Goal: Transaction & Acquisition: Purchase product/service

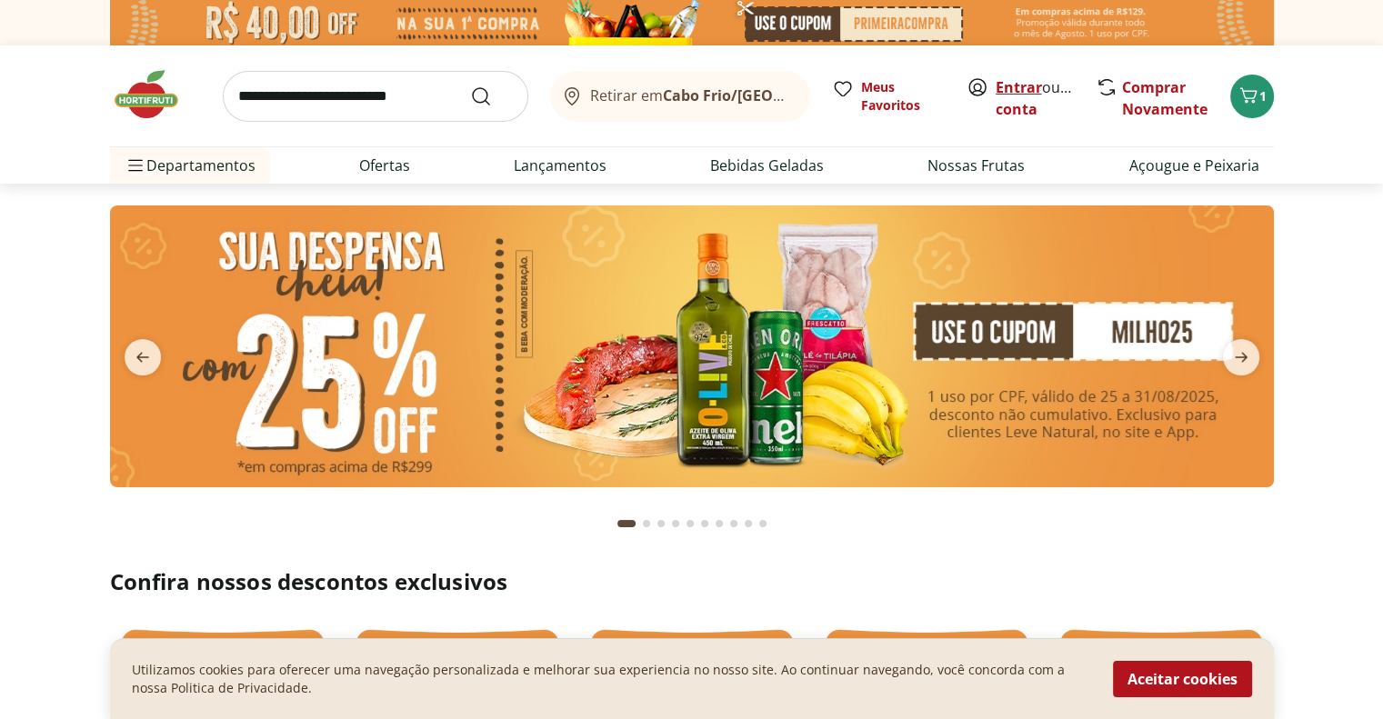
click at [1006, 86] on link "Entrar" at bounding box center [1019, 87] width 46 height 20
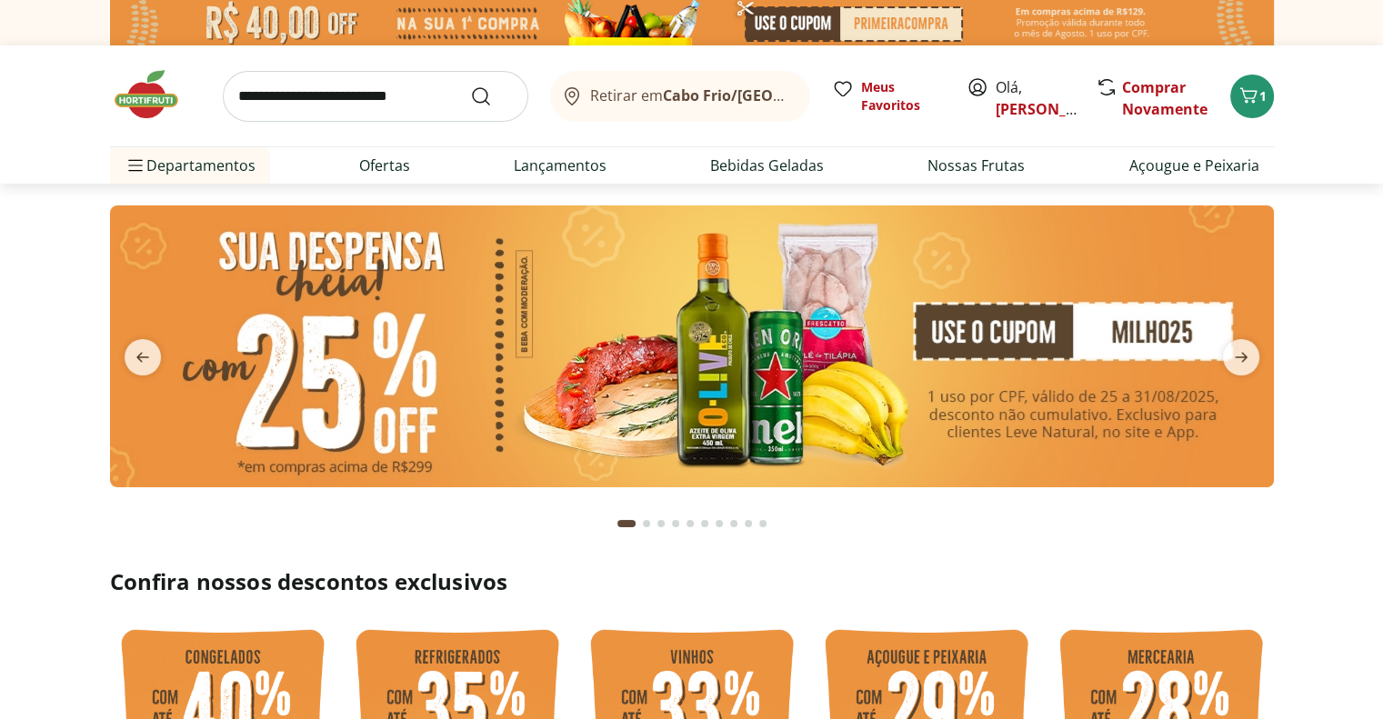
click at [347, 88] on input "search" at bounding box center [376, 96] width 306 height 51
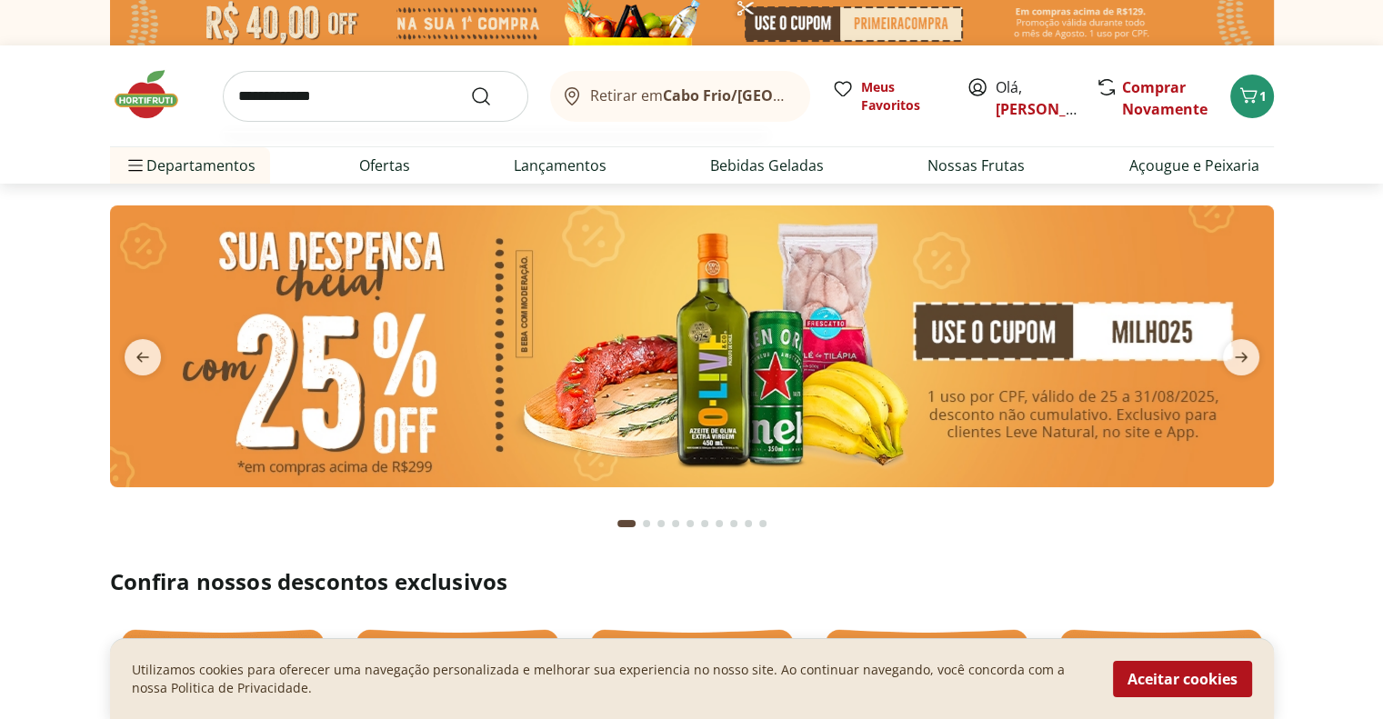
type input "**********"
click at [470, 86] on button "Submit Search" at bounding box center [492, 97] width 44 height 22
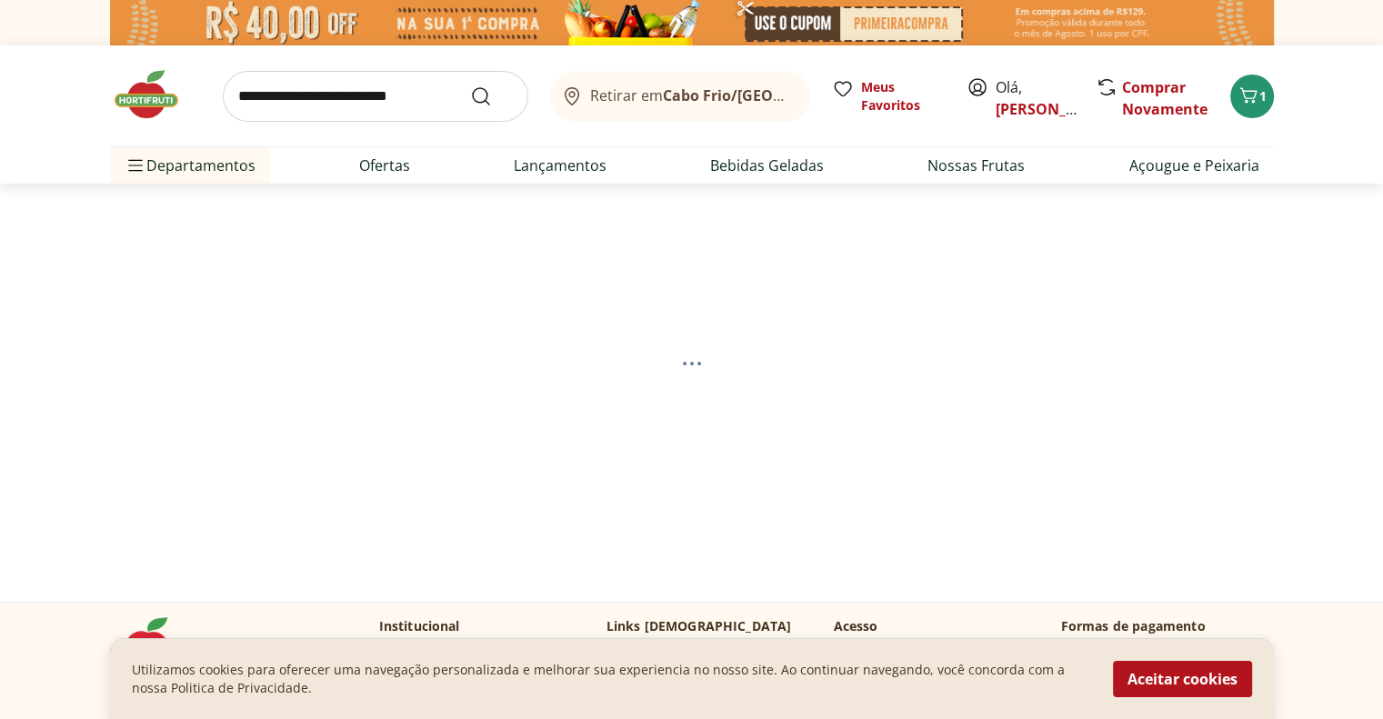
select select "**********"
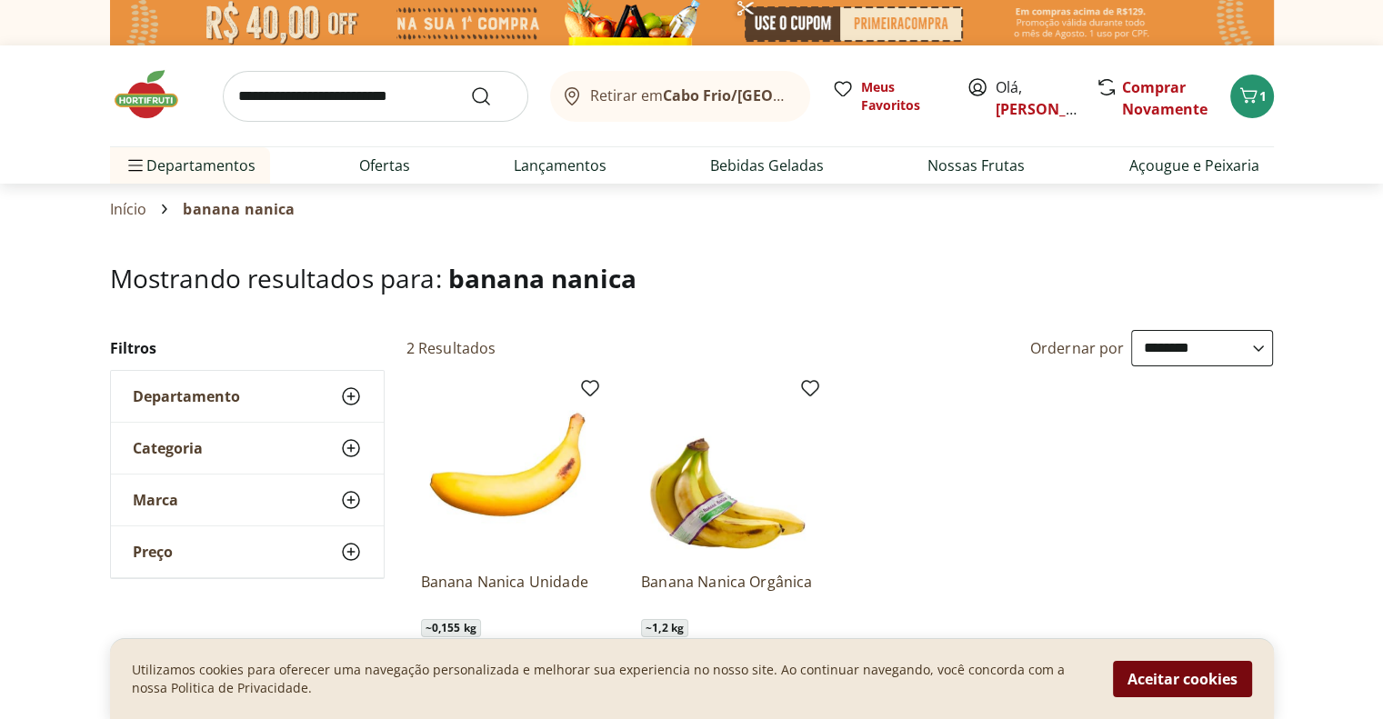
click at [1168, 680] on button "Aceitar cookies" at bounding box center [1182, 679] width 139 height 36
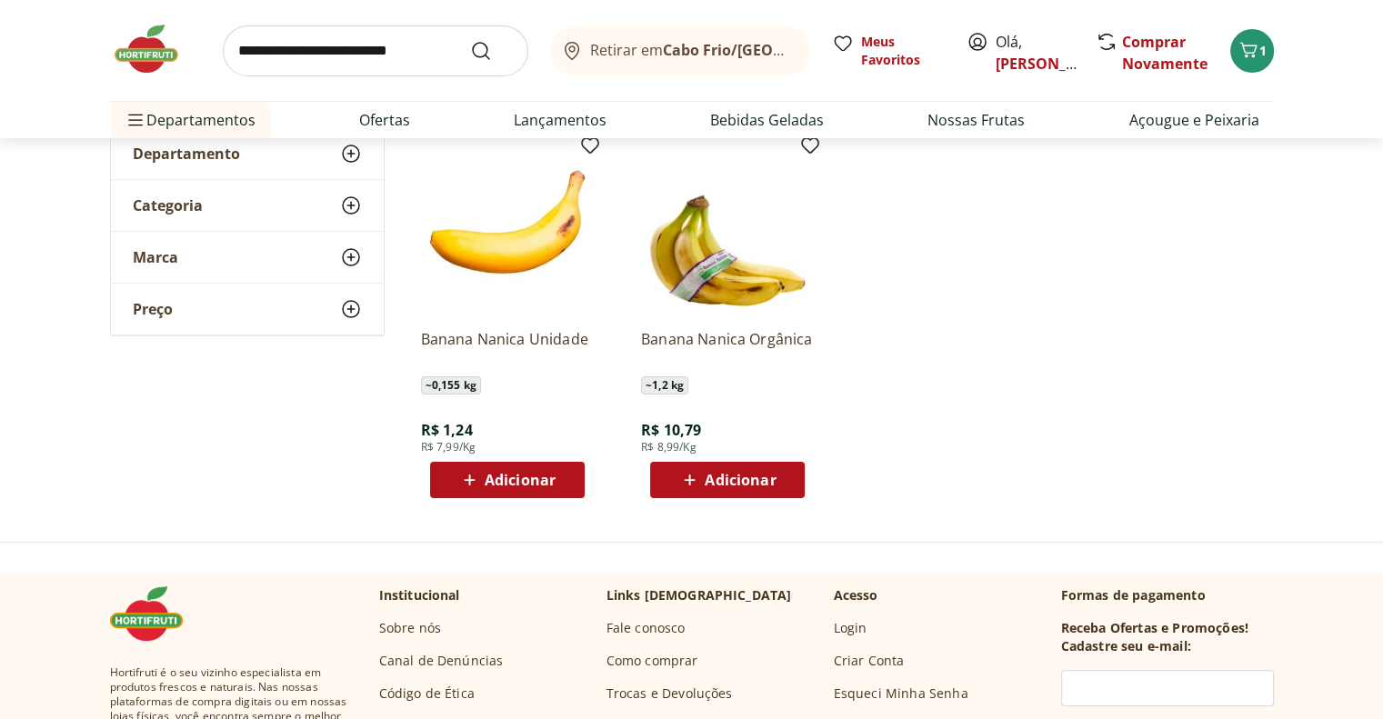
scroll to position [273, 0]
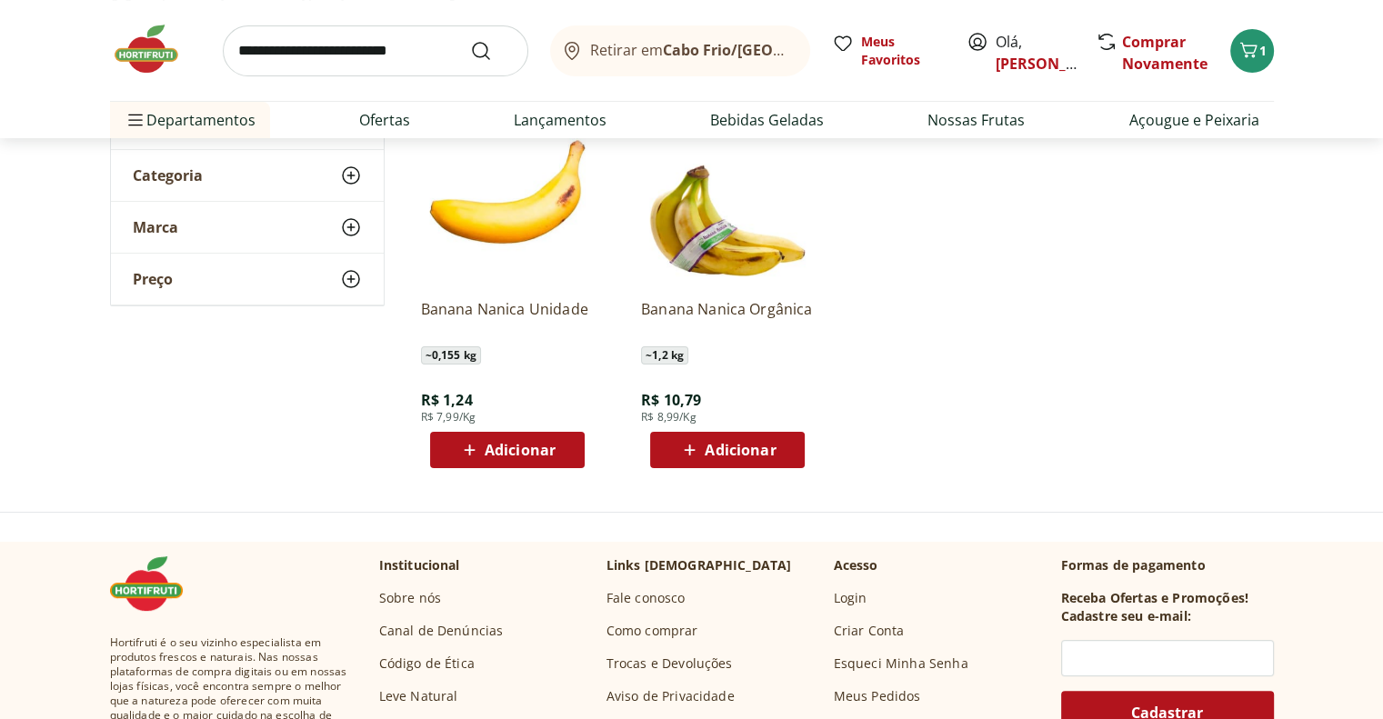
click at [467, 447] on icon at bounding box center [469, 450] width 23 height 22
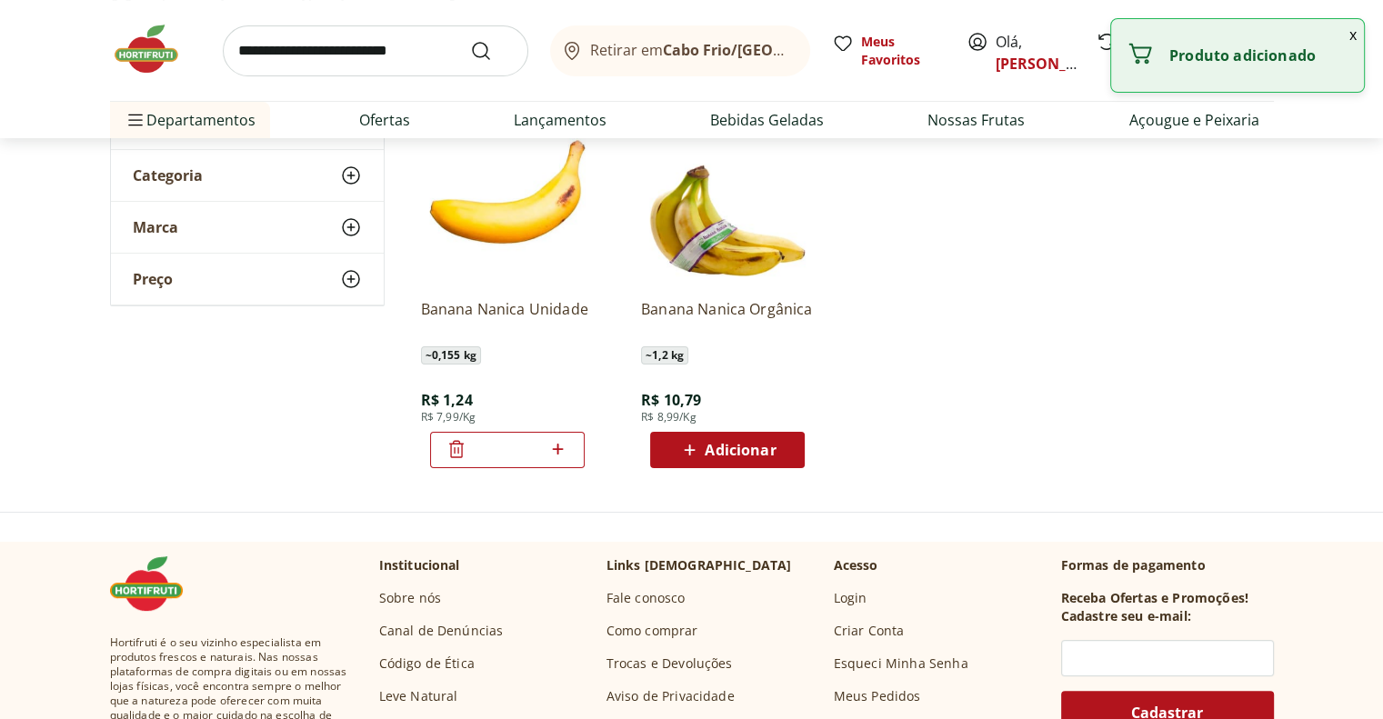
click at [554, 447] on icon at bounding box center [558, 449] width 23 height 22
type input "*"
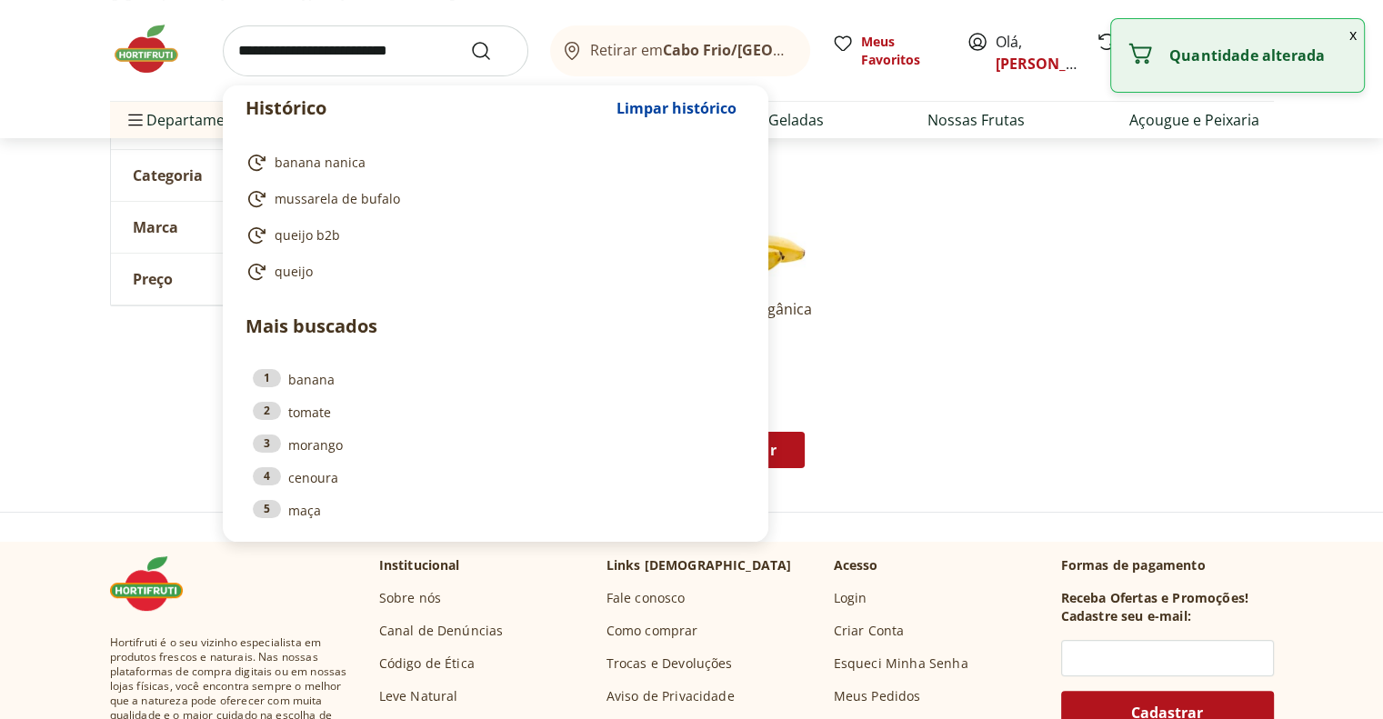
click at [356, 50] on input "search" at bounding box center [376, 50] width 306 height 51
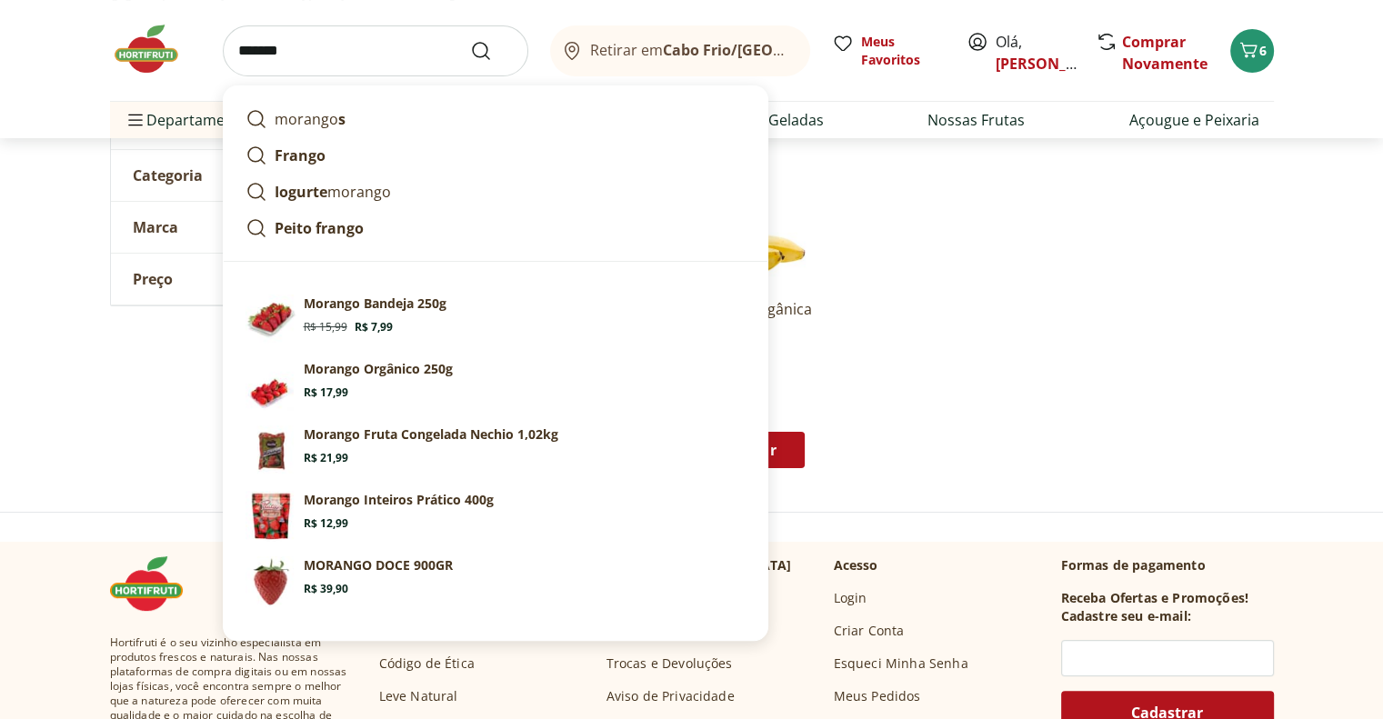
type input "*******"
click at [470, 40] on button "Submit Search" at bounding box center [492, 51] width 44 height 22
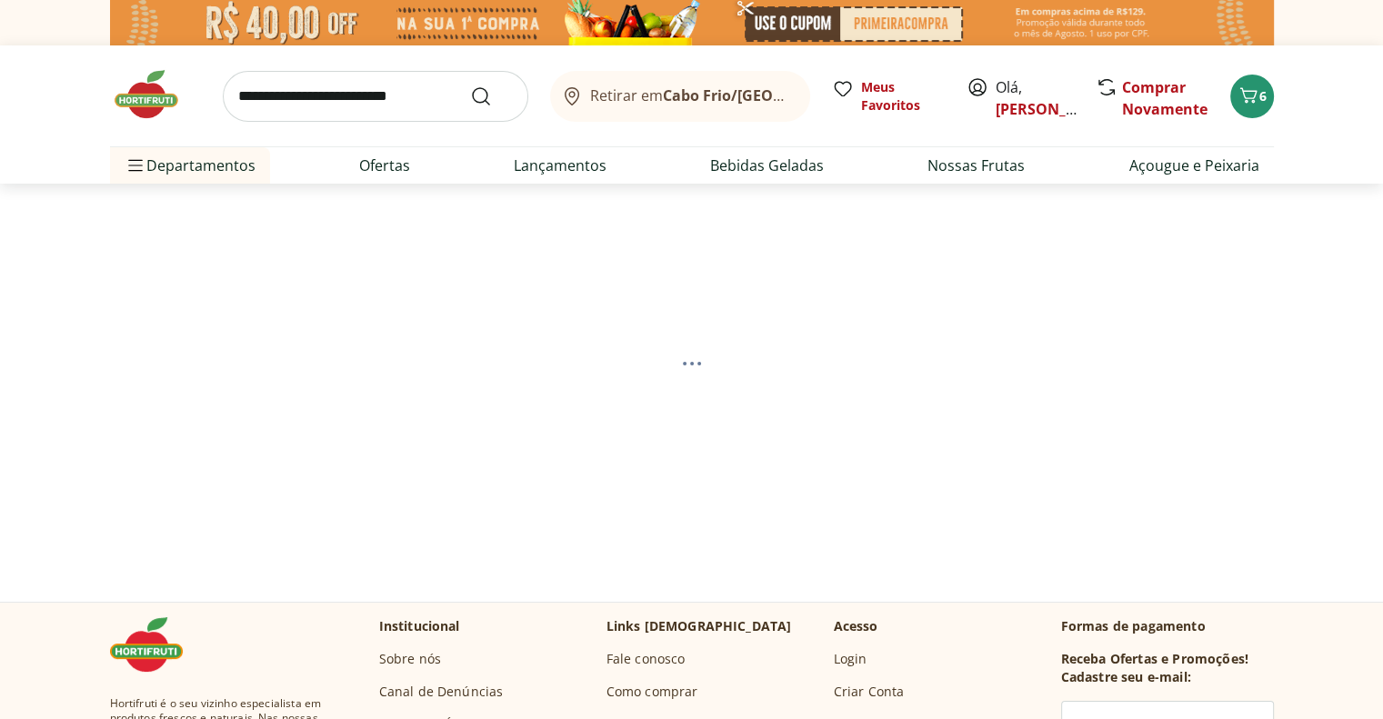
select select "**********"
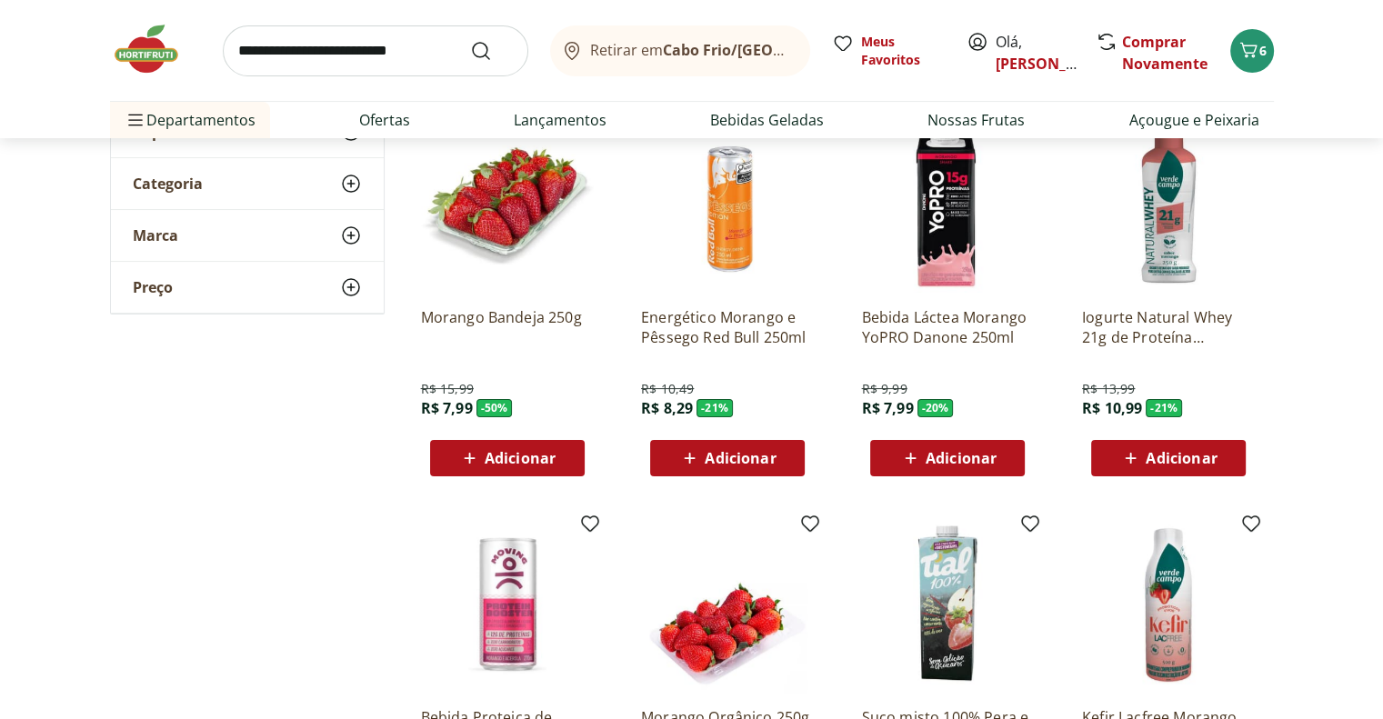
scroll to position [273, 0]
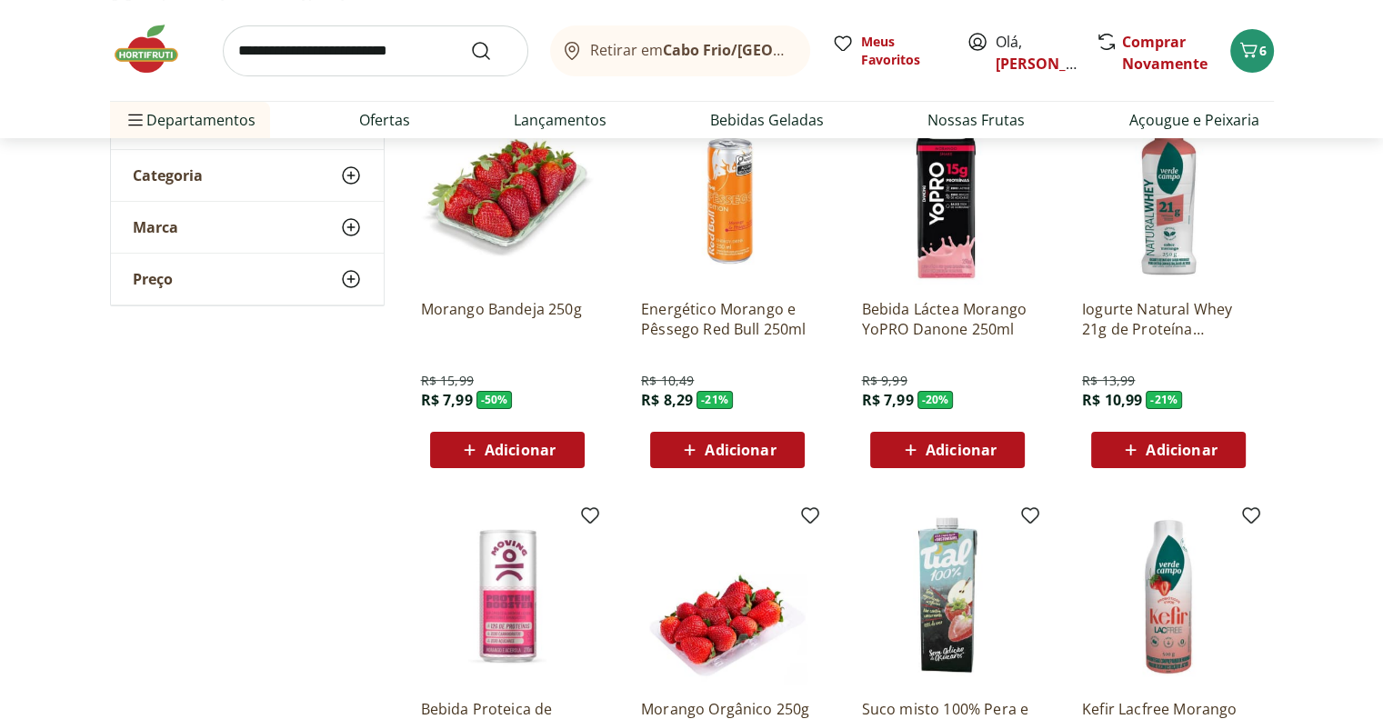
click at [469, 445] on icon at bounding box center [469, 450] width 11 height 11
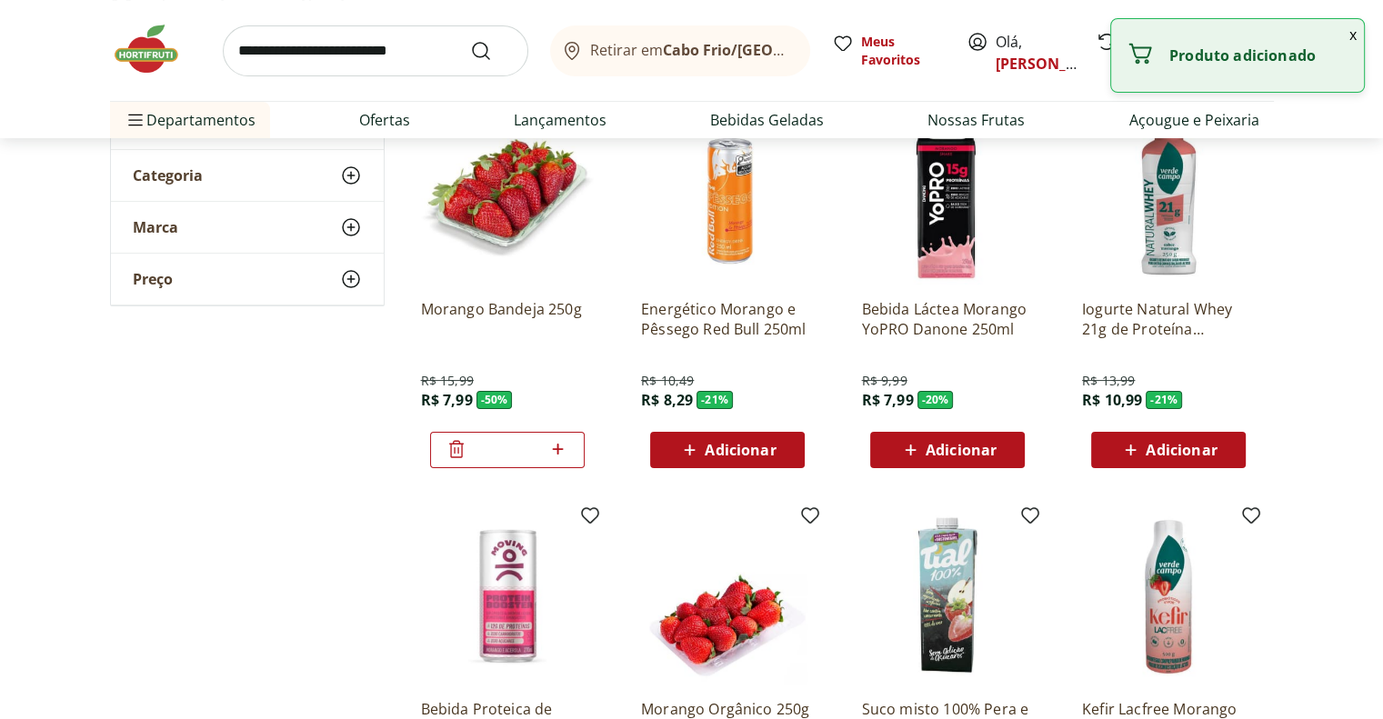
click at [557, 448] on icon at bounding box center [558, 449] width 11 height 11
type input "*"
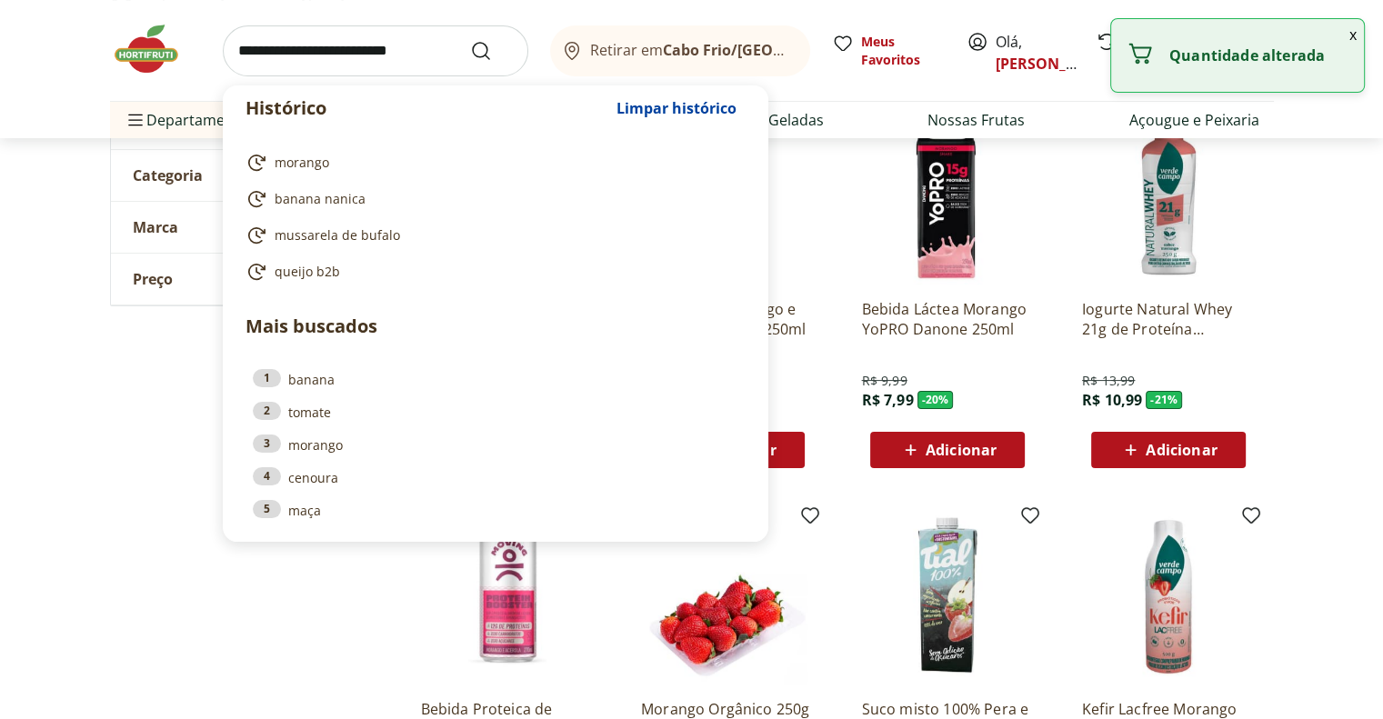
click at [340, 51] on input "search" at bounding box center [376, 50] width 306 height 51
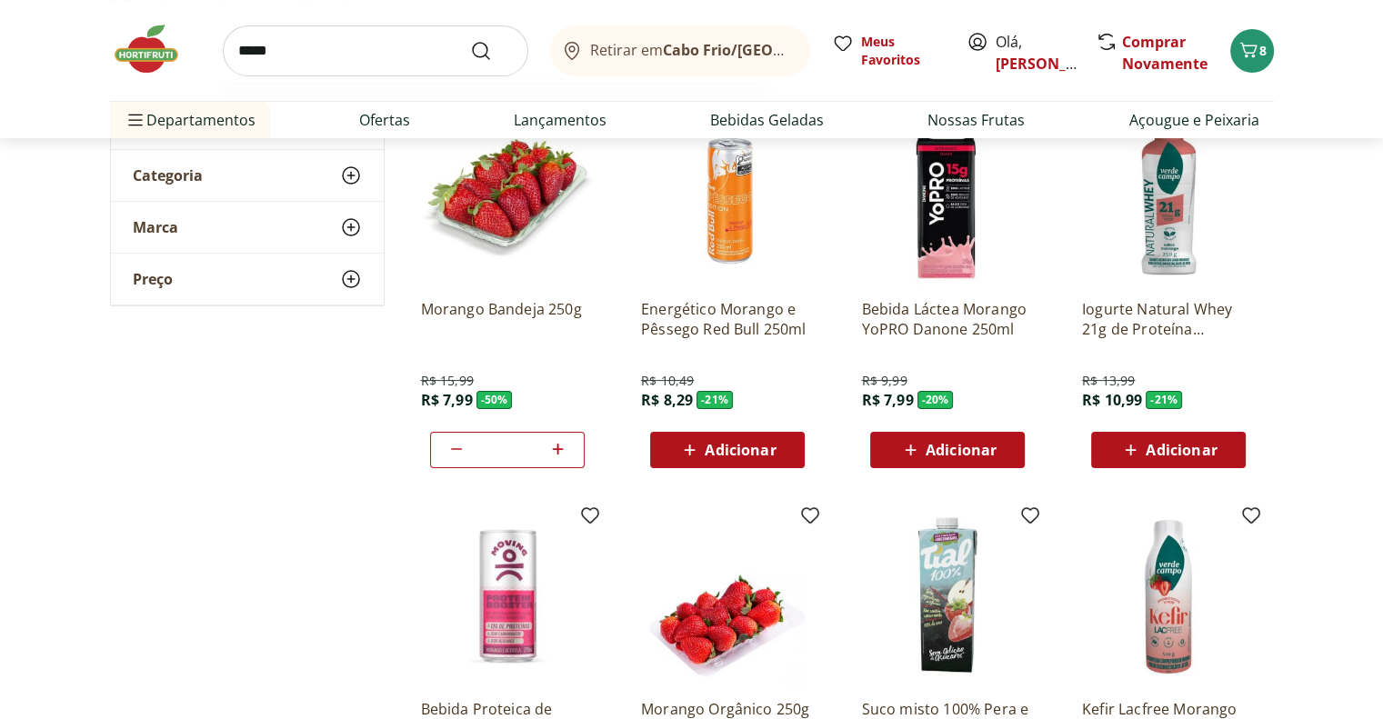
type input "*****"
click at [470, 40] on button "Submit Search" at bounding box center [492, 51] width 44 height 22
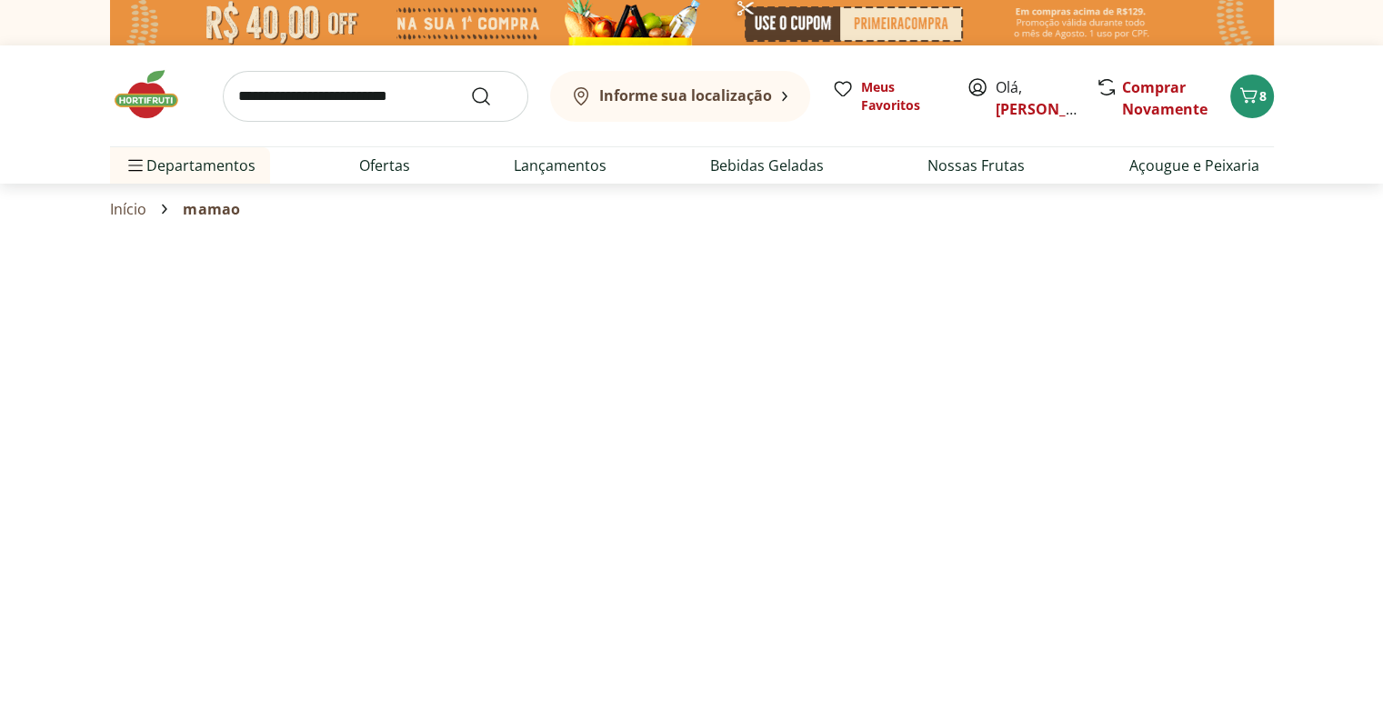
select select "**********"
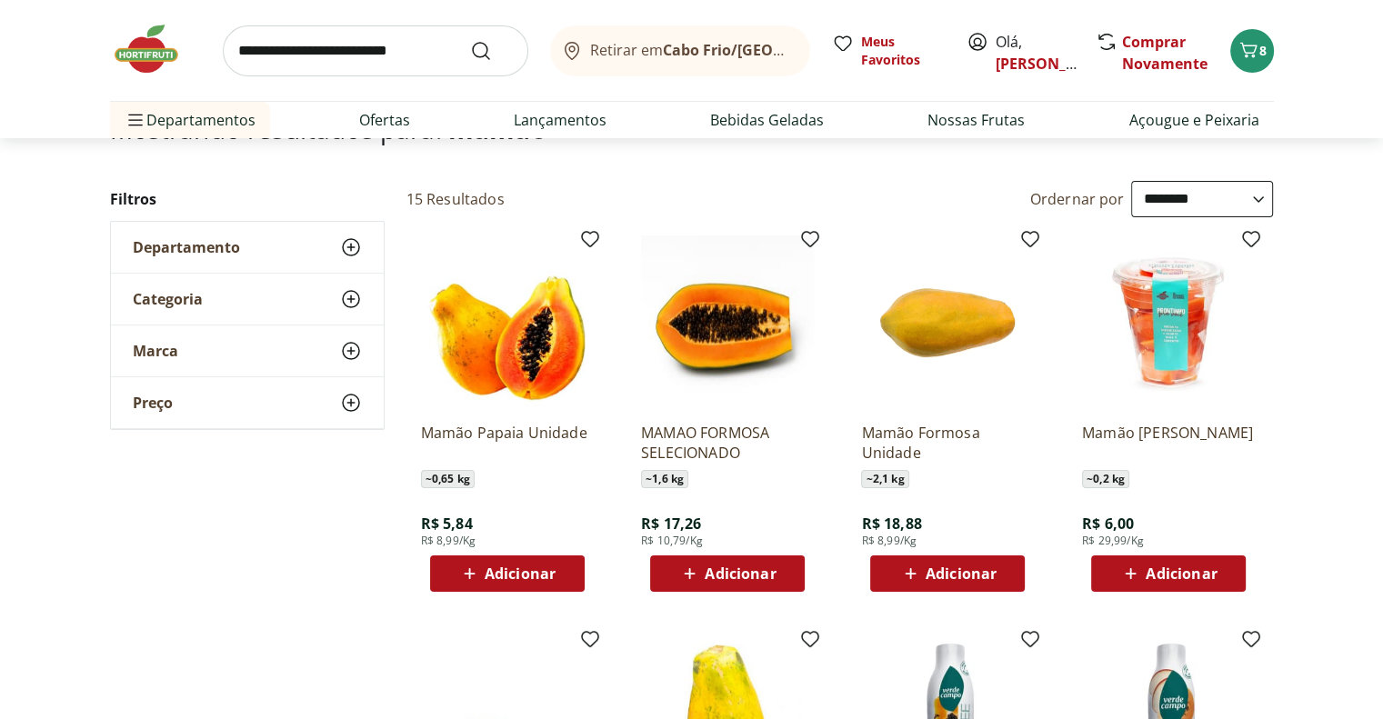
scroll to position [182, 0]
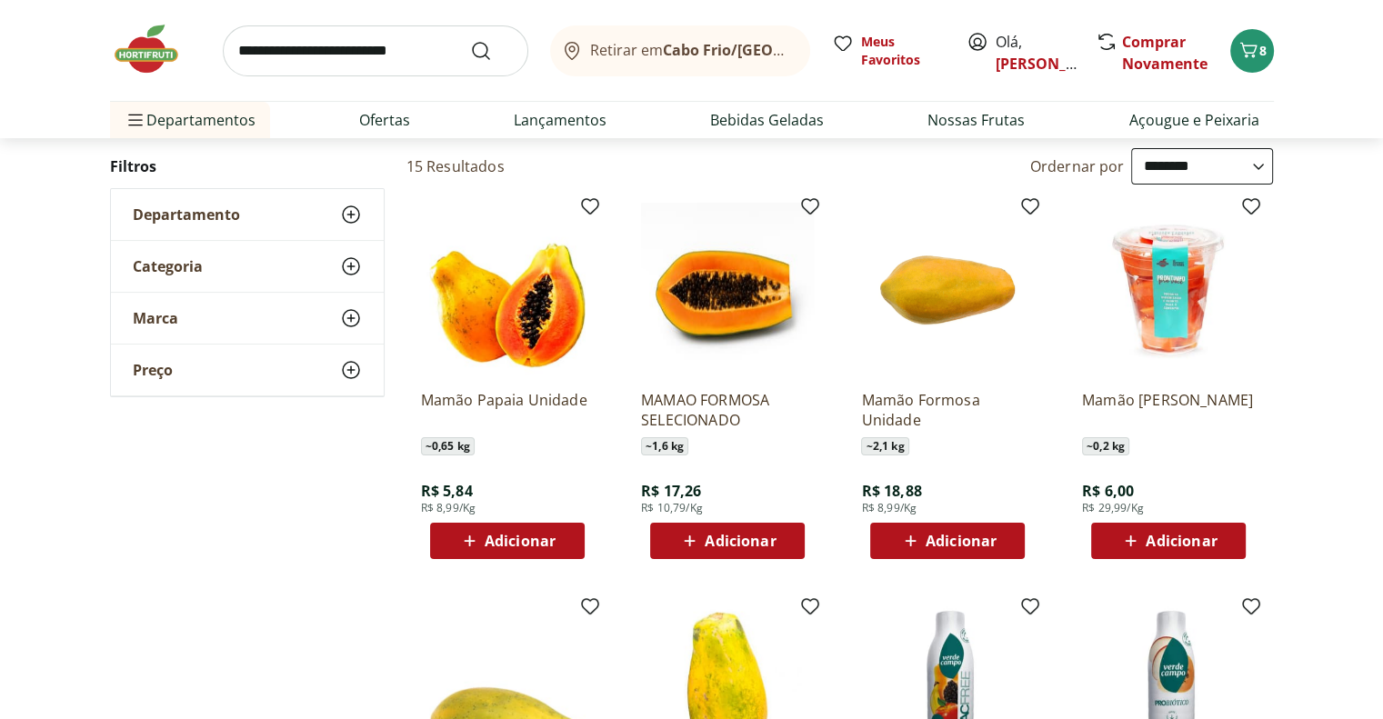
click at [476, 539] on icon at bounding box center [469, 541] width 23 height 22
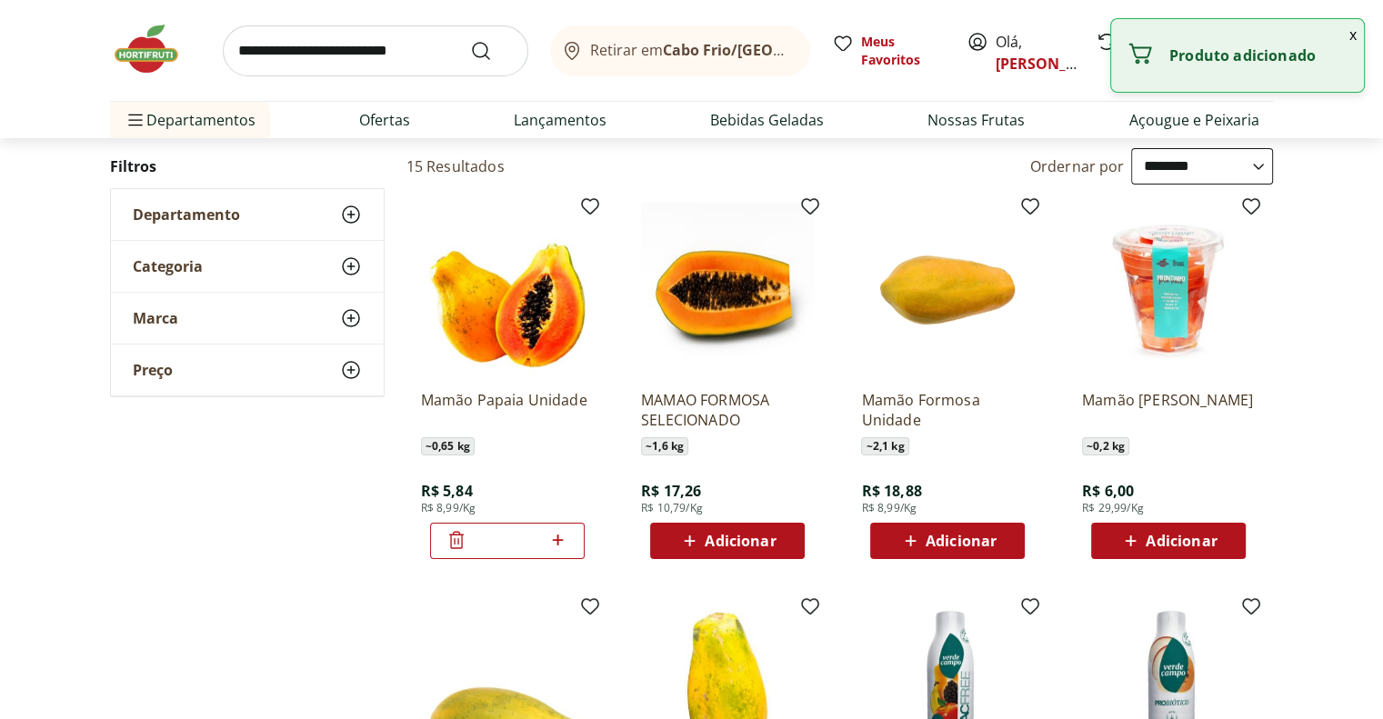
click at [311, 50] on input "search" at bounding box center [376, 50] width 306 height 51
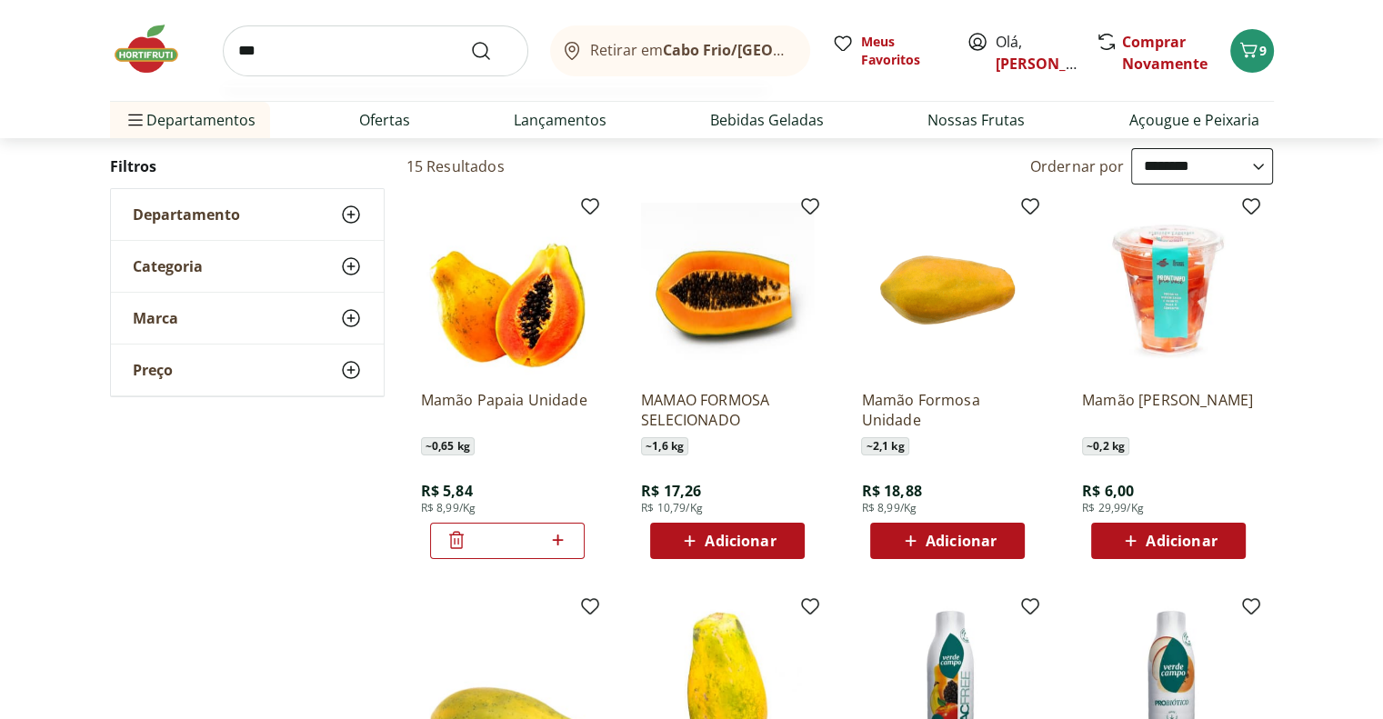
type input "***"
click at [470, 40] on button "Submit Search" at bounding box center [492, 51] width 44 height 22
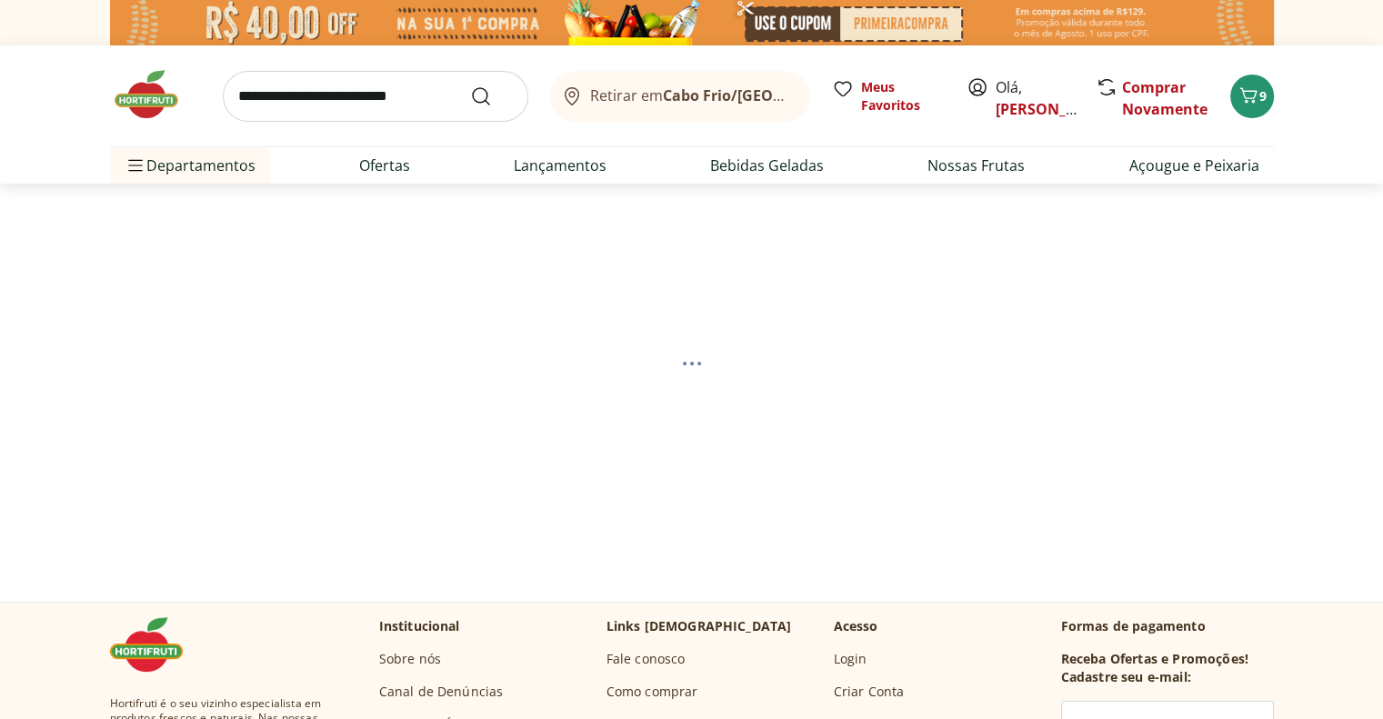
select select "**********"
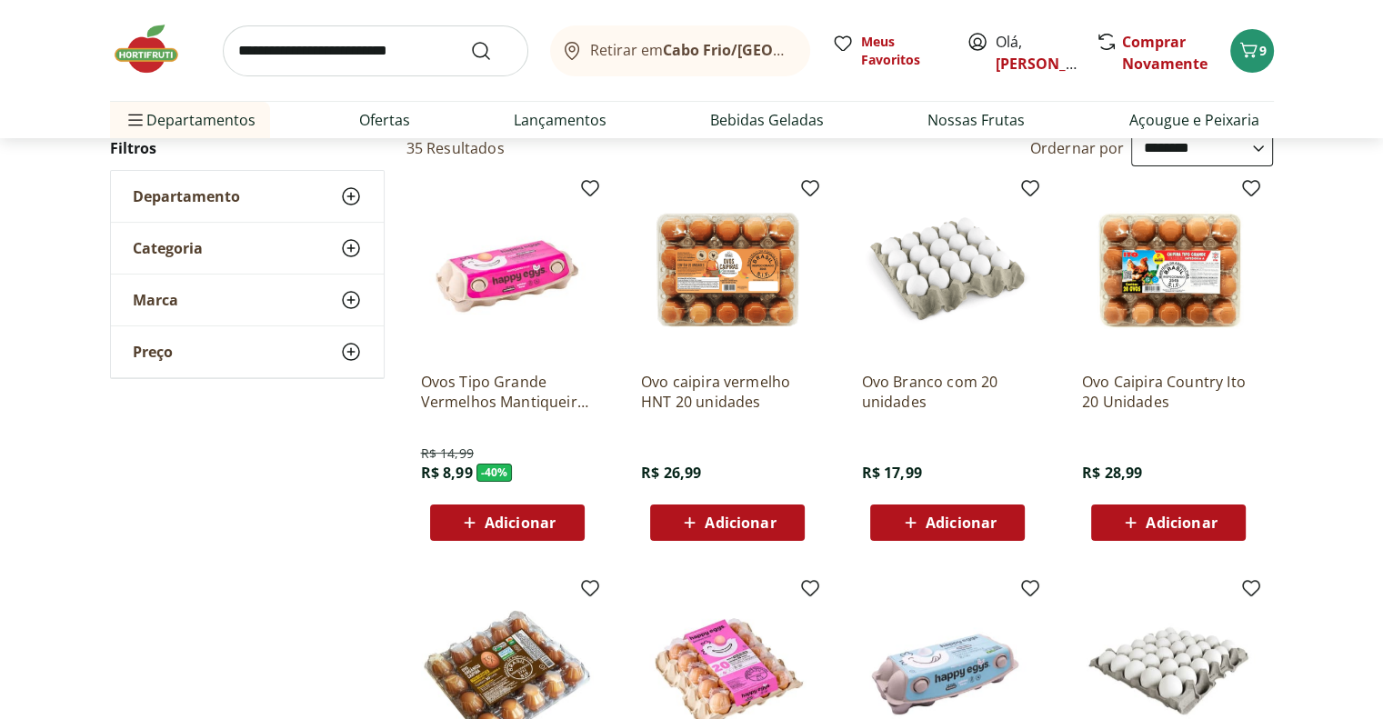
scroll to position [182, 0]
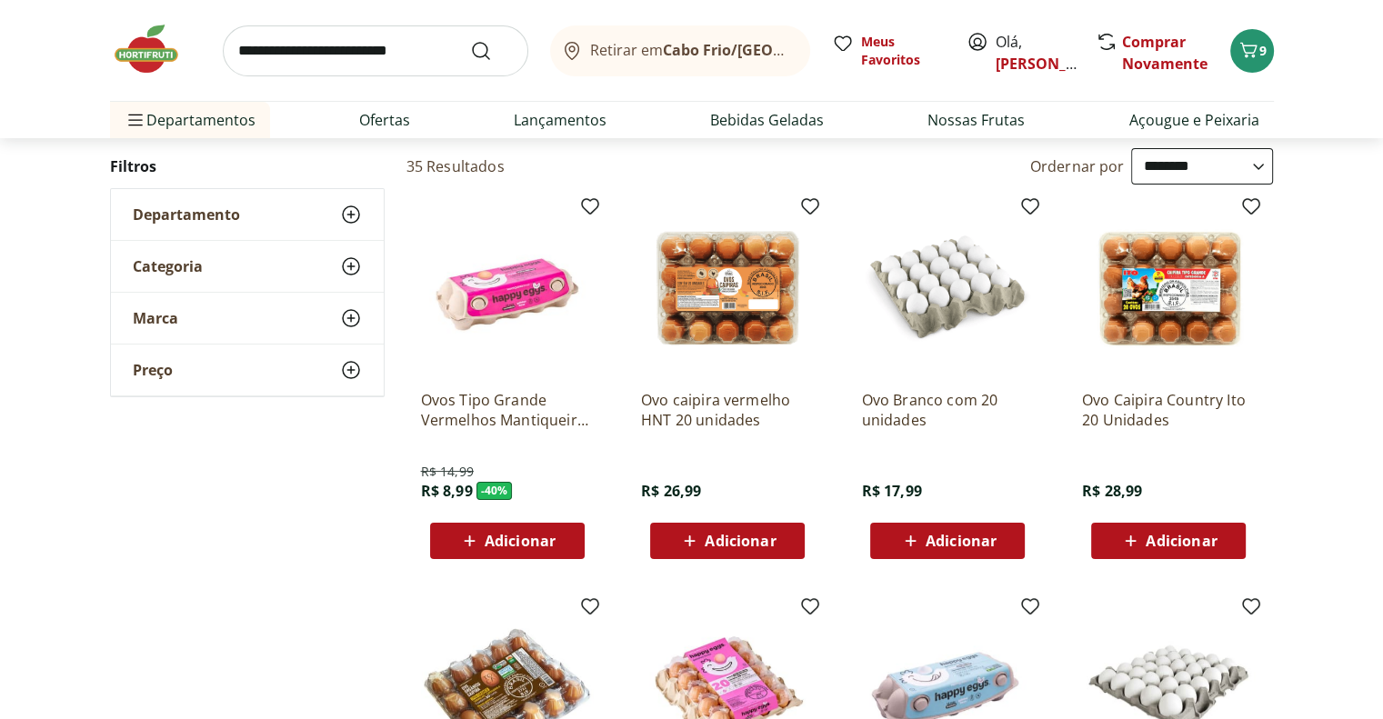
click at [936, 539] on span "Adicionar" at bounding box center [961, 541] width 71 height 15
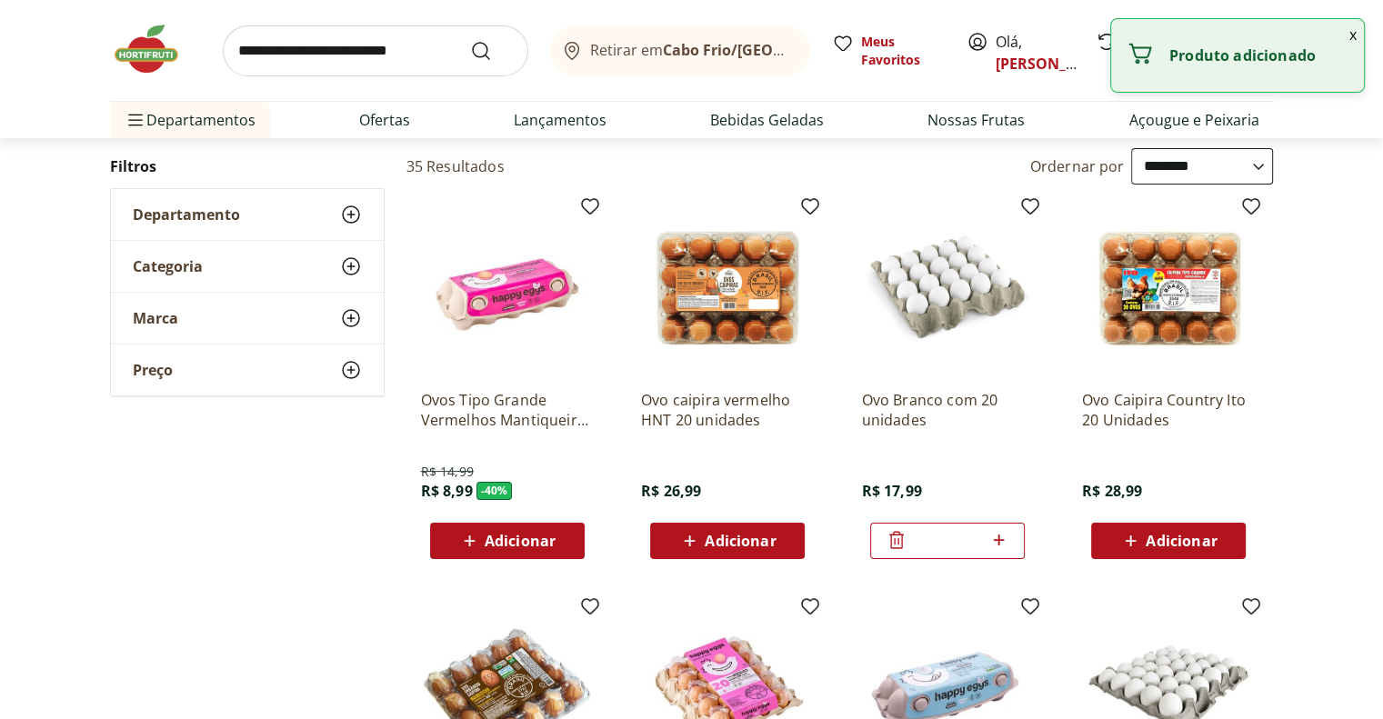
click at [359, 51] on input "search" at bounding box center [376, 50] width 306 height 51
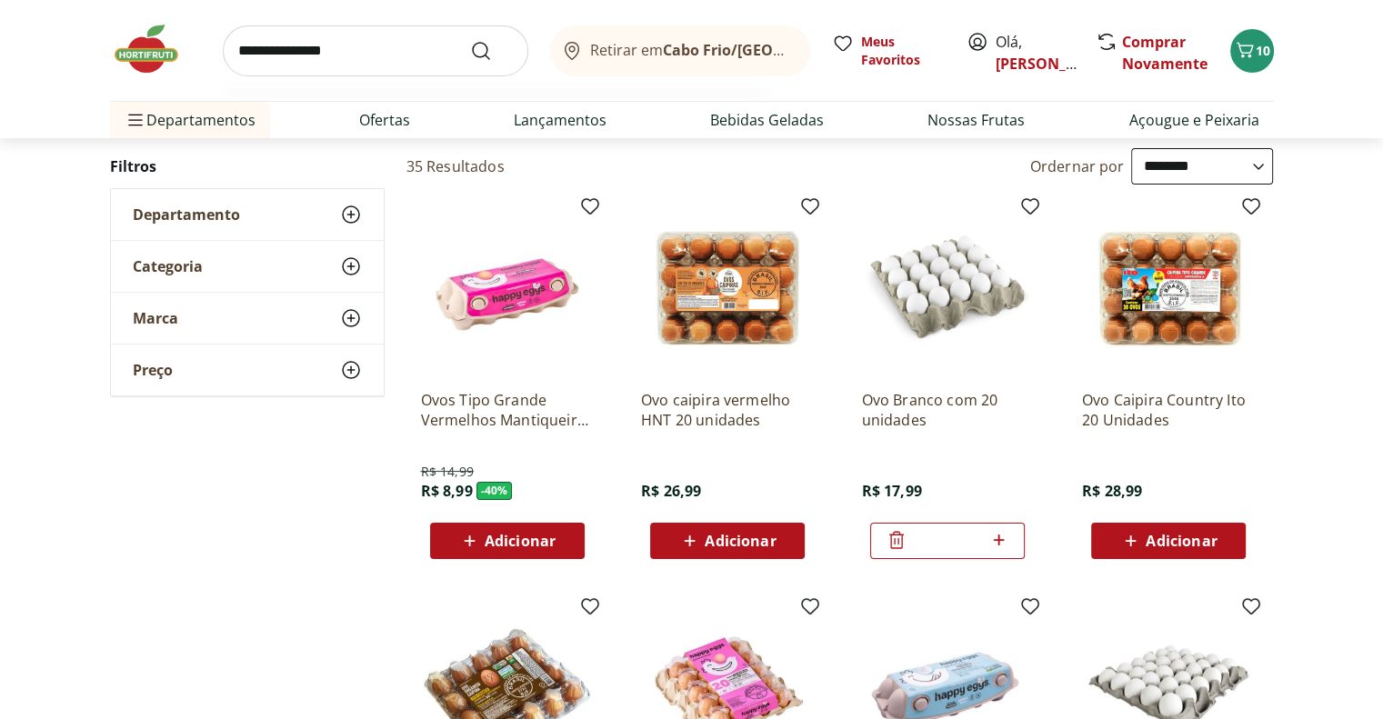
type input "**********"
click at [470, 40] on button "Submit Search" at bounding box center [492, 51] width 44 height 22
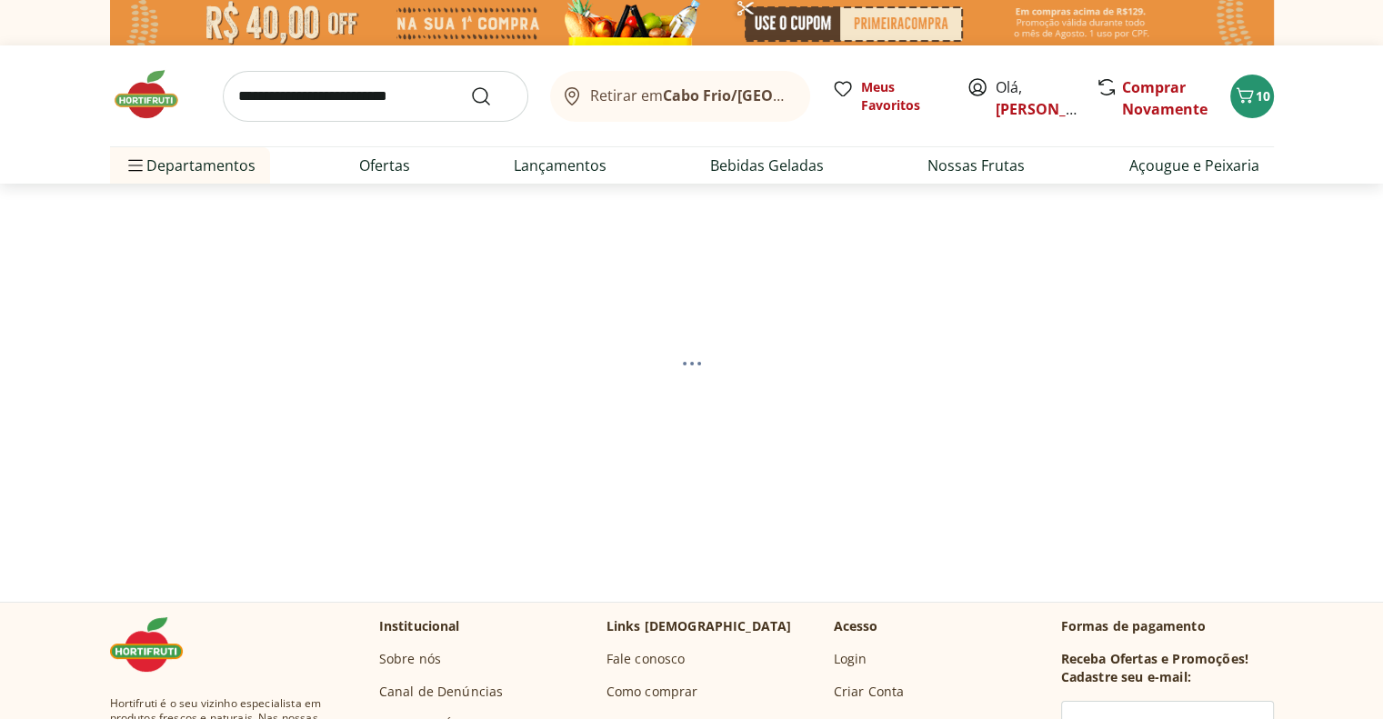
select select "**********"
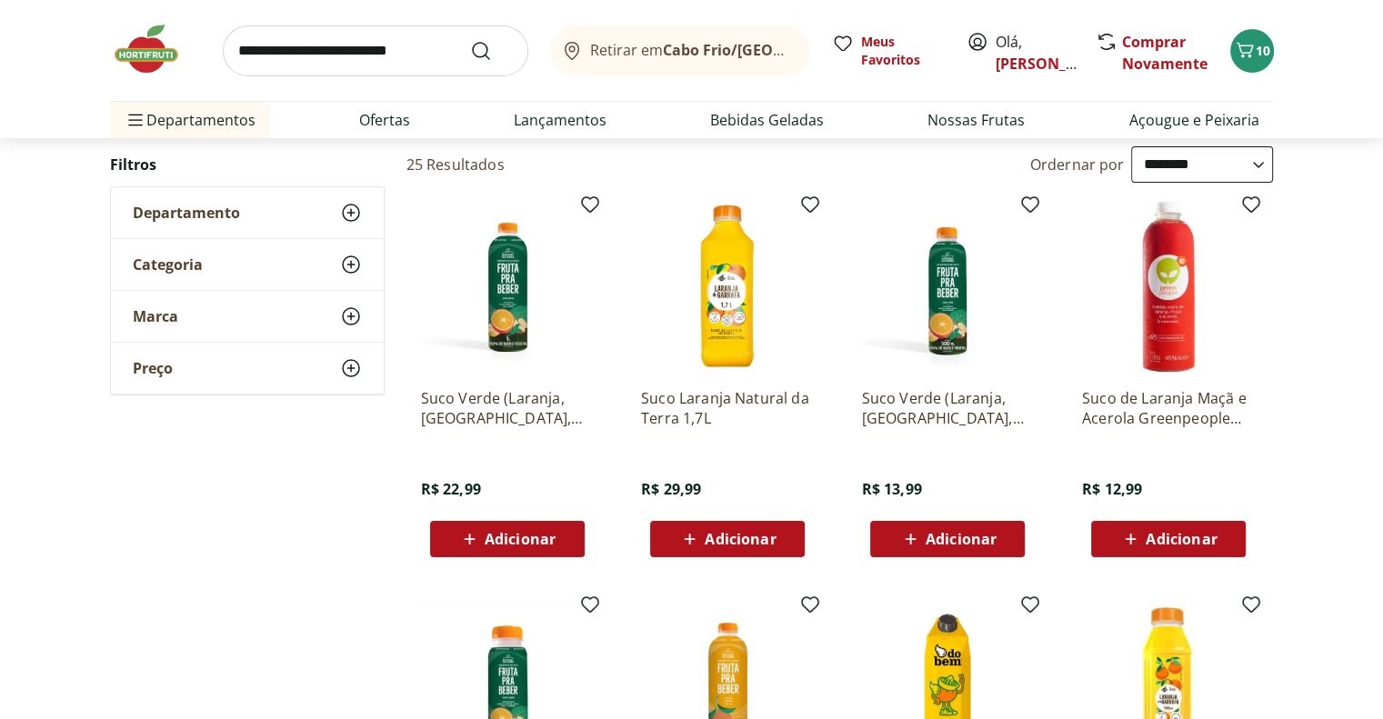
scroll to position [182, 0]
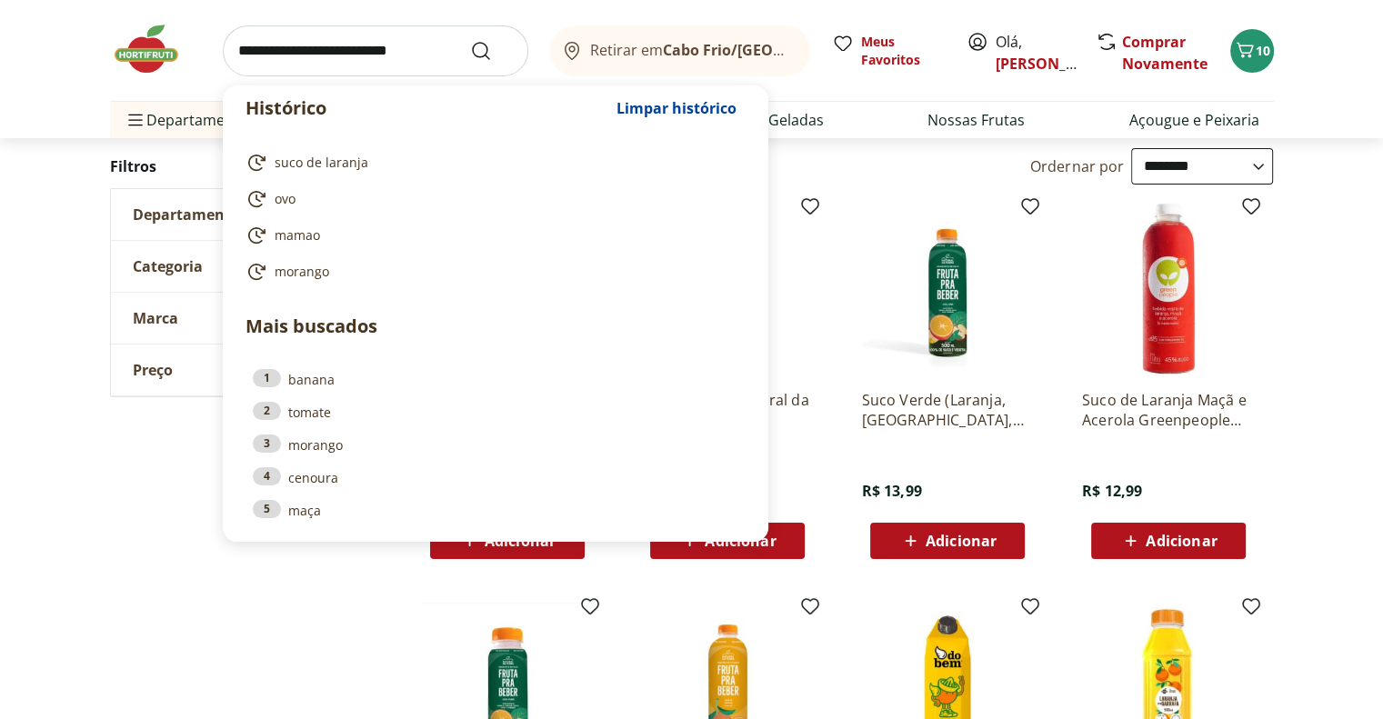
click at [347, 52] on input "search" at bounding box center [376, 50] width 306 height 51
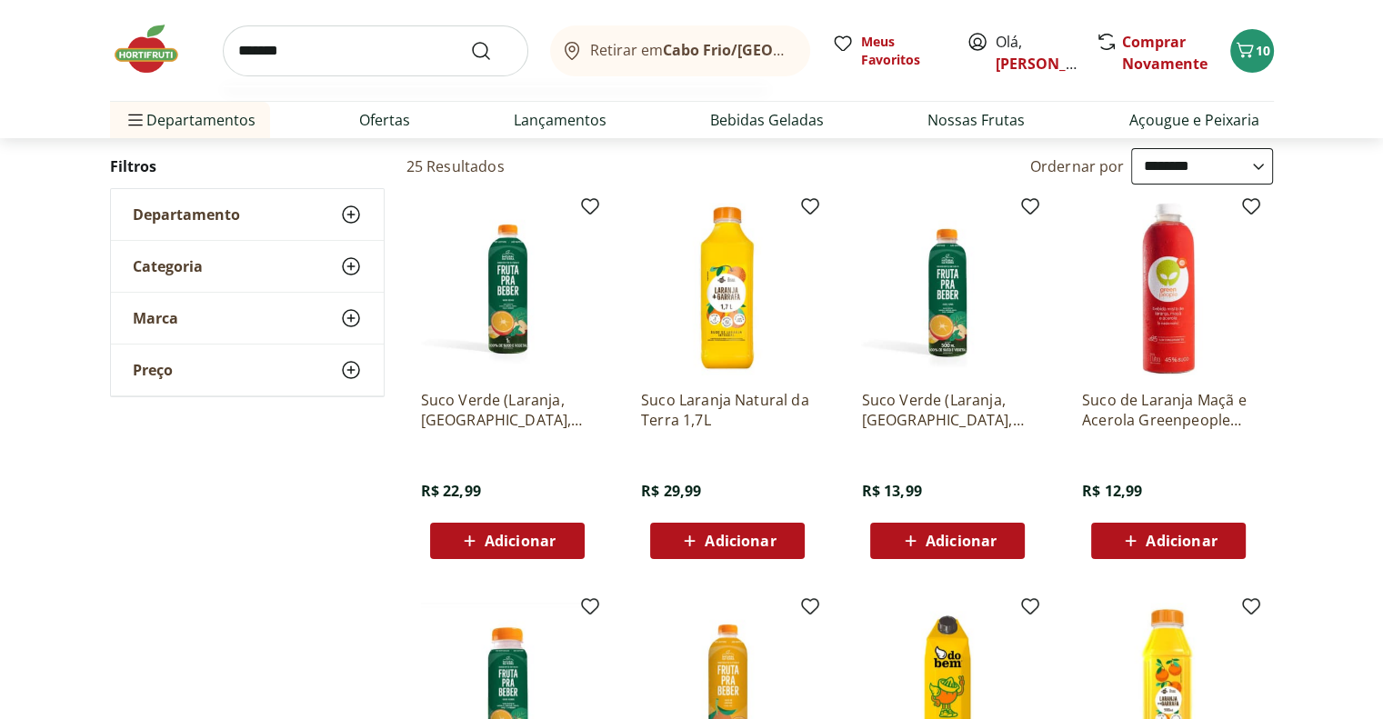
type input "*******"
click at [470, 40] on button "Submit Search" at bounding box center [492, 51] width 44 height 22
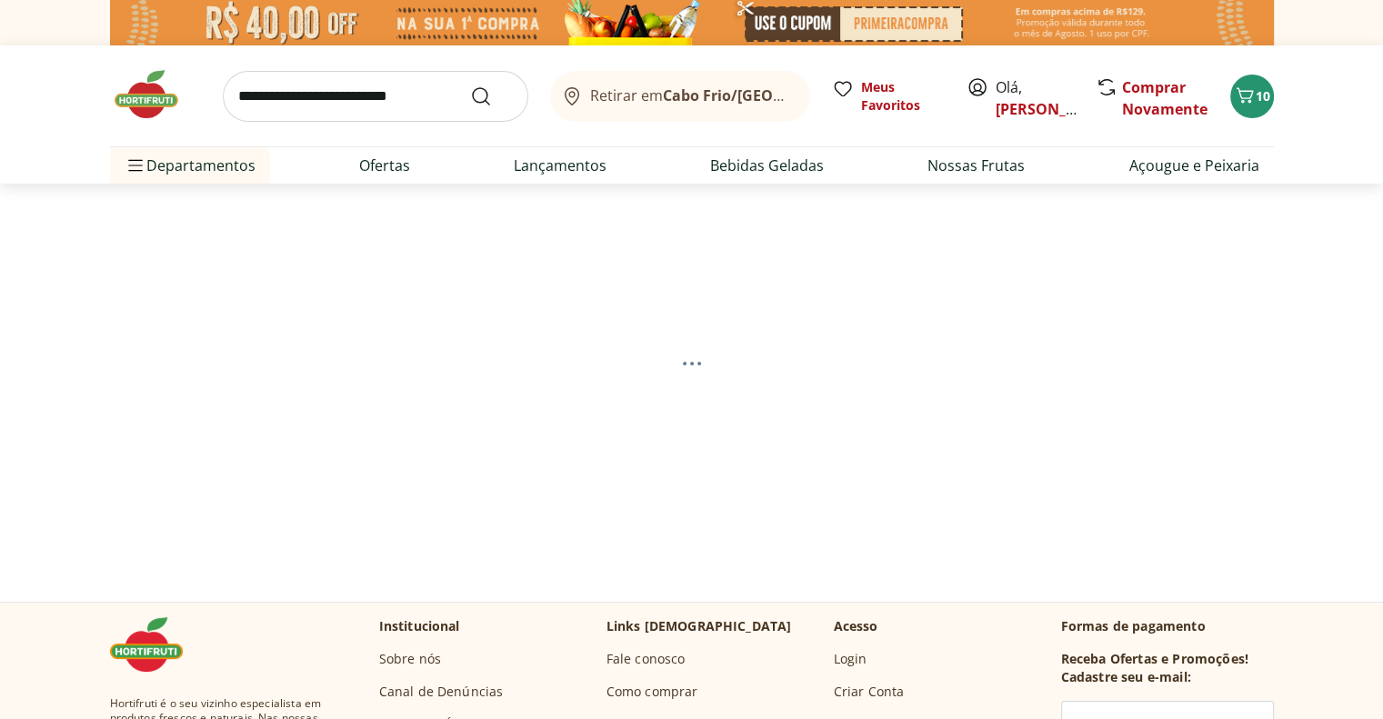
select select "**********"
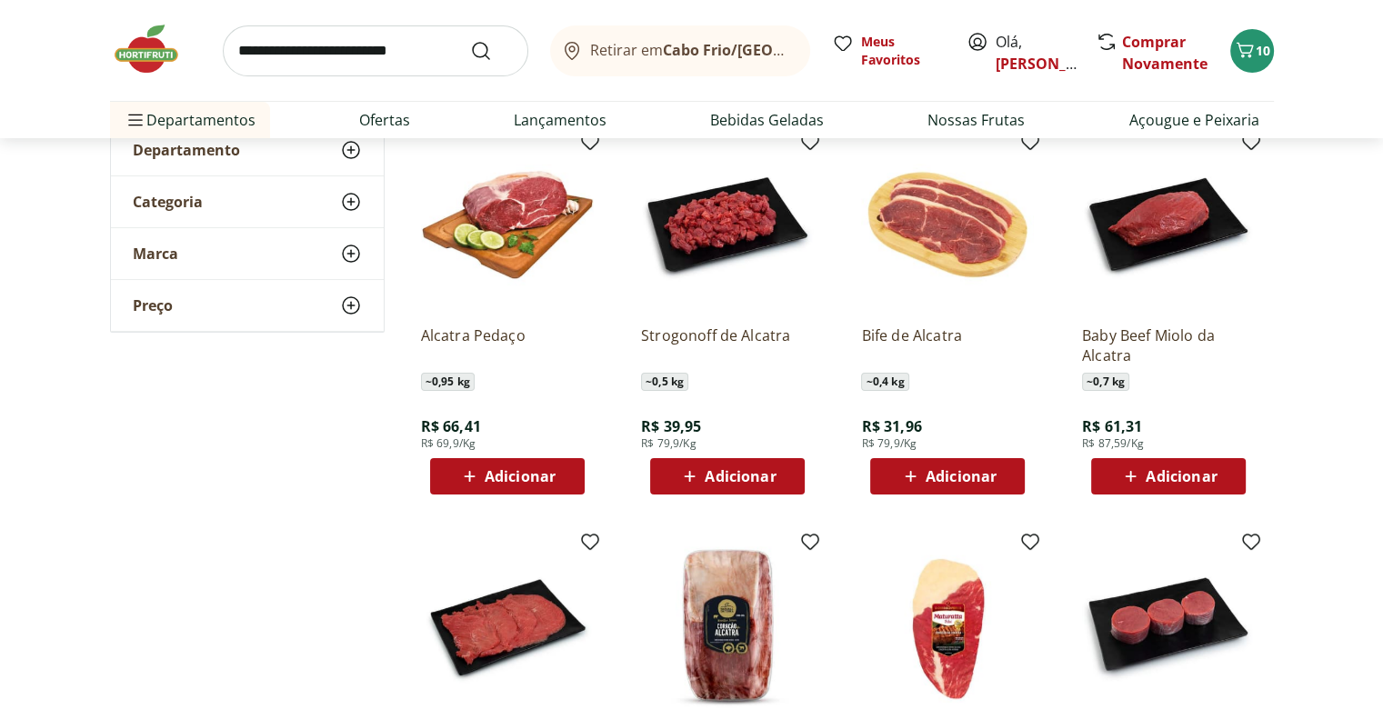
scroll to position [273, 0]
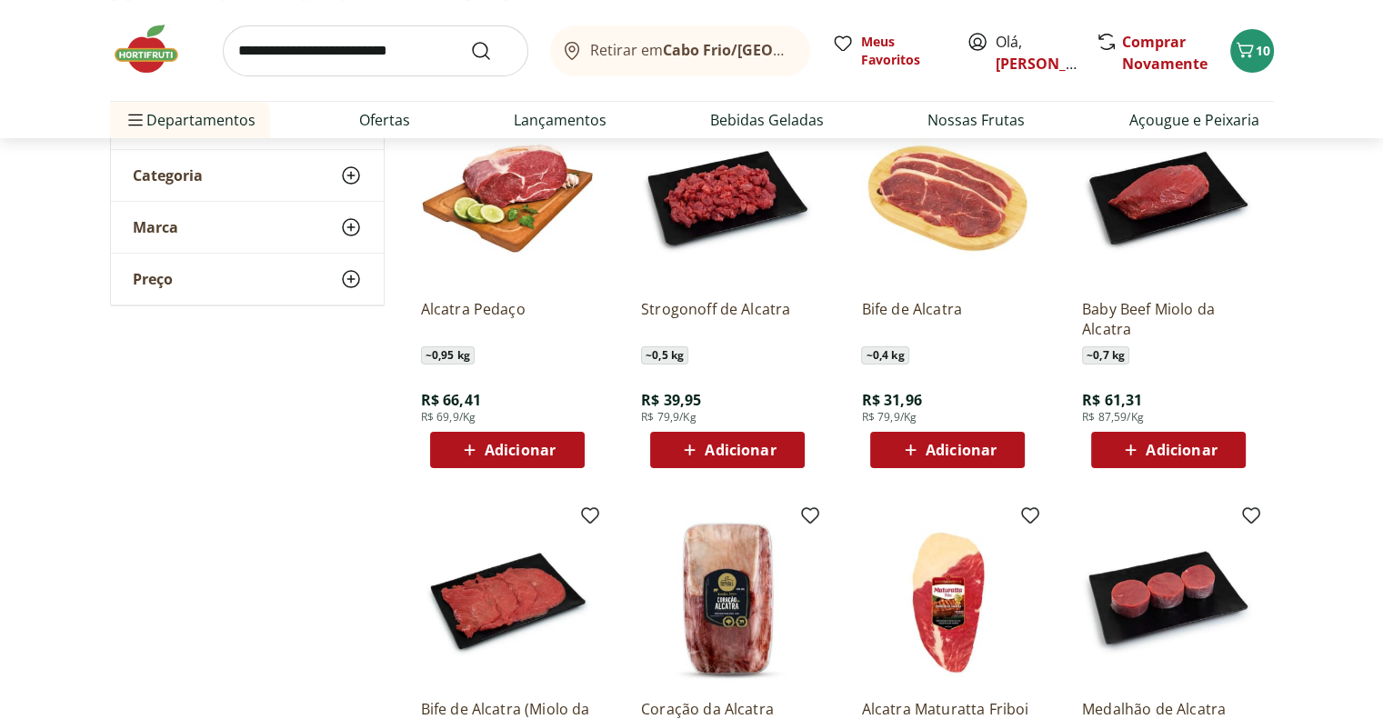
click at [911, 448] on icon at bounding box center [910, 450] width 11 height 11
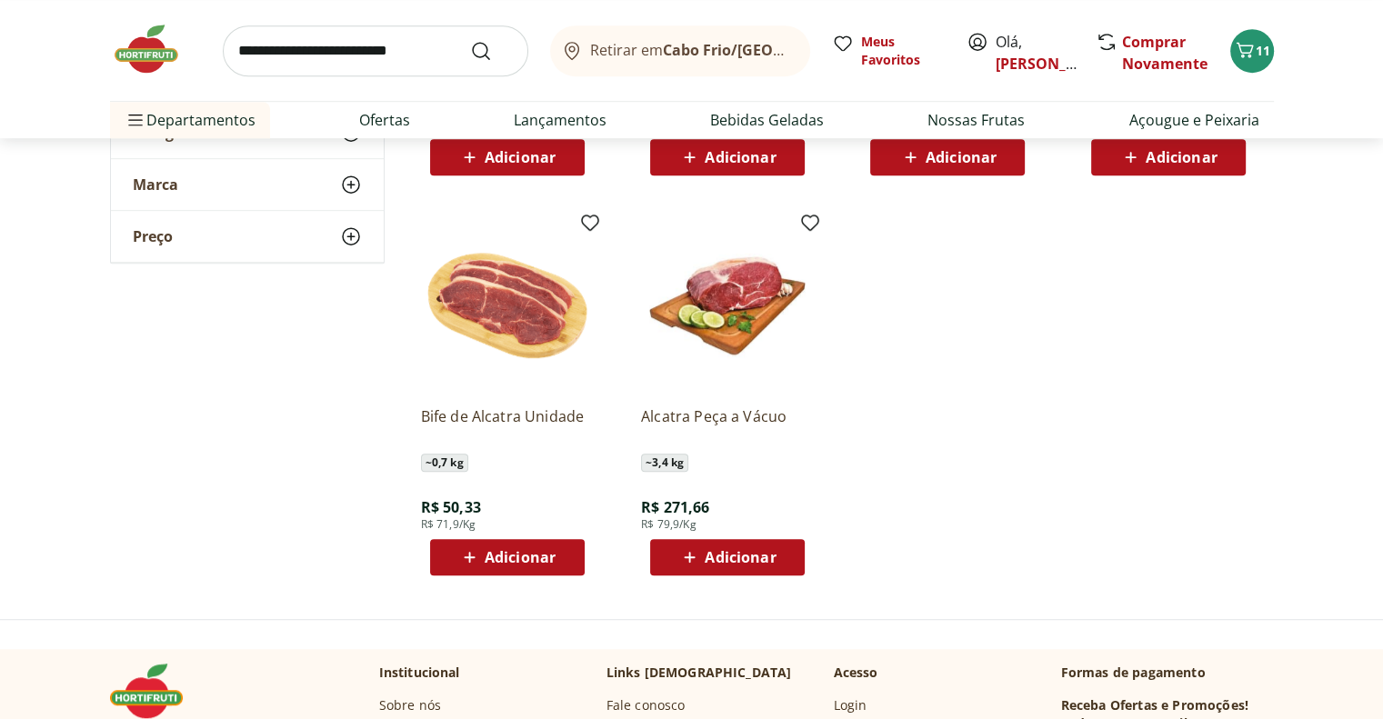
scroll to position [1001, 0]
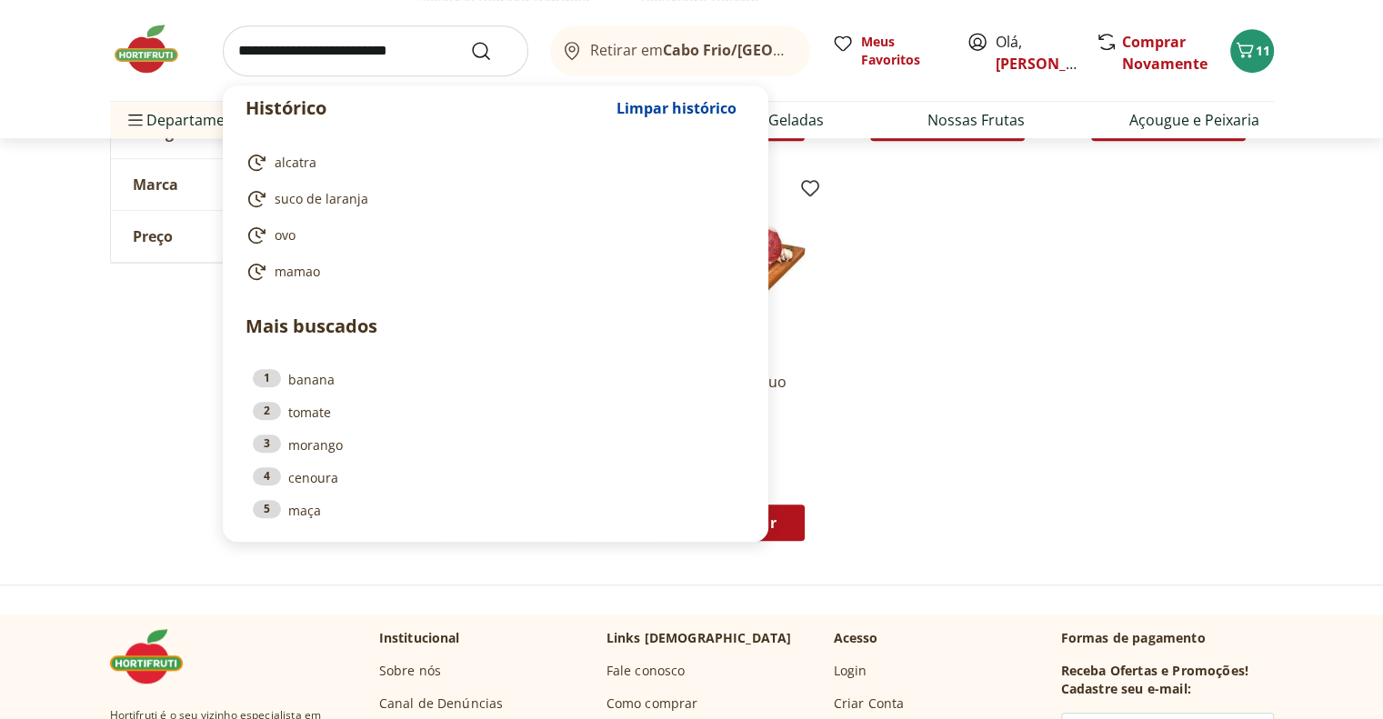
click at [315, 52] on input "search" at bounding box center [376, 50] width 306 height 51
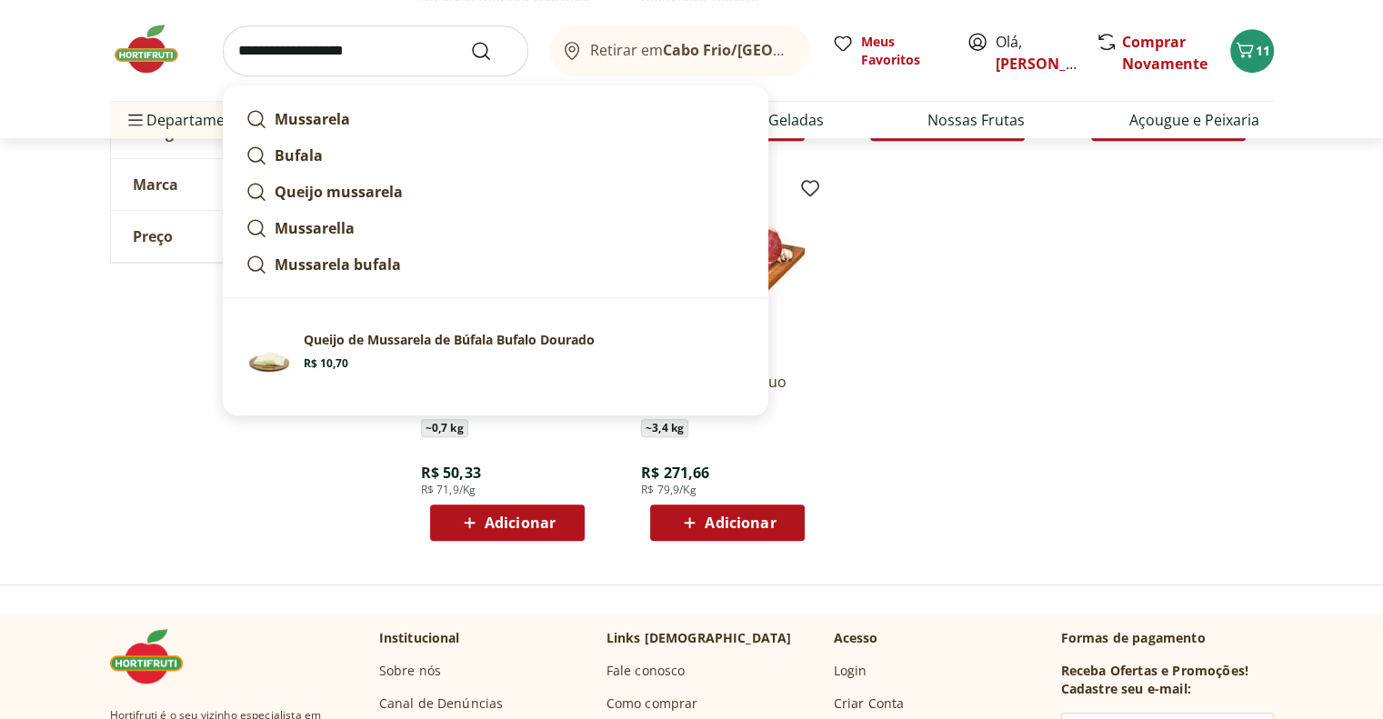
type input "**********"
click at [470, 40] on button "Submit Search" at bounding box center [492, 51] width 44 height 22
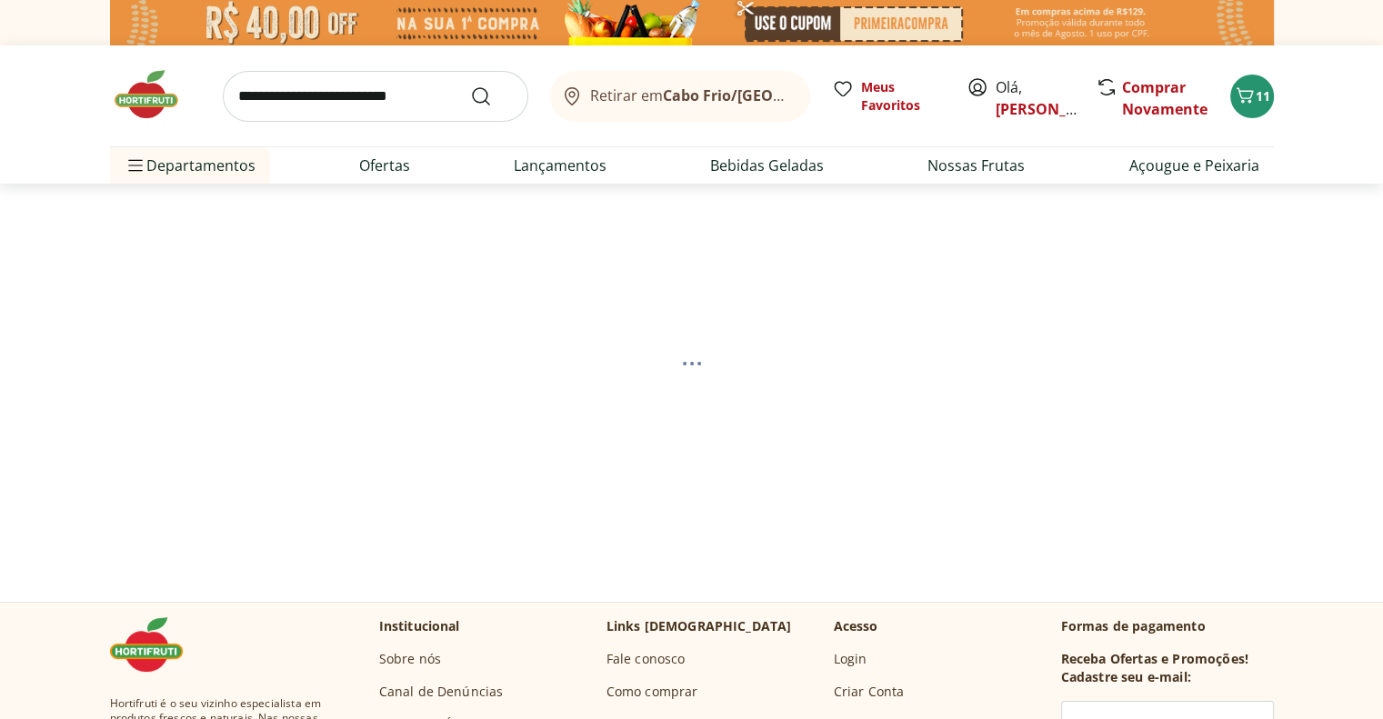
select select "**********"
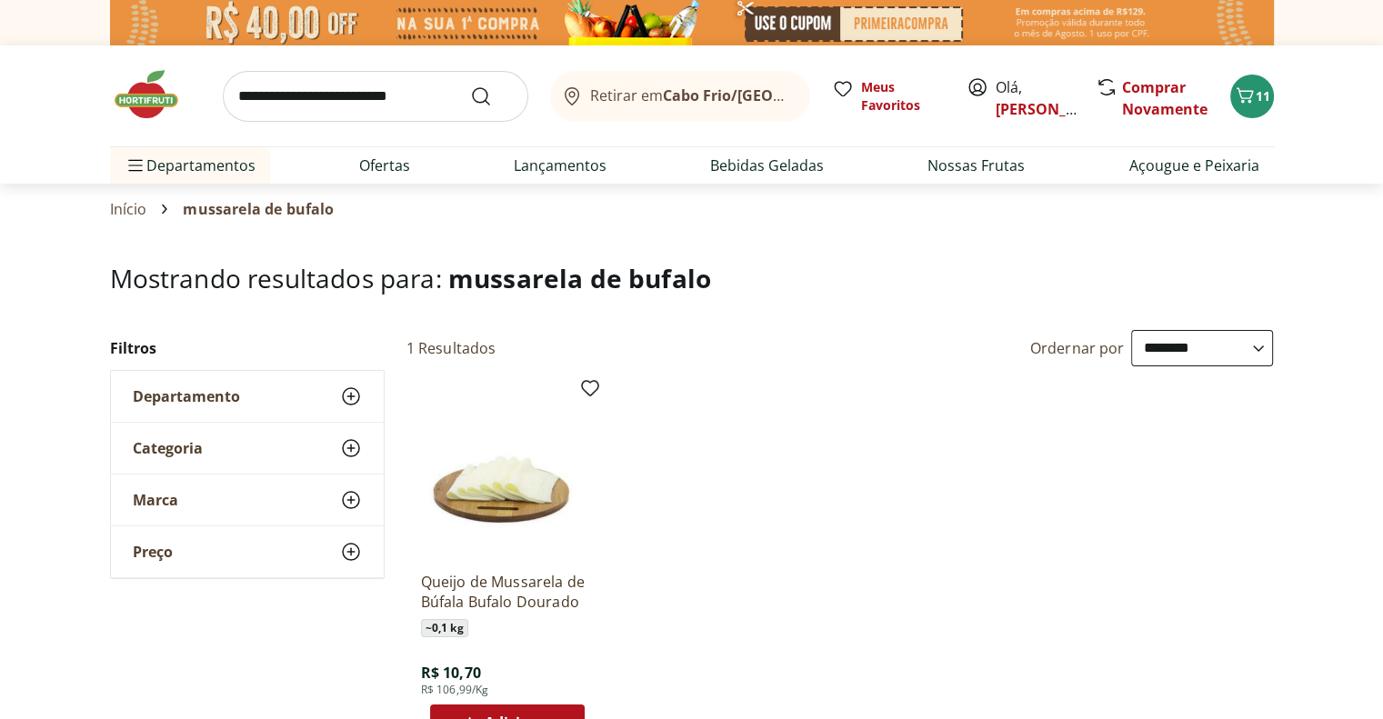
scroll to position [182, 0]
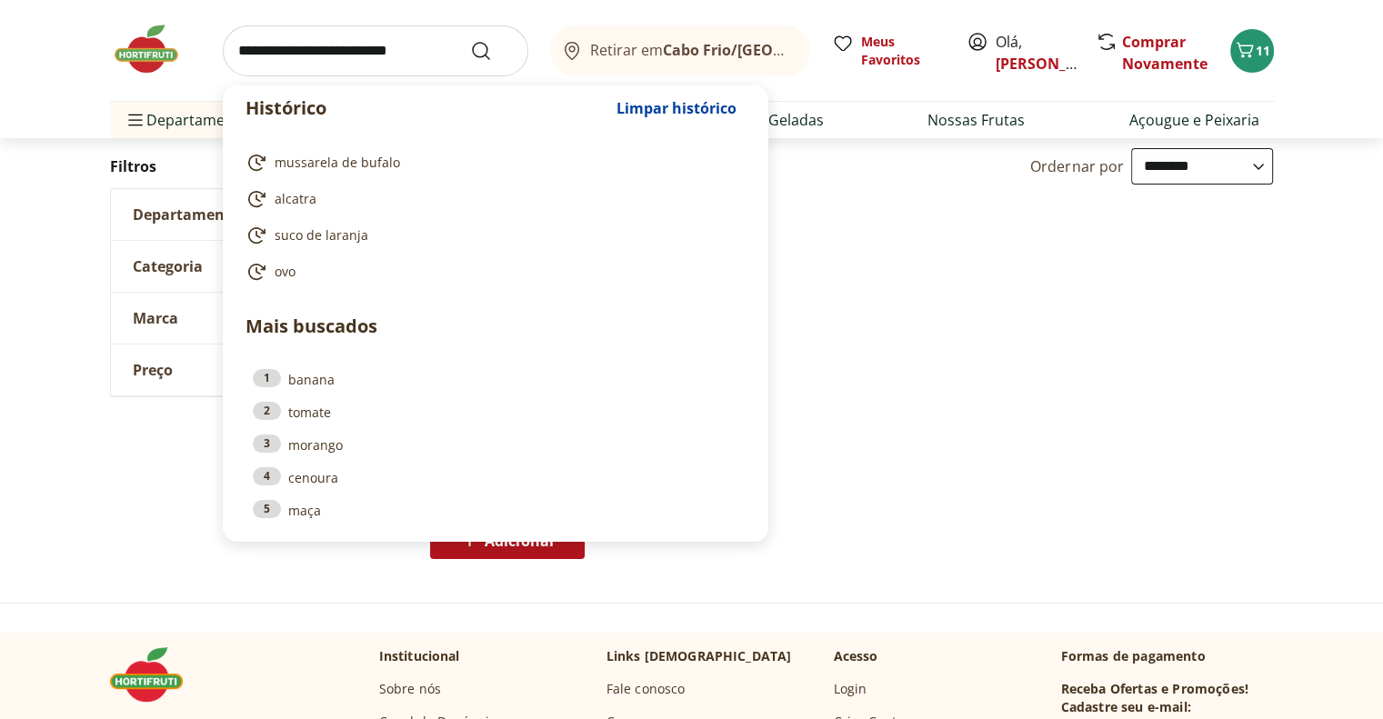
click at [331, 52] on input "search" at bounding box center [376, 50] width 306 height 51
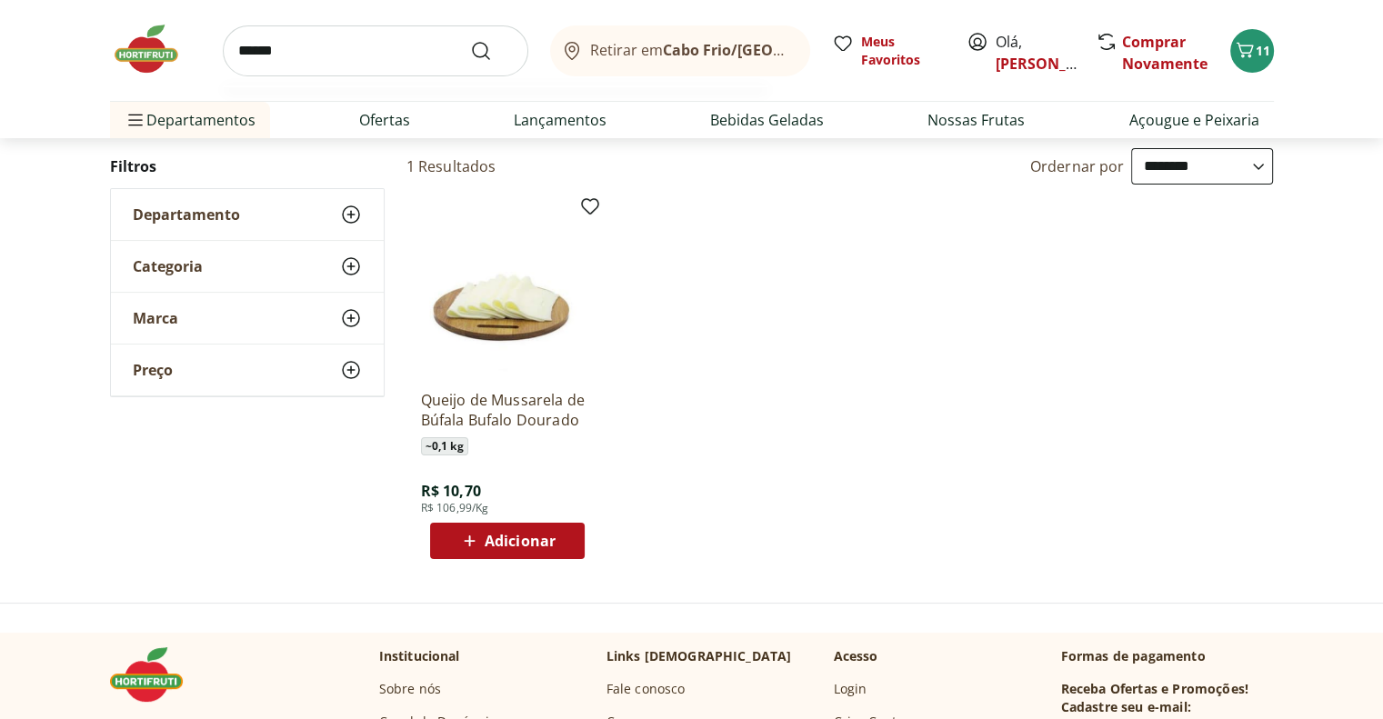
type input "******"
click at [470, 40] on button "Submit Search" at bounding box center [492, 51] width 44 height 22
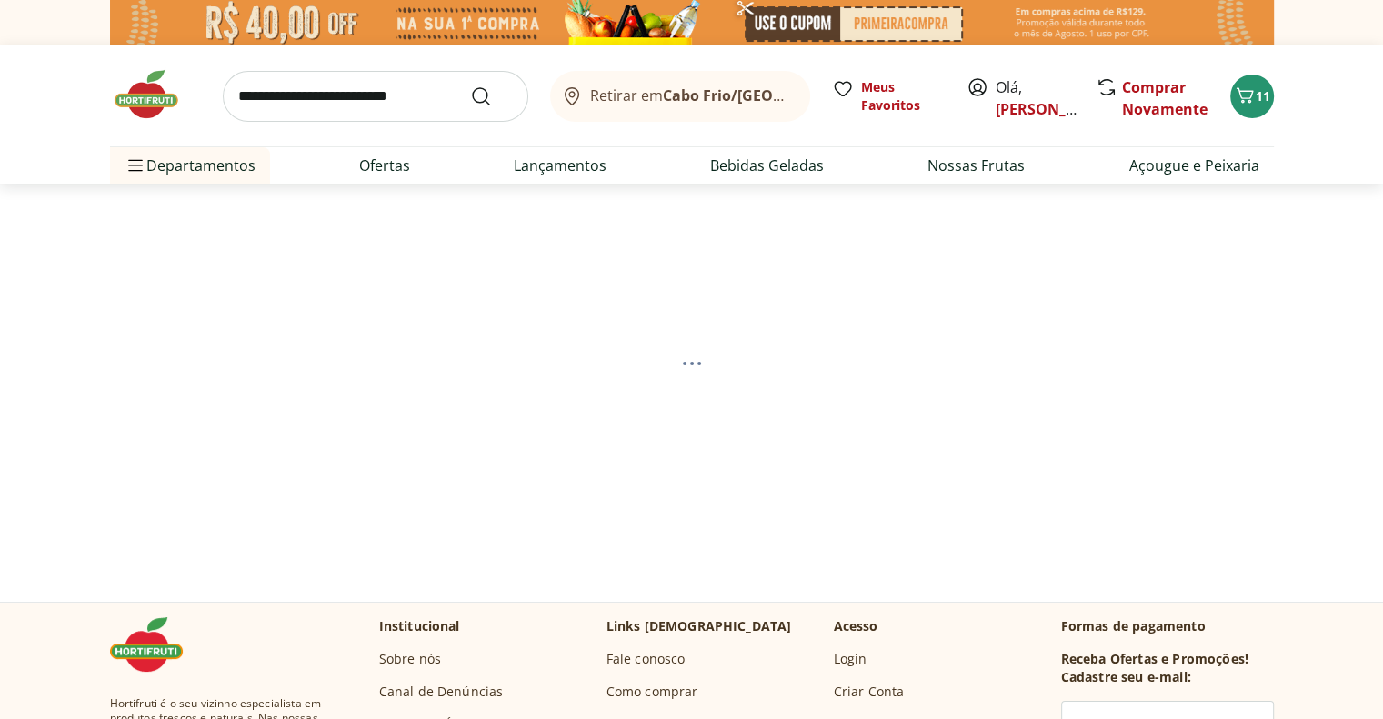
select select "**********"
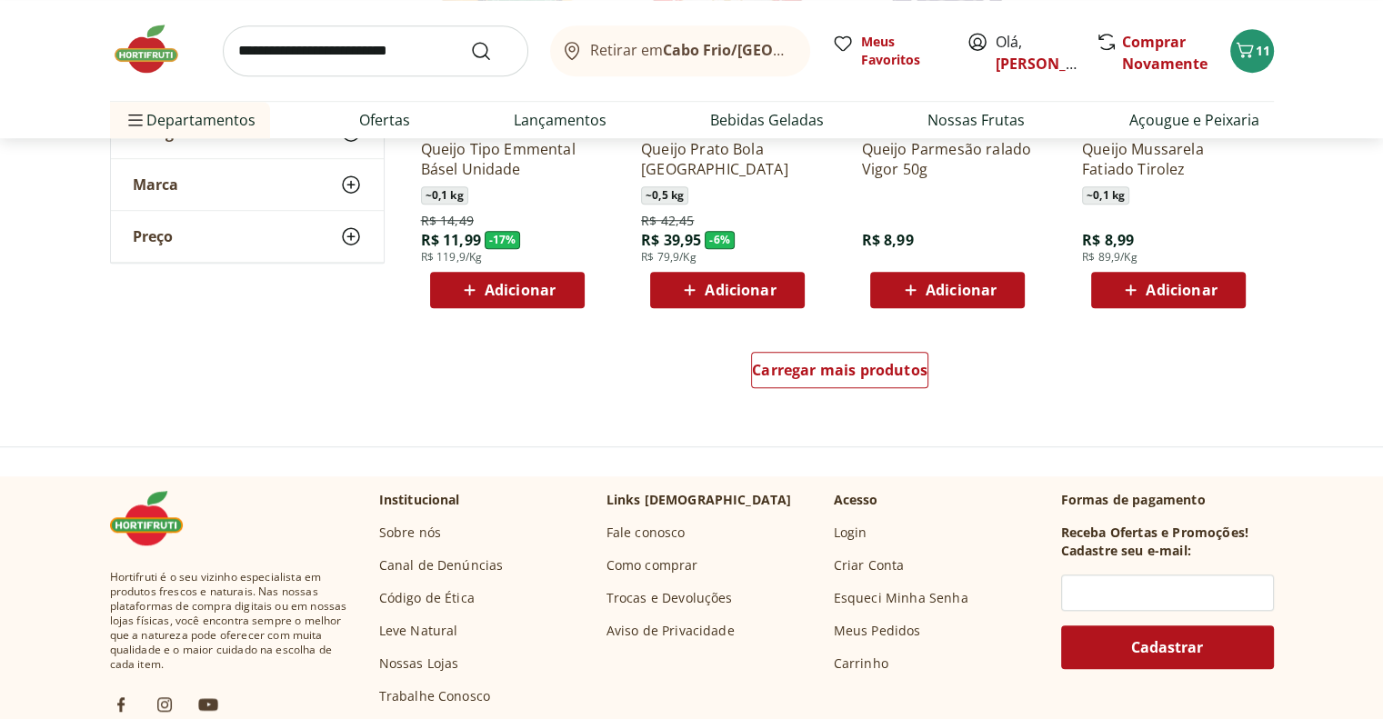
scroll to position [1364, 0]
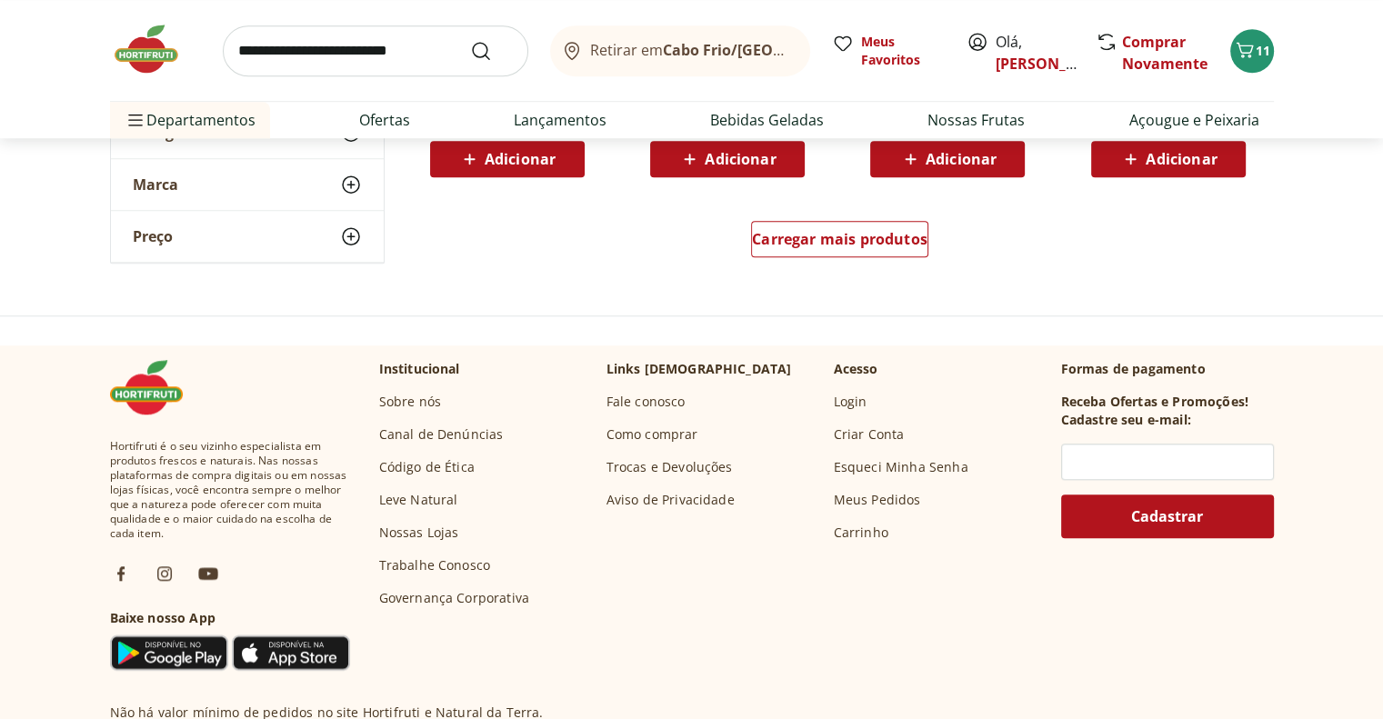
click at [330, 62] on input "search" at bounding box center [376, 50] width 306 height 51
click at [822, 232] on span "Carregar mais produtos" at bounding box center [840, 239] width 176 height 15
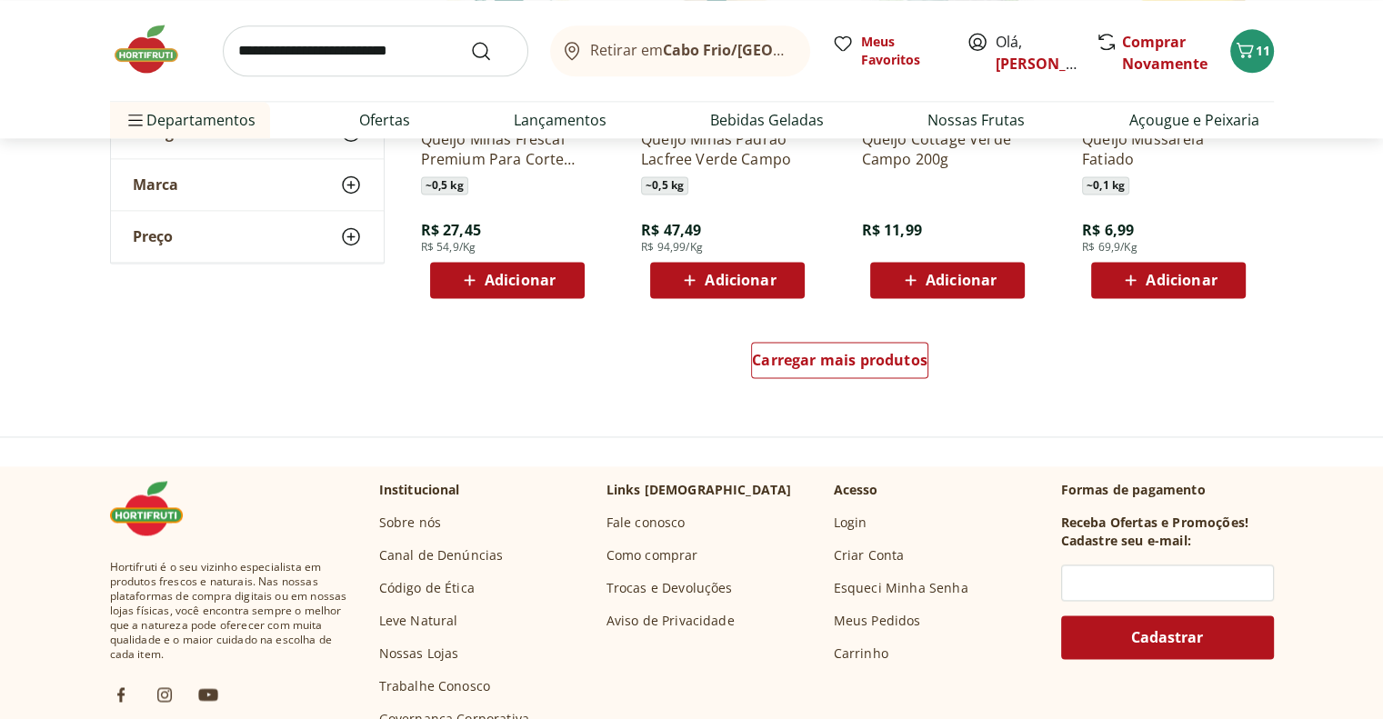
scroll to position [2456, 0]
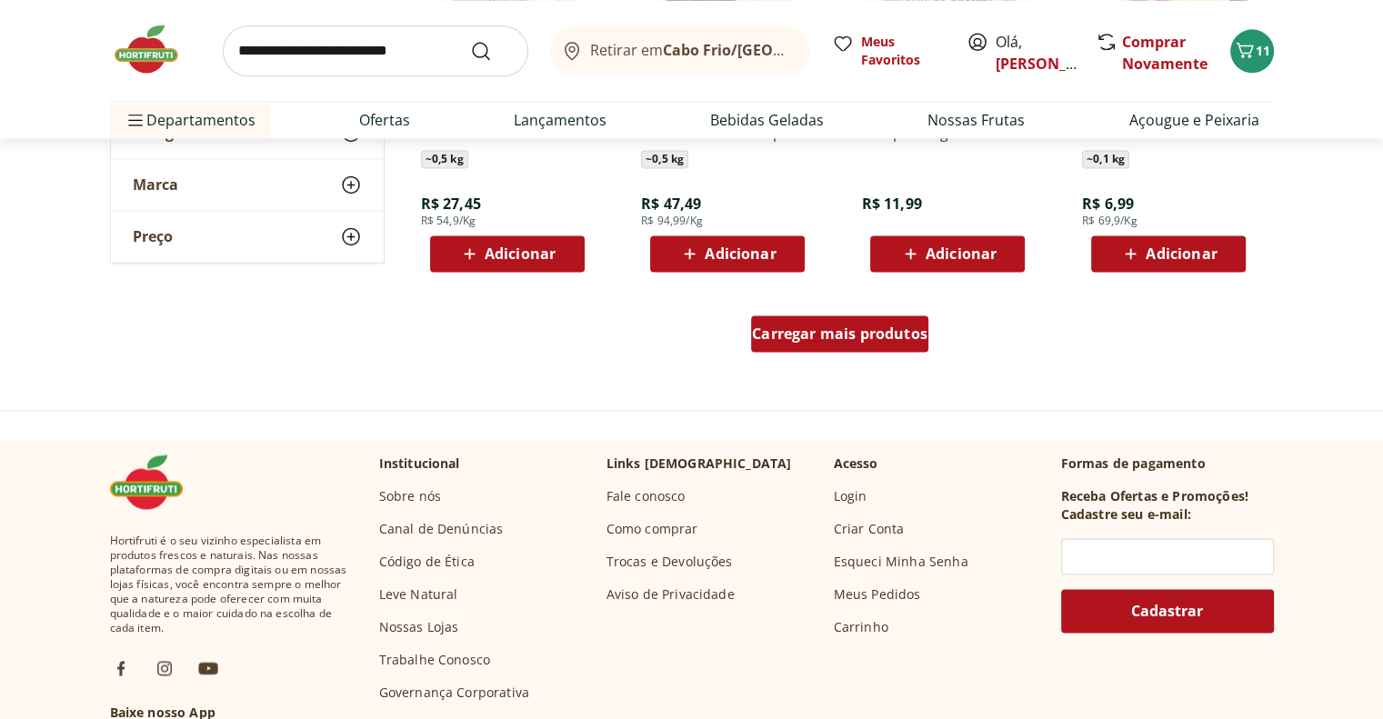
click at [808, 333] on span "Carregar mais produtos" at bounding box center [840, 334] width 176 height 15
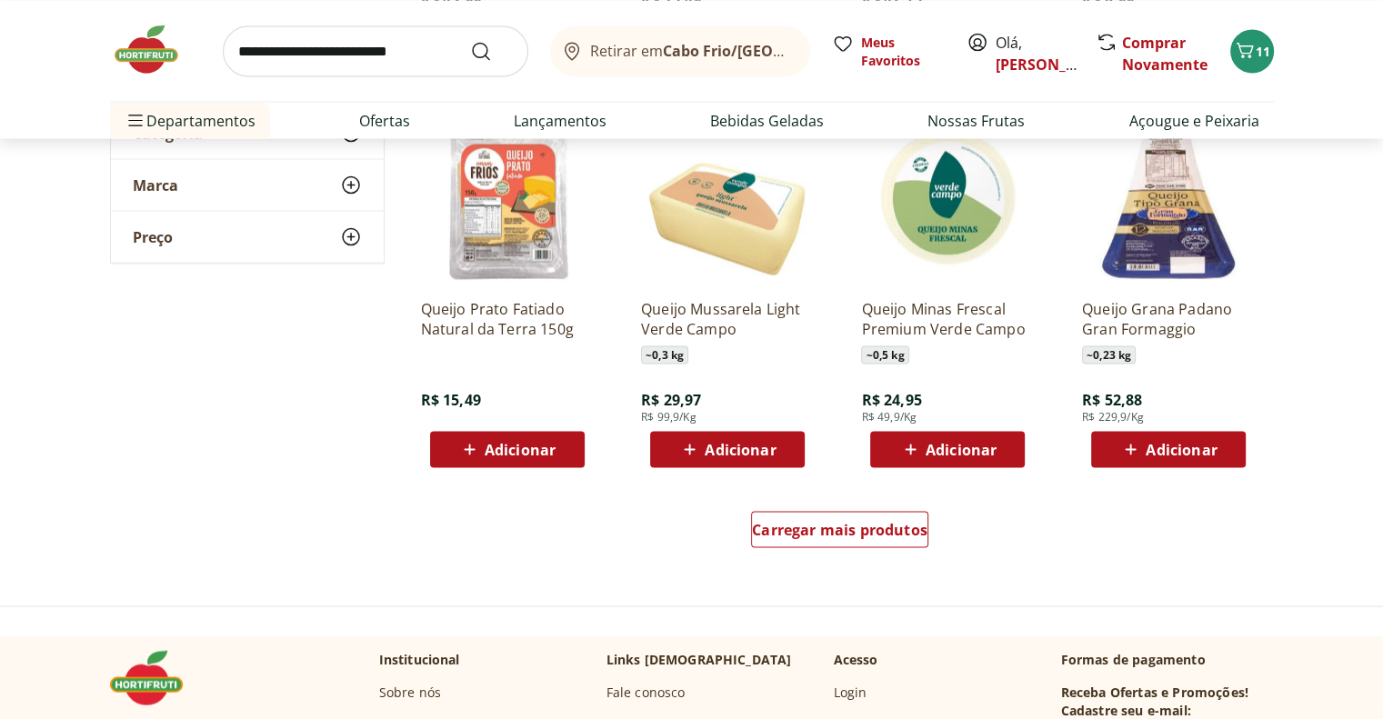
scroll to position [3638, 0]
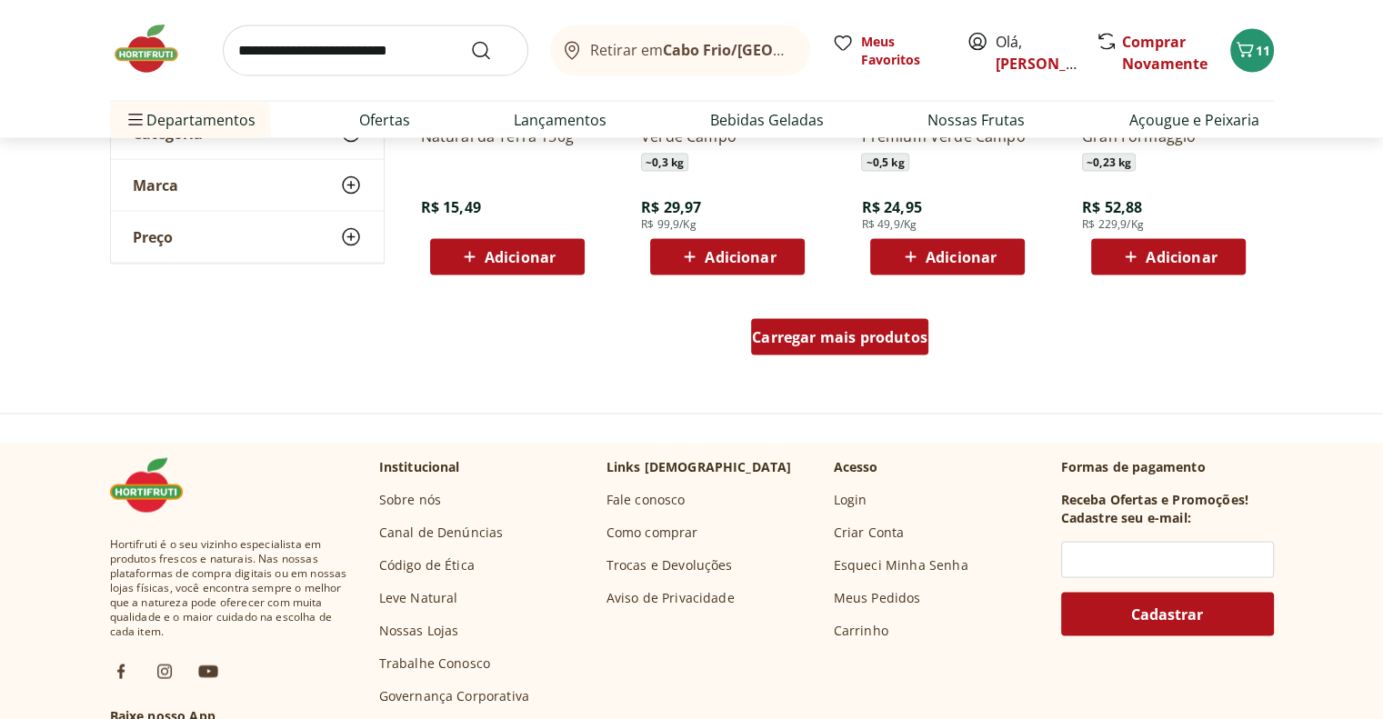
click at [806, 337] on span "Carregar mais produtos" at bounding box center [840, 337] width 176 height 15
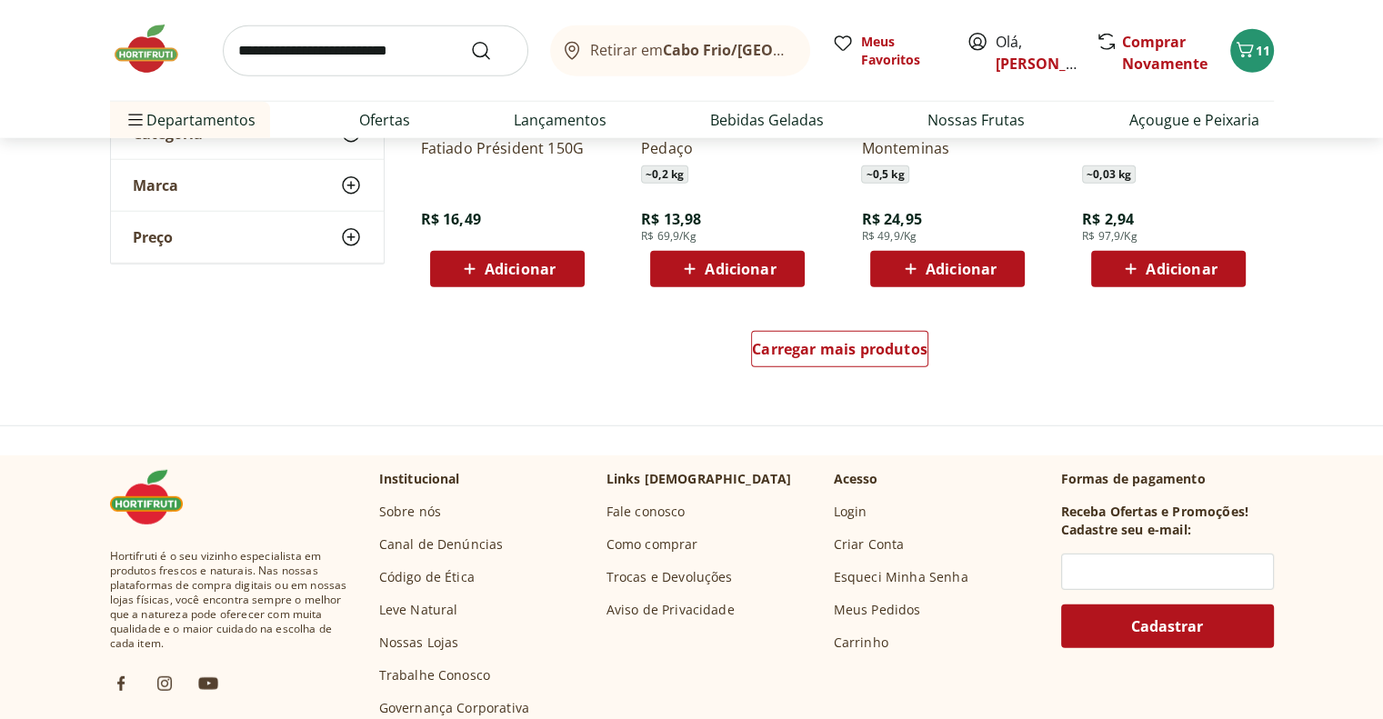
scroll to position [4821, 0]
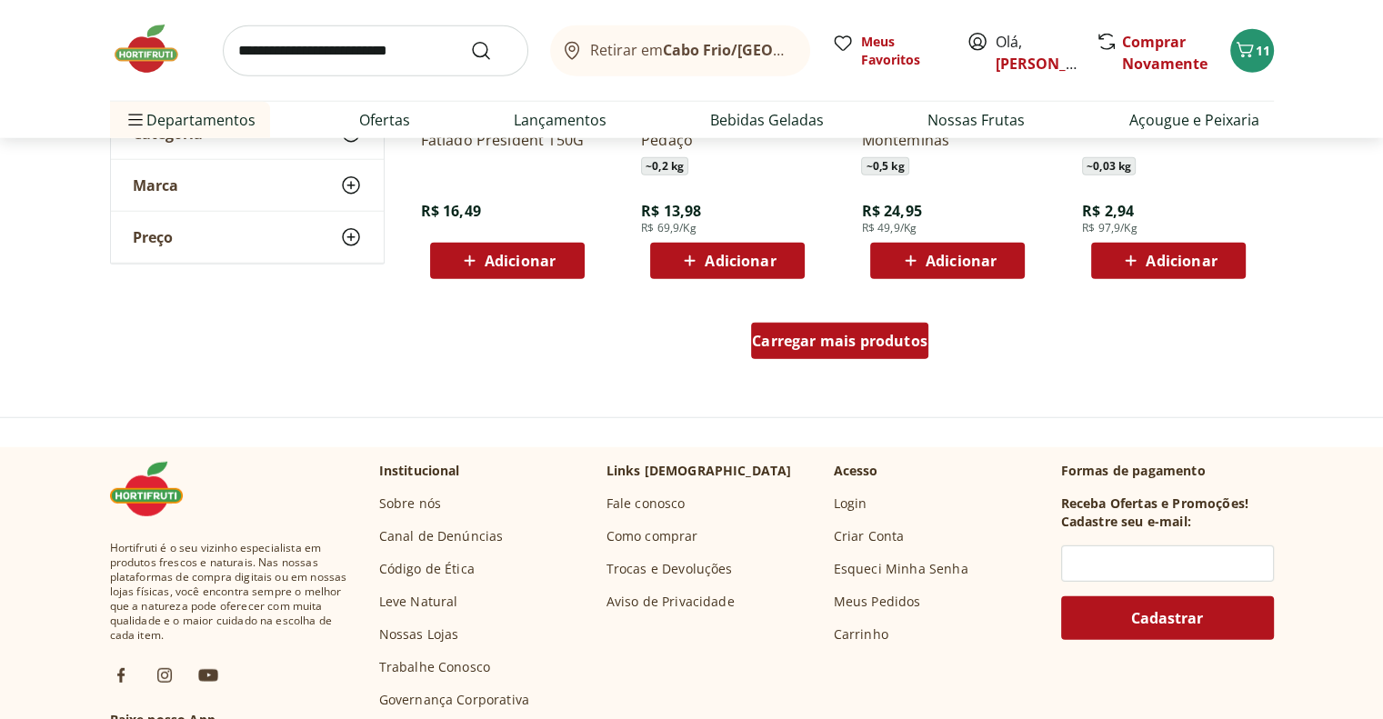
click at [806, 338] on span "Carregar mais produtos" at bounding box center [840, 341] width 176 height 15
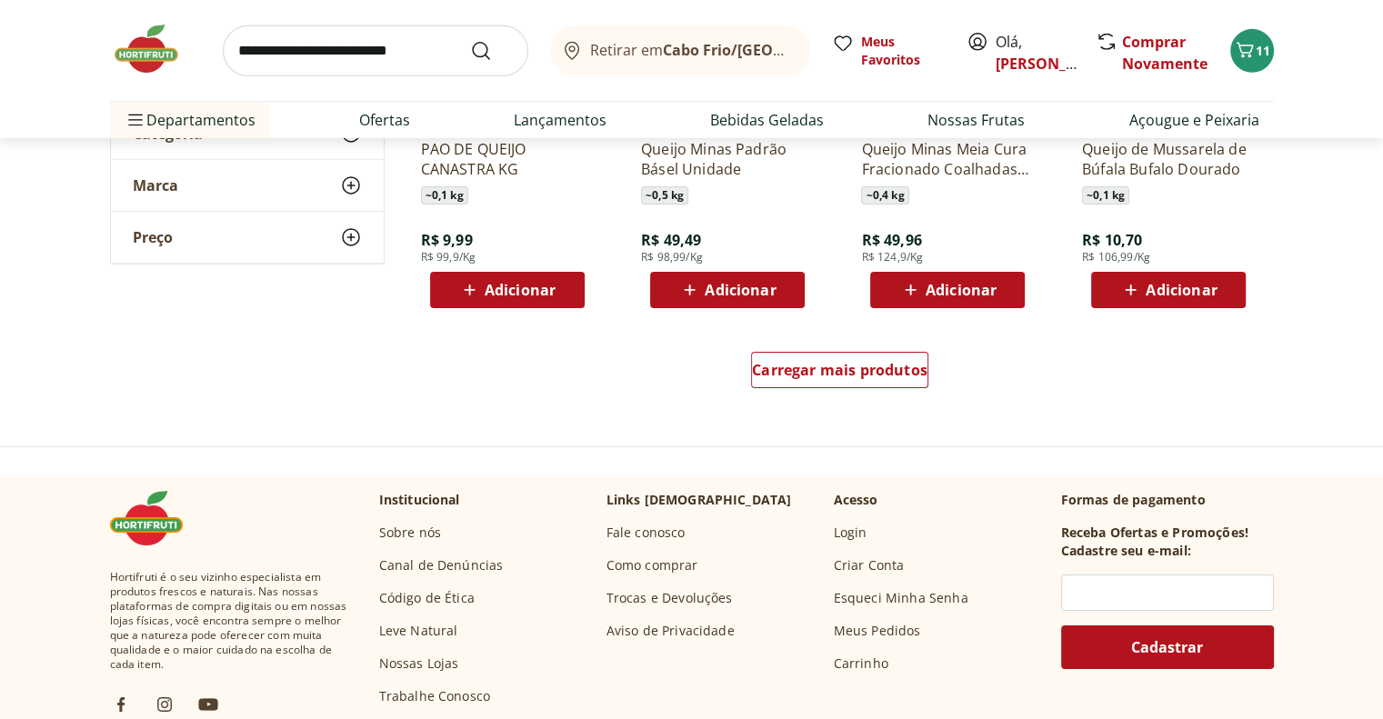
scroll to position [6003, 0]
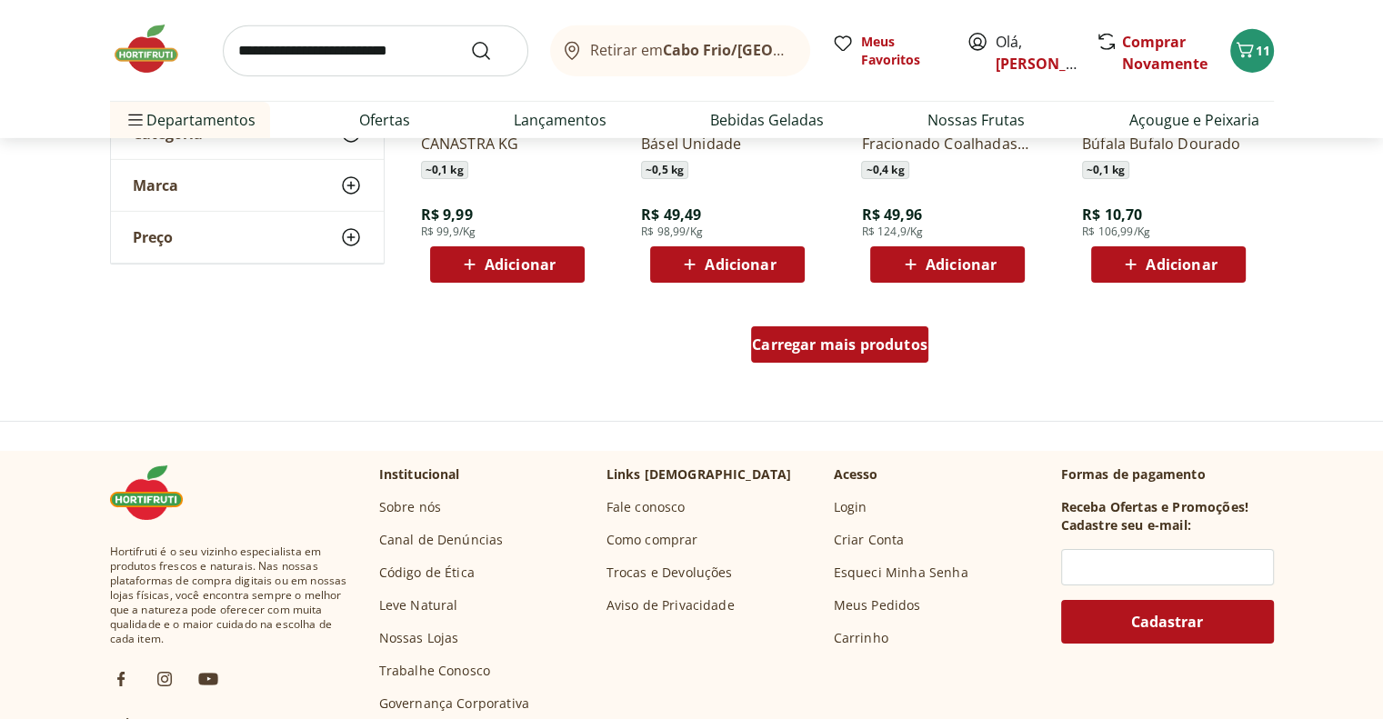
click at [806, 345] on span "Carregar mais produtos" at bounding box center [840, 344] width 176 height 15
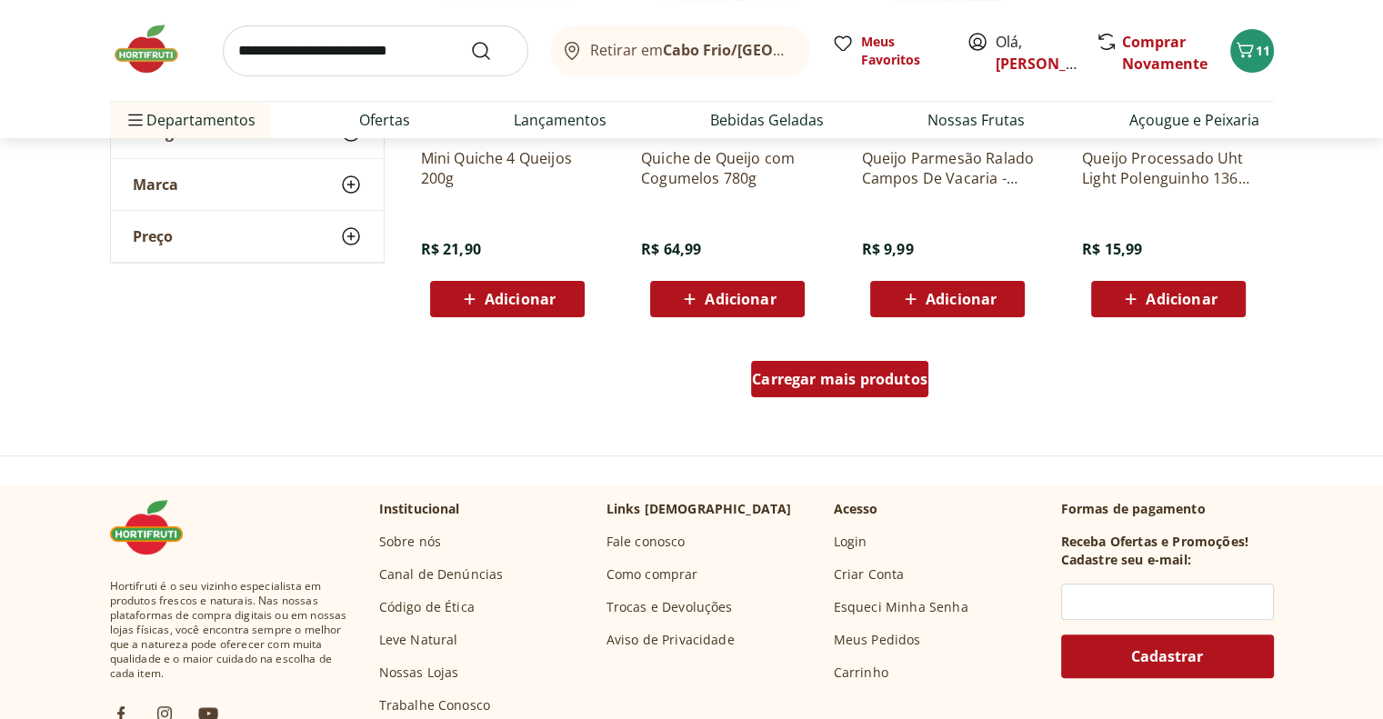
scroll to position [7186, 0]
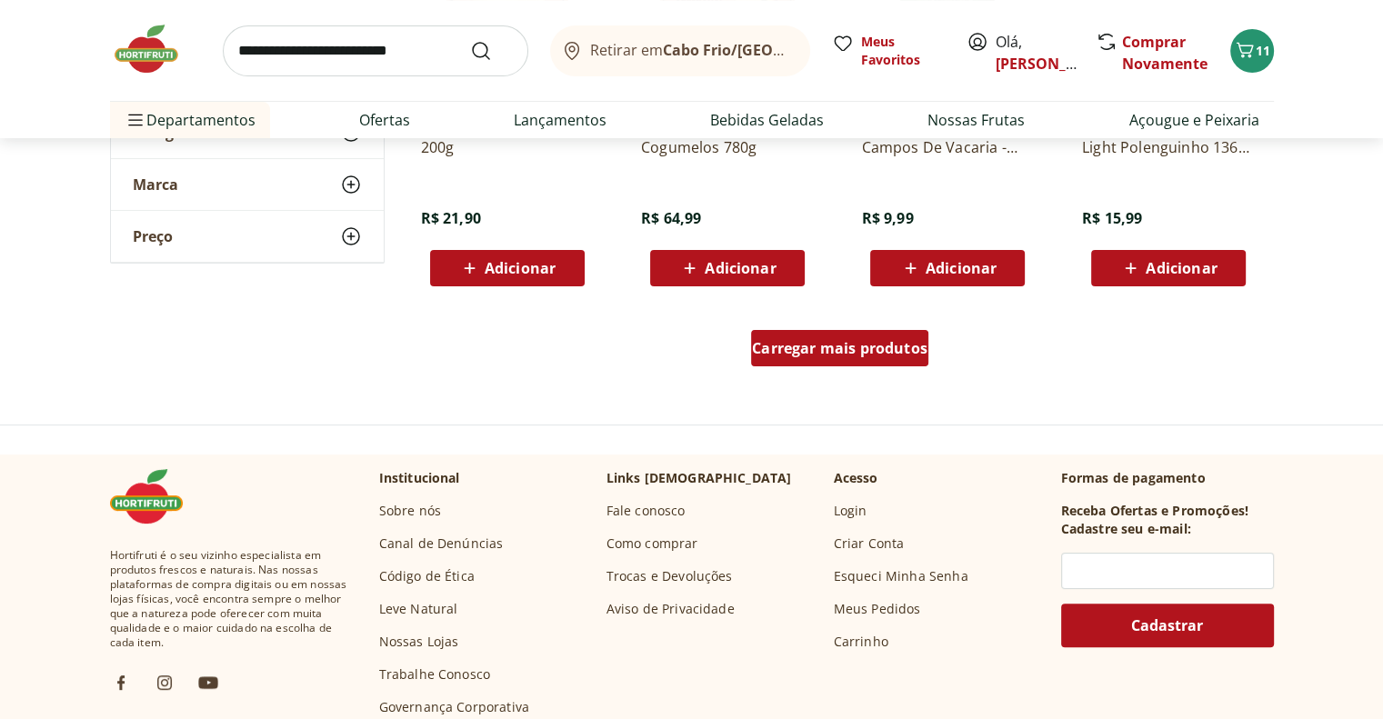
click at [806, 345] on span "Carregar mais produtos" at bounding box center [840, 348] width 176 height 15
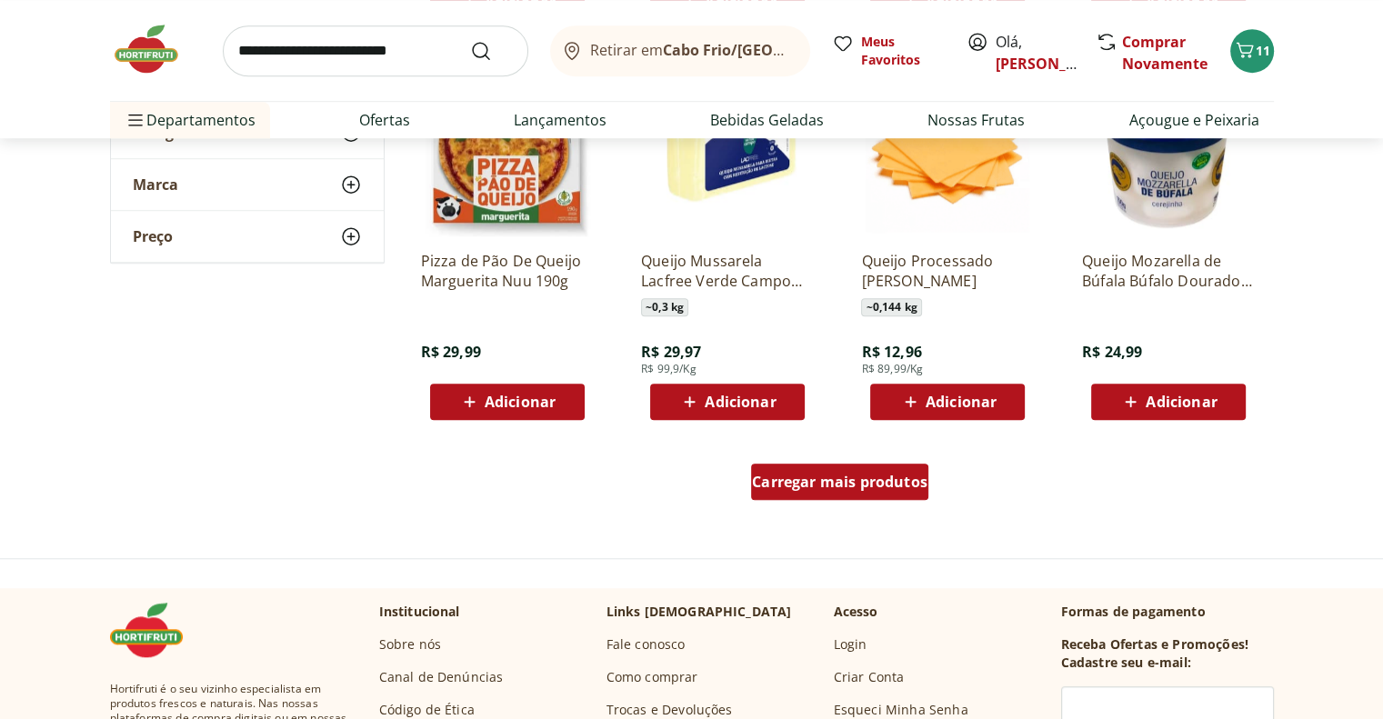
scroll to position [8277, 0]
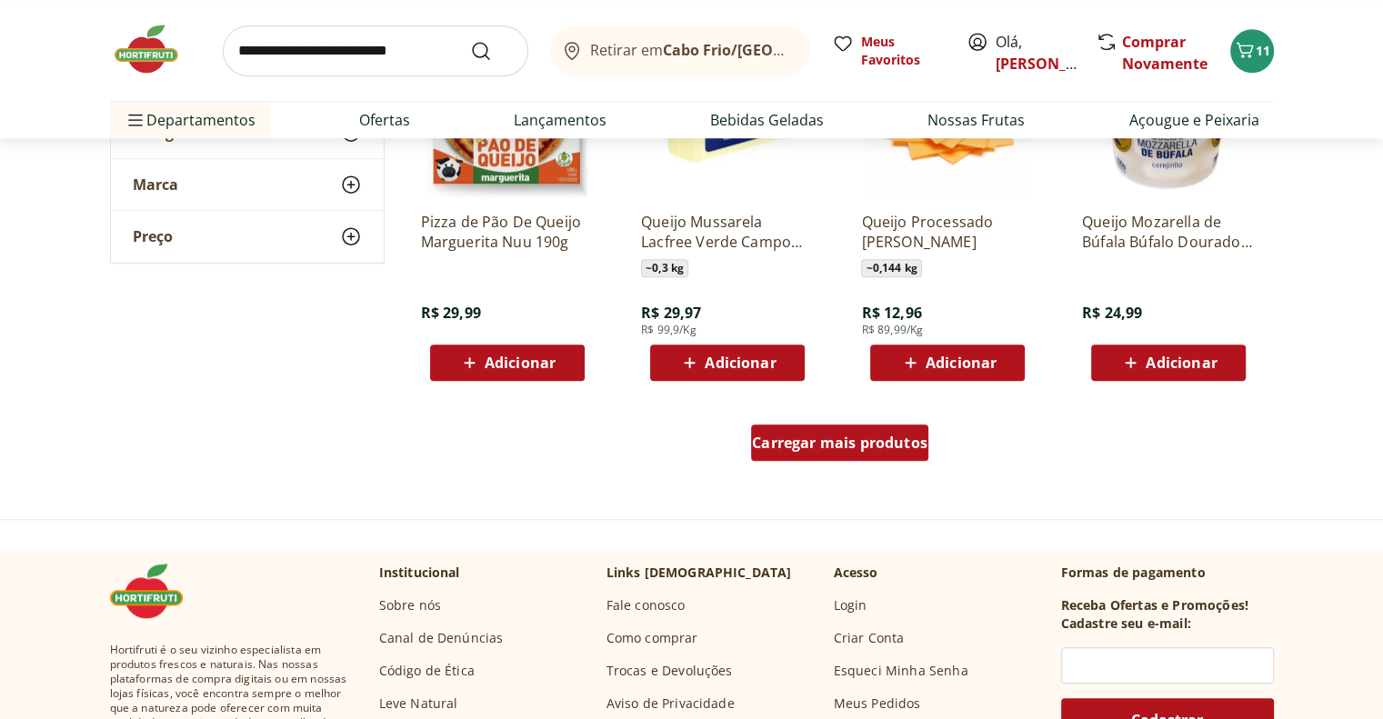
click at [799, 440] on span "Carregar mais produtos" at bounding box center [840, 443] width 176 height 15
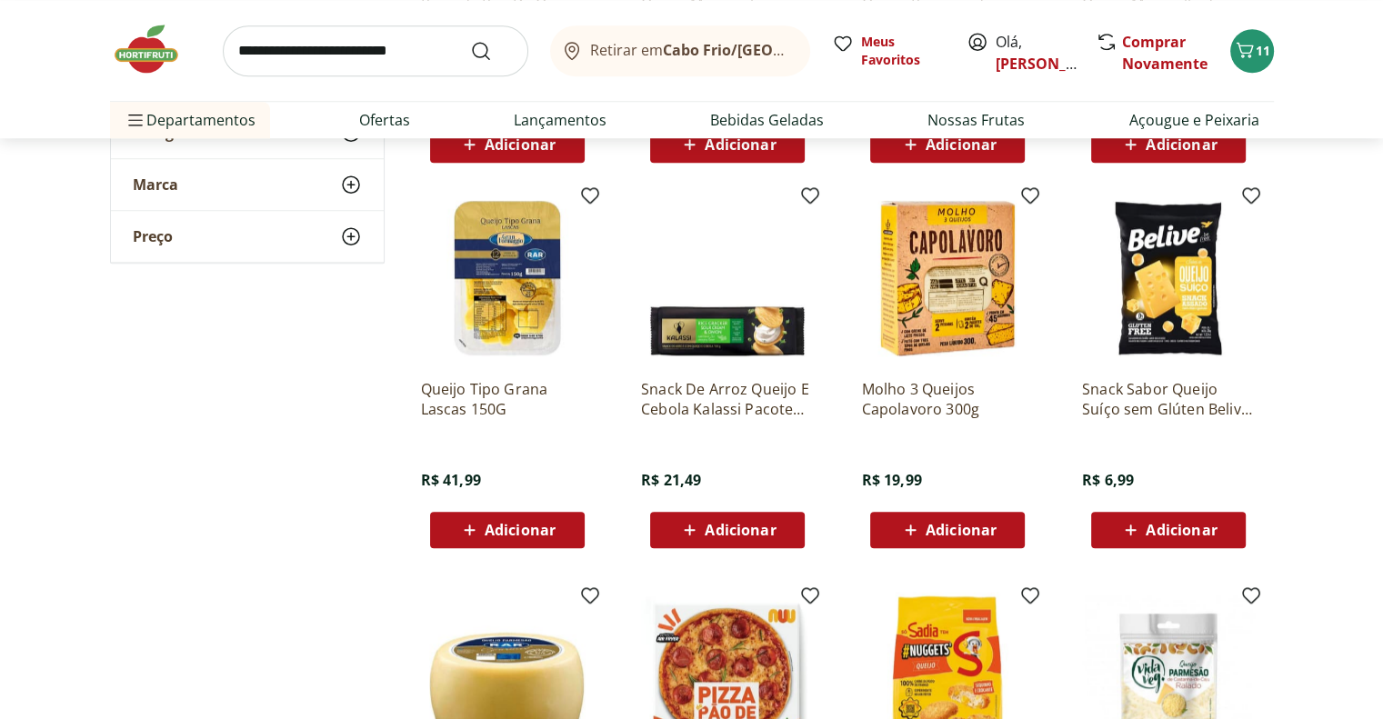
scroll to position [8459, 0]
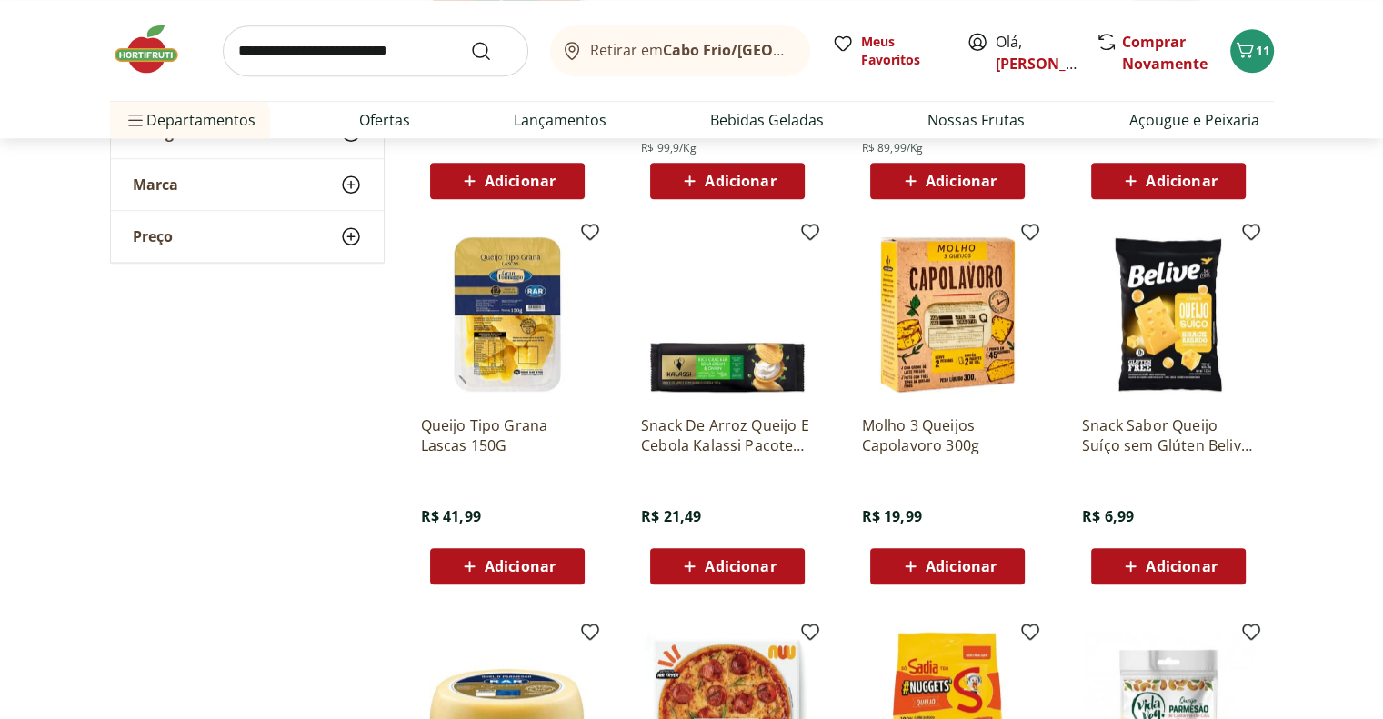
click at [1127, 563] on icon at bounding box center [1131, 567] width 23 height 22
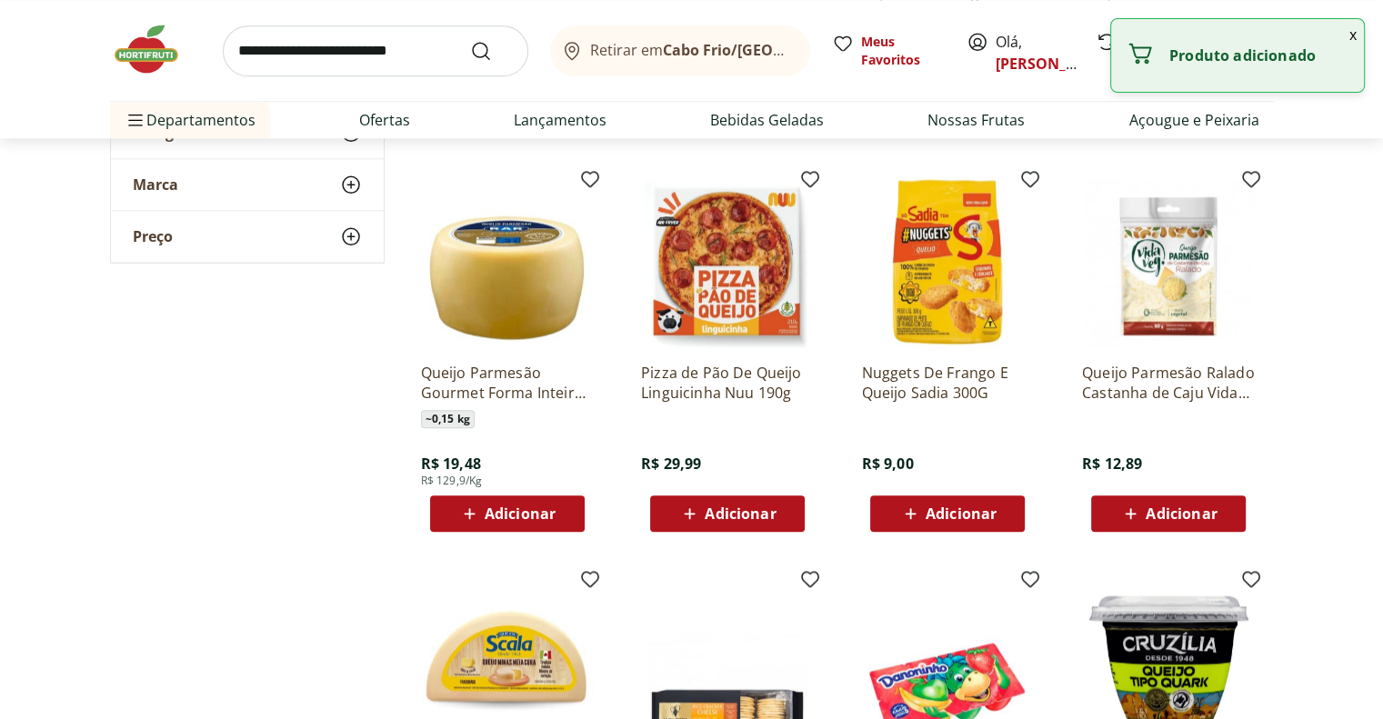
scroll to position [8914, 0]
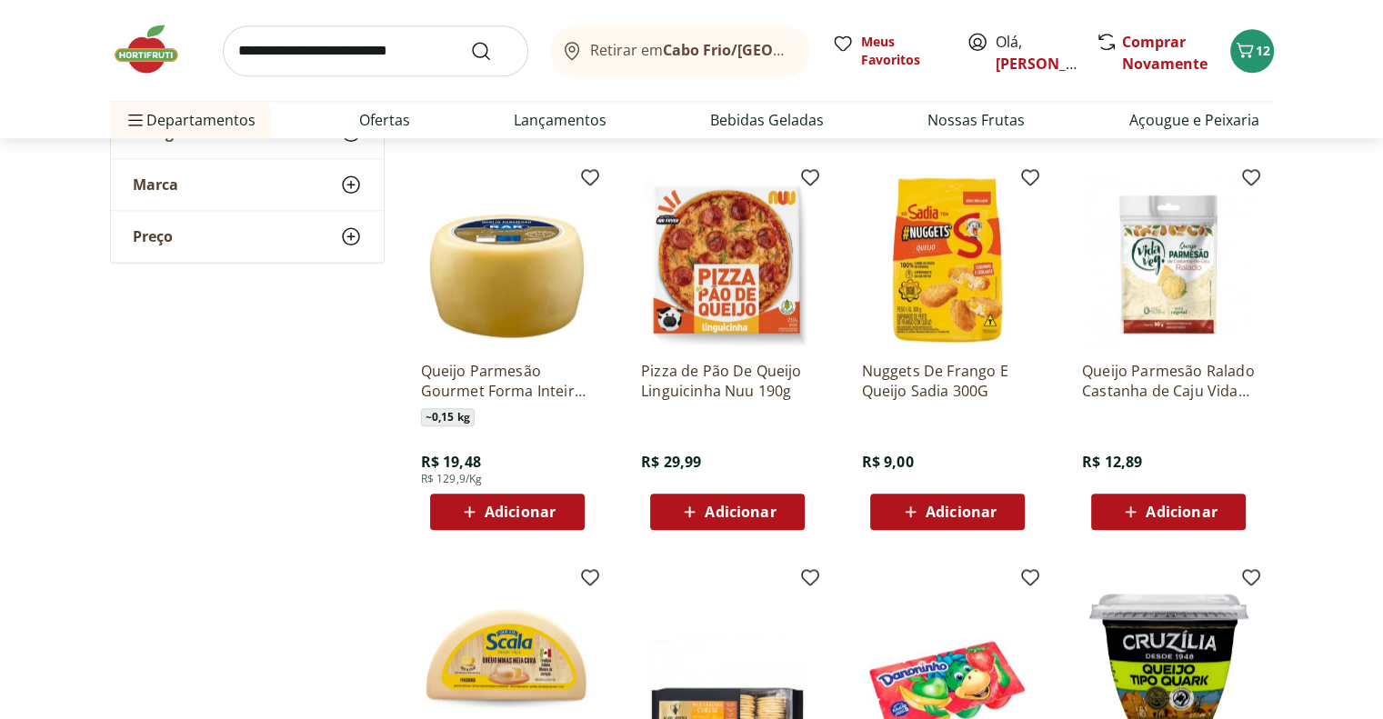
click at [754, 511] on span "Adicionar" at bounding box center [740, 512] width 71 height 15
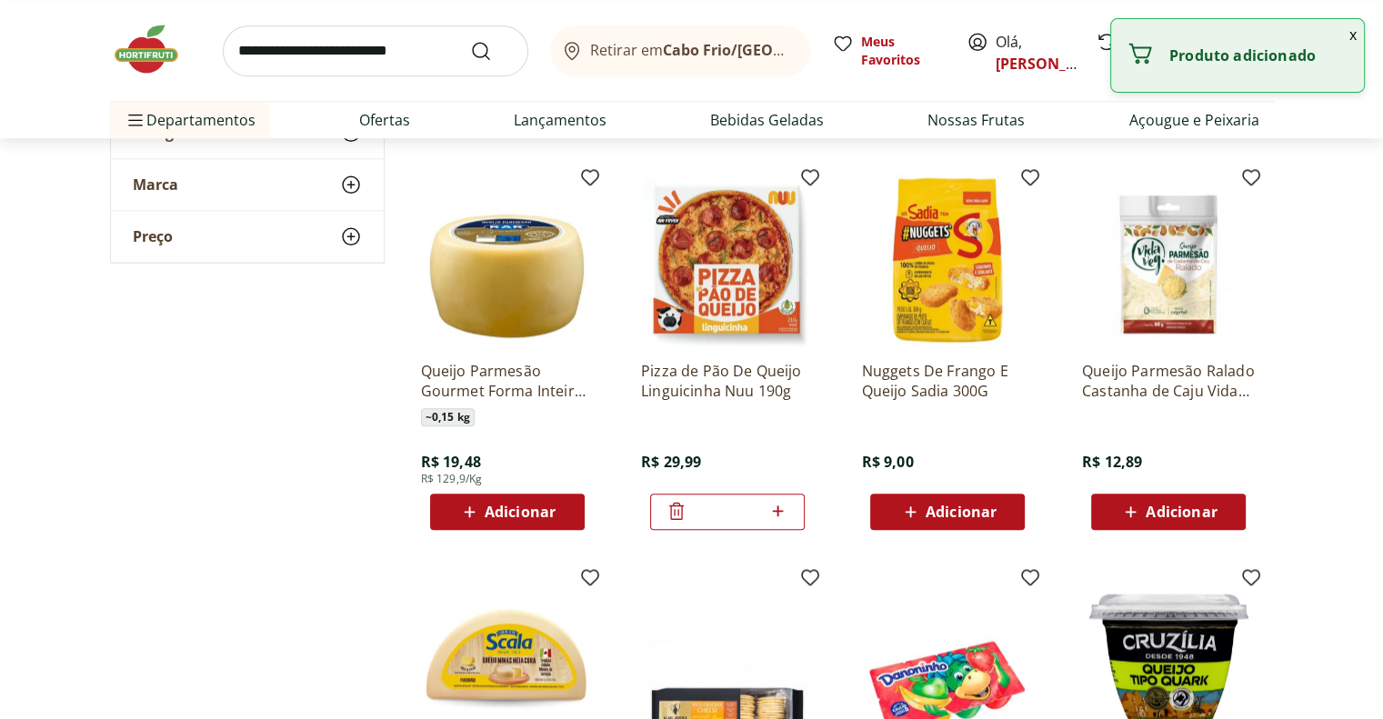
click at [673, 516] on icon at bounding box center [677, 511] width 22 height 22
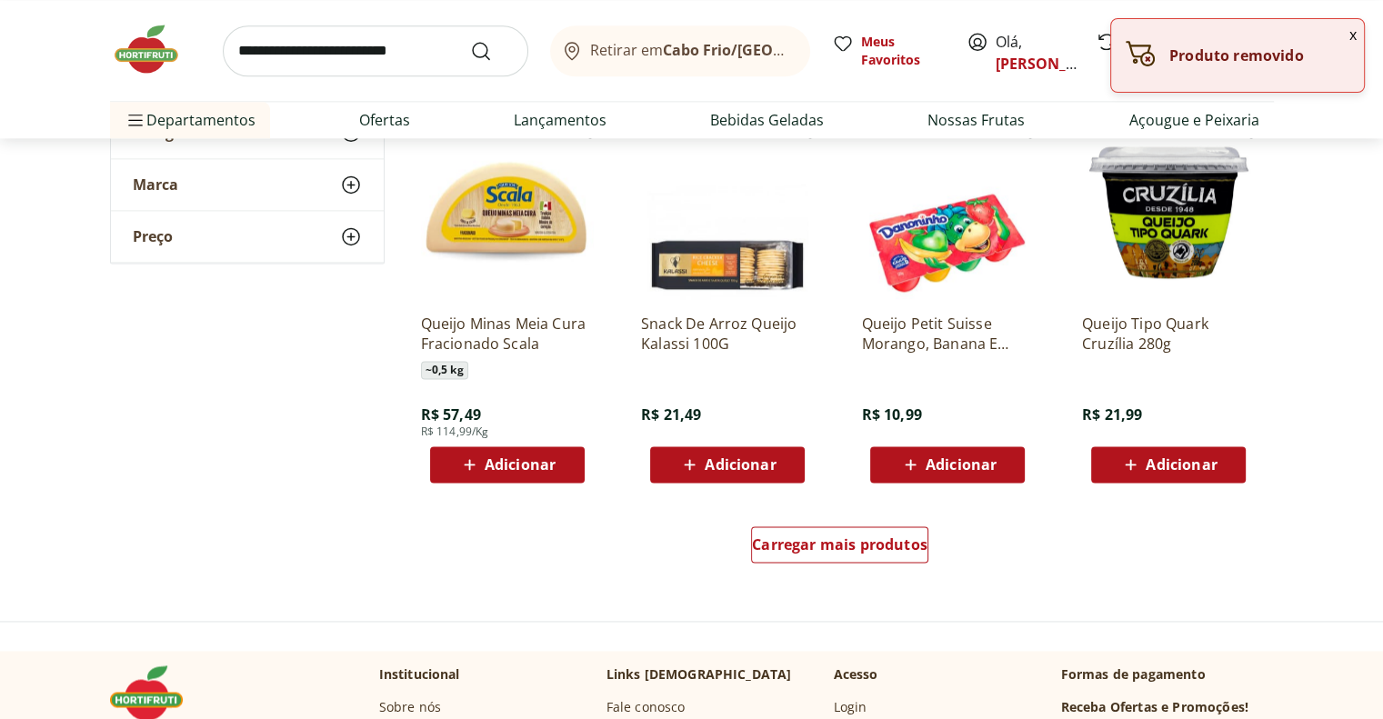
scroll to position [9369, 0]
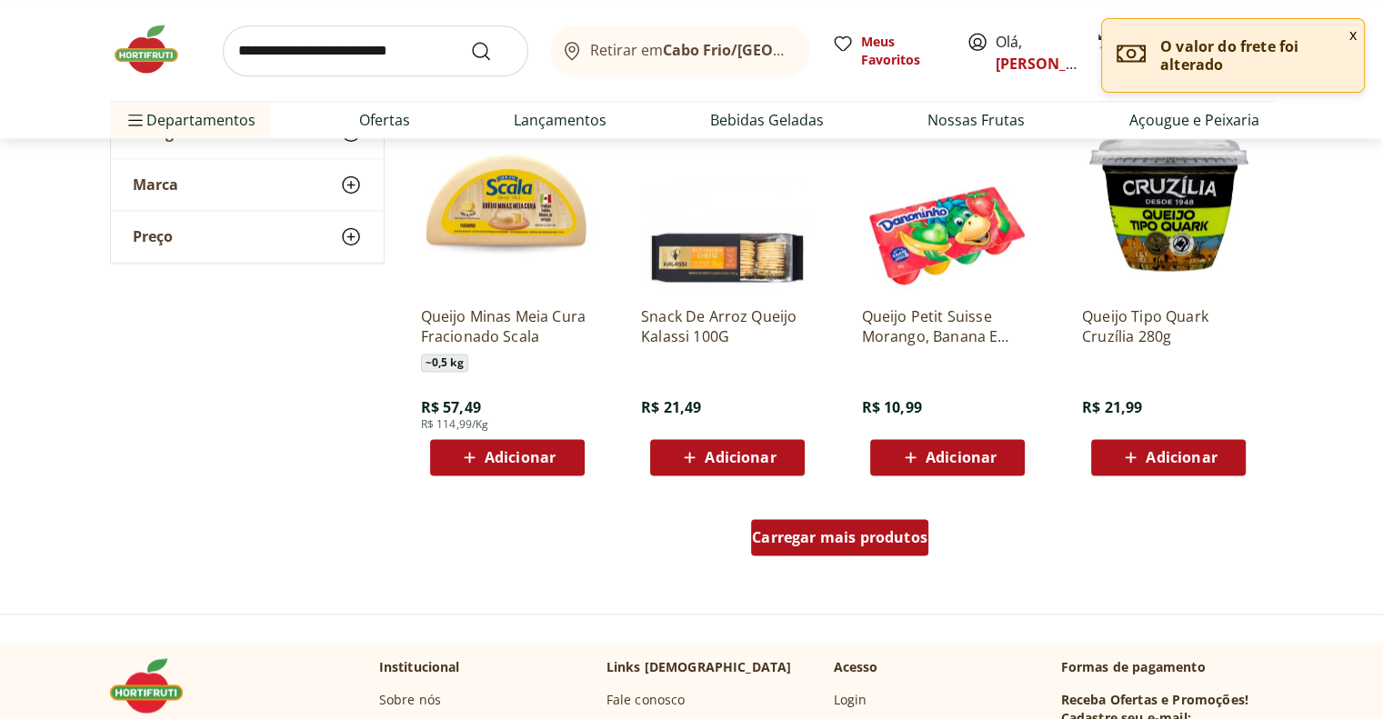
click at [815, 530] on span "Carregar mais produtos" at bounding box center [840, 537] width 176 height 15
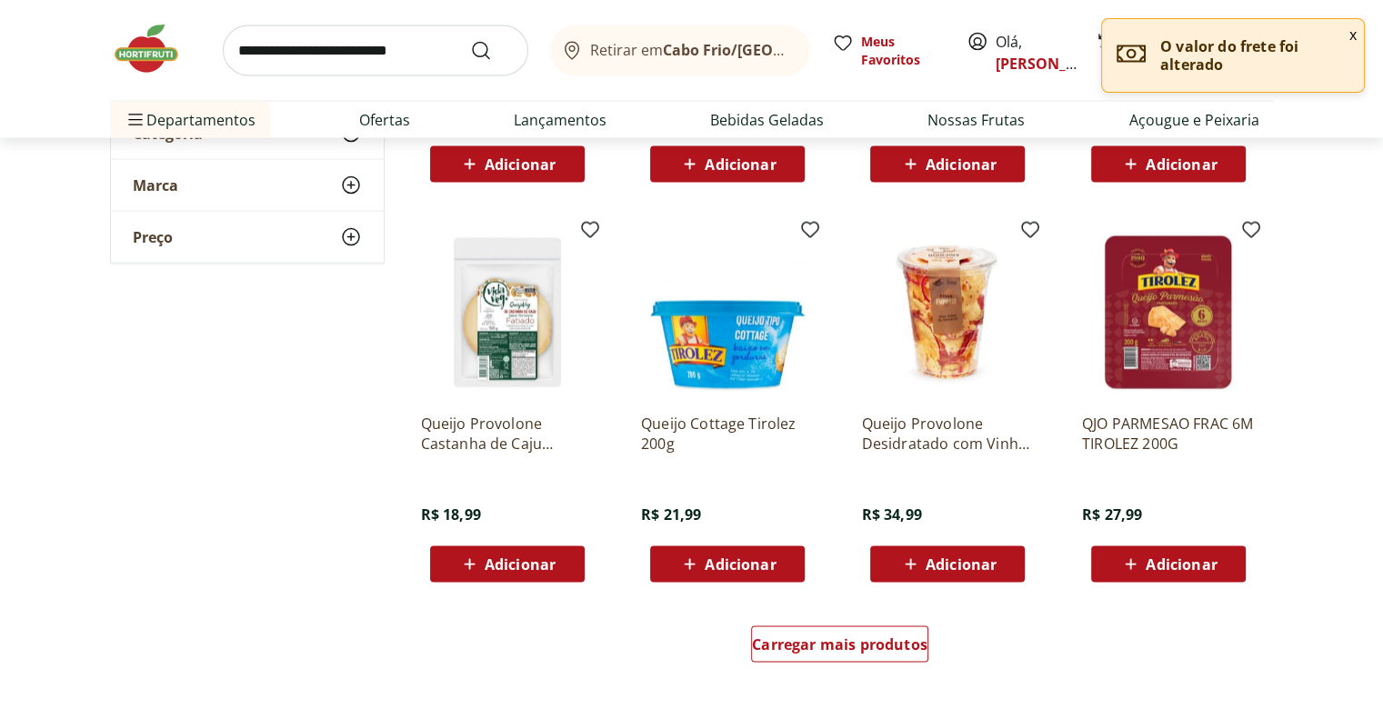
scroll to position [10642, 0]
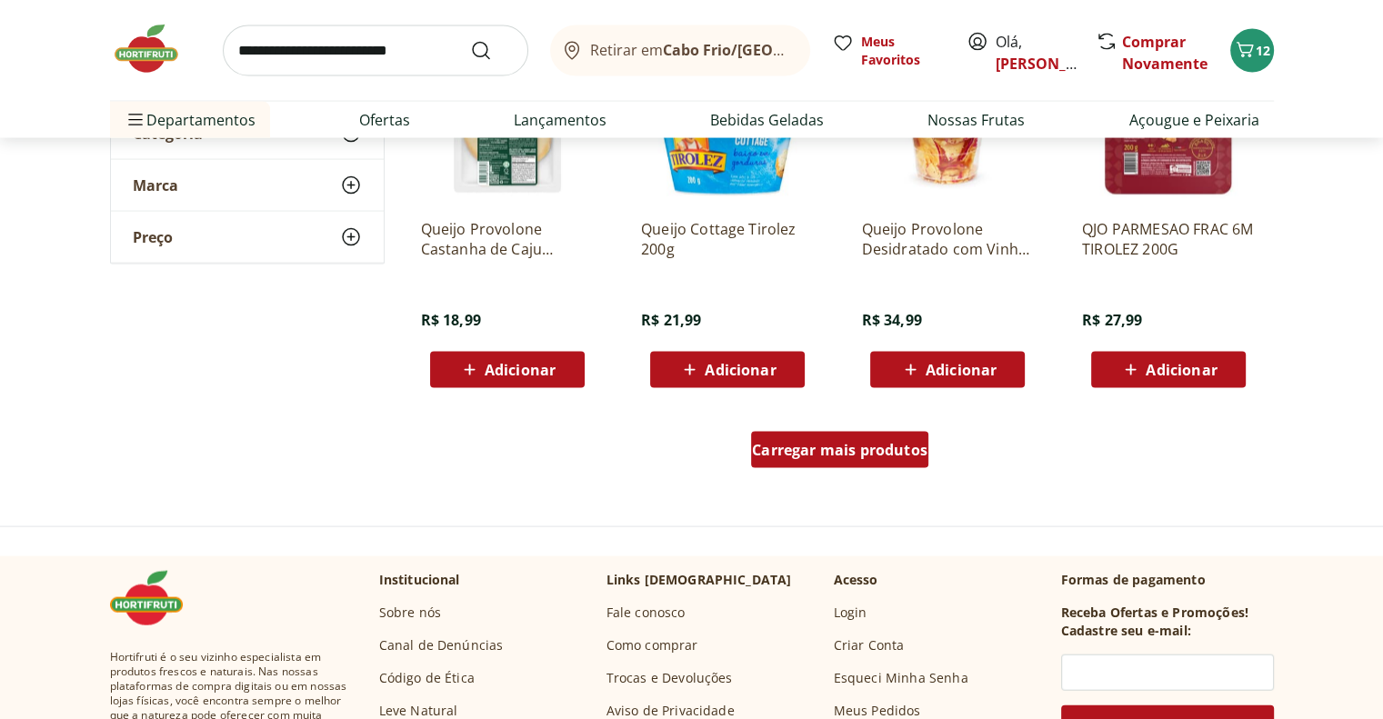
click at [833, 448] on span "Carregar mais produtos" at bounding box center [840, 450] width 176 height 15
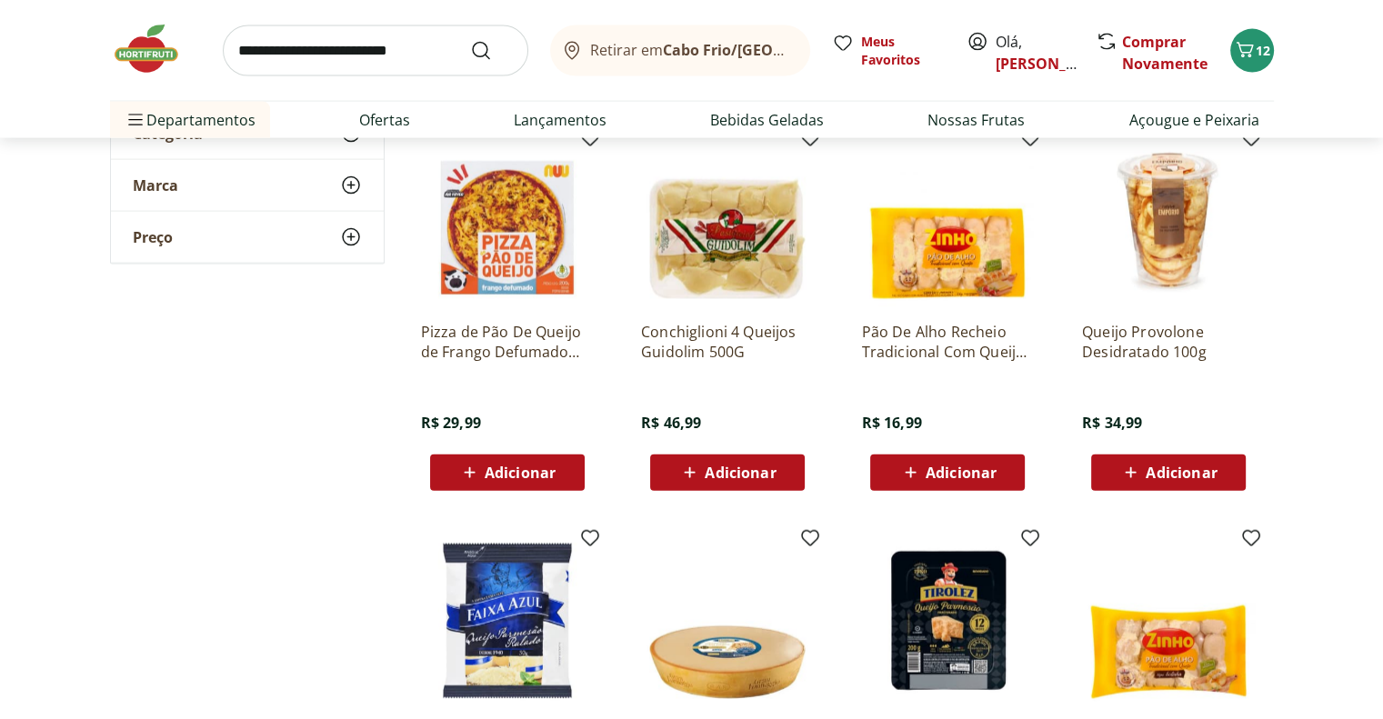
scroll to position [11006, 0]
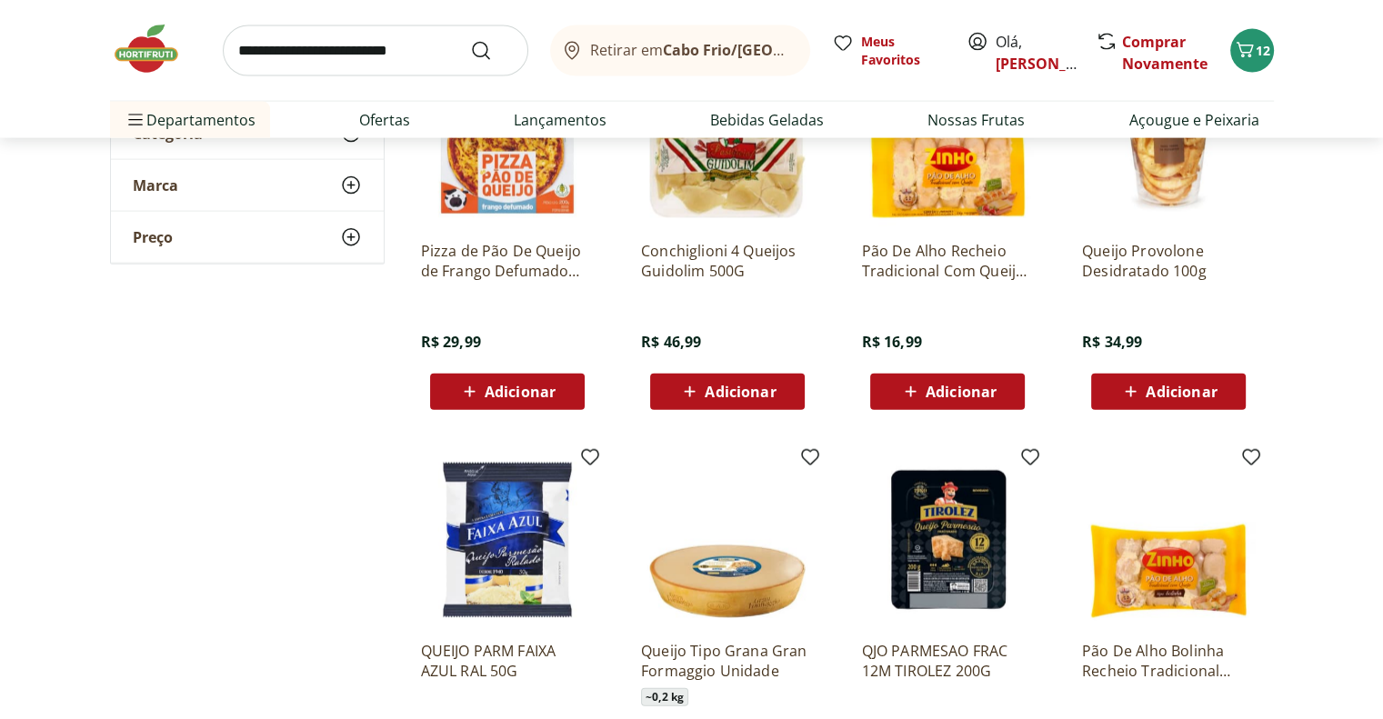
click at [509, 397] on span "Adicionar" at bounding box center [520, 392] width 71 height 15
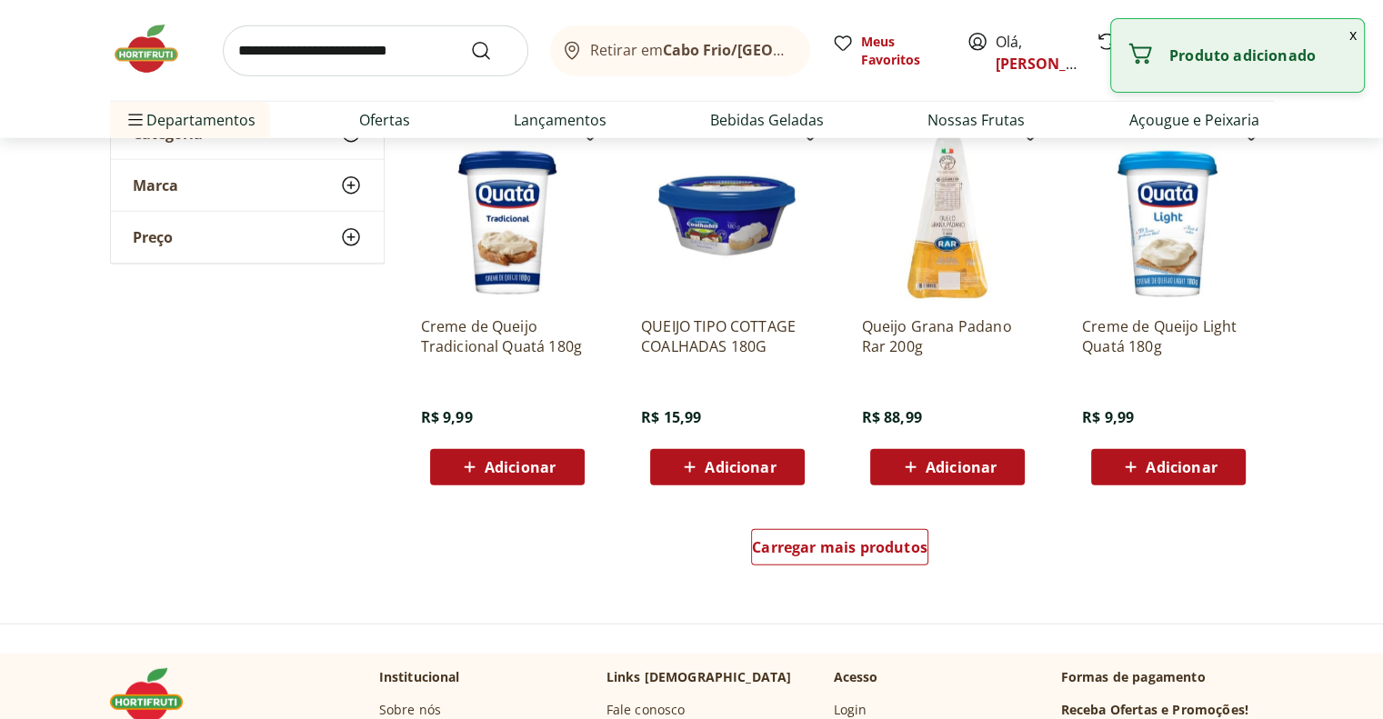
scroll to position [11734, 0]
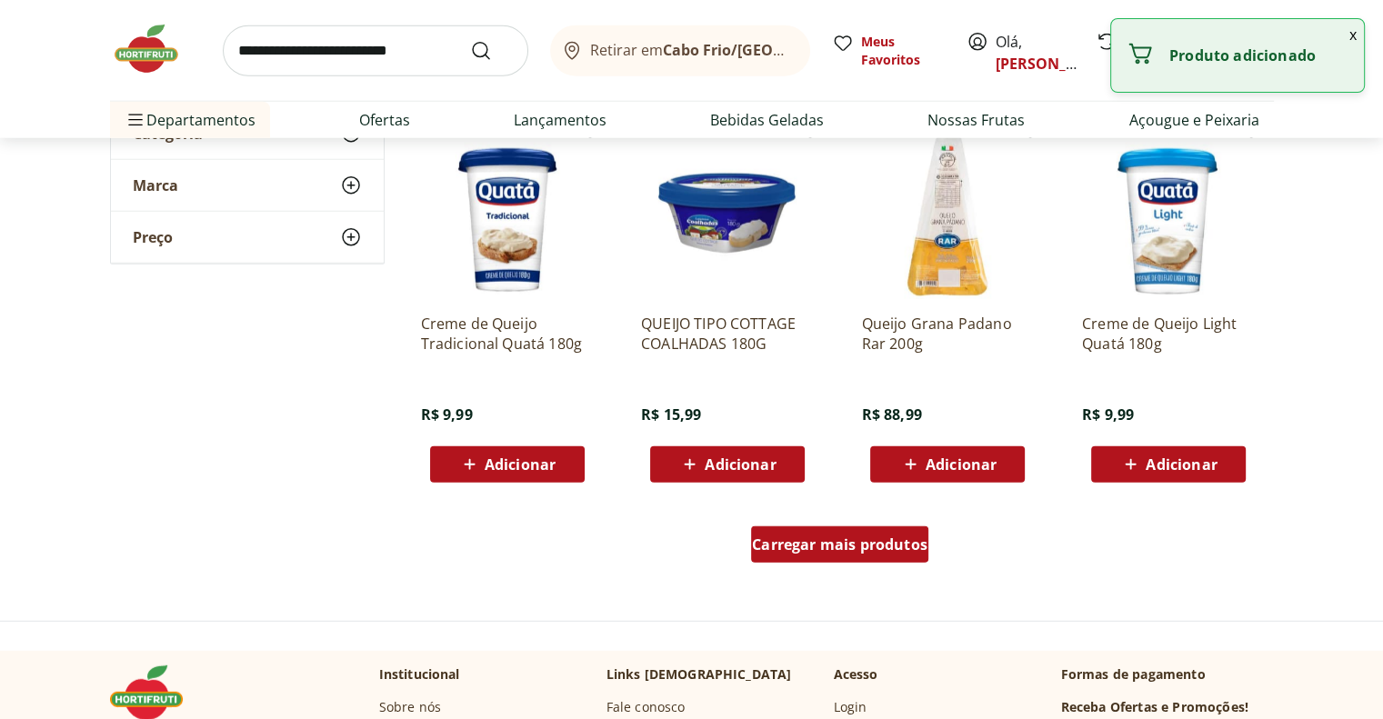
click at [805, 547] on span "Carregar mais produtos" at bounding box center [840, 545] width 176 height 15
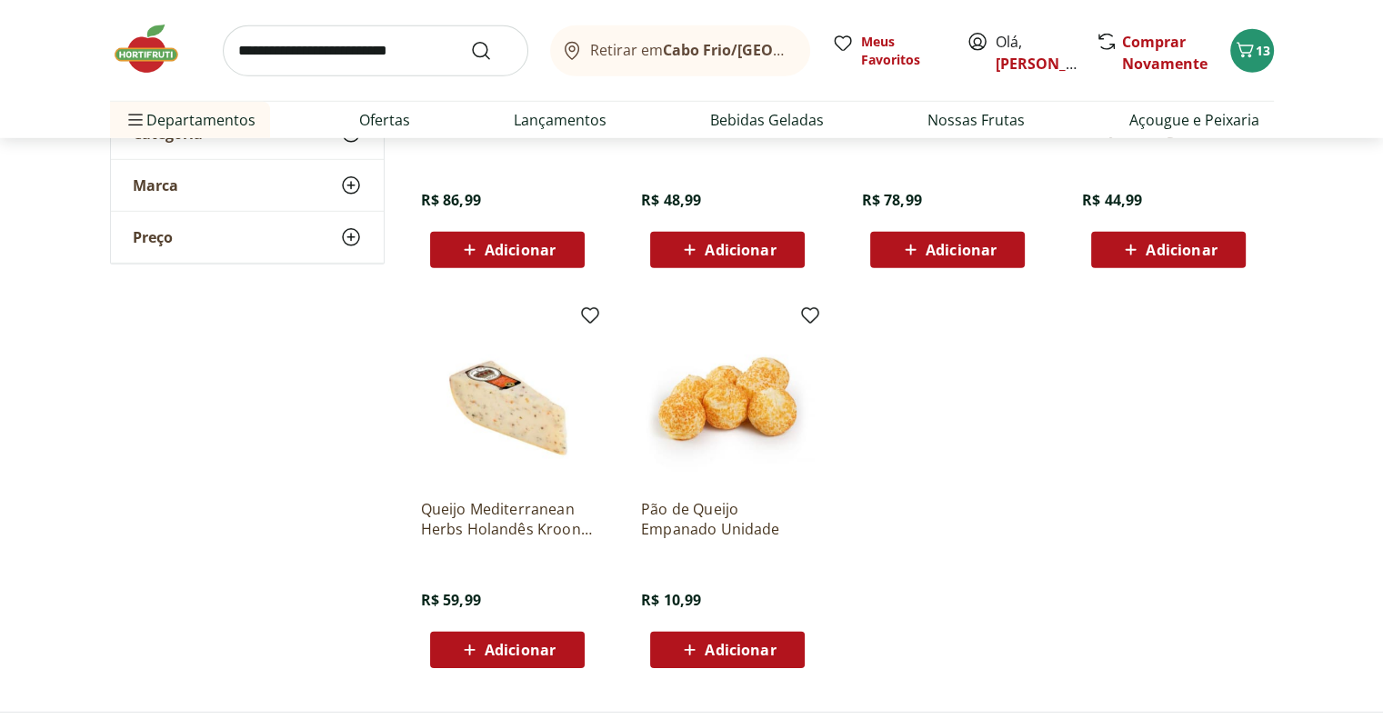
scroll to position [12370, 0]
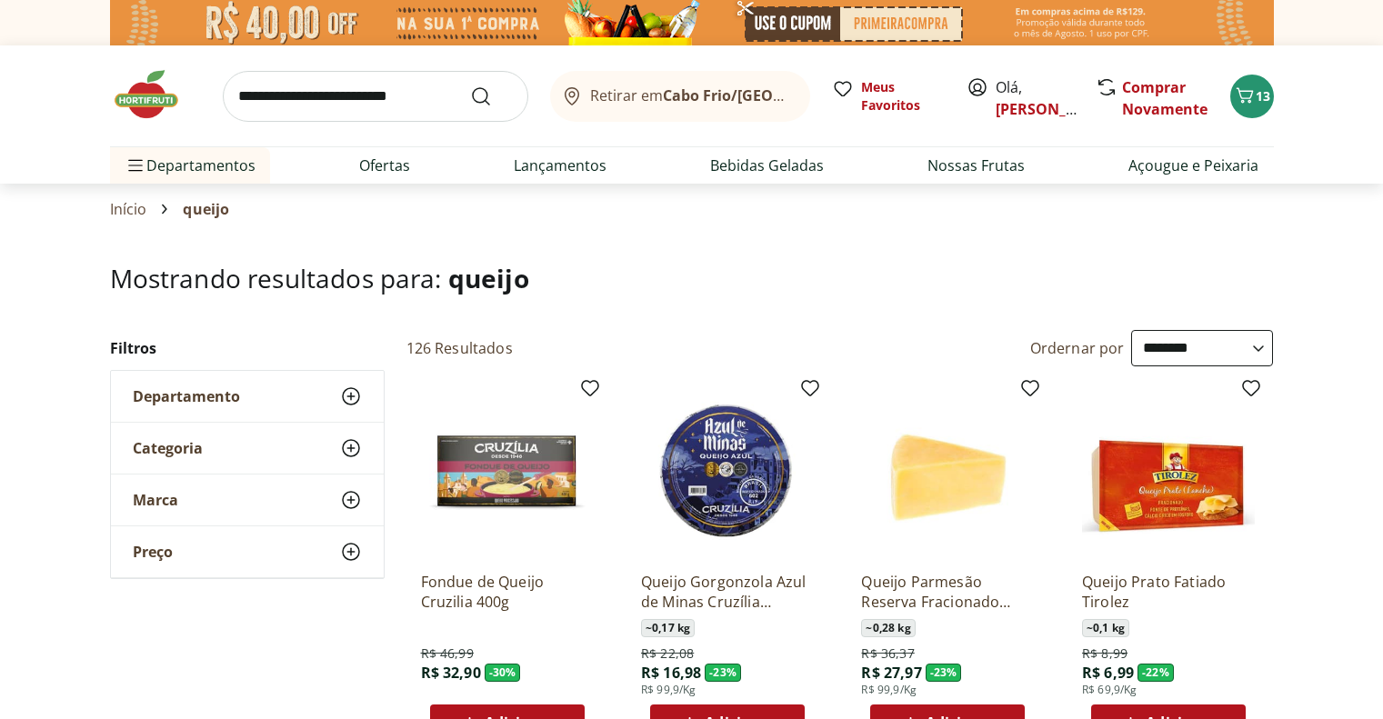
select select "**********"
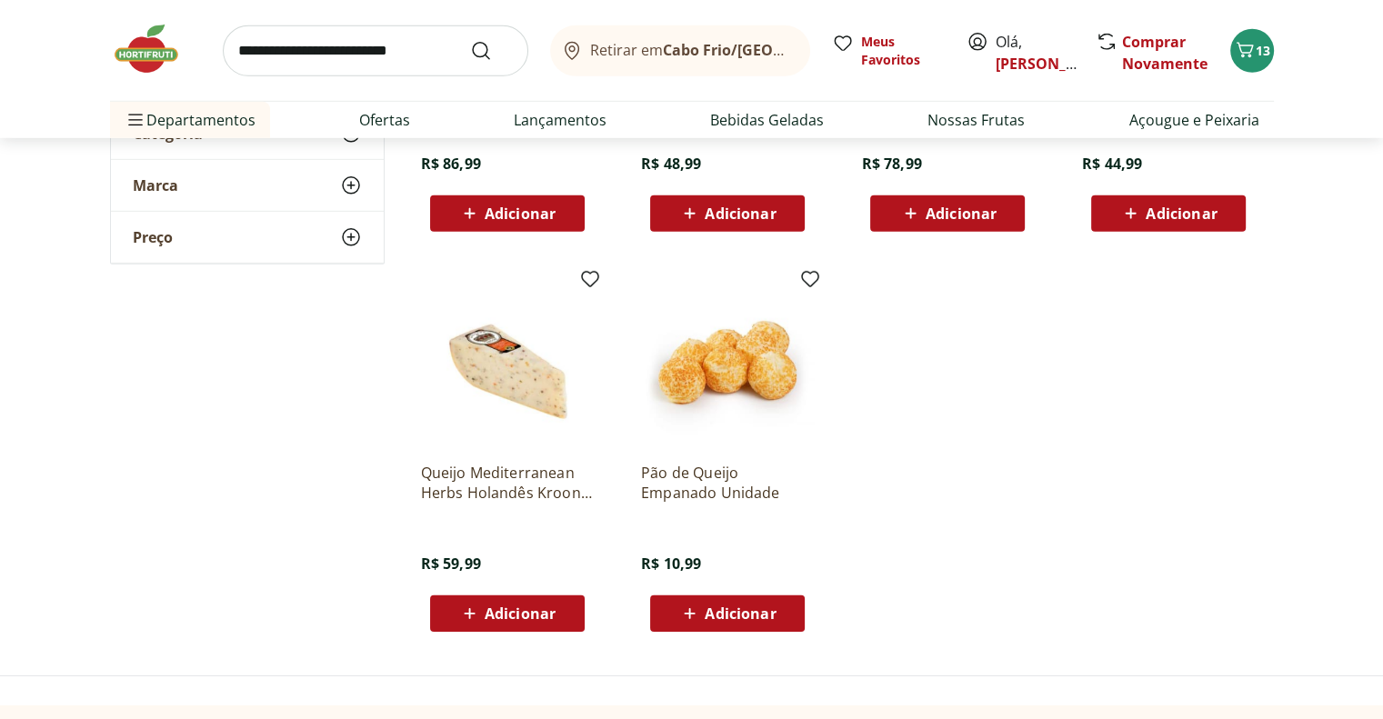
click at [386, 54] on input "search" at bounding box center [376, 50] width 306 height 51
type input "**********"
click at [470, 40] on button "Submit Search" at bounding box center [492, 51] width 44 height 22
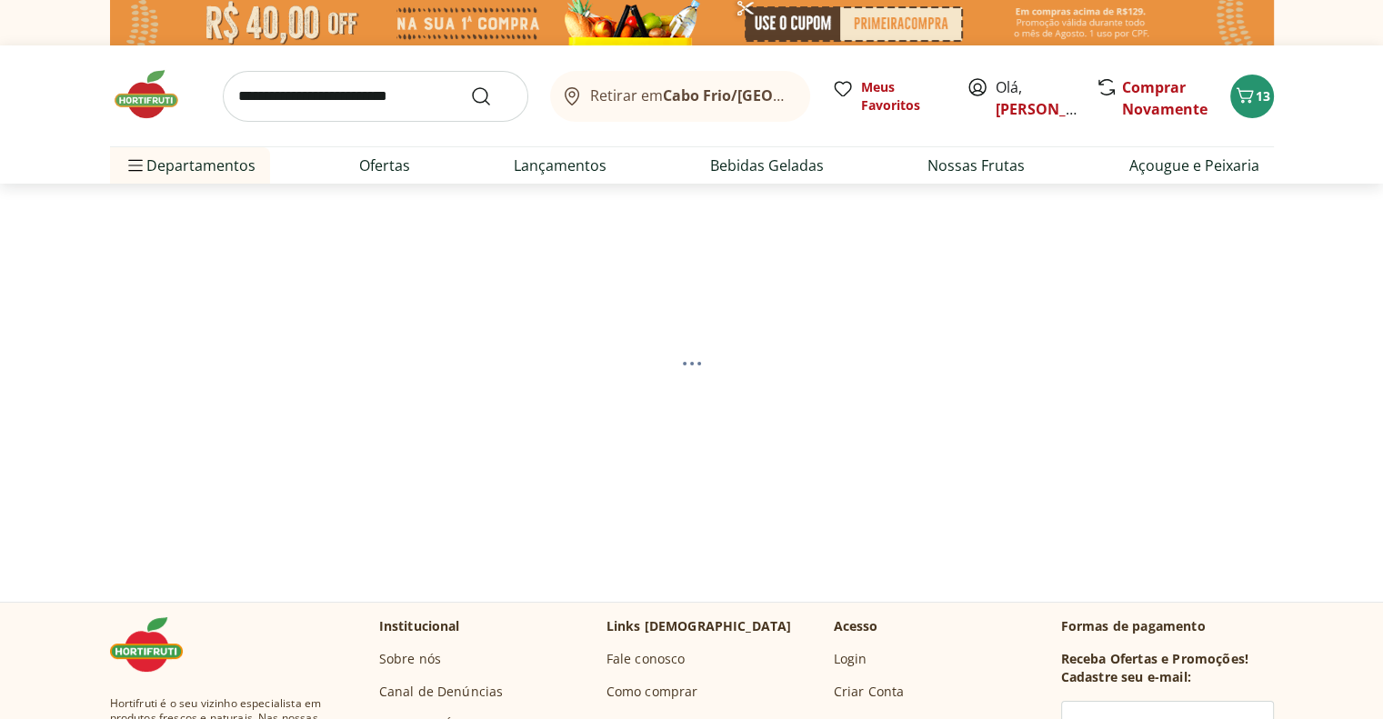
select select "**********"
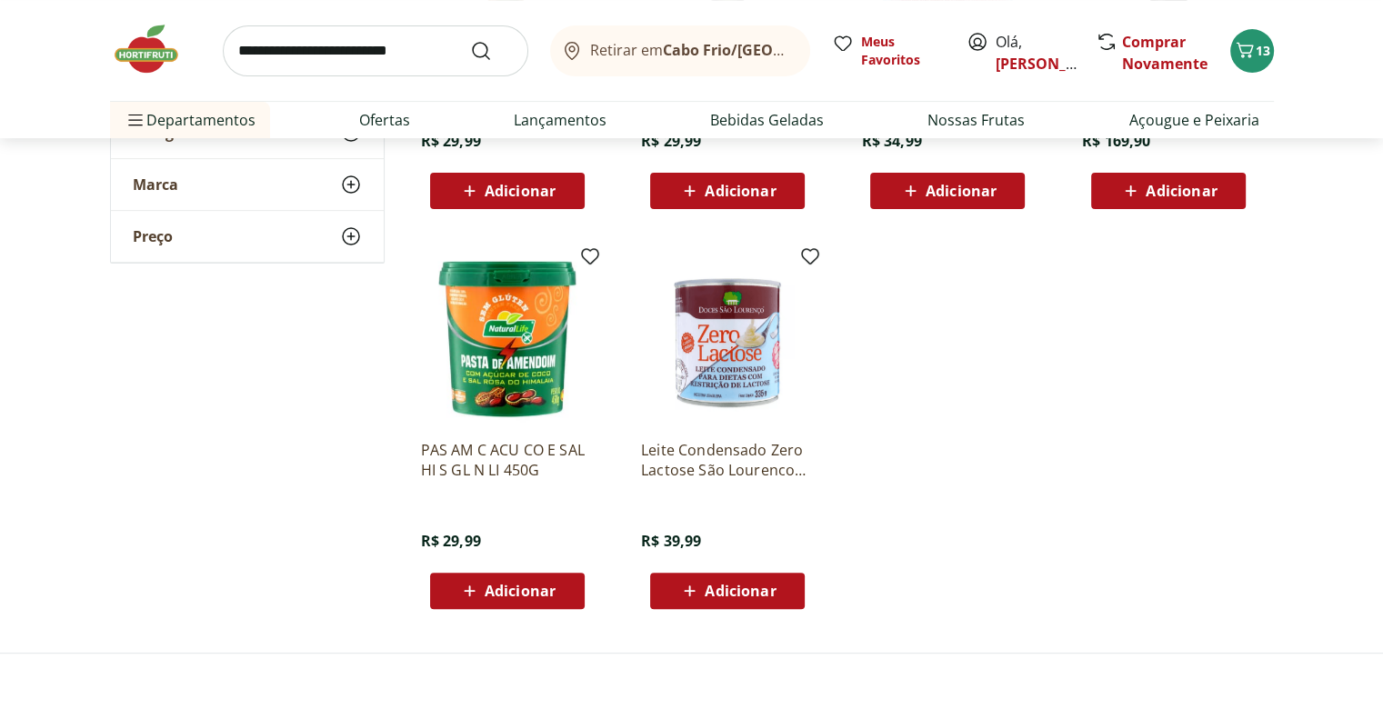
scroll to position [546, 0]
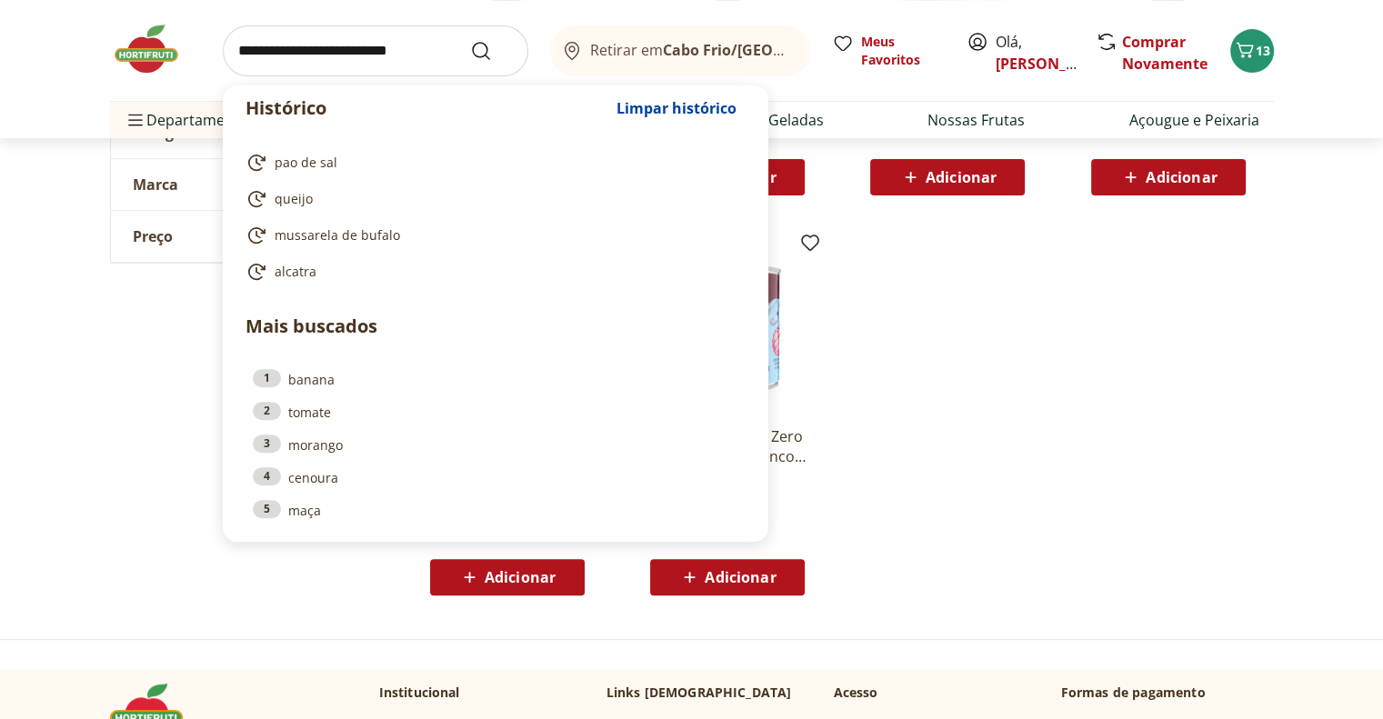
click at [339, 50] on input "search" at bounding box center [376, 50] width 306 height 51
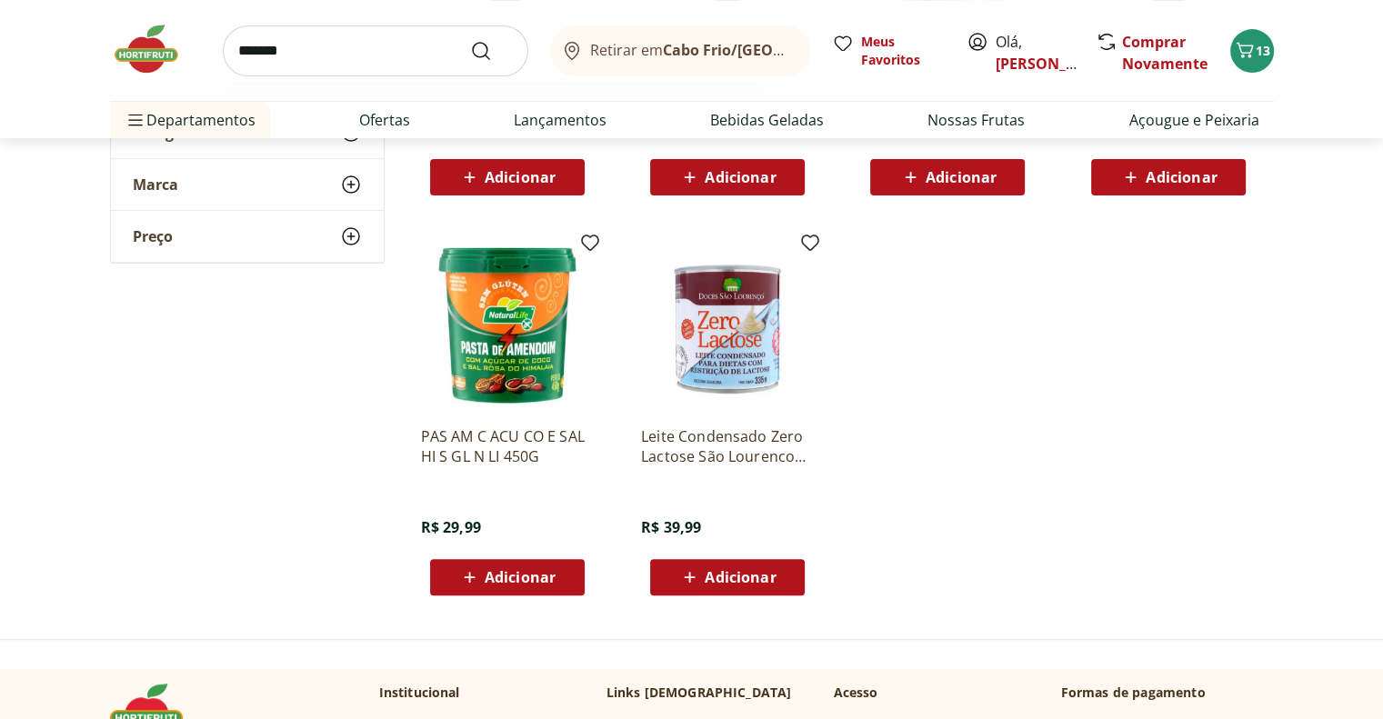
type input "*******"
click at [470, 40] on button "Submit Search" at bounding box center [492, 51] width 44 height 22
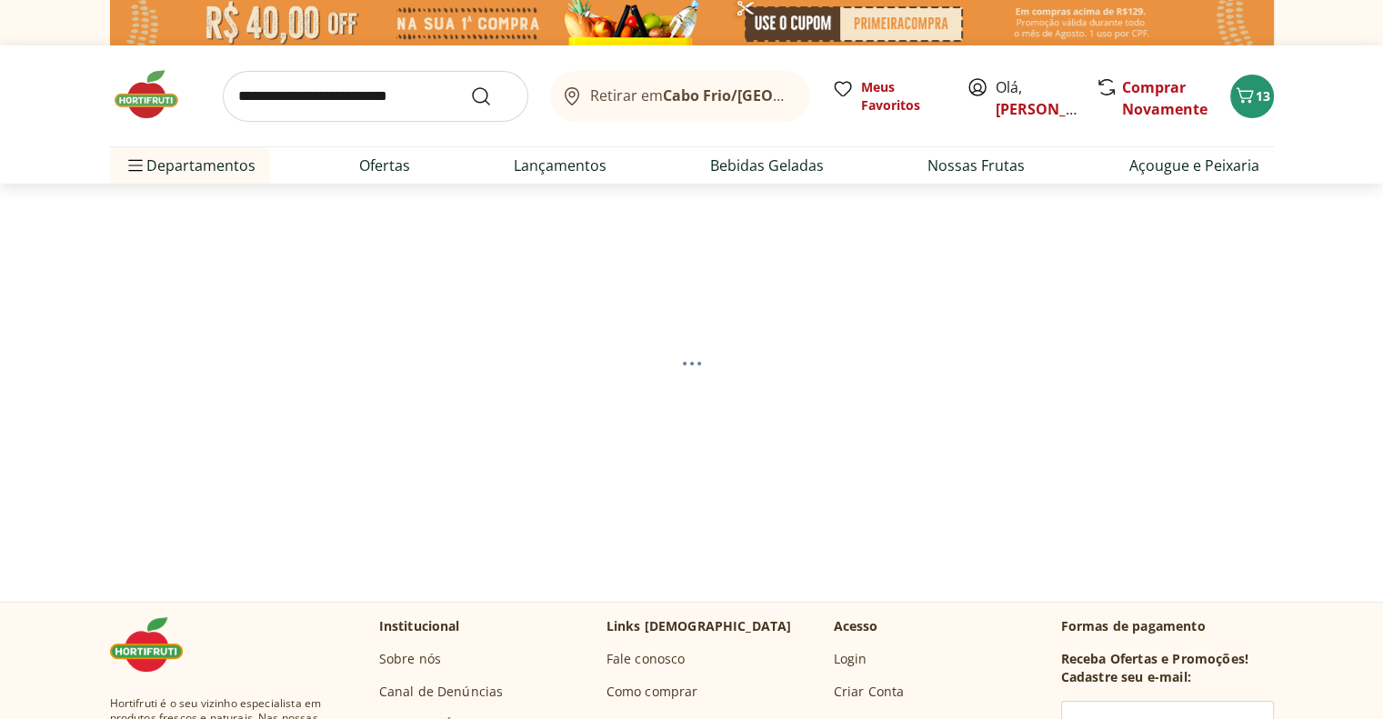
select select "**********"
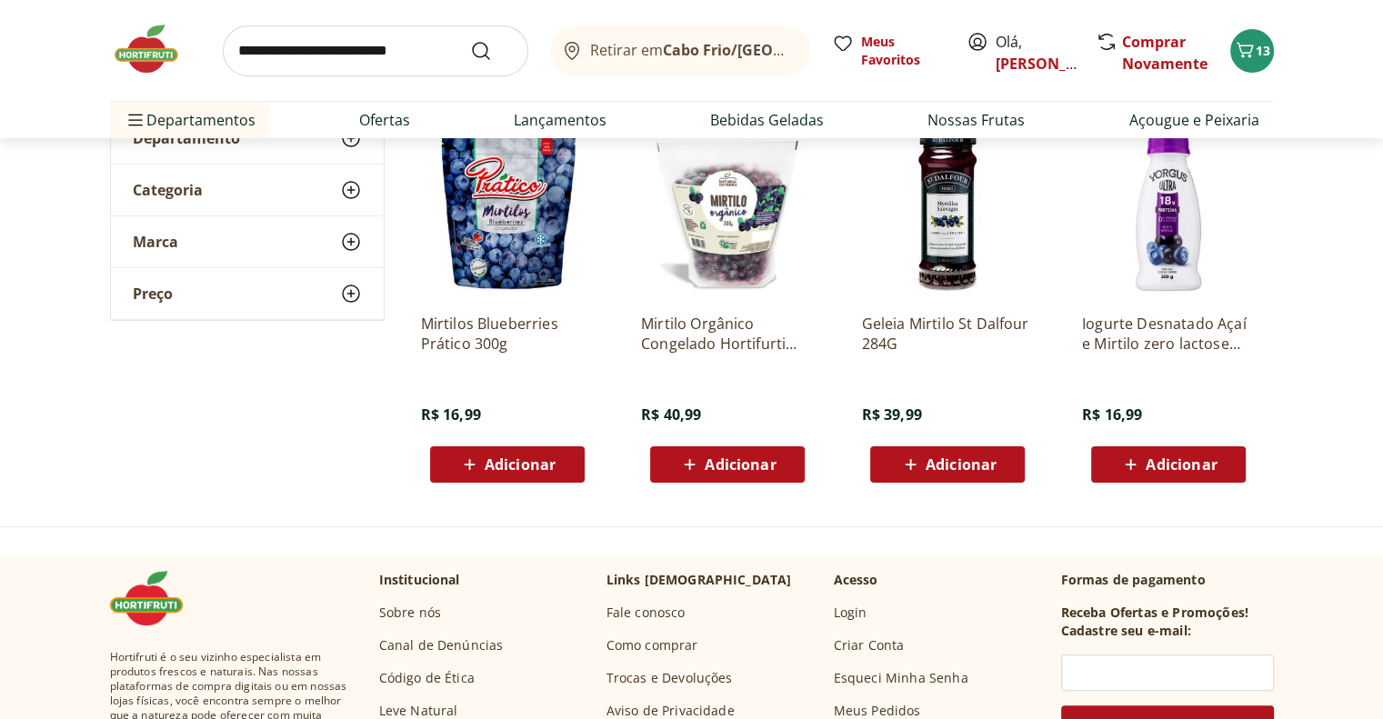
scroll to position [273, 0]
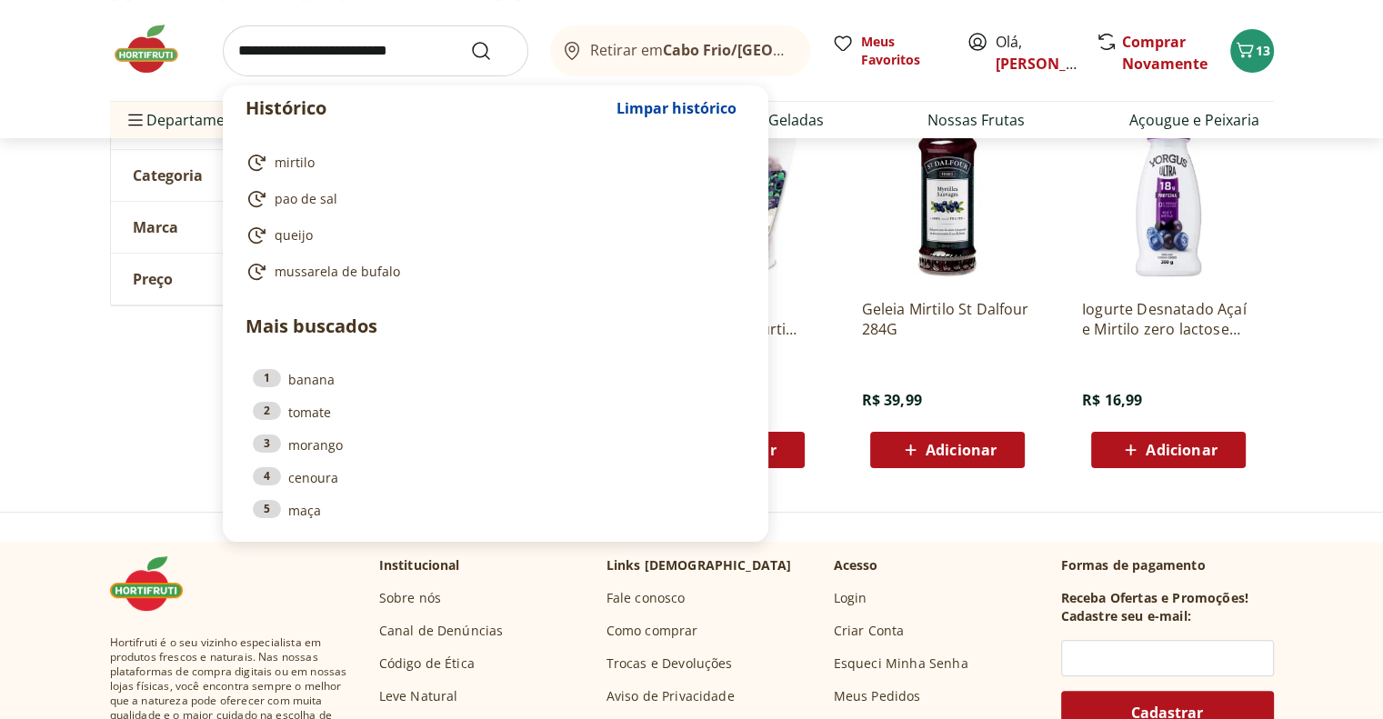
click at [308, 53] on input "search" at bounding box center [376, 50] width 306 height 51
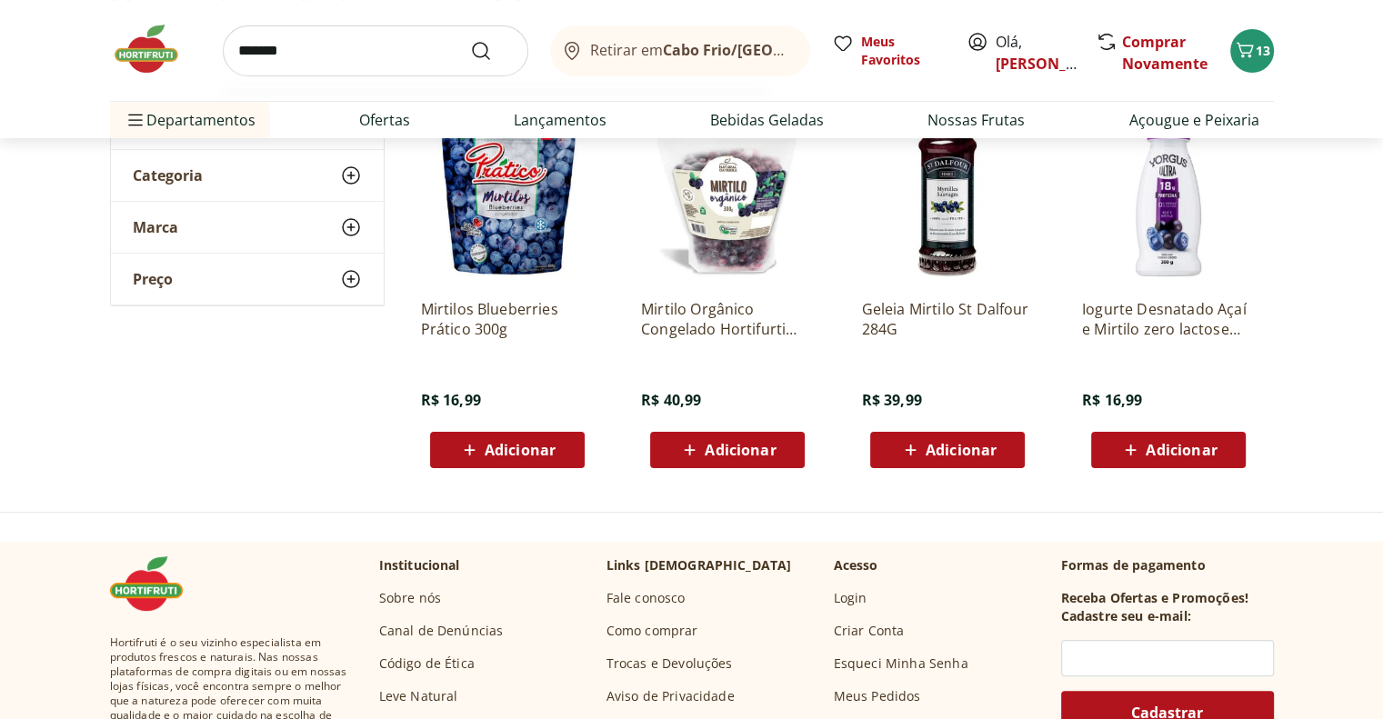
type input "*******"
click at [470, 40] on button "Submit Search" at bounding box center [492, 51] width 44 height 22
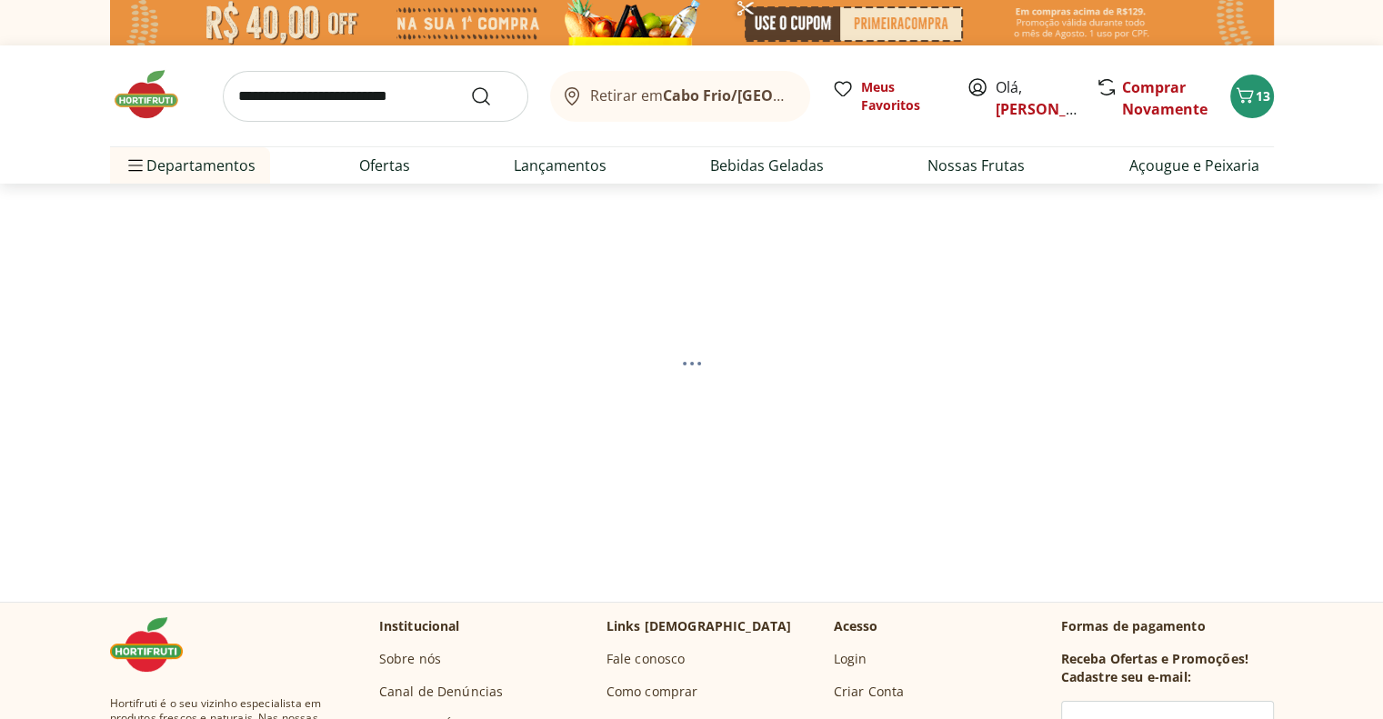
select select "**********"
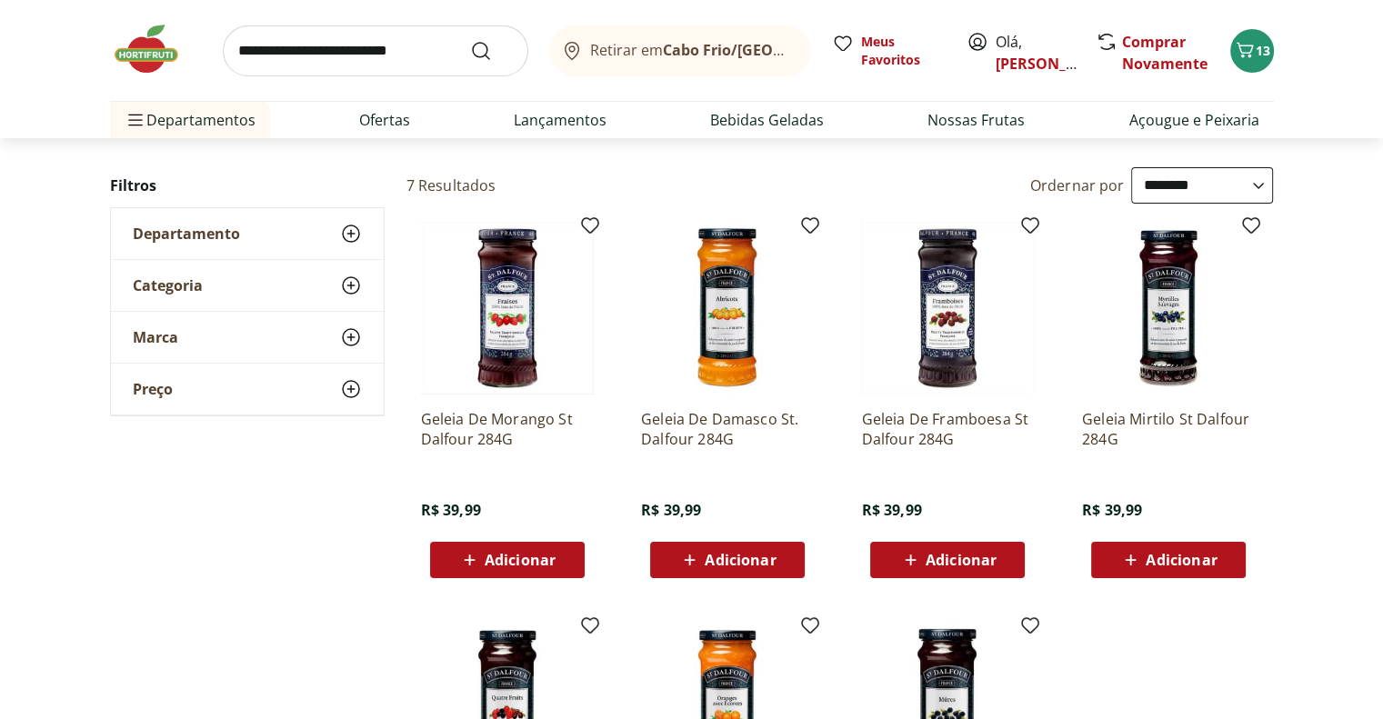
scroll to position [91, 0]
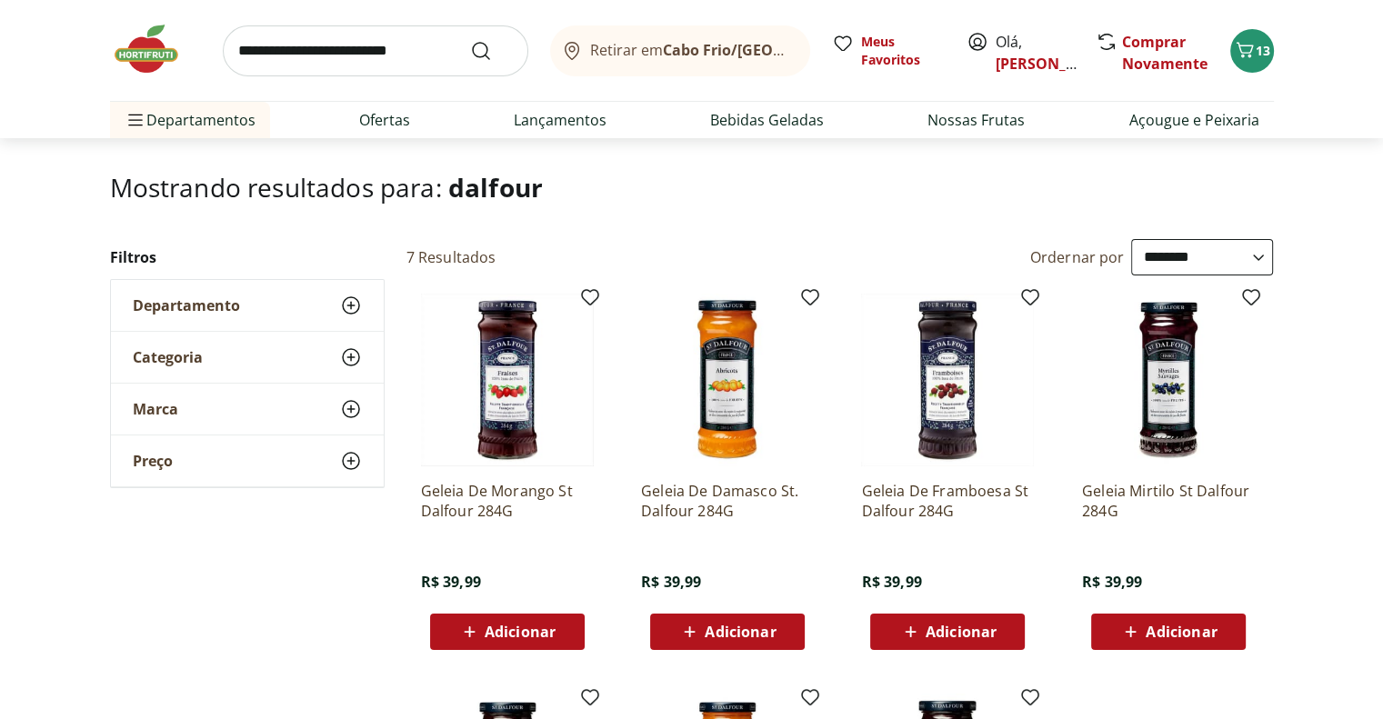
click at [534, 635] on span "Adicionar" at bounding box center [520, 632] width 71 height 15
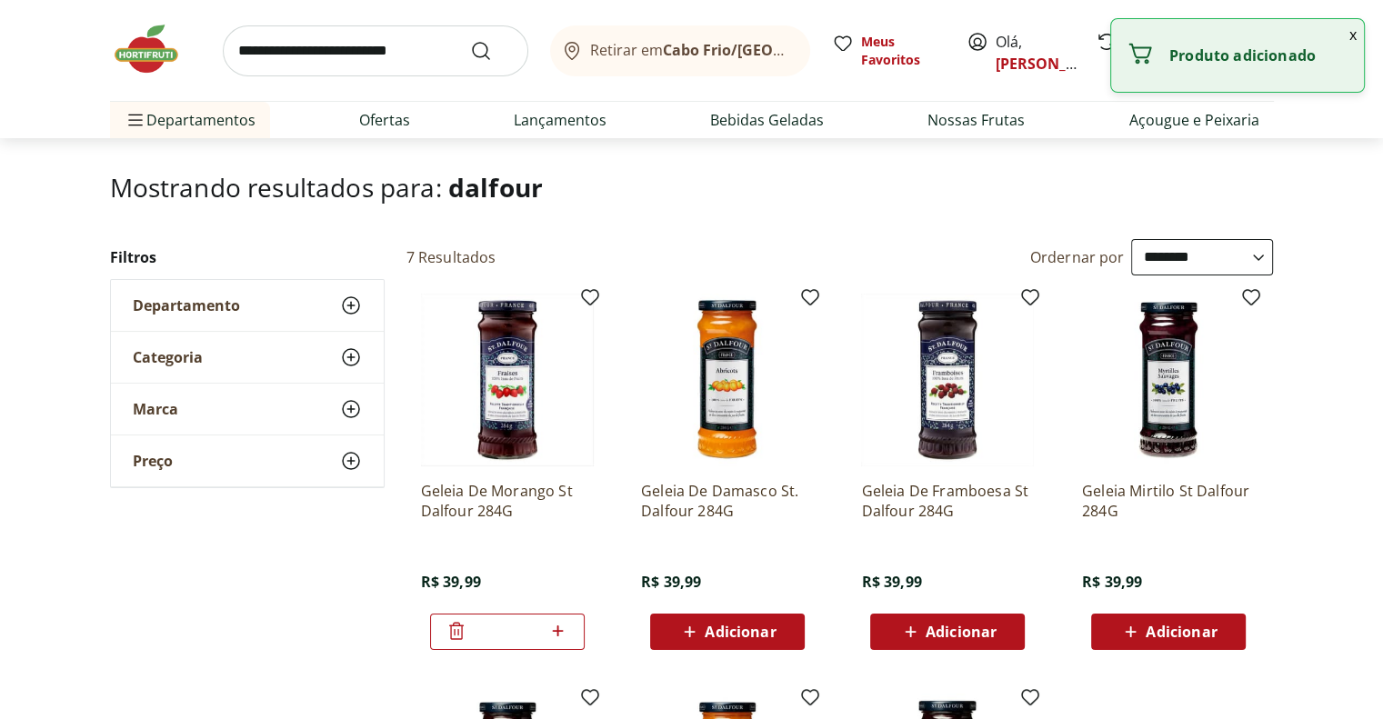
click at [328, 57] on input "search" at bounding box center [376, 50] width 306 height 51
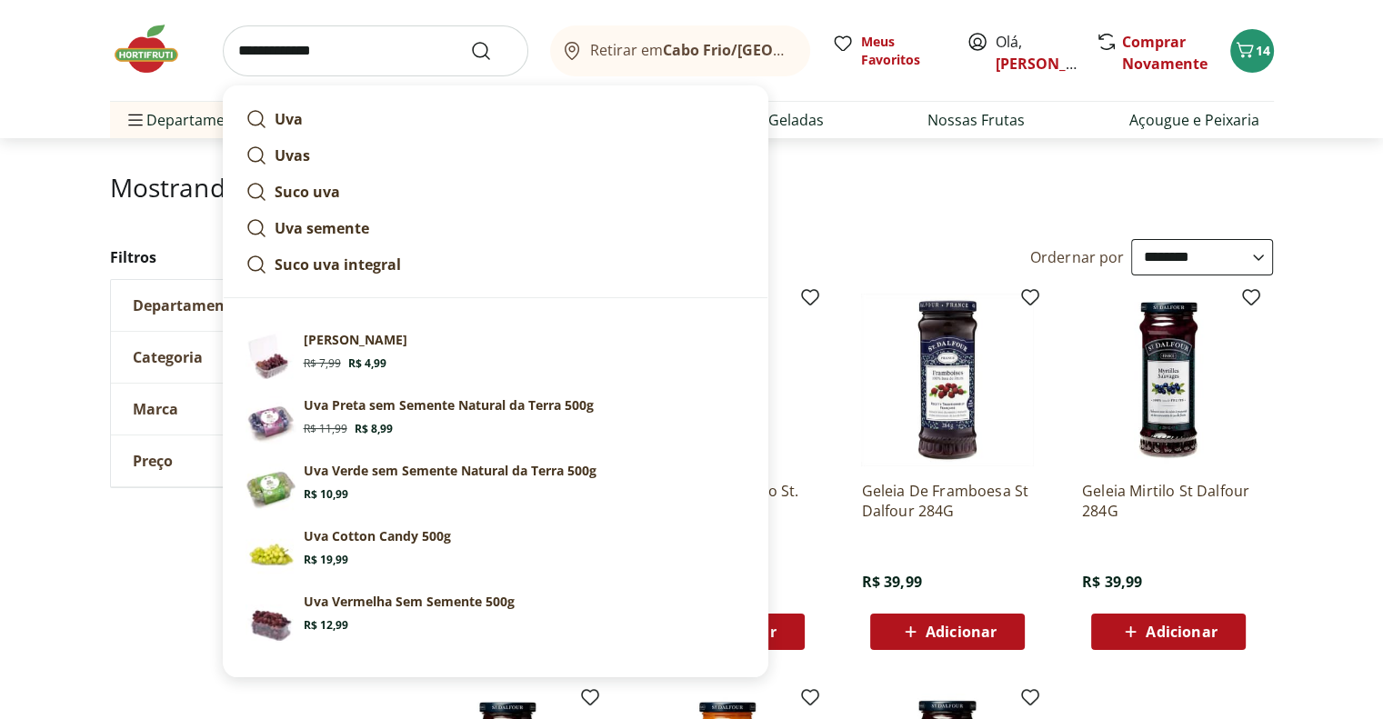
type input "**********"
click at [470, 40] on button "Submit Search" at bounding box center [492, 51] width 44 height 22
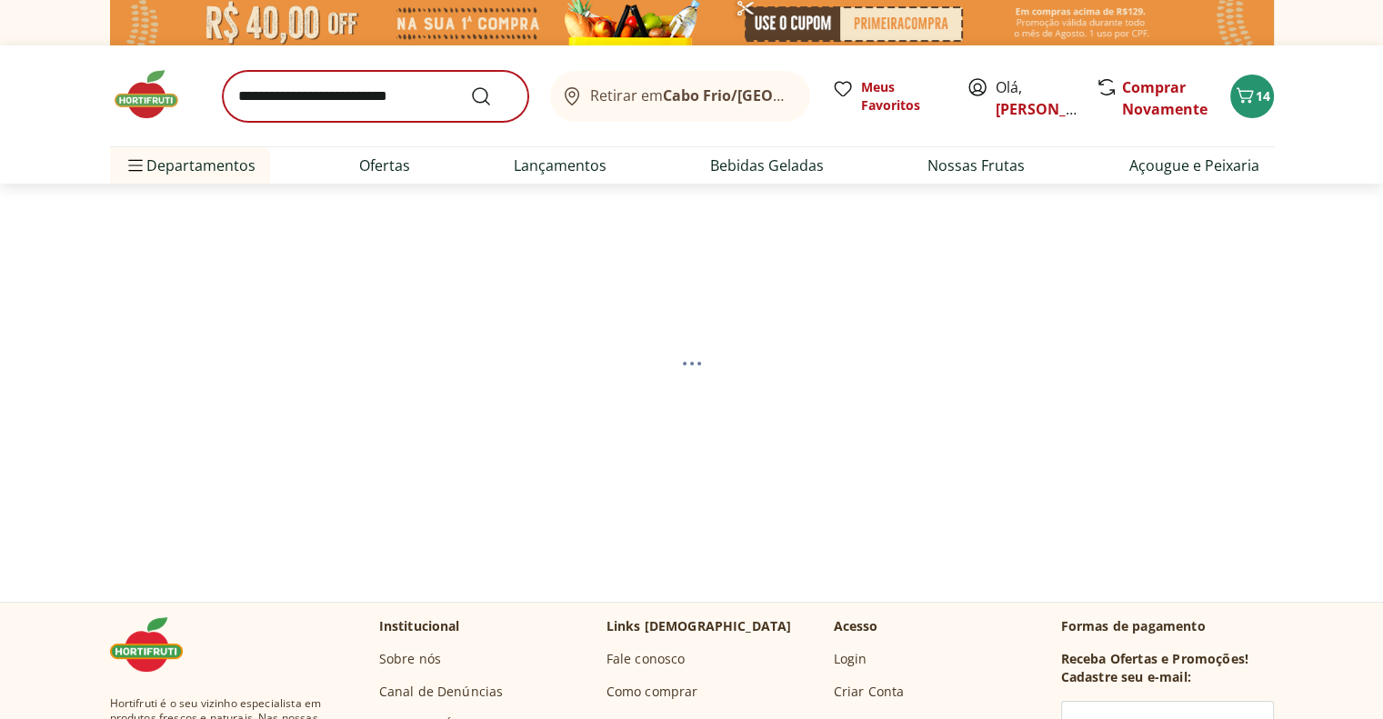
select select "**********"
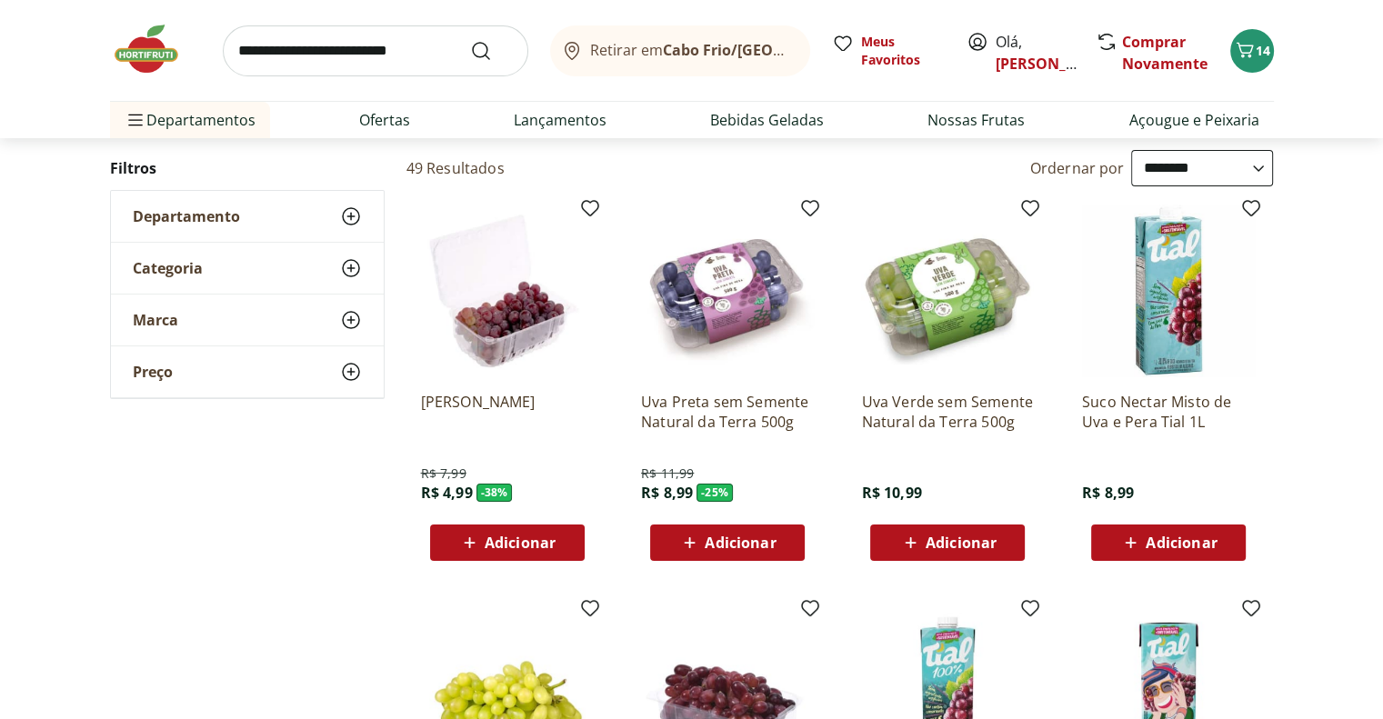
scroll to position [182, 0]
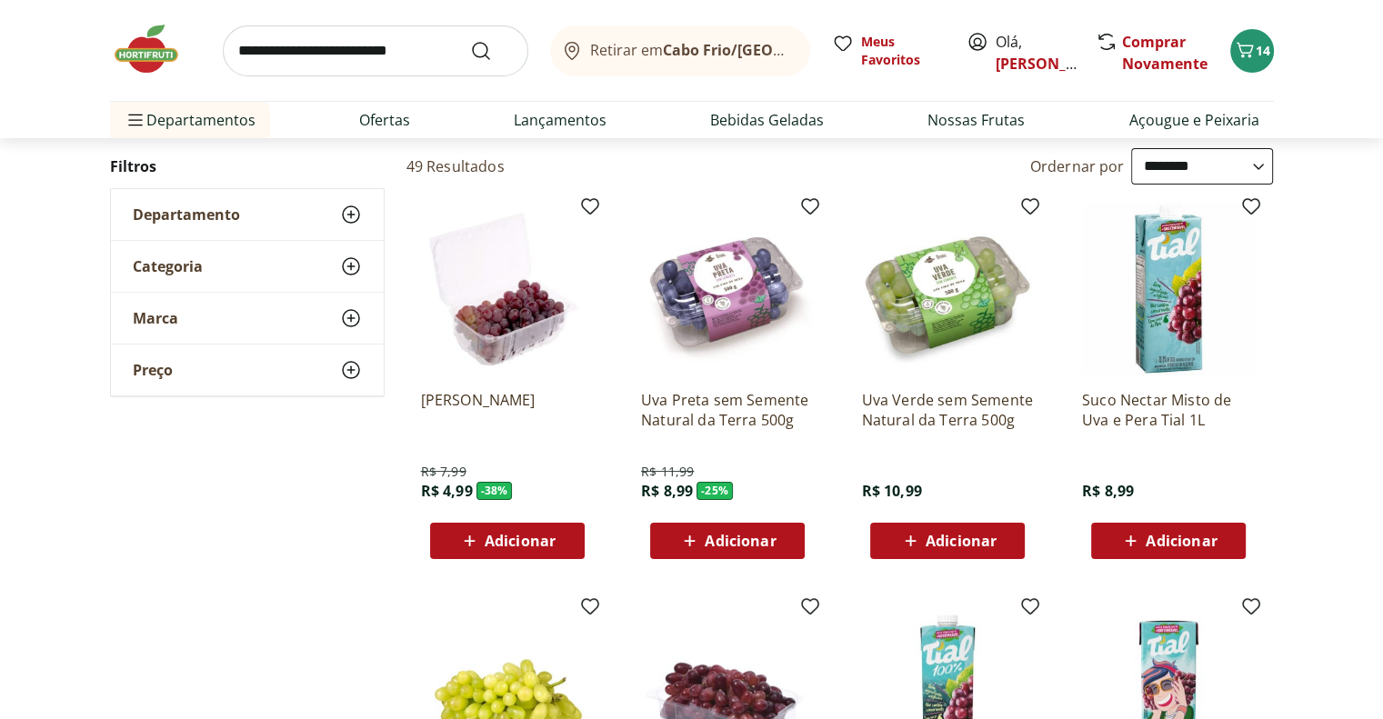
click at [946, 536] on span "Adicionar" at bounding box center [961, 541] width 71 height 15
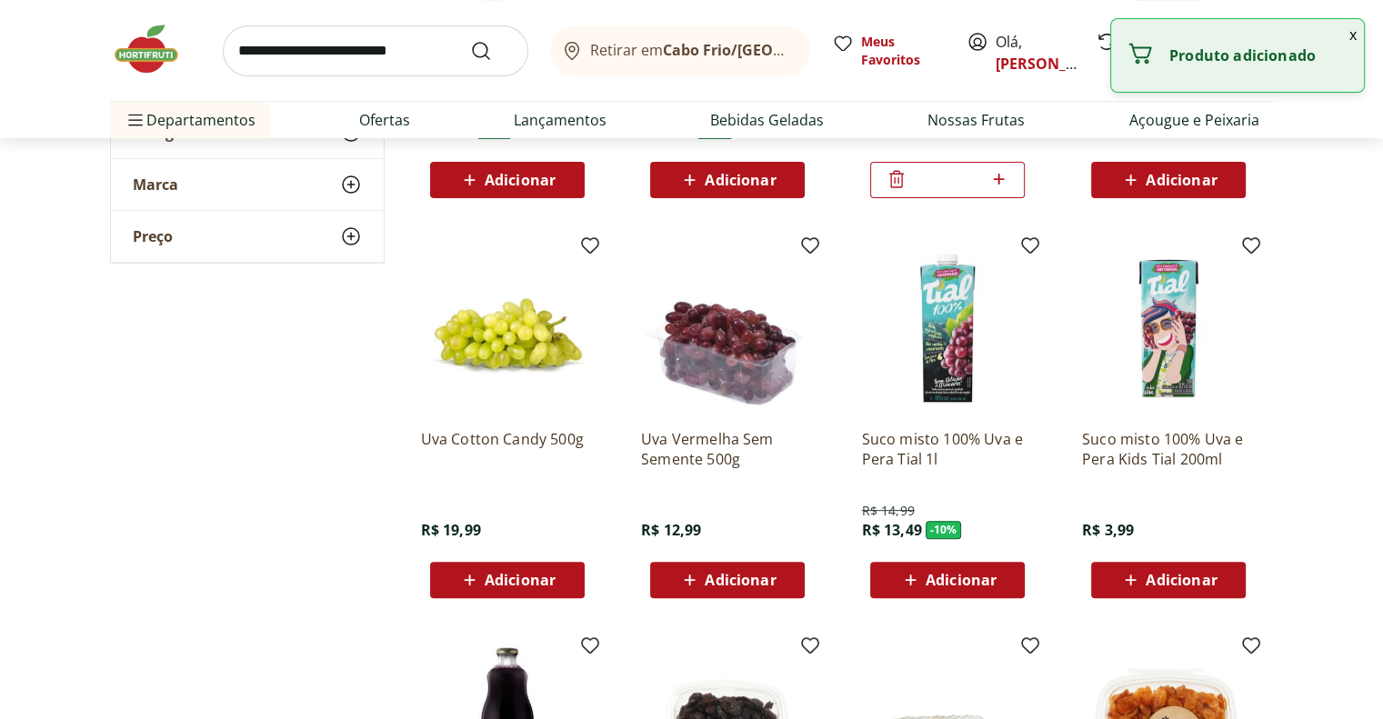
scroll to position [546, 0]
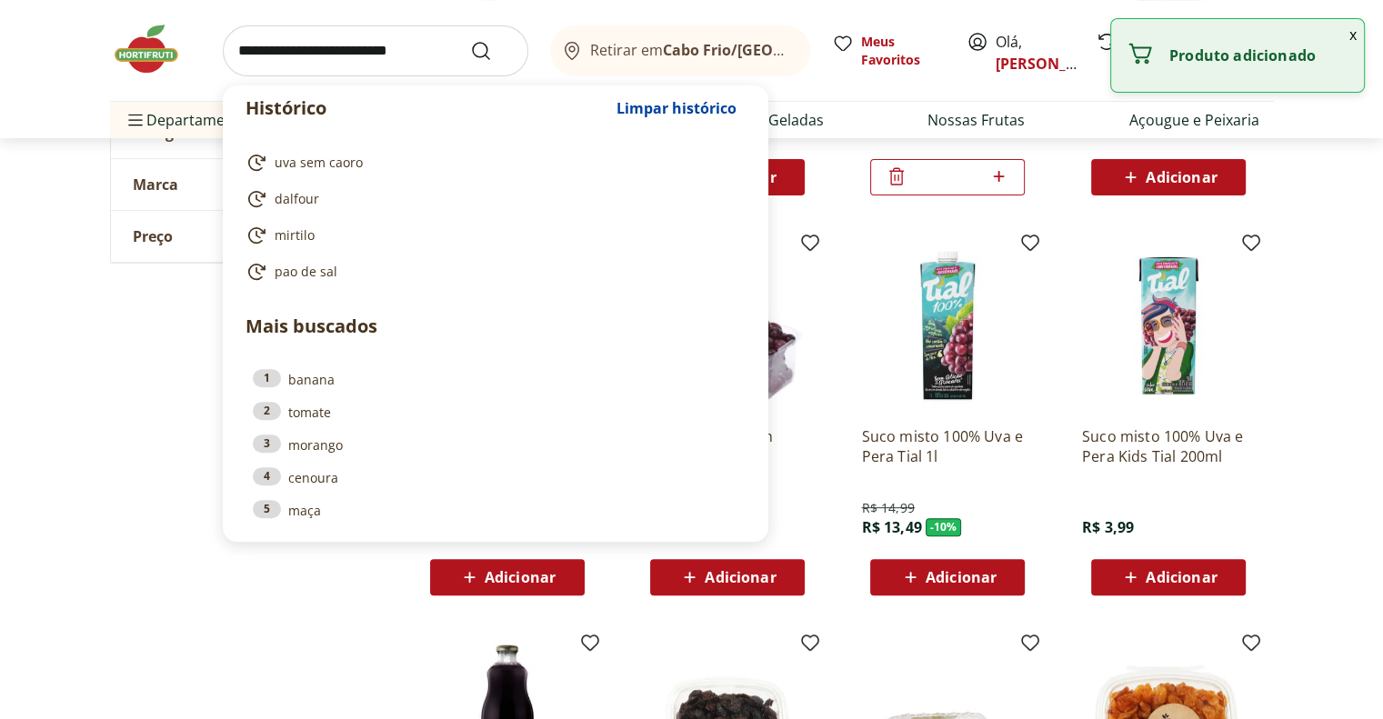
click at [307, 49] on input "search" at bounding box center [376, 50] width 306 height 51
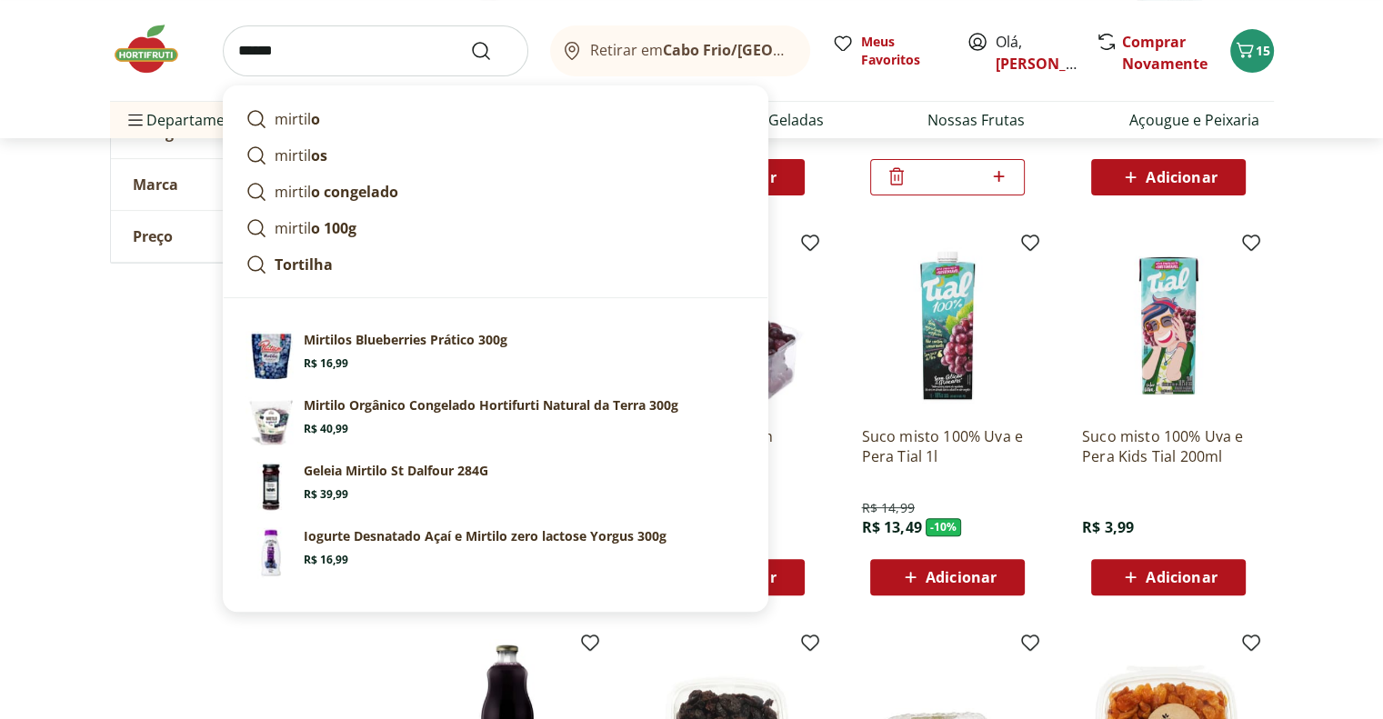
type input "*******"
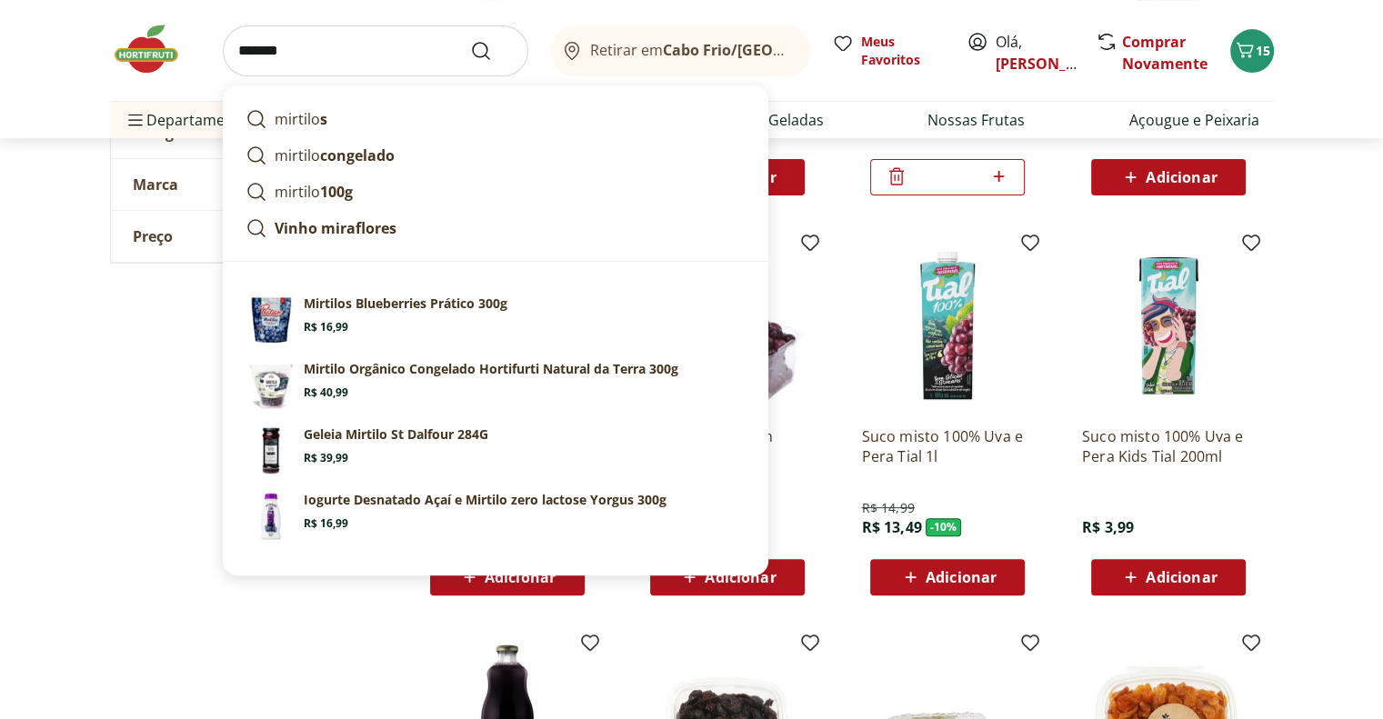
click button "Submit Search" at bounding box center [492, 51] width 44 height 22
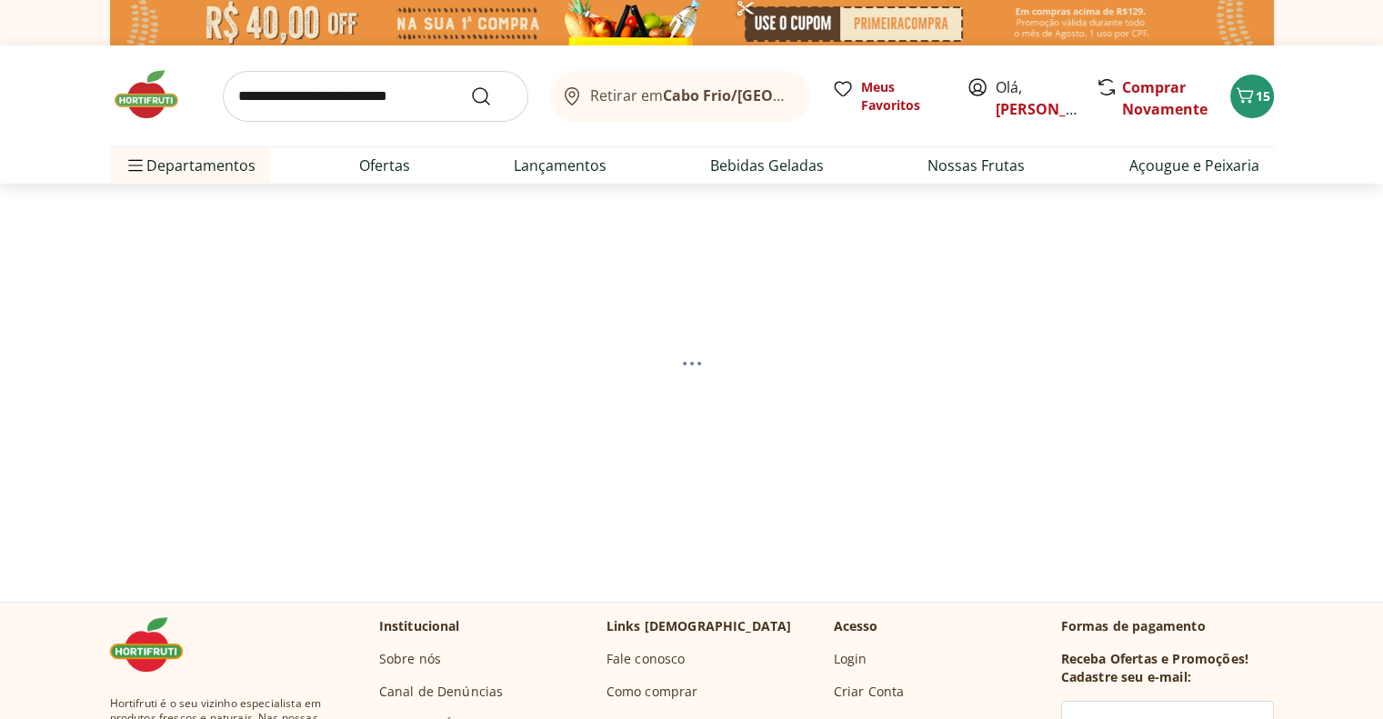
select select "**********"
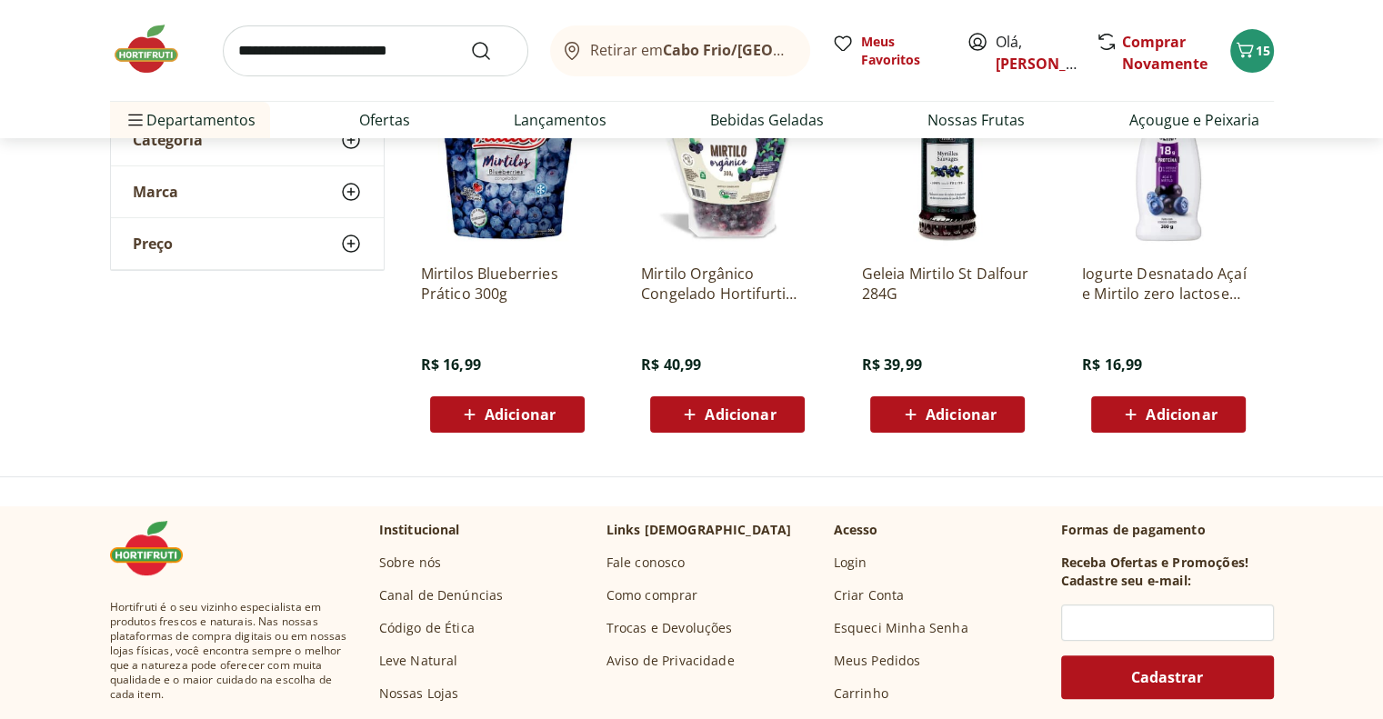
scroll to position [91, 0]
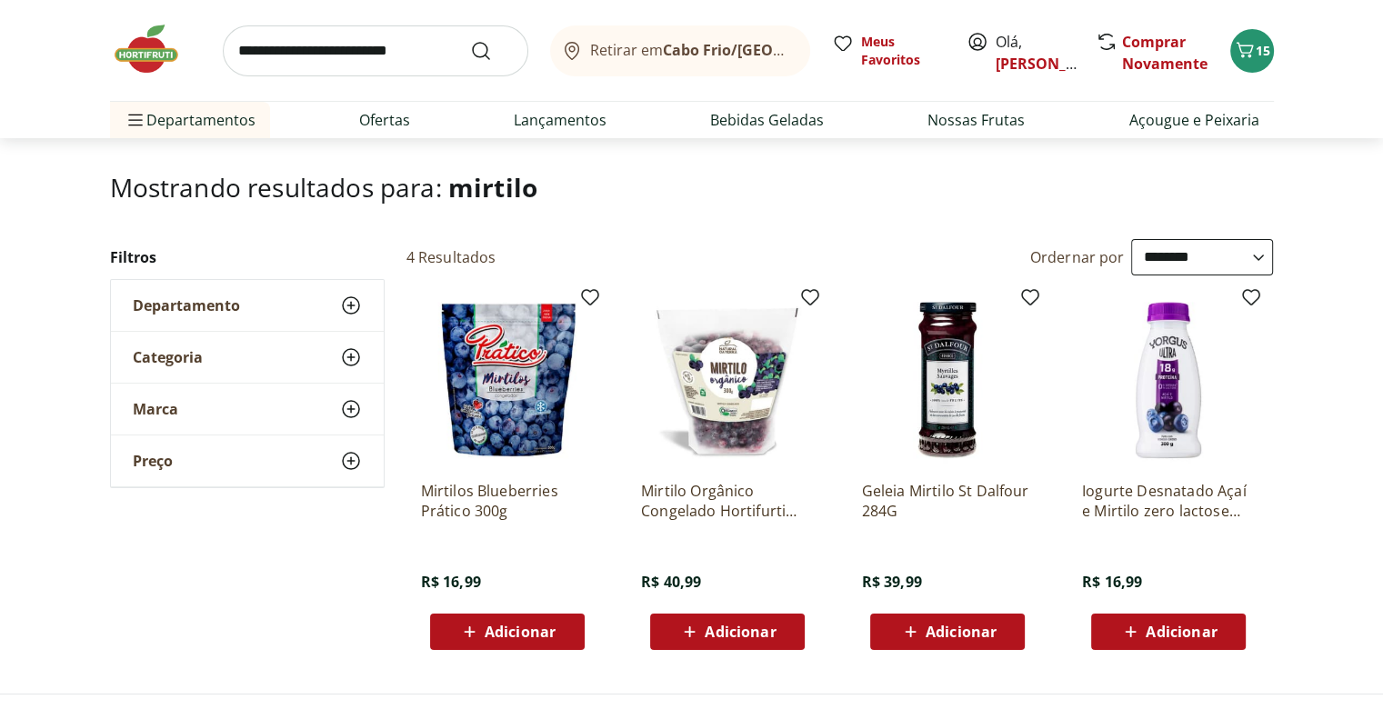
click at [269, 51] on input "search" at bounding box center [376, 50] width 306 height 51
type input "**********"
click at [470, 40] on button "Submit Search" at bounding box center [492, 51] width 44 height 22
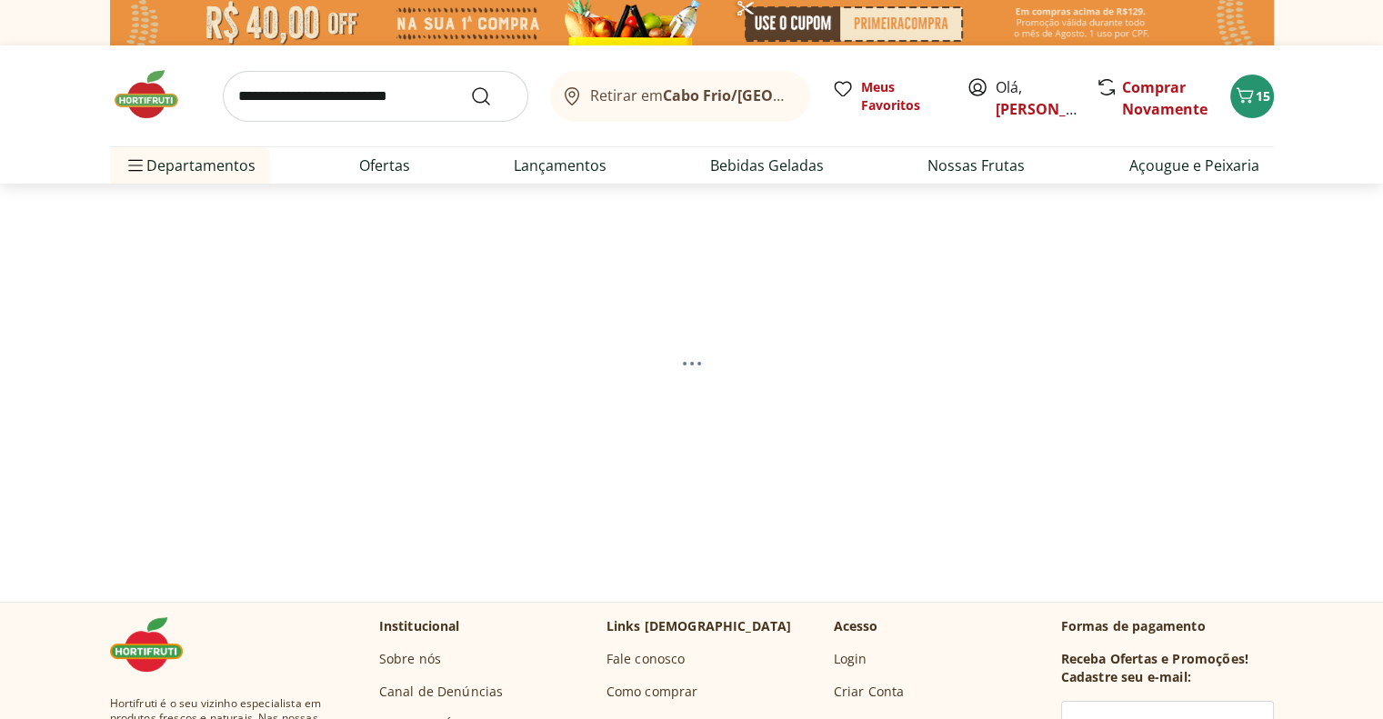
select select "**********"
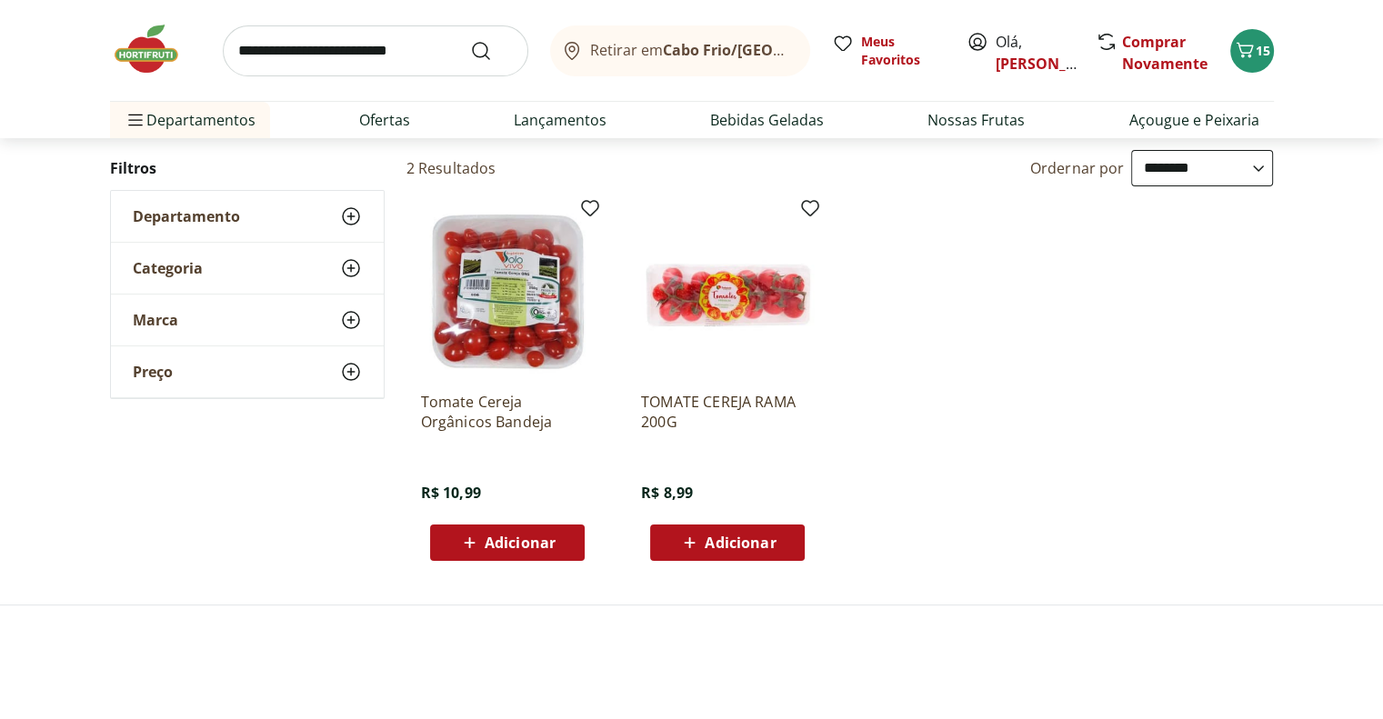
scroll to position [182, 0]
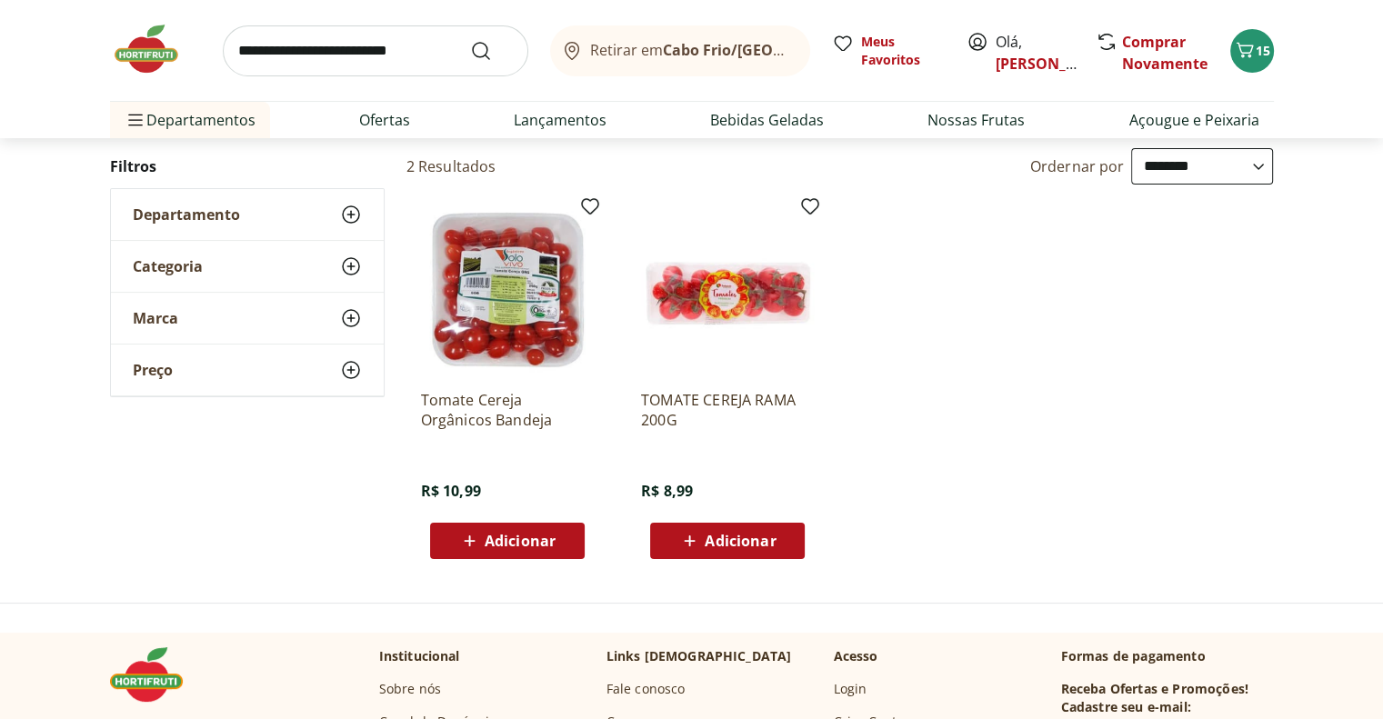
click at [354, 54] on input "search" at bounding box center [376, 50] width 306 height 51
type input "****"
click button "Submit Search" at bounding box center [492, 51] width 44 height 22
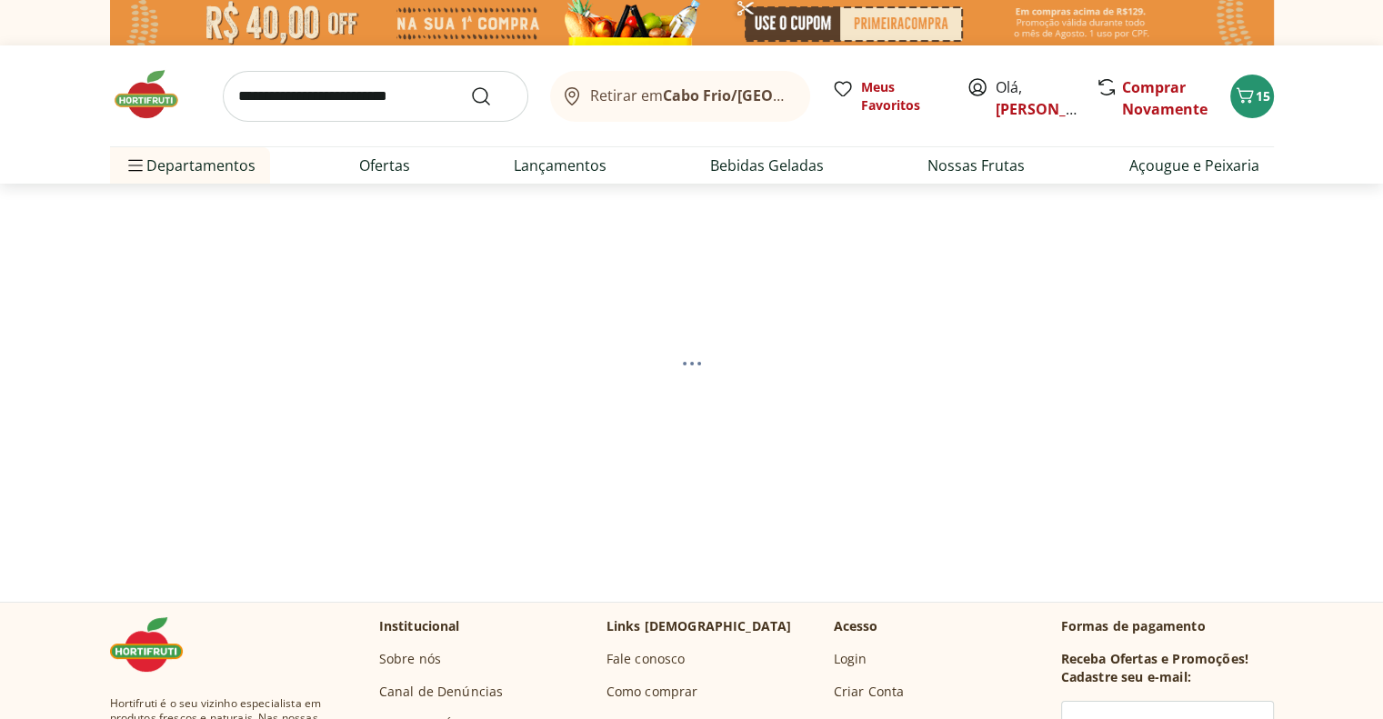
select select "**********"
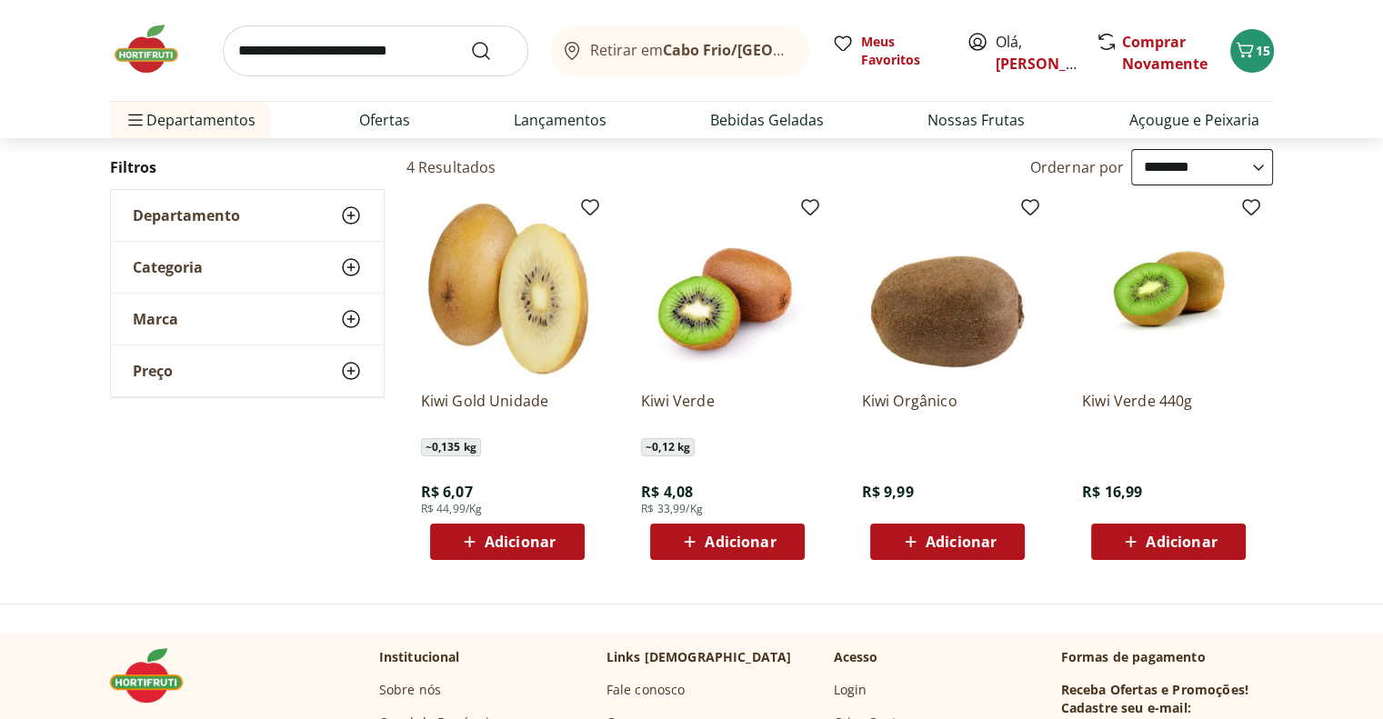
scroll to position [182, 0]
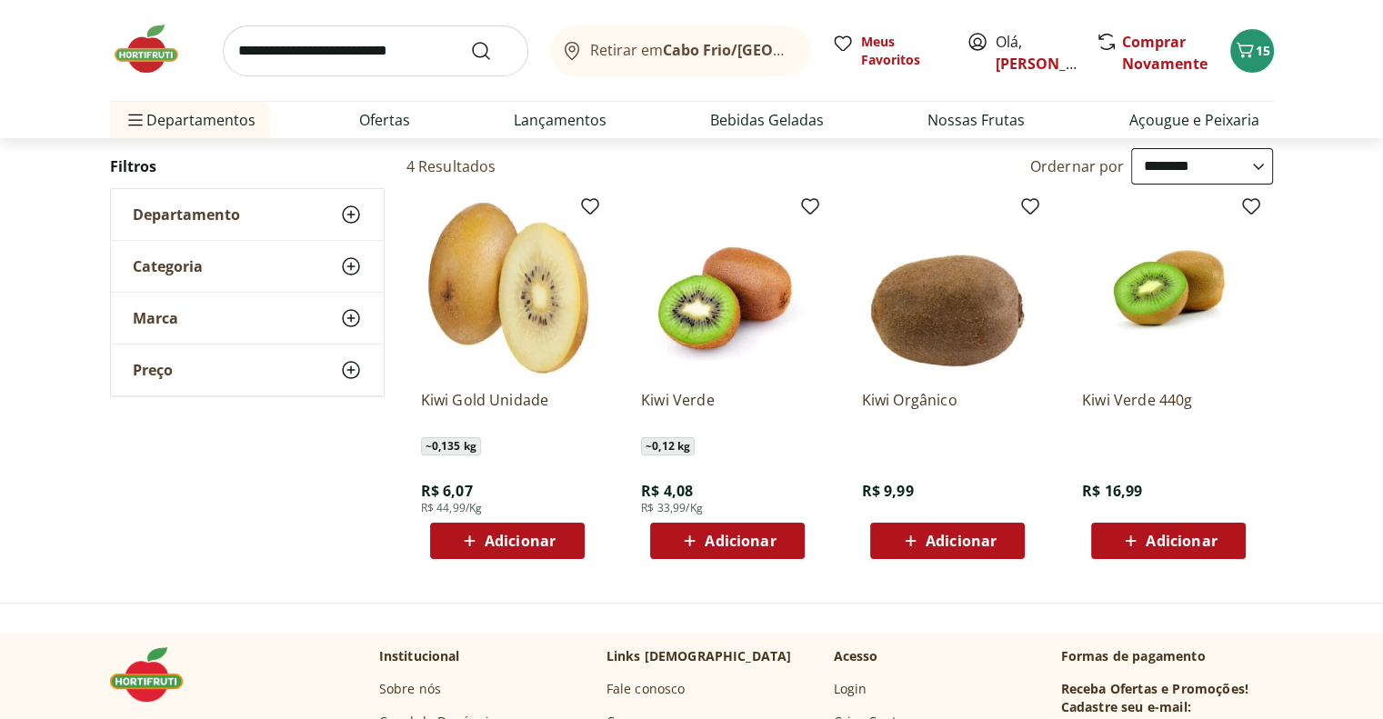
click at [702, 540] on span "Adicionar" at bounding box center [727, 541] width 97 height 22
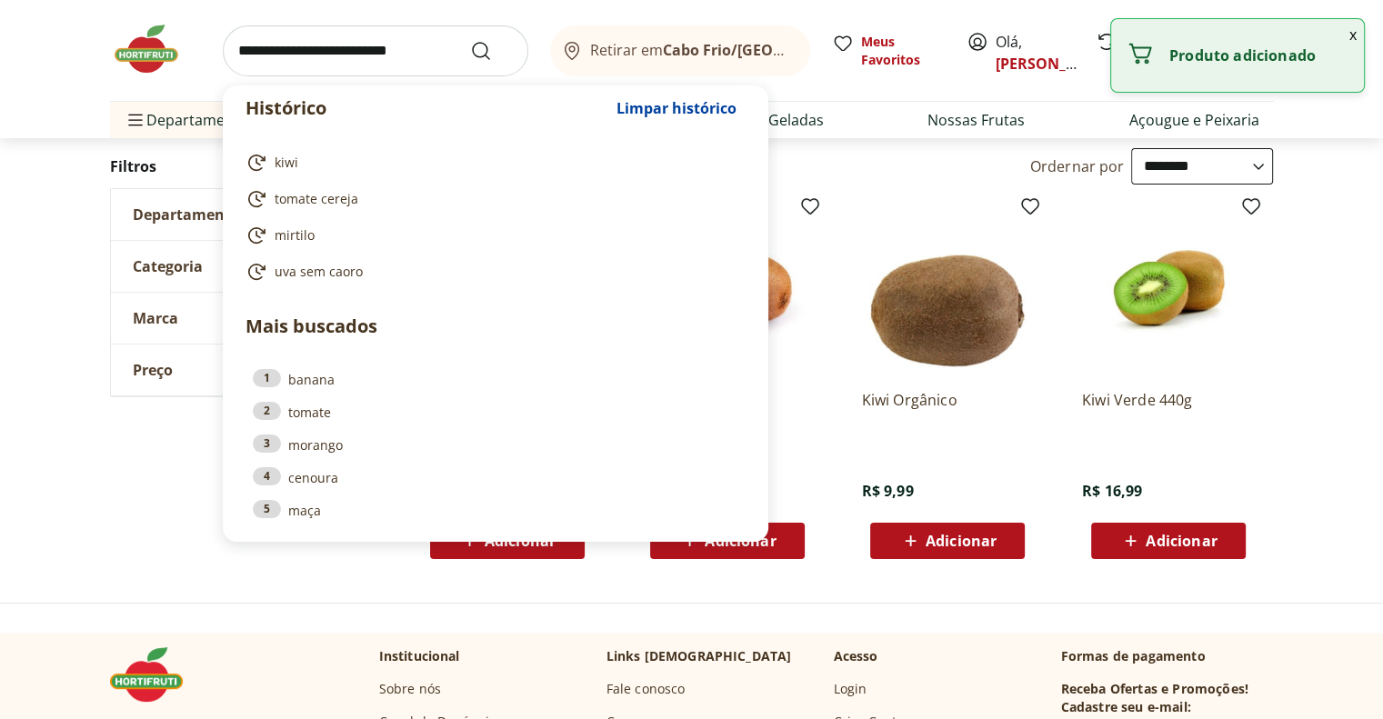
click at [345, 37] on input "search" at bounding box center [376, 50] width 306 height 51
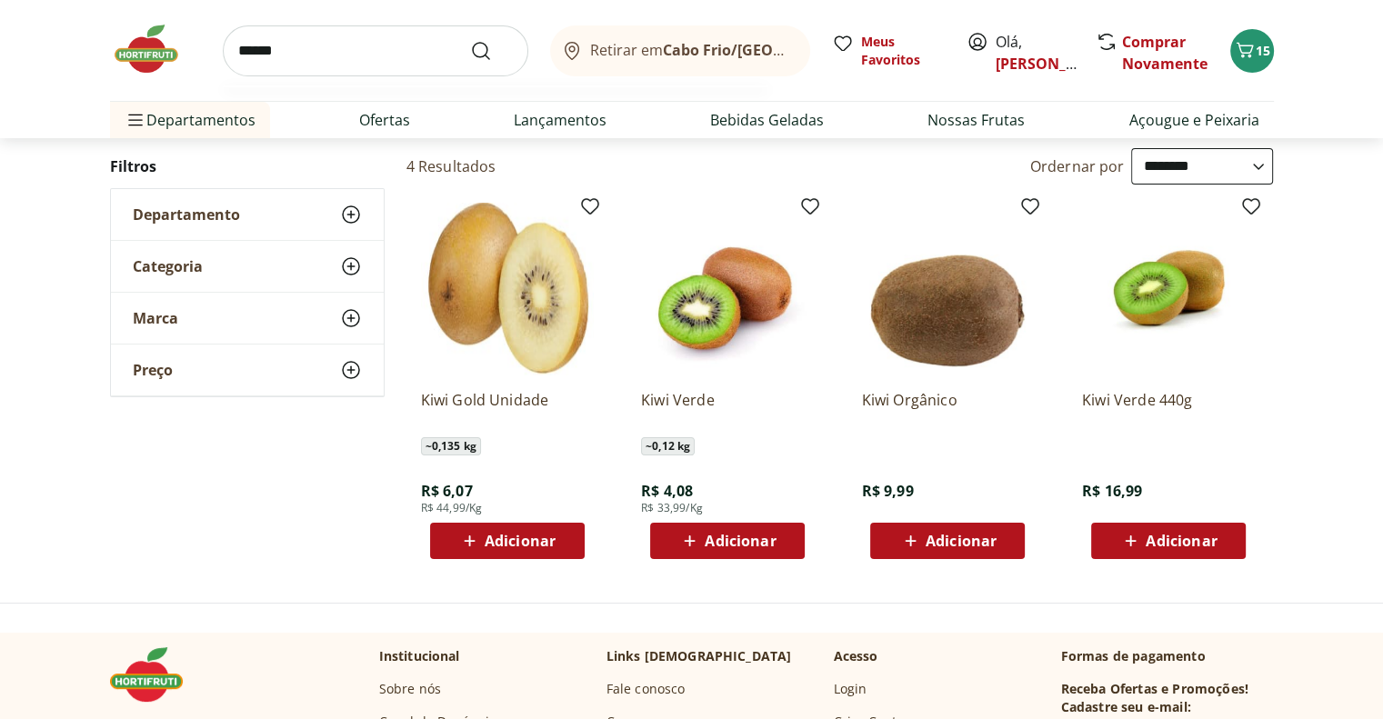
type input "*******"
click button "Submit Search" at bounding box center [492, 51] width 44 height 22
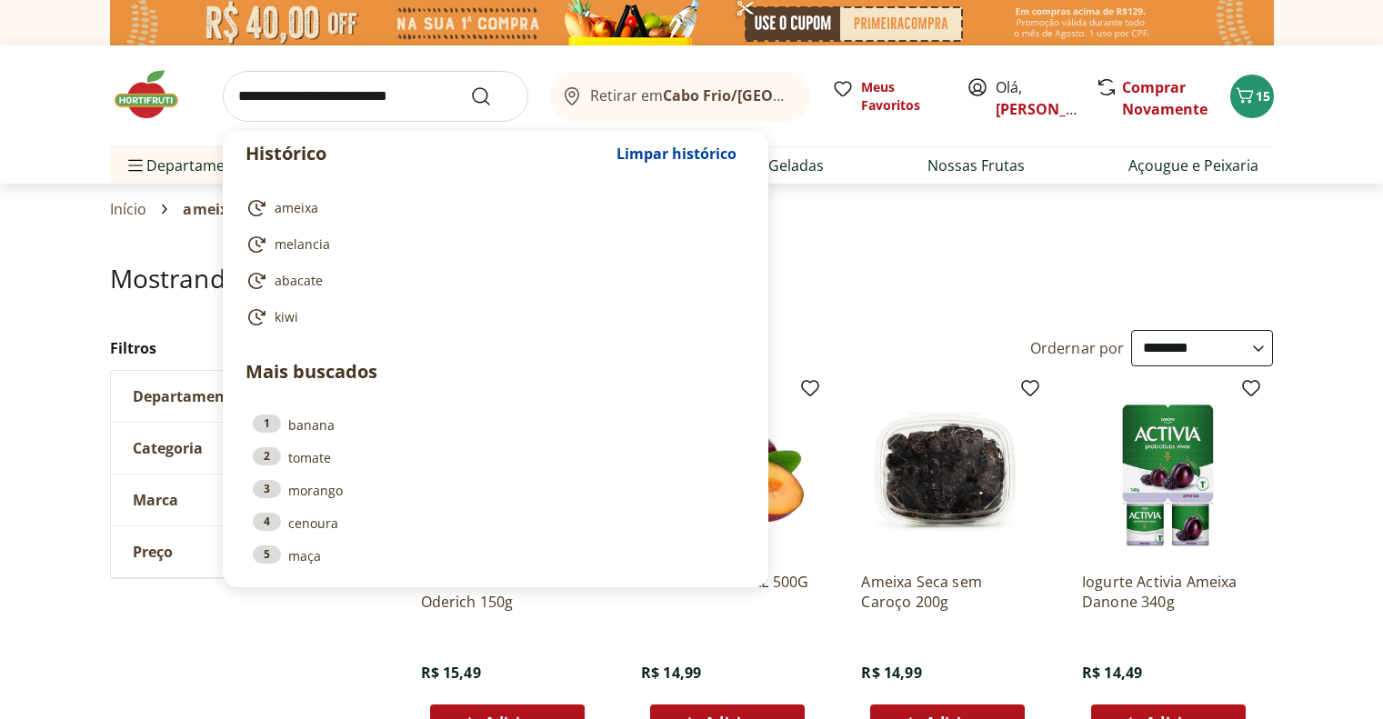
select select "**********"
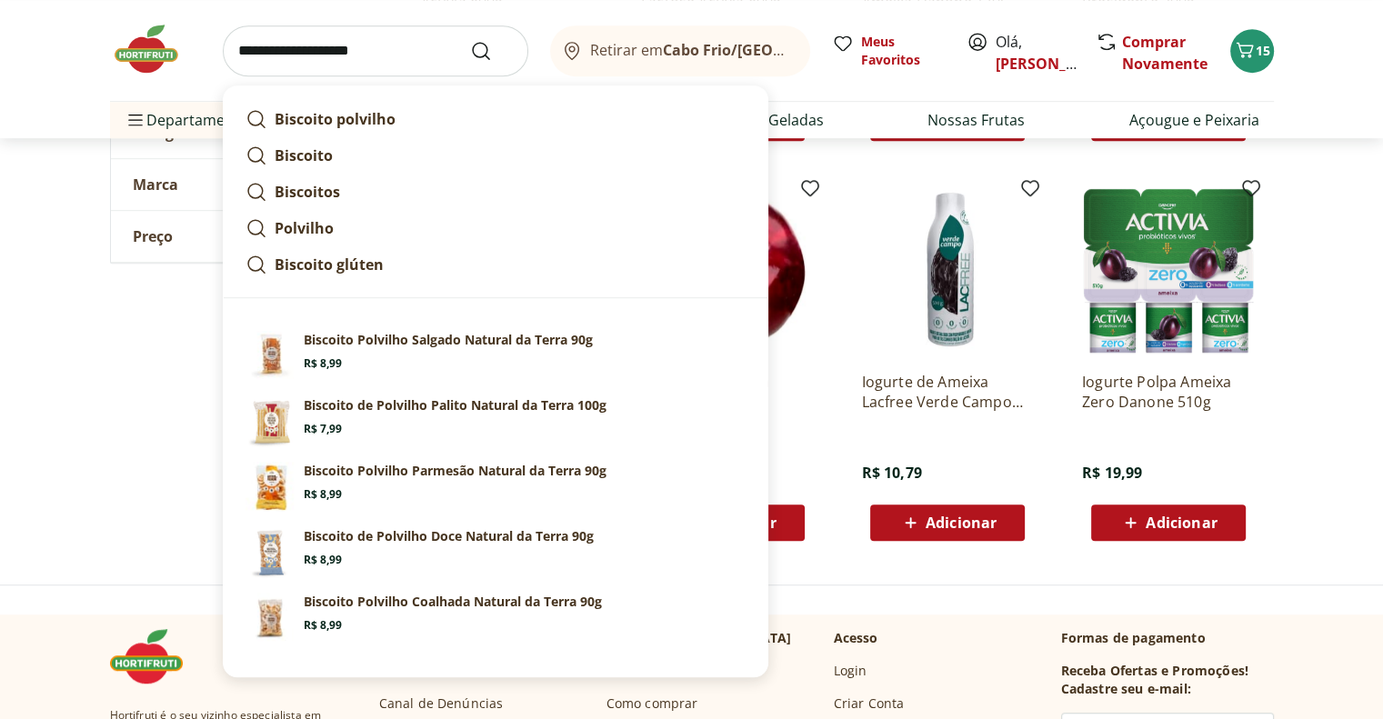
type input "**********"
click at [470, 40] on button "Submit Search" at bounding box center [492, 51] width 44 height 22
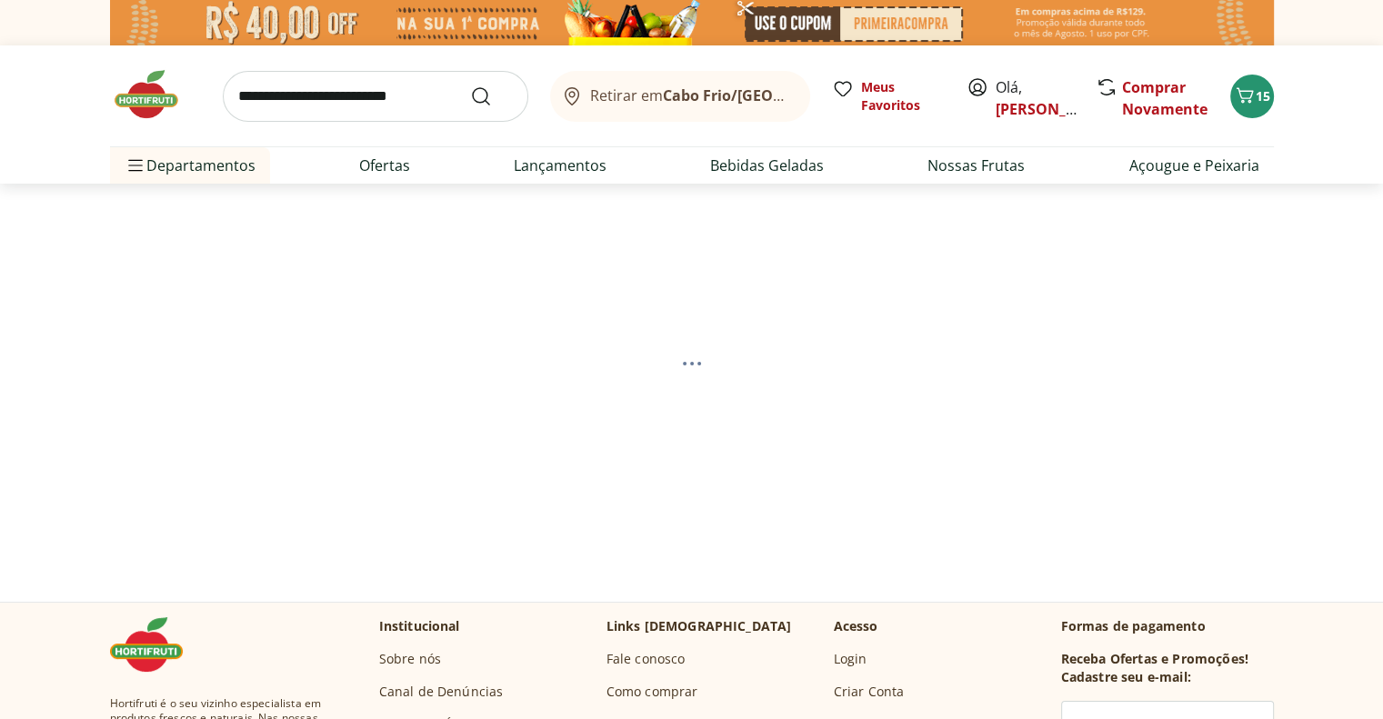
select select "**********"
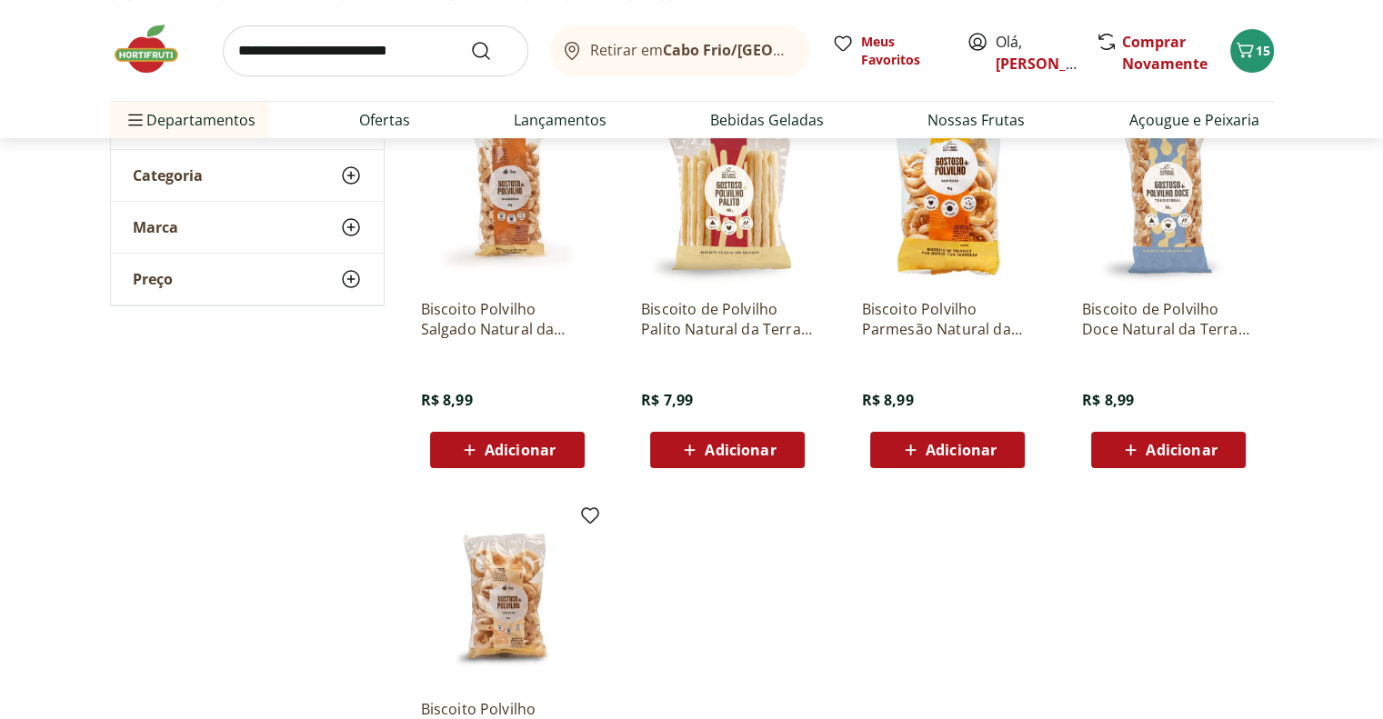
scroll to position [182, 0]
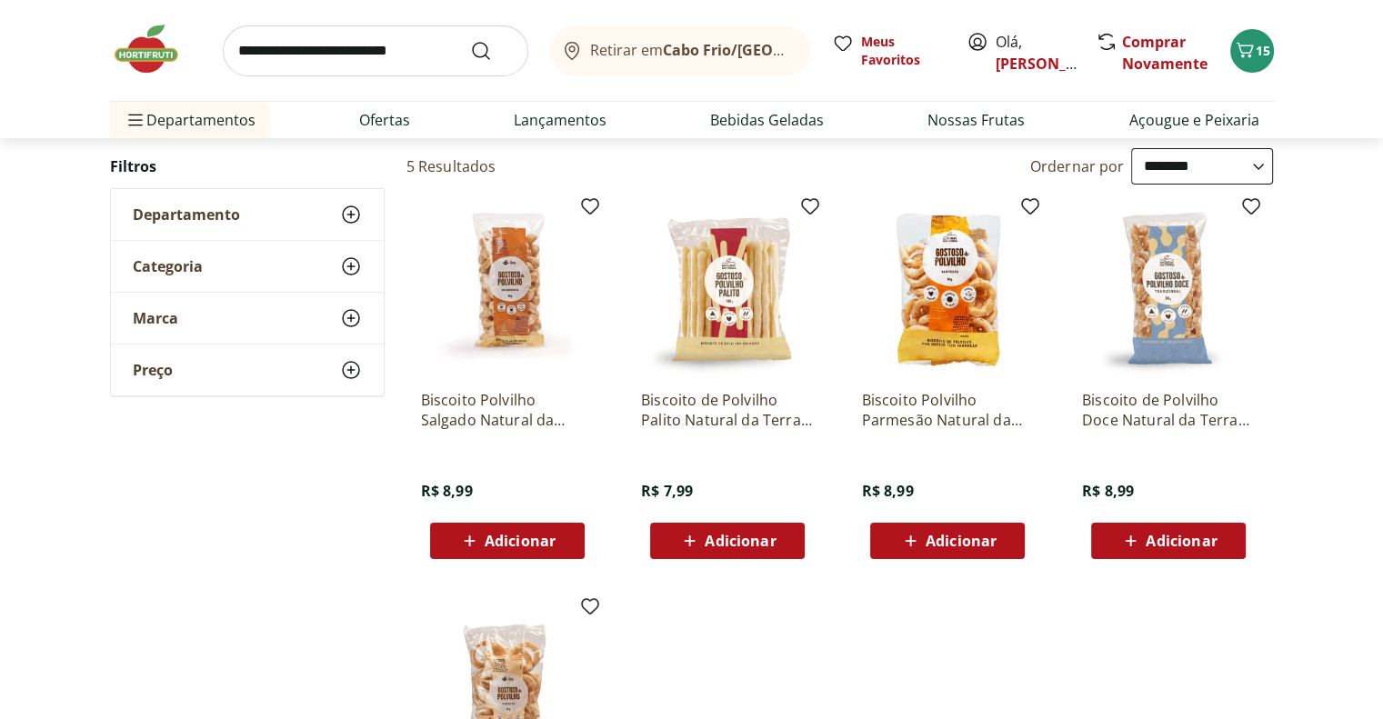
click at [513, 538] on span "Adicionar" at bounding box center [520, 541] width 71 height 15
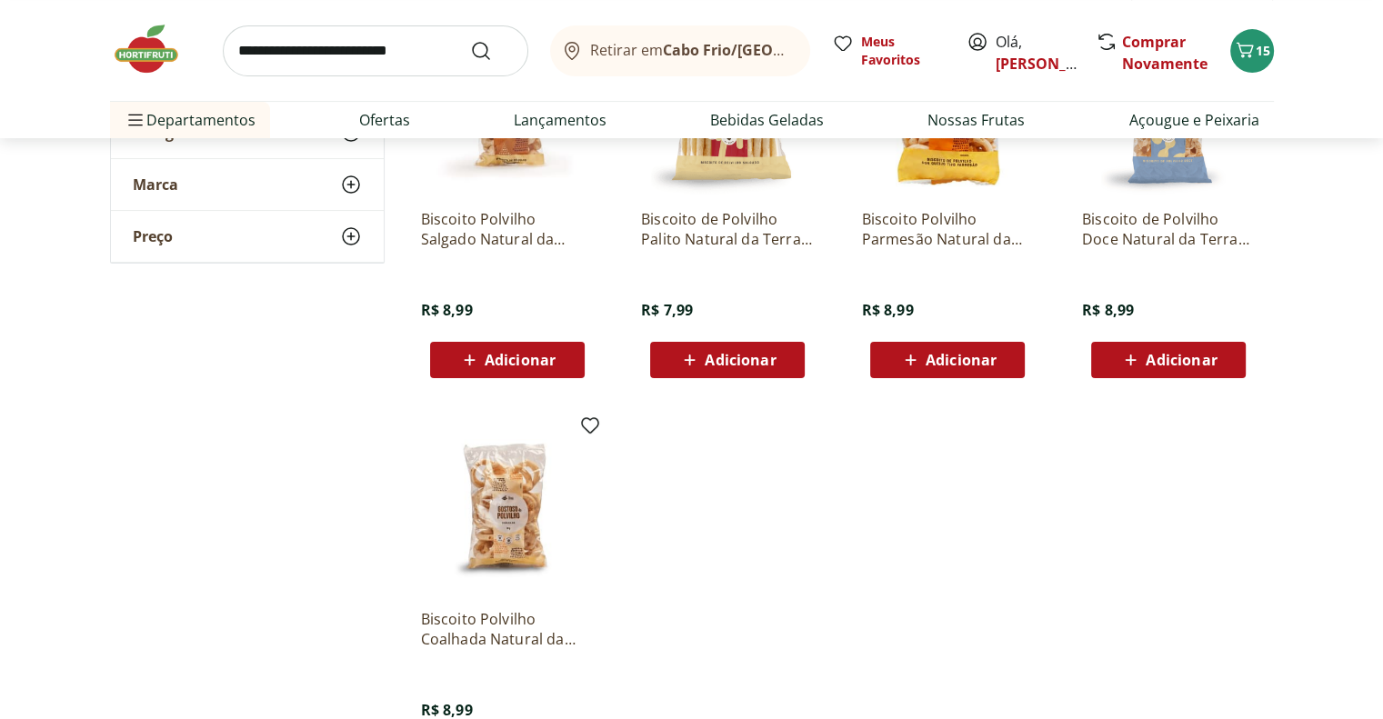
scroll to position [364, 0]
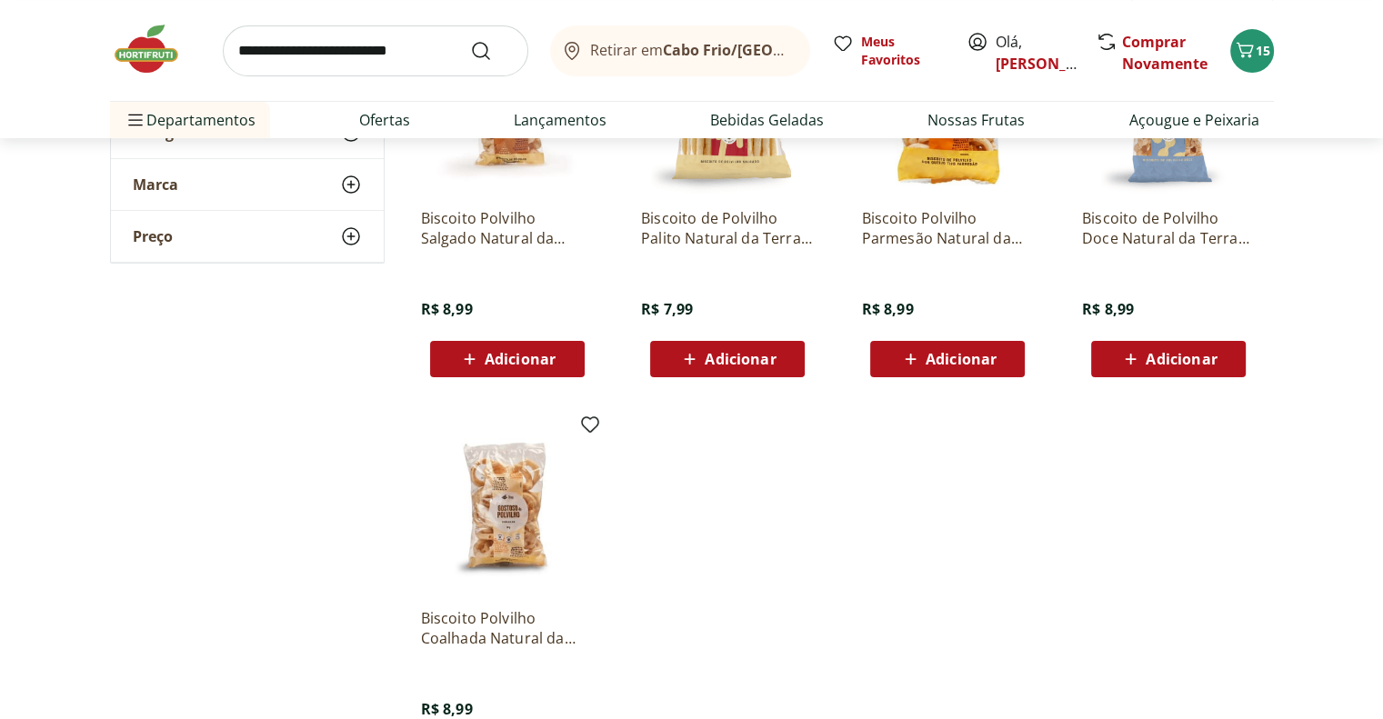
click at [315, 55] on input "search" at bounding box center [376, 50] width 306 height 51
type input "**********"
click at [470, 40] on button "Submit Search" at bounding box center [492, 51] width 44 height 22
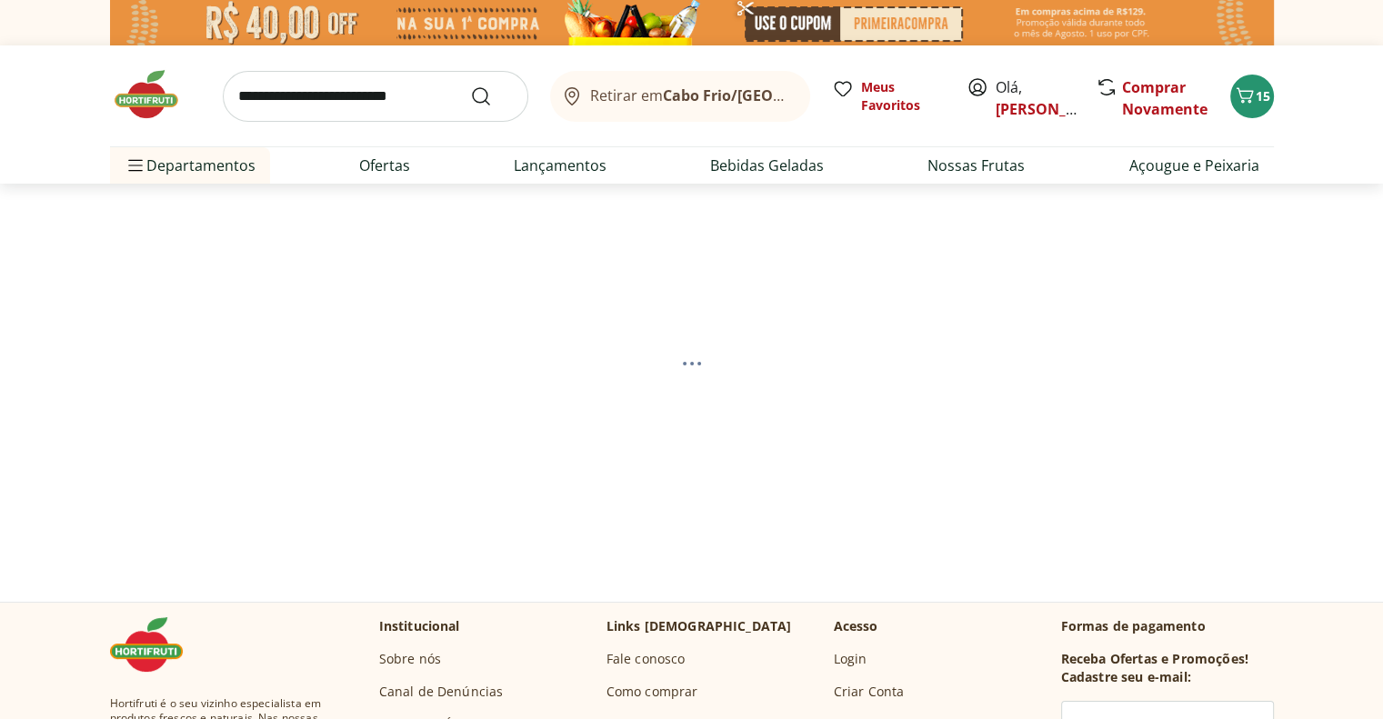
select select "**********"
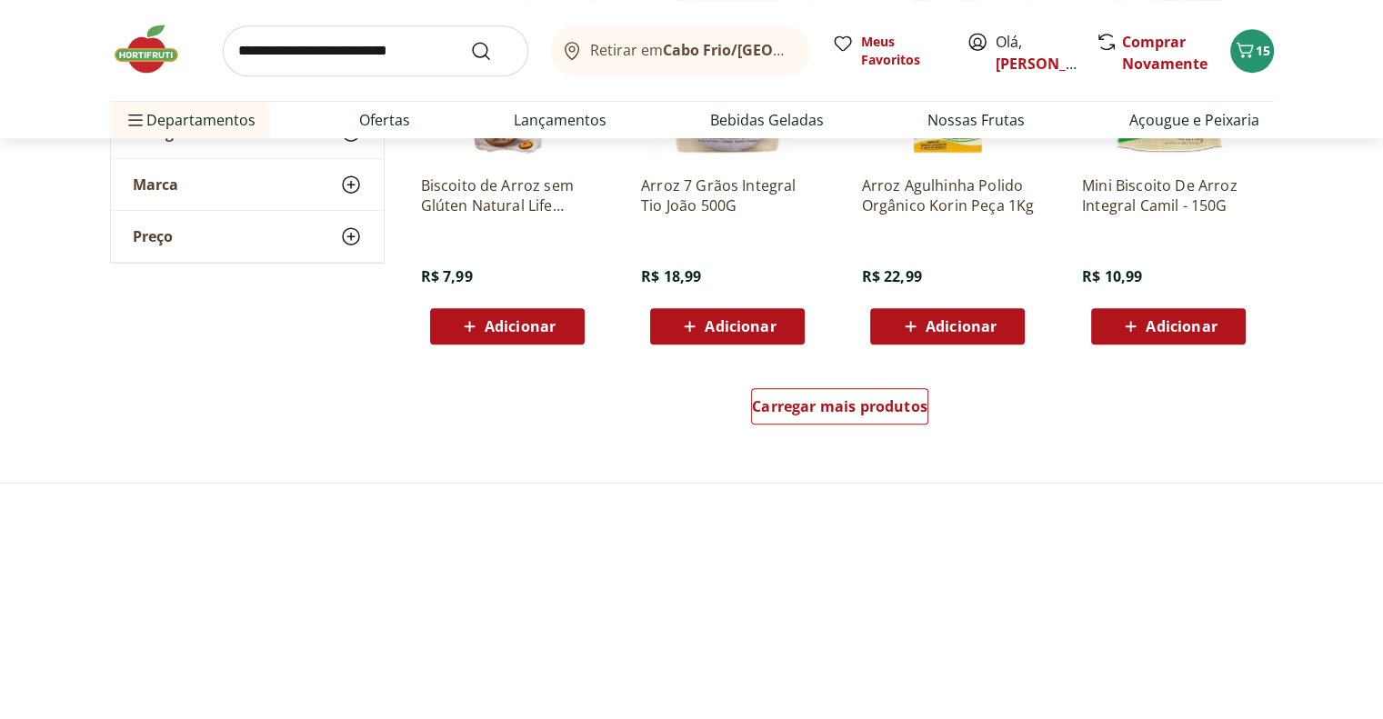
scroll to position [1273, 0]
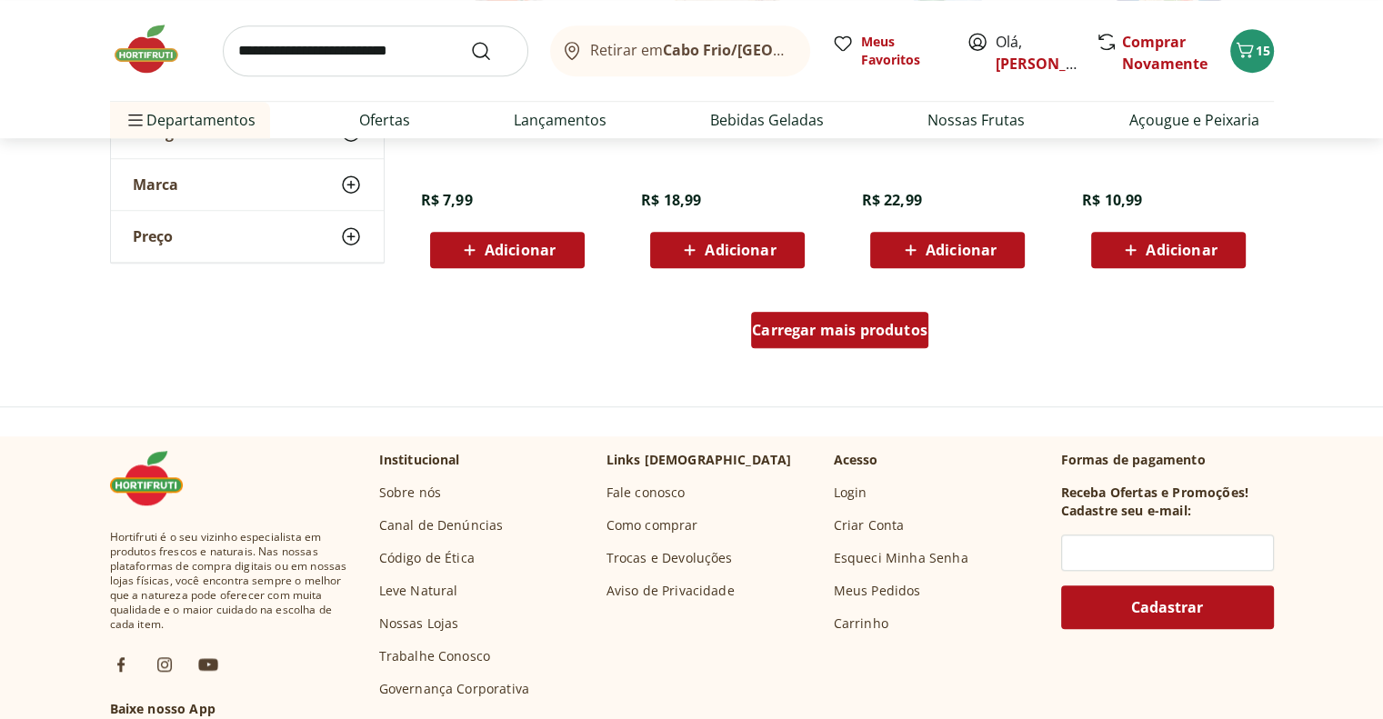
click at [792, 337] on span "Carregar mais produtos" at bounding box center [840, 330] width 176 height 15
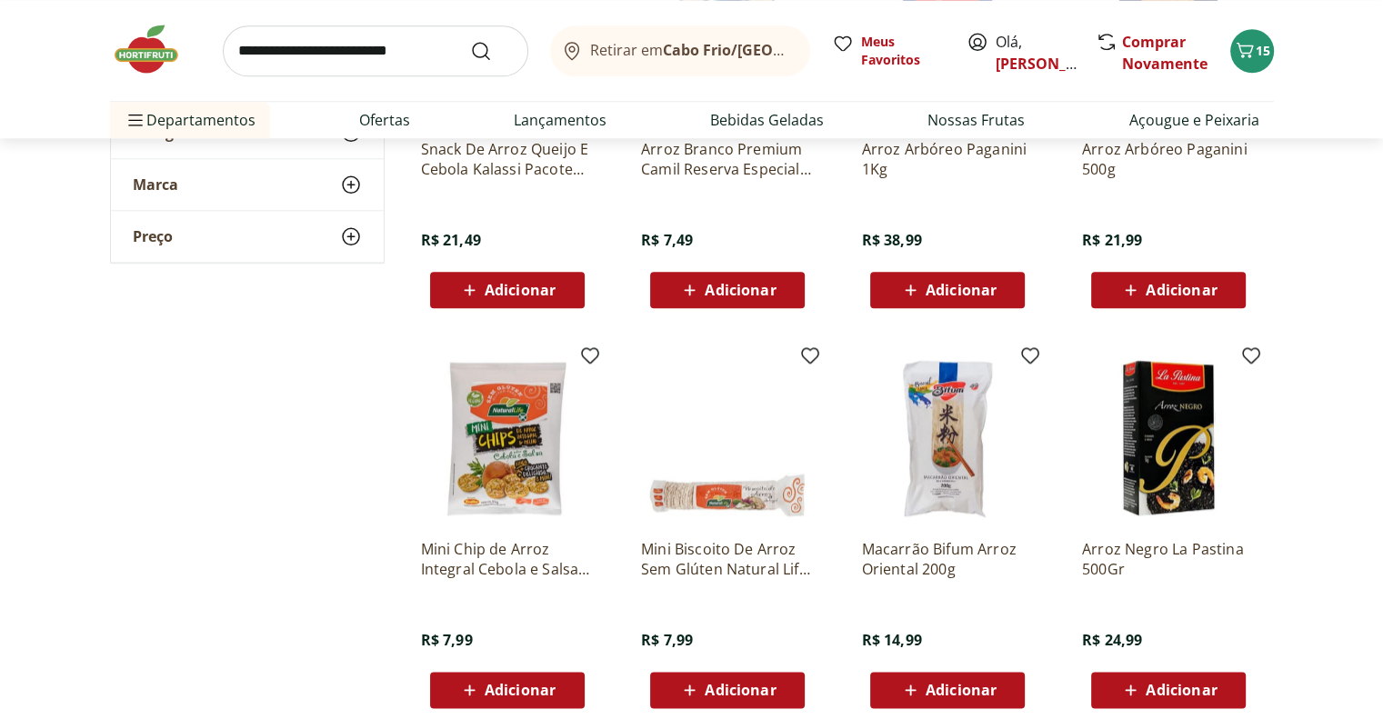
scroll to position [2092, 0]
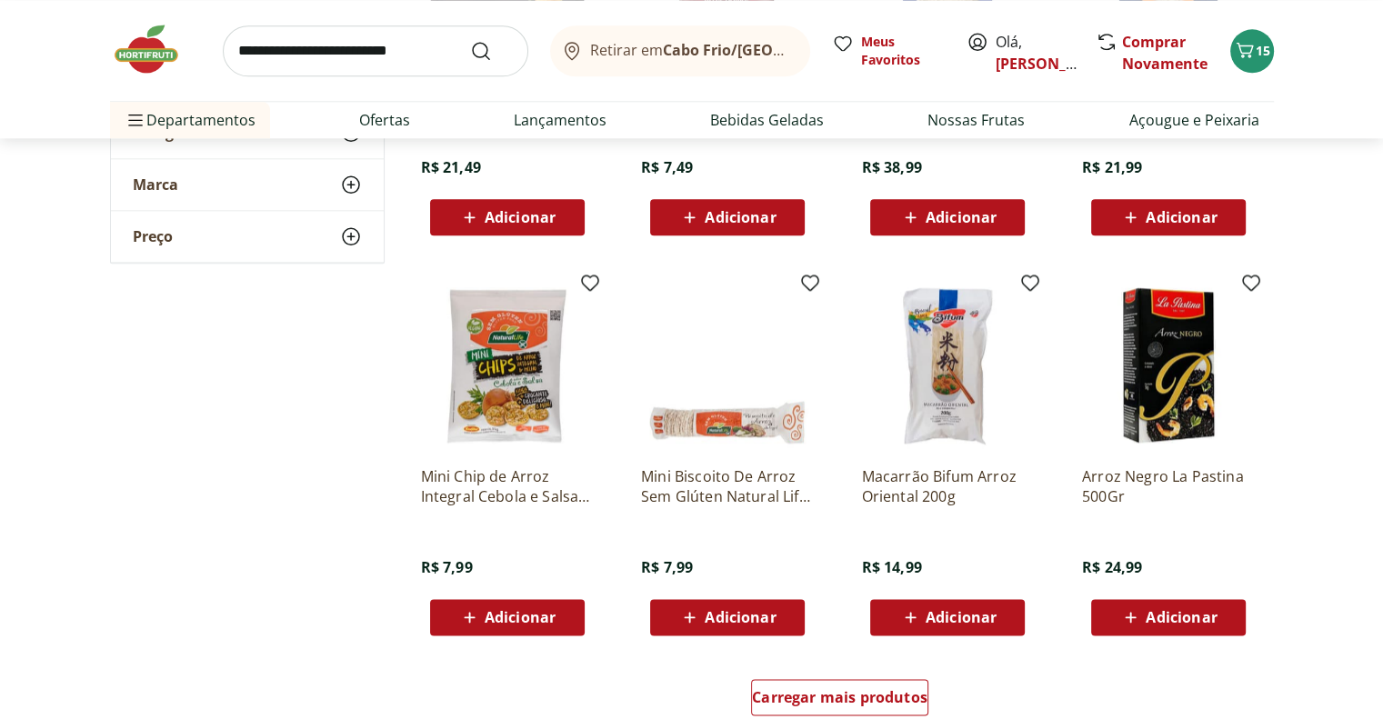
click at [713, 617] on span "Adicionar" at bounding box center [740, 617] width 71 height 15
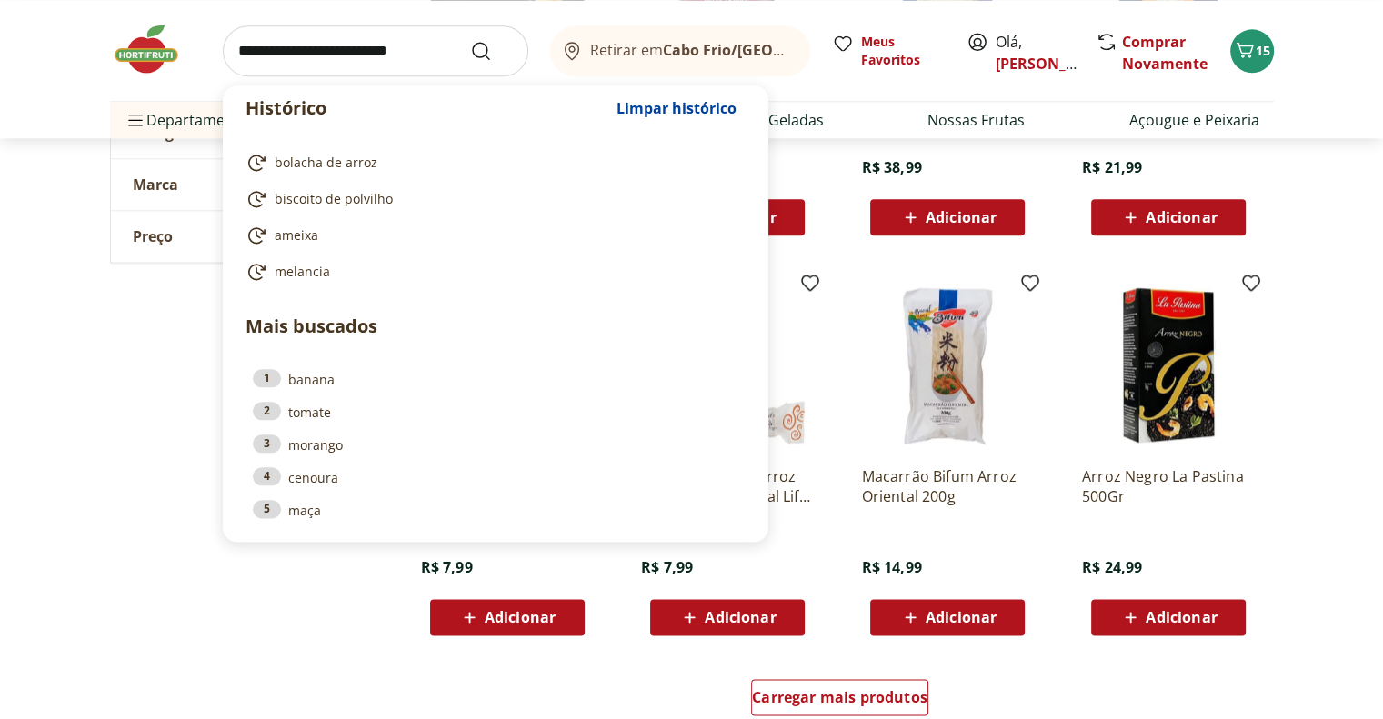
click at [369, 46] on input "search" at bounding box center [376, 50] width 306 height 51
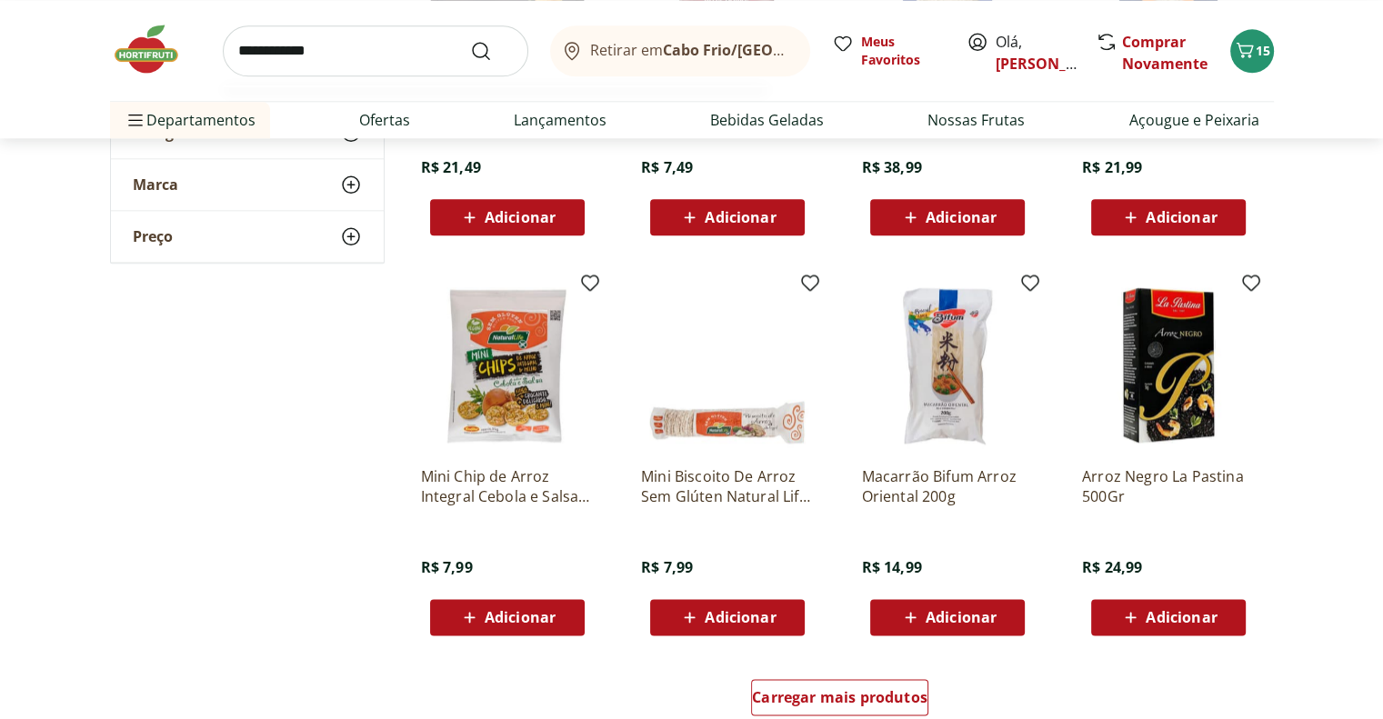
type input "**********"
click at [470, 40] on button "Submit Search" at bounding box center [492, 51] width 44 height 22
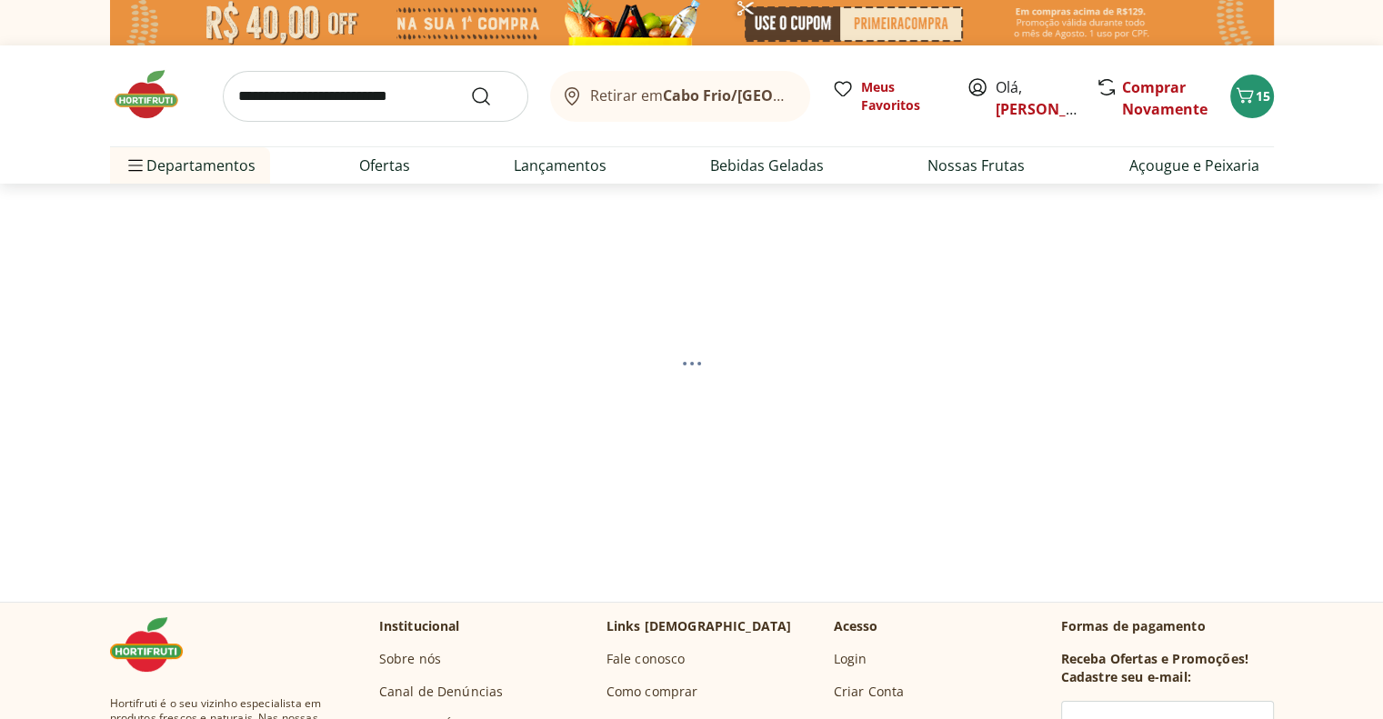
select select "**********"
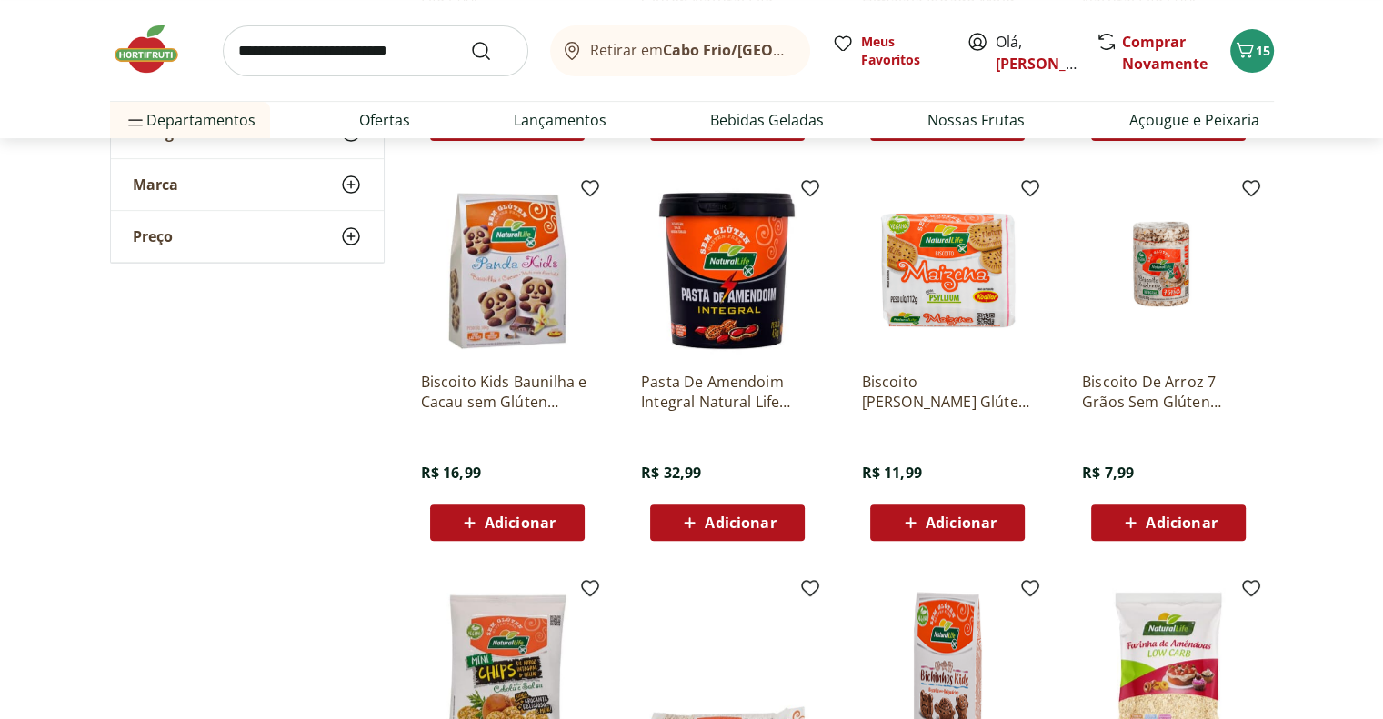
scroll to position [637, 0]
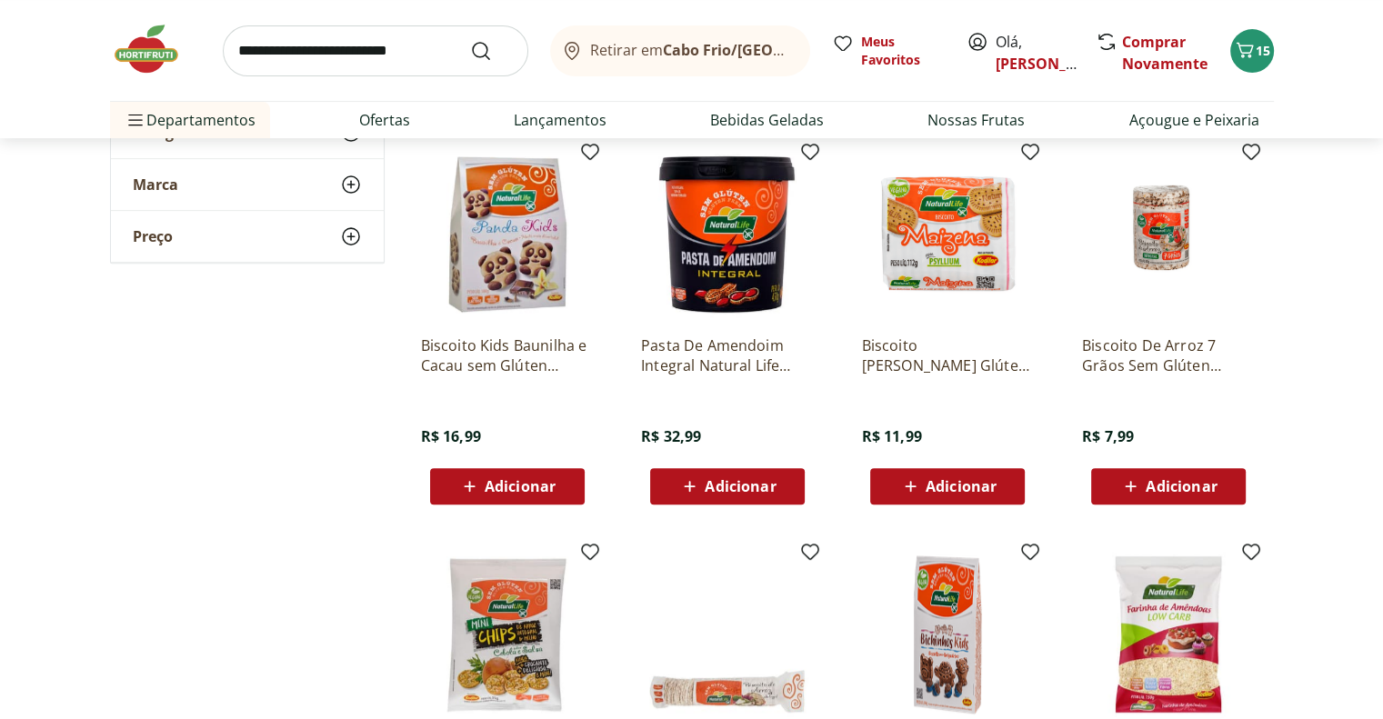
click at [942, 483] on span "Adicionar" at bounding box center [961, 486] width 71 height 15
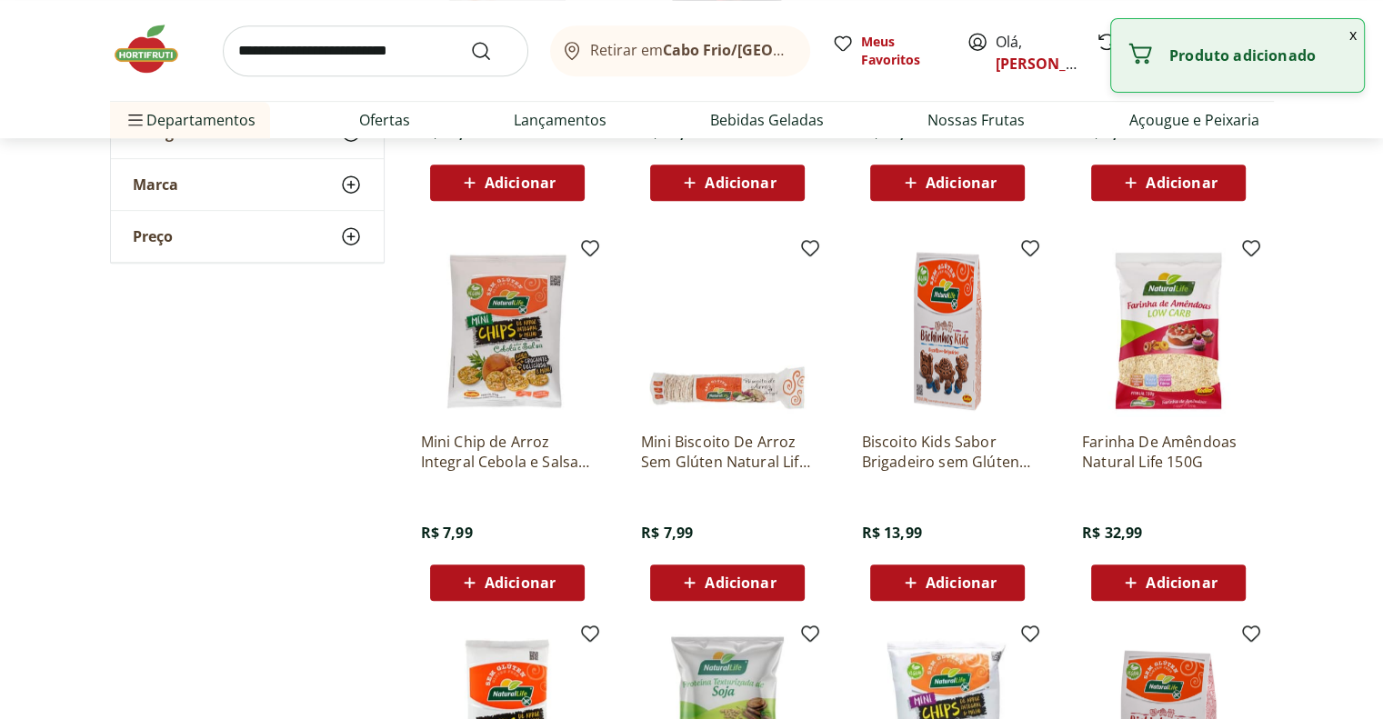
scroll to position [1001, 0]
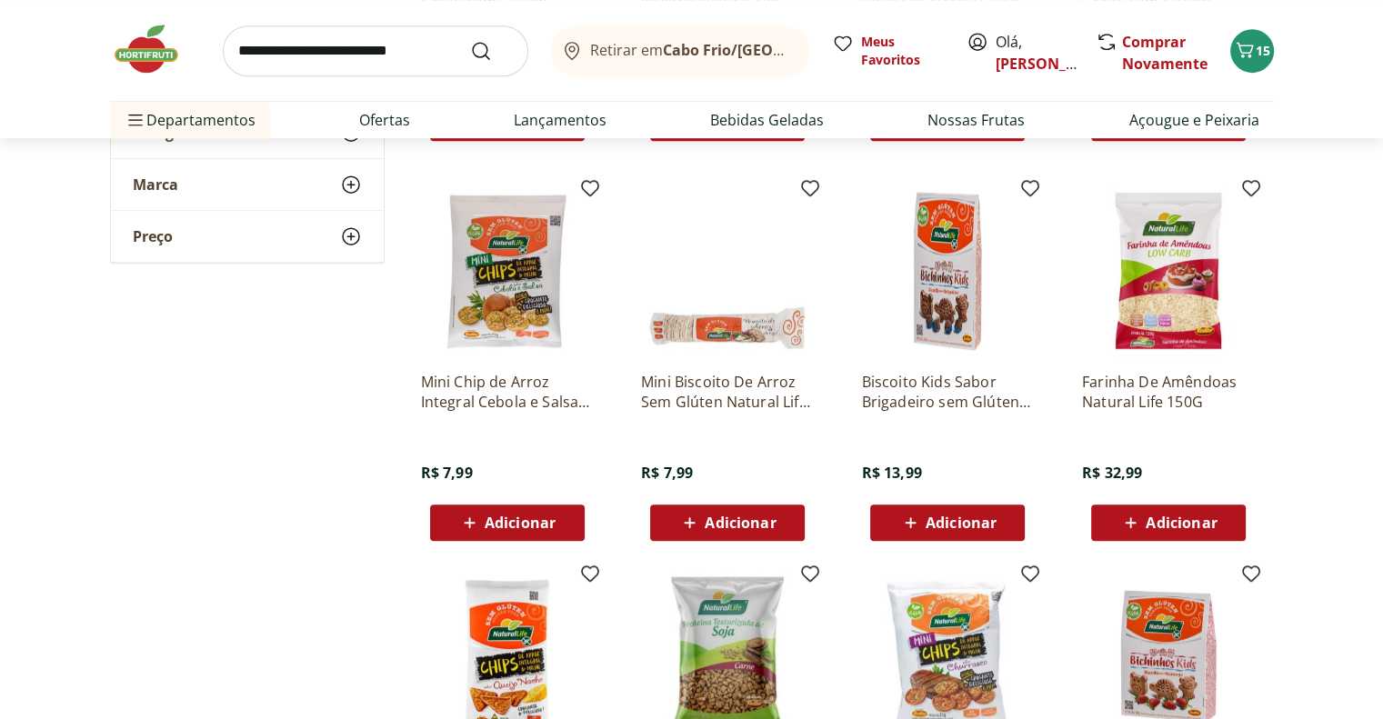
click at [926, 519] on span "Adicionar" at bounding box center [961, 523] width 71 height 15
click at [353, 46] on input "search" at bounding box center [376, 50] width 306 height 51
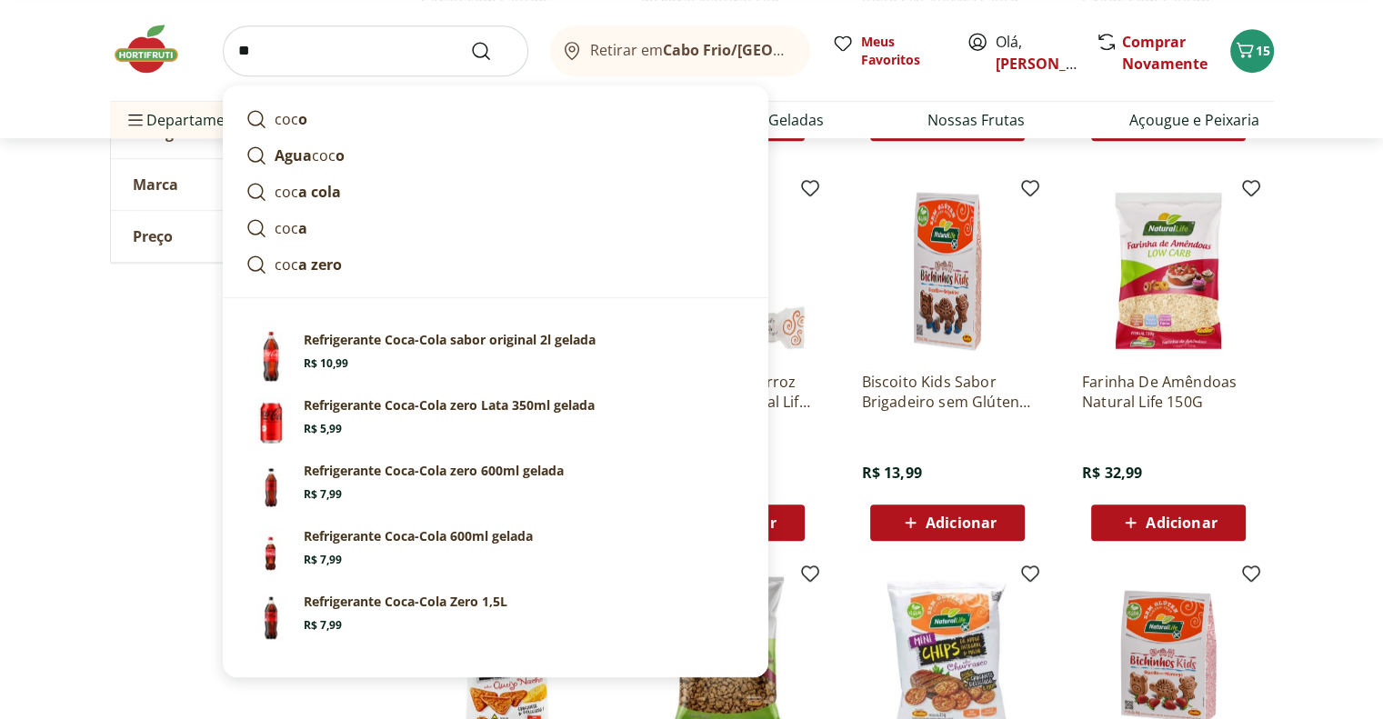
type input "*"
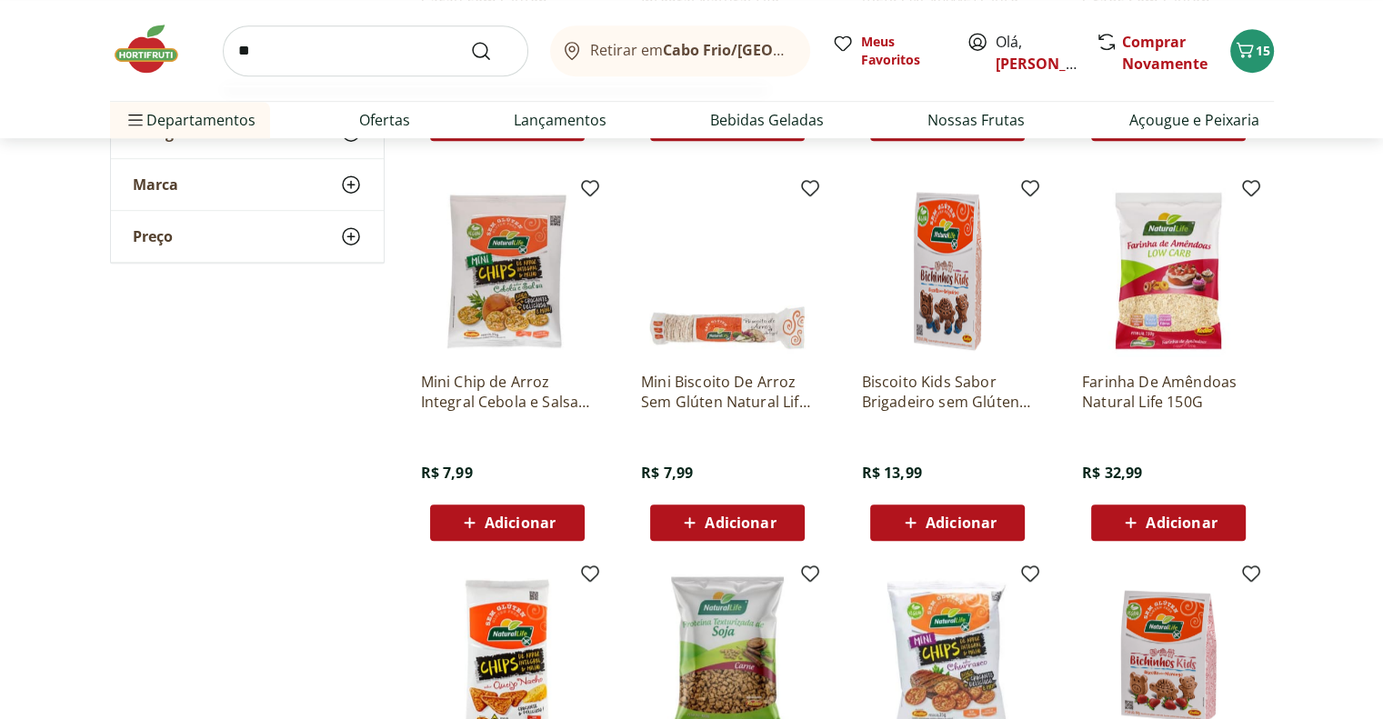
type input "*"
type input "**********"
click at [470, 40] on button "Submit Search" at bounding box center [492, 51] width 44 height 22
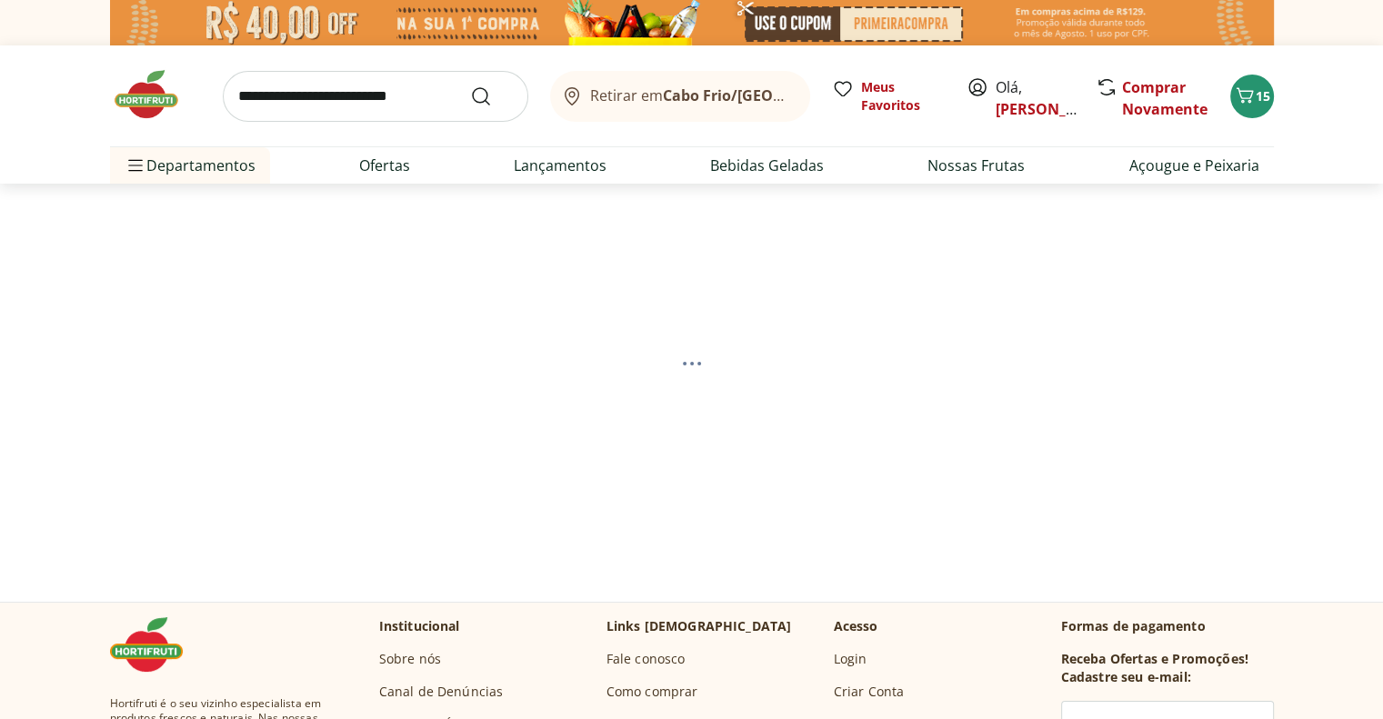
select select "**********"
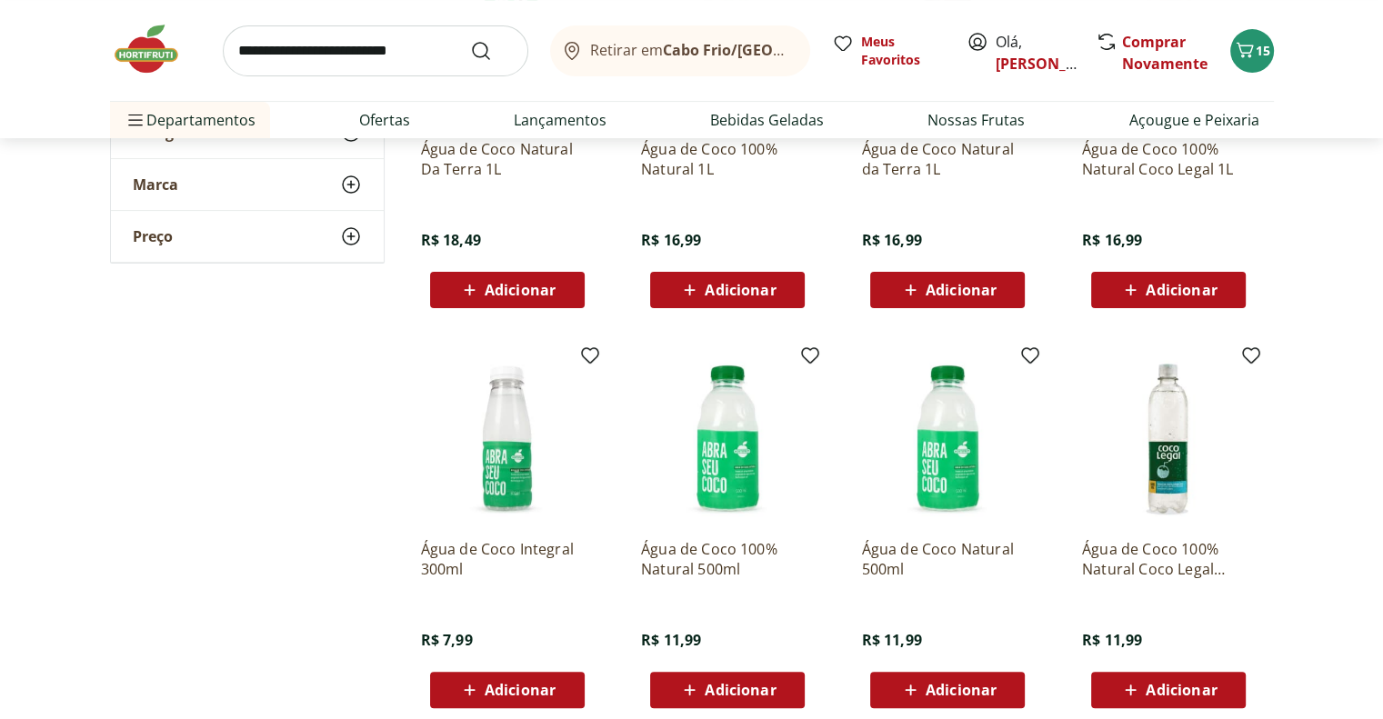
scroll to position [546, 0]
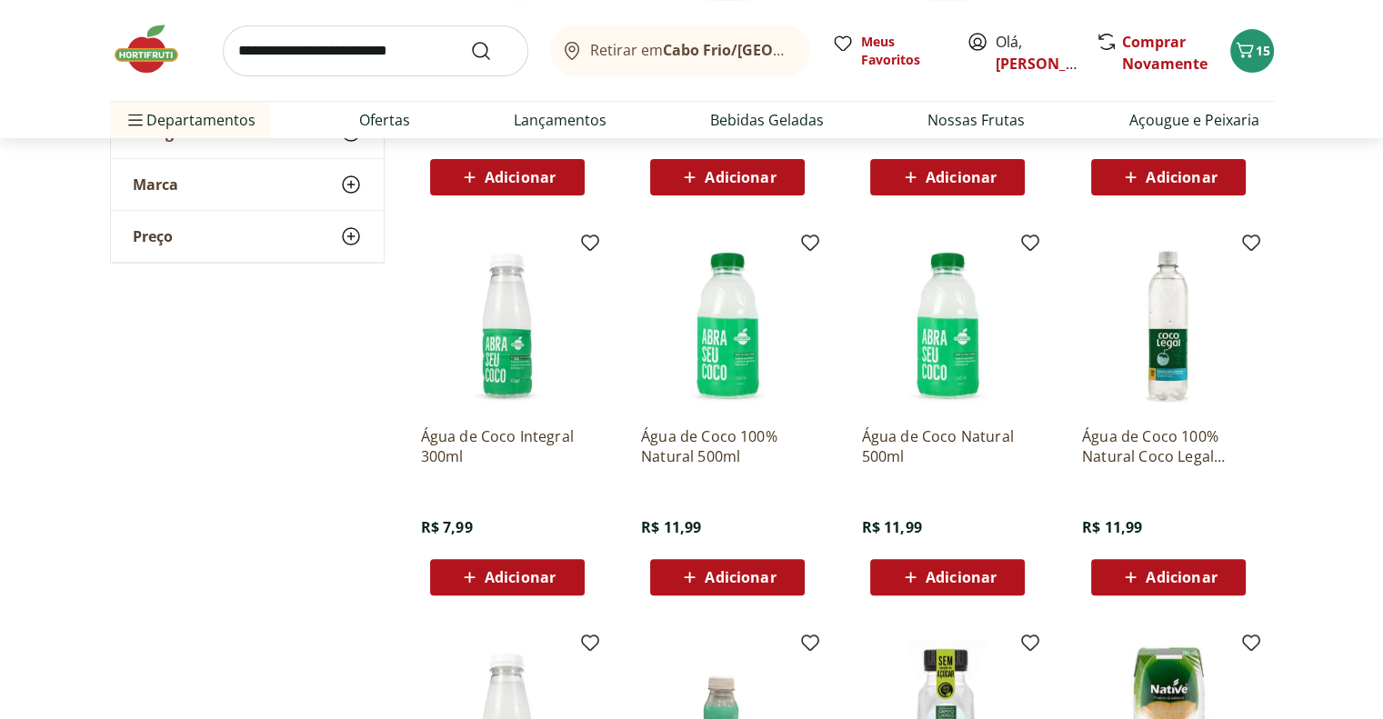
click at [951, 574] on span "Adicionar" at bounding box center [961, 577] width 71 height 15
click at [407, 43] on input "search" at bounding box center [376, 50] width 306 height 51
type input "******"
click button "Submit Search" at bounding box center [492, 51] width 44 height 22
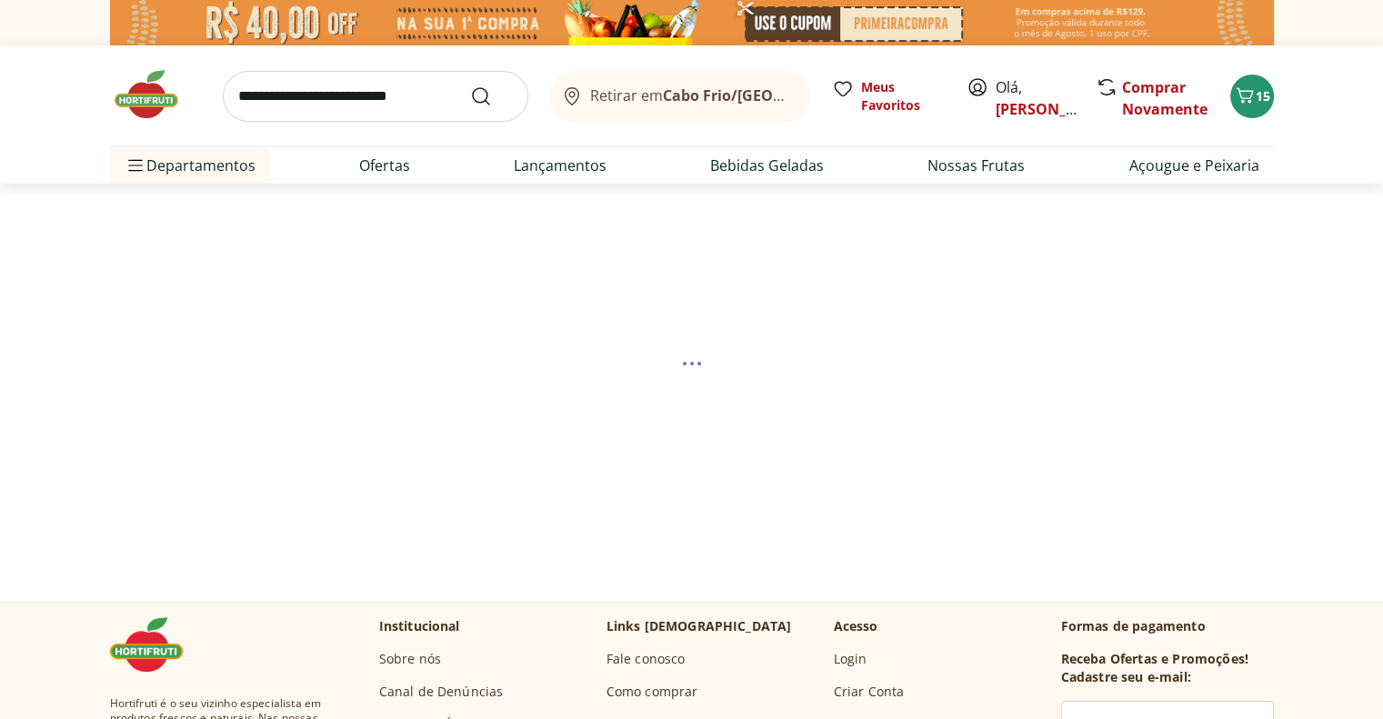
select select "**********"
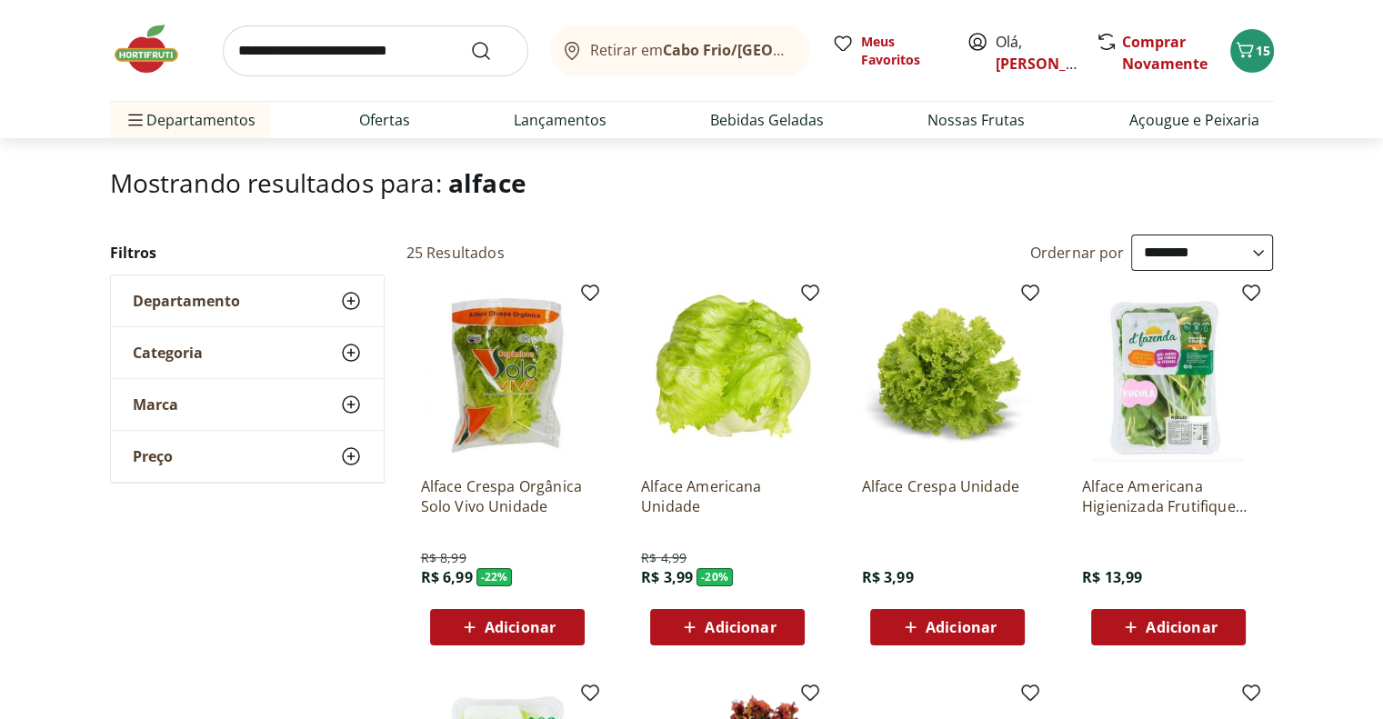
scroll to position [182, 0]
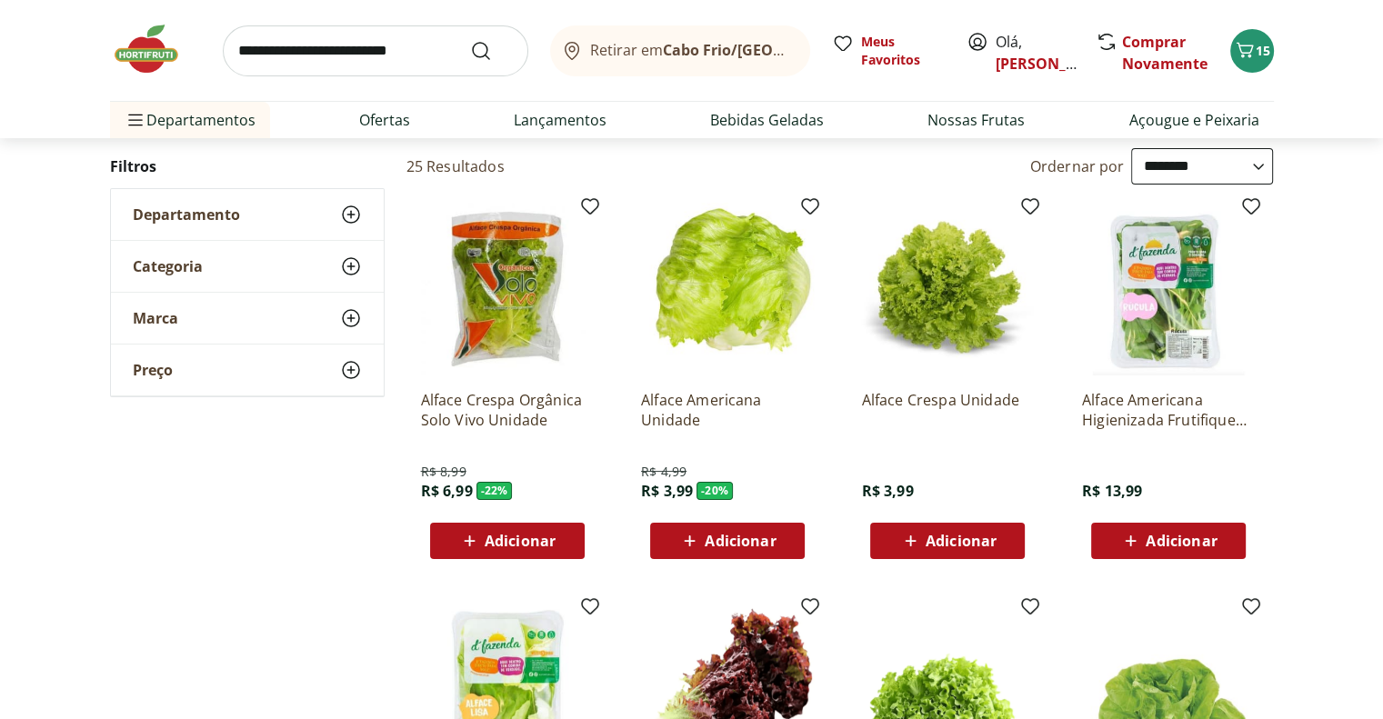
click at [742, 540] on span "Adicionar" at bounding box center [740, 541] width 71 height 15
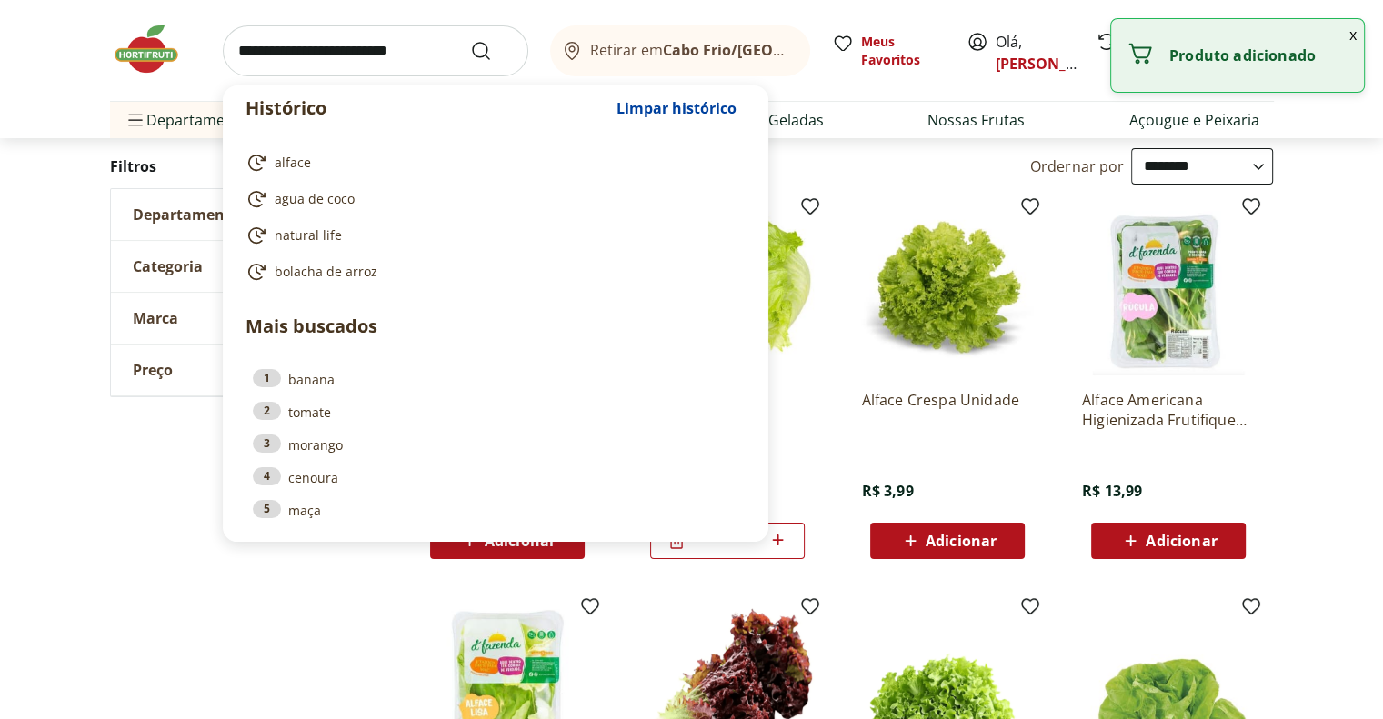
click at [379, 54] on input "search" at bounding box center [376, 50] width 306 height 51
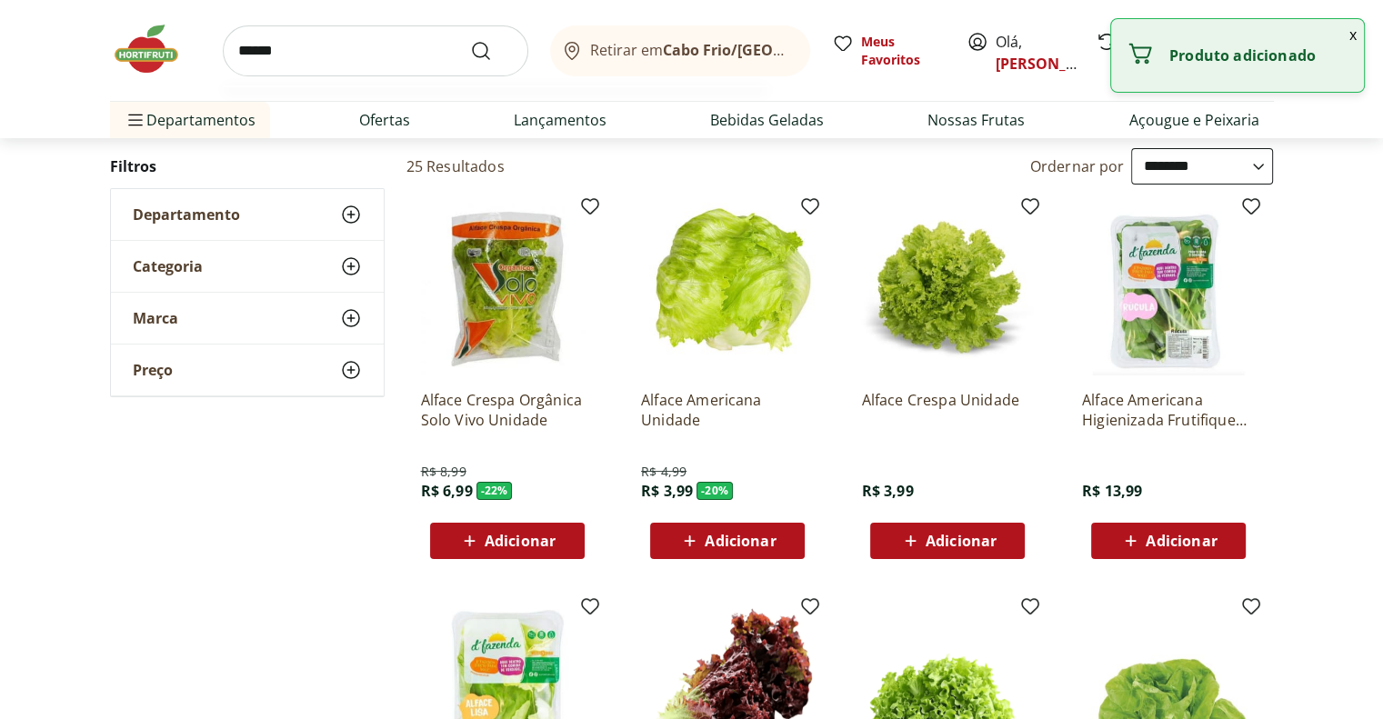
type input "******"
click at [470, 40] on button "Submit Search" at bounding box center [492, 51] width 44 height 22
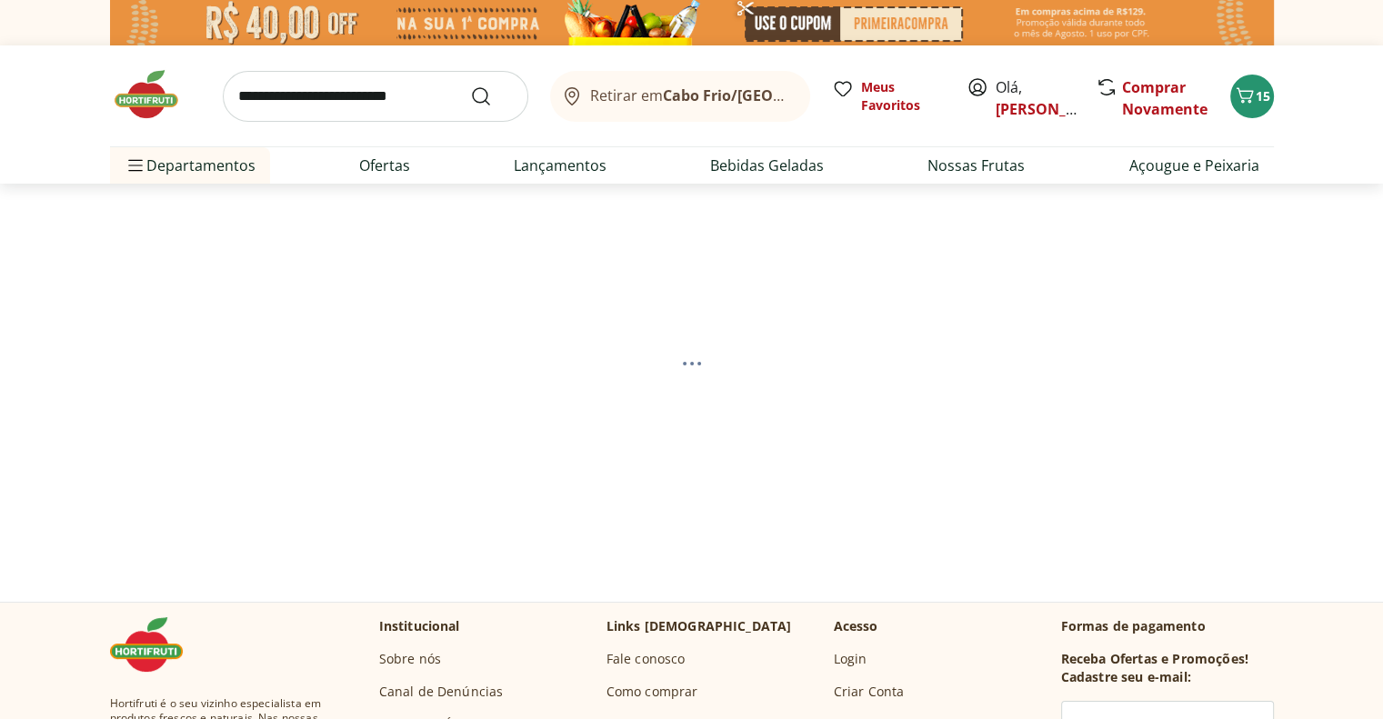
select select "**********"
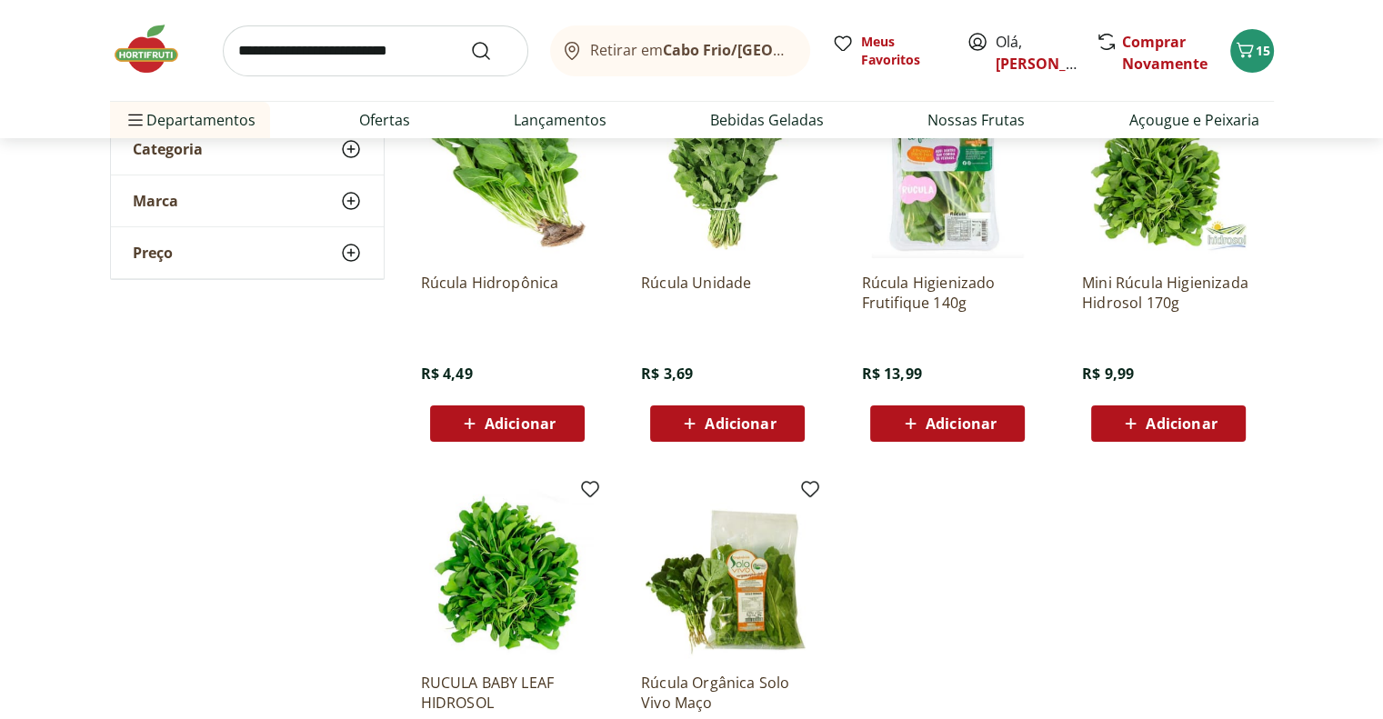
scroll to position [273, 0]
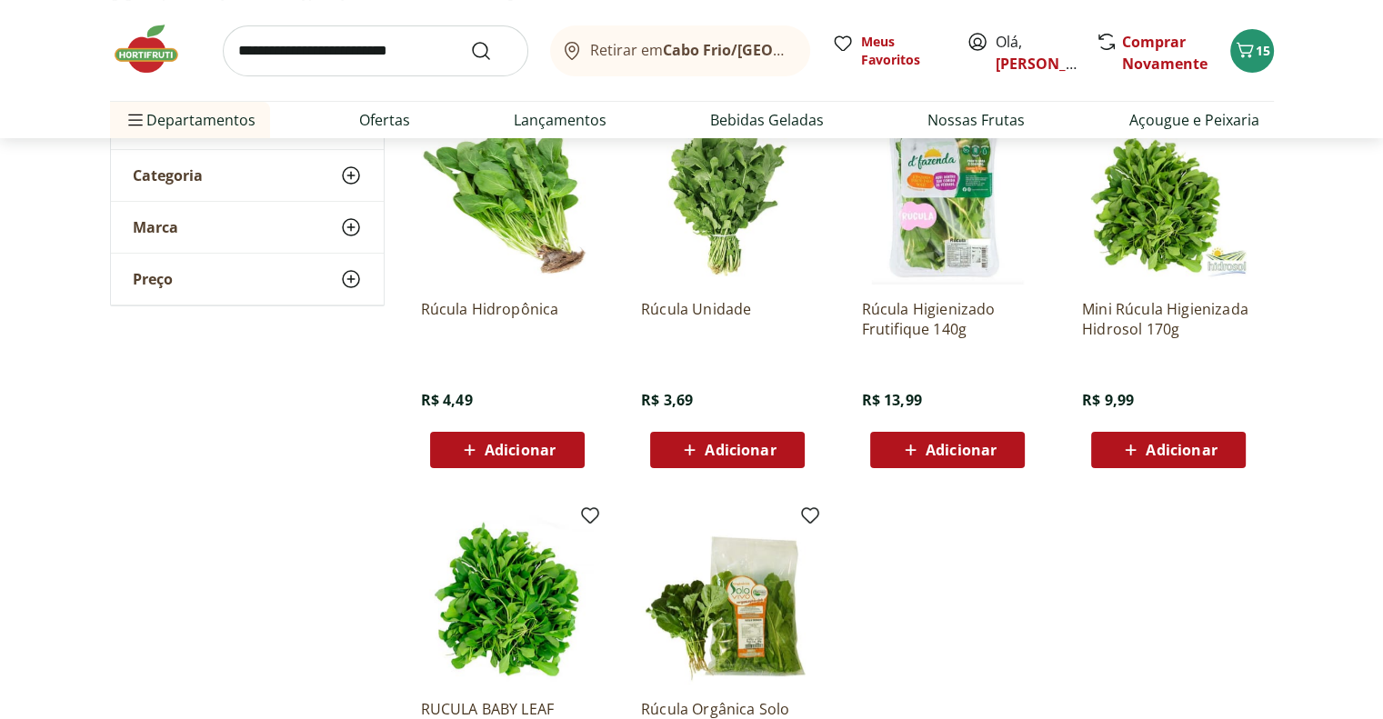
click at [519, 458] on span "Adicionar" at bounding box center [520, 450] width 71 height 15
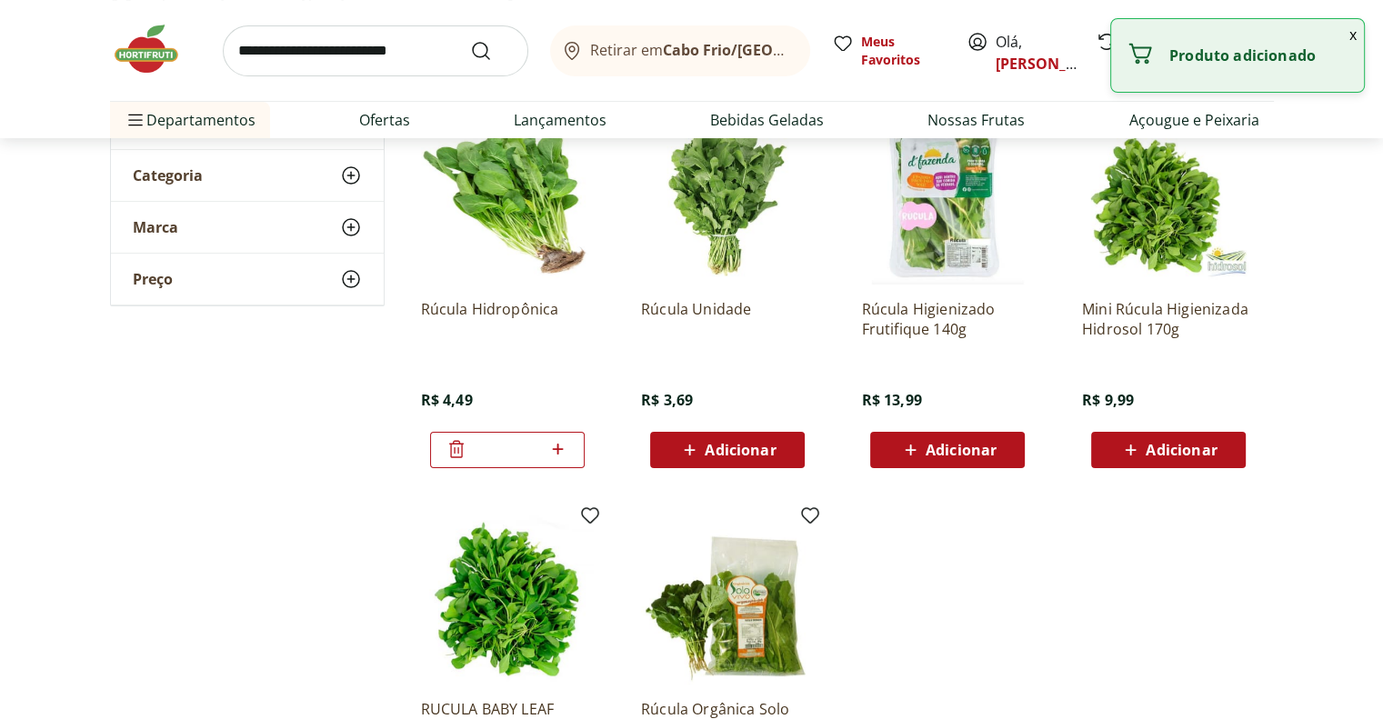
click at [382, 50] on input "search" at bounding box center [376, 50] width 306 height 51
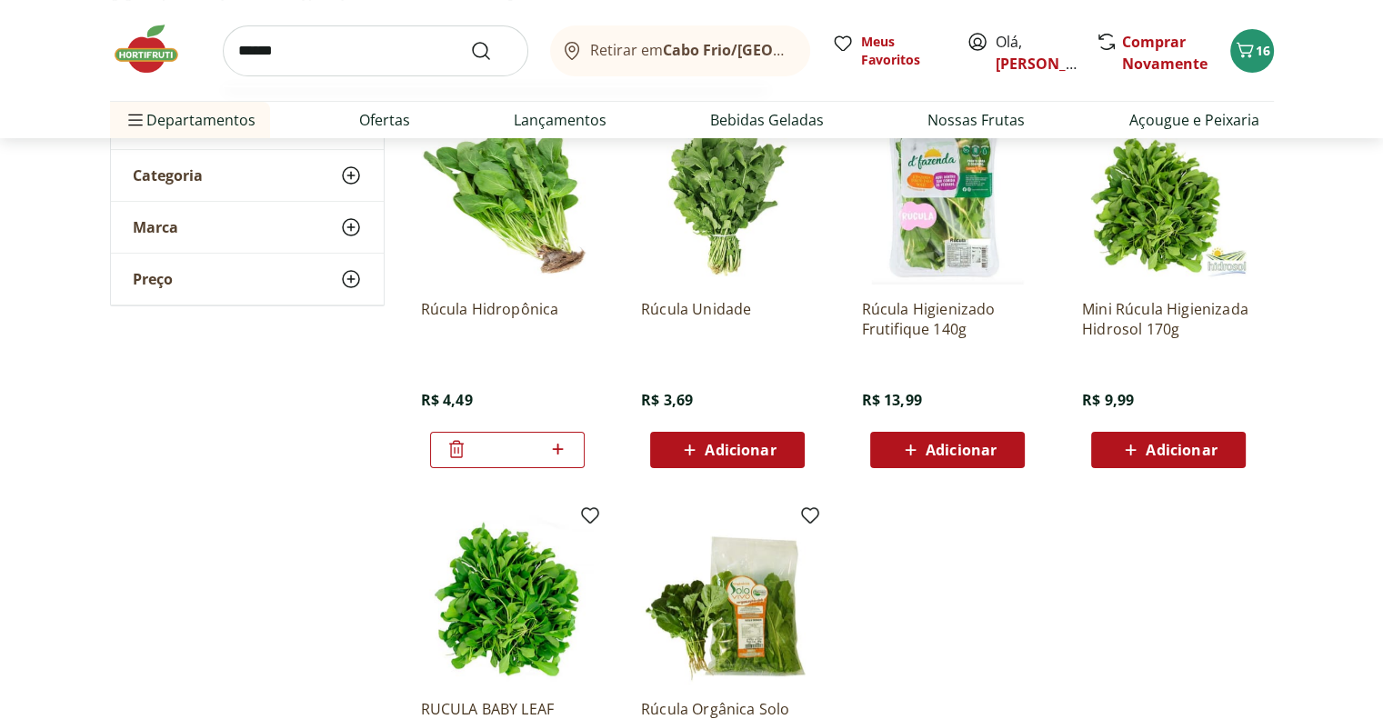
type input "*******"
click button "Submit Search" at bounding box center [492, 51] width 44 height 22
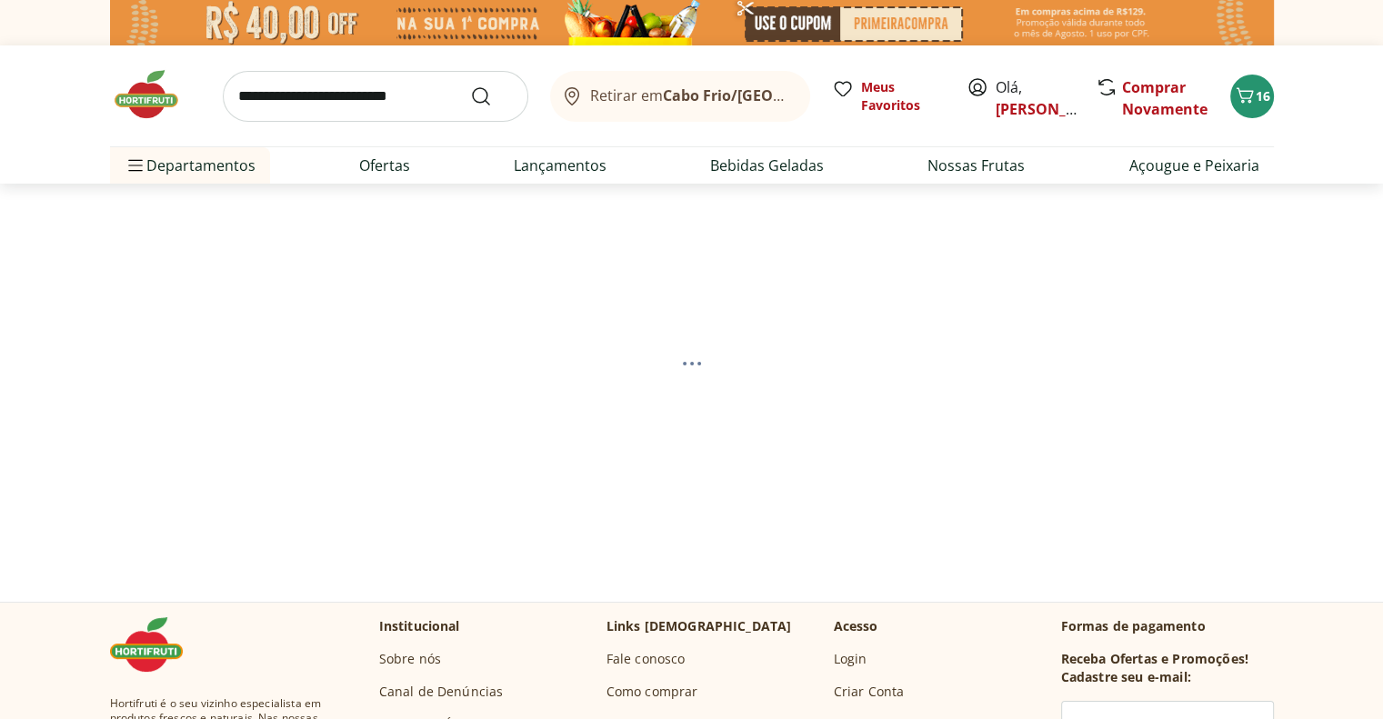
select select "**********"
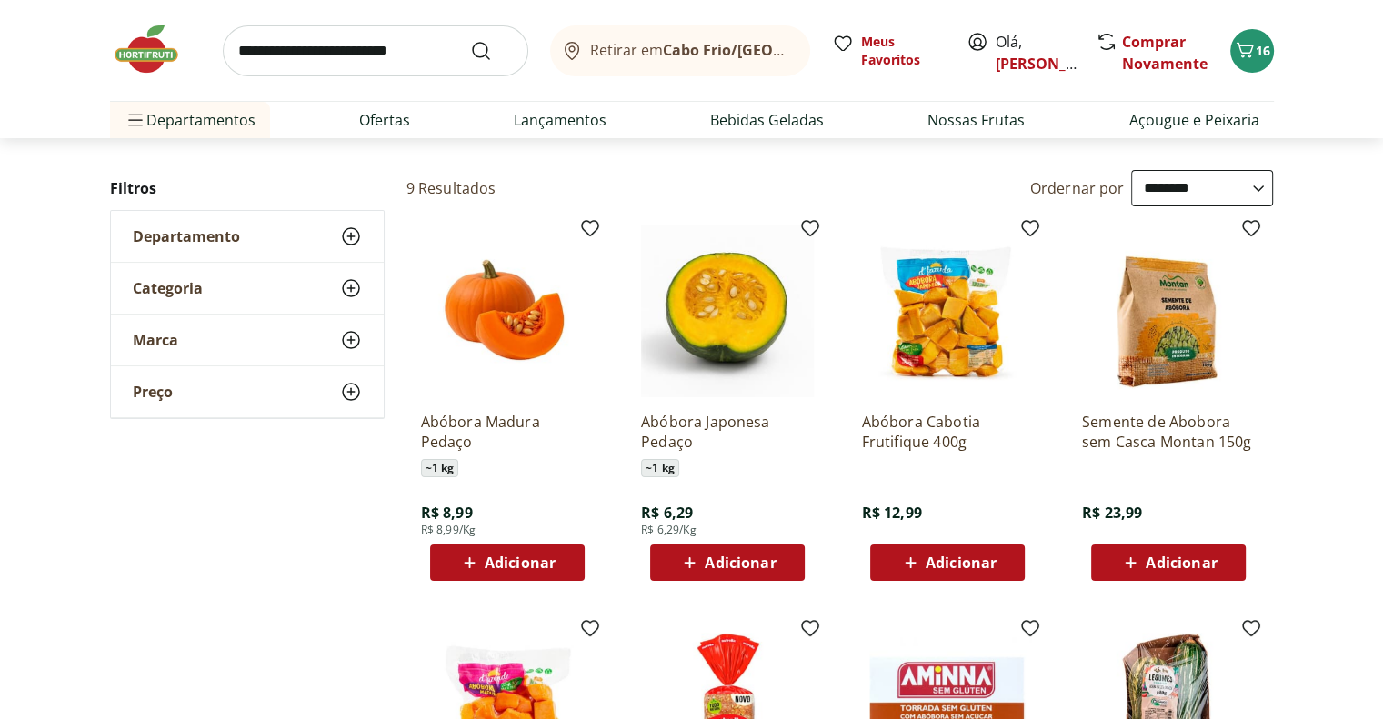
scroll to position [182, 0]
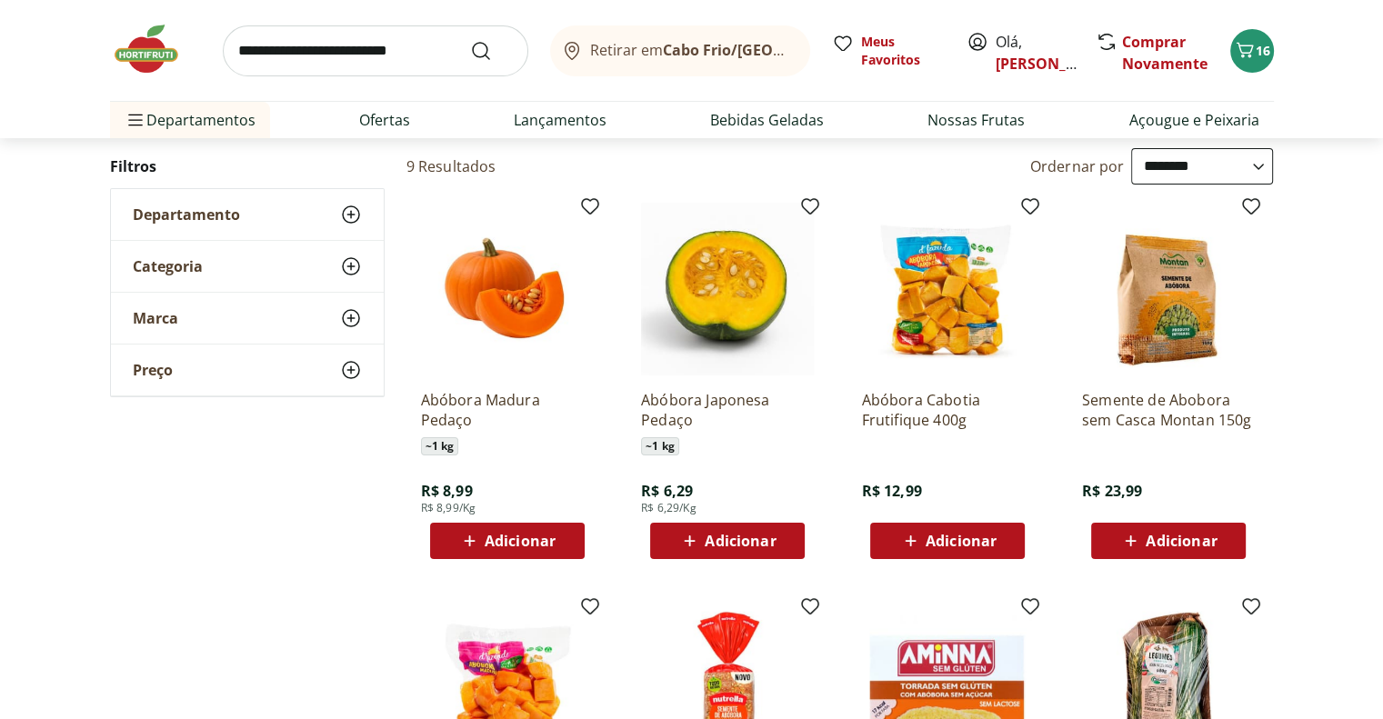
click at [738, 541] on span "Adicionar" at bounding box center [740, 541] width 71 height 15
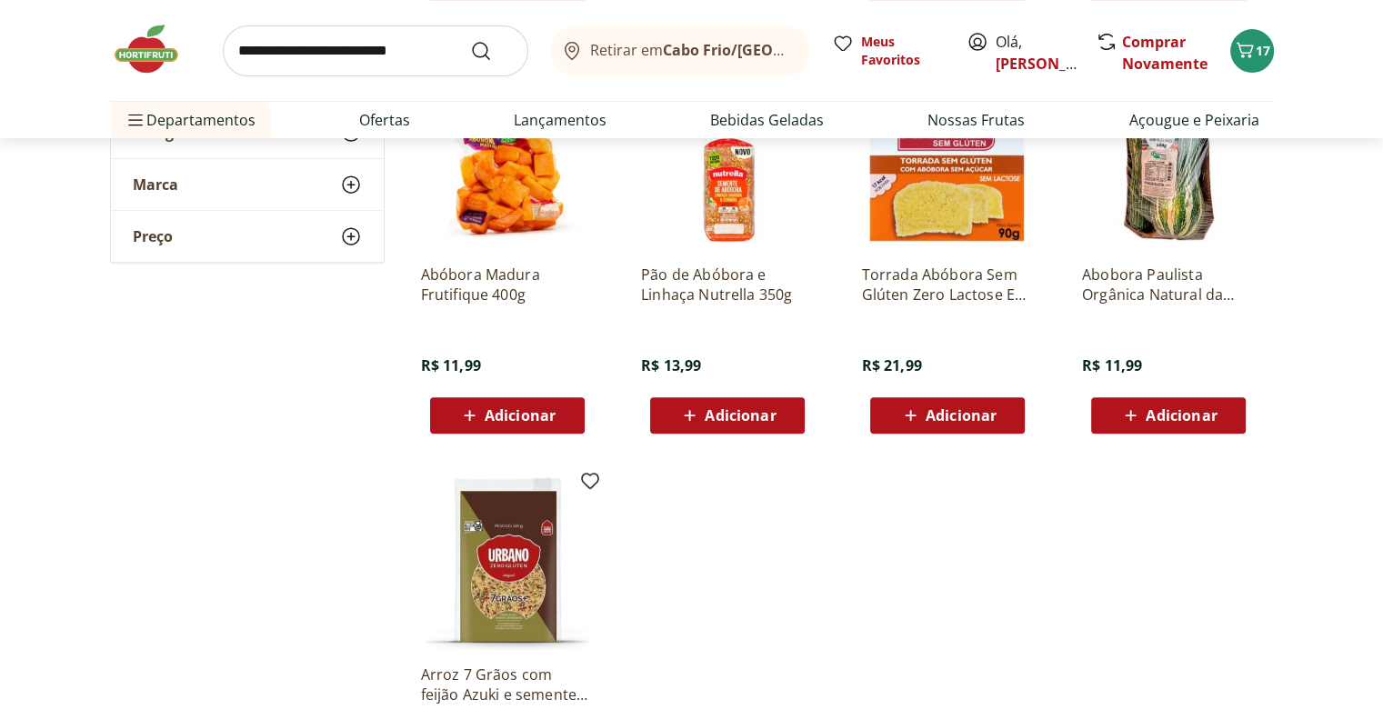
scroll to position [728, 0]
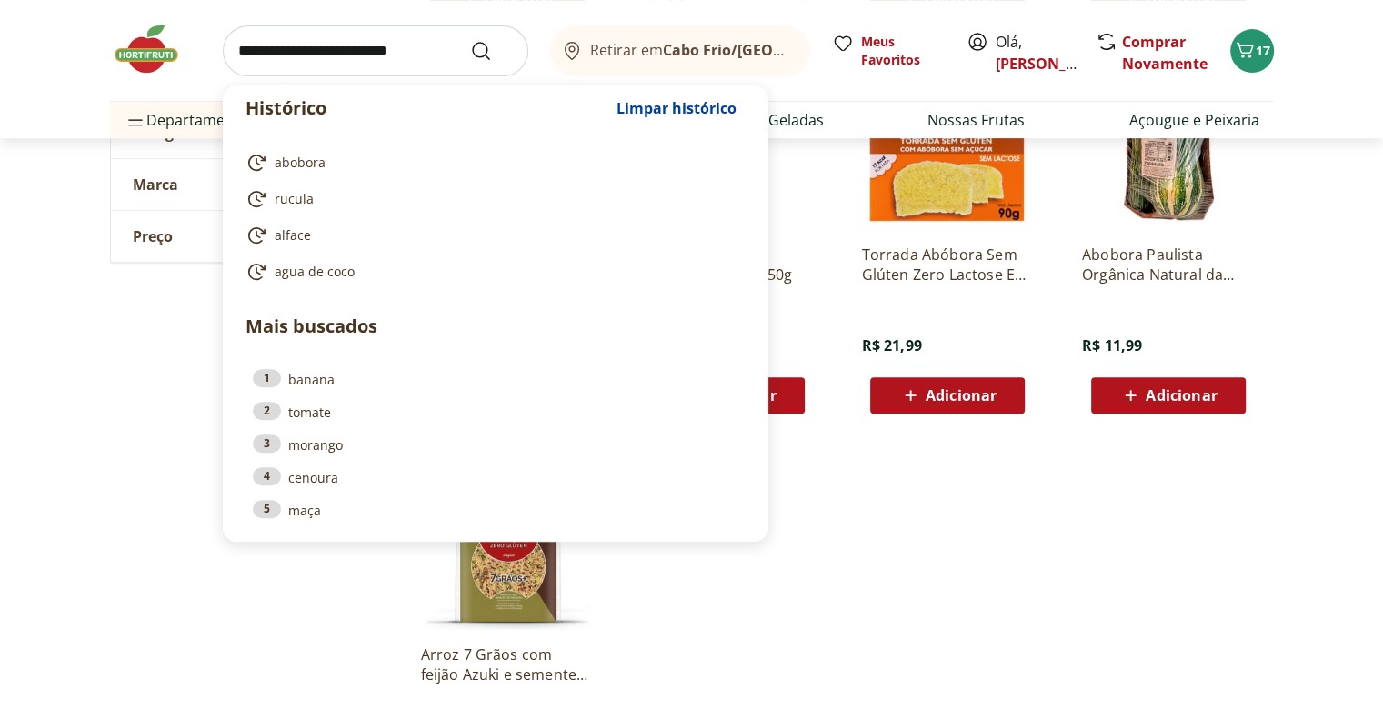
click at [387, 51] on input "search" at bounding box center [376, 50] width 306 height 51
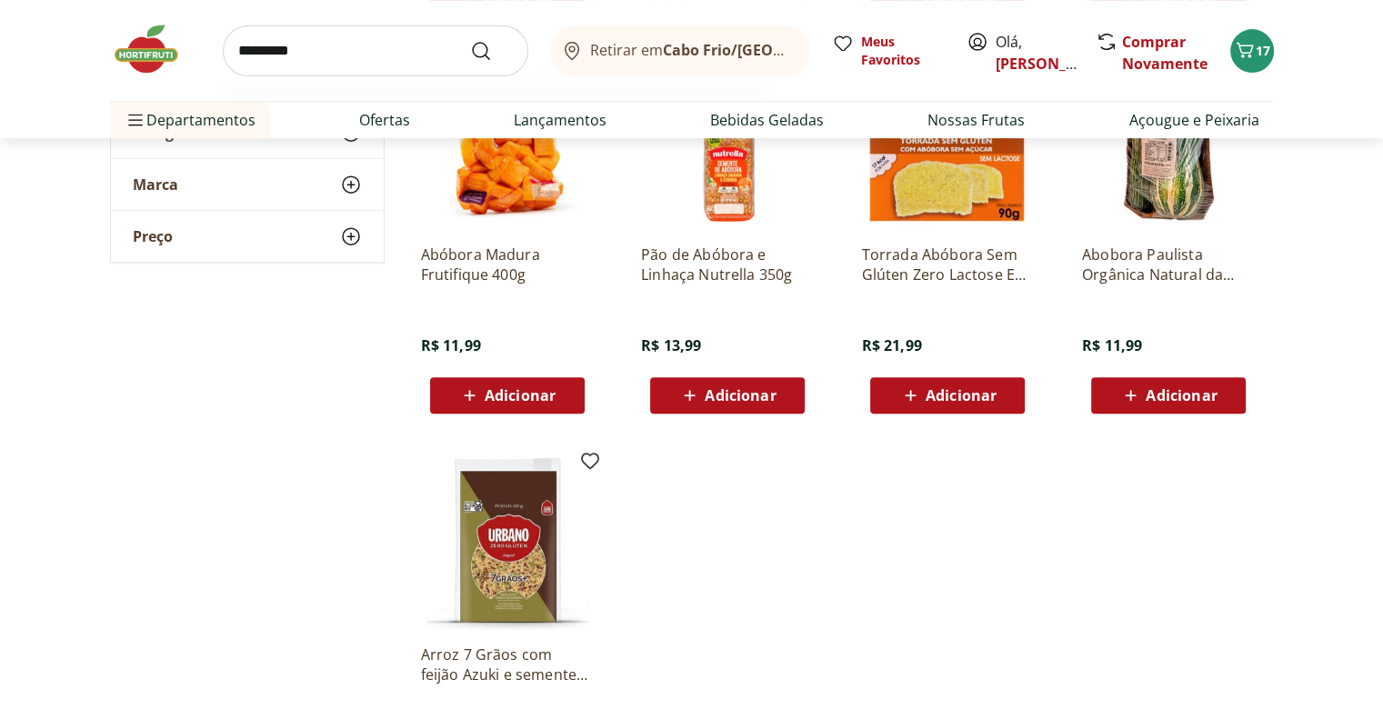
type input "*********"
click at [470, 40] on button "Submit Search" at bounding box center [492, 51] width 44 height 22
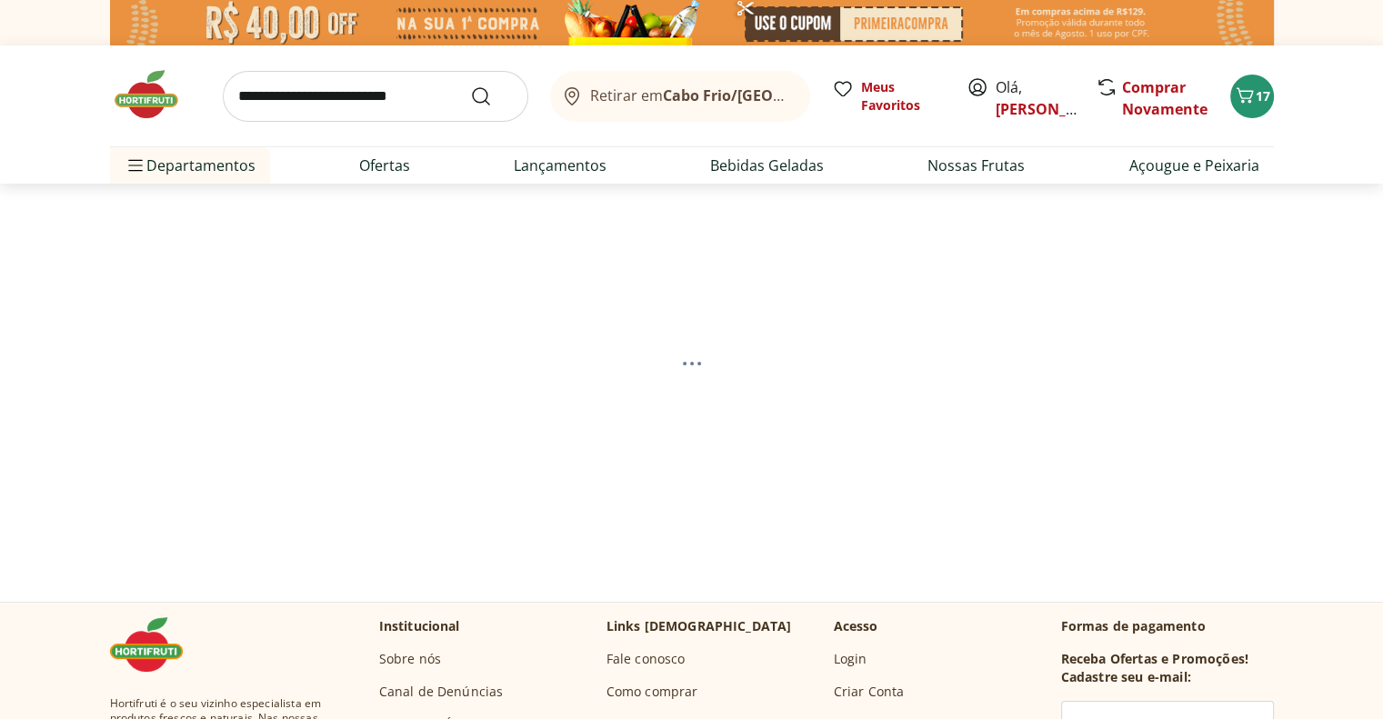
select select "**********"
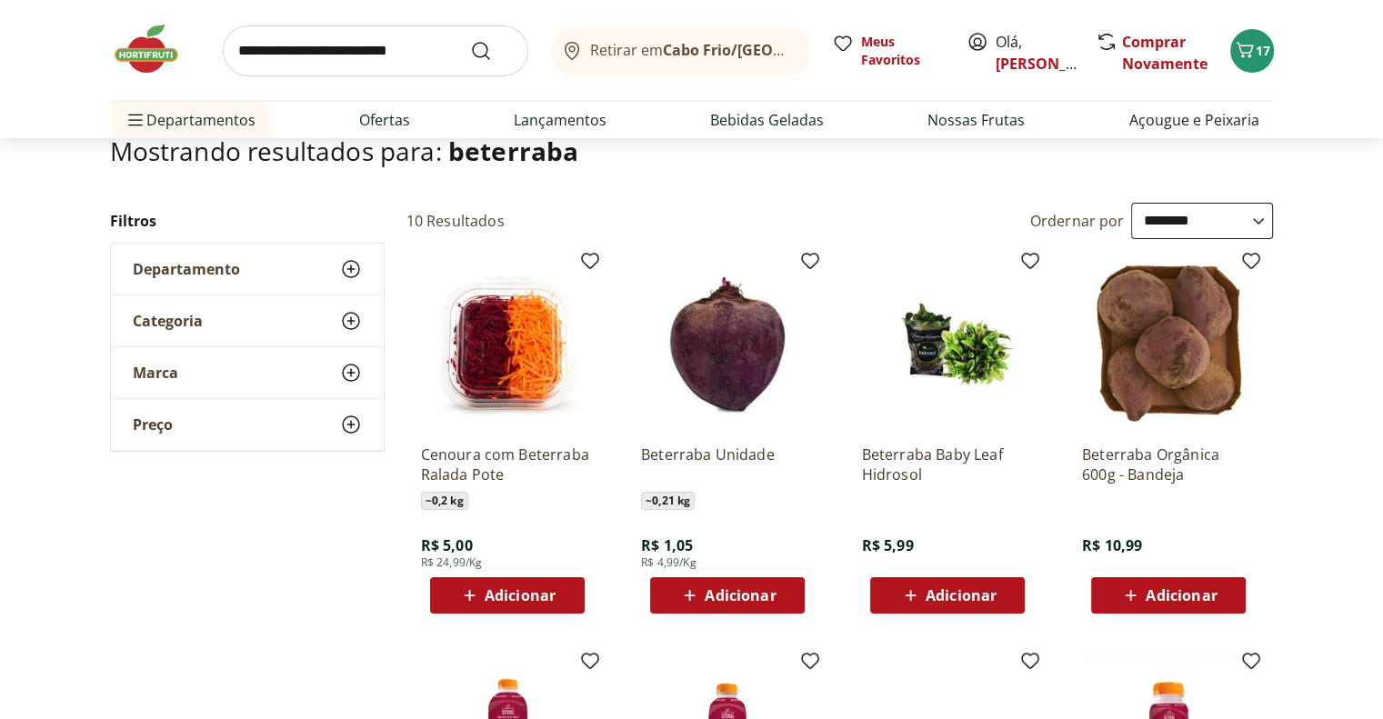
scroll to position [182, 0]
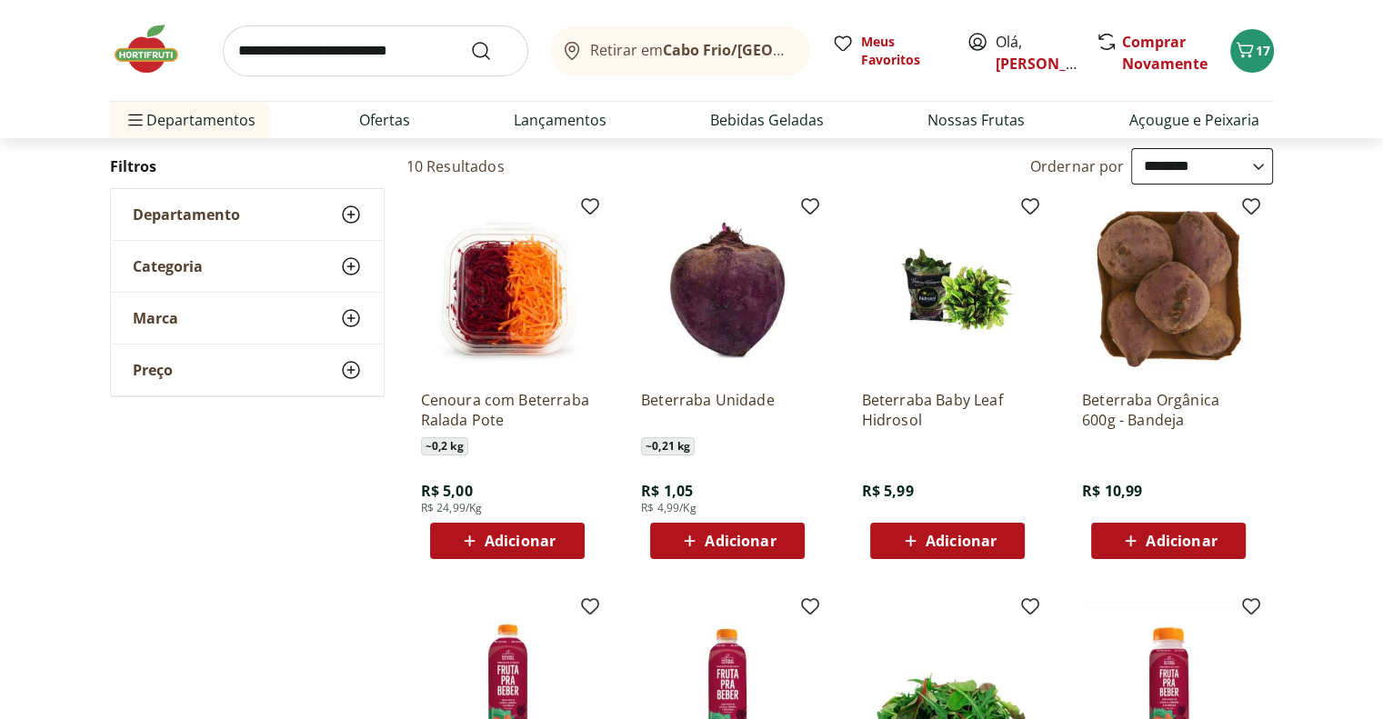
click at [728, 537] on span "Adicionar" at bounding box center [740, 541] width 71 height 15
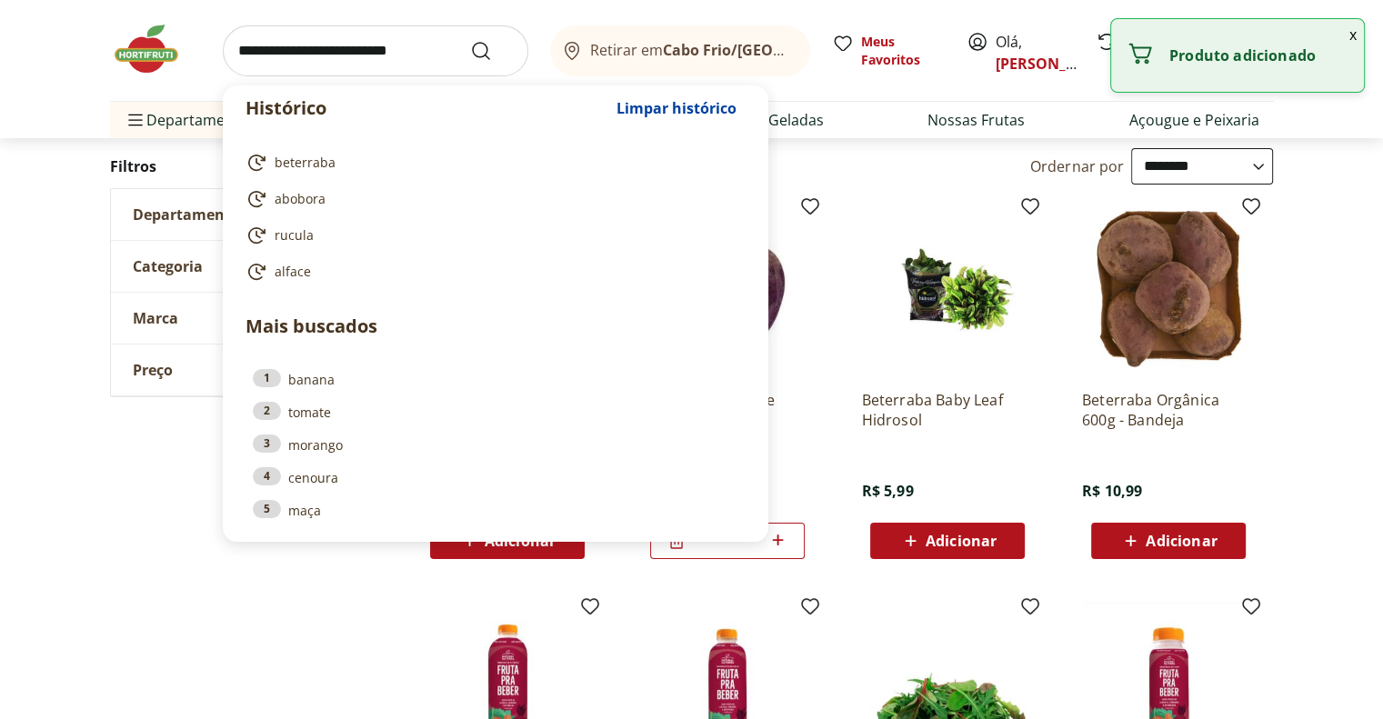
click at [380, 47] on input "search" at bounding box center [376, 50] width 306 height 51
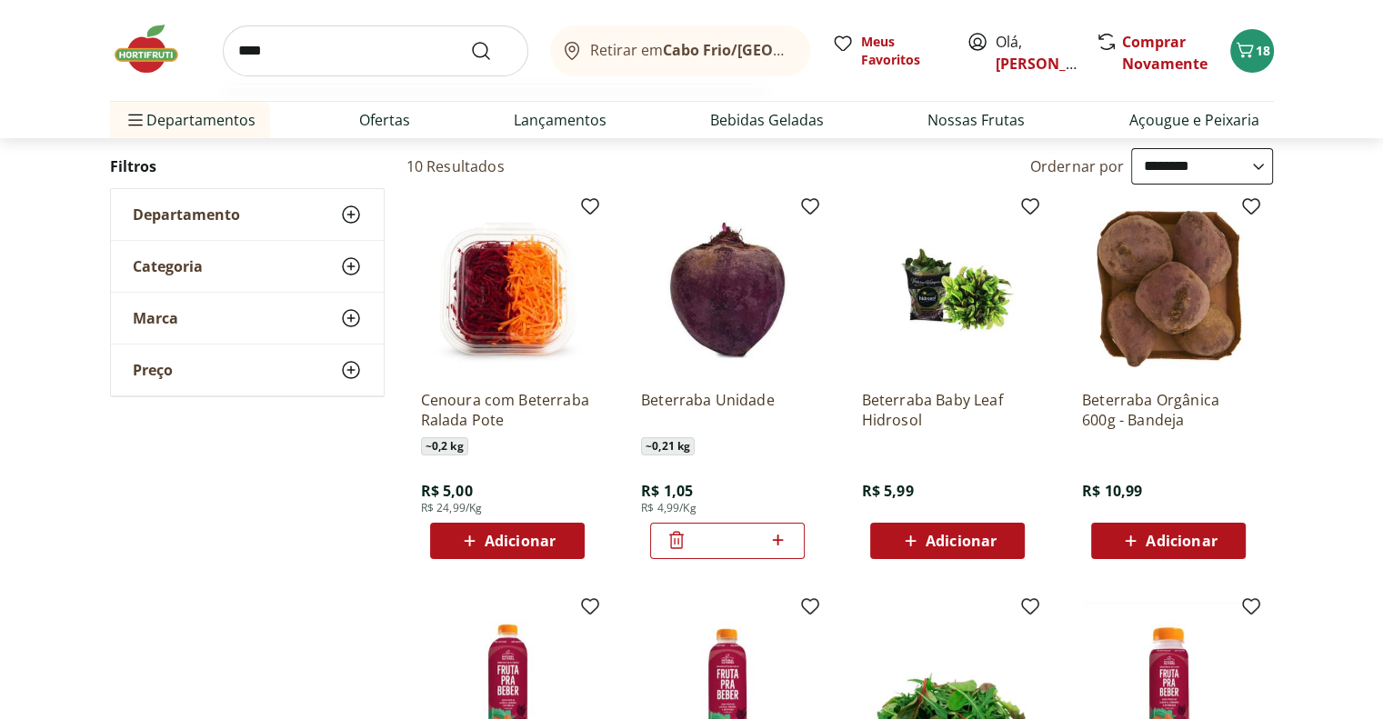
type input "*****"
click button "Submit Search" at bounding box center [492, 51] width 44 height 22
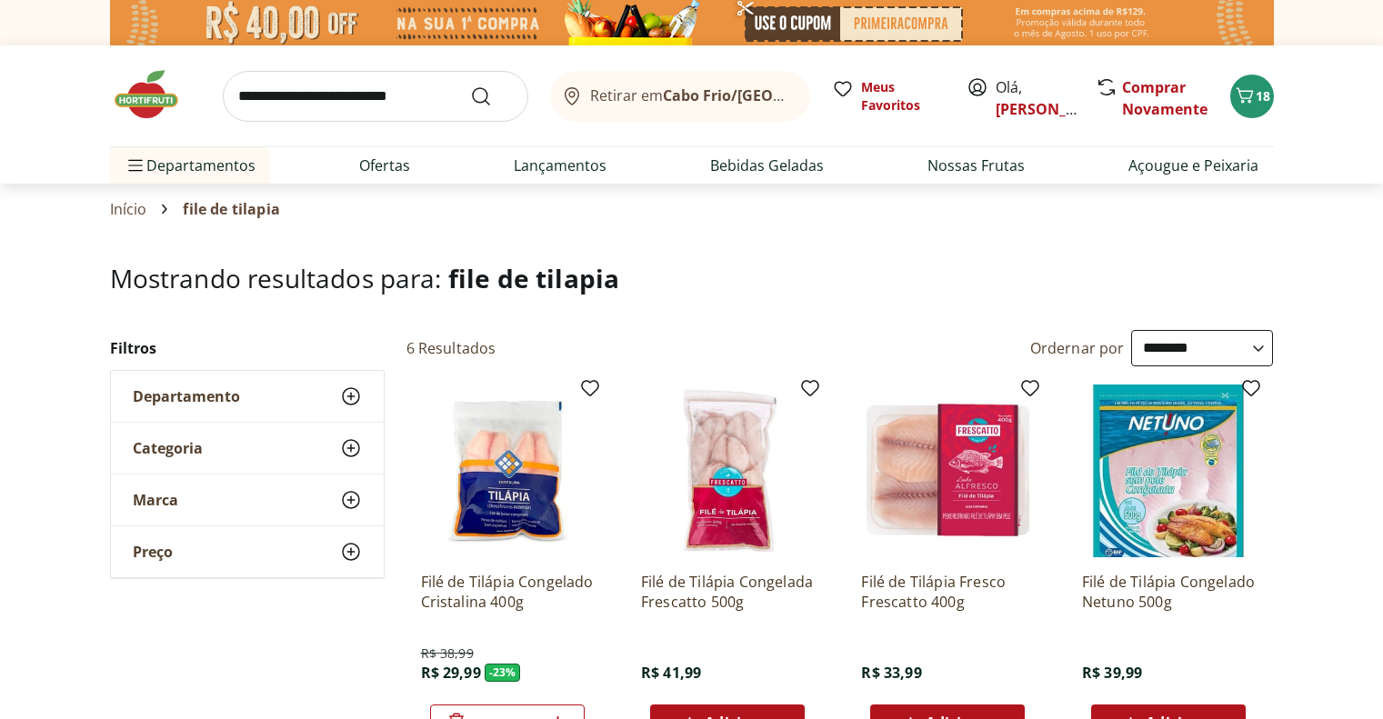
select select "**********"
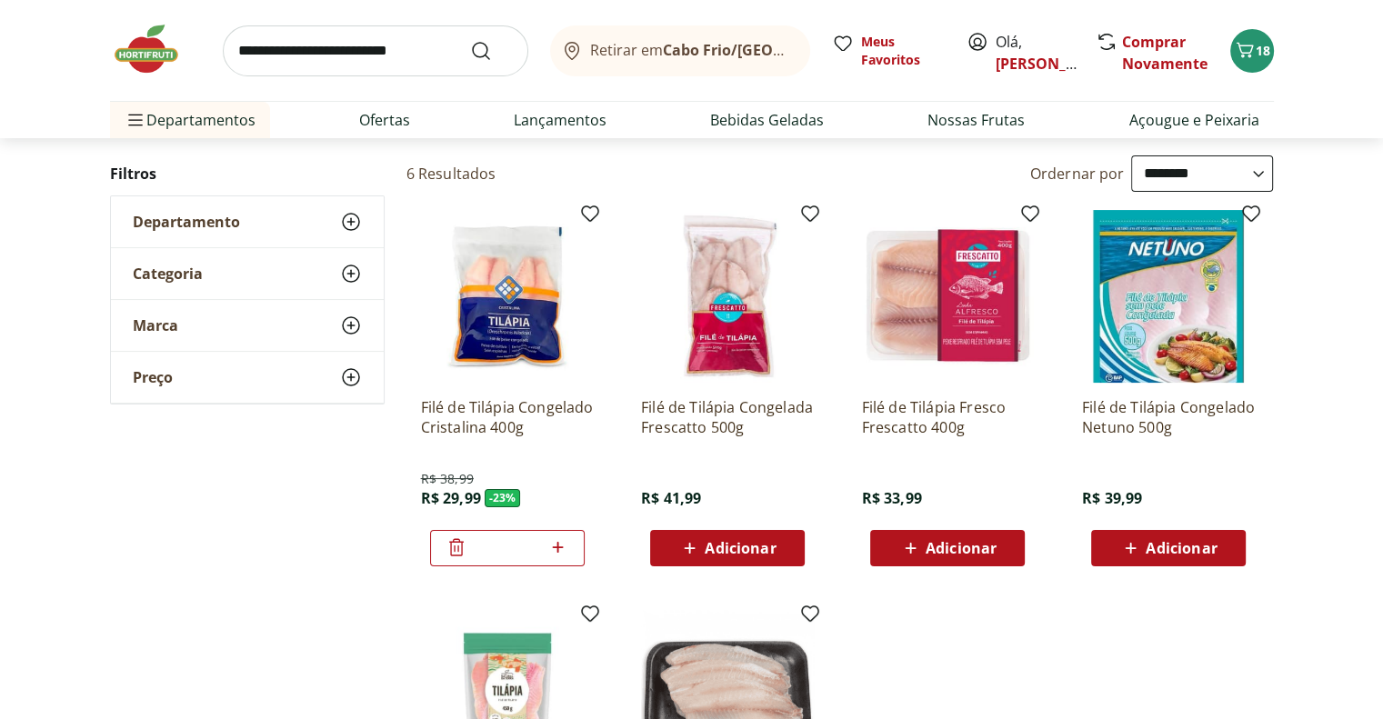
scroll to position [182, 0]
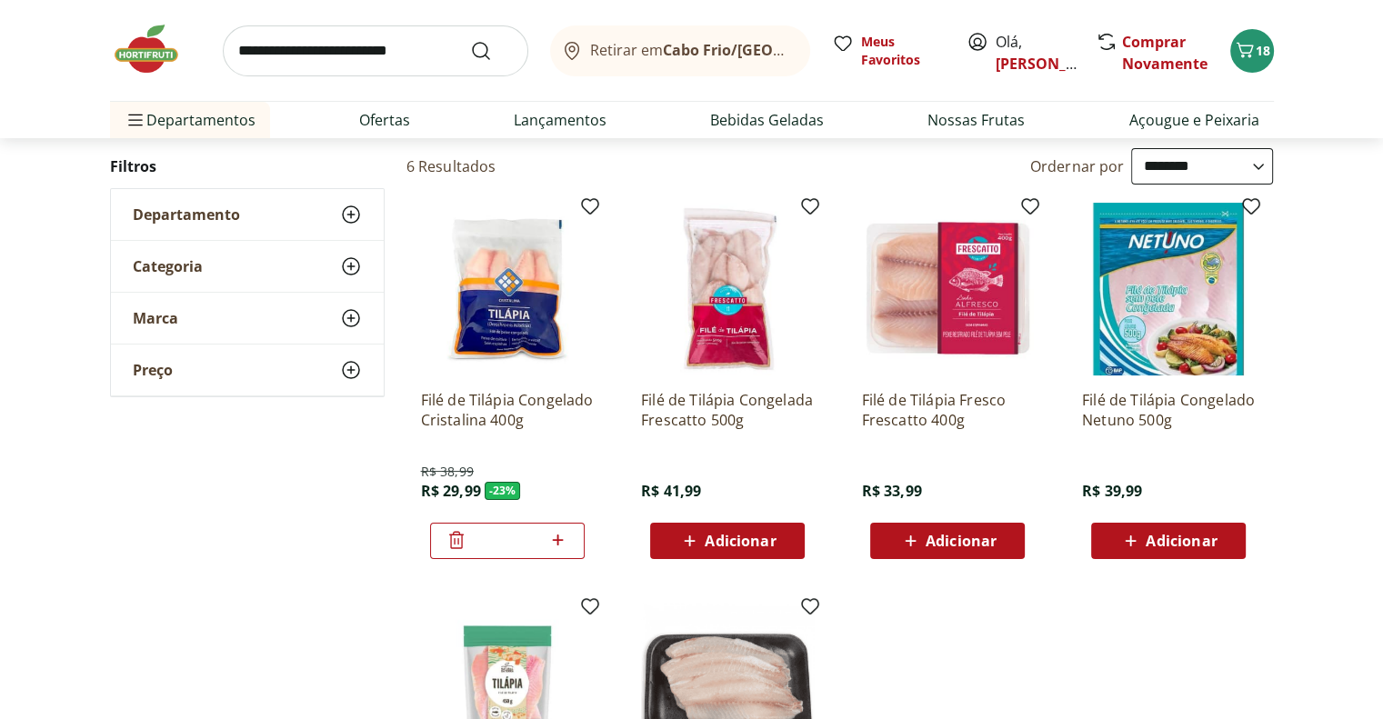
click at [557, 542] on icon at bounding box center [558, 540] width 23 height 22
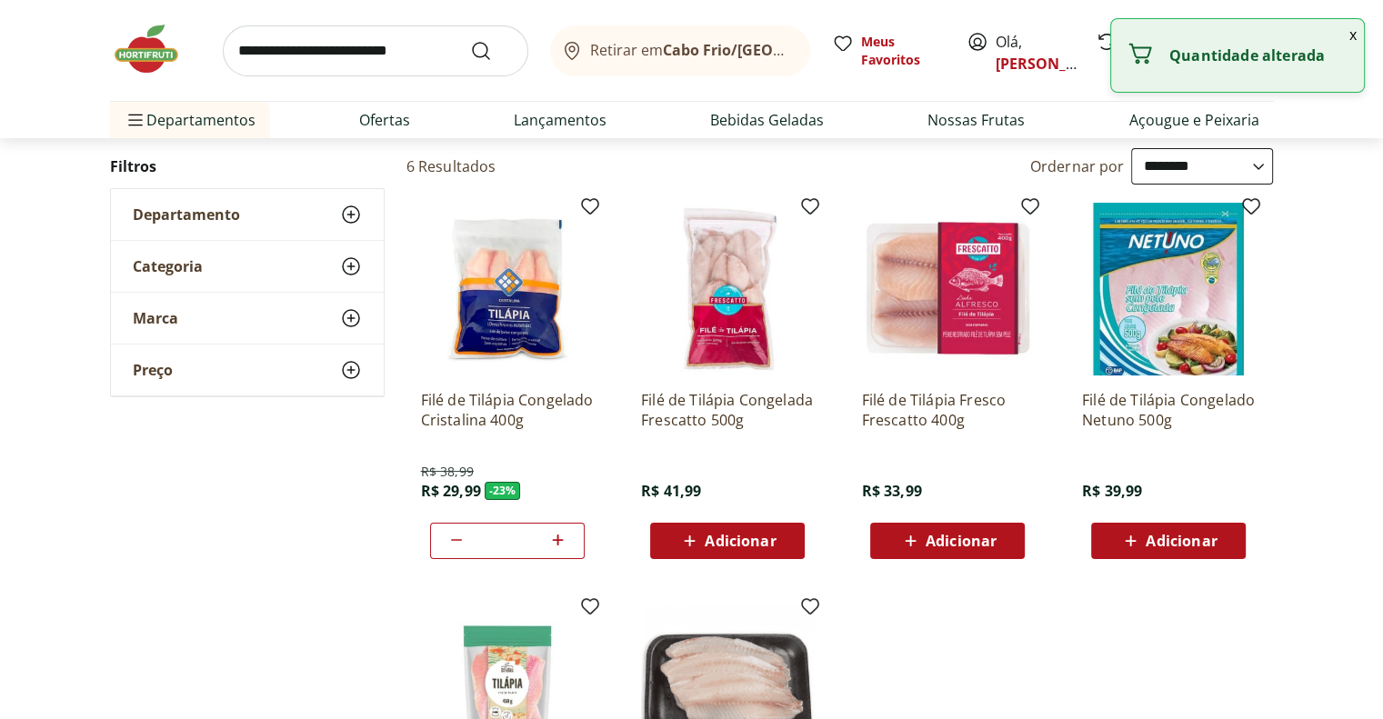
click at [556, 542] on icon at bounding box center [558, 540] width 23 height 22
click at [452, 538] on icon at bounding box center [457, 540] width 22 height 22
type input "*"
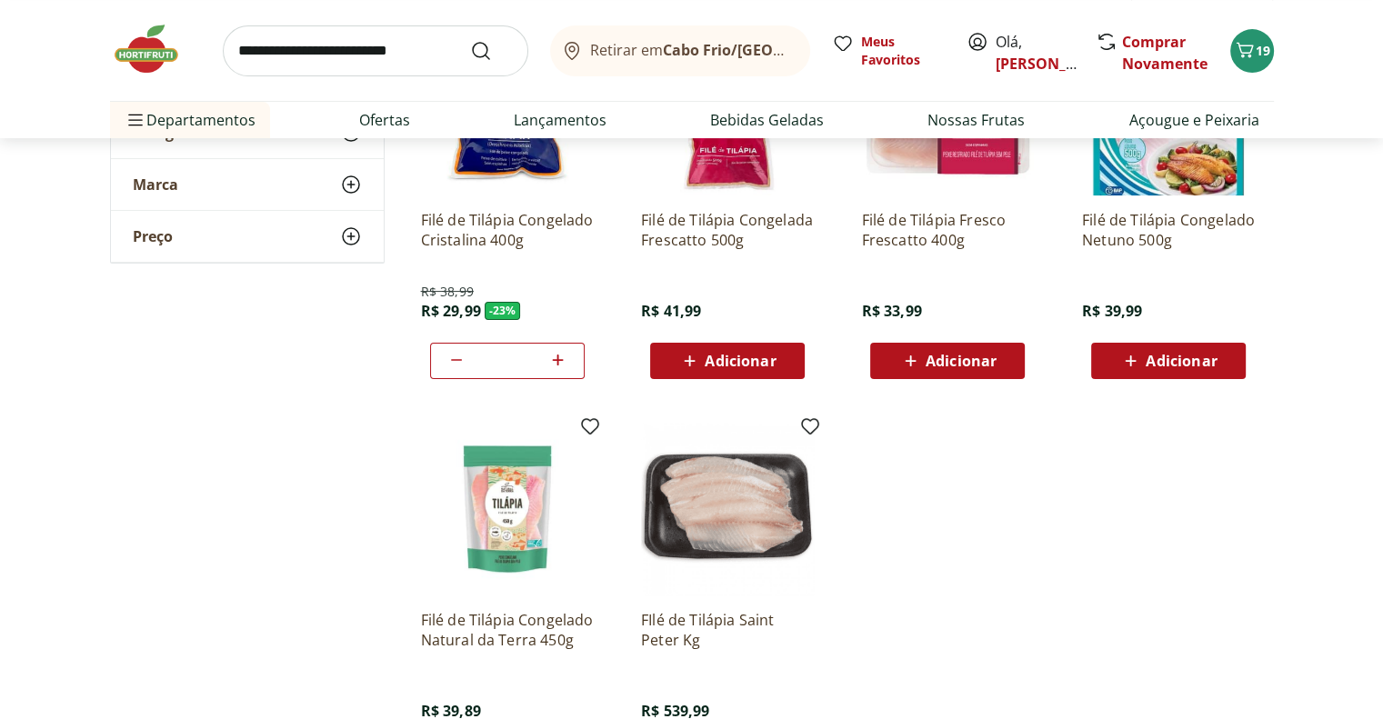
scroll to position [91, 0]
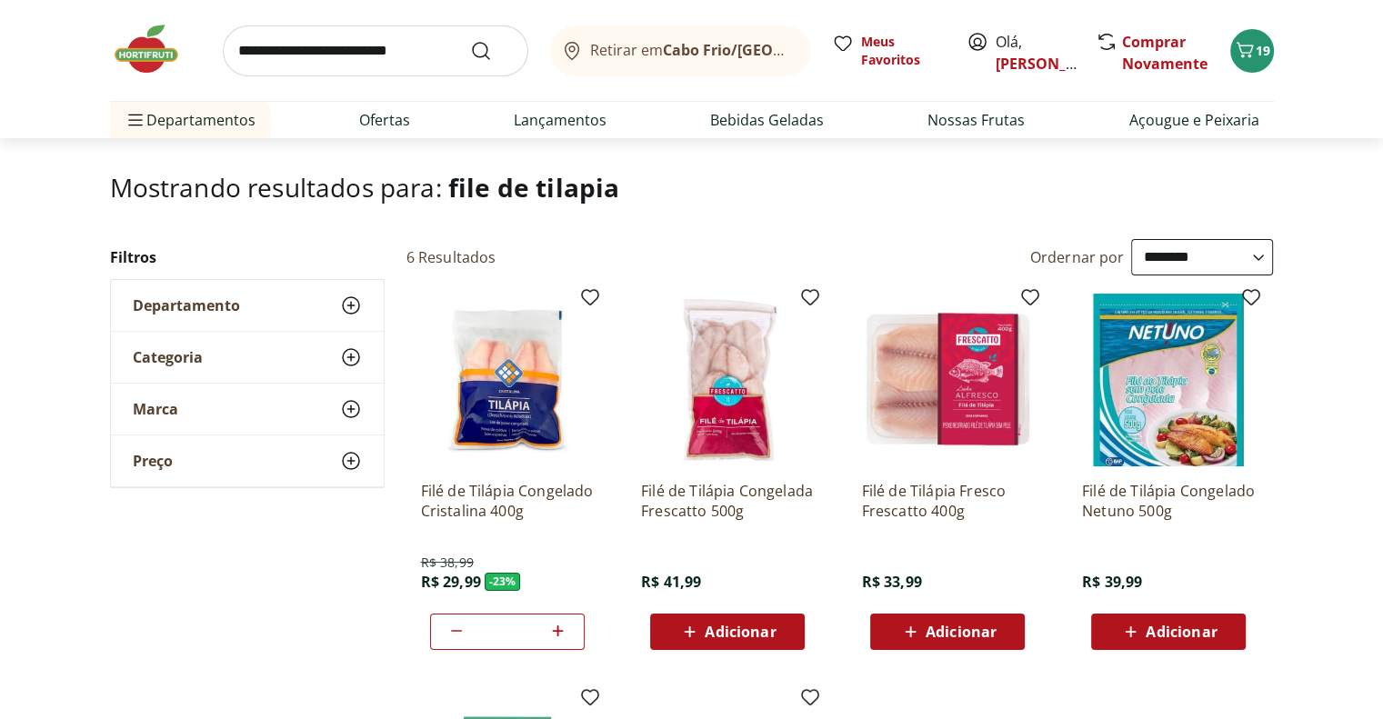
click at [142, 52] on img at bounding box center [155, 49] width 91 height 55
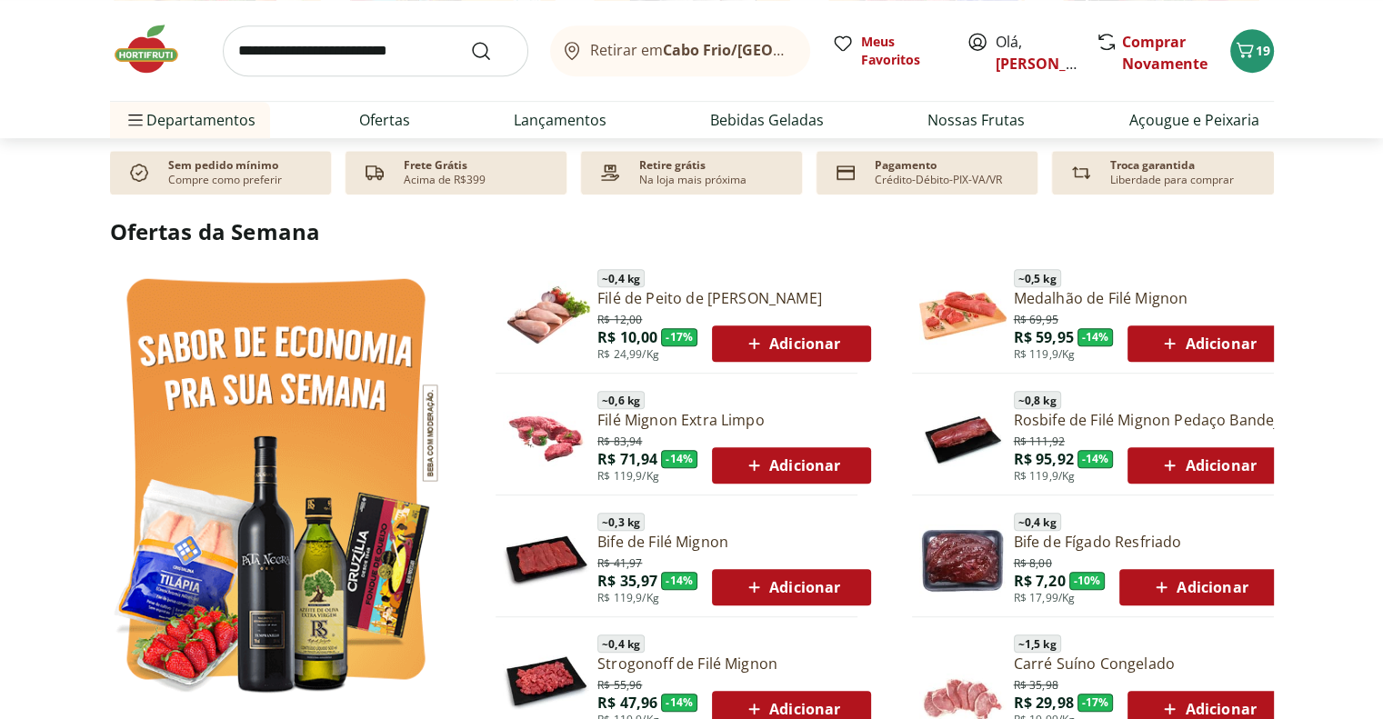
scroll to position [910, 0]
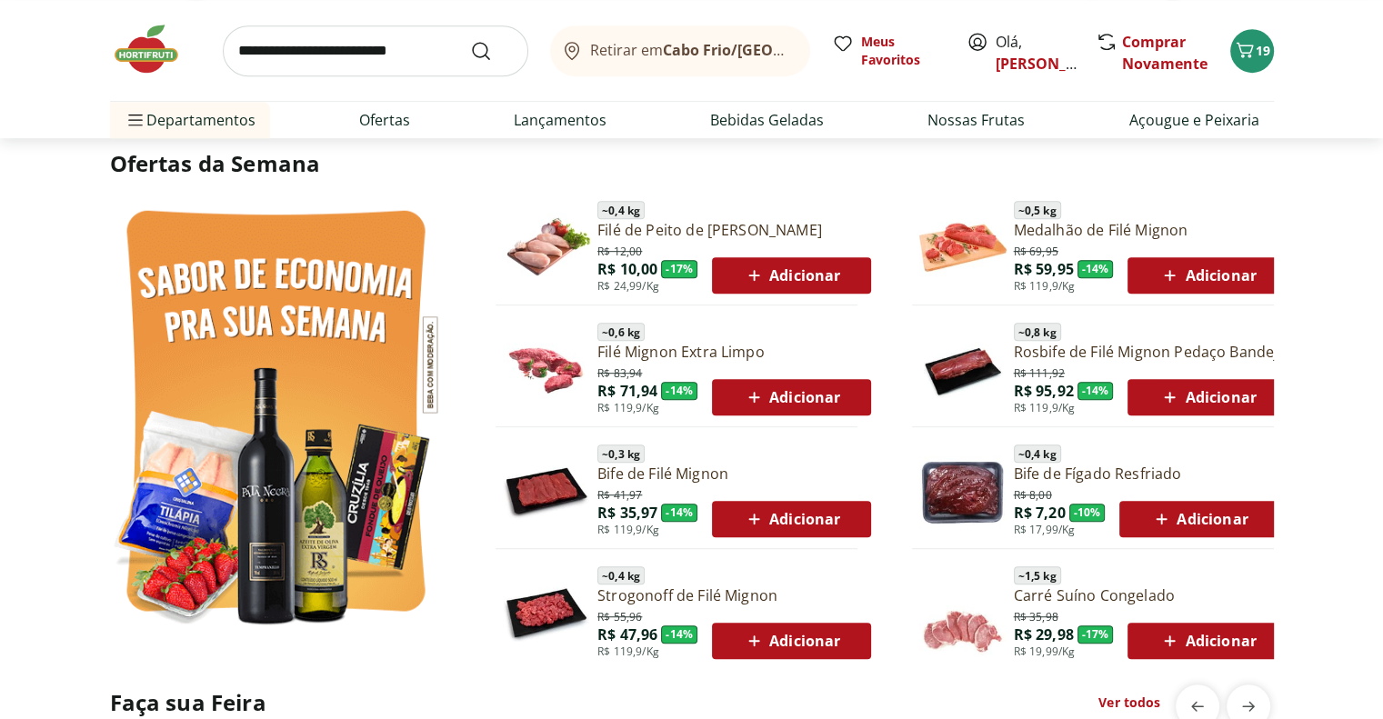
click at [805, 277] on span "Adicionar" at bounding box center [791, 276] width 97 height 22
click at [970, 248] on img at bounding box center [963, 247] width 87 height 87
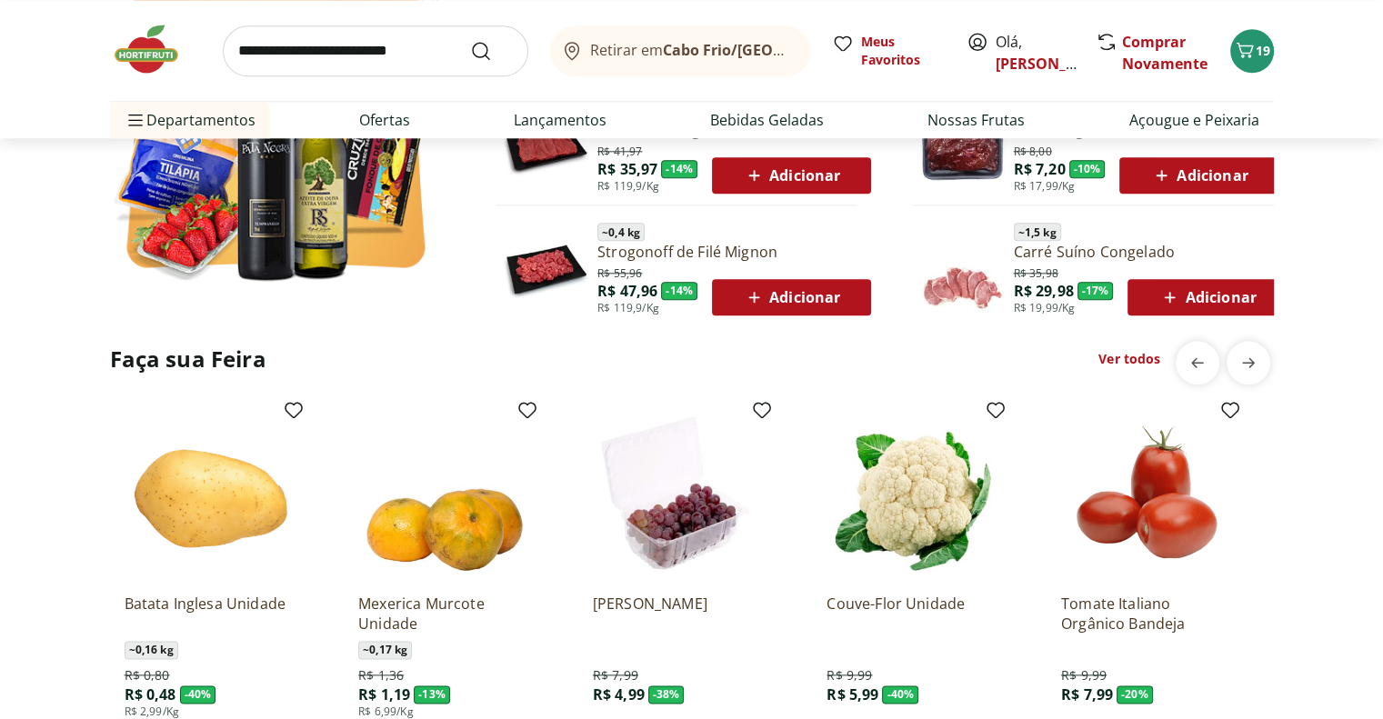
scroll to position [2001, 0]
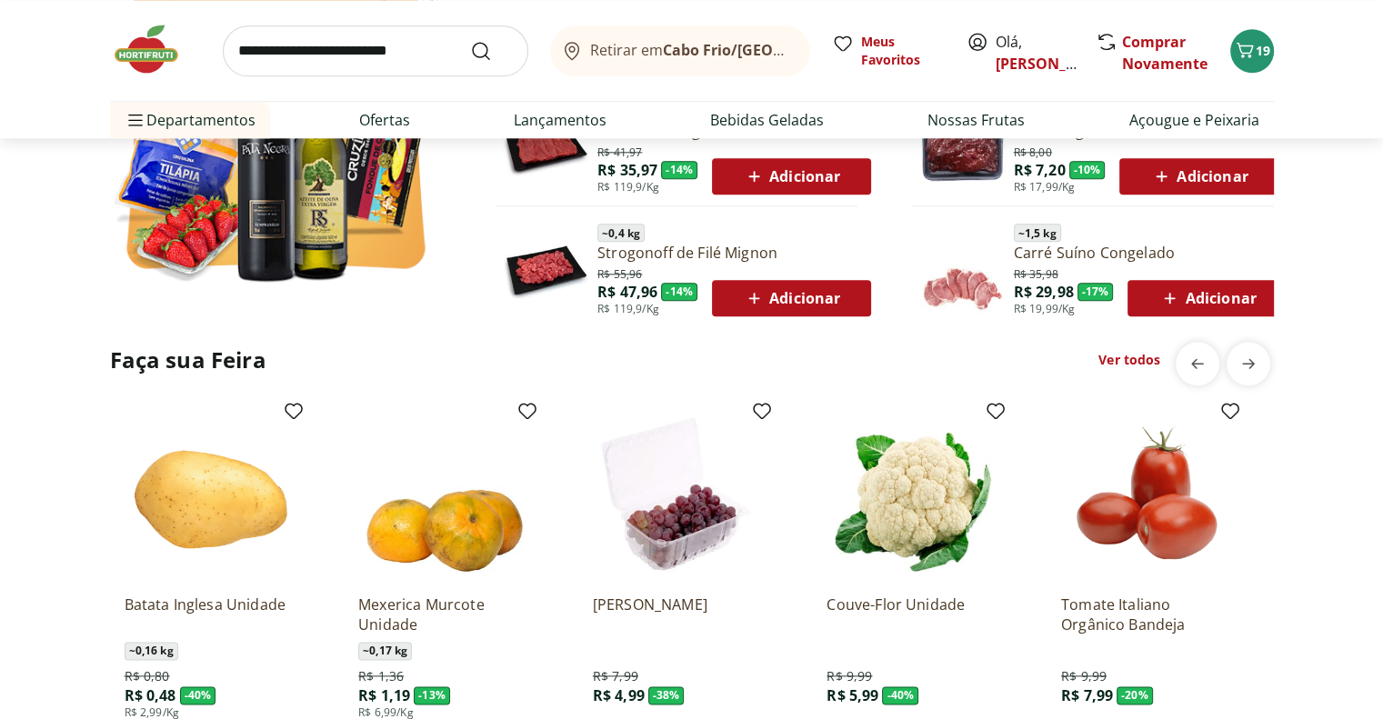
click at [357, 59] on input "search" at bounding box center [376, 50] width 306 height 51
type input "*********"
click at [470, 40] on button "Submit Search" at bounding box center [492, 51] width 44 height 22
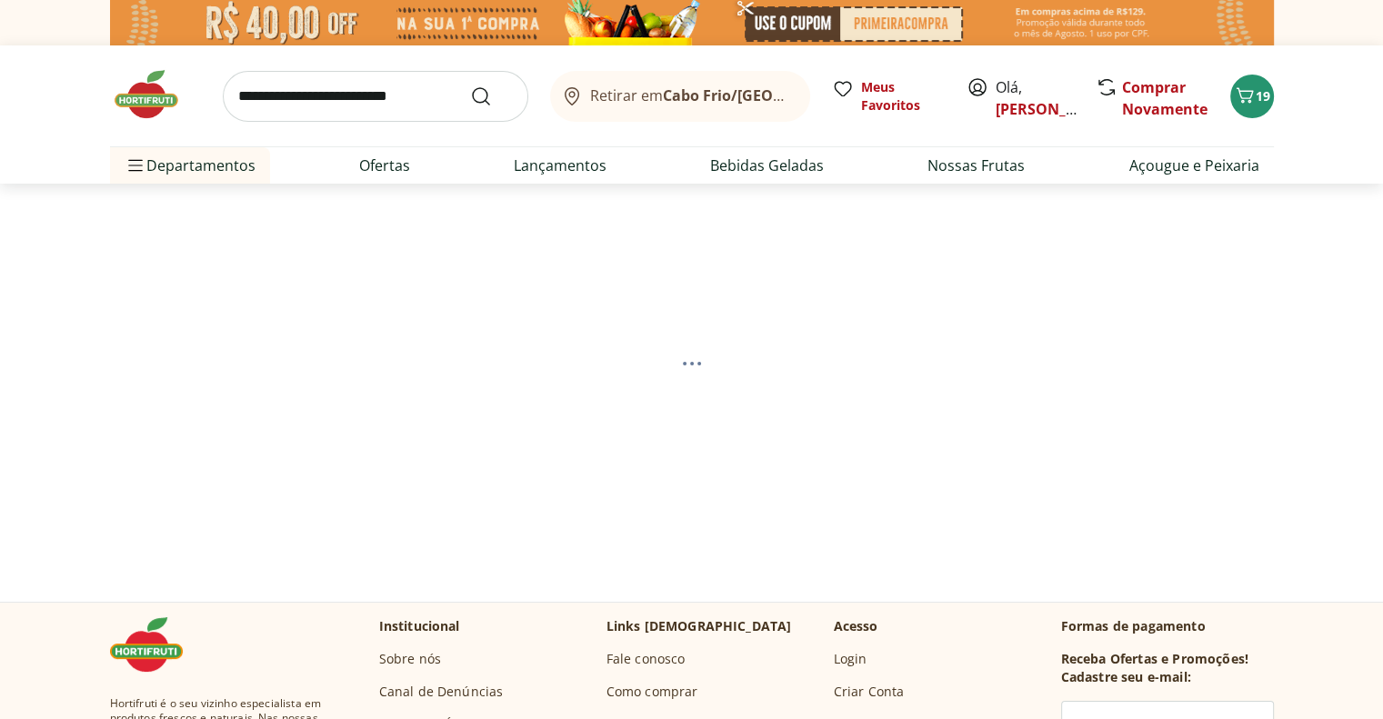
select select "**********"
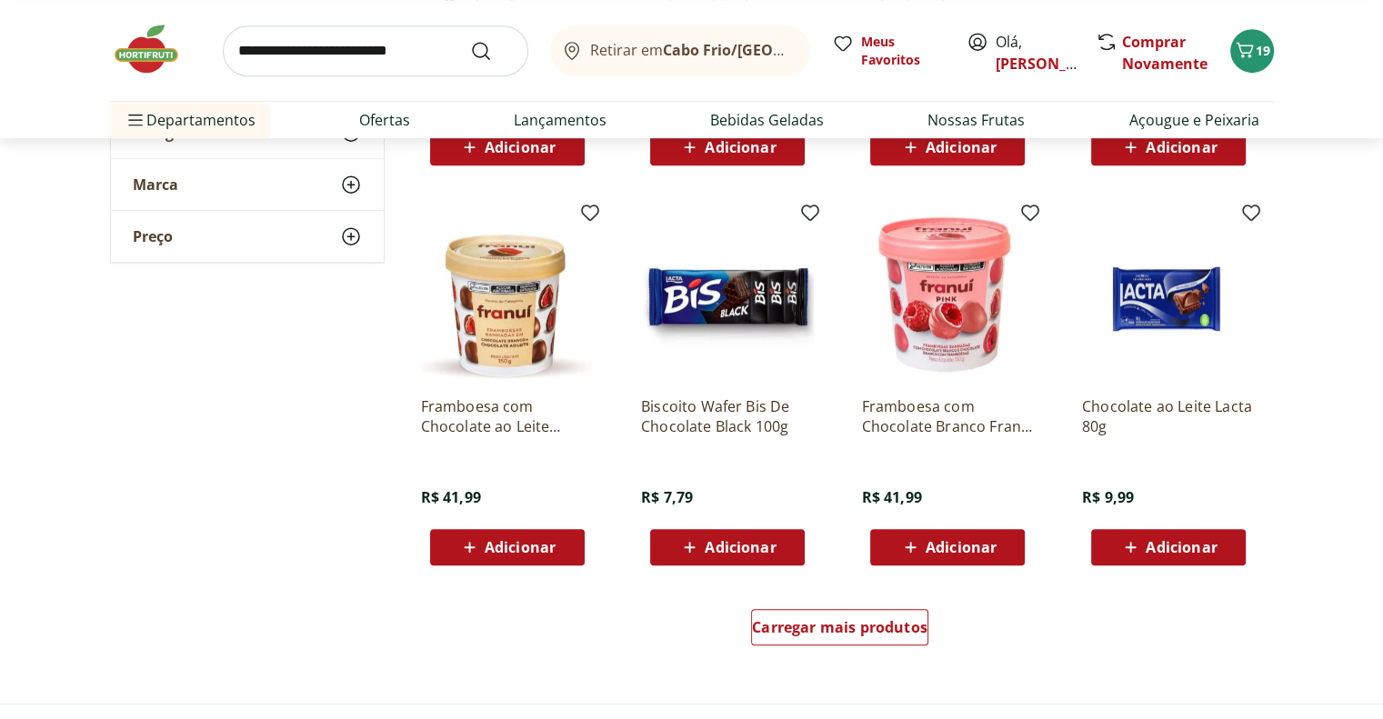
scroll to position [1001, 0]
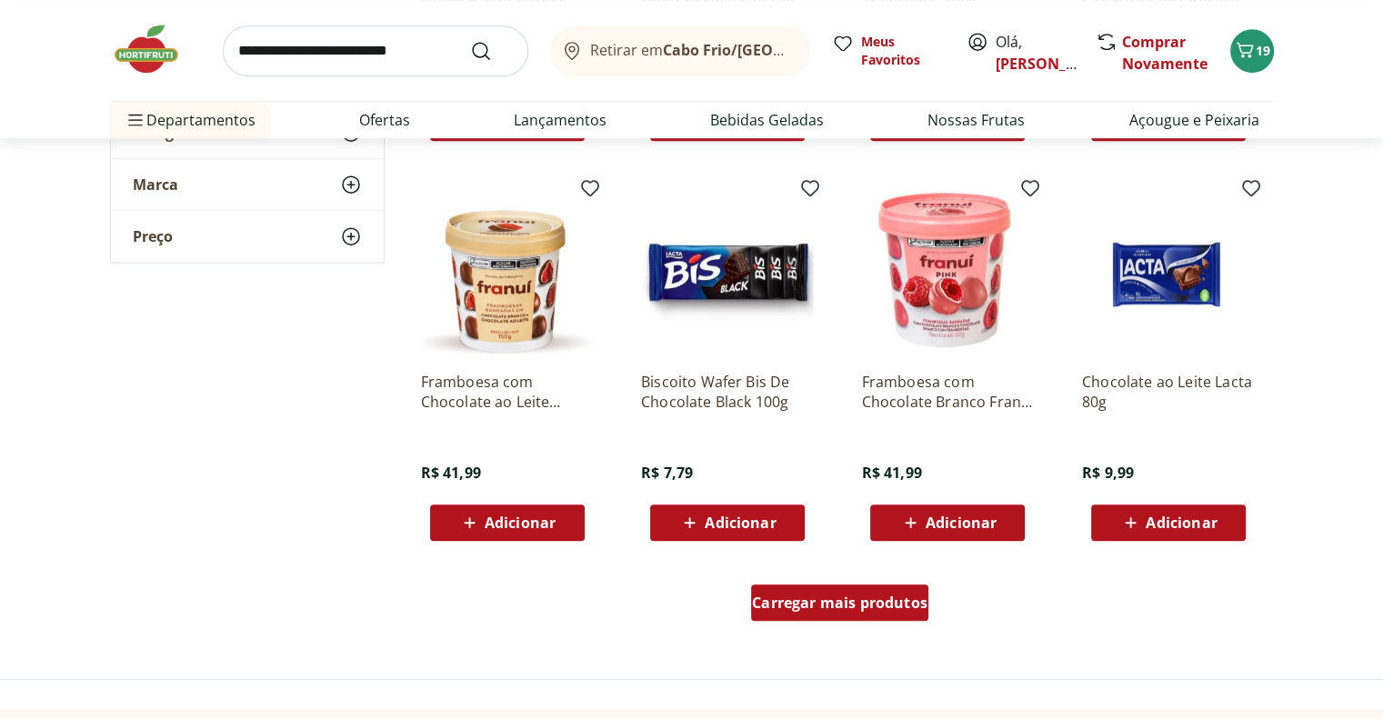
click at [822, 605] on span "Carregar mais produtos" at bounding box center [840, 603] width 176 height 15
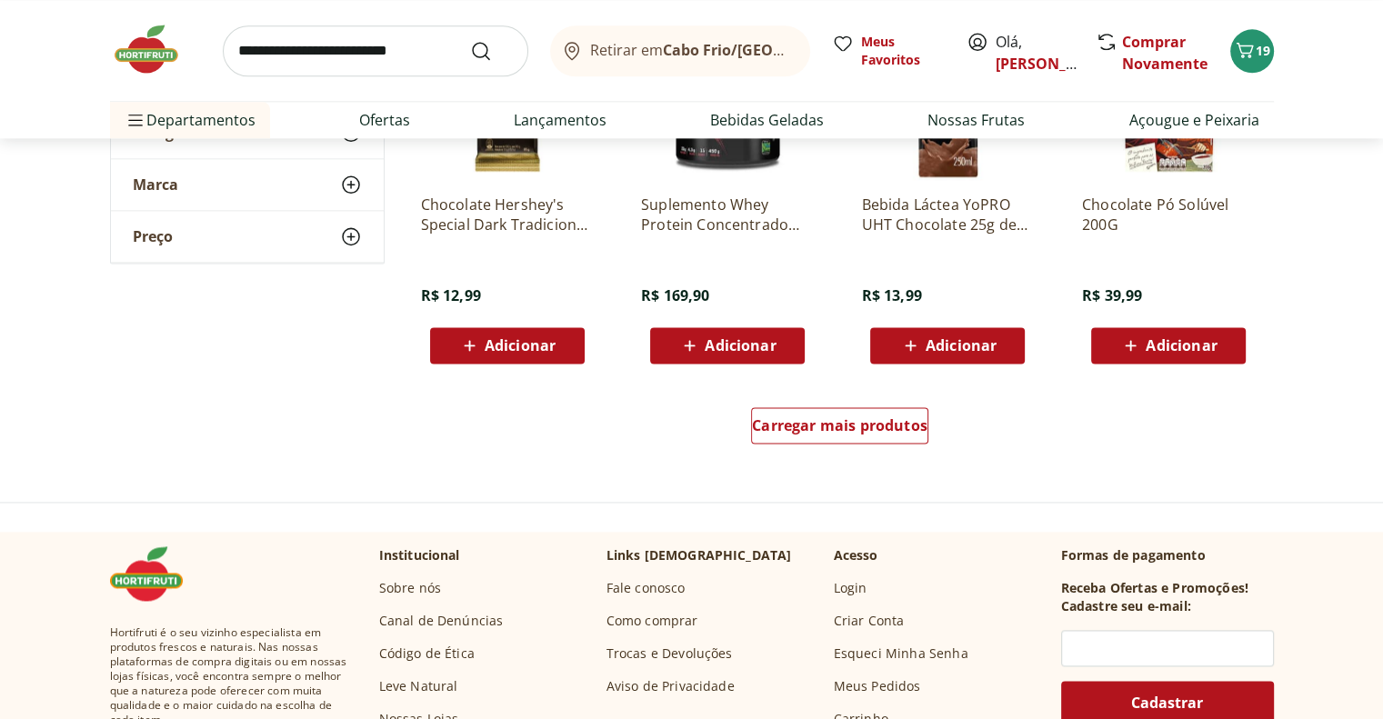
scroll to position [2456, 0]
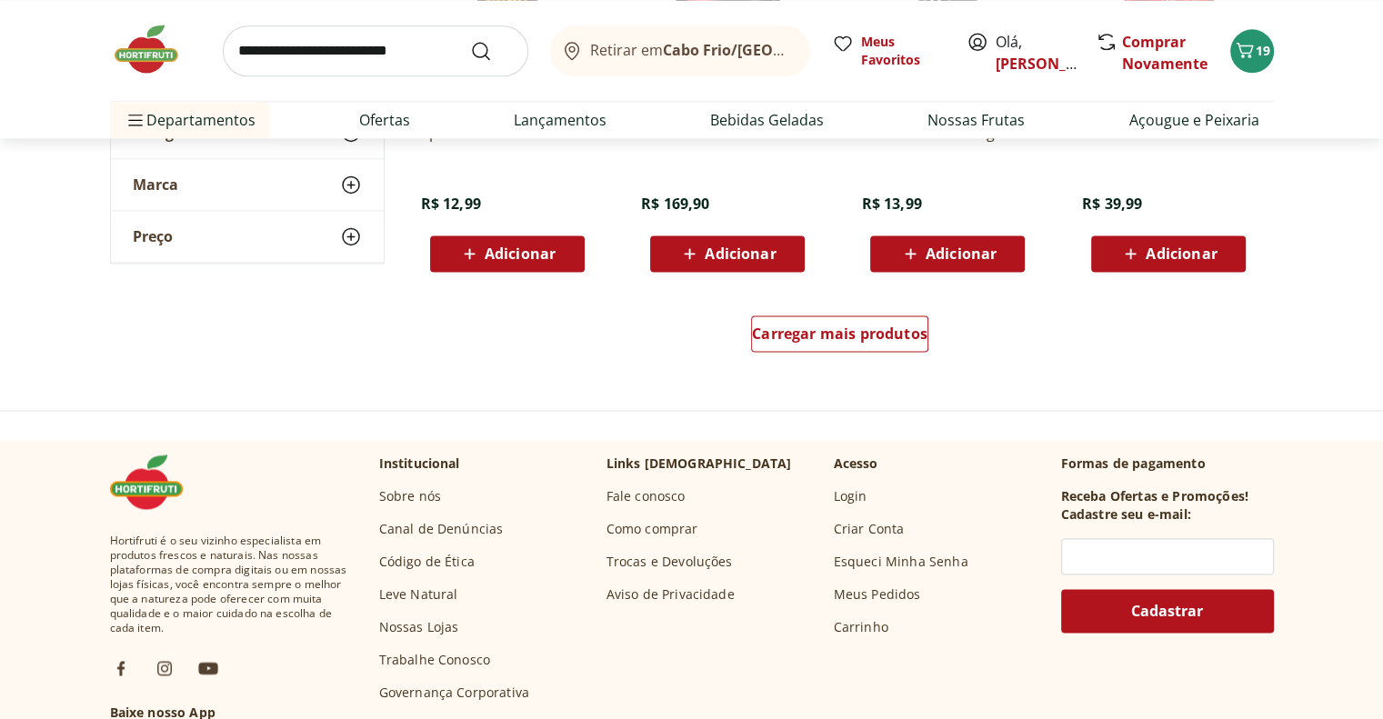
click at [377, 62] on input "search" at bounding box center [376, 50] width 306 height 51
type input "**********"
click at [470, 40] on button "Submit Search" at bounding box center [492, 51] width 44 height 22
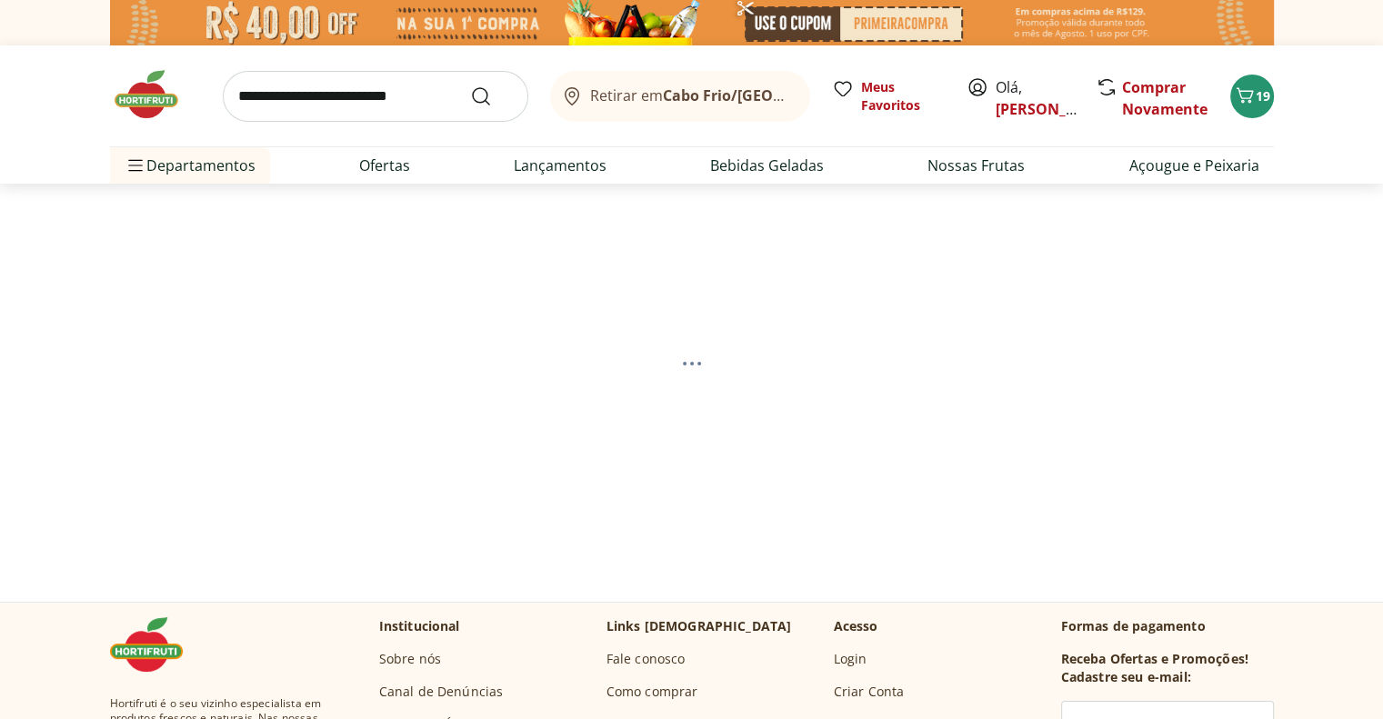
select select "**********"
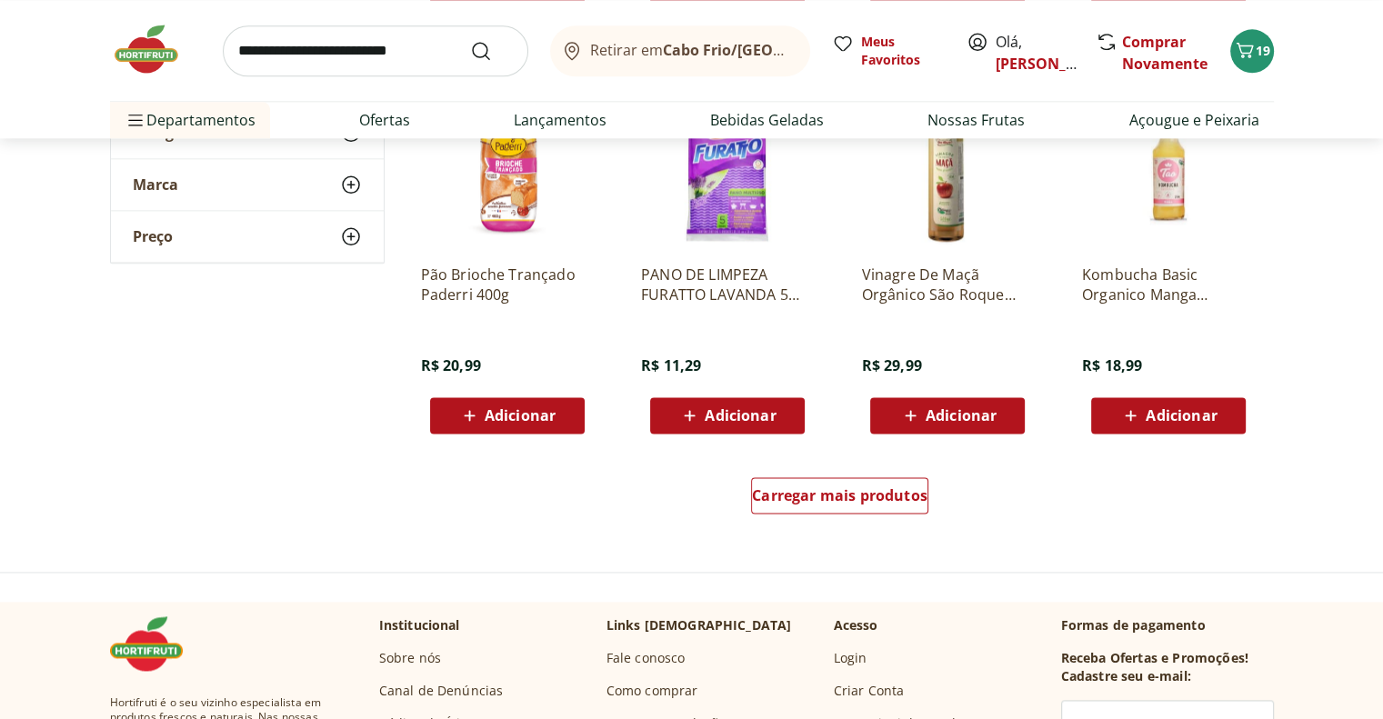
scroll to position [2183, 0]
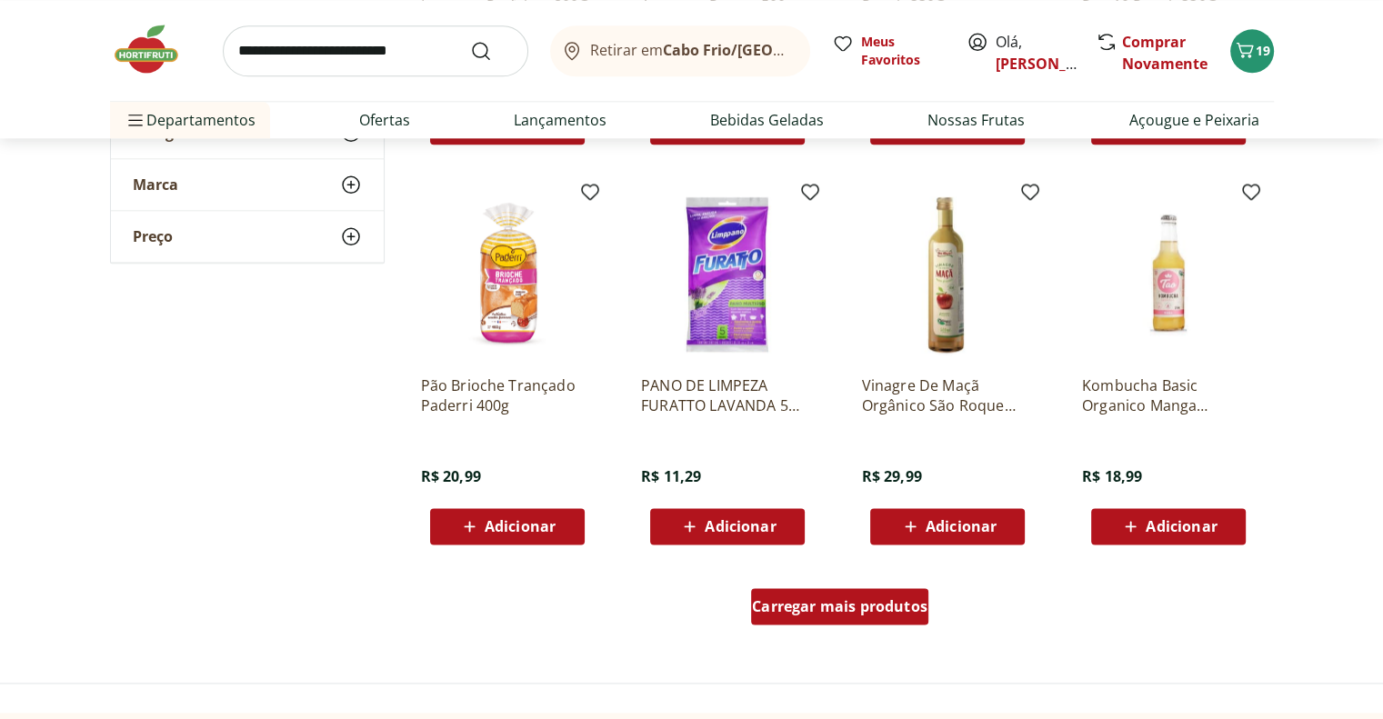
click at [848, 603] on span "Carregar mais produtos" at bounding box center [840, 606] width 176 height 15
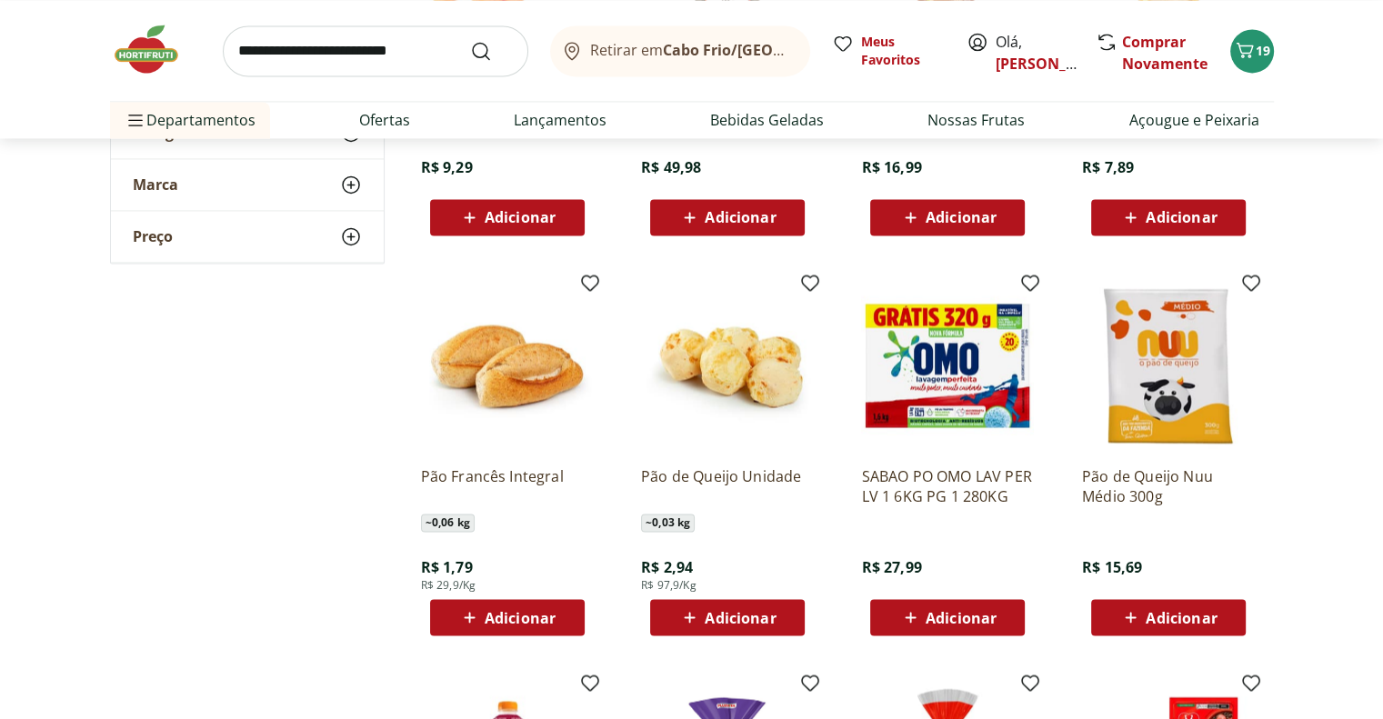
scroll to position [2911, 0]
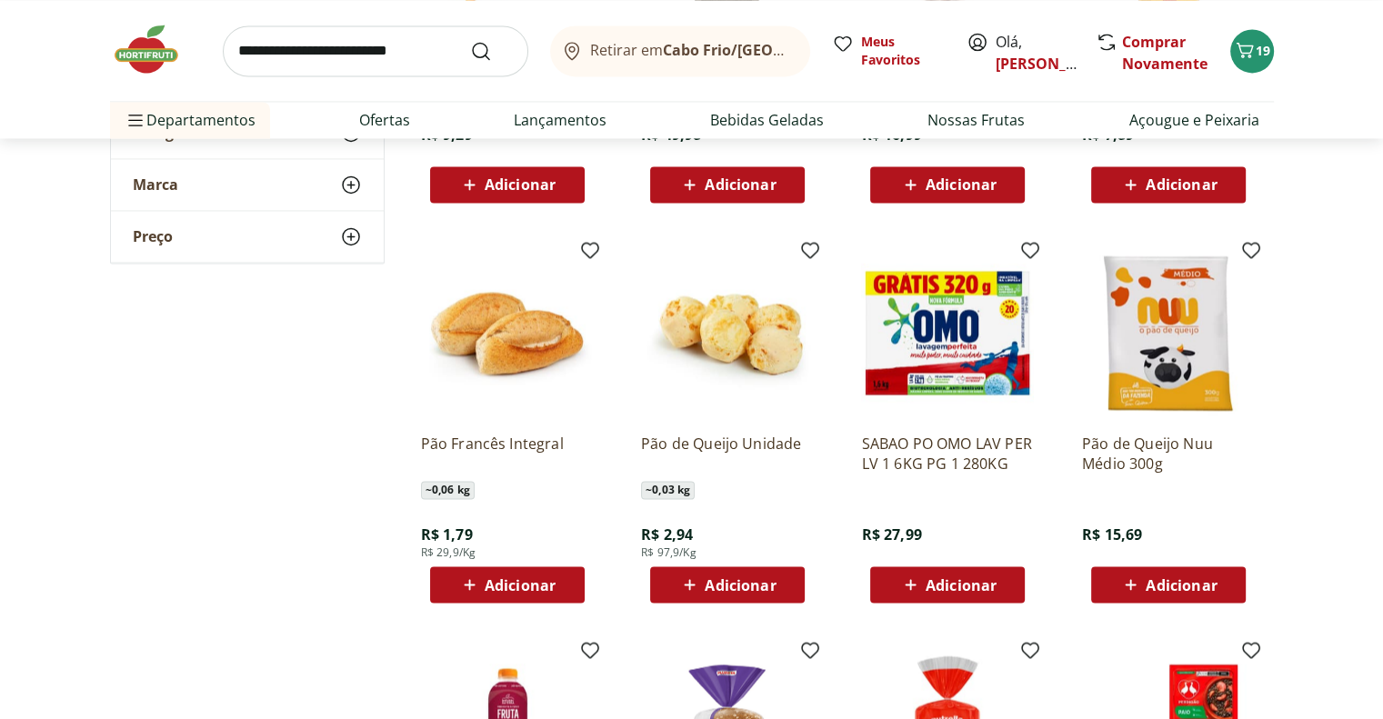
click at [746, 584] on span "Adicionar" at bounding box center [740, 585] width 71 height 15
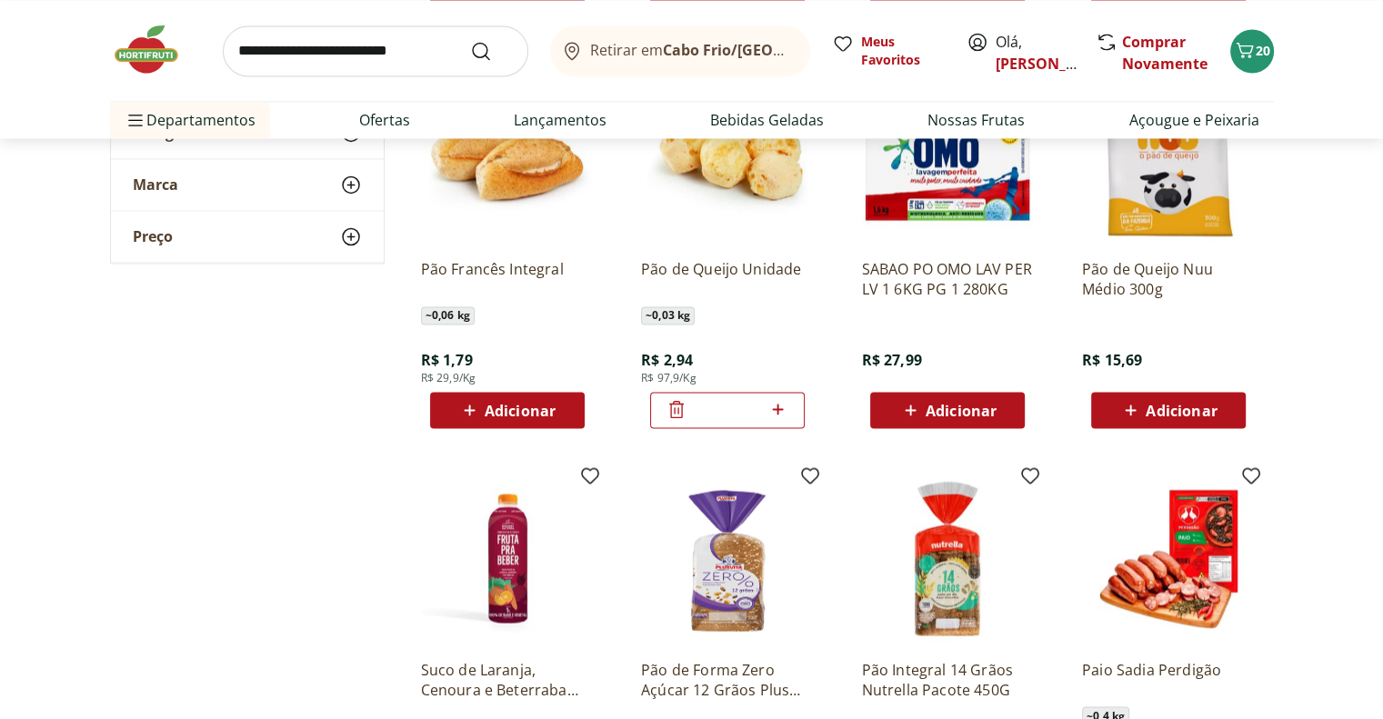
scroll to position [3002, 0]
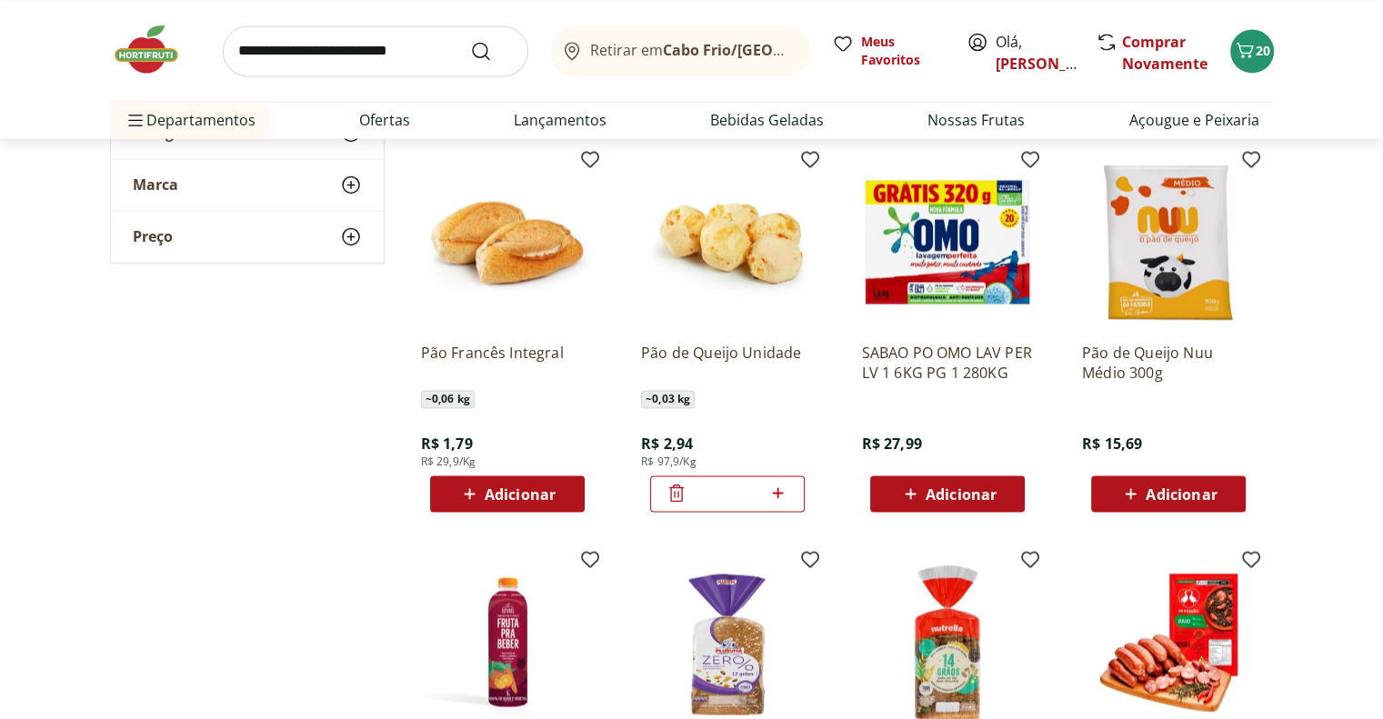
click at [517, 489] on span "Adicionar" at bounding box center [520, 494] width 71 height 15
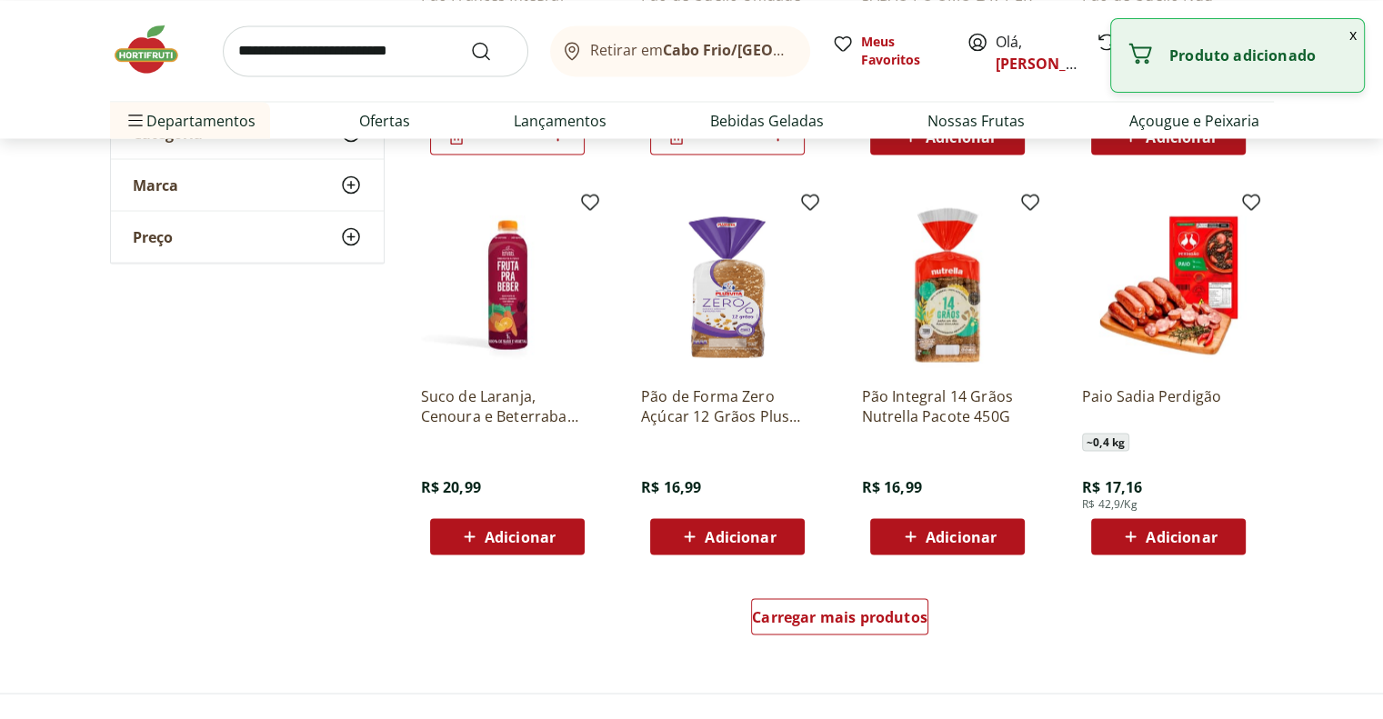
scroll to position [3456, 0]
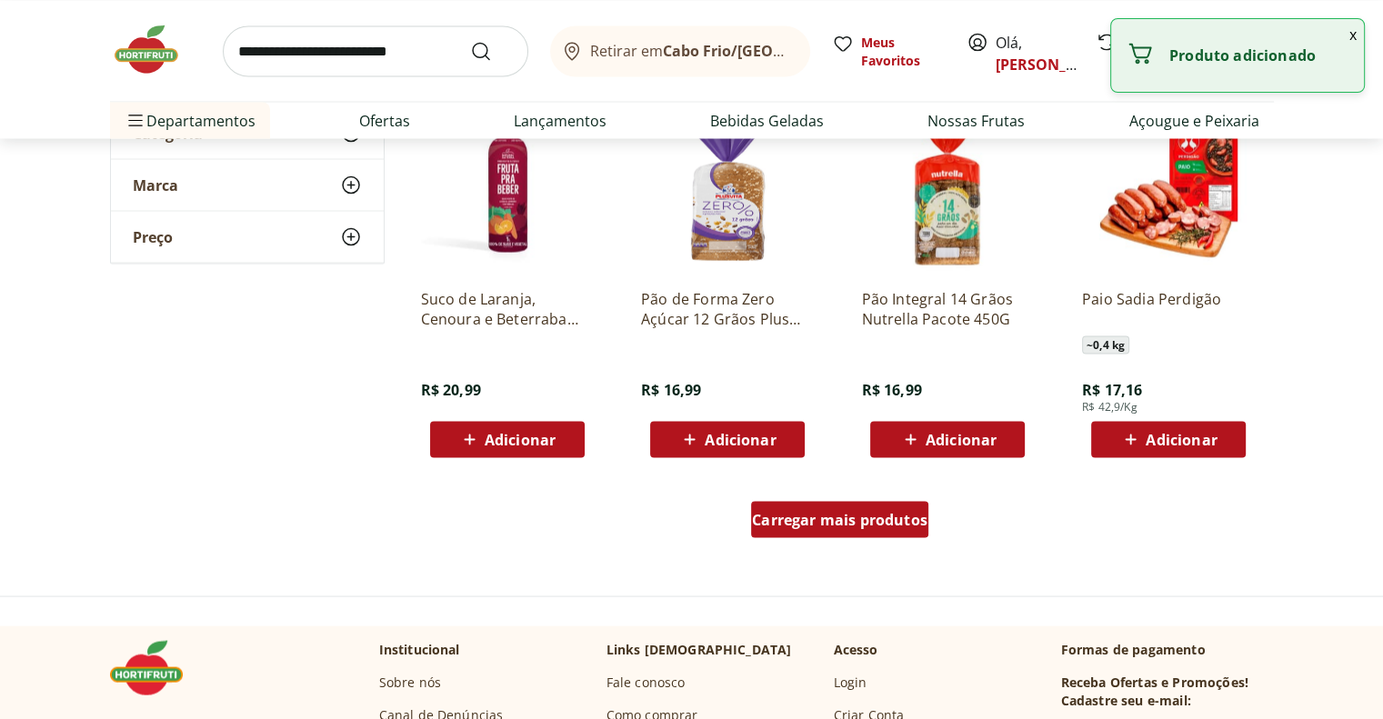
click at [829, 518] on span "Carregar mais produtos" at bounding box center [840, 519] width 176 height 15
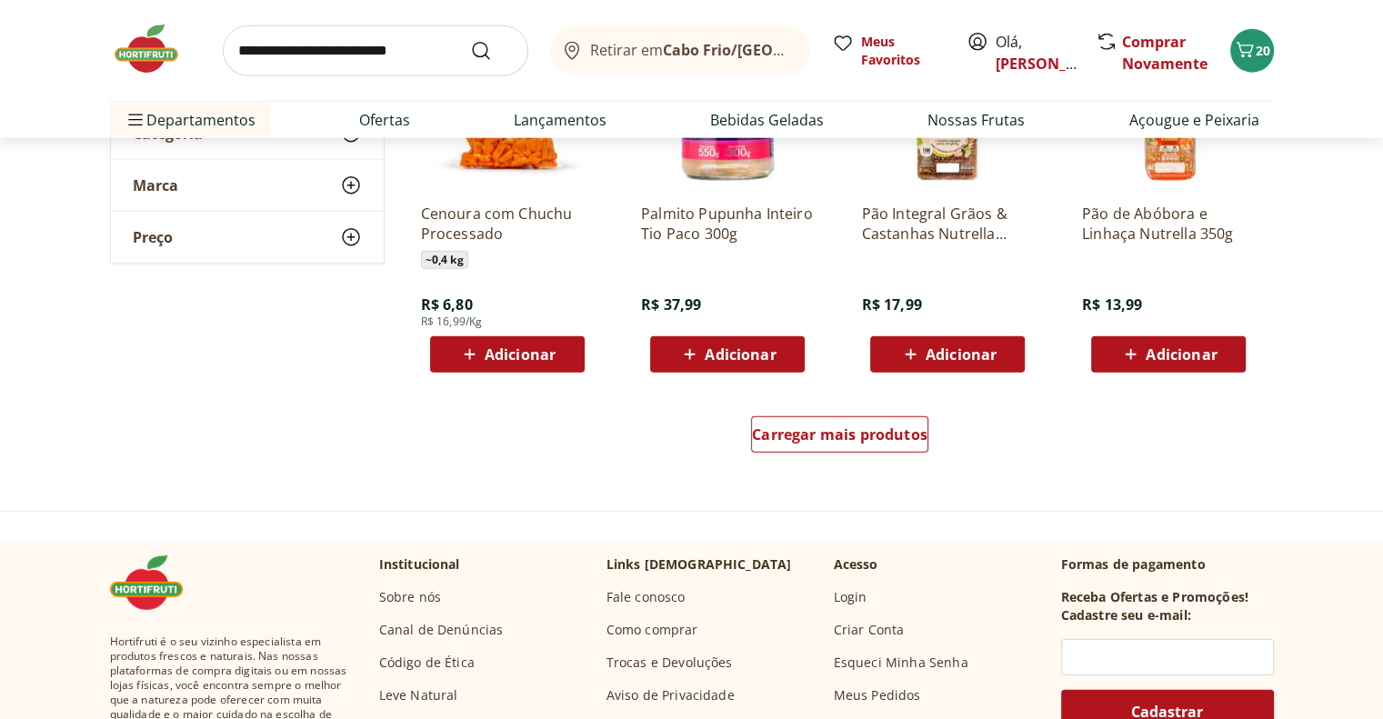
scroll to position [4730, 0]
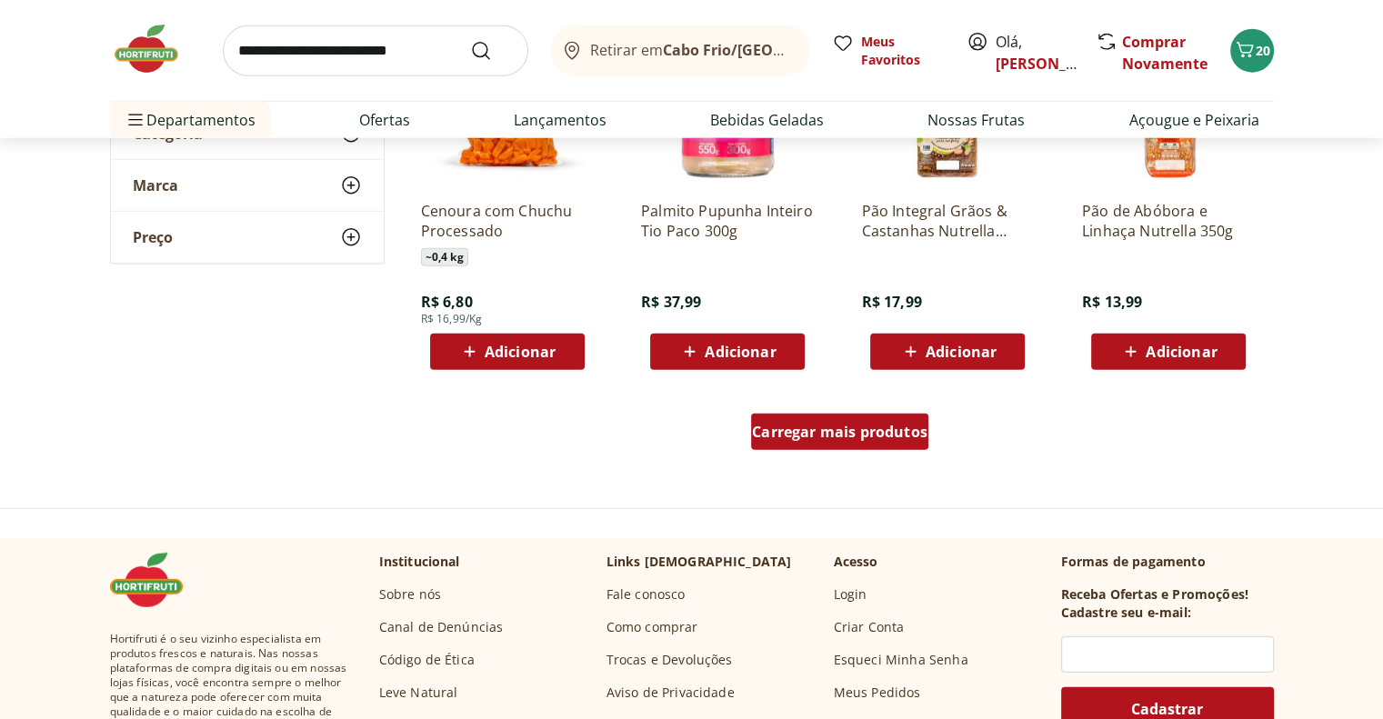
click at [863, 440] on div "Carregar mais produtos" at bounding box center [839, 432] width 177 height 36
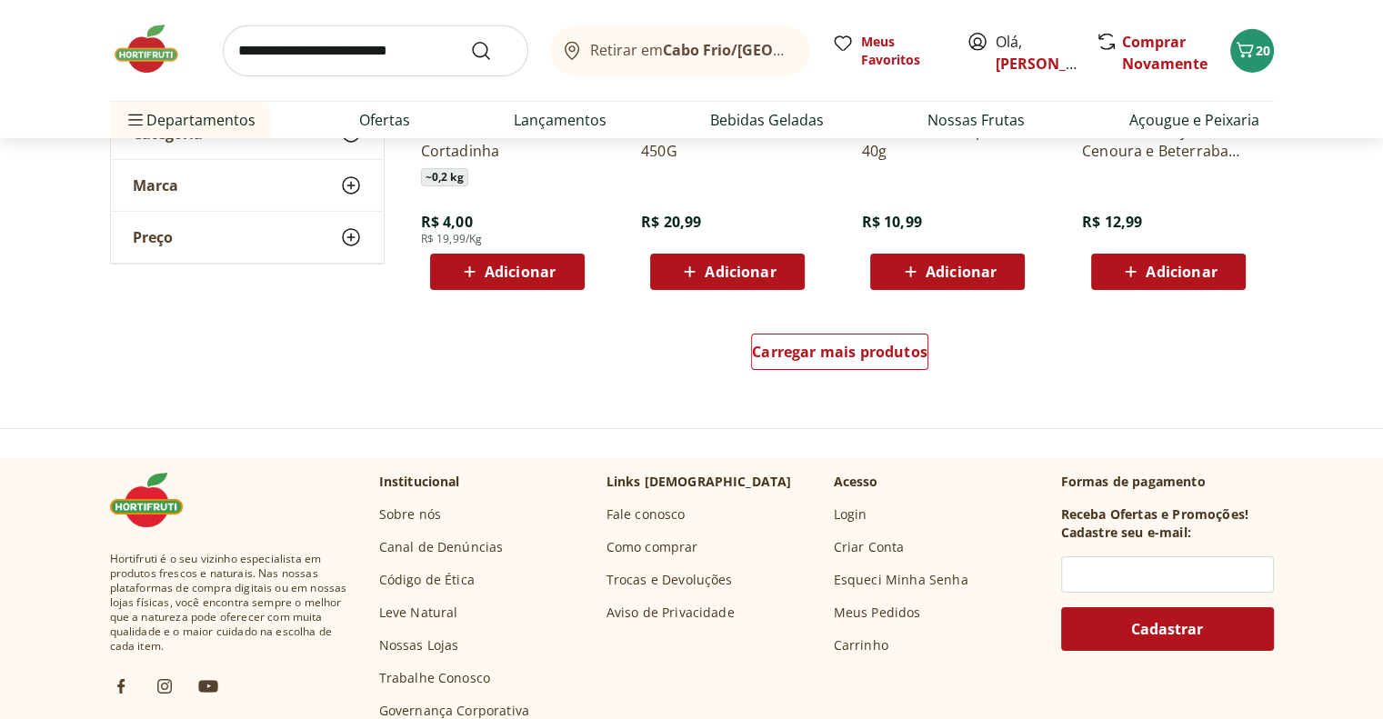
scroll to position [6094, 0]
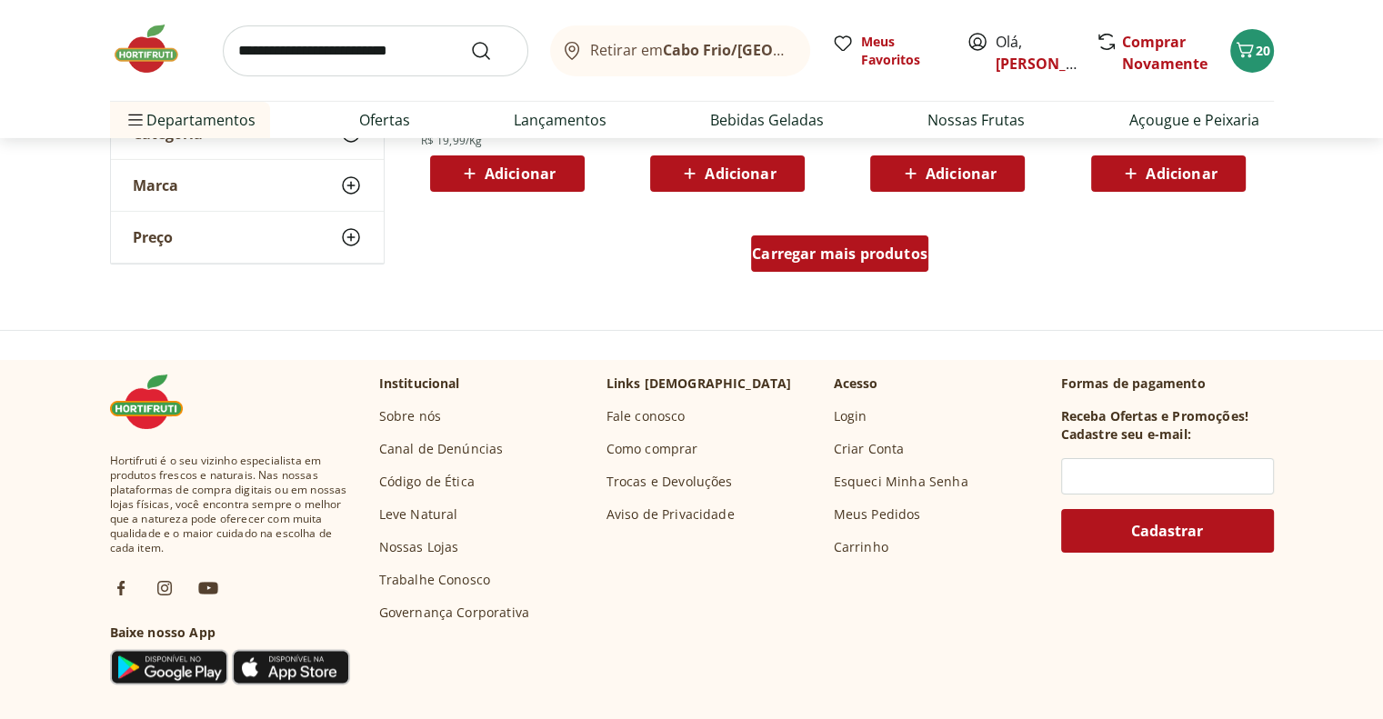
click at [824, 263] on div "Carregar mais produtos" at bounding box center [839, 254] width 177 height 36
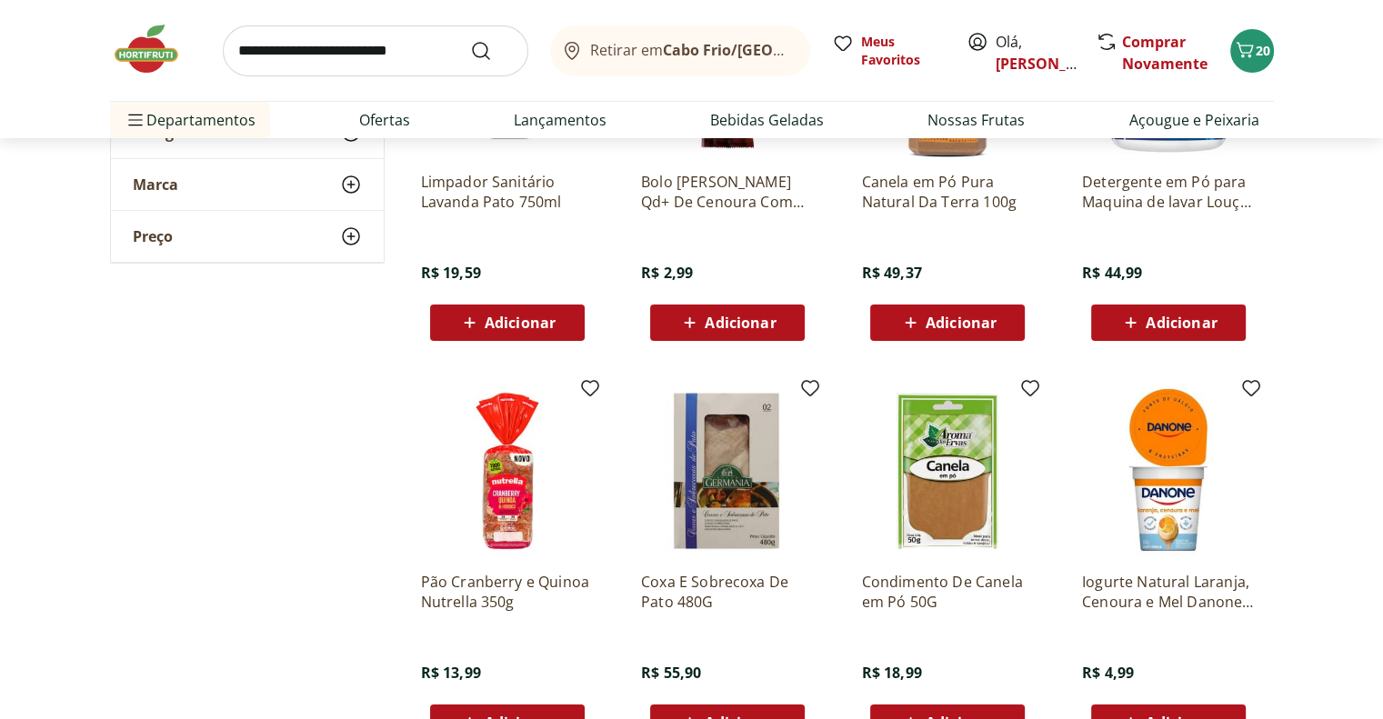
scroll to position [7186, 0]
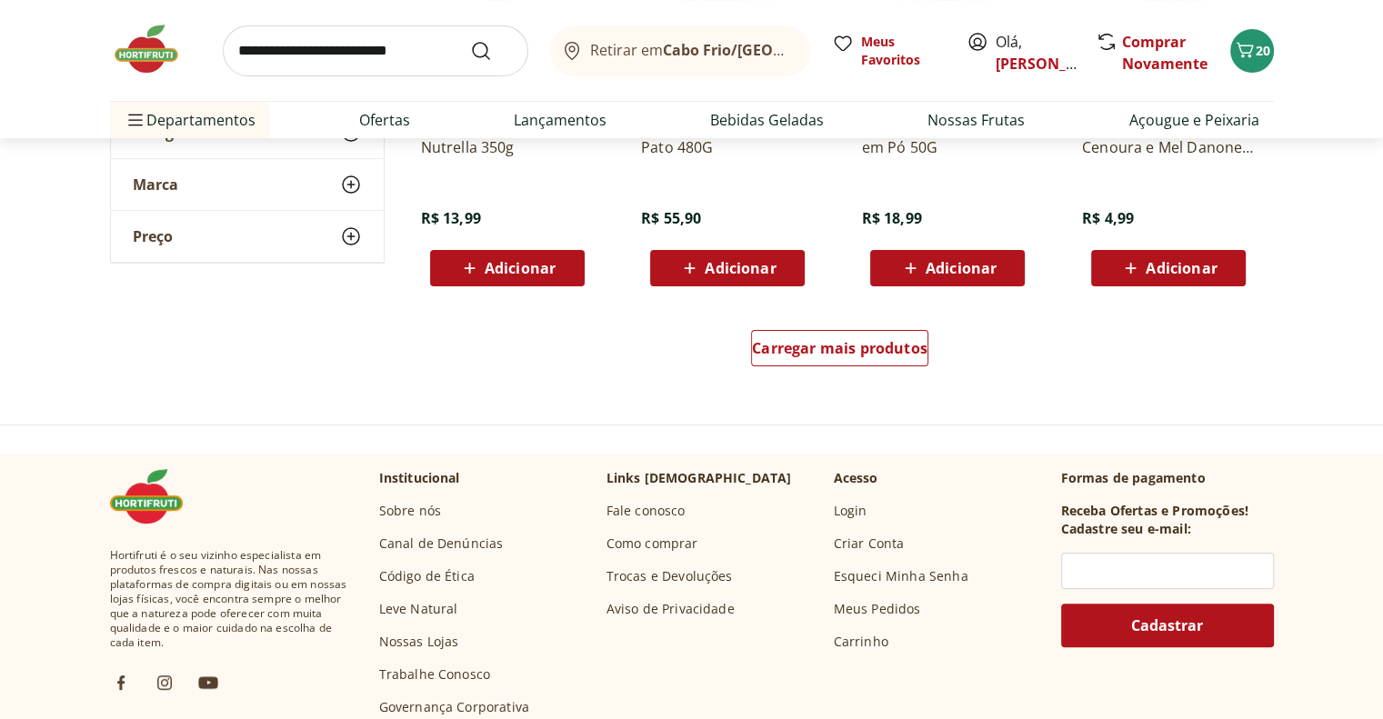
click at [357, 54] on input "search" at bounding box center [376, 50] width 306 height 51
type input "**********"
click button "Submit Search" at bounding box center [492, 51] width 44 height 22
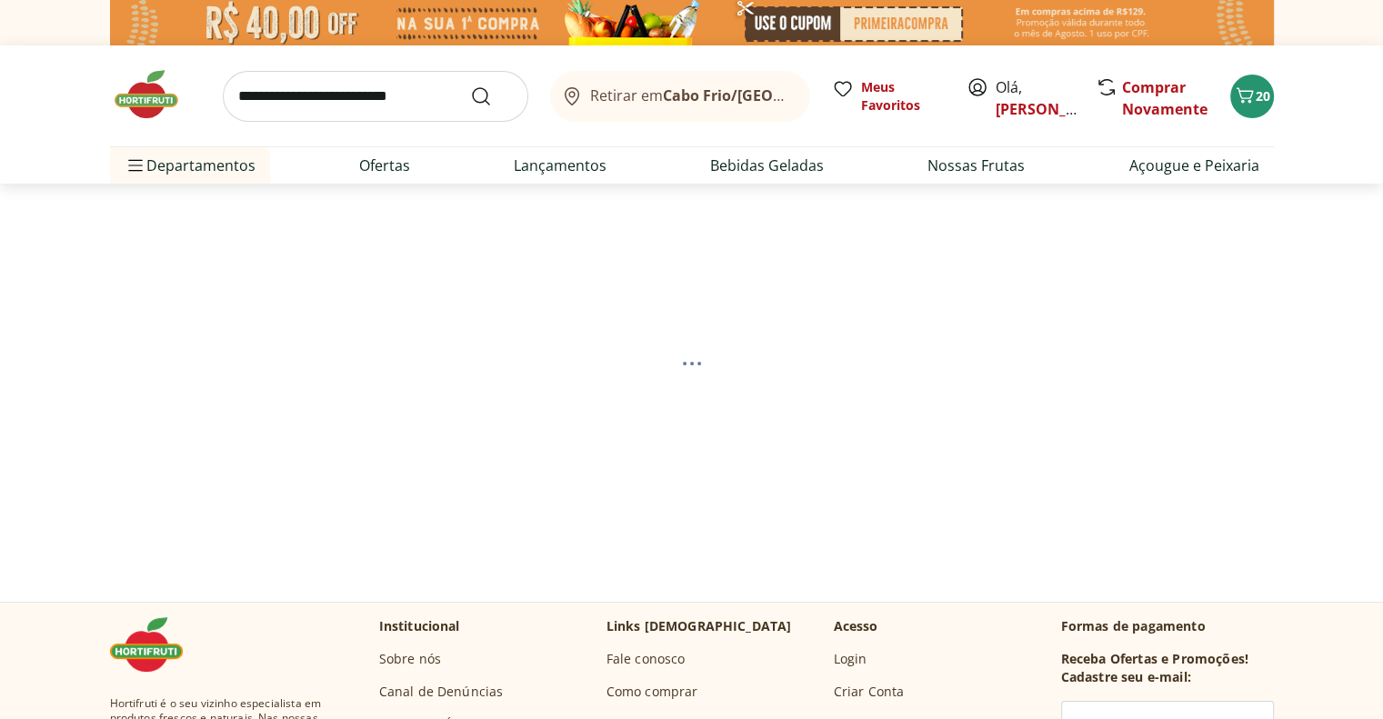
select select "**********"
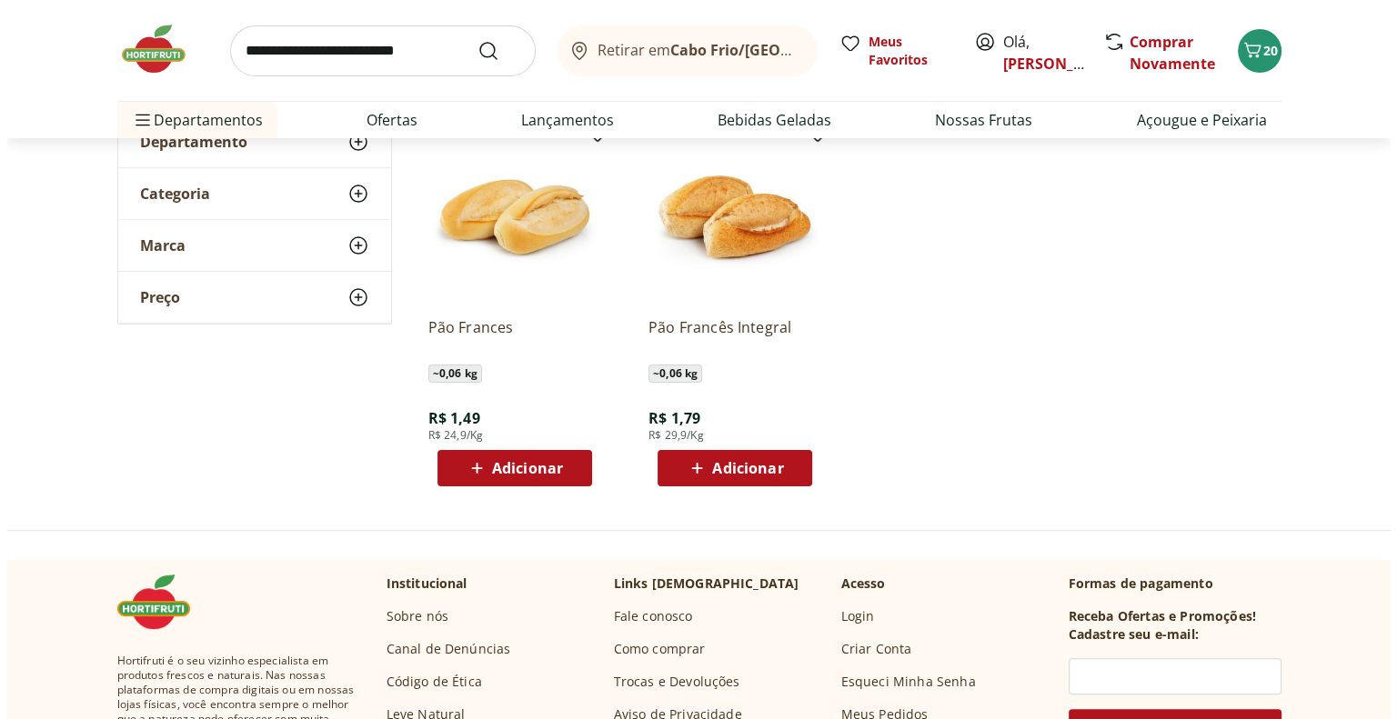
scroll to position [273, 0]
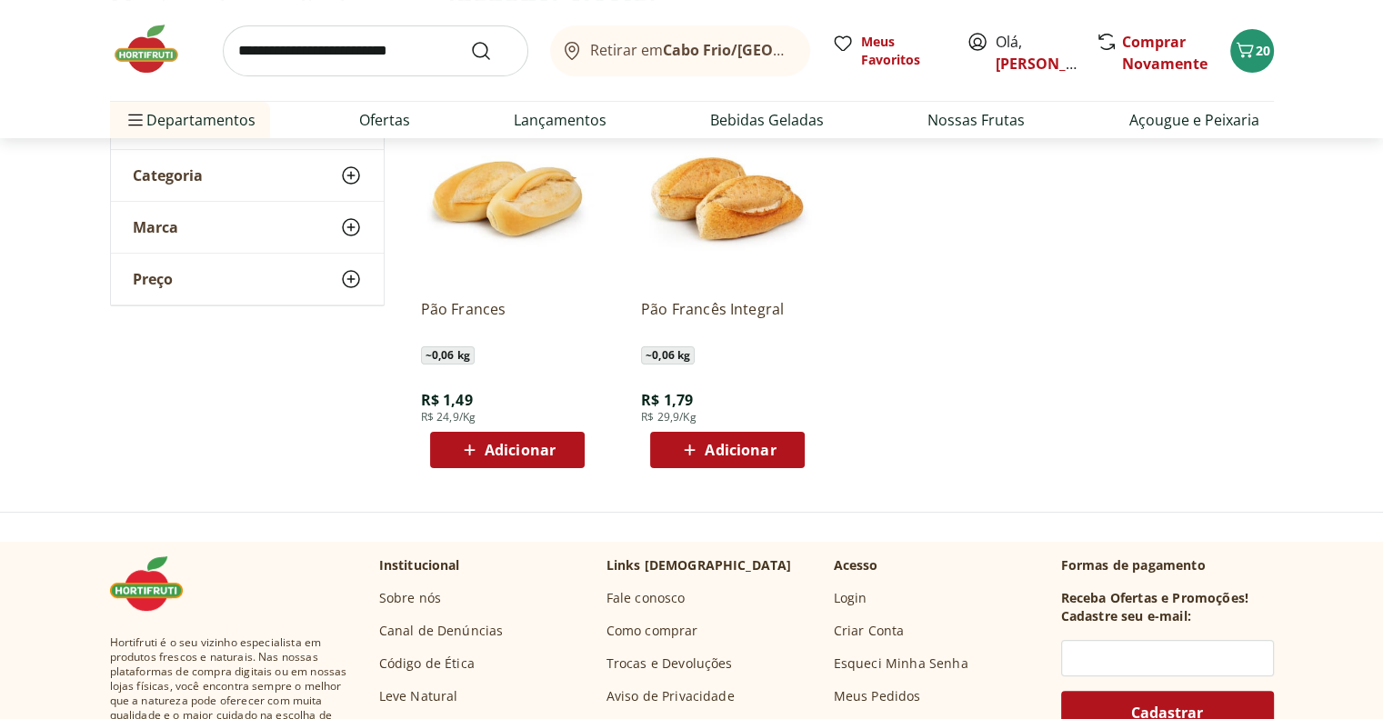
click at [518, 458] on span "Adicionar" at bounding box center [520, 450] width 71 height 15
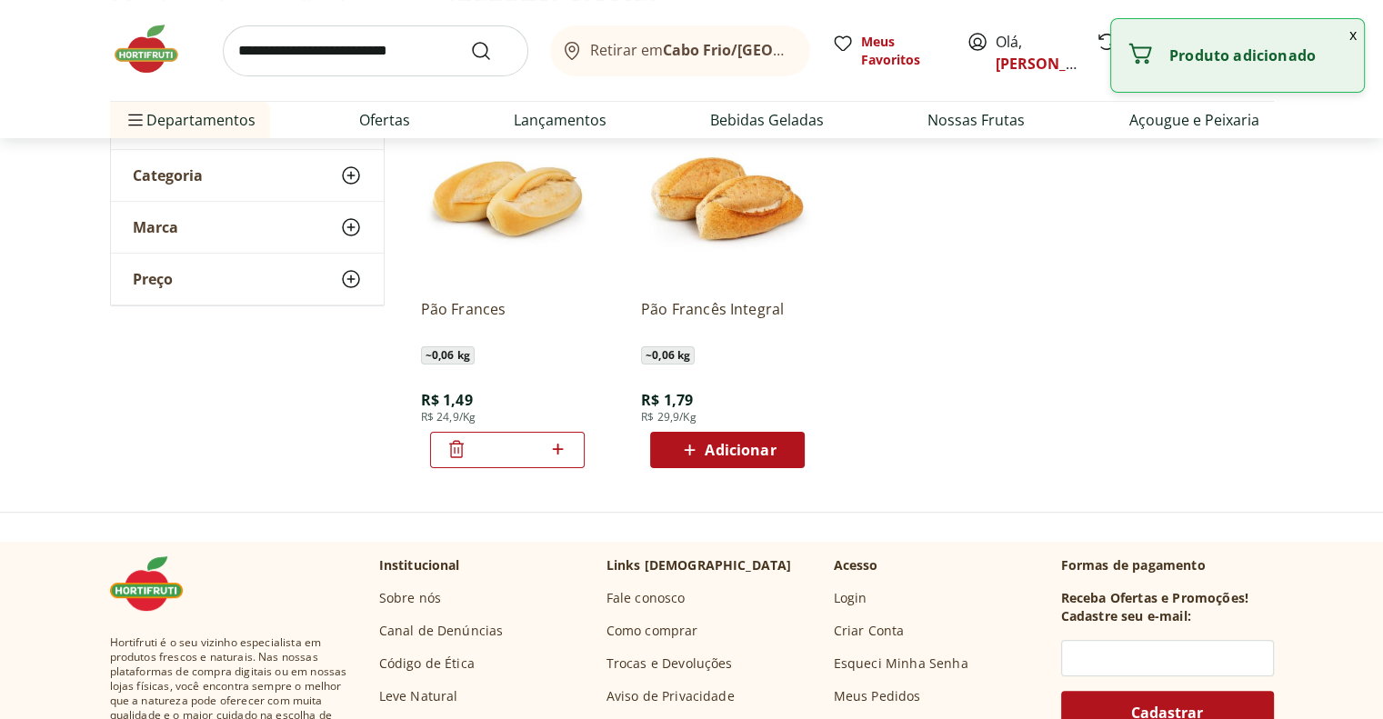
click at [351, 45] on input "search" at bounding box center [376, 50] width 306 height 51
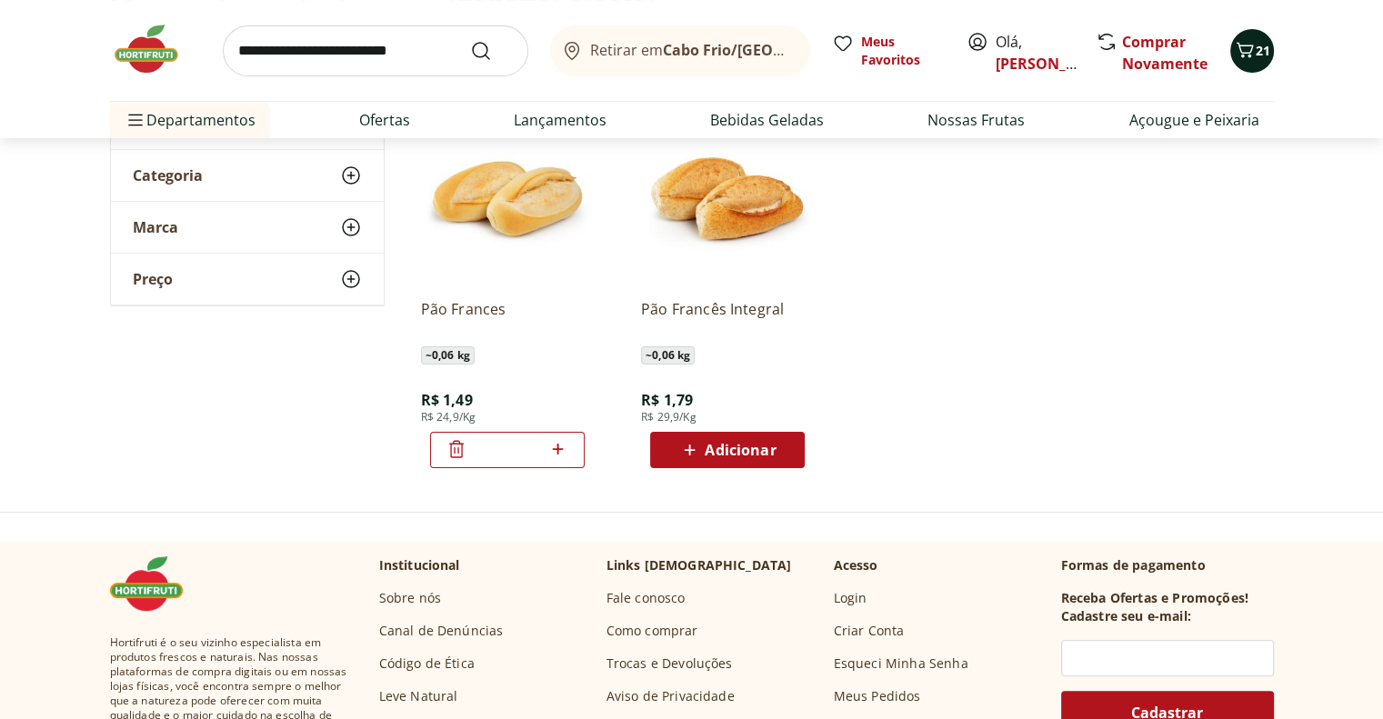
click at [1257, 57] on span "21" at bounding box center [1263, 50] width 15 height 17
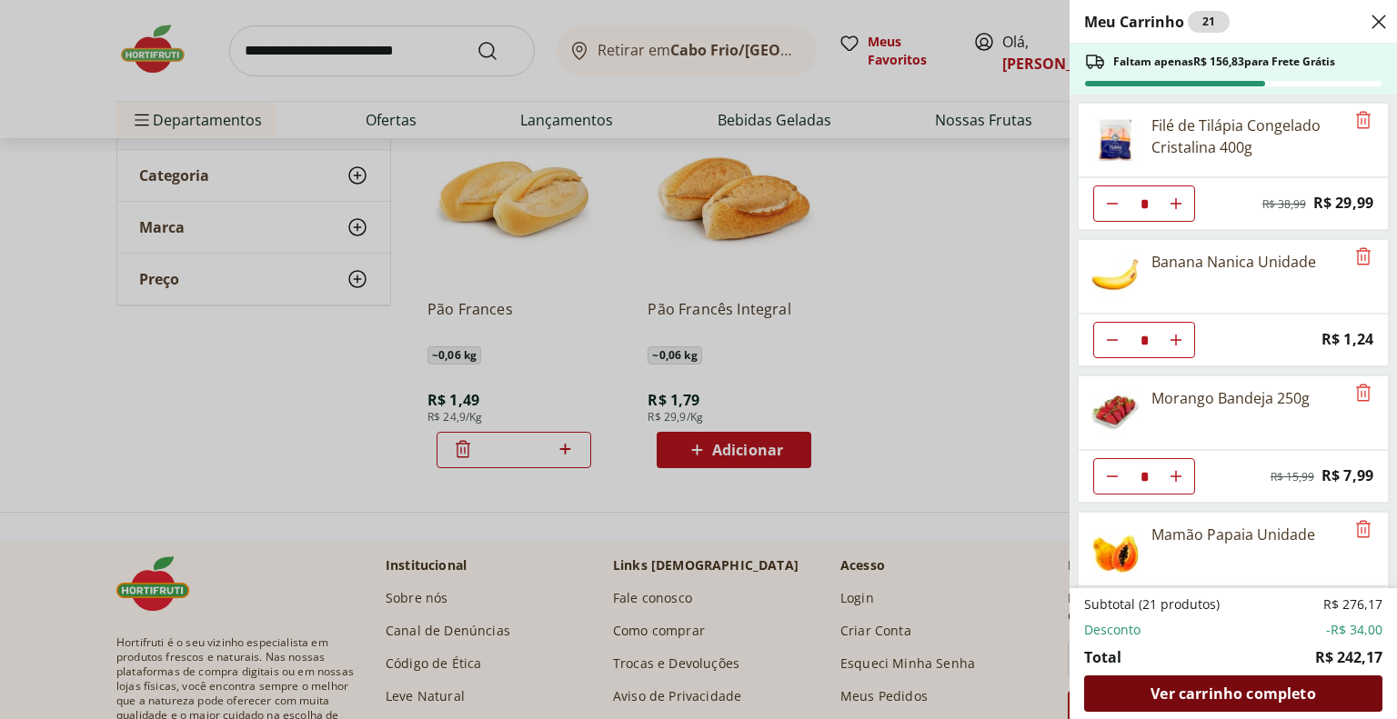
click at [1235, 700] on span "Ver carrinho completo" at bounding box center [1233, 694] width 165 height 15
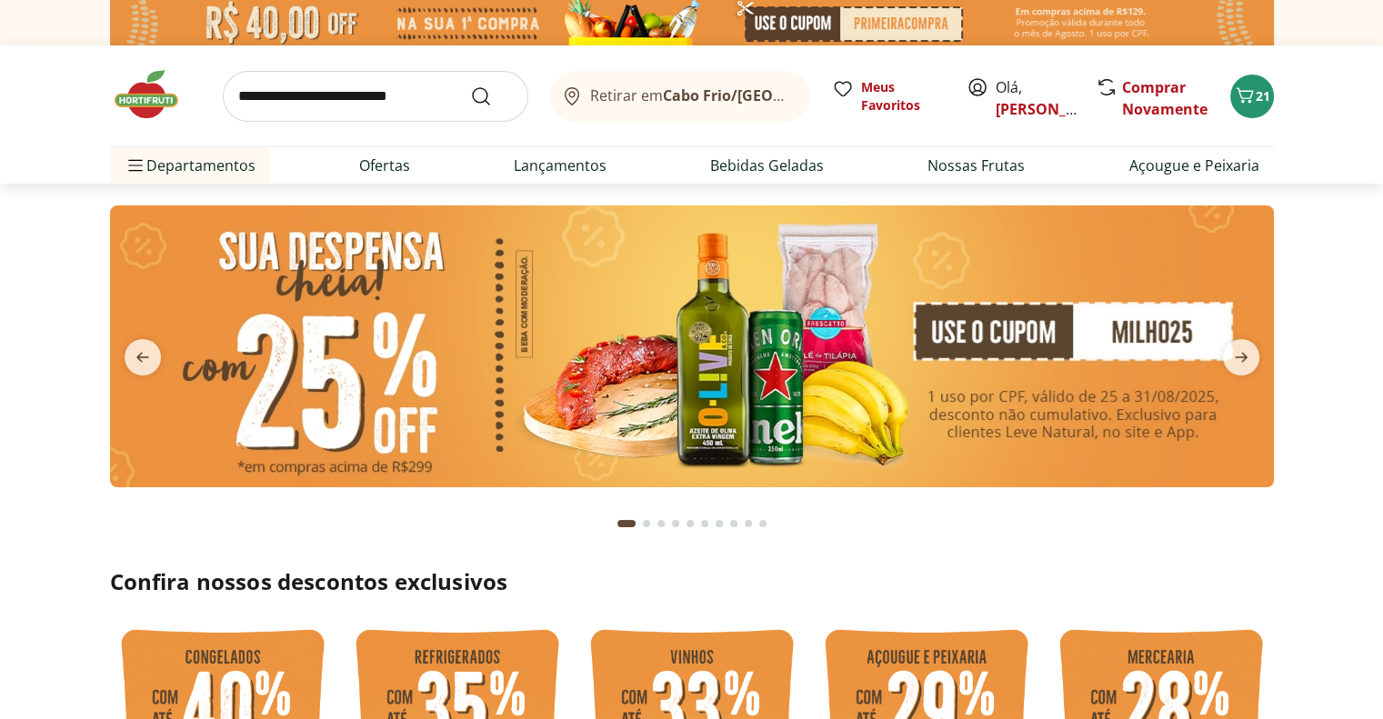
click at [364, 96] on input "search" at bounding box center [376, 96] width 306 height 51
type input "******"
click at [470, 86] on button "Submit Search" at bounding box center [492, 97] width 44 height 22
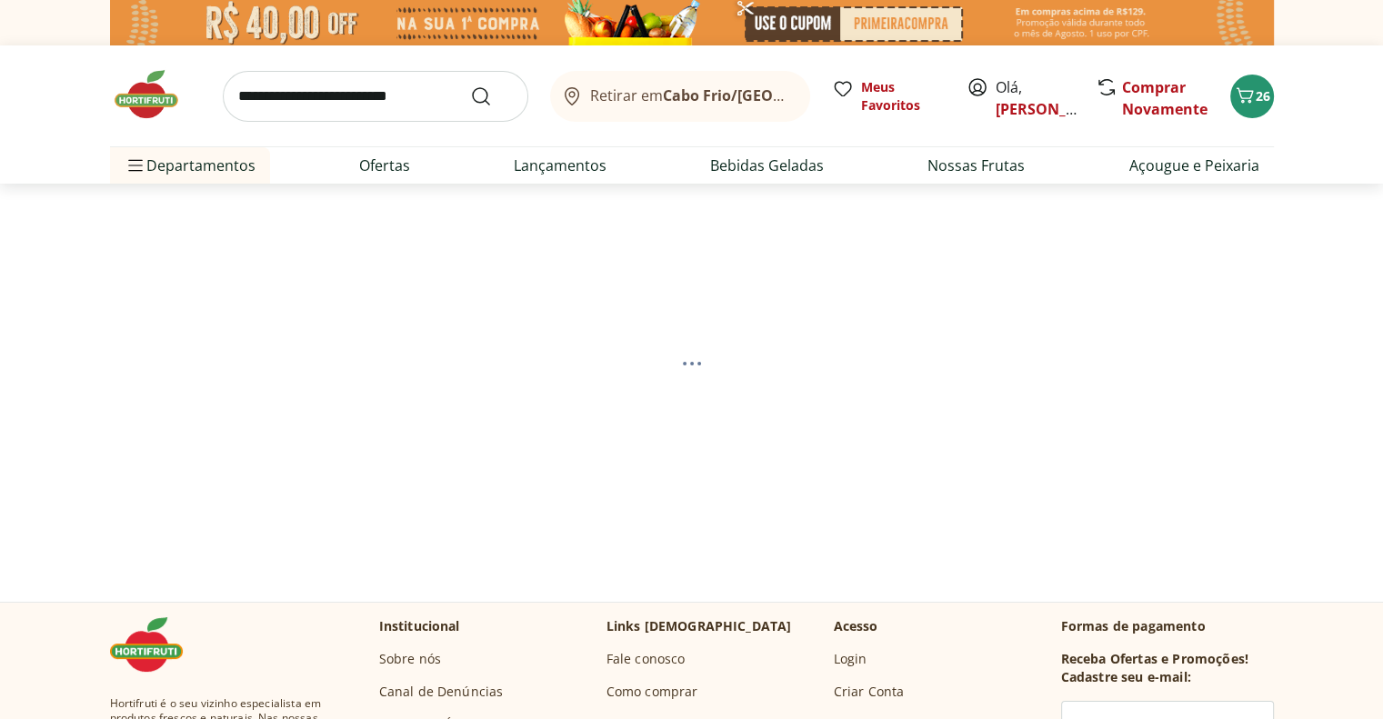
select select "**********"
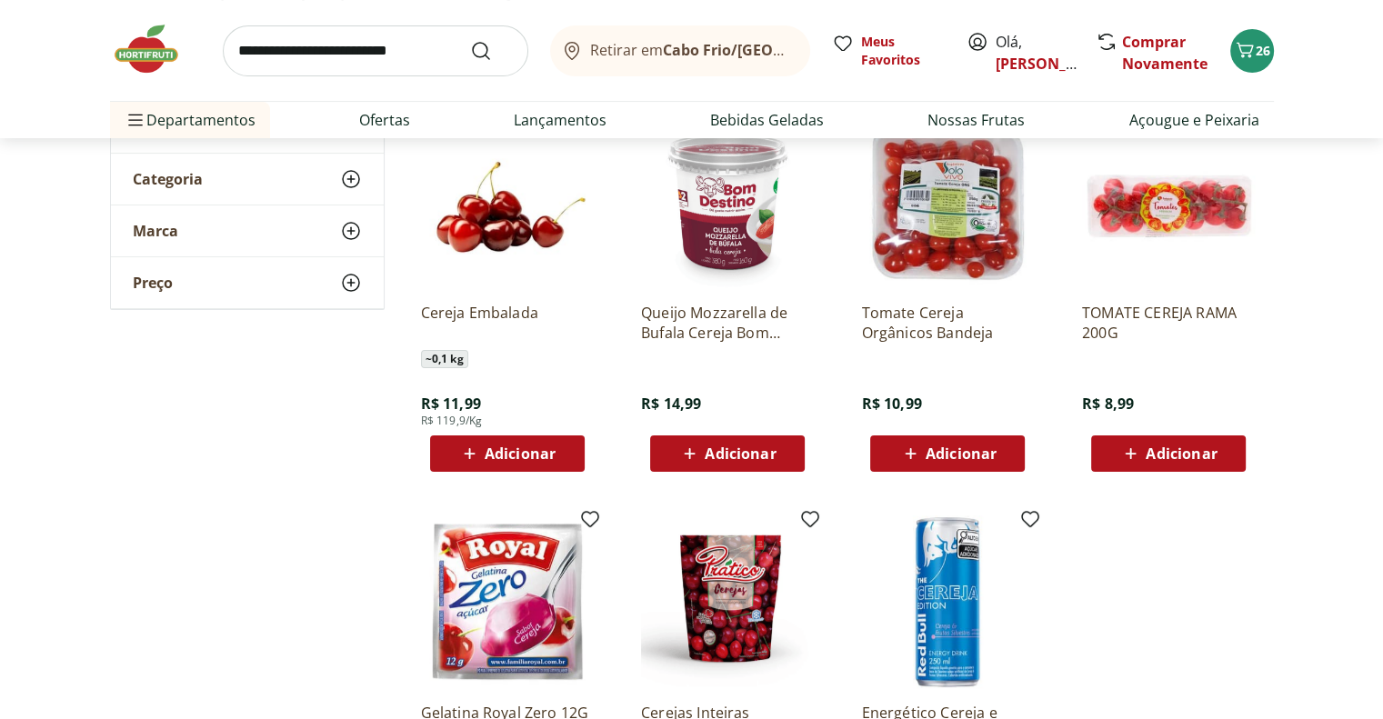
scroll to position [273, 0]
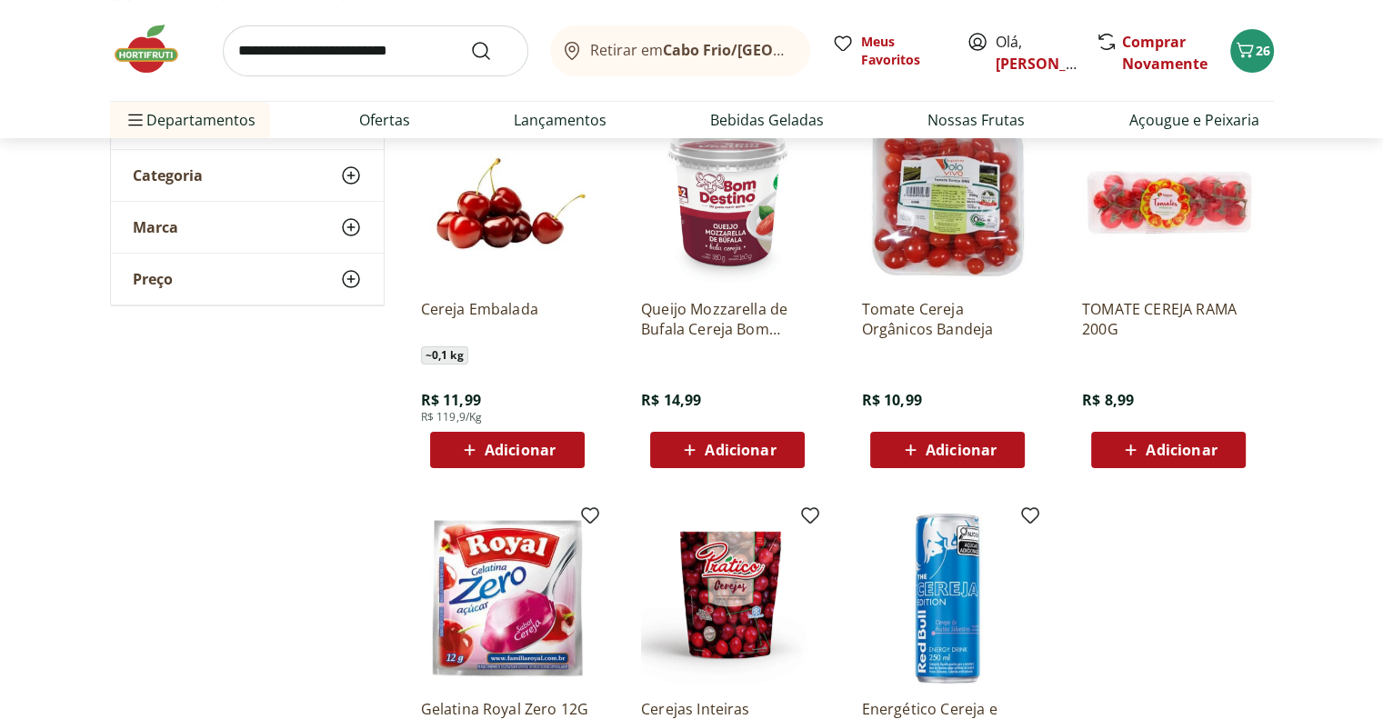
click at [518, 445] on span "Adicionar" at bounding box center [520, 450] width 71 height 15
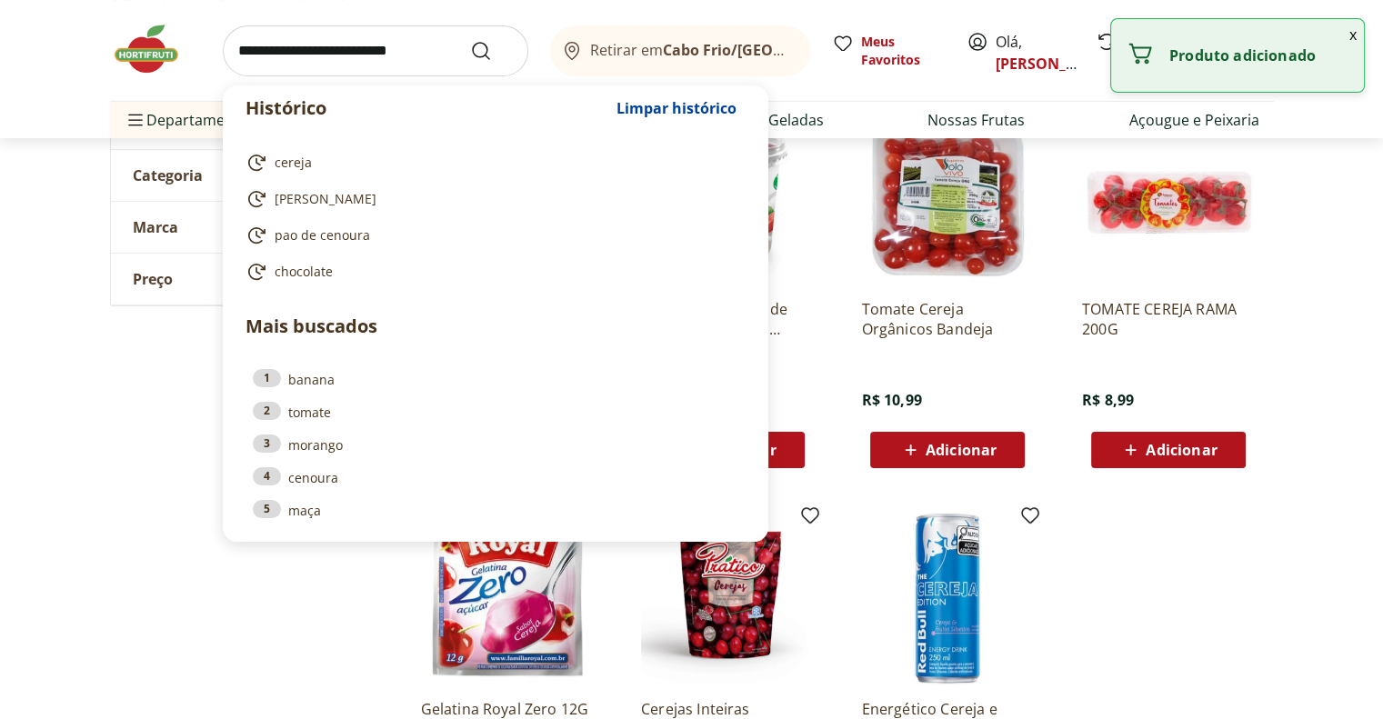
click at [328, 49] on input "search" at bounding box center [376, 50] width 306 height 51
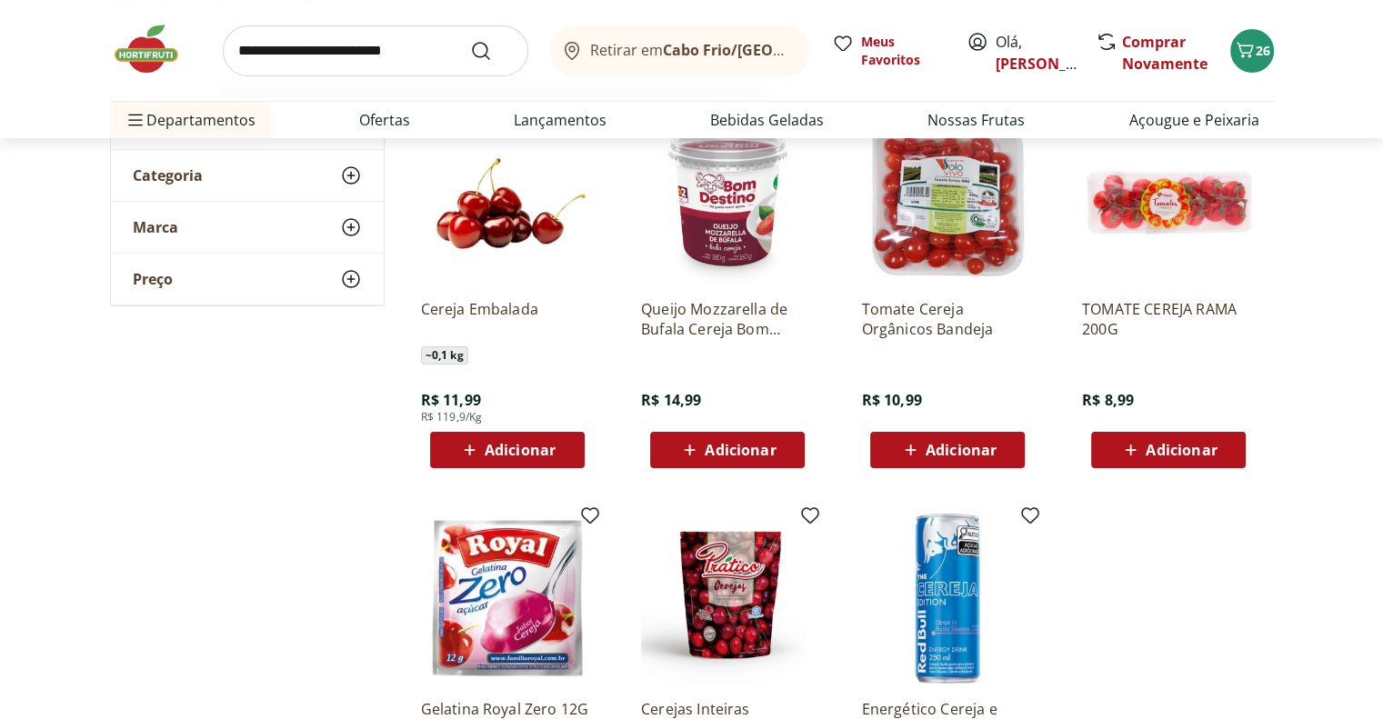
type input "**********"
click at [470, 40] on button "Submit Search" at bounding box center [492, 51] width 44 height 22
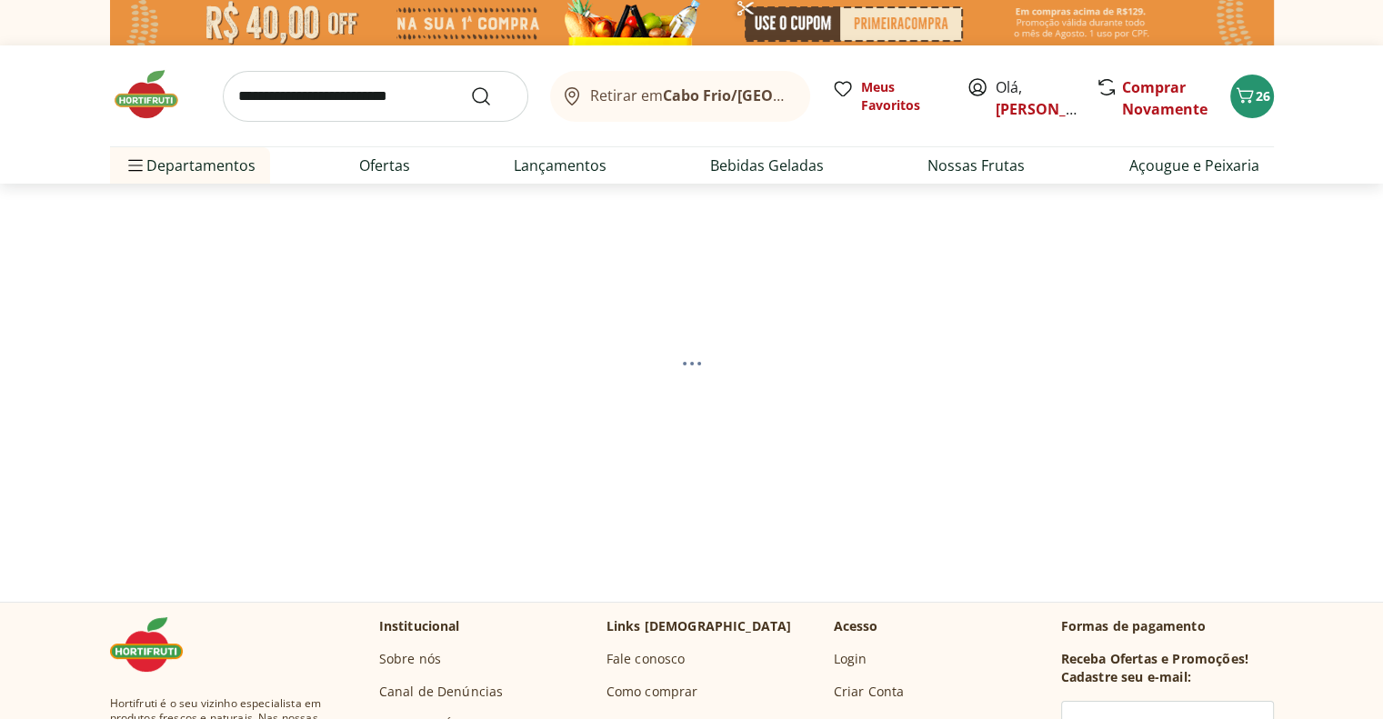
select select "**********"
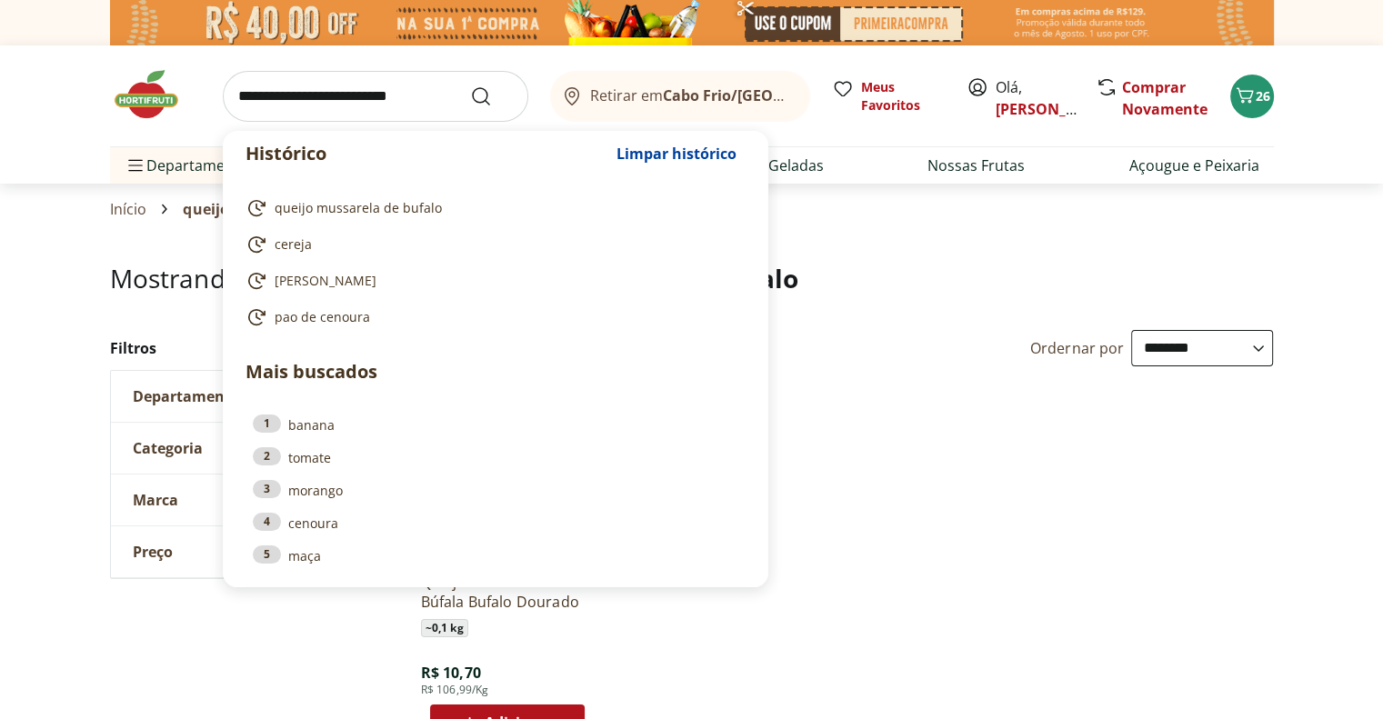
click at [342, 98] on input "search" at bounding box center [376, 96] width 306 height 51
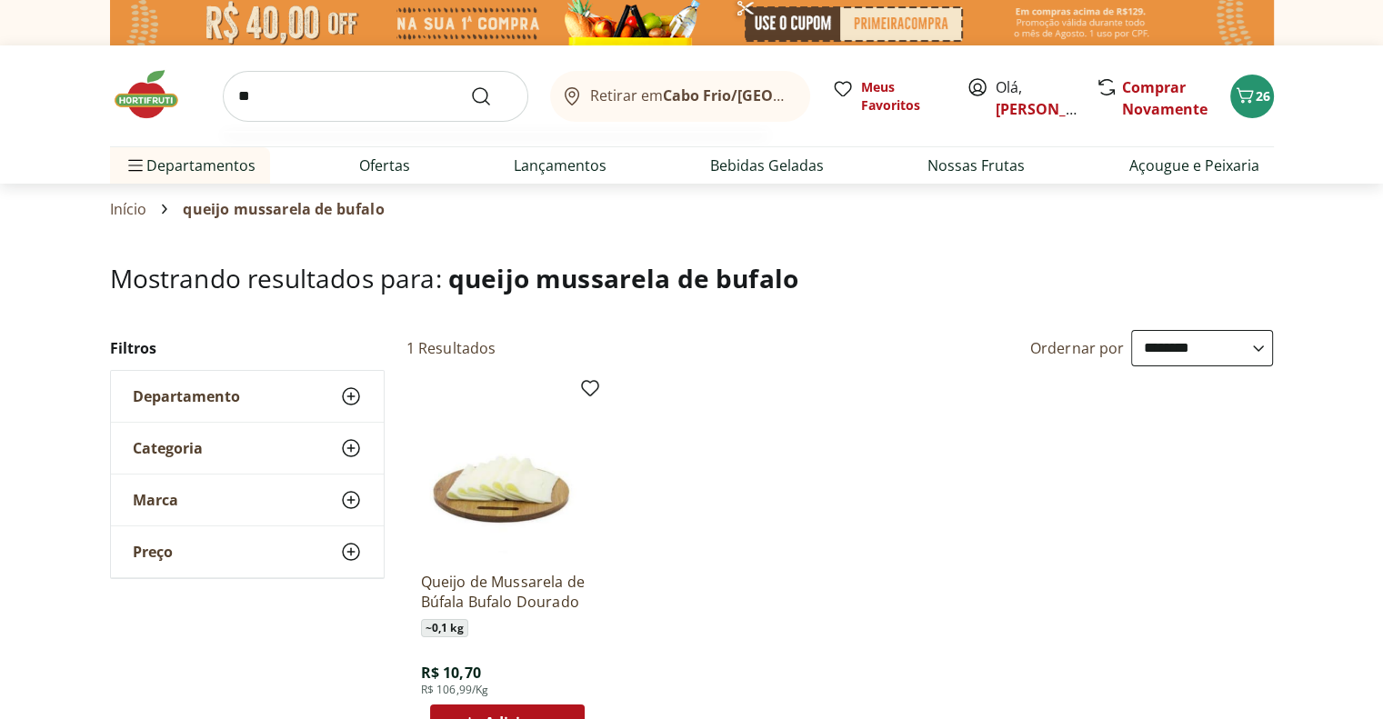
type input "*"
type input "******"
click at [470, 86] on button "Submit Search" at bounding box center [492, 97] width 44 height 22
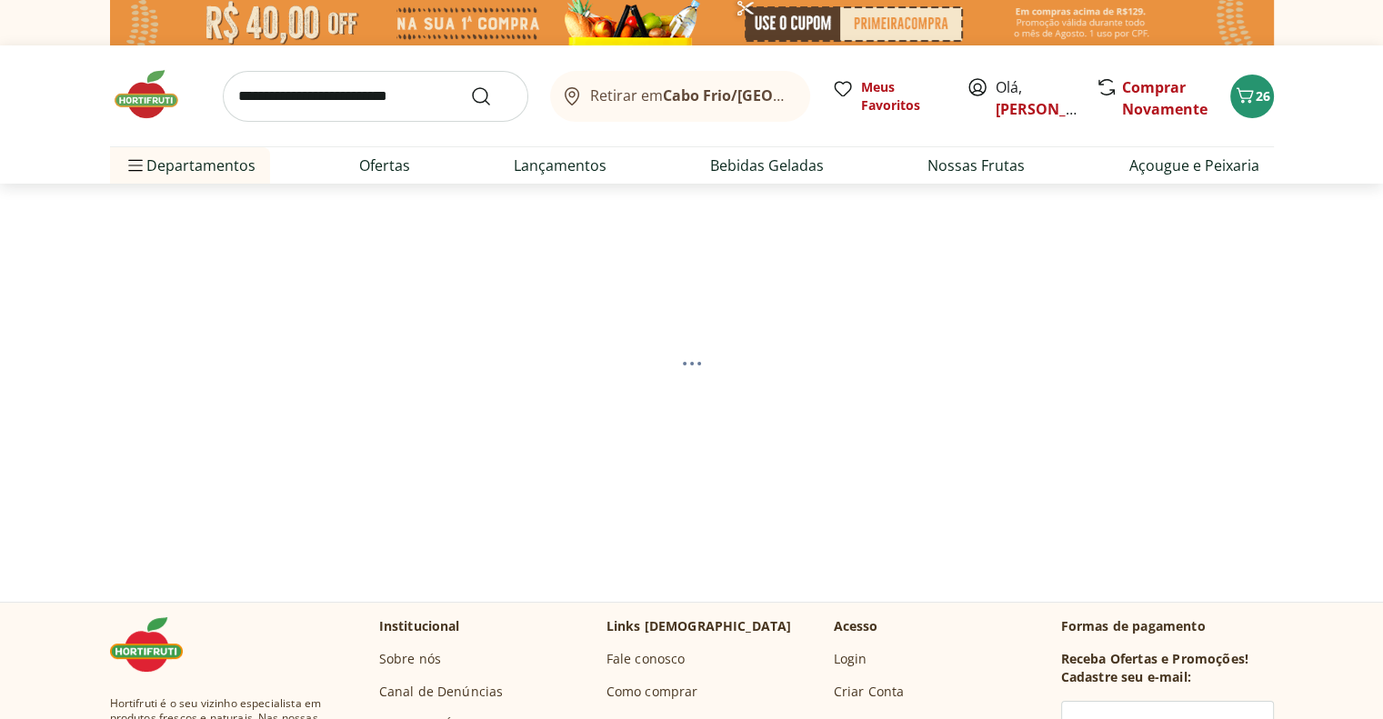
select select "**********"
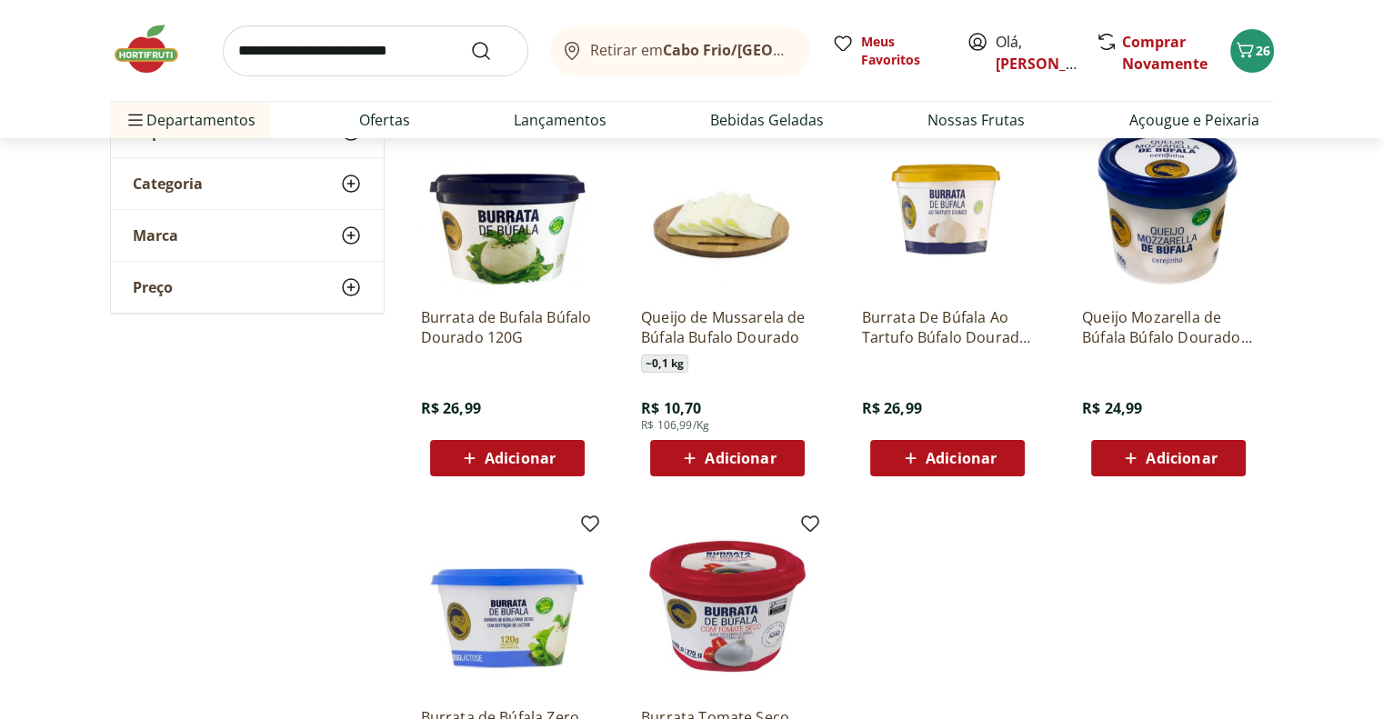
scroll to position [455, 0]
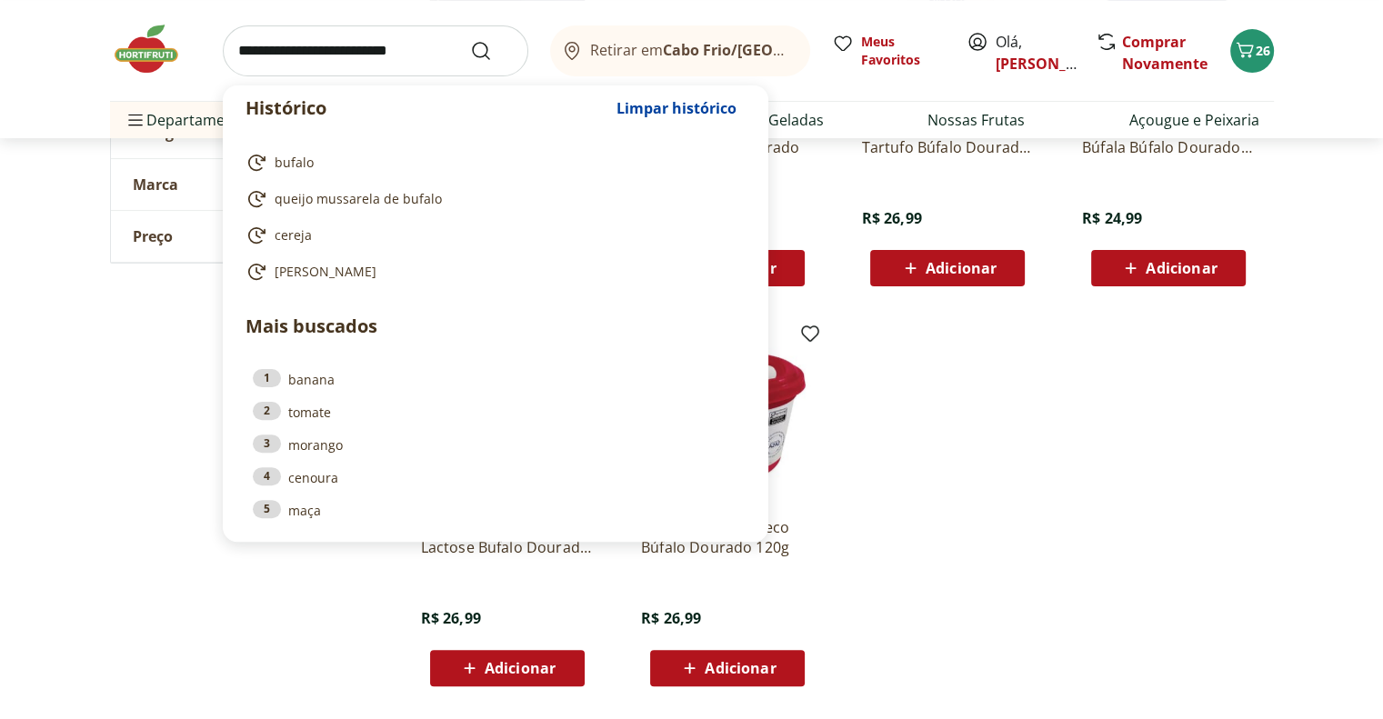
click at [342, 55] on input "search" at bounding box center [376, 50] width 306 height 51
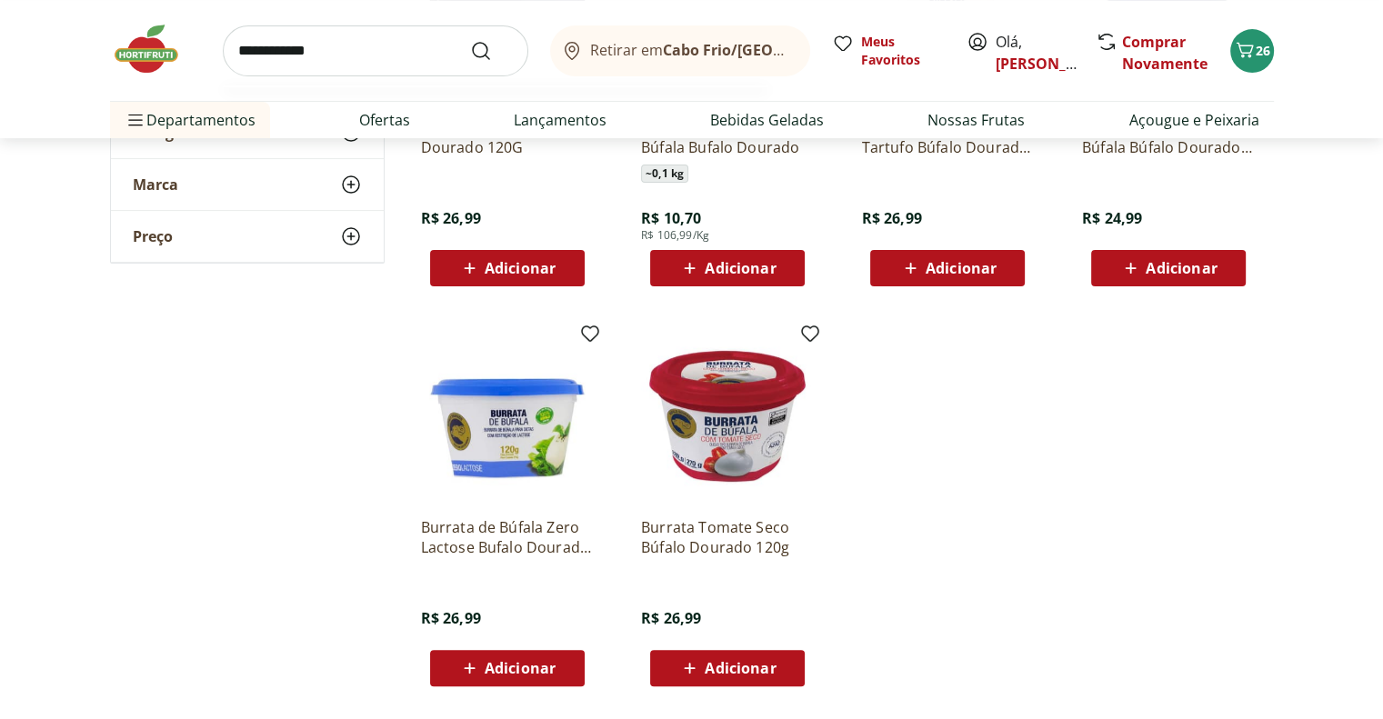
type input "**********"
click at [470, 40] on button "Submit Search" at bounding box center [492, 51] width 44 height 22
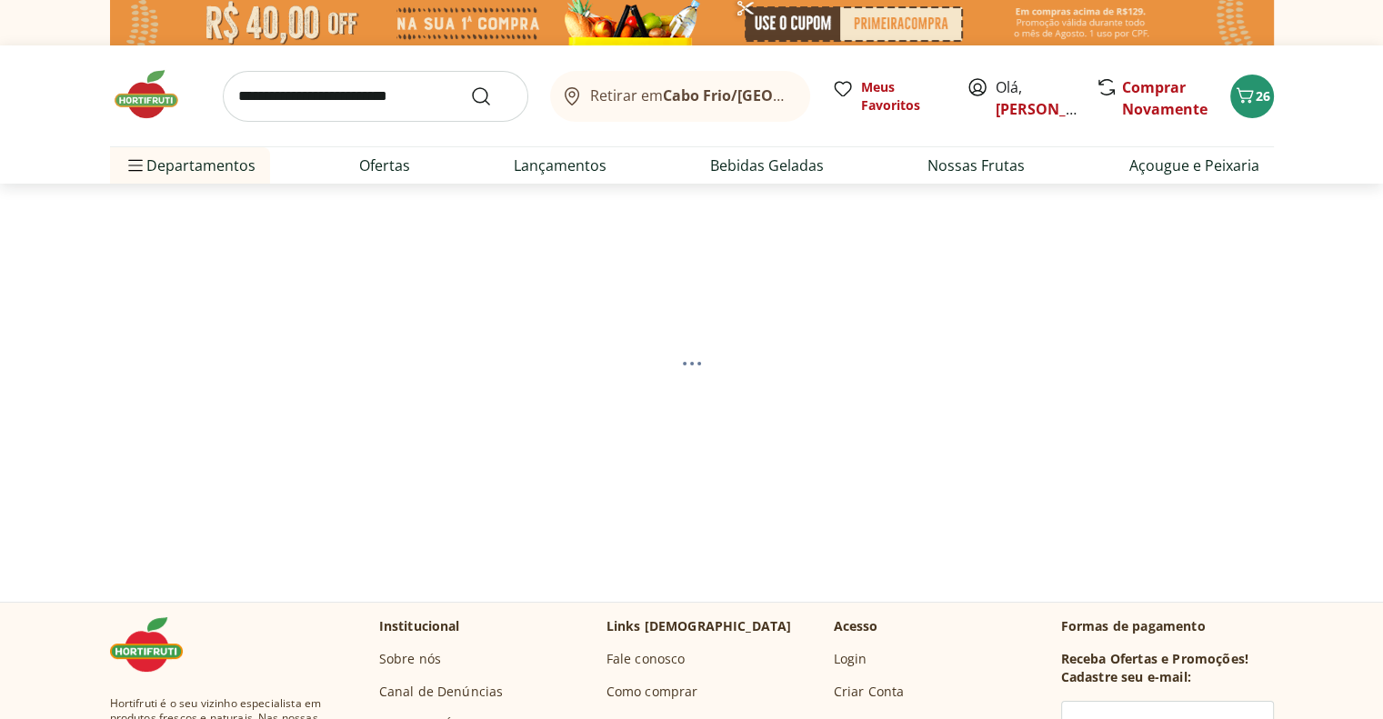
select select "**********"
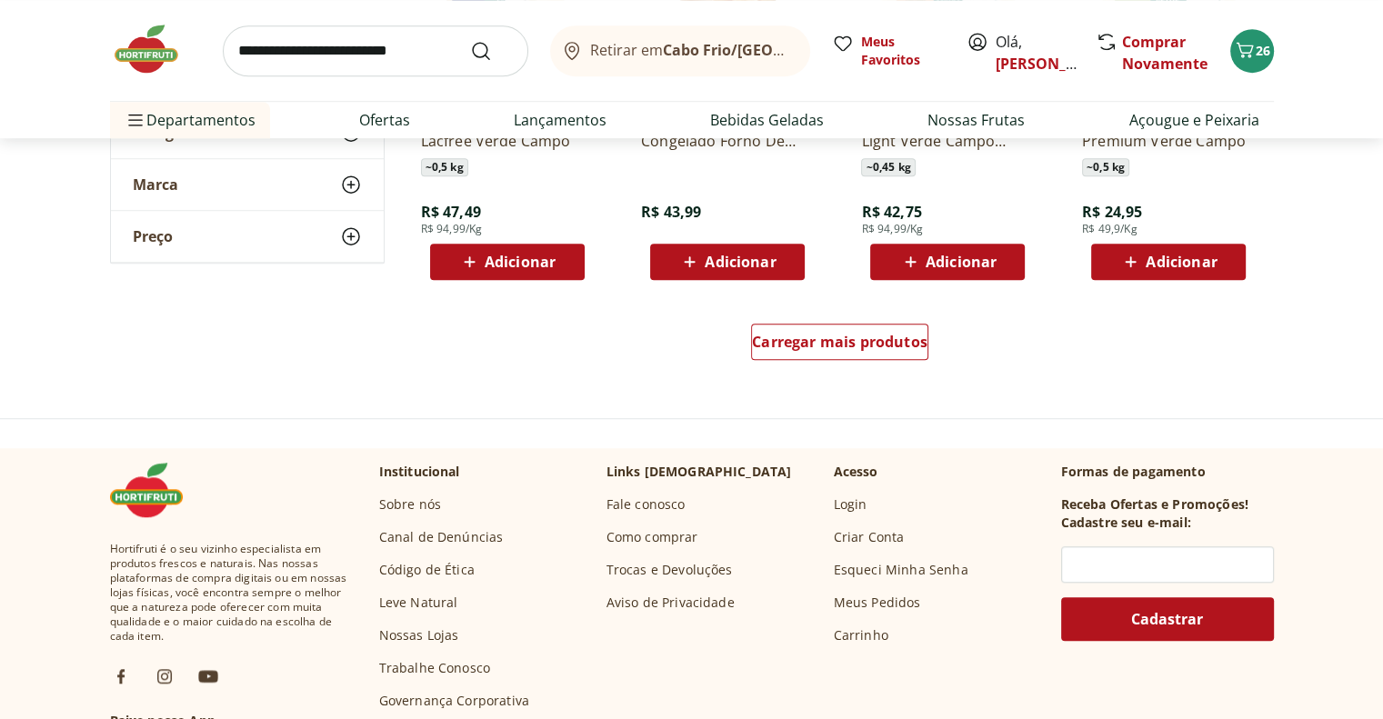
scroll to position [1273, 0]
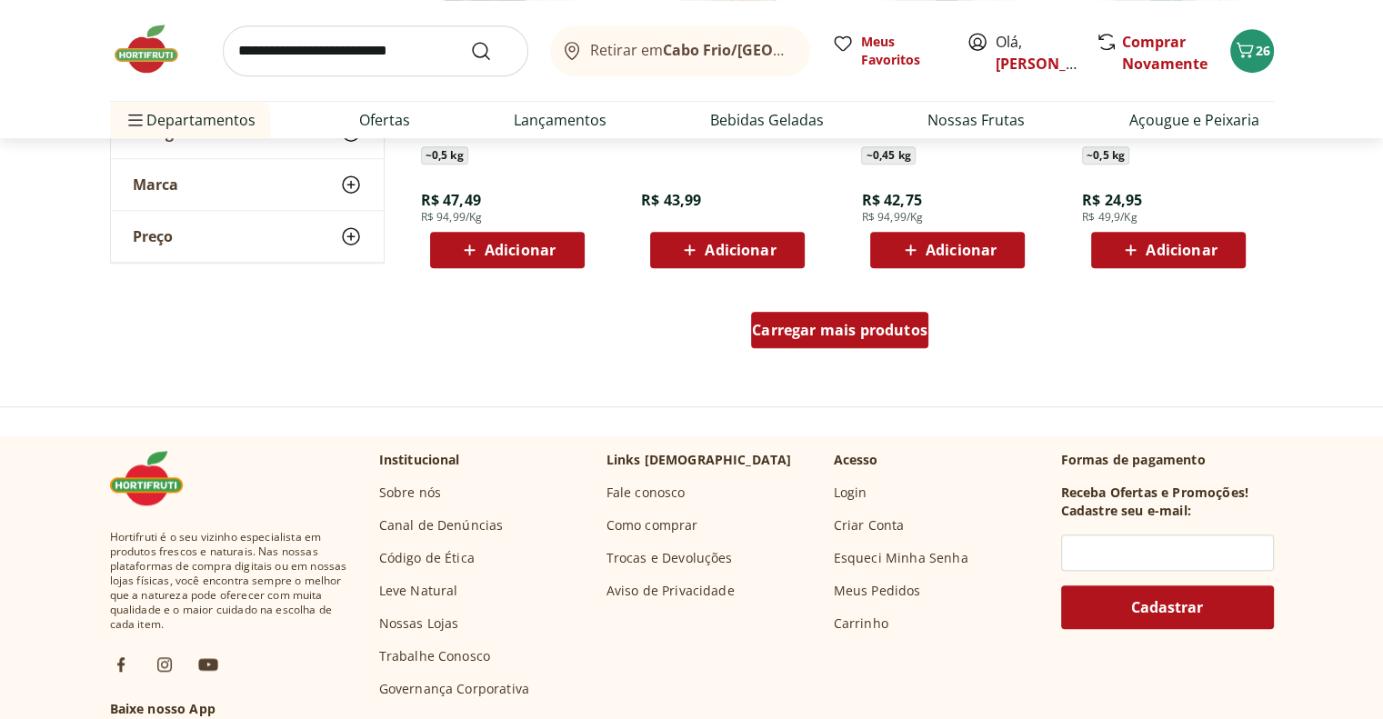
click at [771, 327] on span "Carregar mais produtos" at bounding box center [840, 330] width 176 height 15
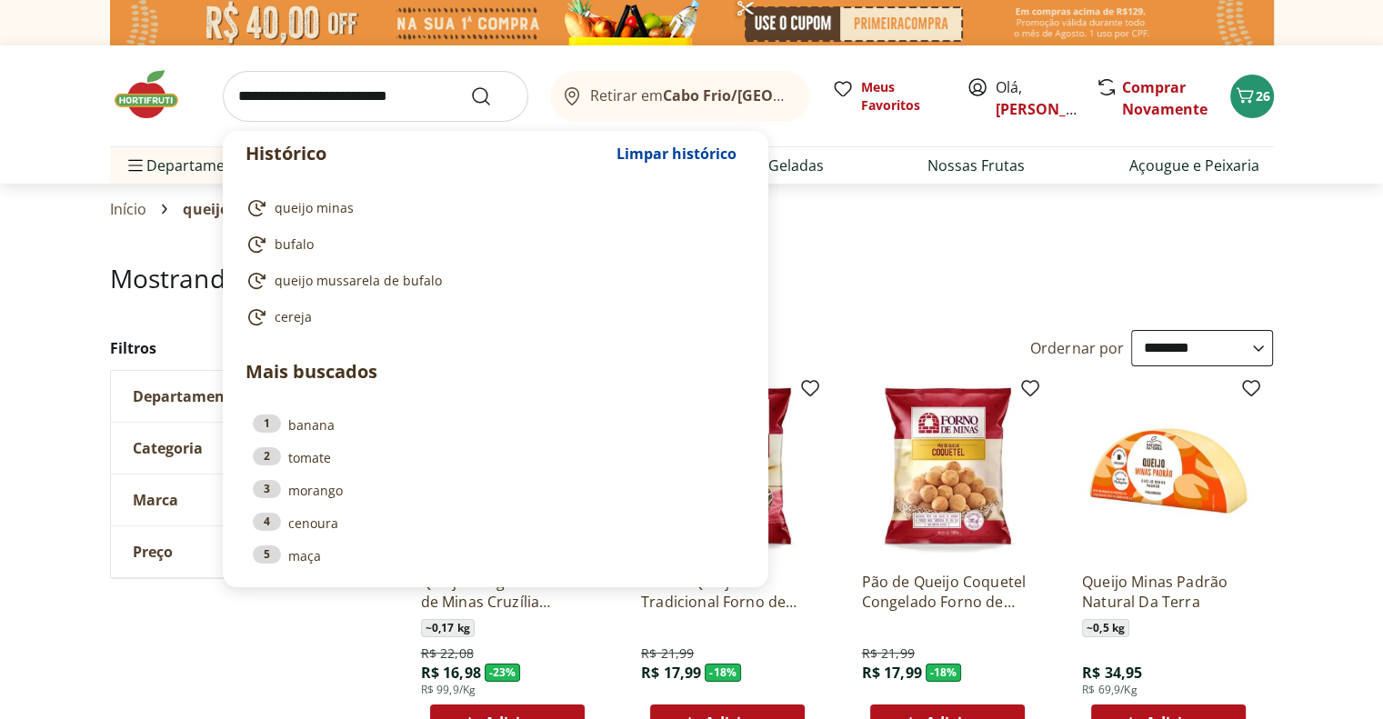
click at [280, 99] on input "search" at bounding box center [376, 96] width 306 height 51
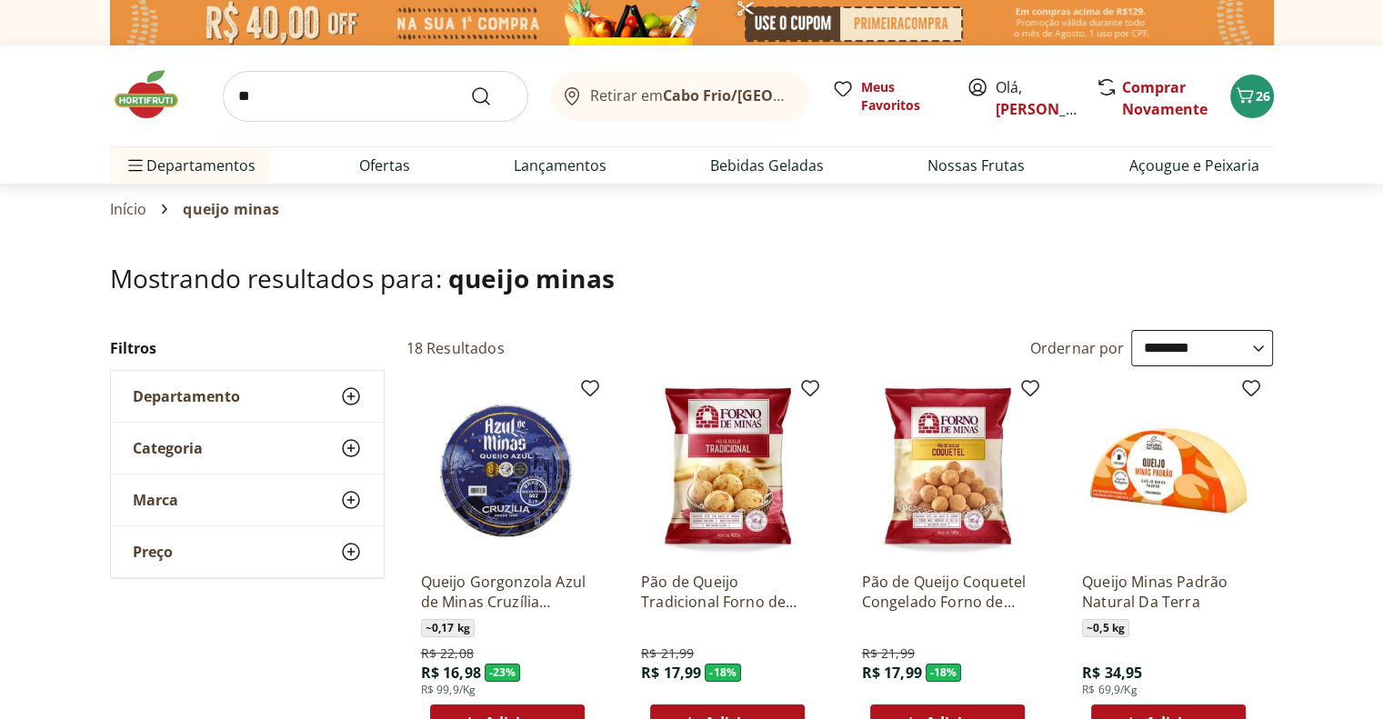
type input "***"
click button "Submit Search" at bounding box center [492, 97] width 44 height 22
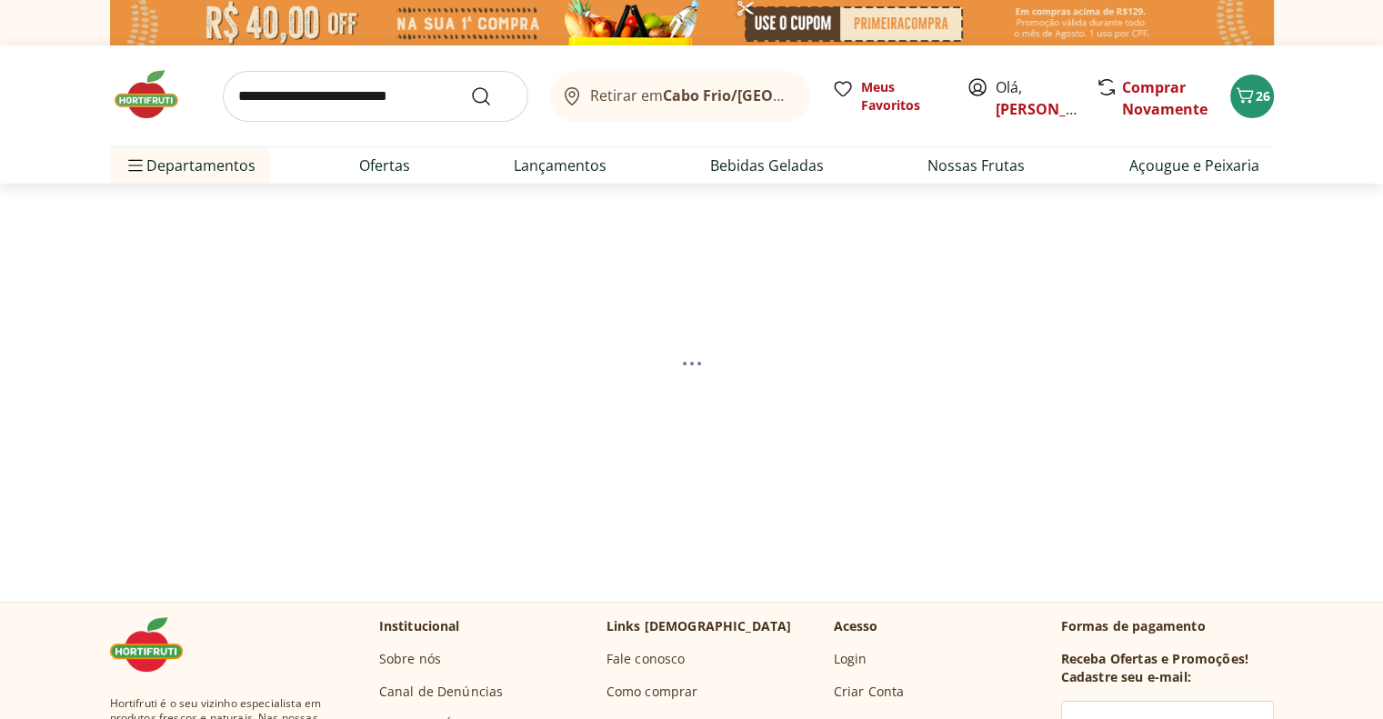
select select "**********"
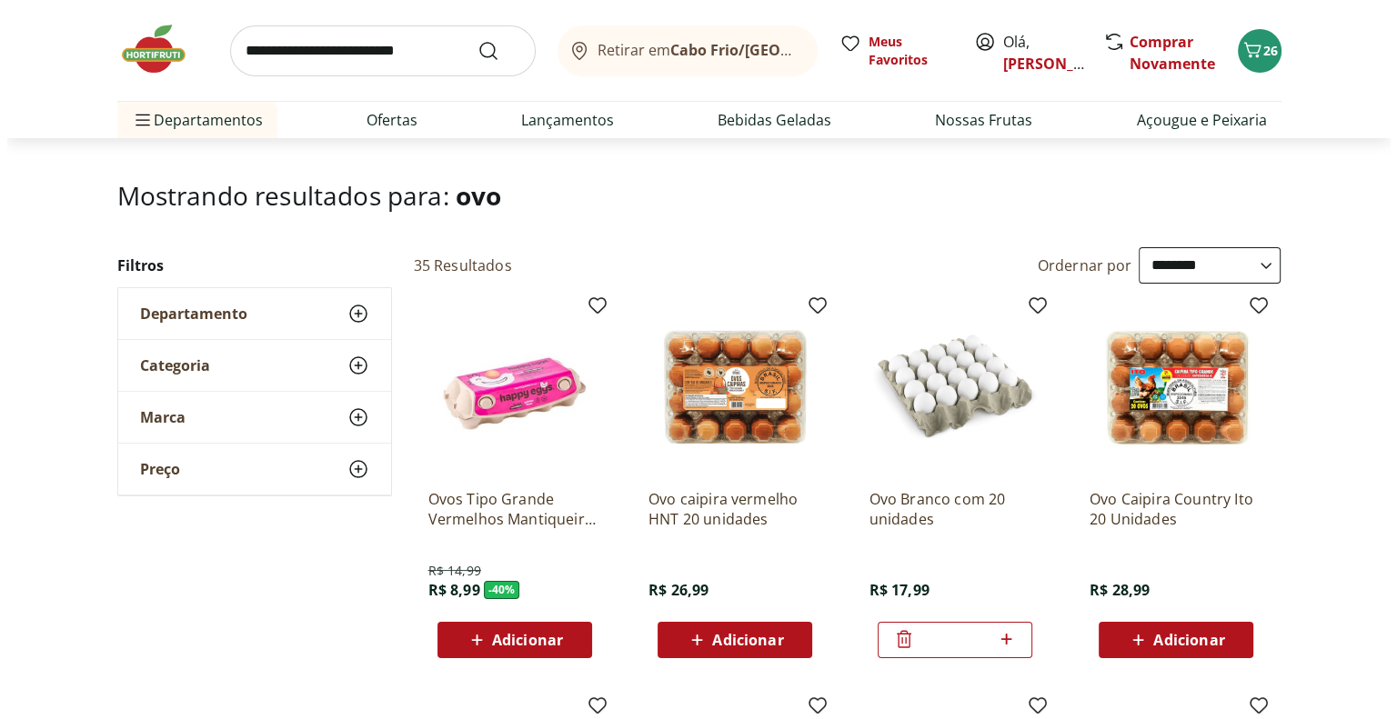
scroll to position [182, 0]
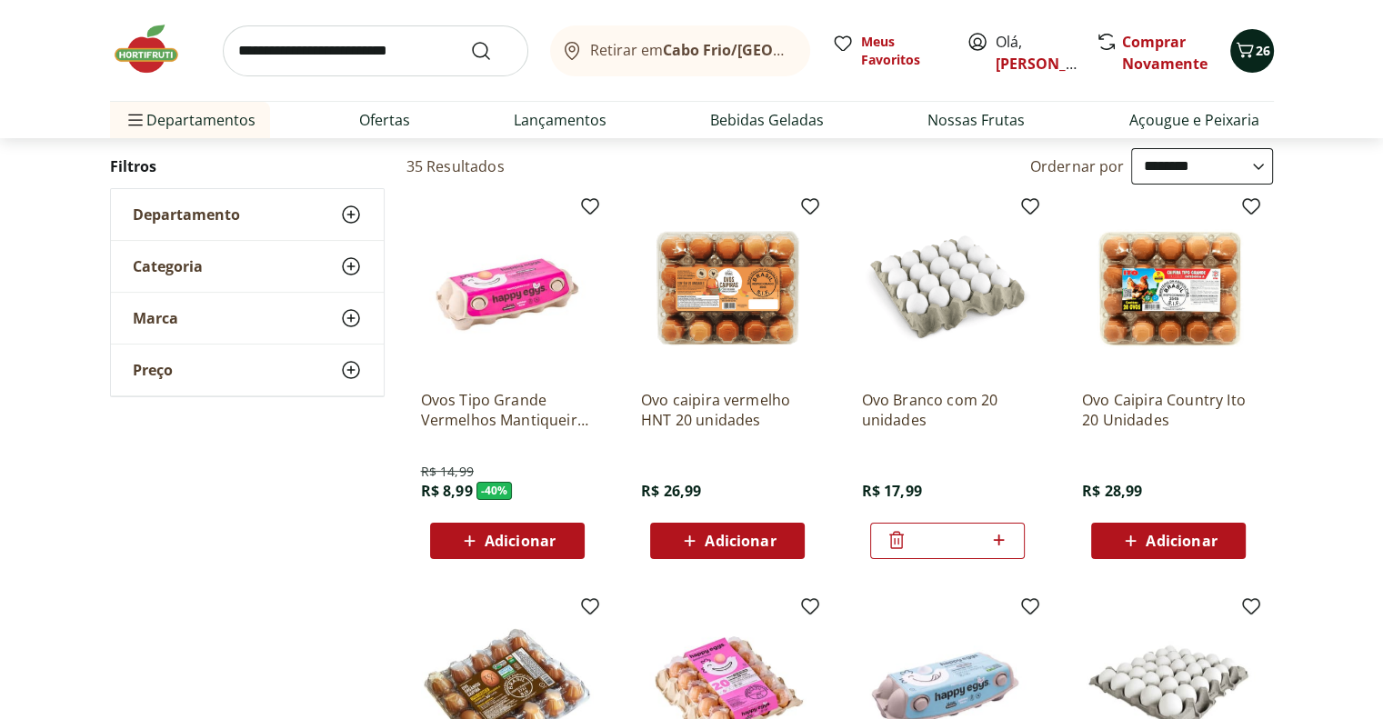
click at [1252, 58] on icon "Carrinho" at bounding box center [1245, 50] width 22 height 22
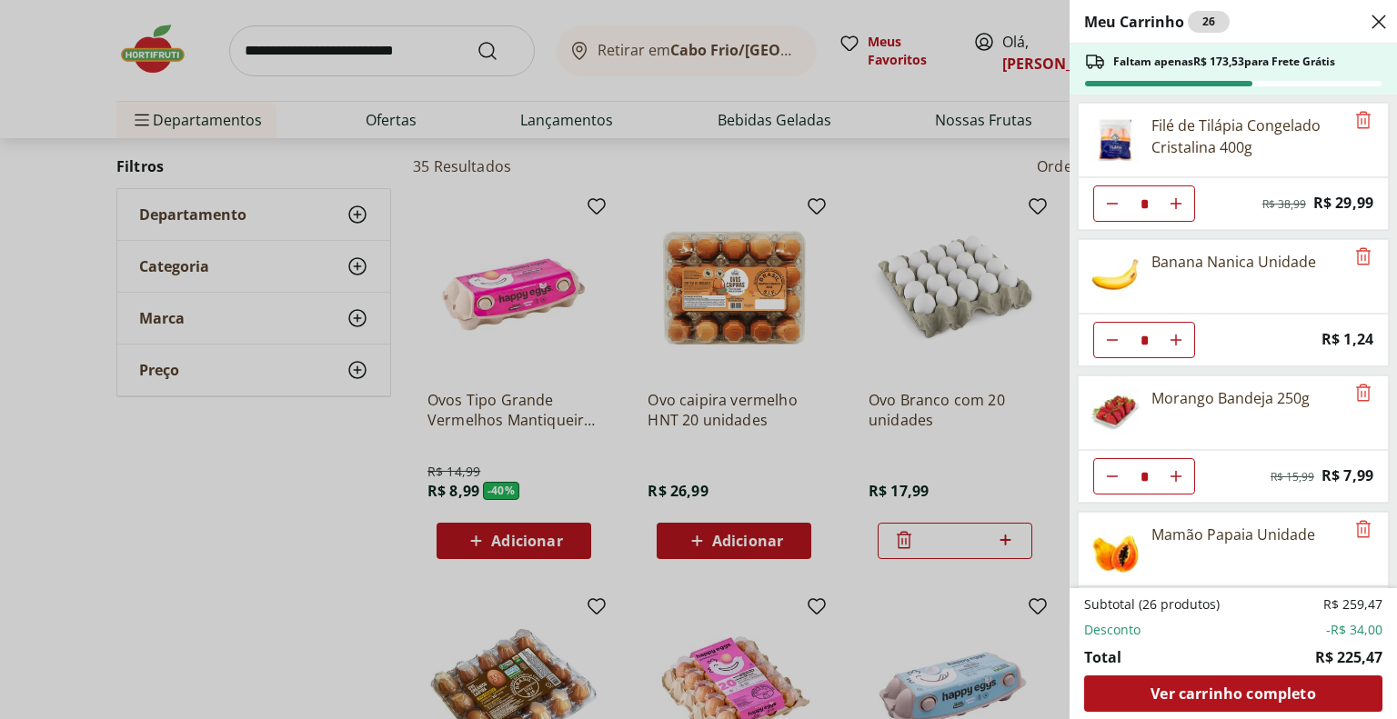
click at [849, 331] on div "Meu Carrinho 26 Faltam apenas R$ 173,53 para Frete Grátis Filé de Tilápia Conge…" at bounding box center [698, 359] width 1397 height 719
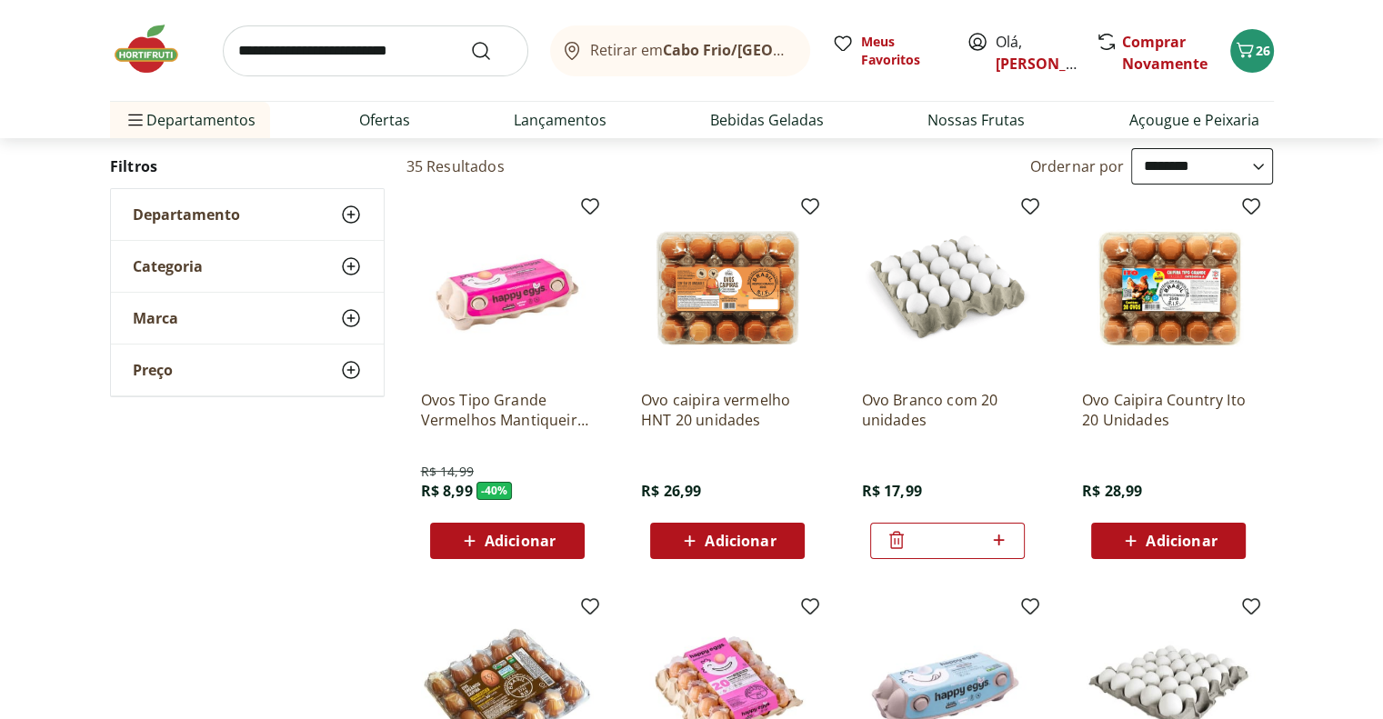
click at [1001, 538] on icon at bounding box center [998, 540] width 11 height 11
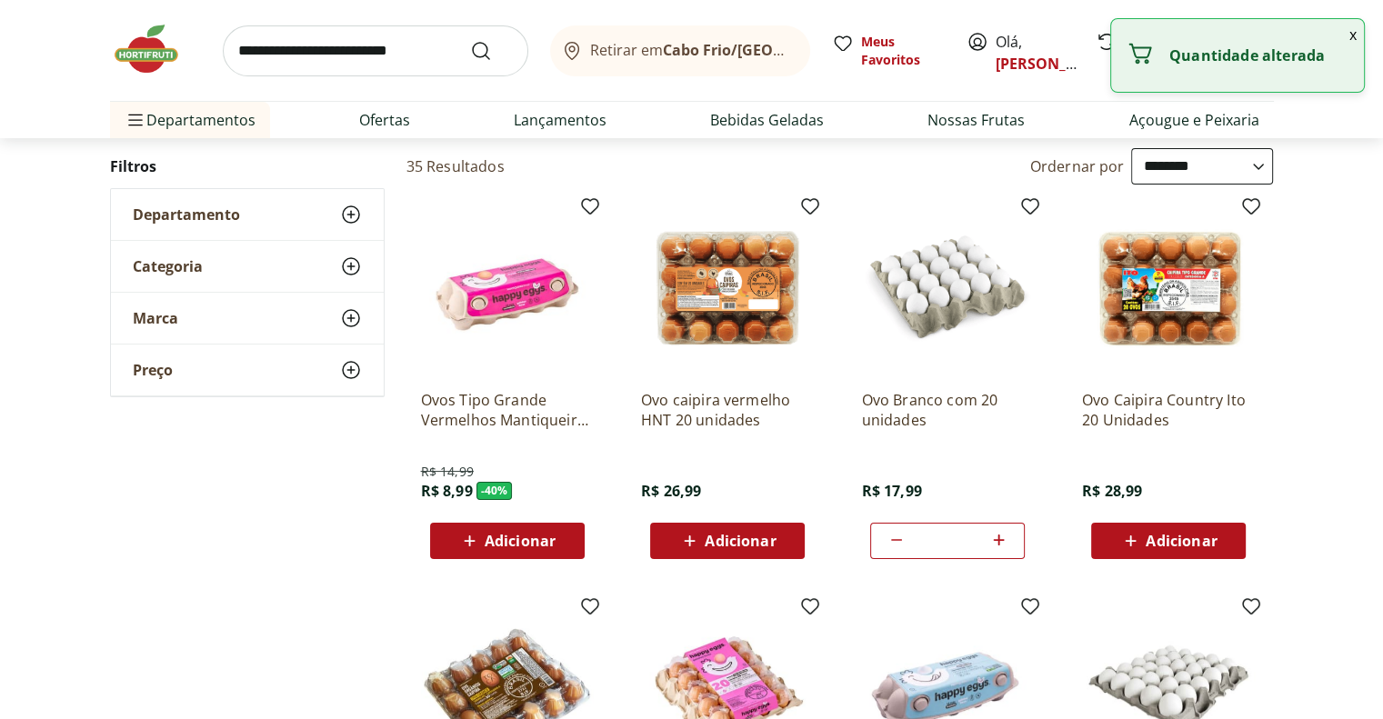
type input "*"
click at [1353, 37] on button "x" at bounding box center [1354, 34] width 22 height 31
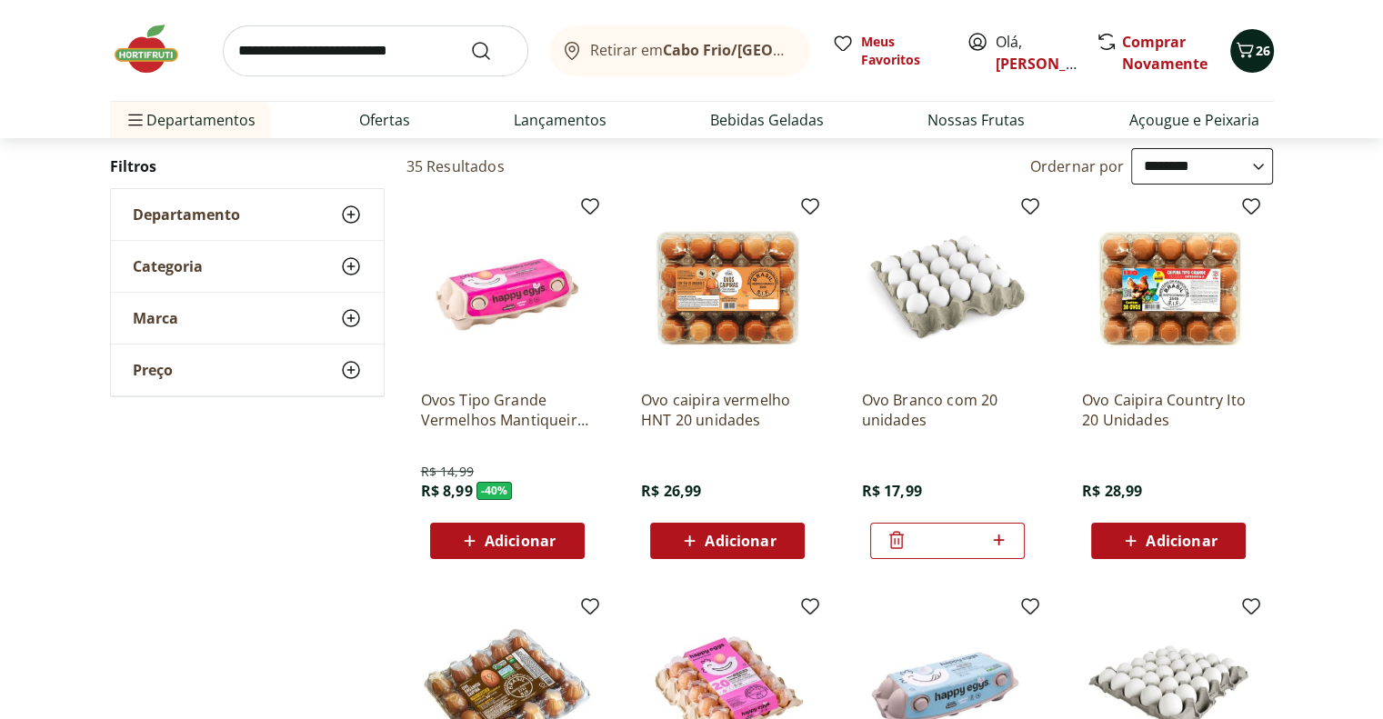
click at [1256, 50] on span "26" at bounding box center [1263, 50] width 15 height 17
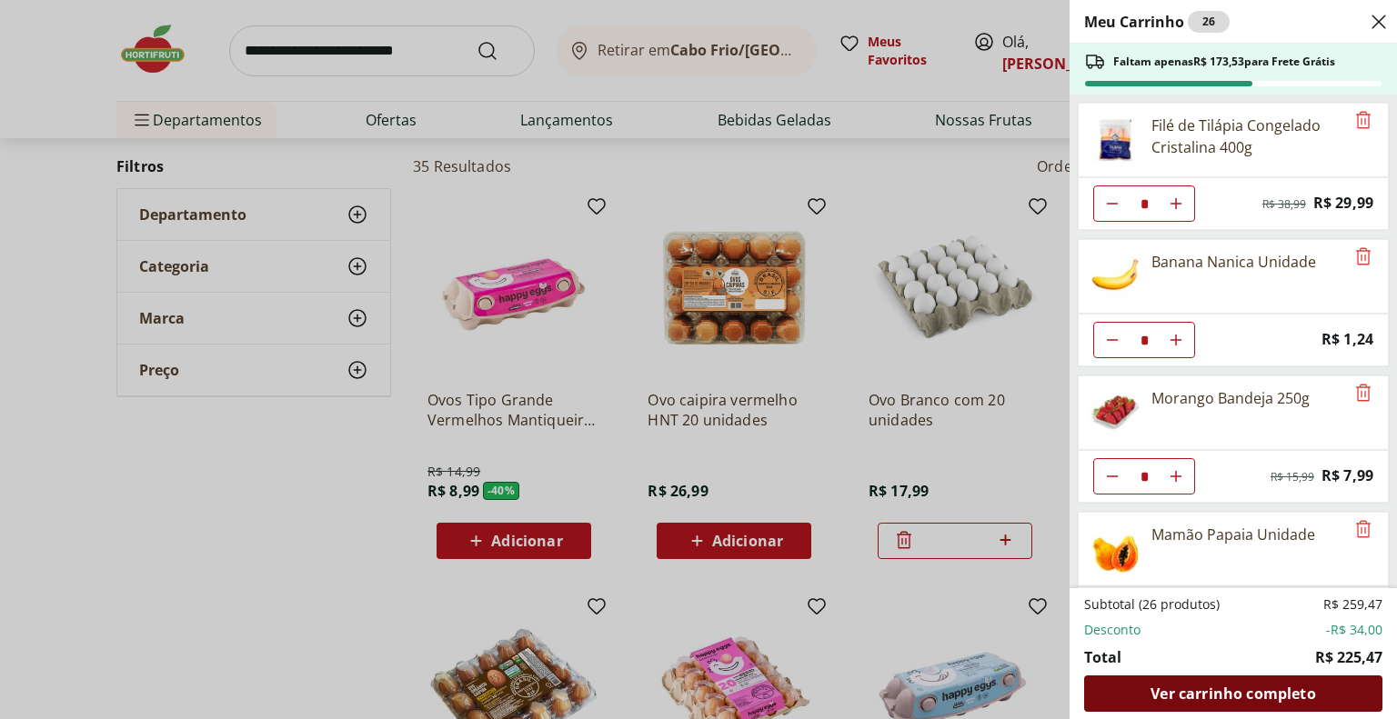
click at [1194, 698] on span "Ver carrinho completo" at bounding box center [1233, 694] width 165 height 15
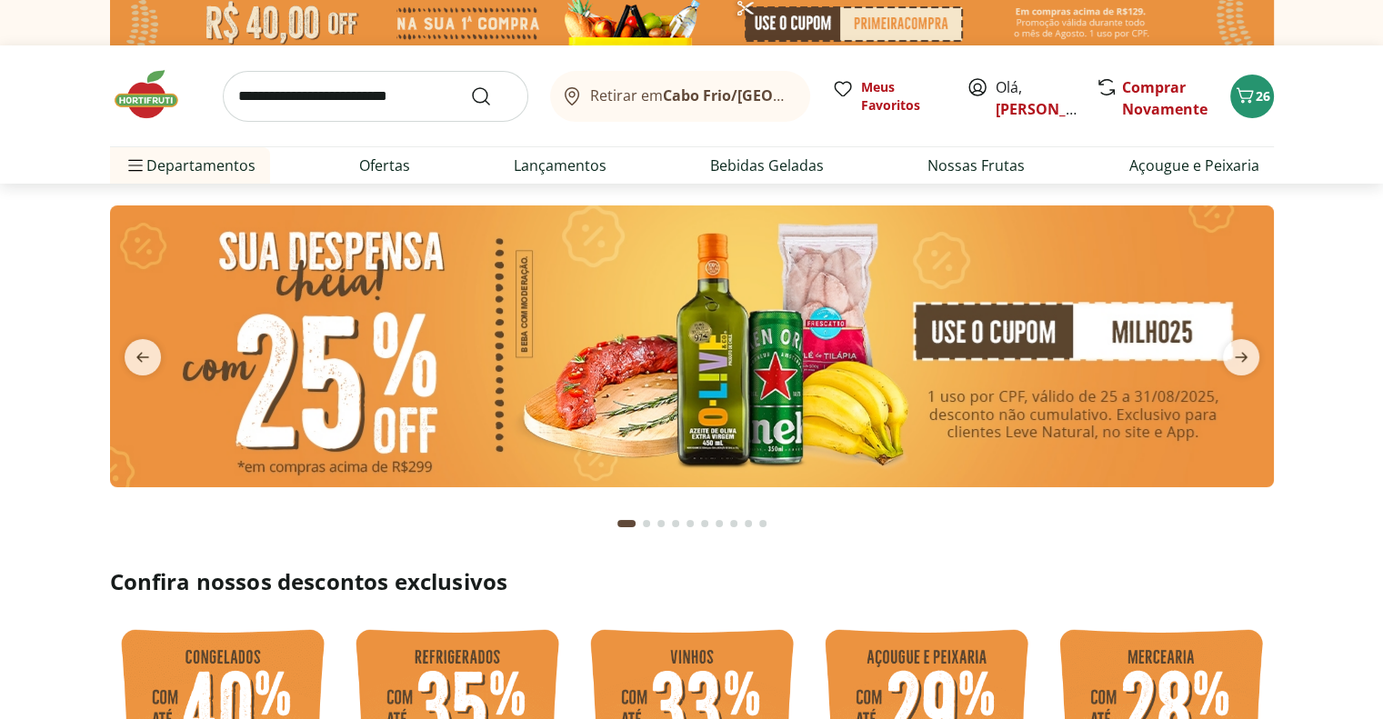
click at [291, 103] on input "search" at bounding box center [376, 96] width 306 height 51
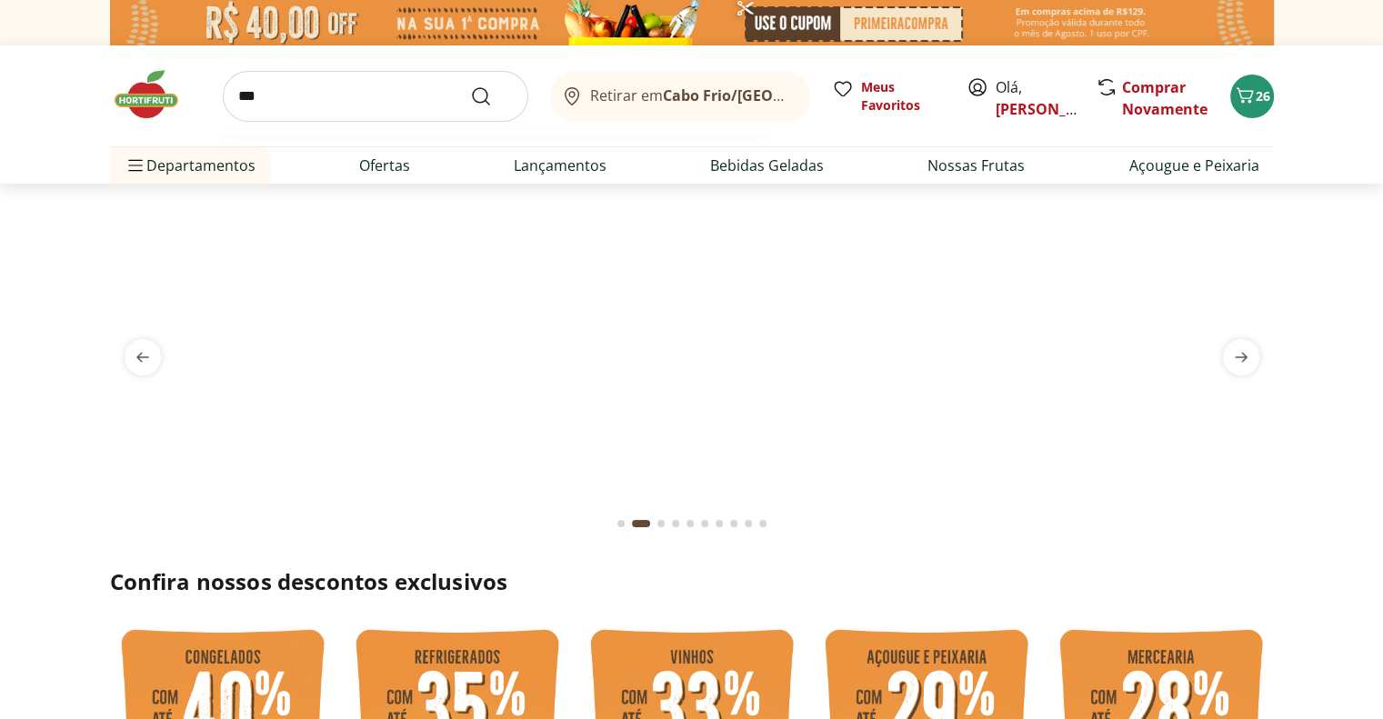
click at [470, 86] on button "Submit Search" at bounding box center [492, 97] width 44 height 22
type input "****"
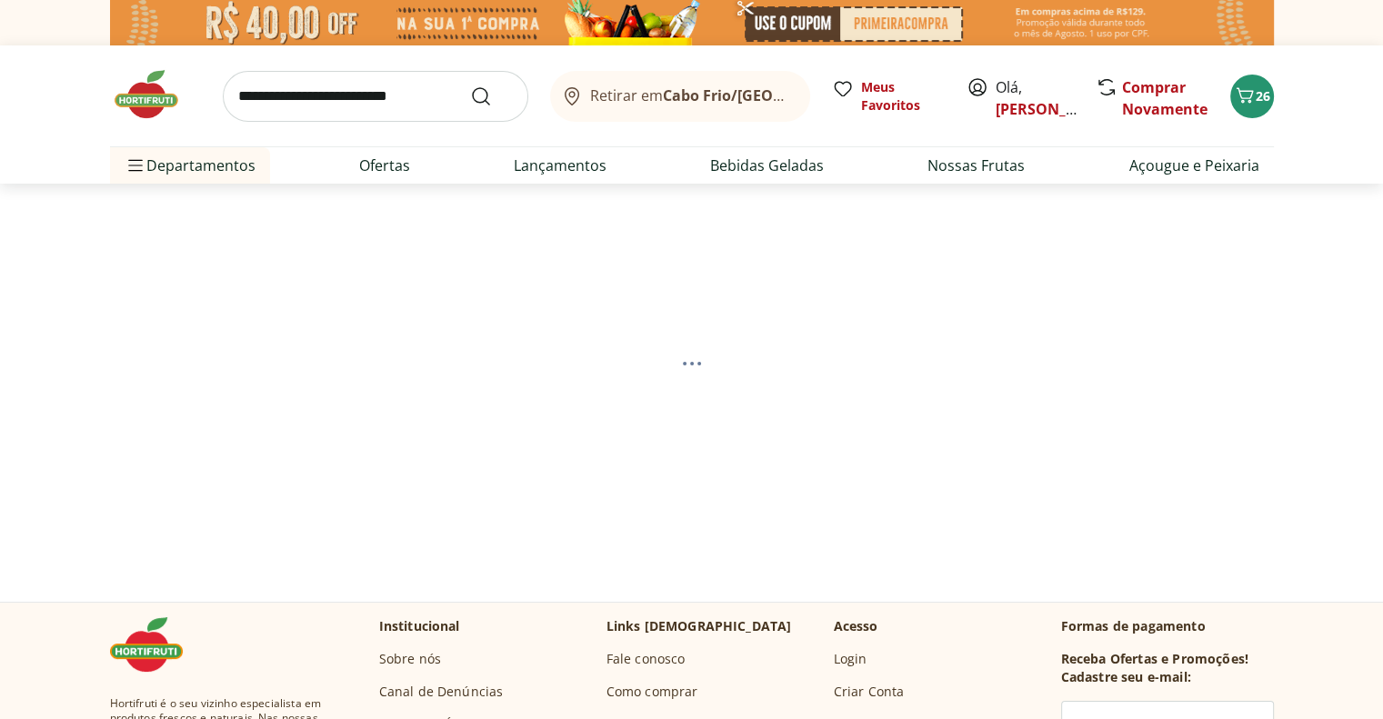
select select "**********"
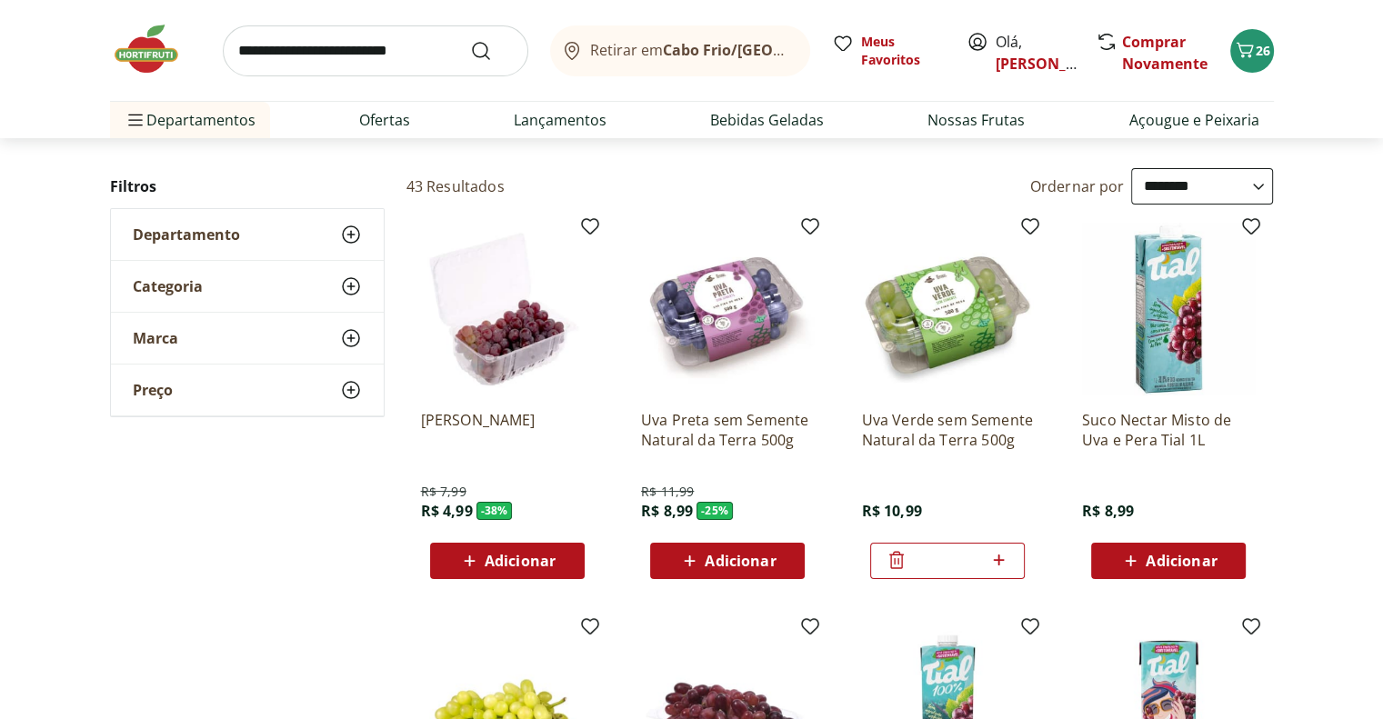
scroll to position [182, 0]
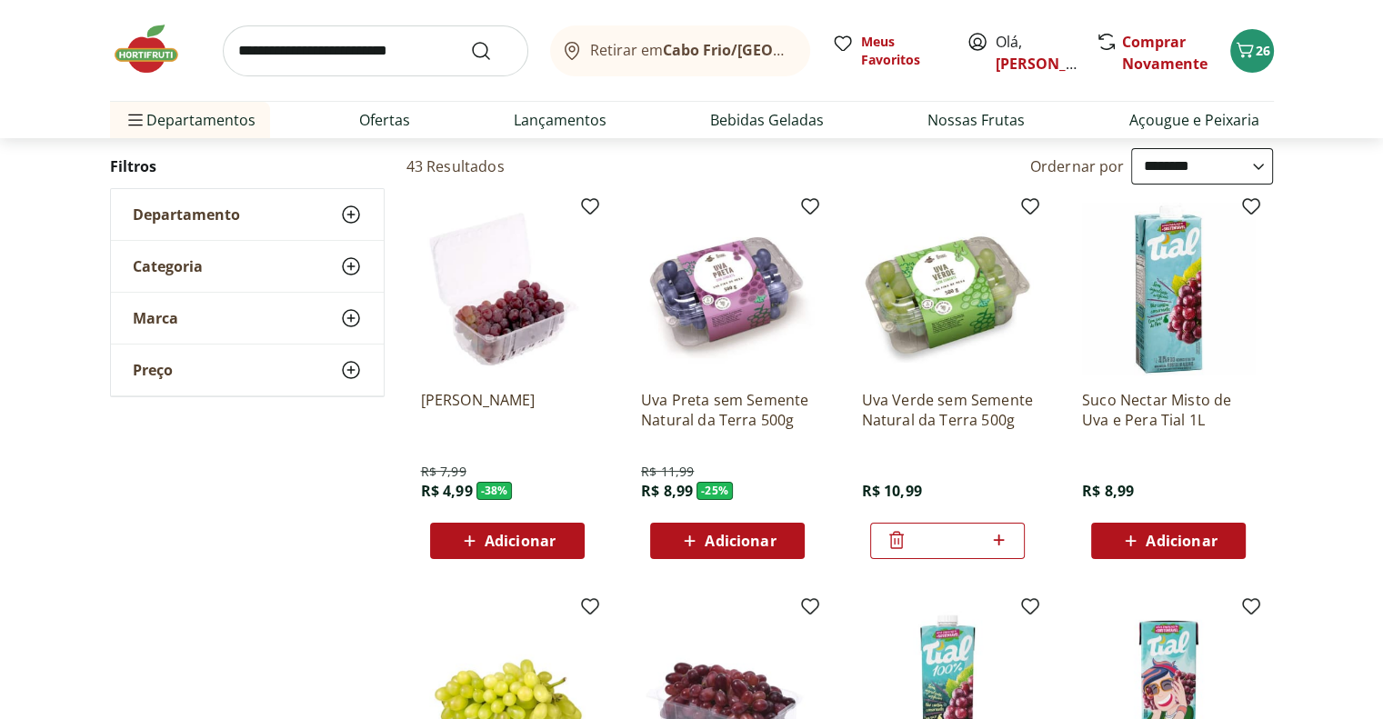
click at [1000, 538] on icon at bounding box center [998, 540] width 11 height 11
type input "*"
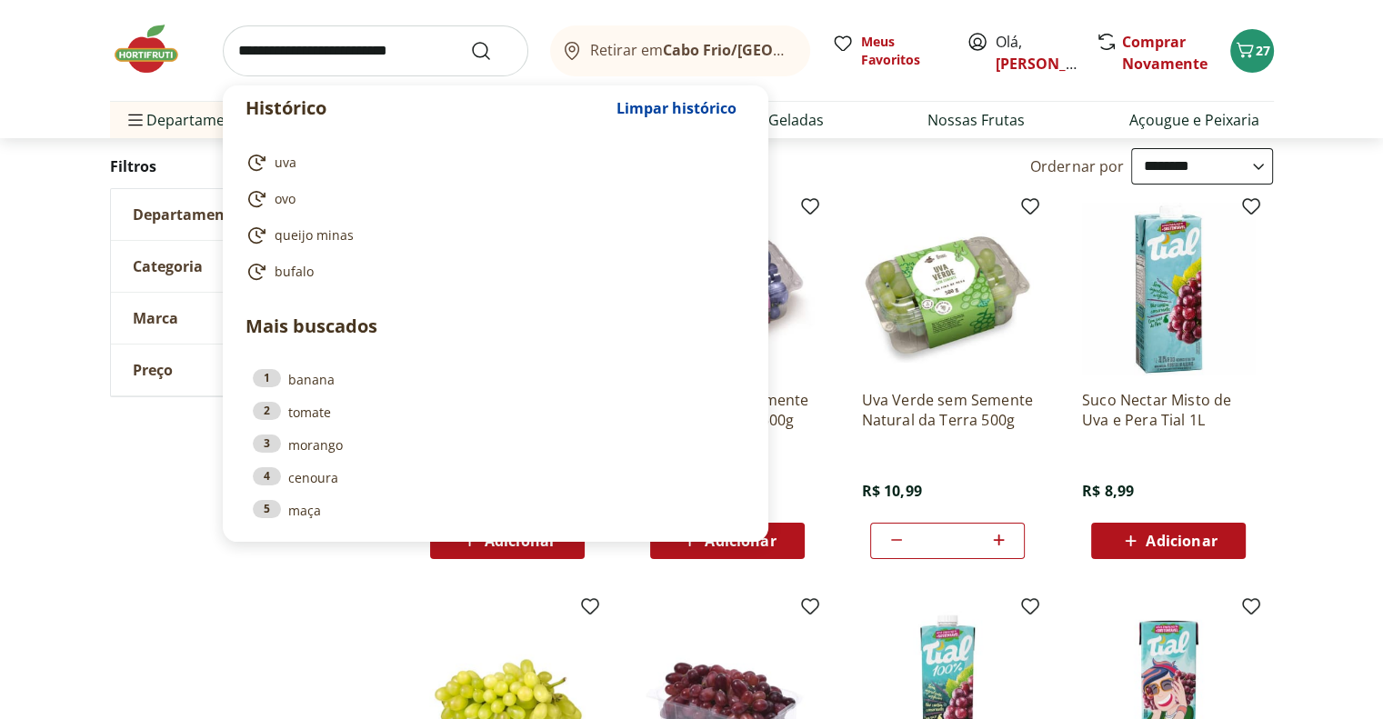
click at [285, 55] on input "search" at bounding box center [376, 50] width 306 height 51
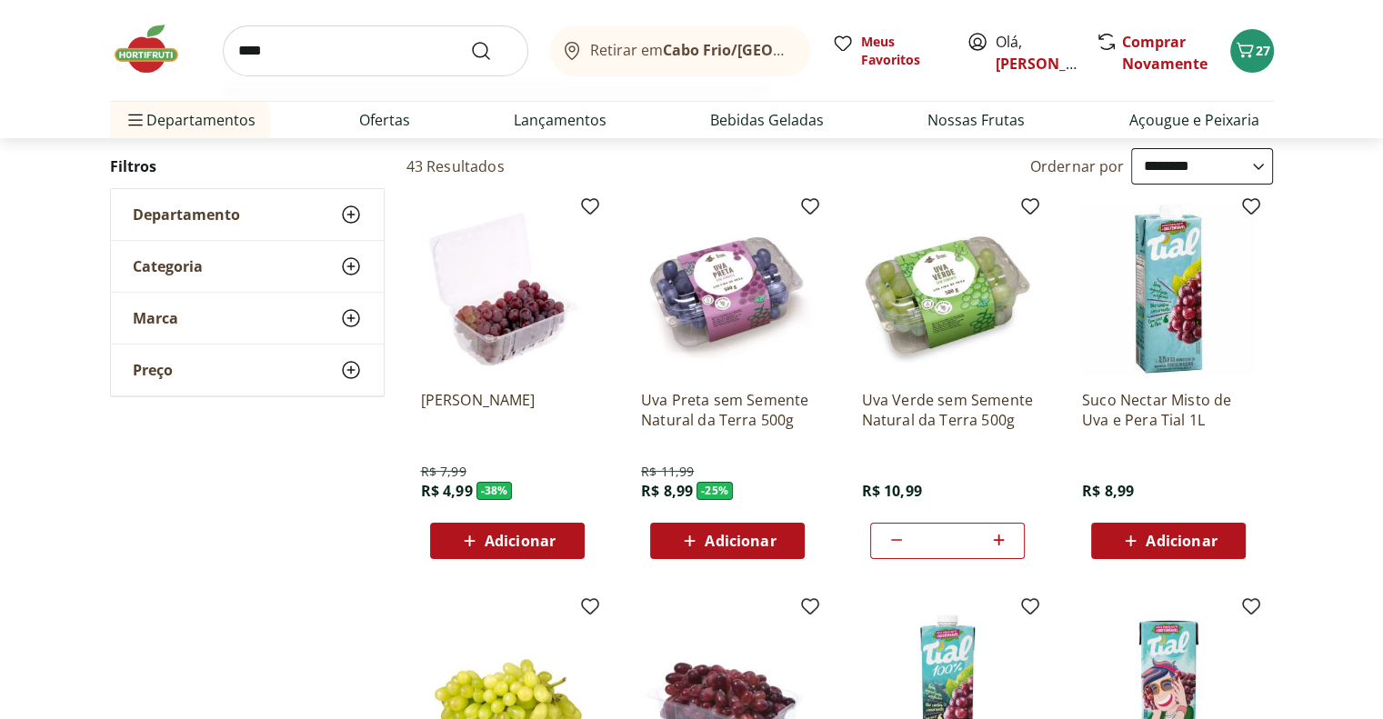
type input "****"
click at [470, 40] on button "Submit Search" at bounding box center [492, 51] width 44 height 22
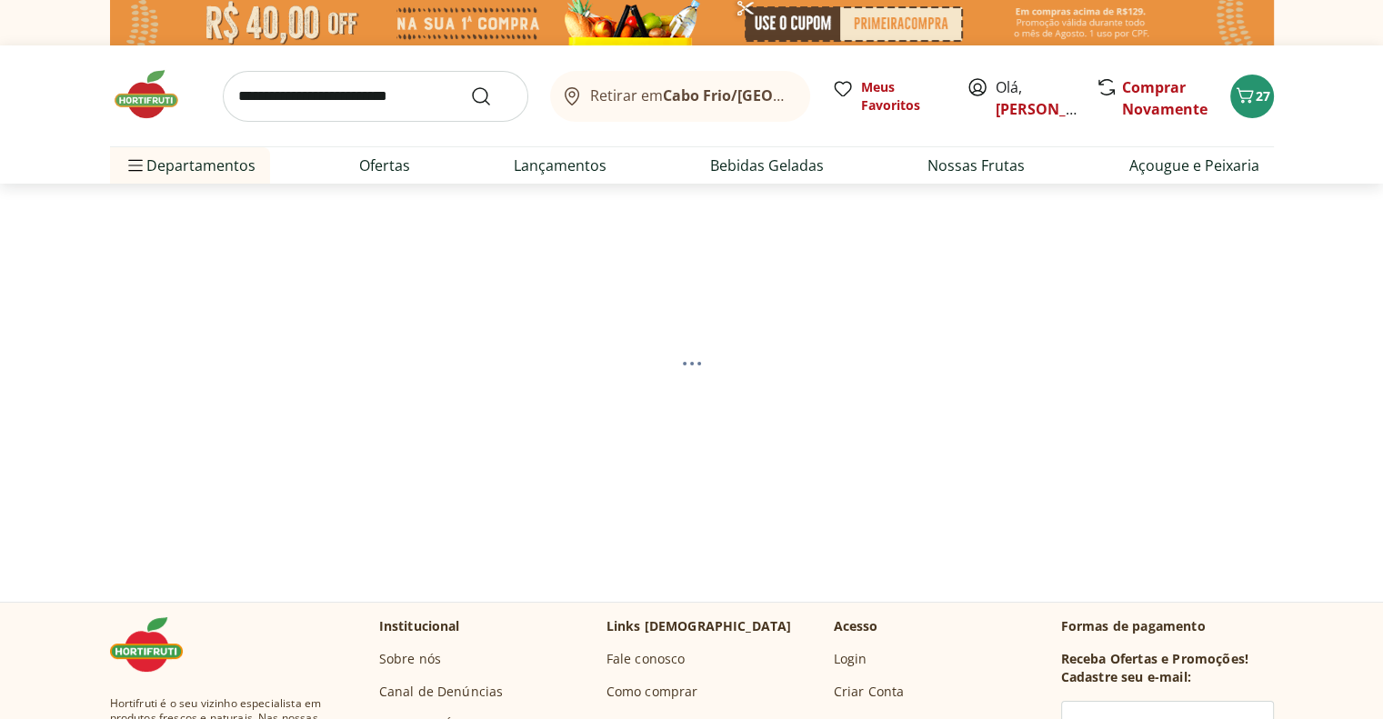
select select "**********"
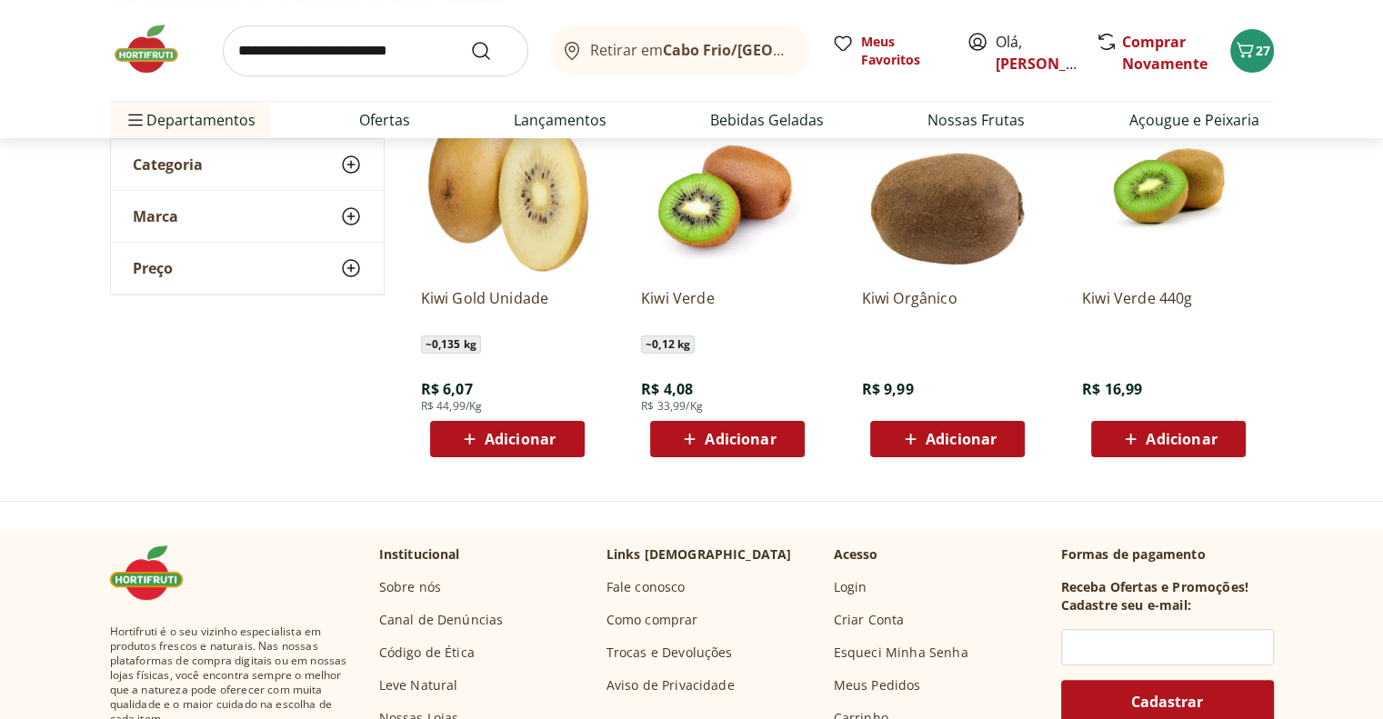
scroll to position [182, 0]
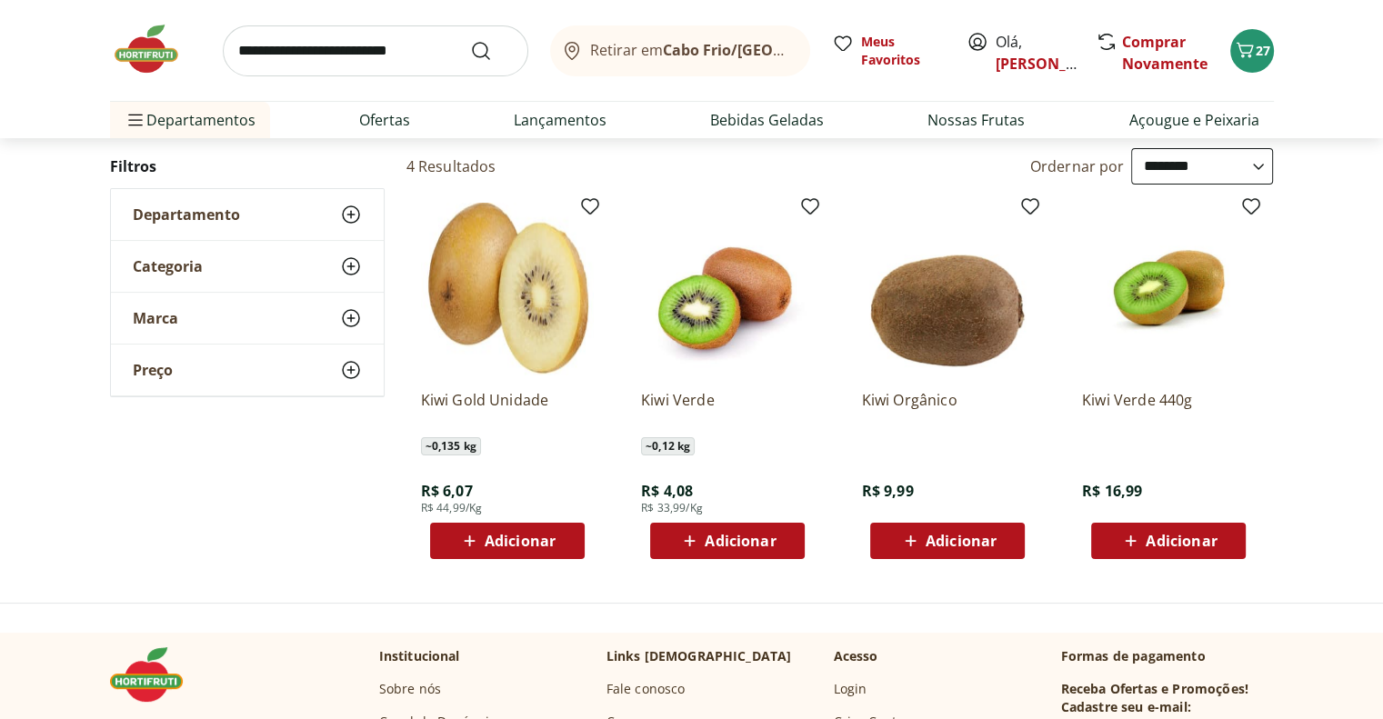
click at [759, 543] on span "Adicionar" at bounding box center [740, 541] width 71 height 15
click at [284, 53] on input "search" at bounding box center [376, 50] width 306 height 51
type input "********"
click at [470, 40] on button "Submit Search" at bounding box center [492, 51] width 44 height 22
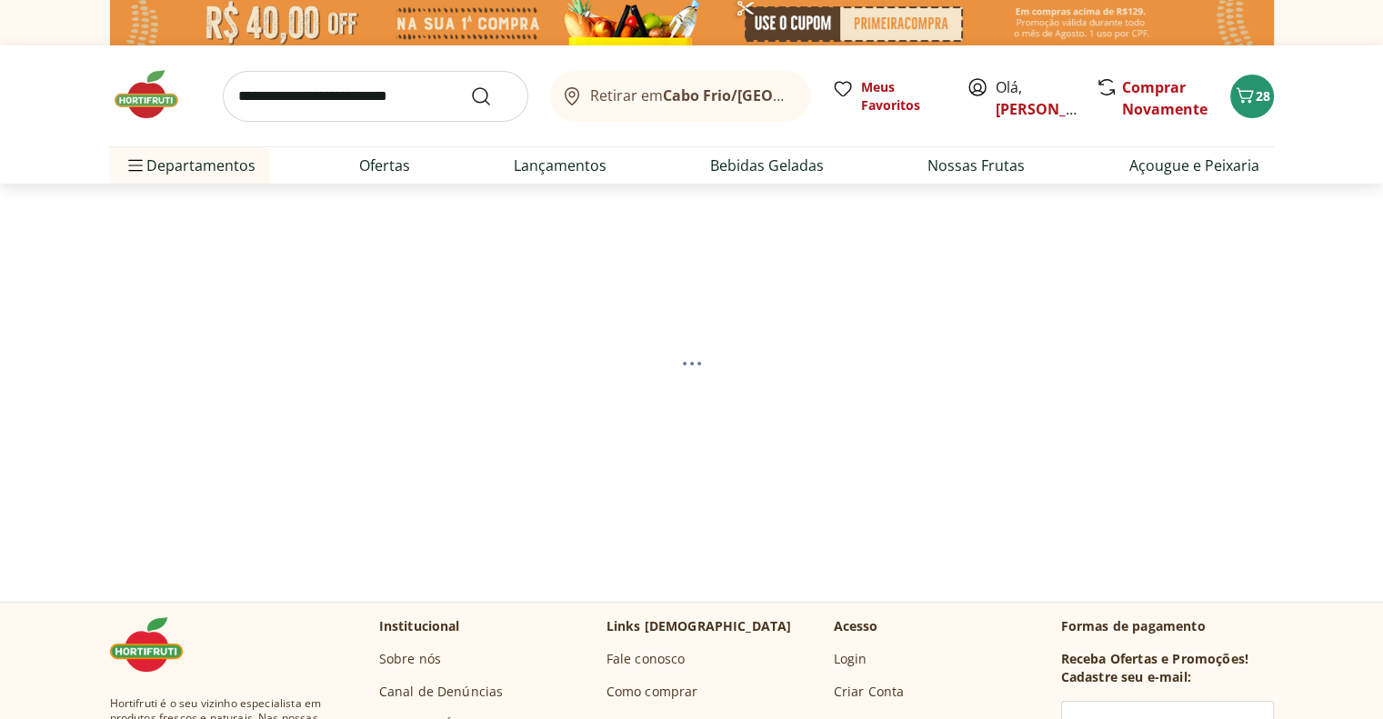
select select "**********"
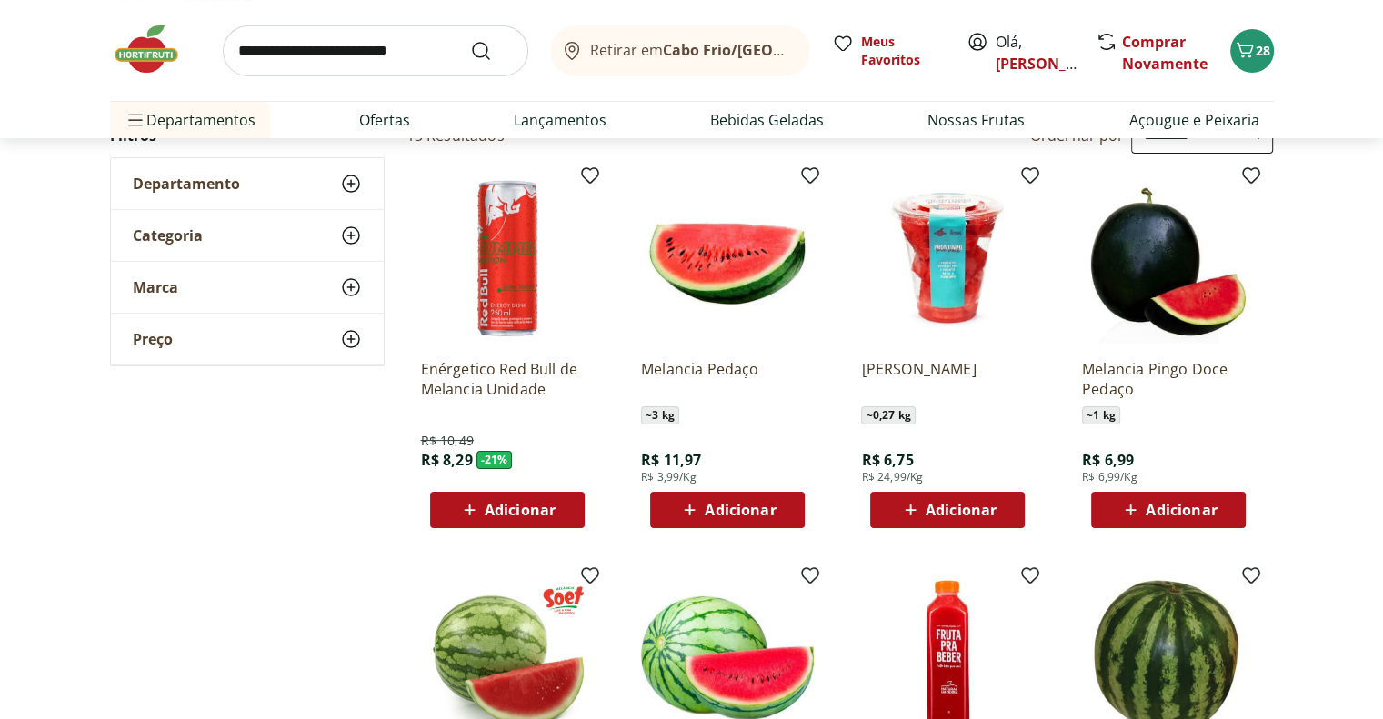
scroll to position [273, 0]
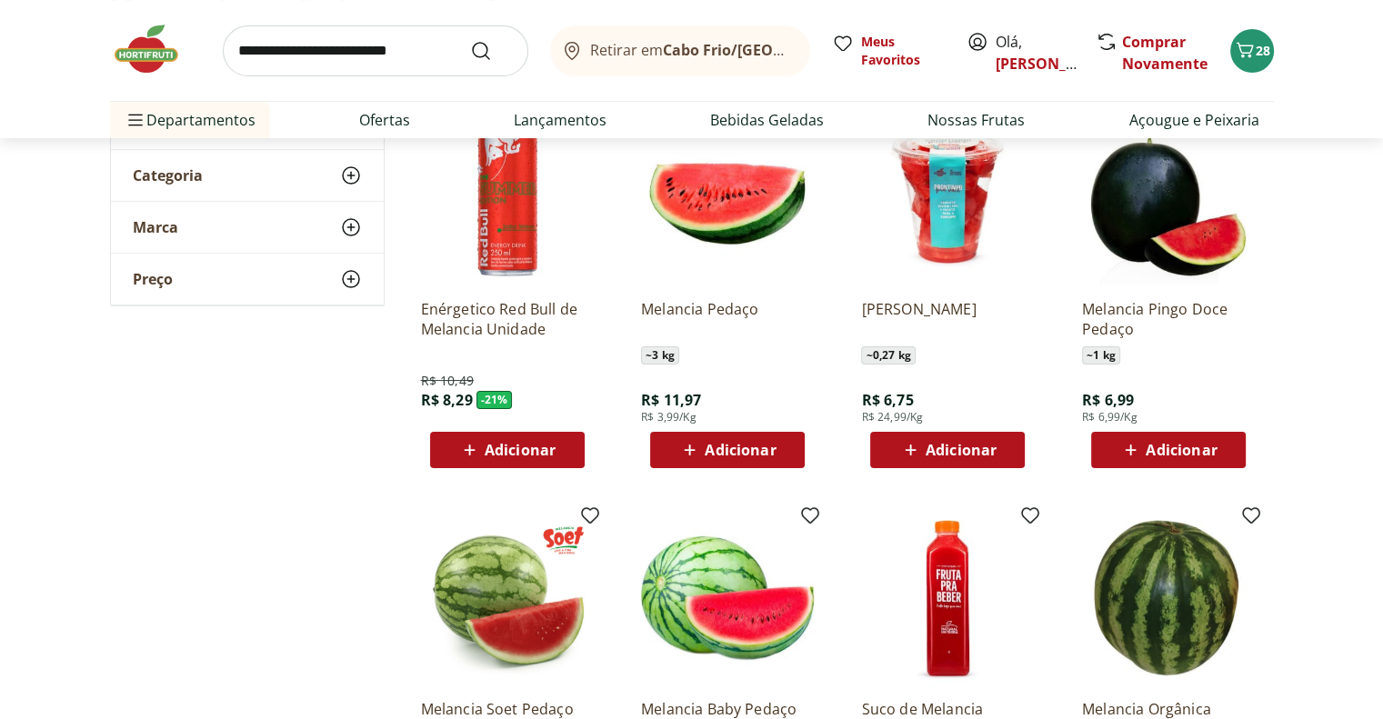
click at [758, 450] on span "Adicionar" at bounding box center [740, 450] width 71 height 15
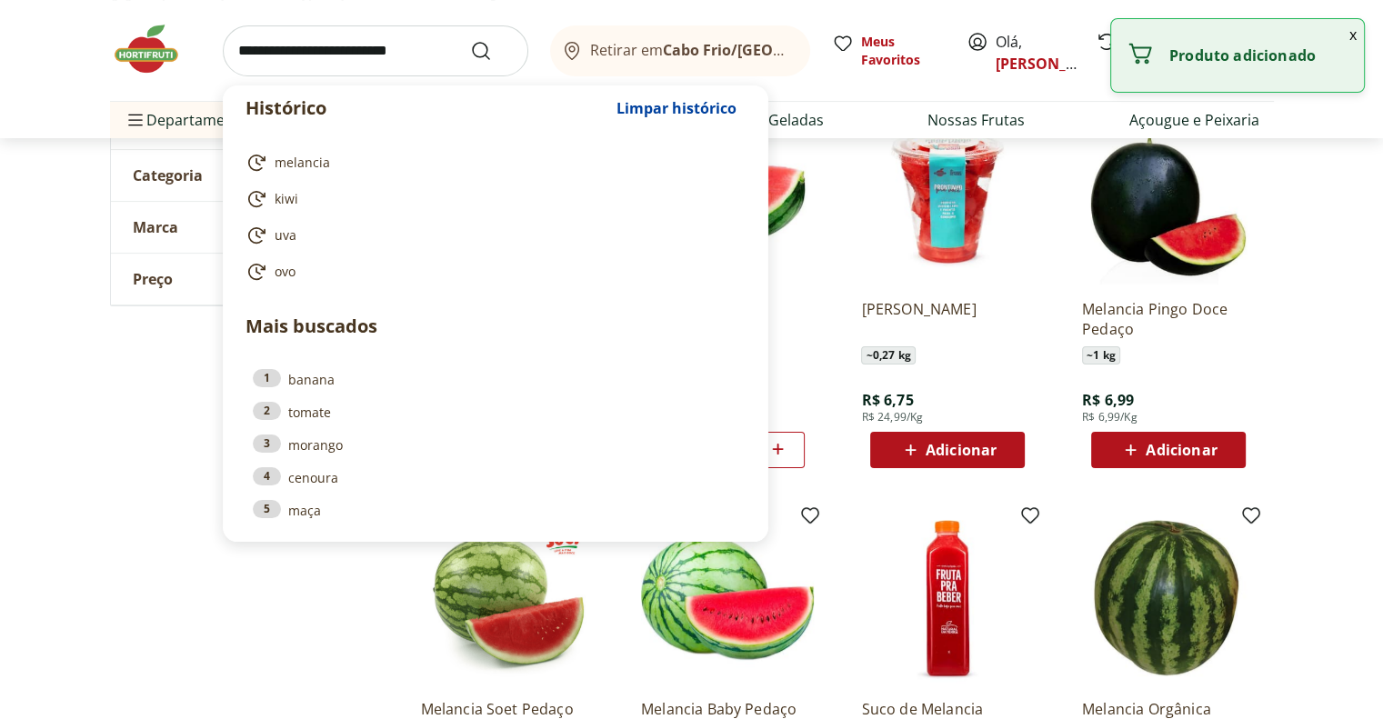
click at [323, 52] on input "search" at bounding box center [376, 50] width 306 height 51
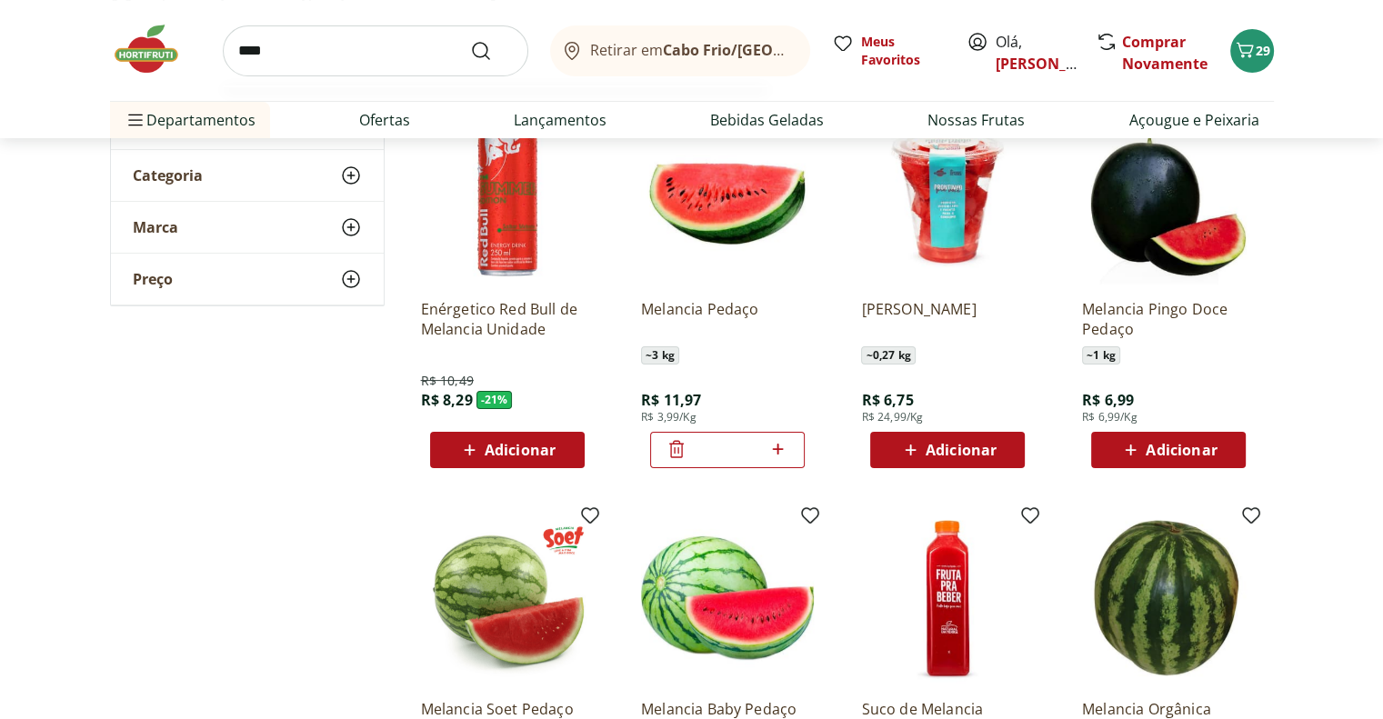
type input "*****"
click button "Submit Search" at bounding box center [492, 51] width 44 height 22
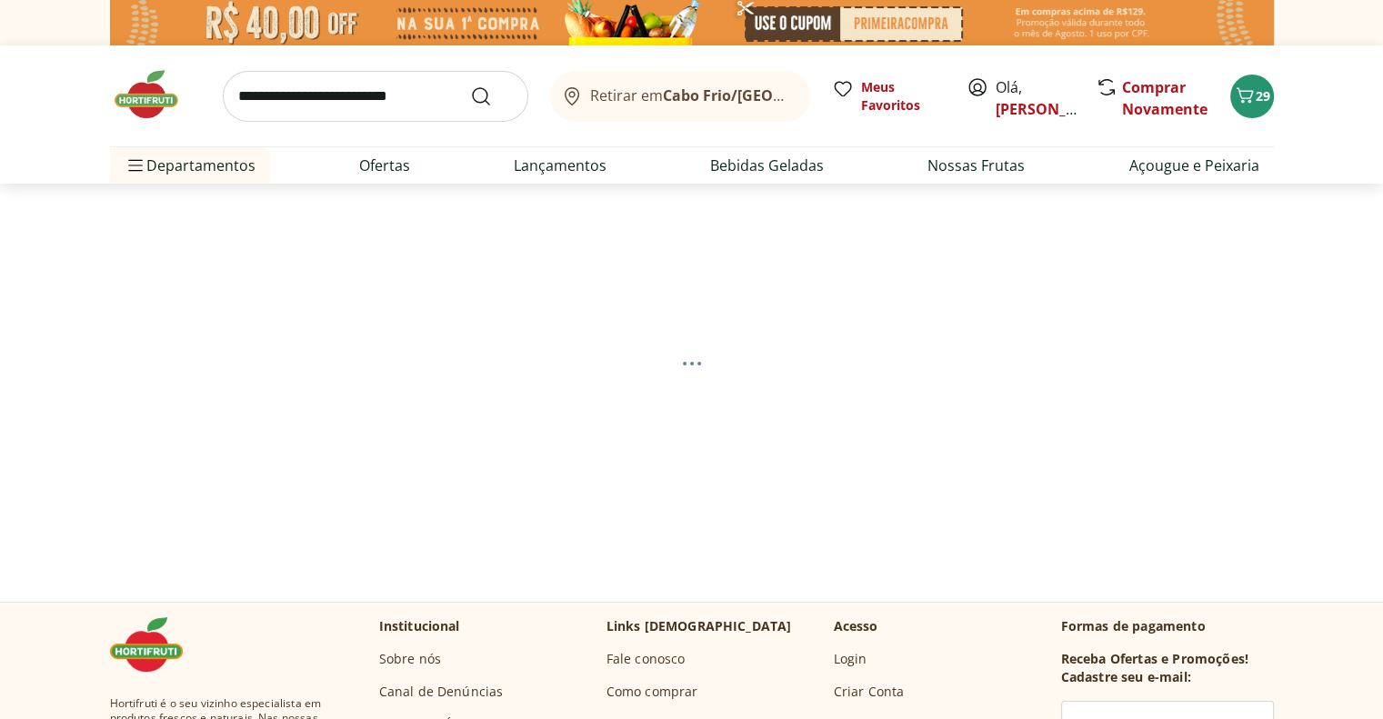
select select "**********"
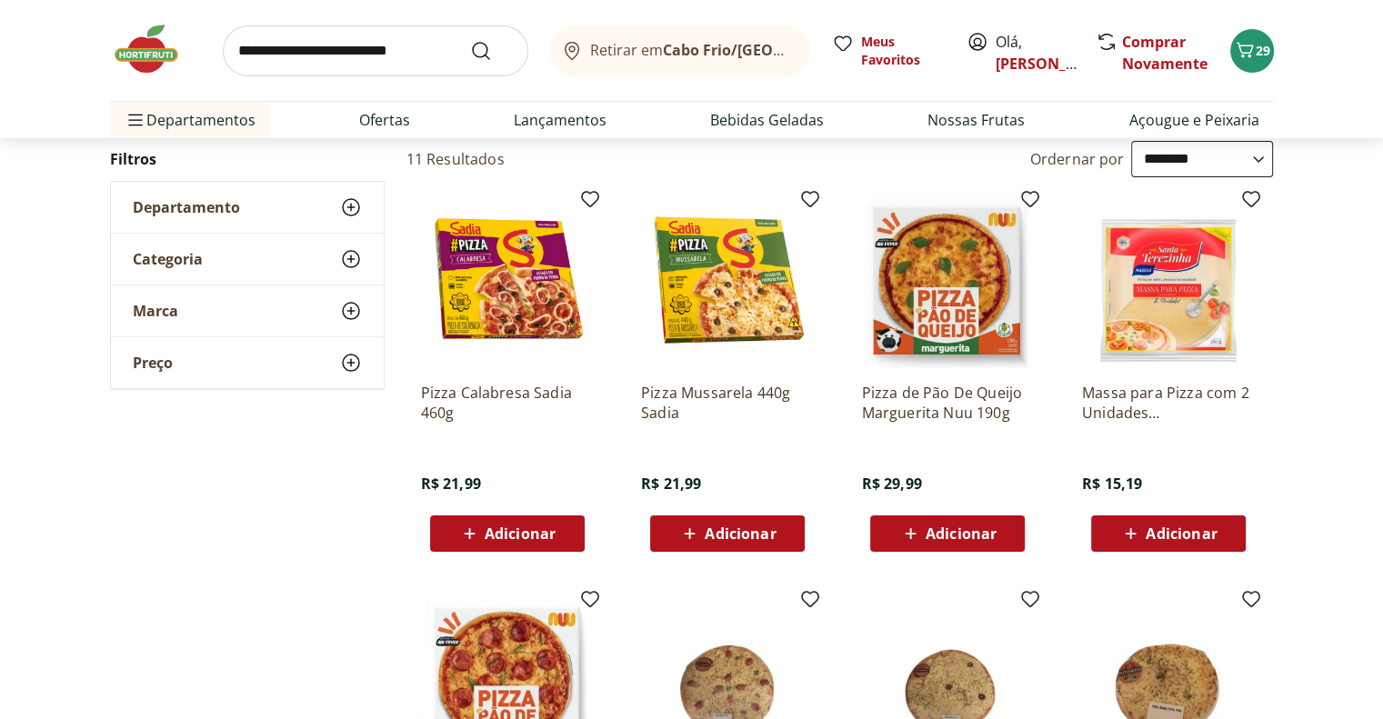
scroll to position [273, 0]
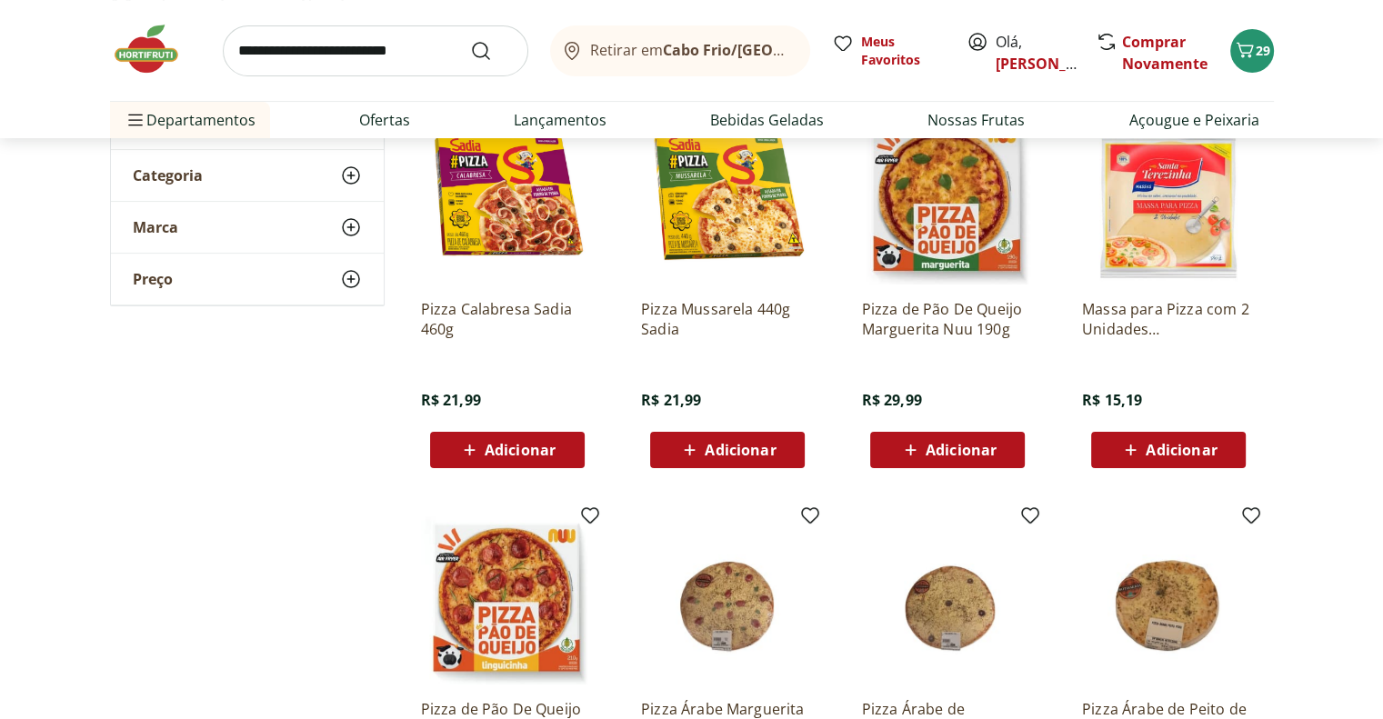
click at [939, 451] on span "Adicionar" at bounding box center [961, 450] width 71 height 15
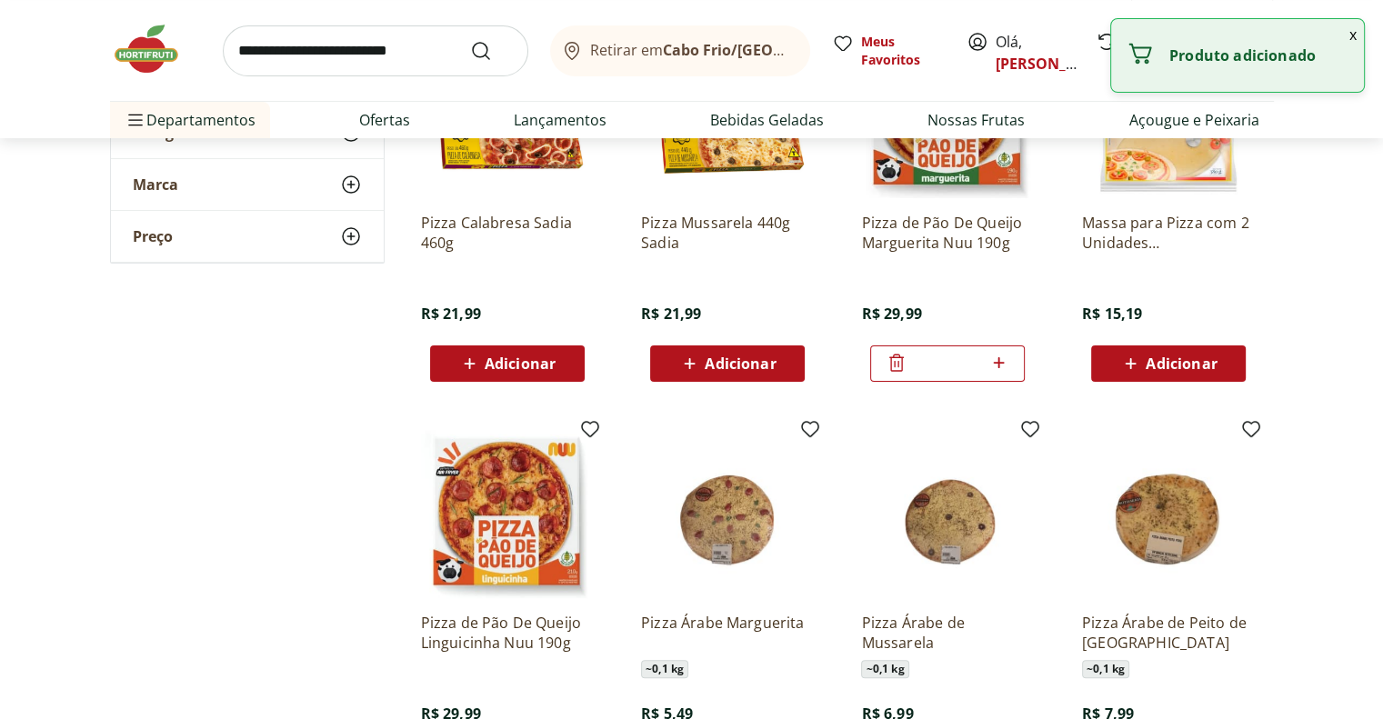
scroll to position [728, 0]
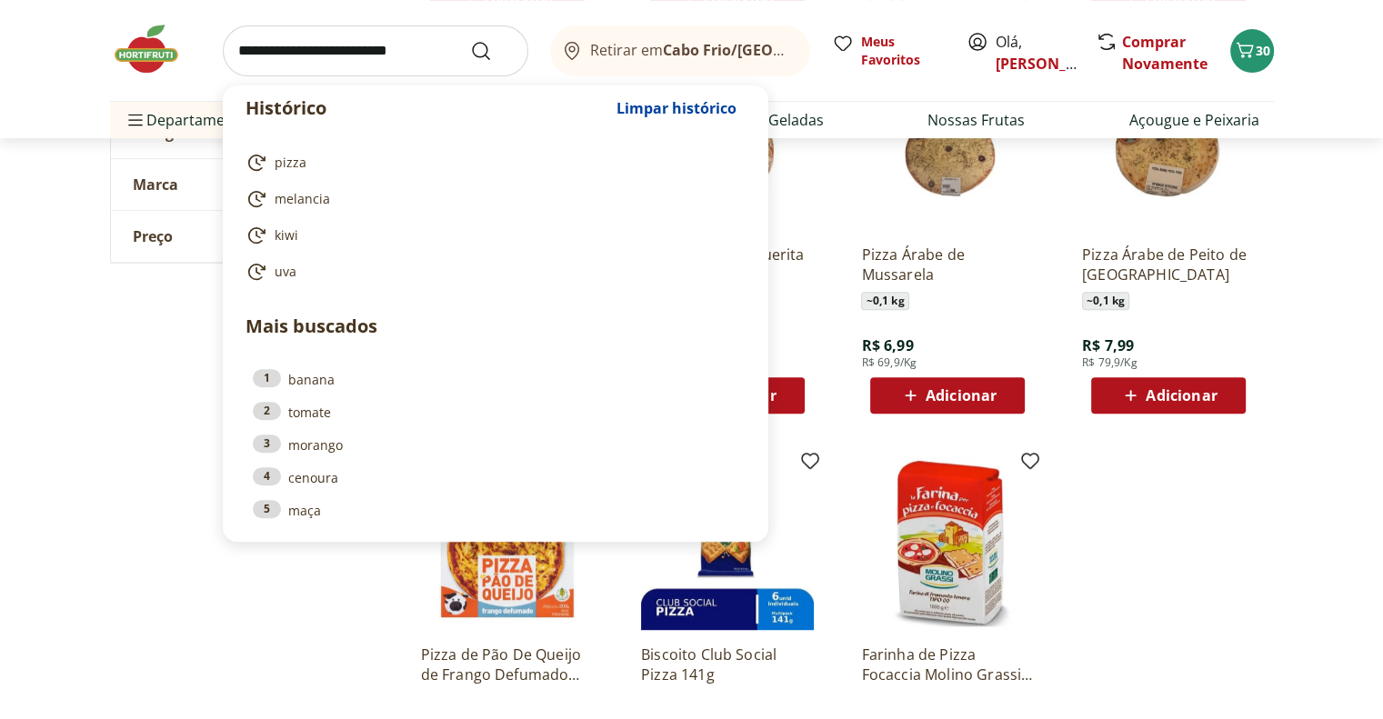
click at [317, 58] on input "search" at bounding box center [376, 50] width 306 height 51
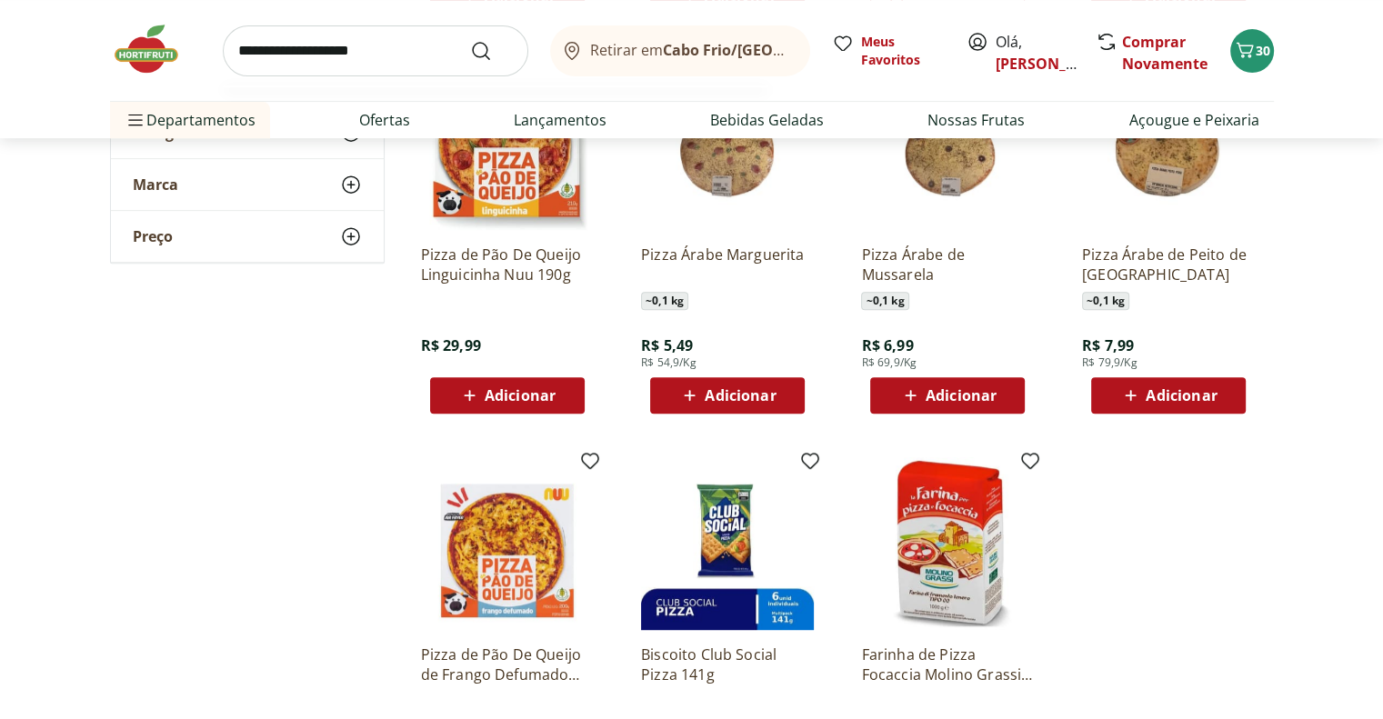
type input "**********"
click at [470, 40] on button "Submit Search" at bounding box center [492, 51] width 44 height 22
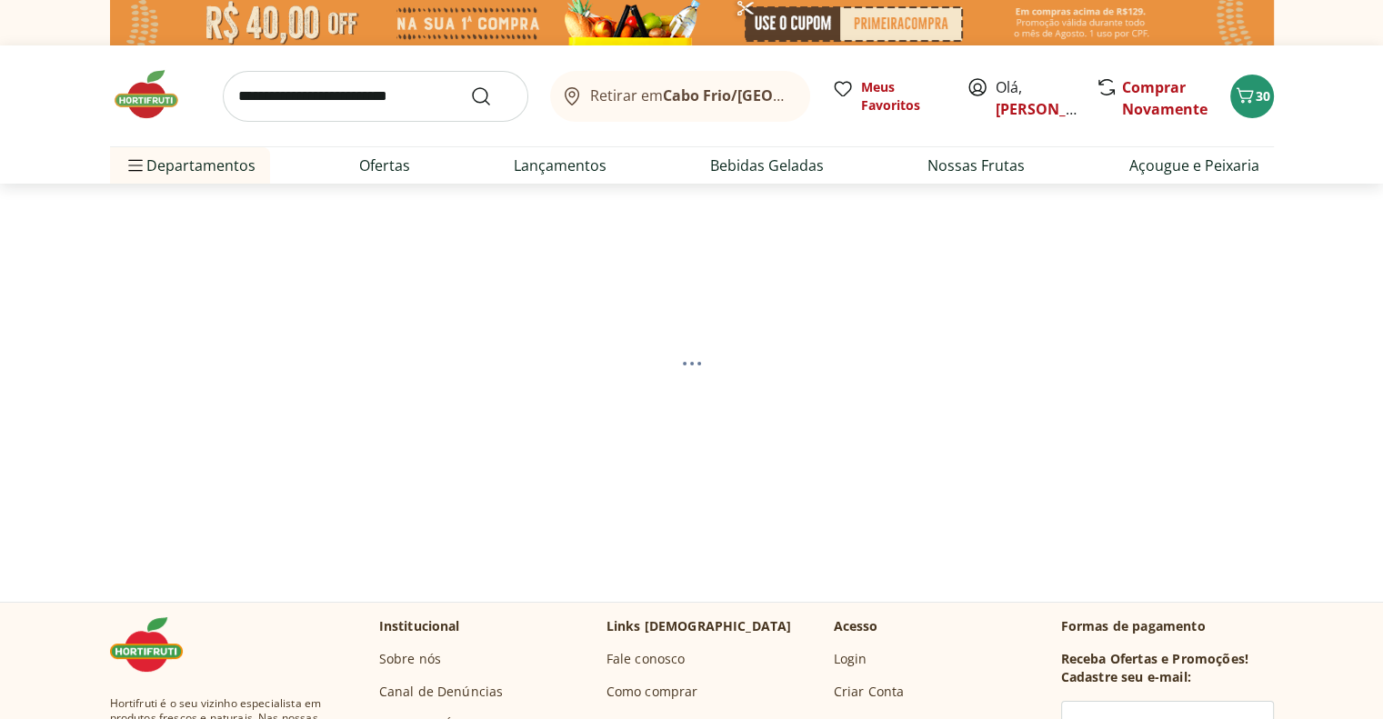
select select "**********"
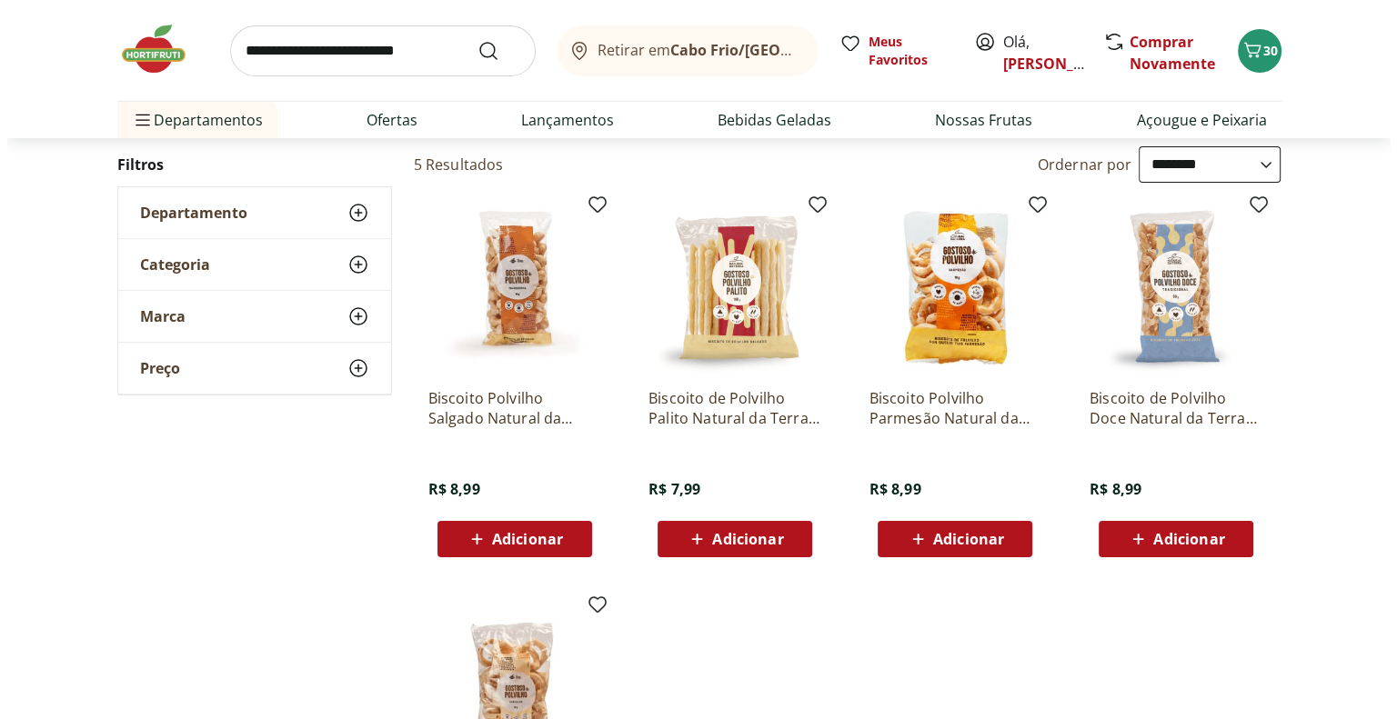
scroll to position [182, 0]
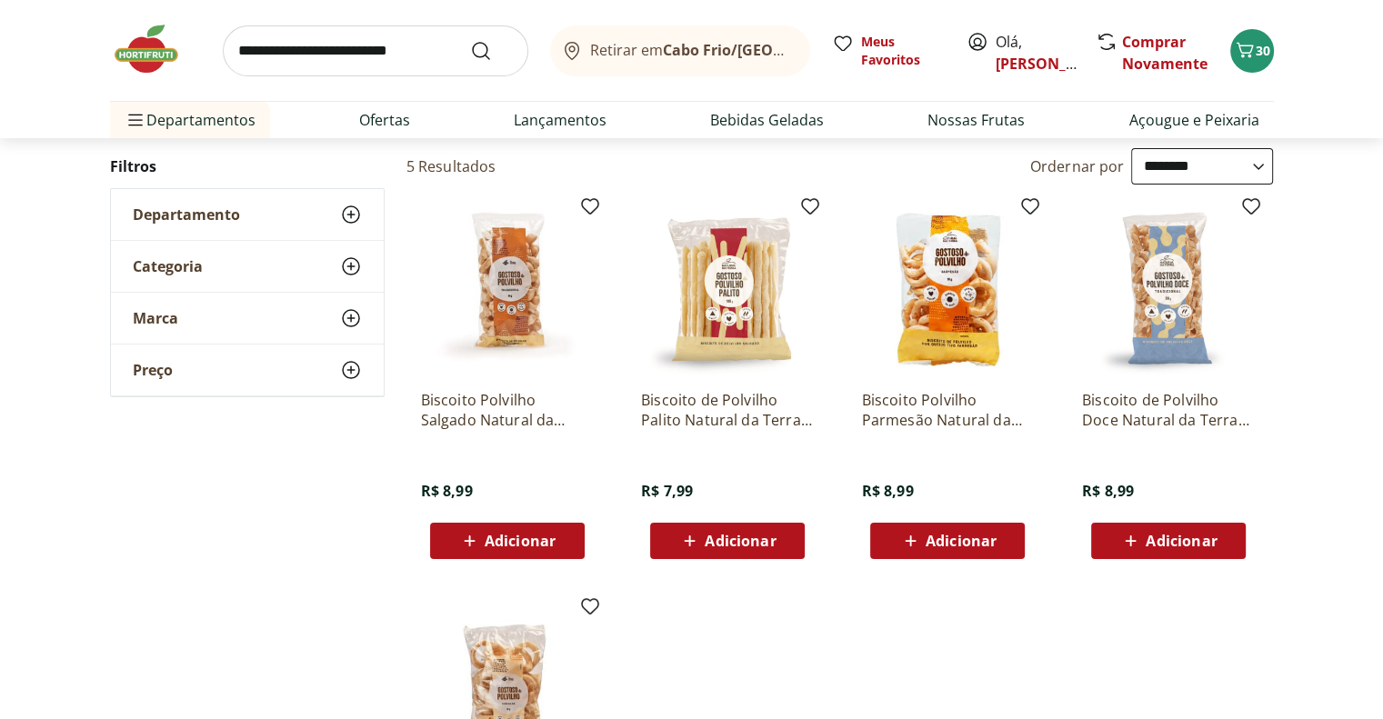
click at [518, 545] on span "Adicionar" at bounding box center [520, 541] width 71 height 15
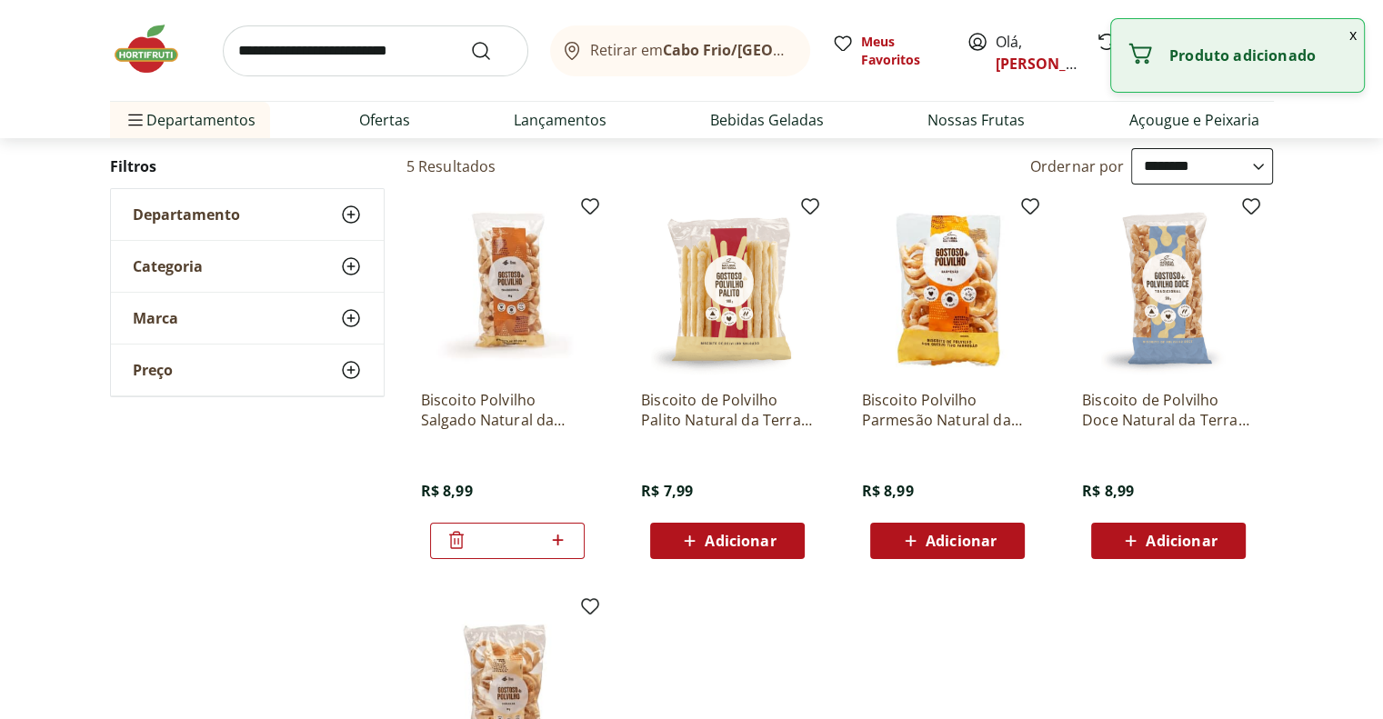
click at [1353, 35] on button "x" at bounding box center [1354, 34] width 22 height 31
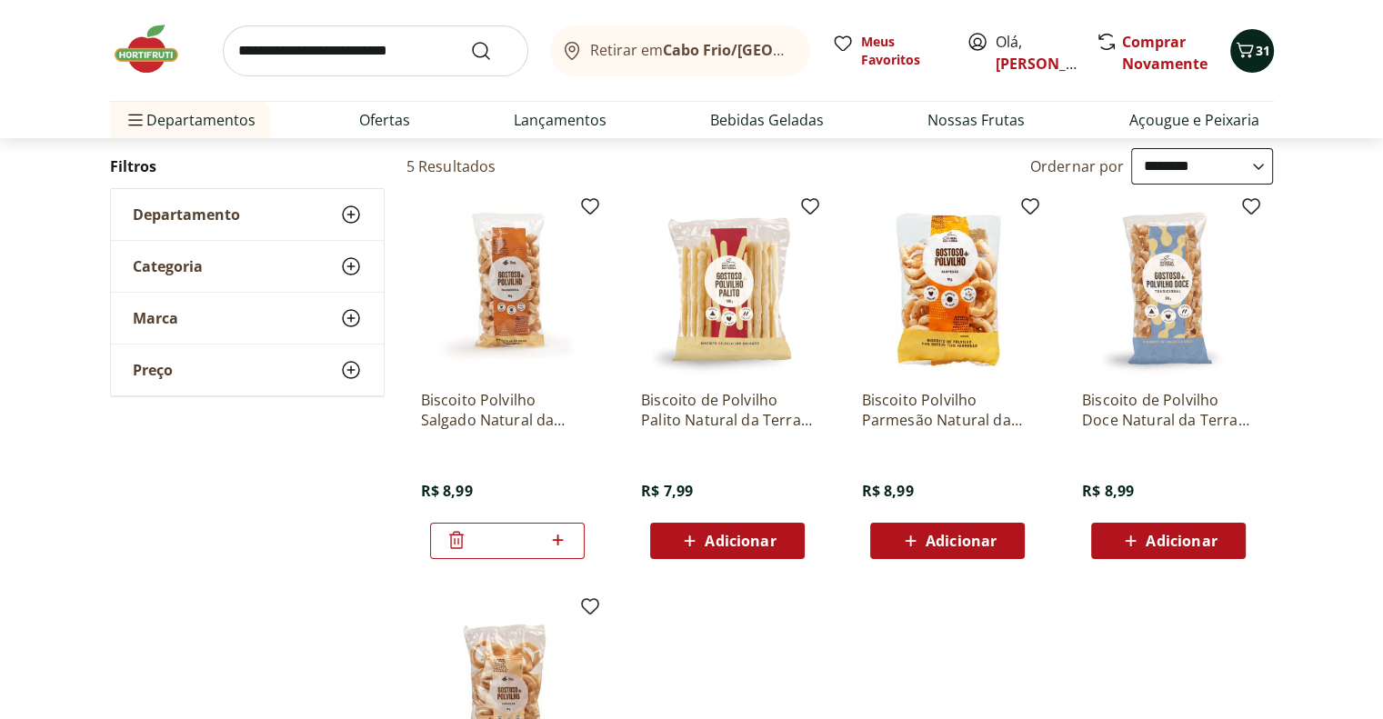
click at [1248, 48] on icon "Carrinho" at bounding box center [1245, 50] width 22 height 22
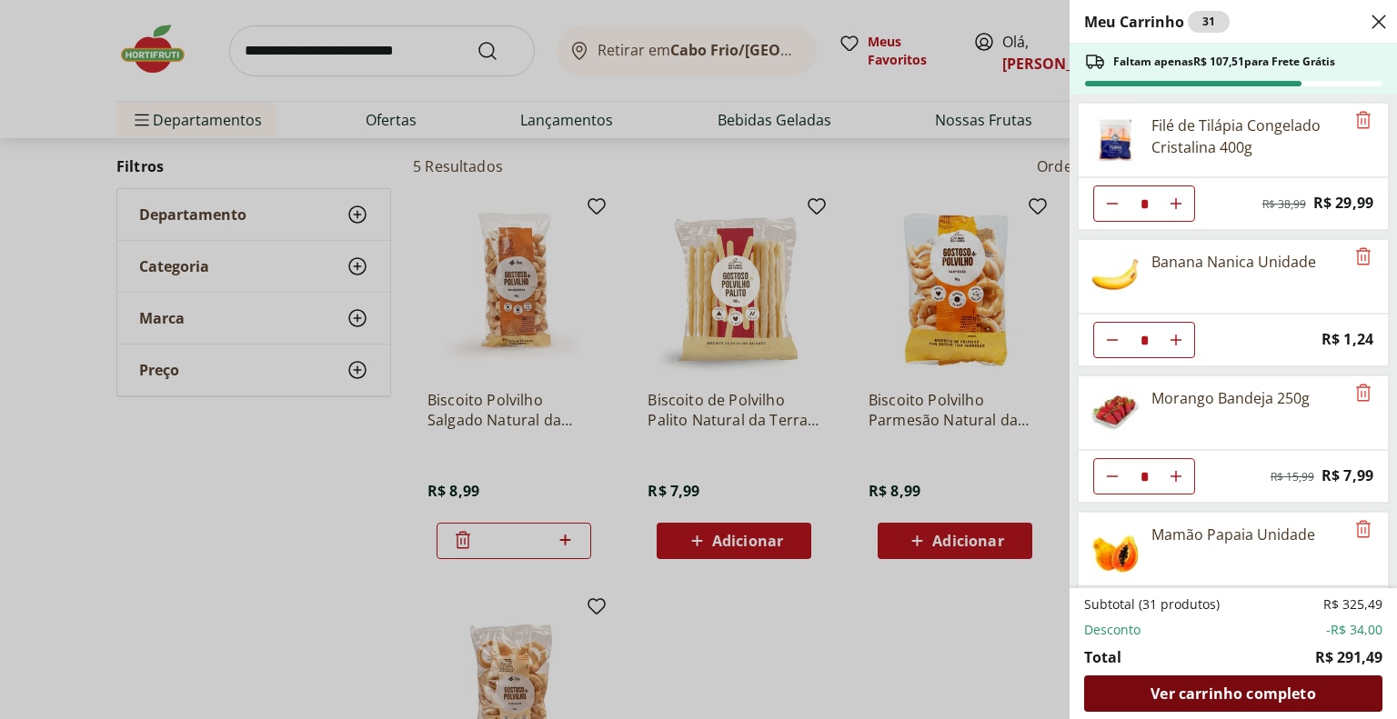
click at [1219, 687] on span "Ver carrinho completo" at bounding box center [1233, 694] width 165 height 15
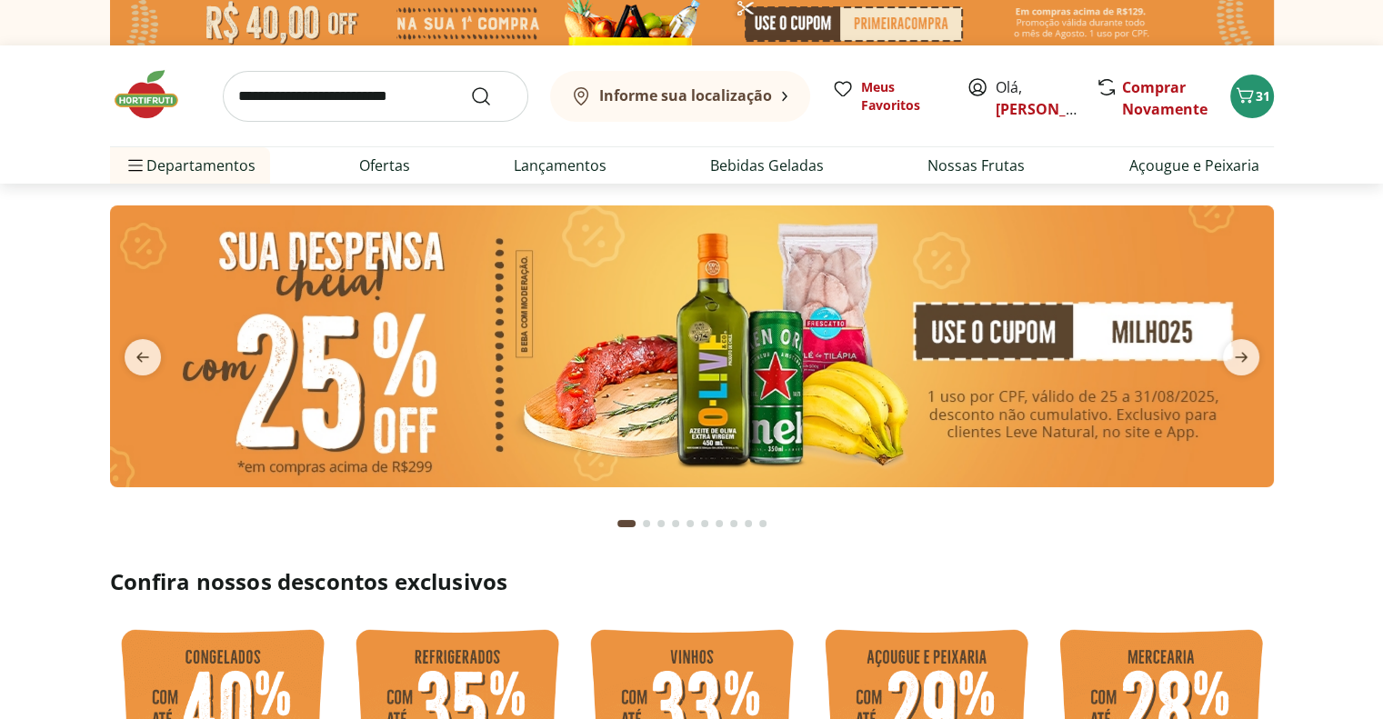
click at [307, 87] on input "search" at bounding box center [376, 96] width 306 height 51
type input "**********"
click at [470, 86] on button "Submit Search" at bounding box center [492, 97] width 44 height 22
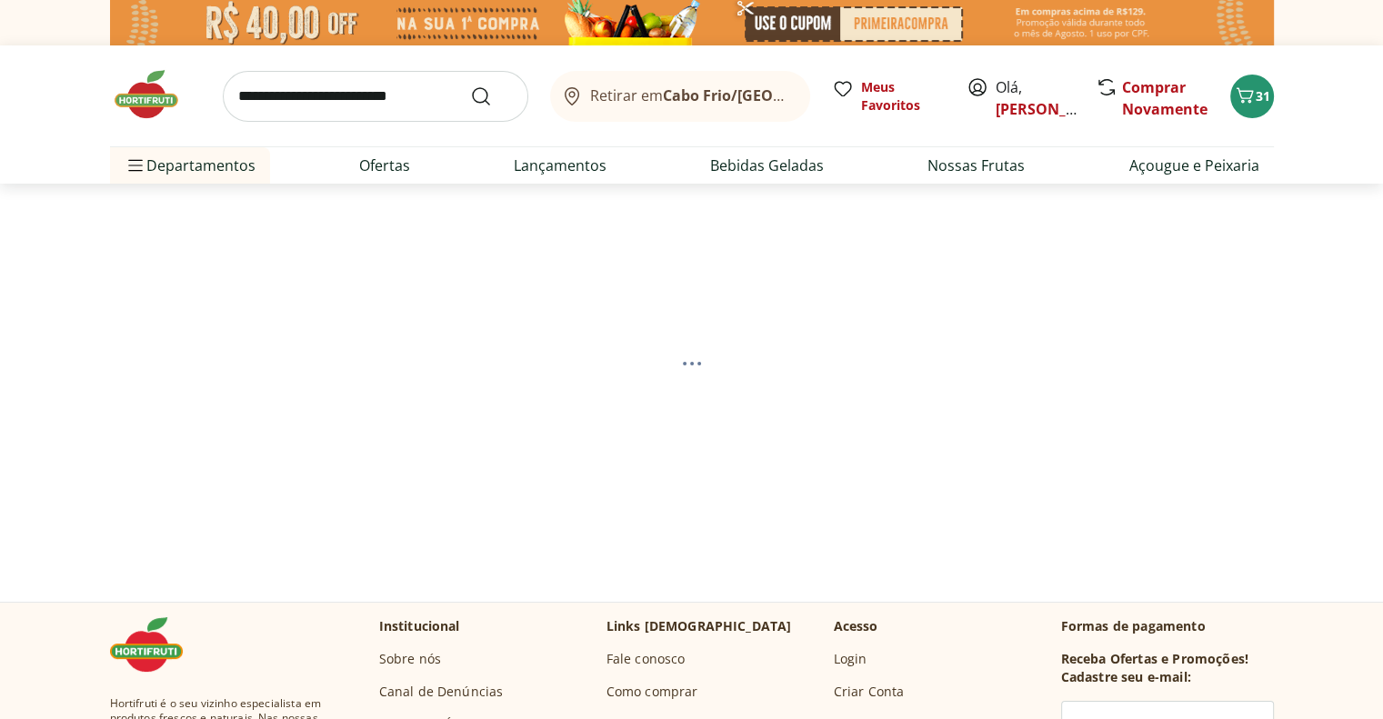
select select "**********"
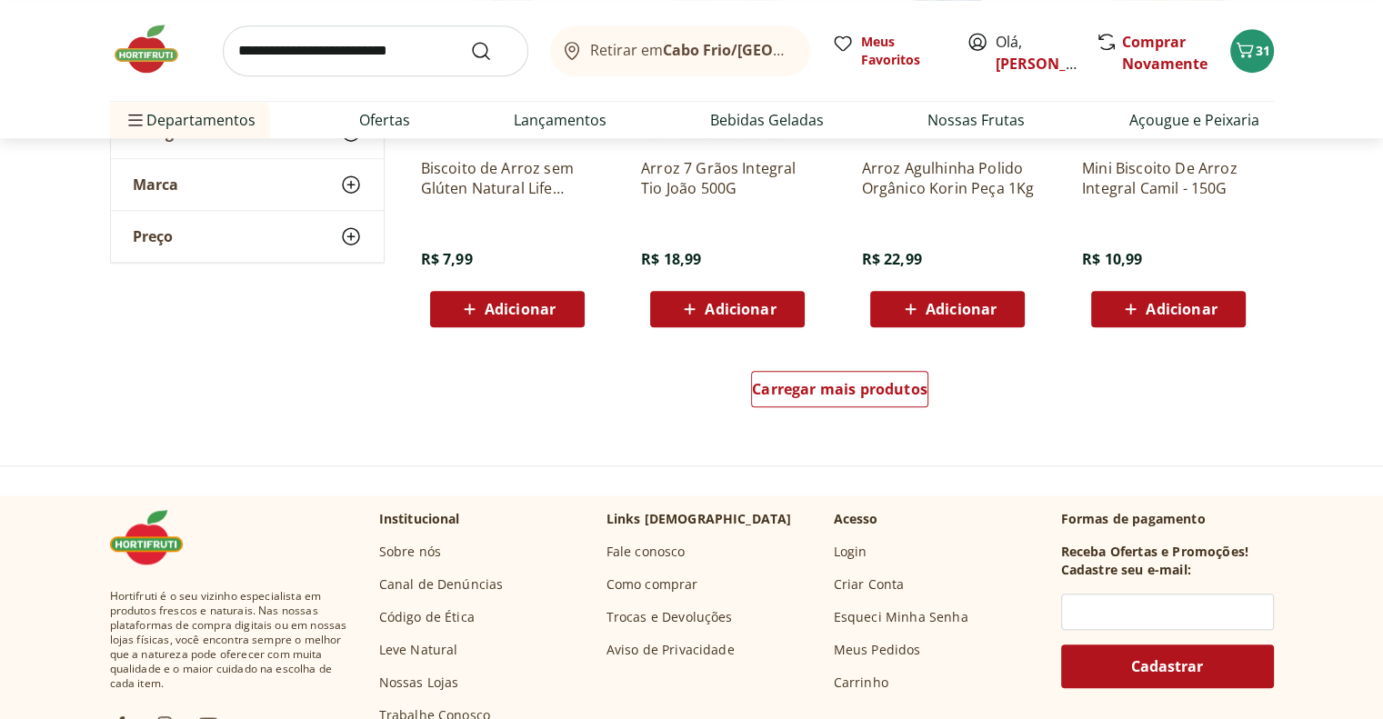
scroll to position [1364, 0]
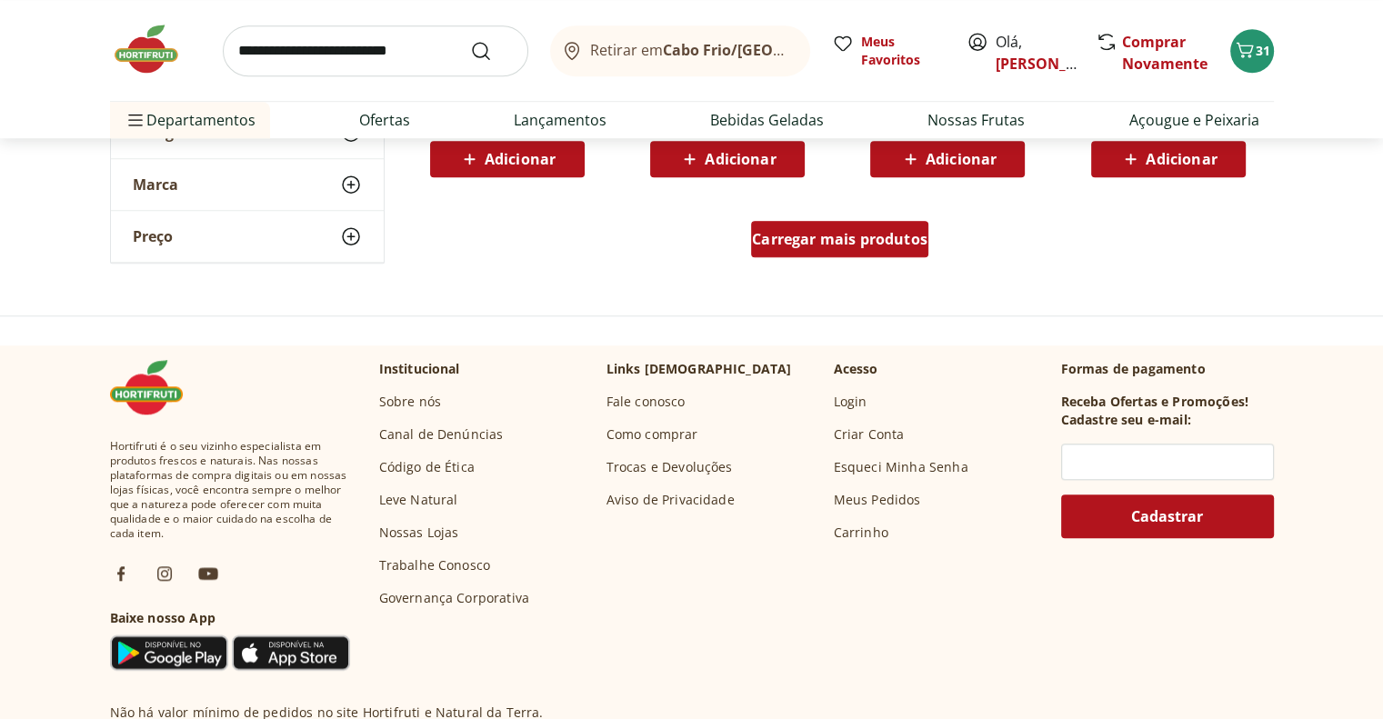
click at [777, 237] on span "Carregar mais produtos" at bounding box center [840, 239] width 176 height 15
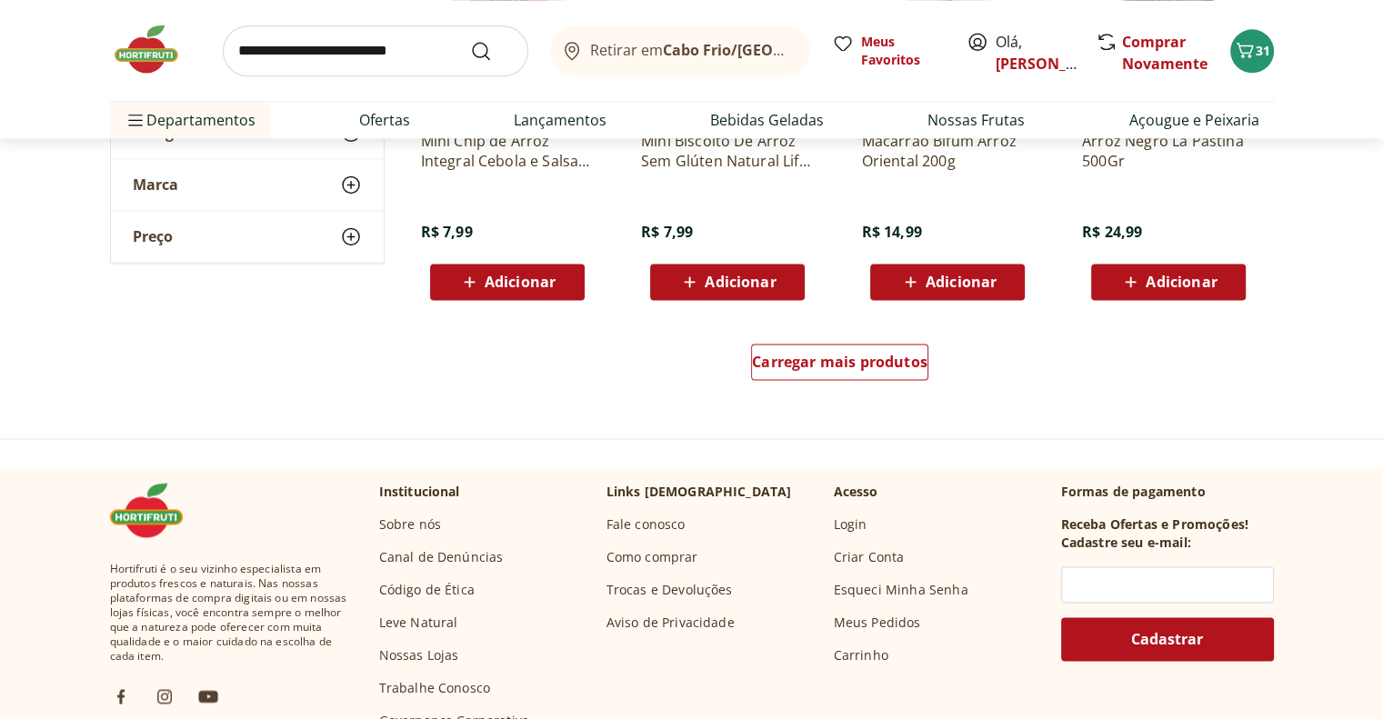
scroll to position [2456, 0]
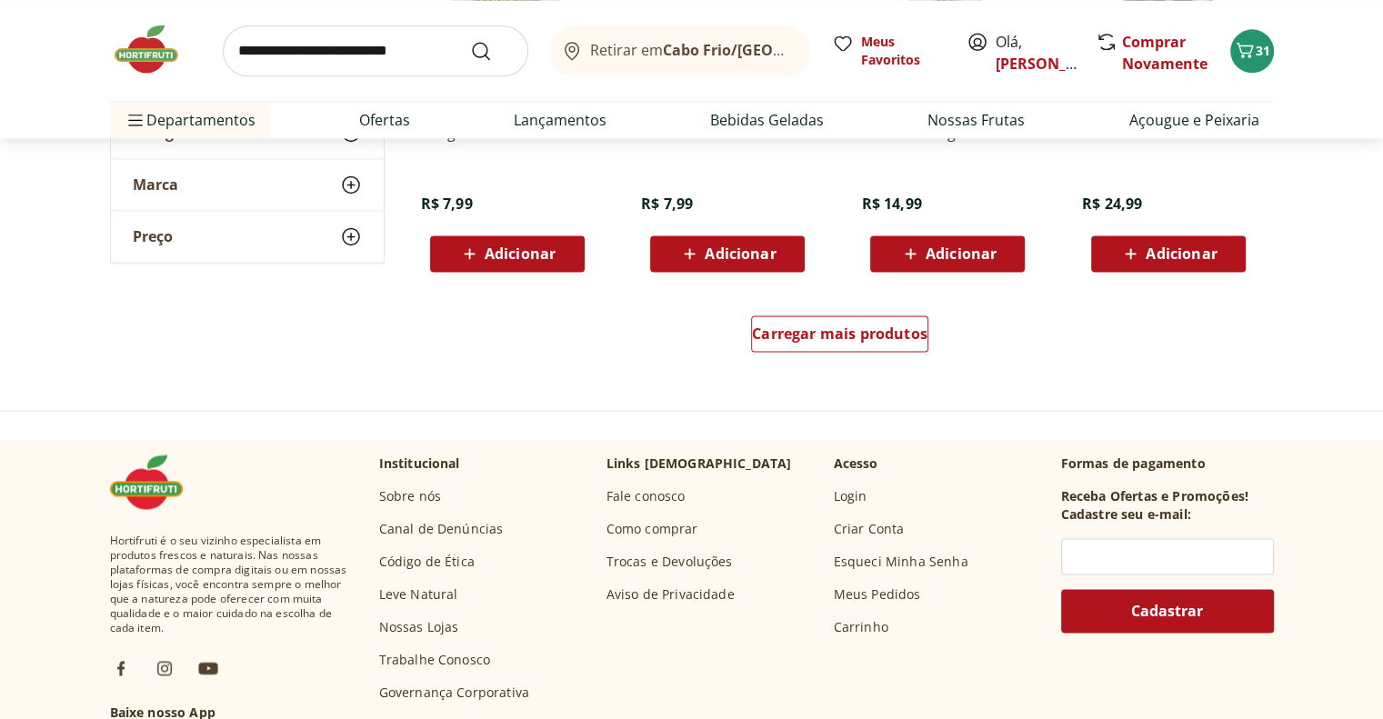
click at [742, 262] on span "Adicionar" at bounding box center [727, 254] width 97 height 22
click at [381, 51] on input "search" at bounding box center [376, 50] width 306 height 51
type input "**********"
click at [470, 40] on button "Submit Search" at bounding box center [492, 51] width 44 height 22
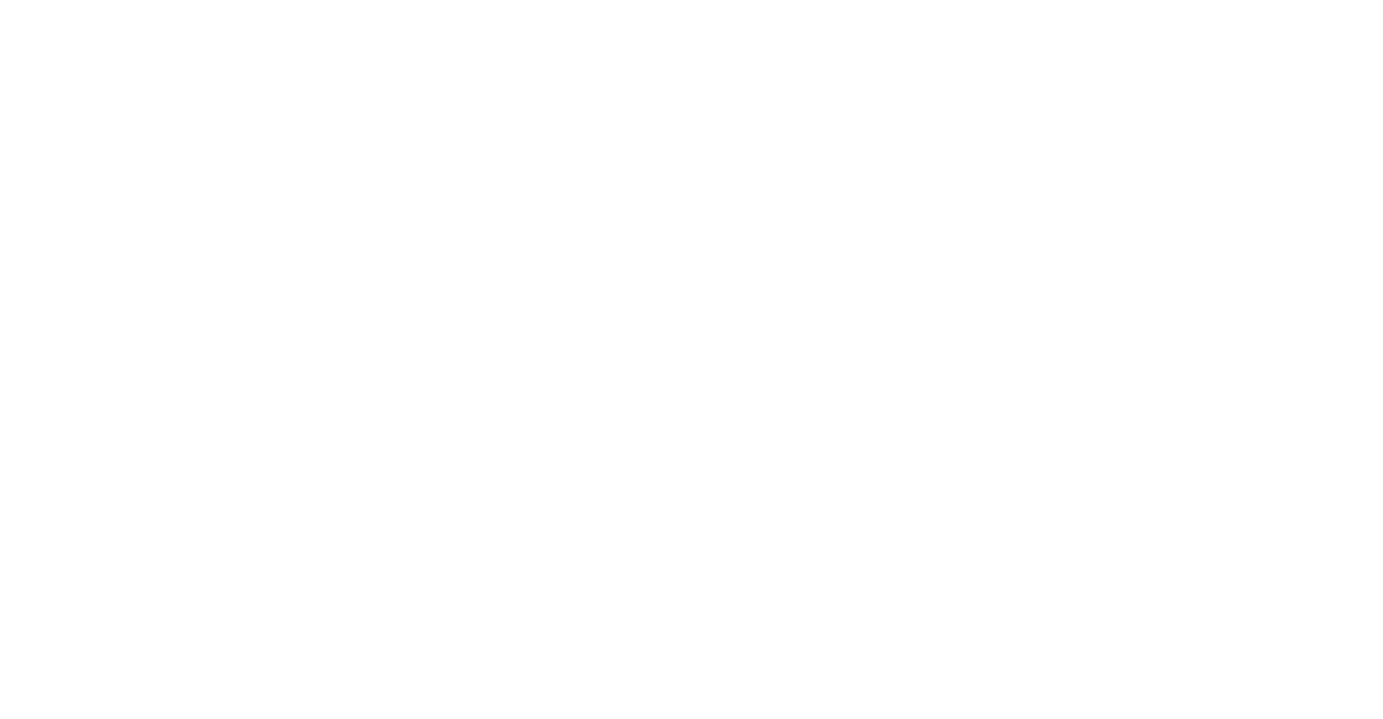
select select "**********"
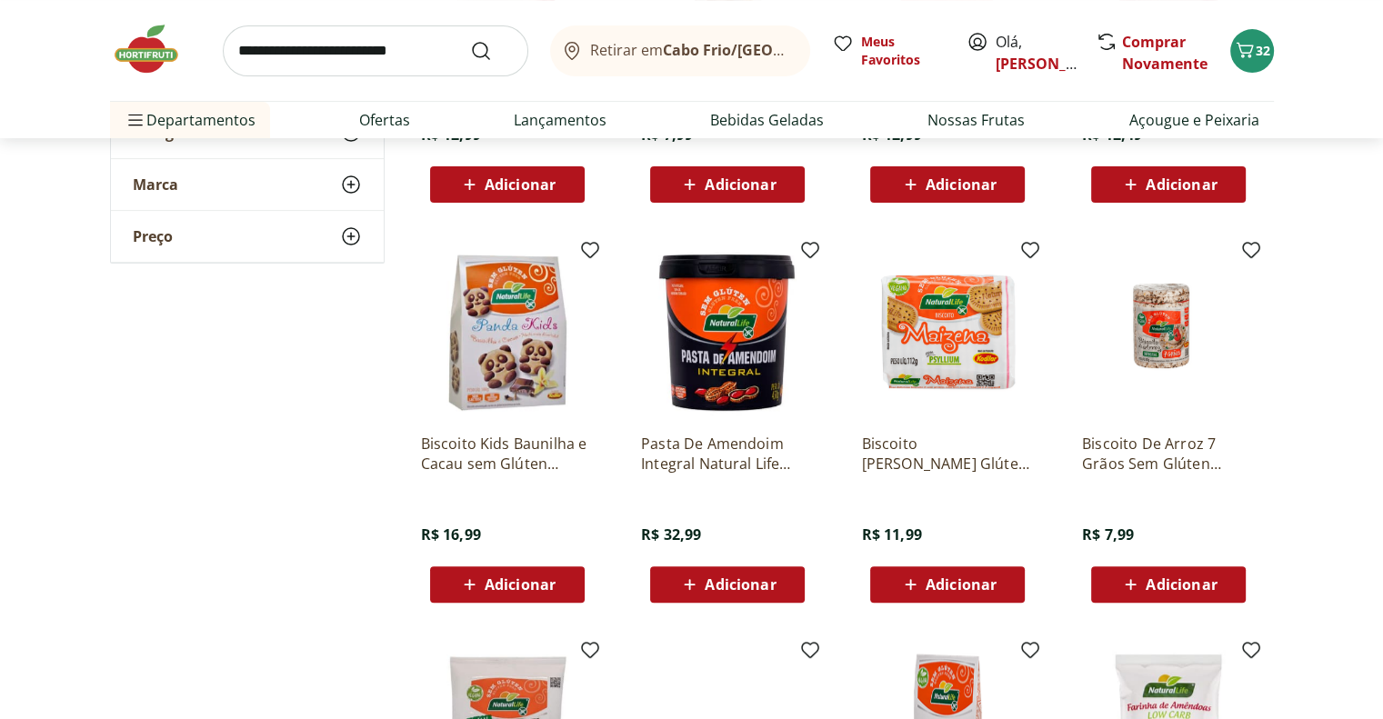
scroll to position [637, 0]
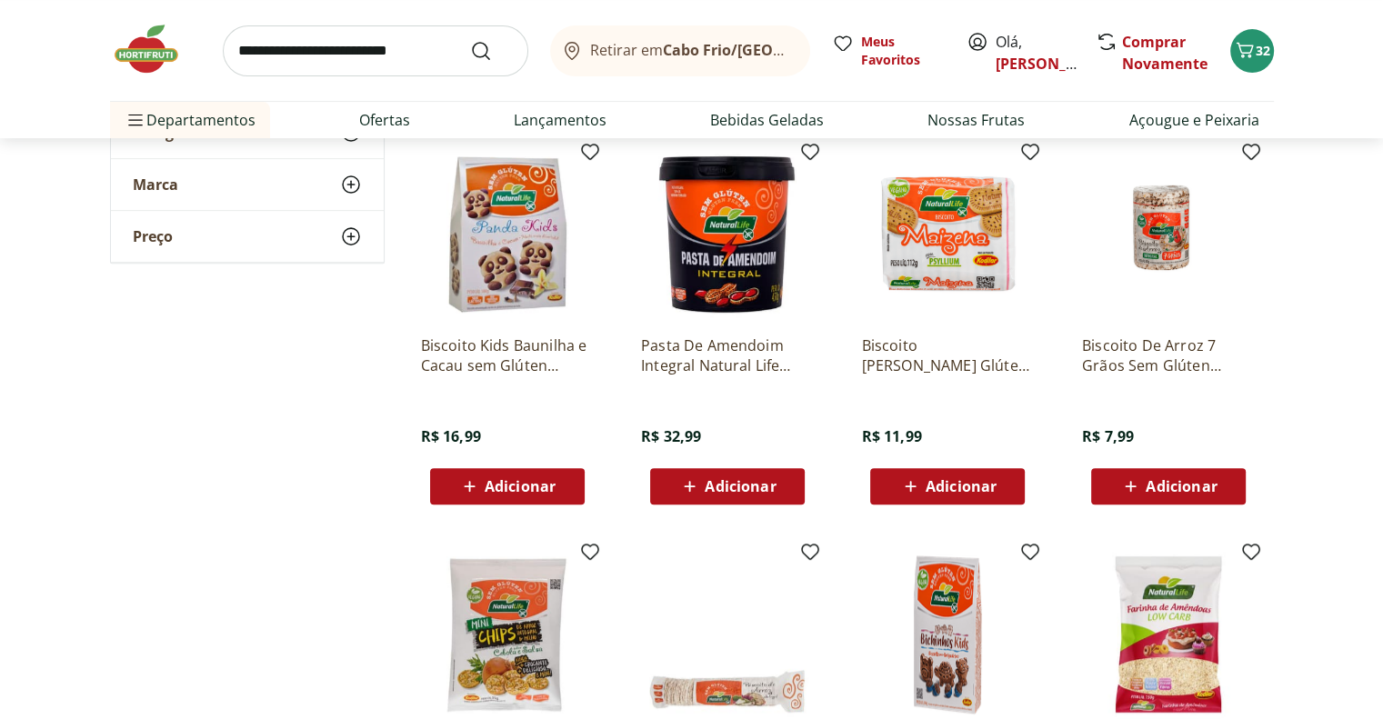
click at [973, 491] on span "Adicionar" at bounding box center [961, 486] width 71 height 15
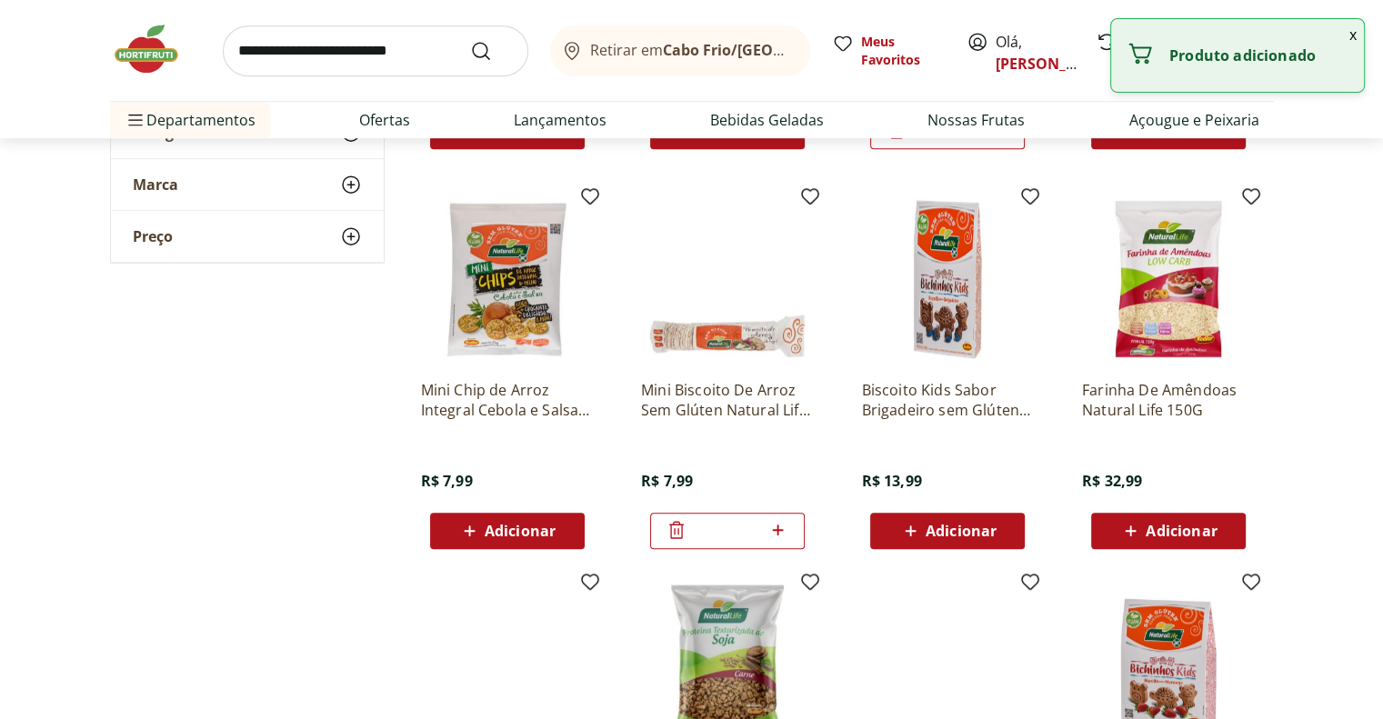
scroll to position [1001, 0]
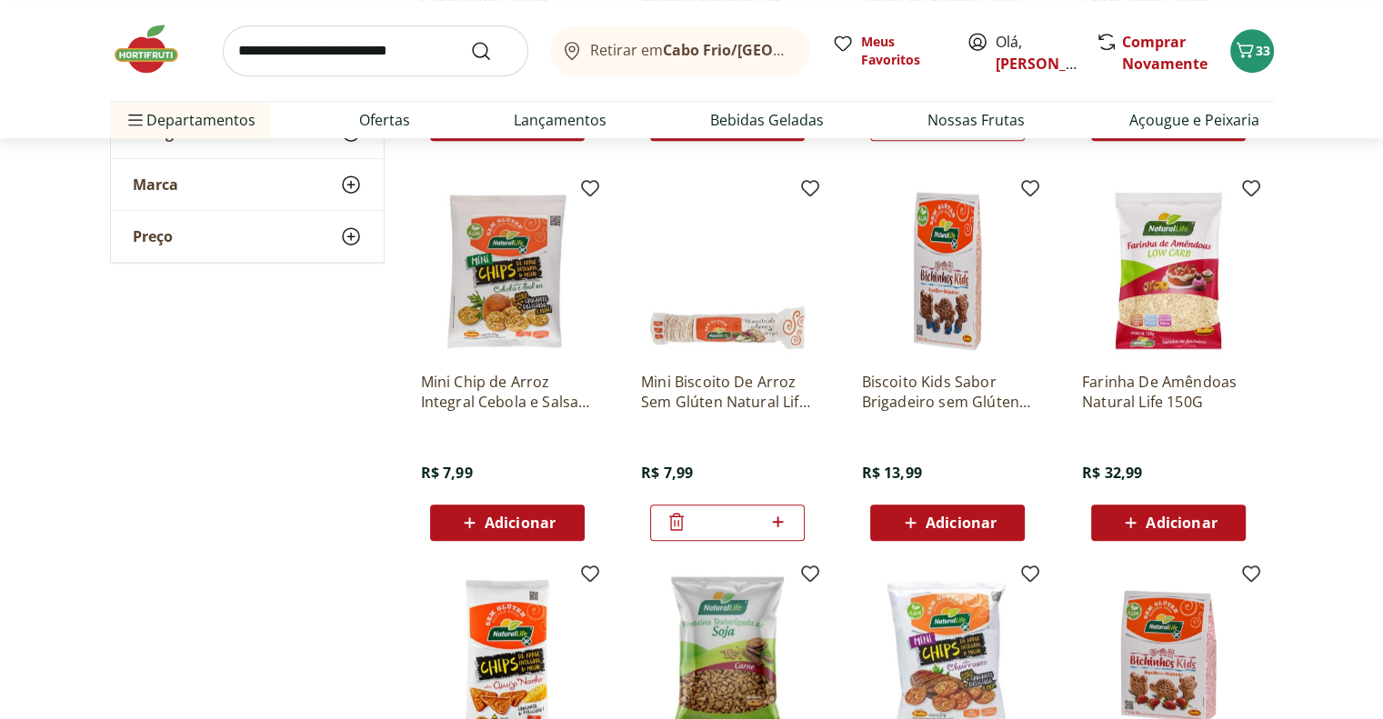
click at [960, 519] on span "Adicionar" at bounding box center [961, 523] width 71 height 15
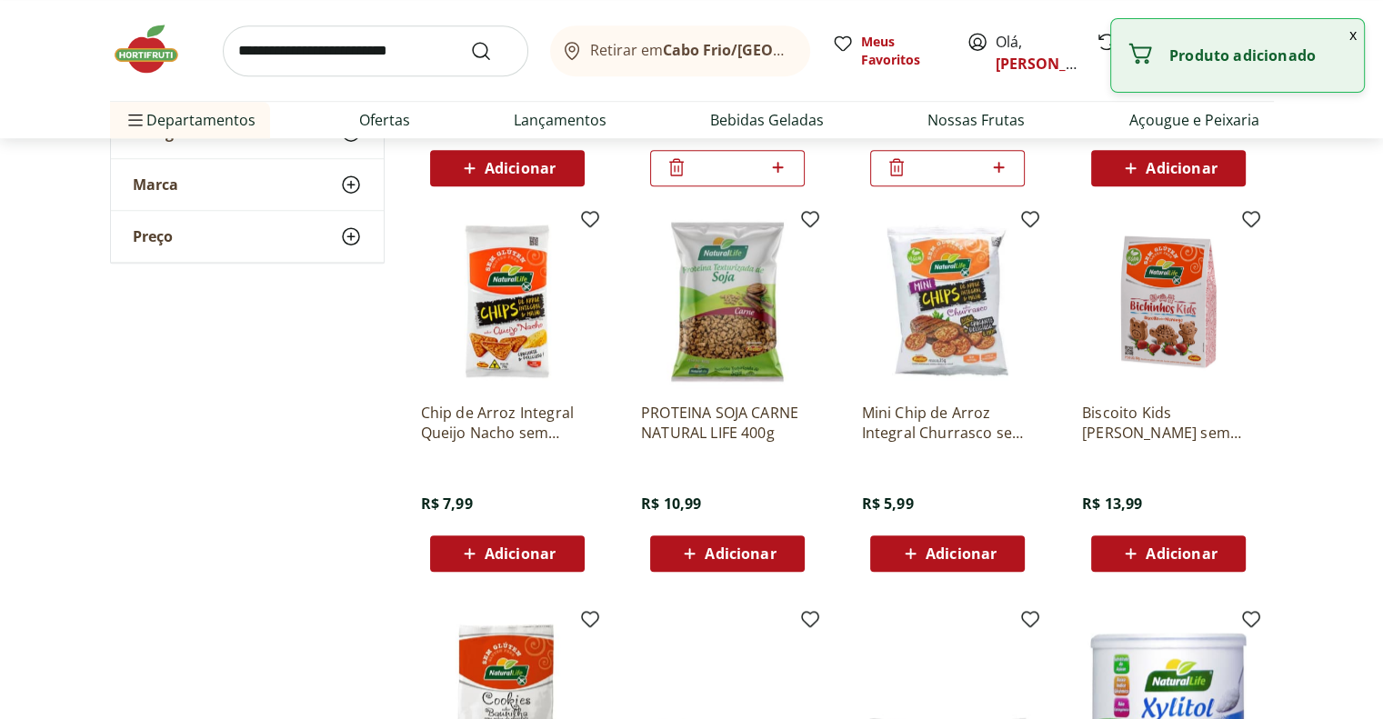
scroll to position [1364, 0]
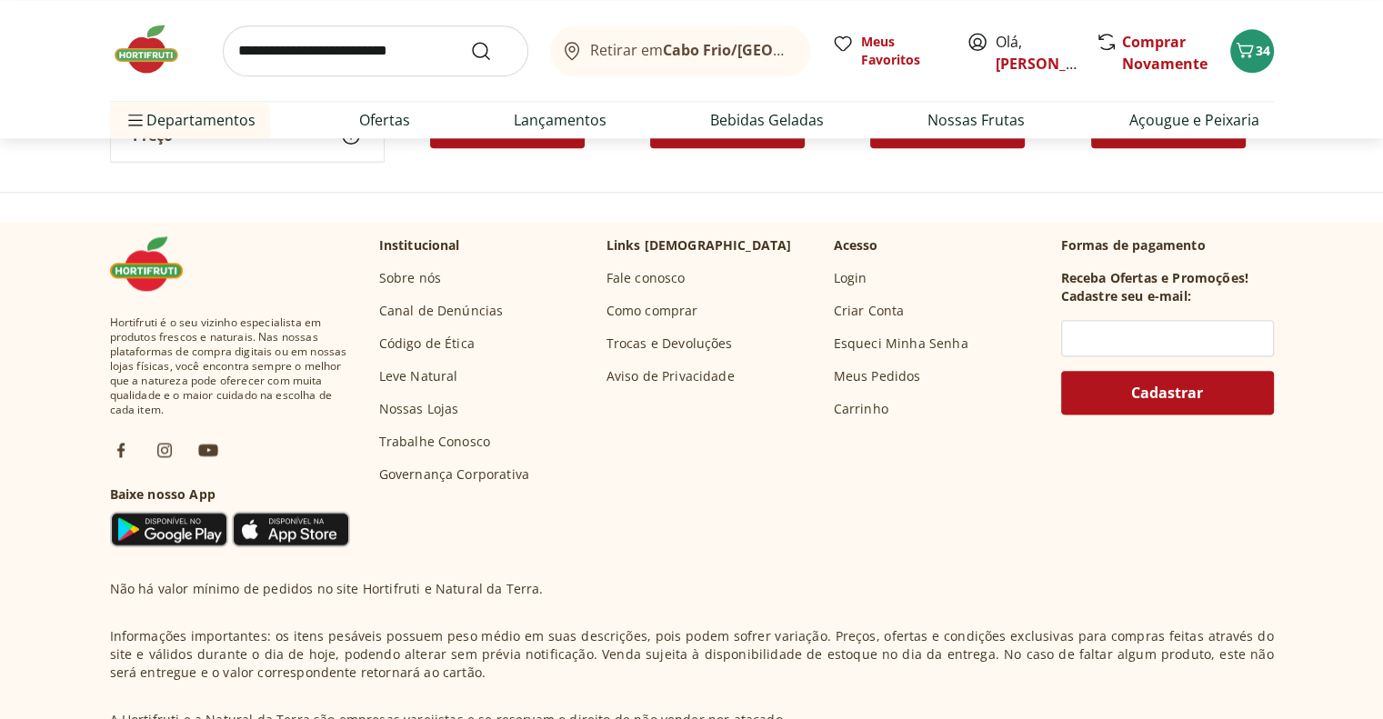
scroll to position [2183, 0]
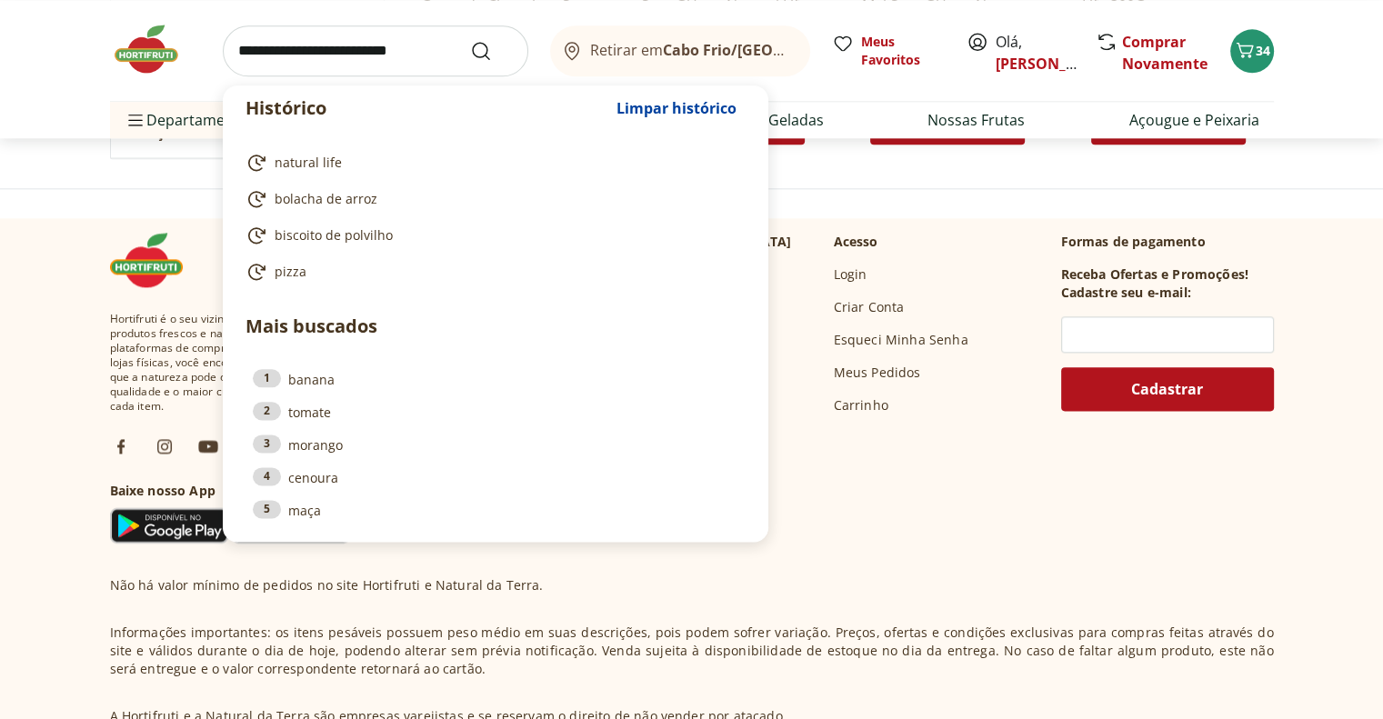
click at [358, 43] on input "search" at bounding box center [376, 50] width 306 height 51
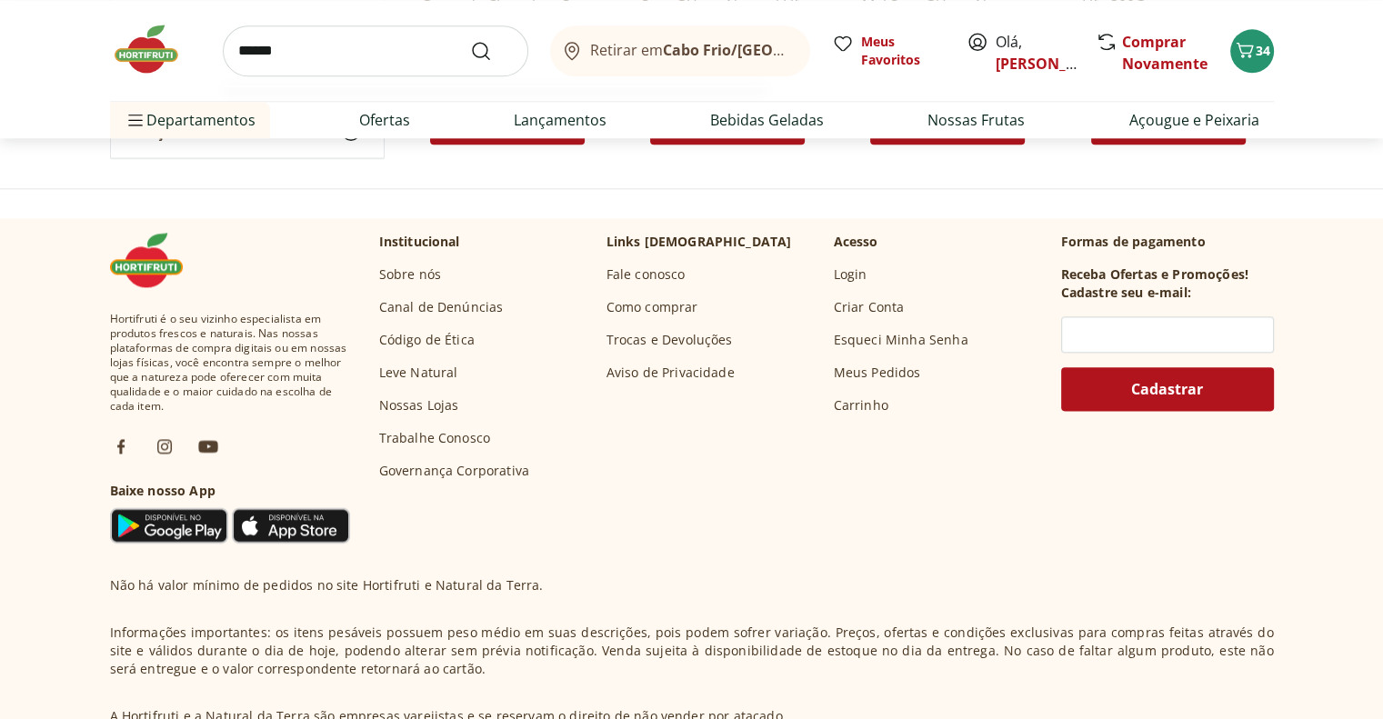
type input "******"
click at [470, 40] on button "Submit Search" at bounding box center [492, 51] width 44 height 22
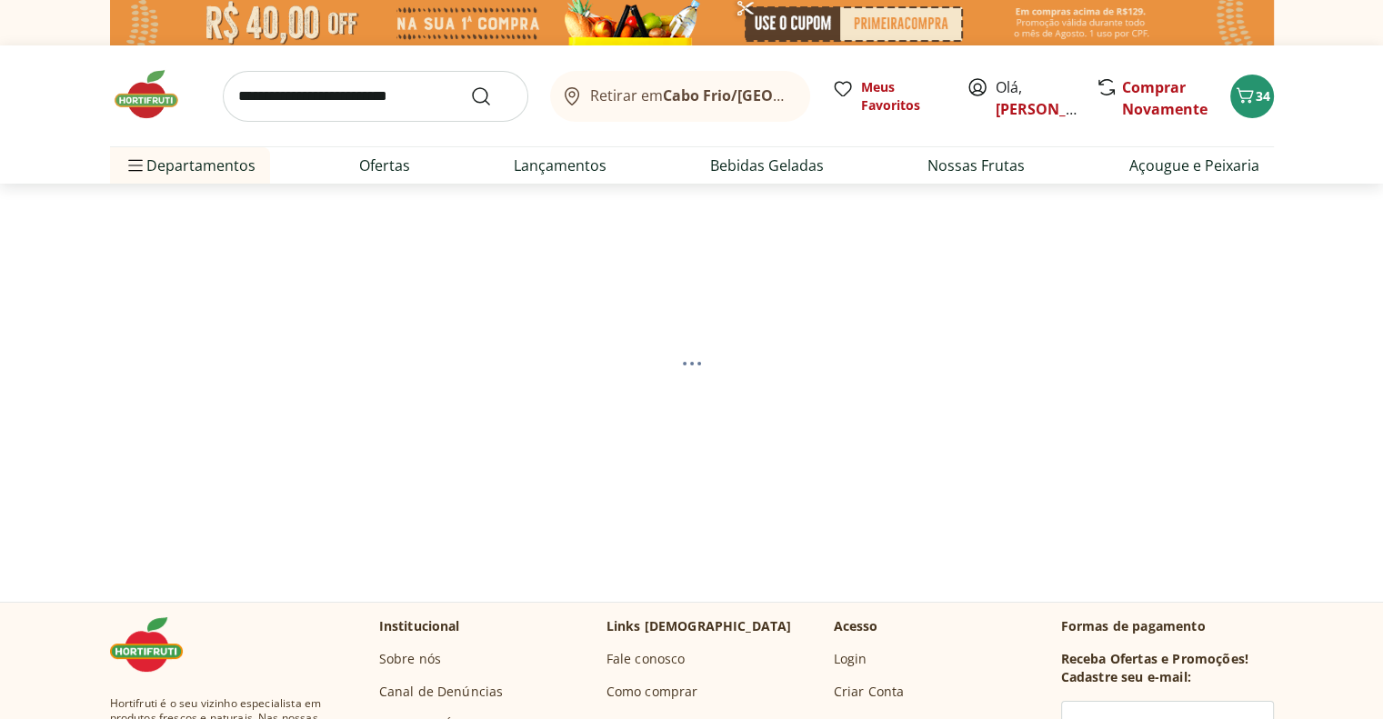
select select "**********"
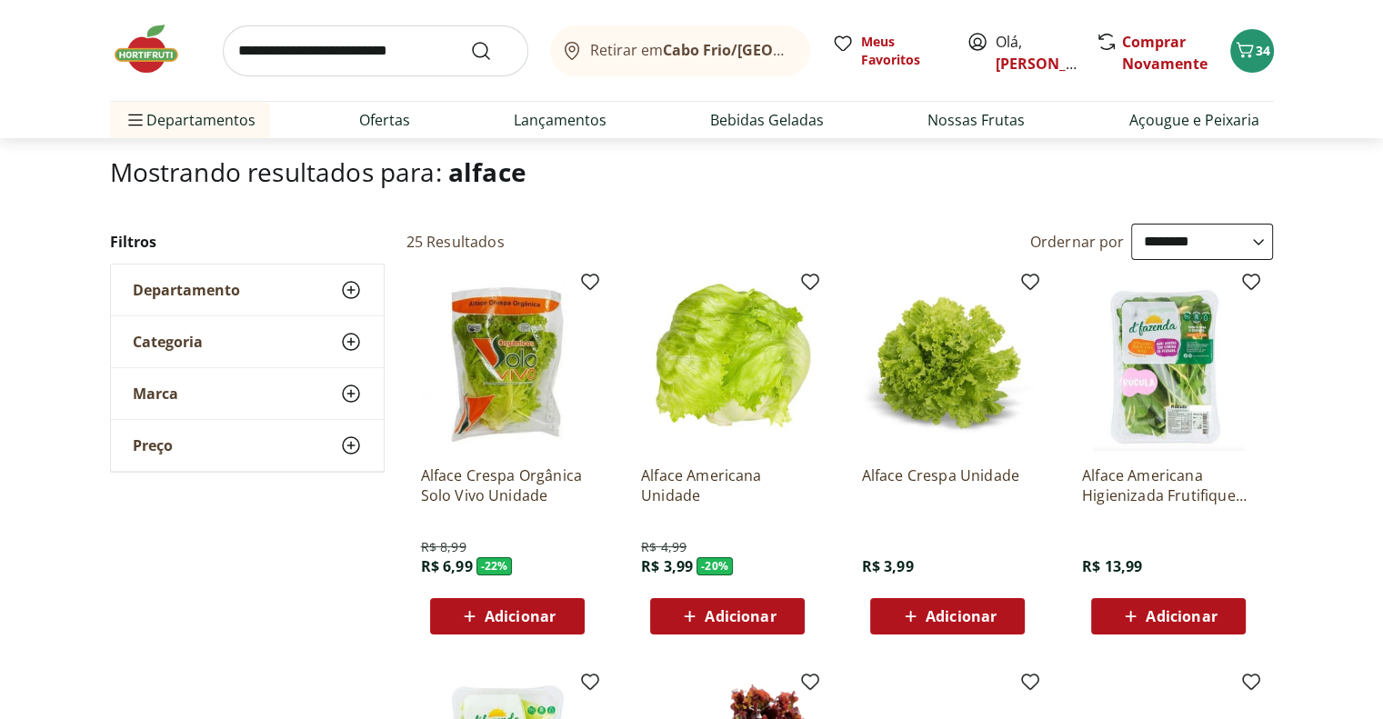
scroll to position [273, 0]
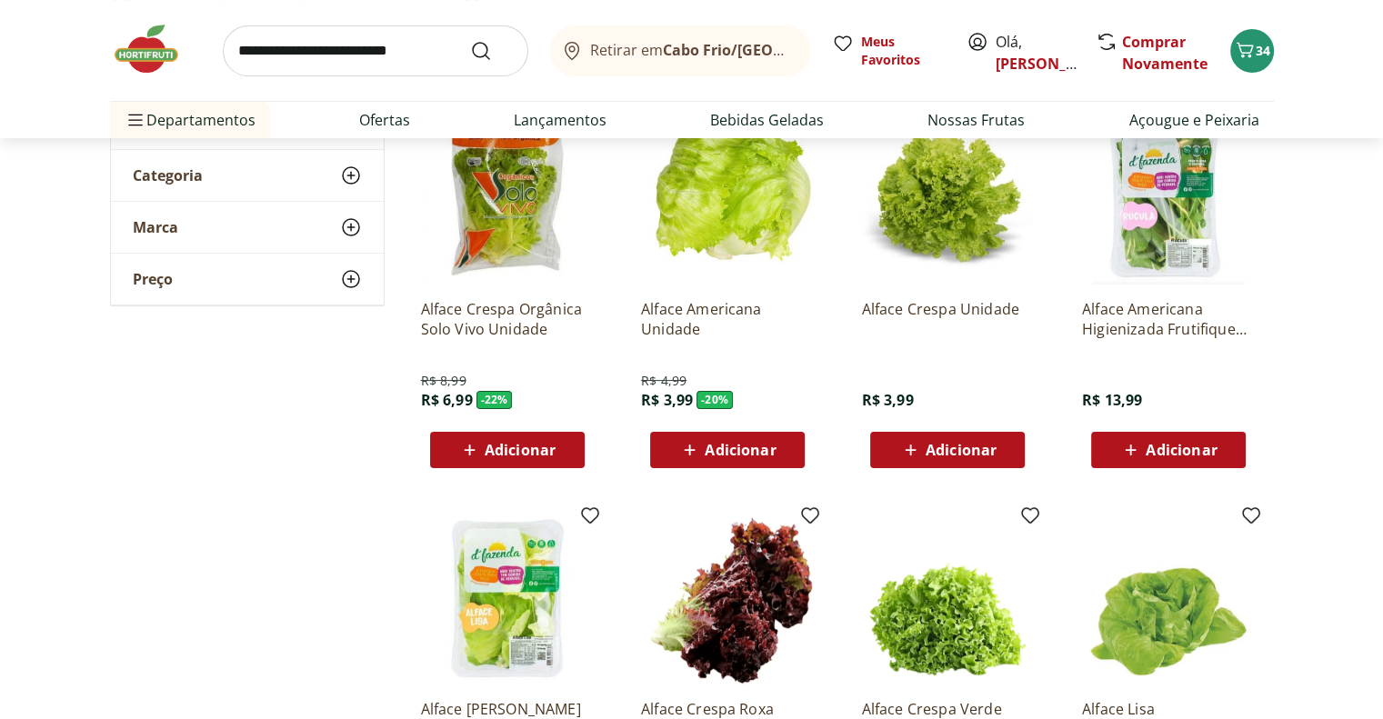
click at [749, 443] on span "Adicionar" at bounding box center [740, 450] width 71 height 15
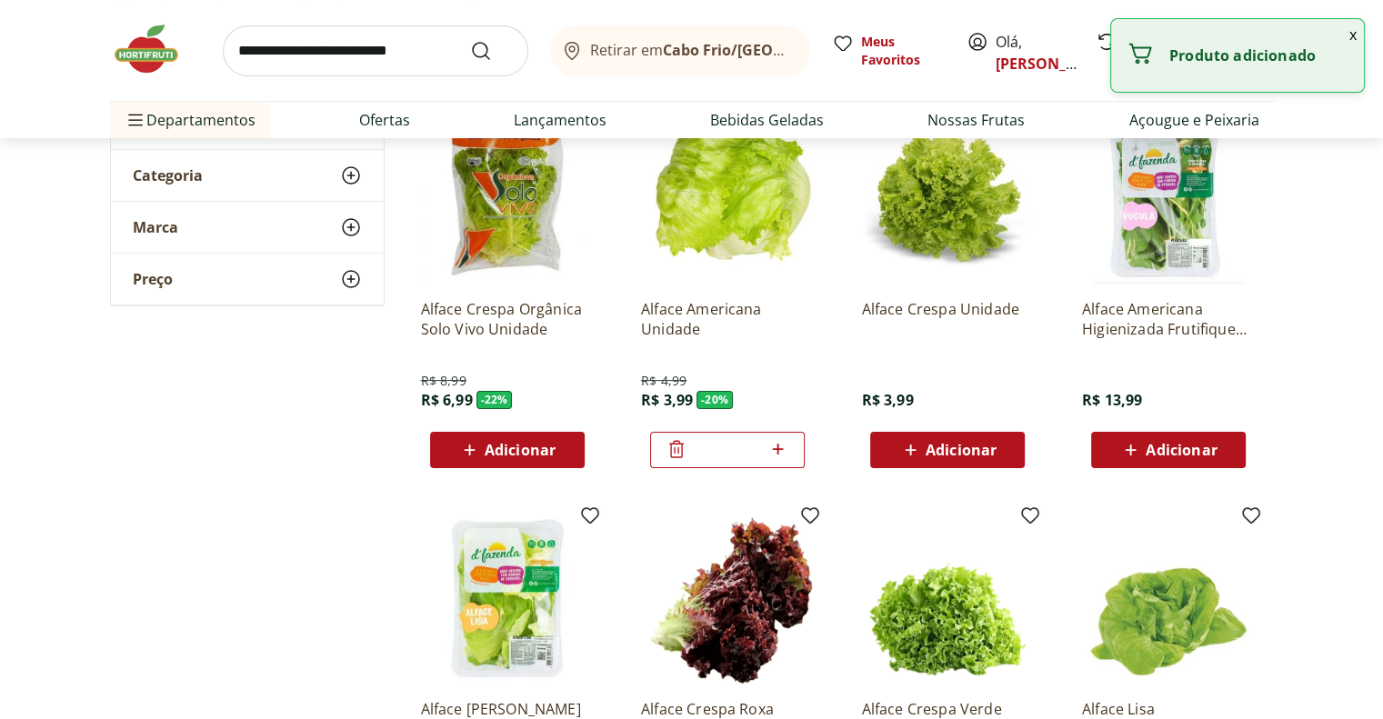
click at [365, 47] on input "search" at bounding box center [376, 50] width 306 height 51
type input "*******"
click at [470, 40] on button "Submit Search" at bounding box center [492, 51] width 44 height 22
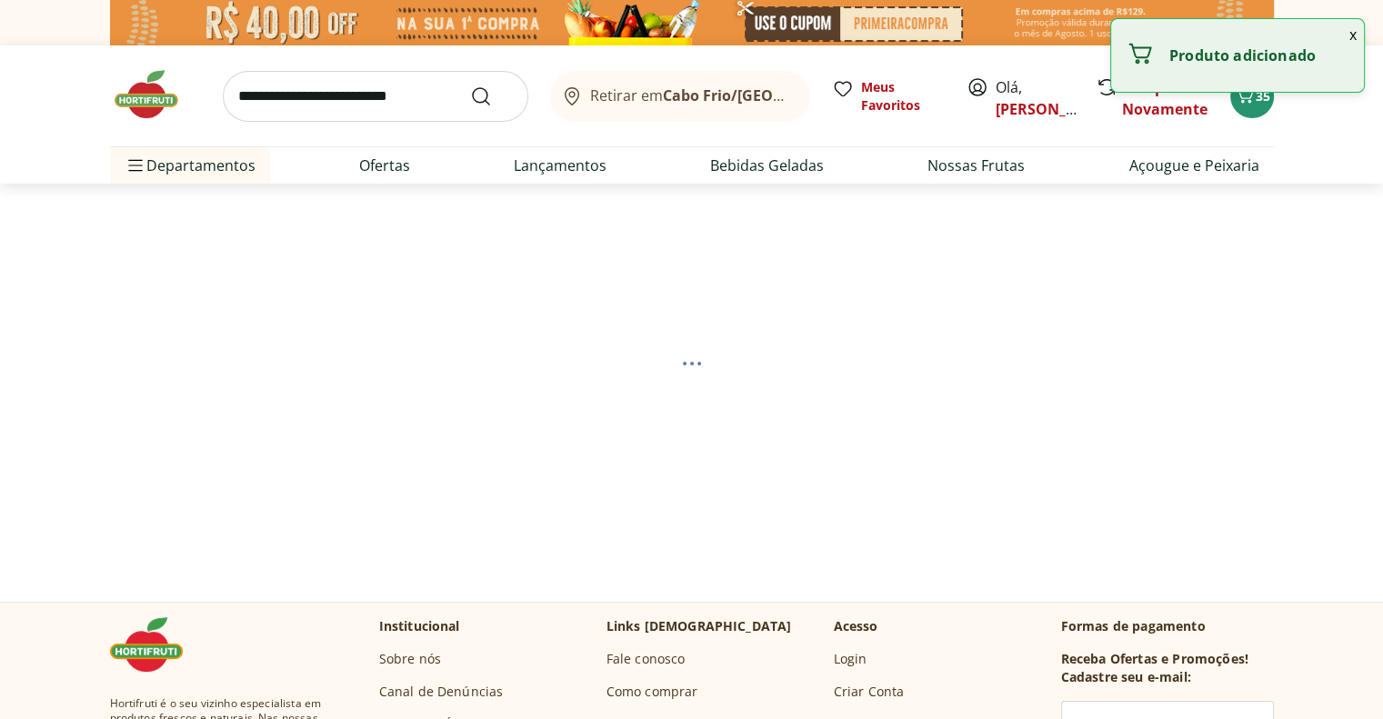
select select "**********"
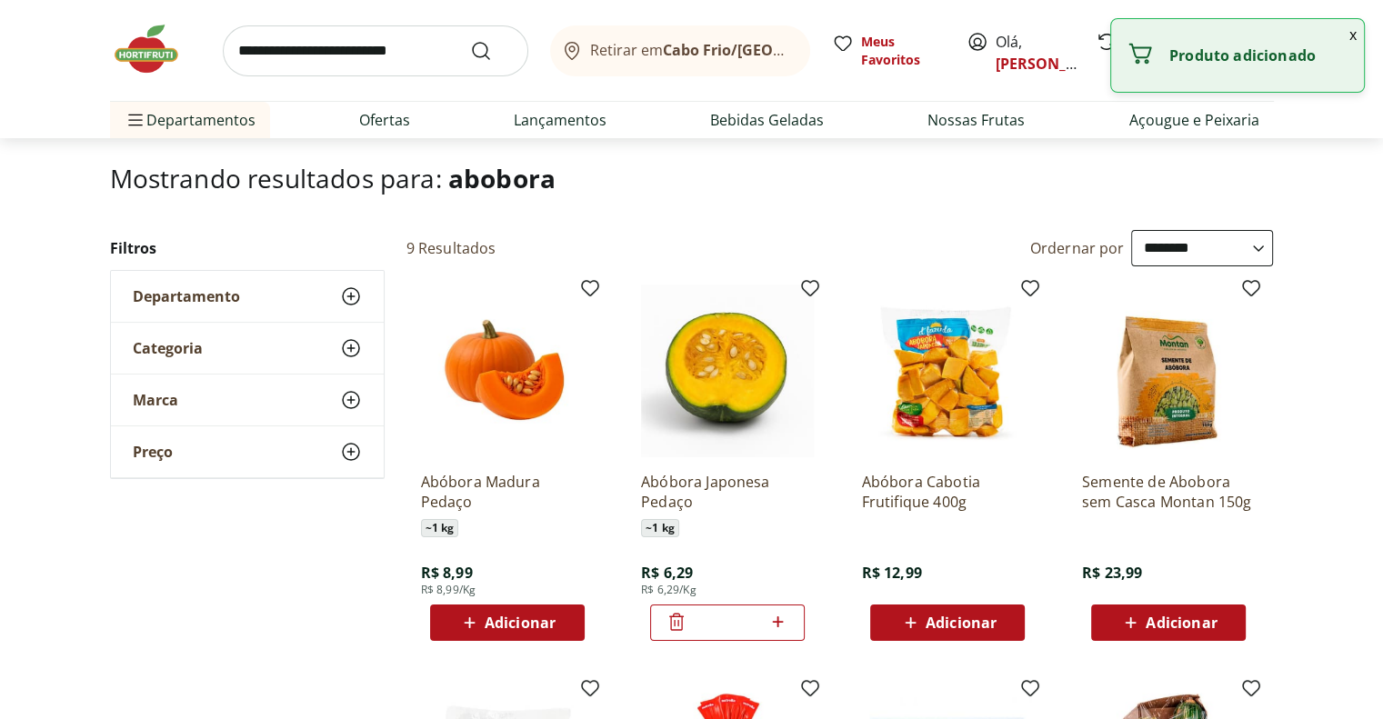
scroll to position [273, 0]
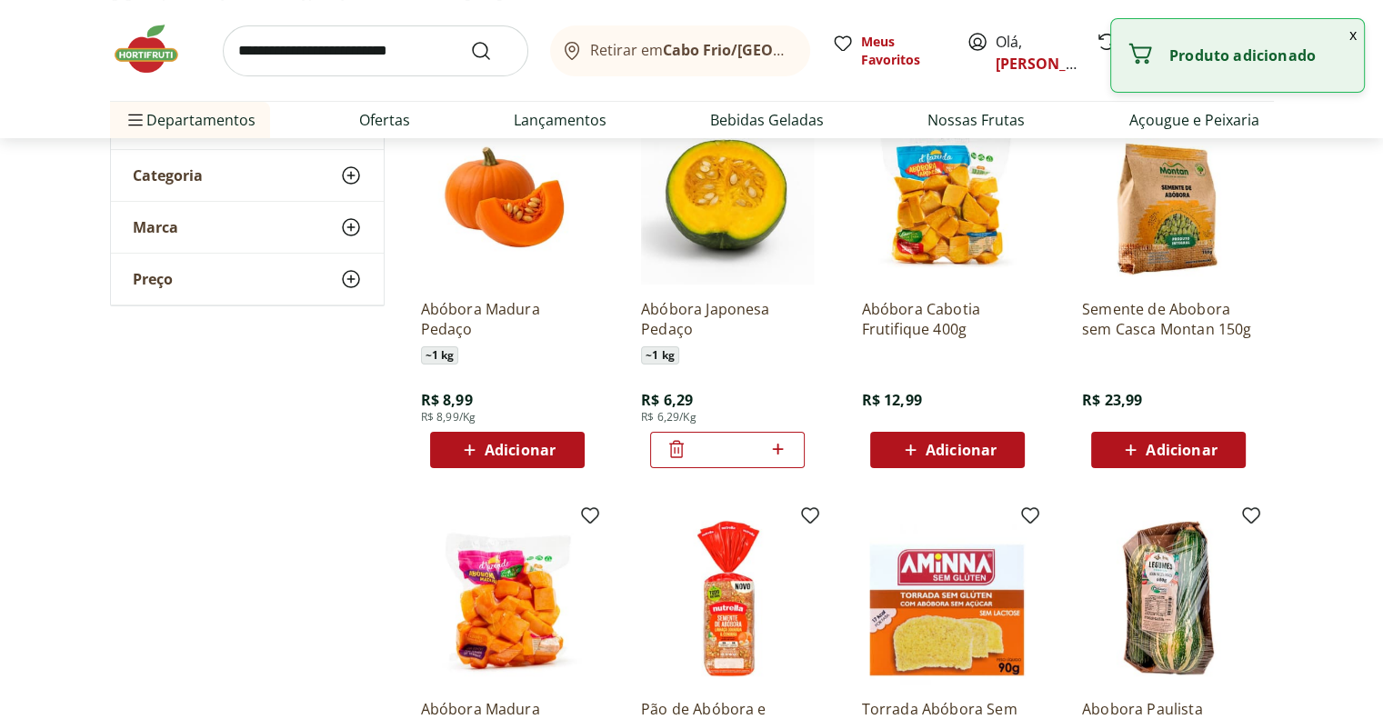
click at [775, 448] on icon at bounding box center [778, 449] width 11 height 11
type input "*"
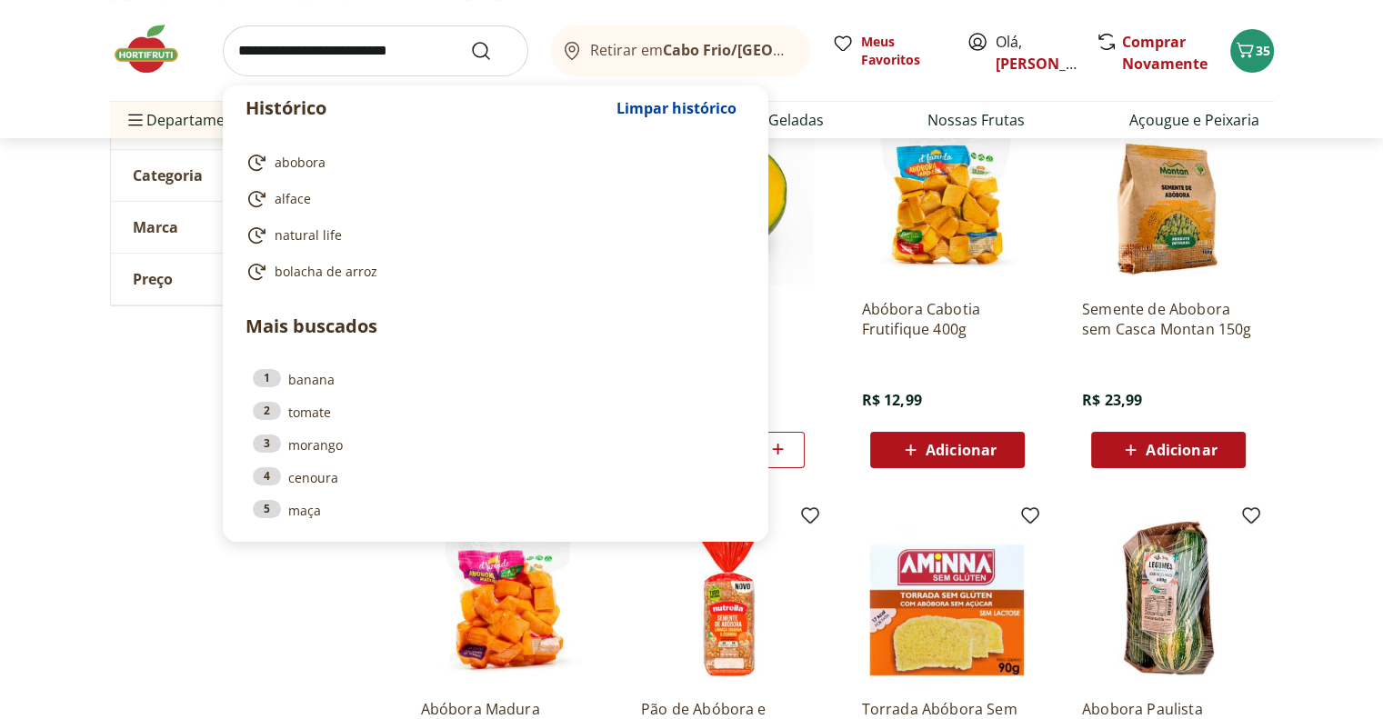
click at [417, 46] on input "search" at bounding box center [376, 50] width 306 height 51
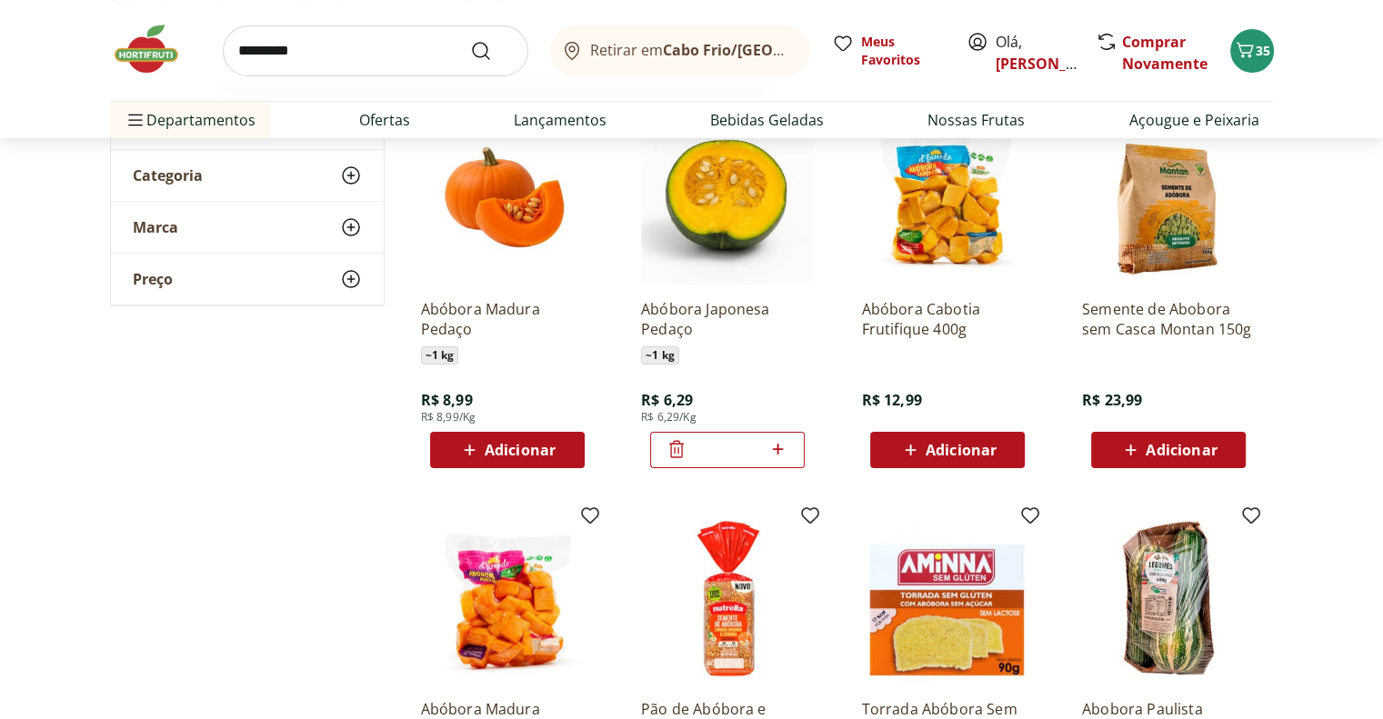
type input "*********"
click at [470, 40] on button "Submit Search" at bounding box center [492, 51] width 44 height 22
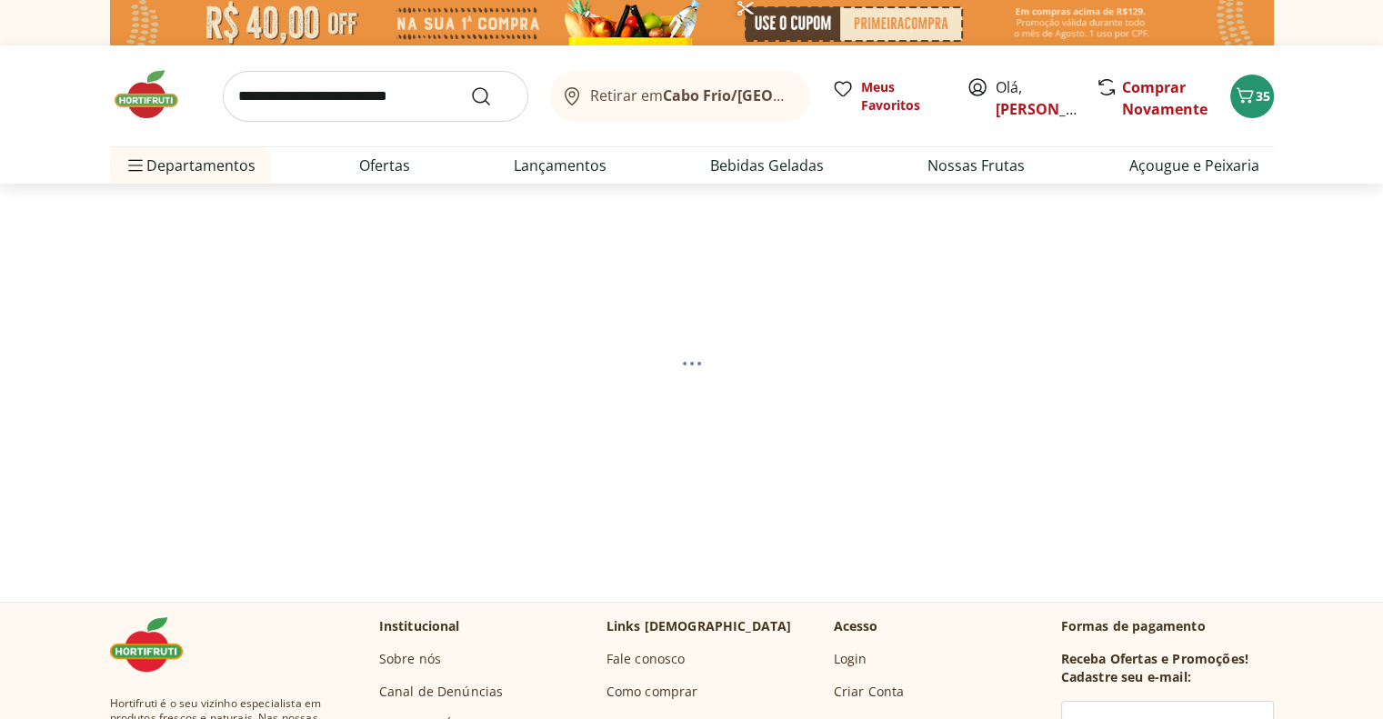
select select "**********"
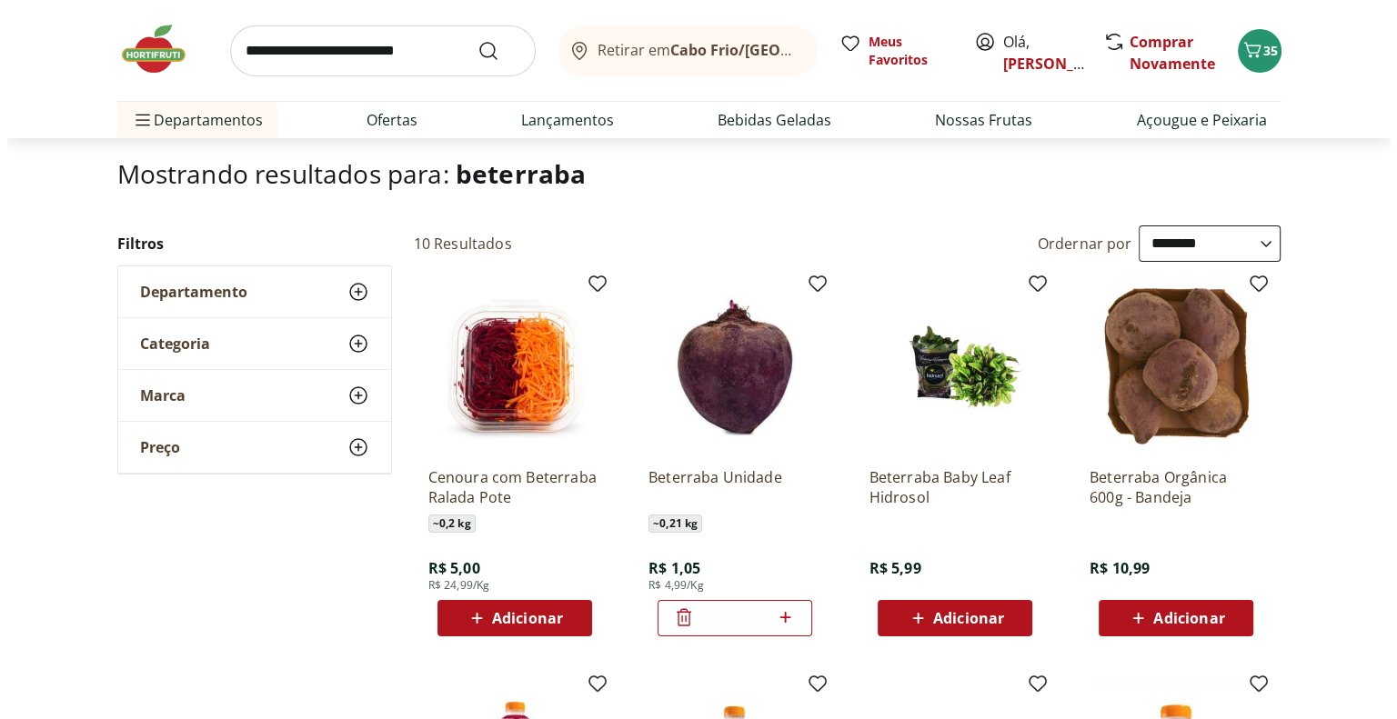
scroll to position [273, 0]
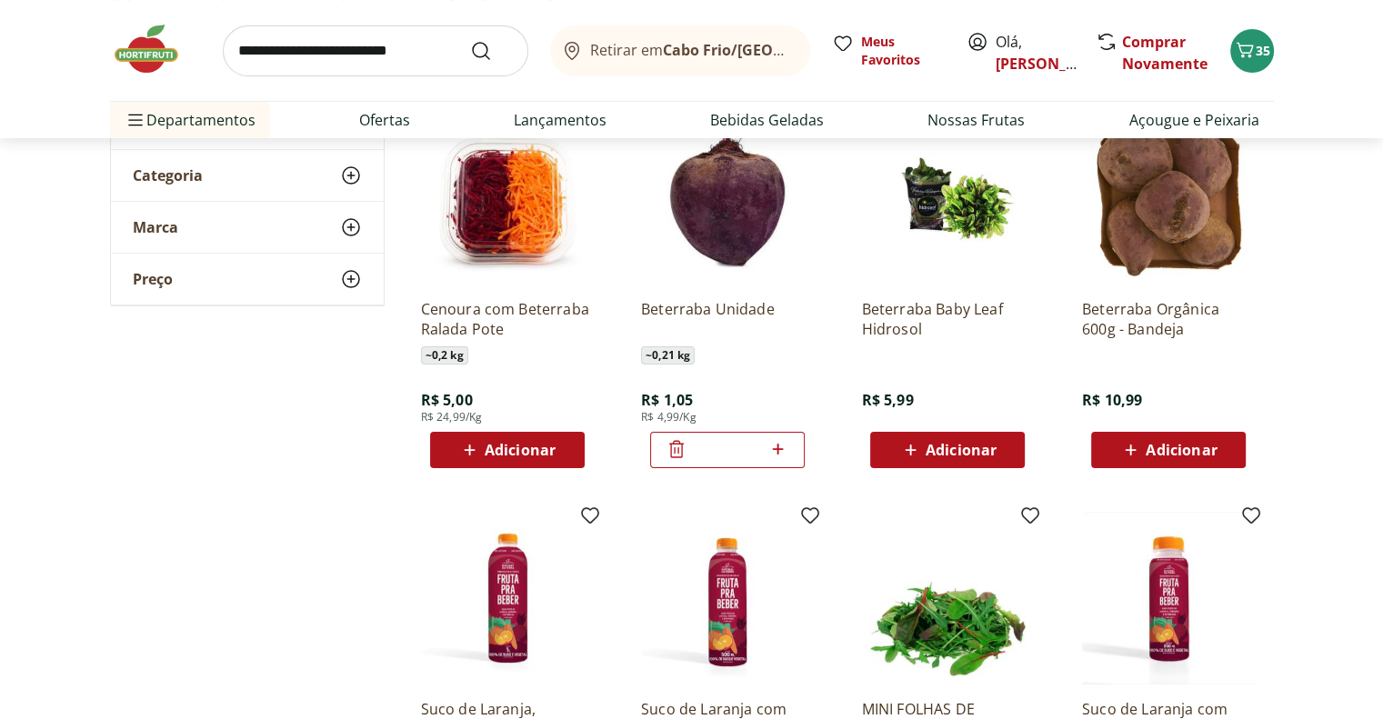
click at [787, 447] on icon at bounding box center [778, 449] width 23 height 22
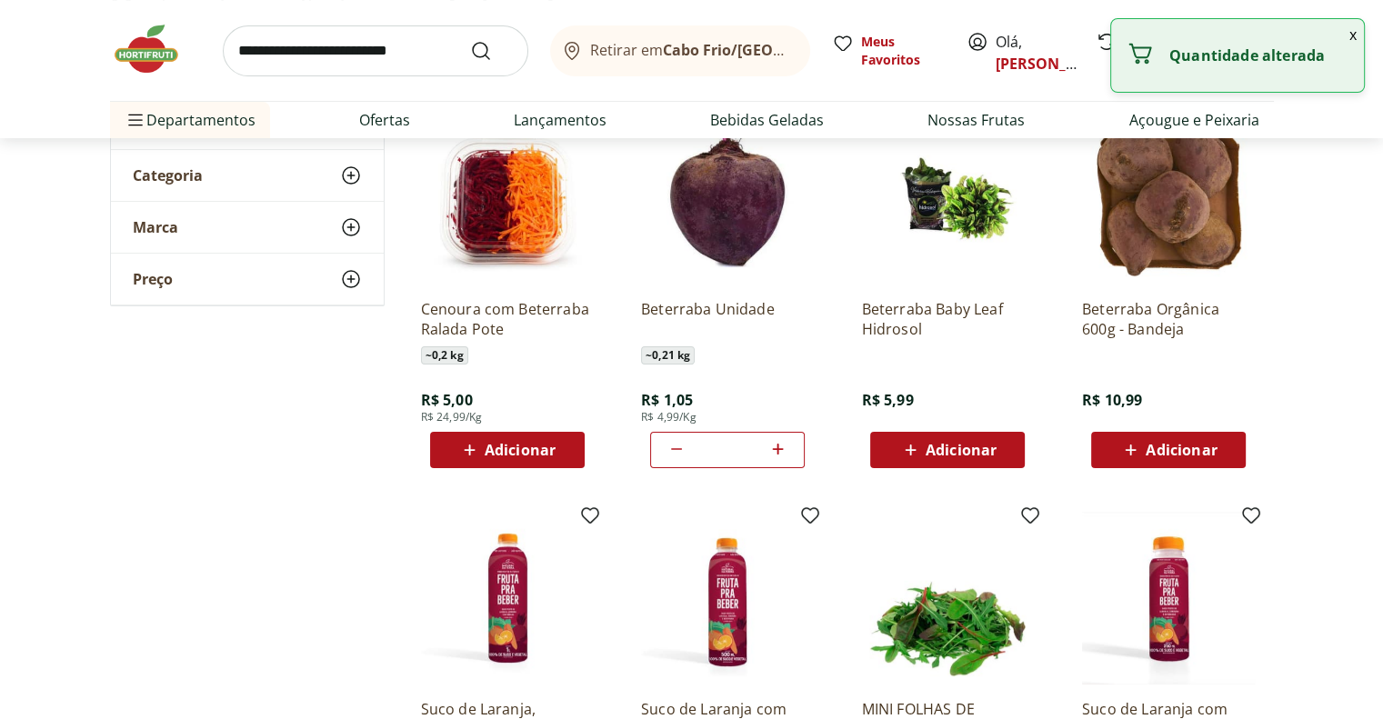
type input "*"
click at [1355, 35] on button "x" at bounding box center [1354, 34] width 22 height 31
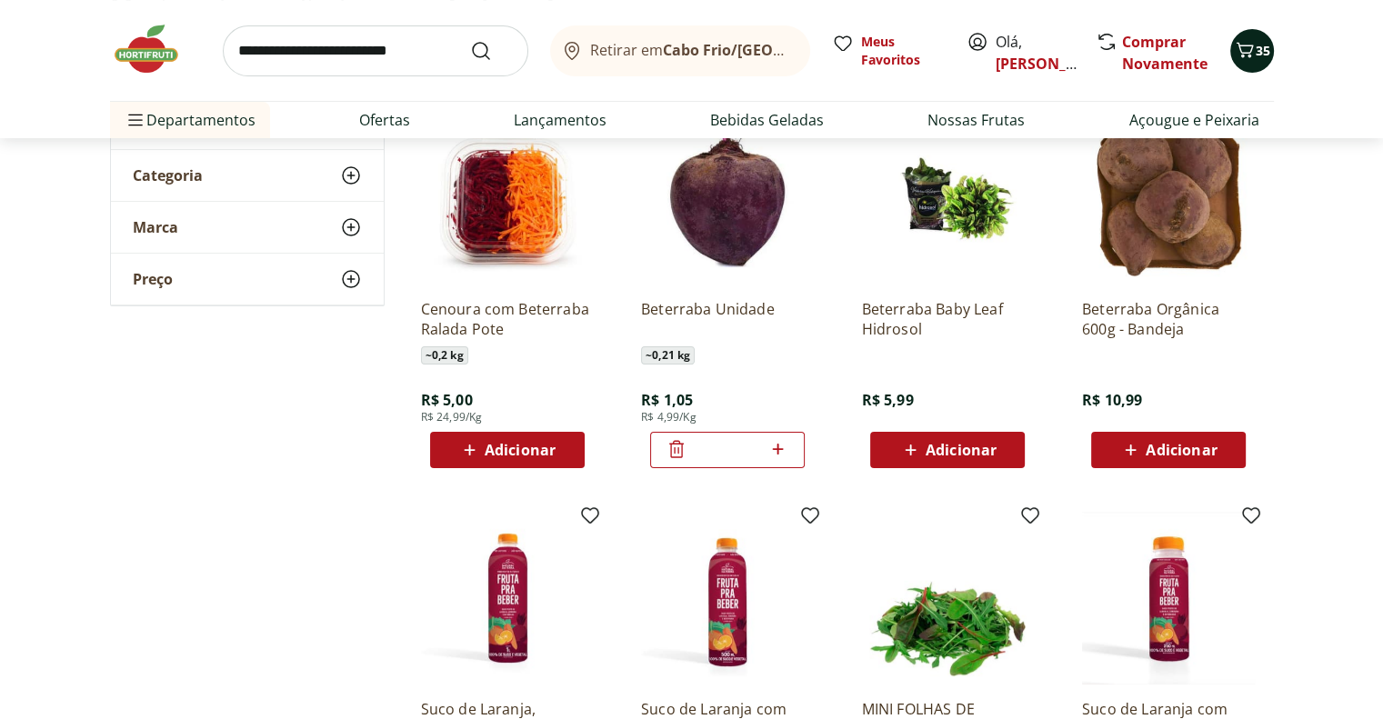
click at [1256, 54] on span "35" at bounding box center [1263, 50] width 15 height 17
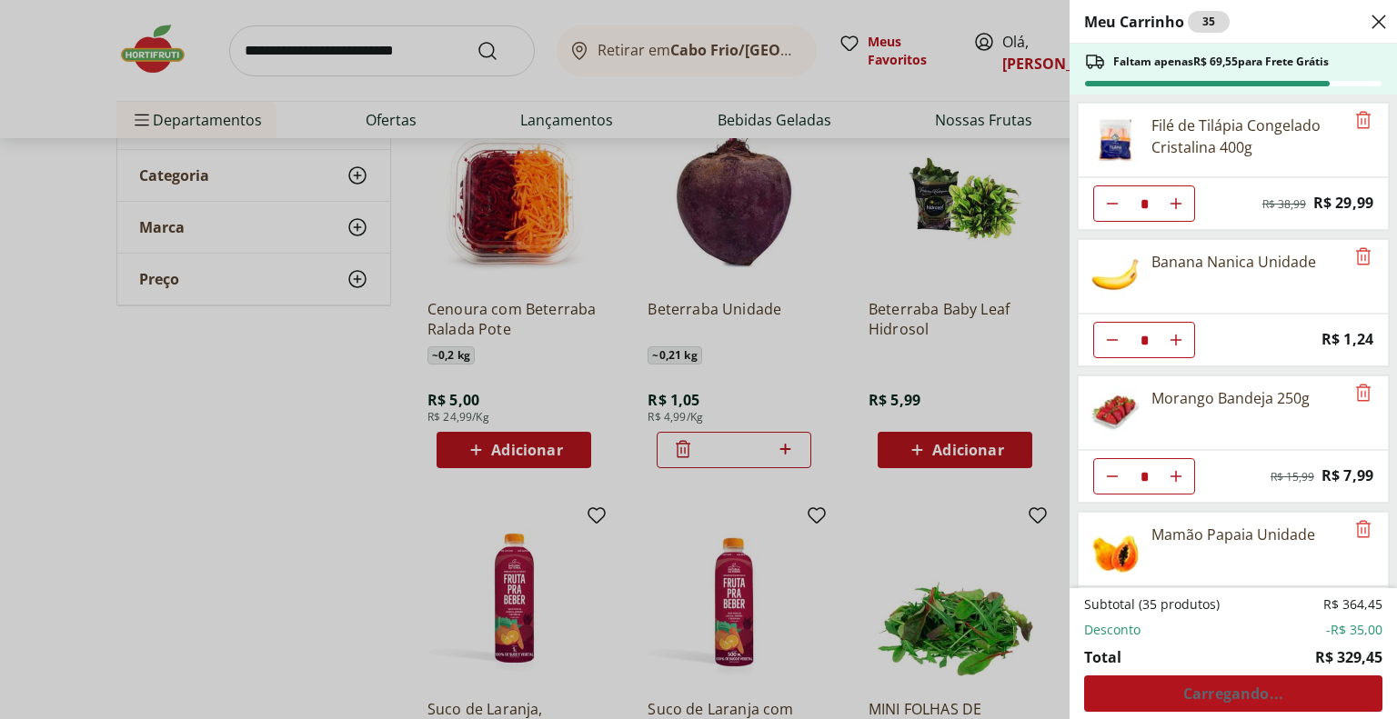
click at [1234, 691] on div "Subtotal (35 produtos) R$ 364,45 Desconto -R$ 35,00 Total R$ 329,45 Carregando.…" at bounding box center [1233, 654] width 298 height 116
click at [1227, 695] on span "Ver carrinho completo" at bounding box center [1233, 694] width 165 height 15
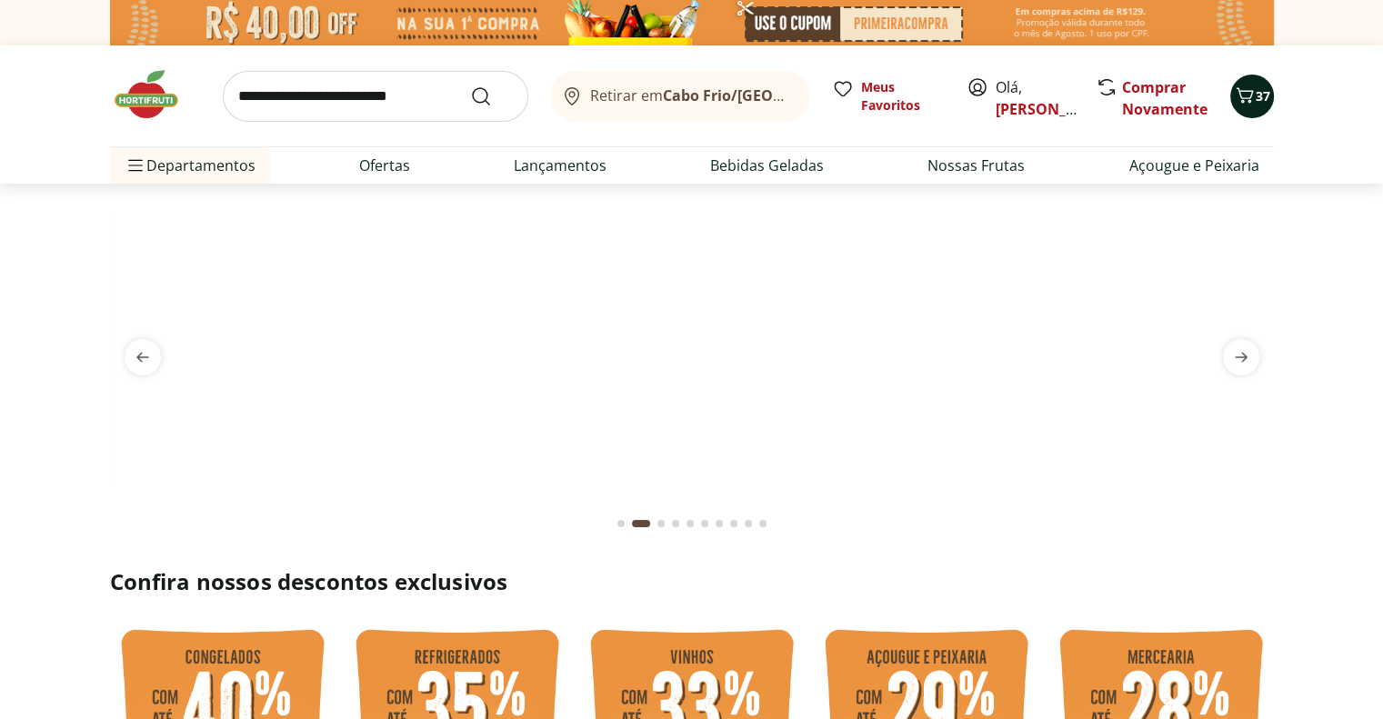
click at [1258, 94] on span "37" at bounding box center [1263, 95] width 15 height 17
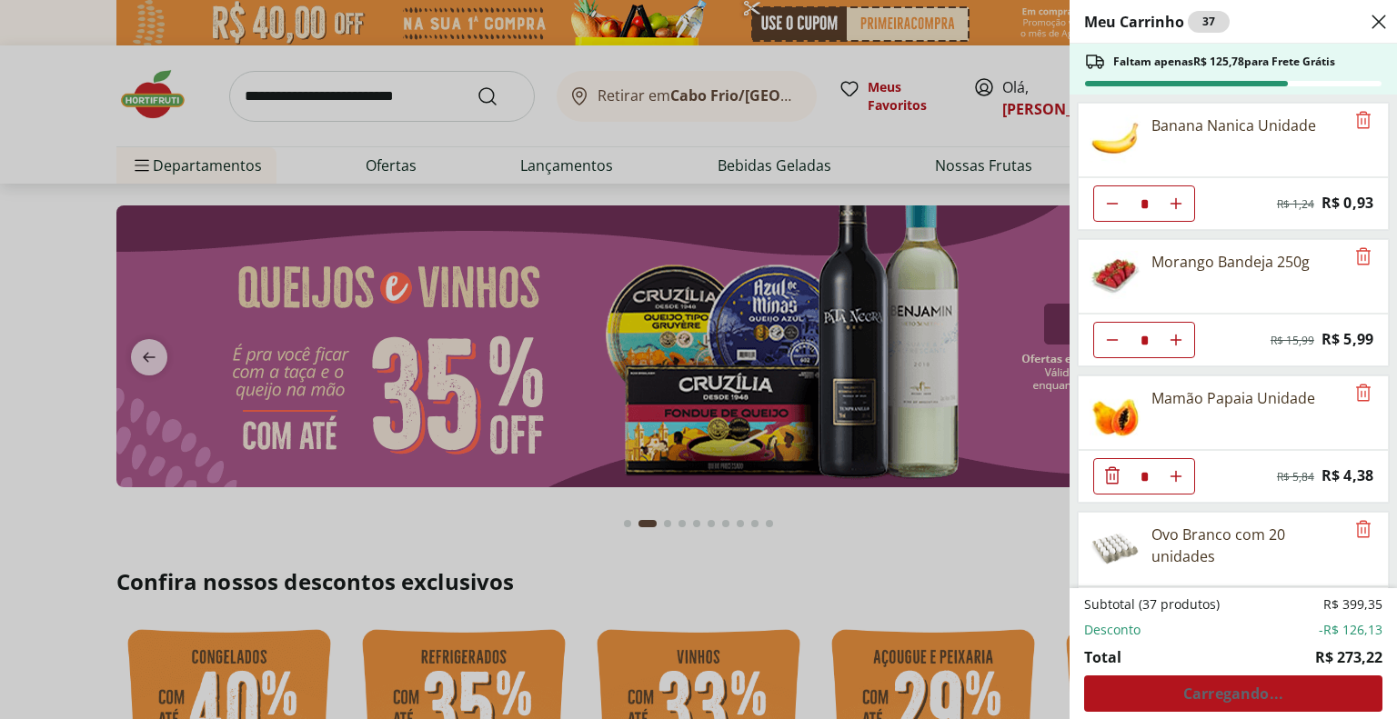
click at [1223, 340] on div "* Original price: R$ 15,99 Price: R$ 5,99" at bounding box center [1233, 340] width 311 height 53
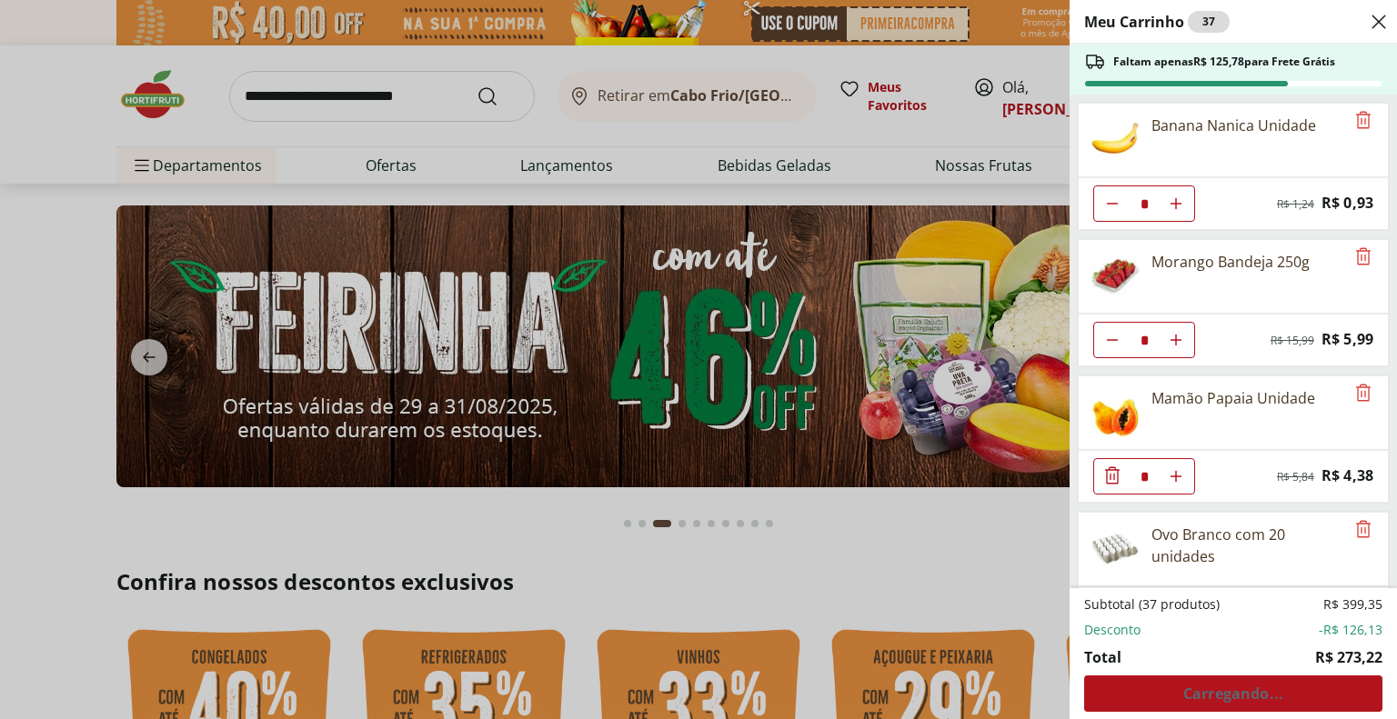
click at [948, 519] on div "Meu Carrinho 37 Faltam apenas R$ 125,78 para Frete Grátis Banana Nanica Unidade…" at bounding box center [698, 359] width 1397 height 719
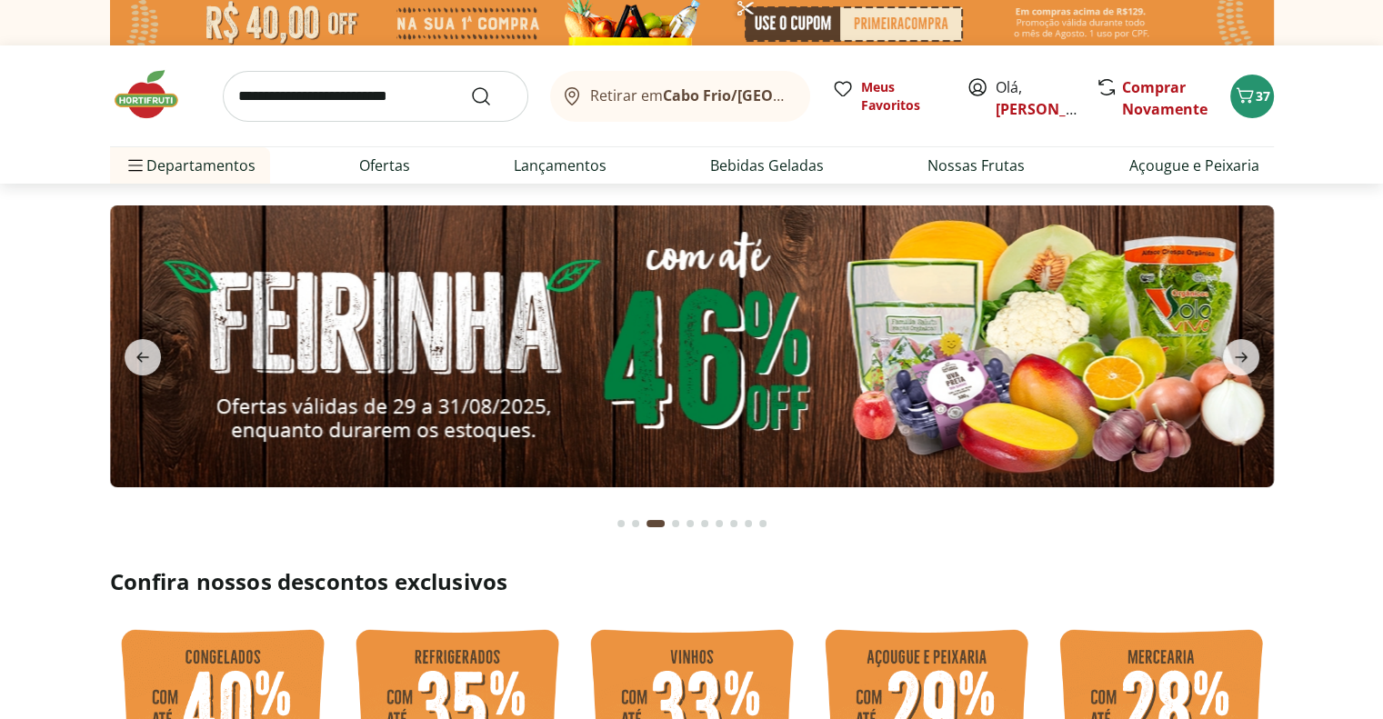
click at [784, 367] on img at bounding box center [692, 347] width 1164 height 282
select select "**********"
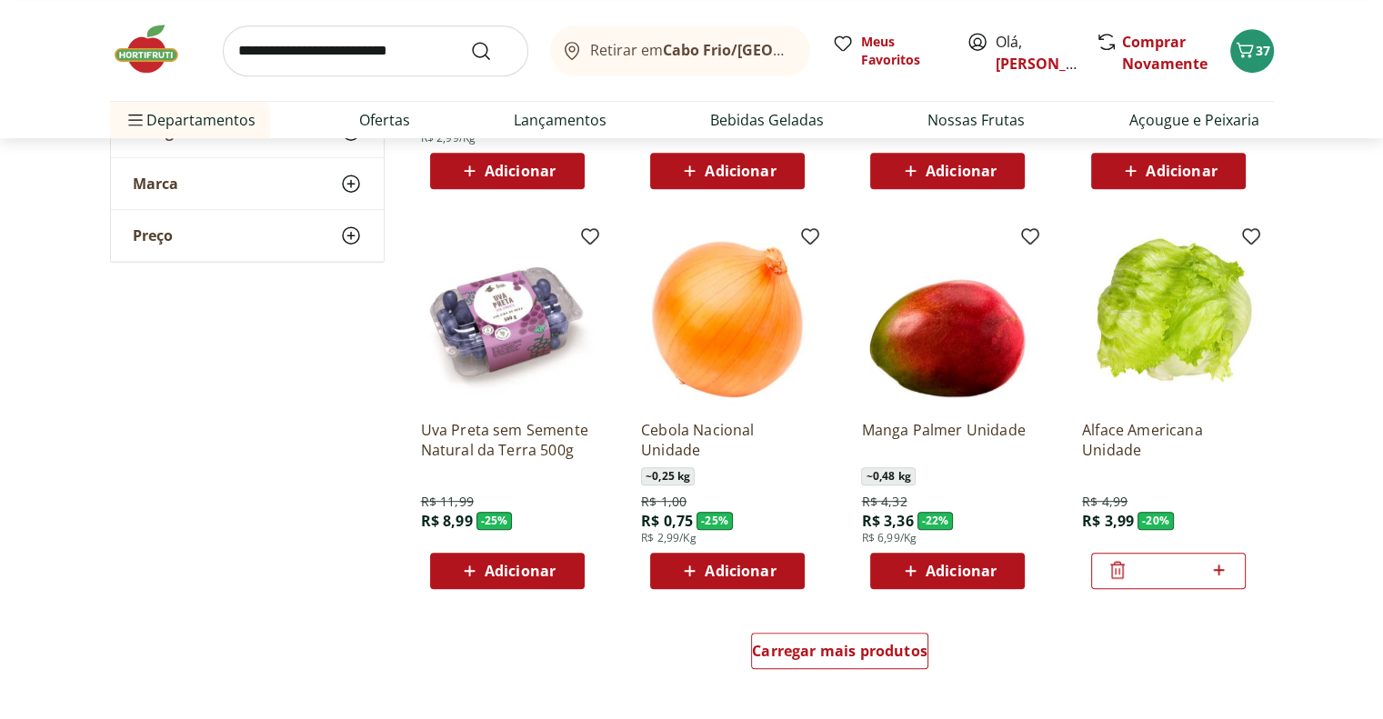
scroll to position [910, 0]
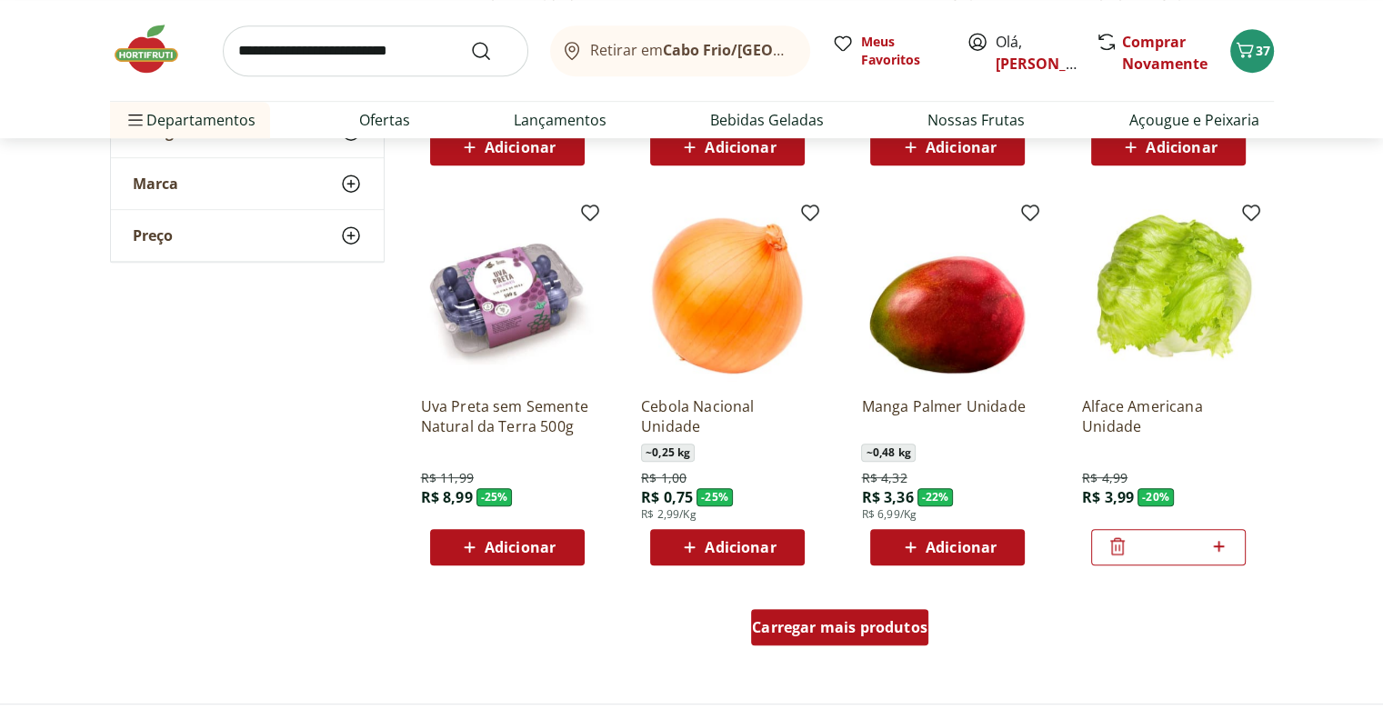
click at [871, 629] on span "Carregar mais produtos" at bounding box center [840, 627] width 176 height 15
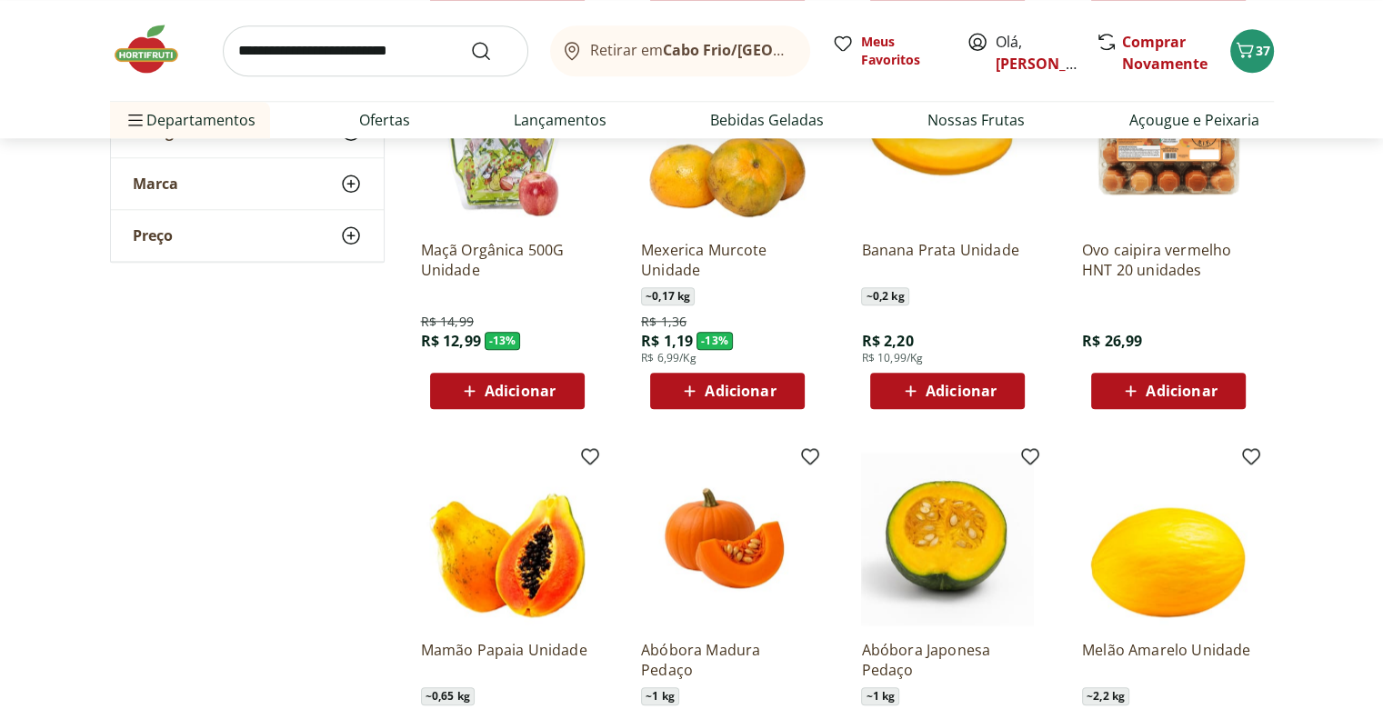
scroll to position [2001, 0]
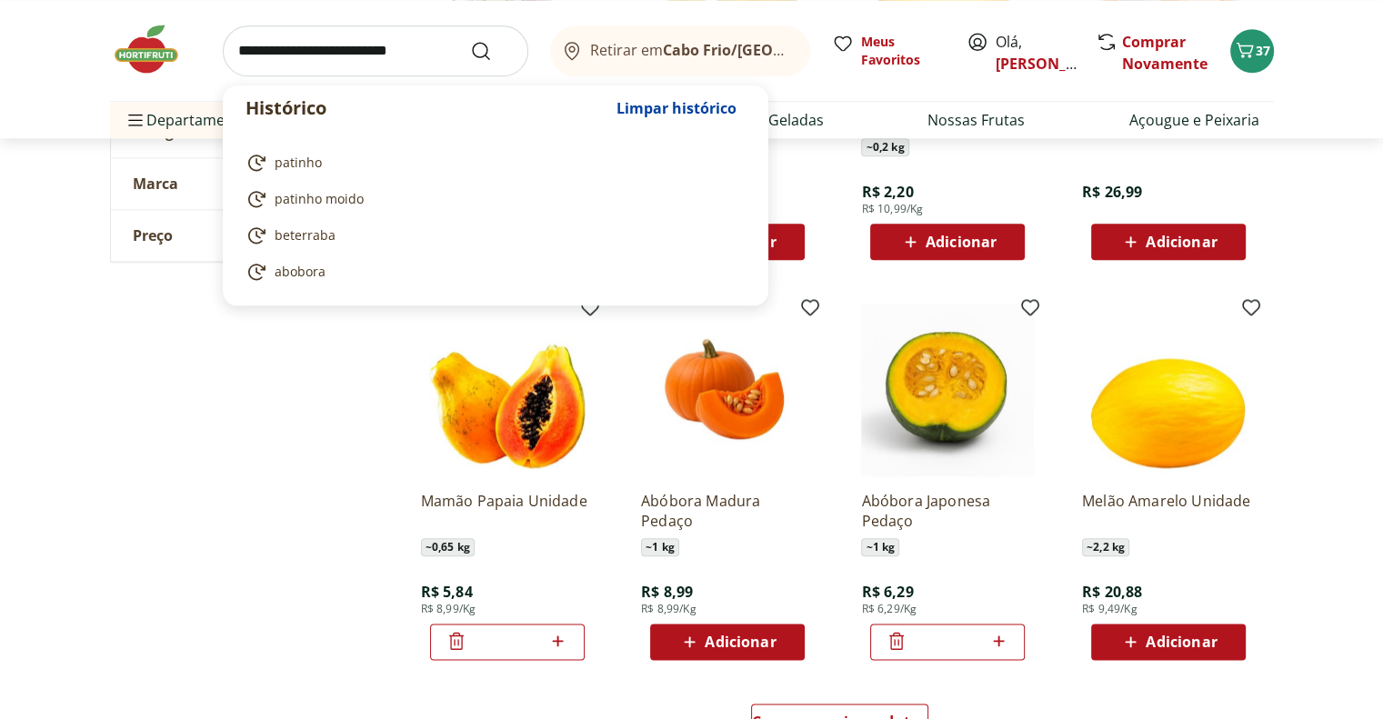
click at [305, 52] on input "search" at bounding box center [376, 50] width 306 height 51
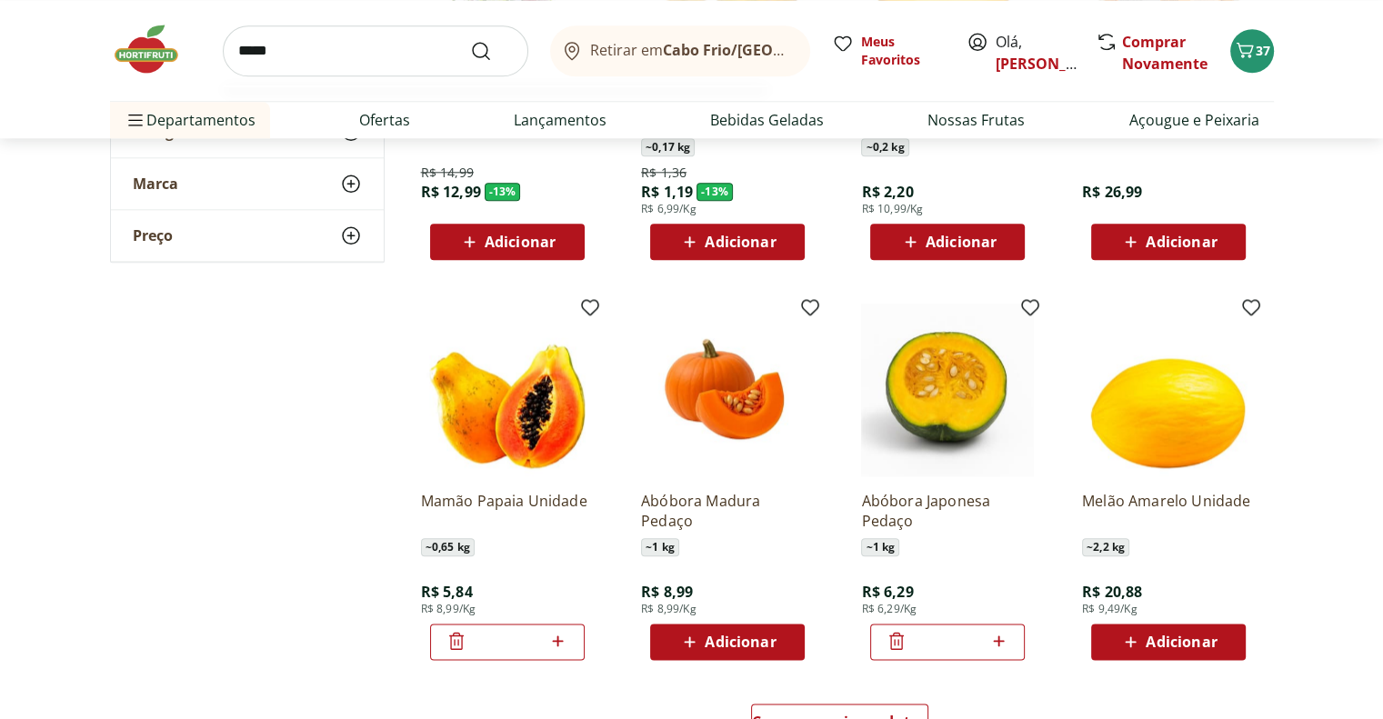
type input "*****"
click at [470, 40] on button "Submit Search" at bounding box center [492, 51] width 44 height 22
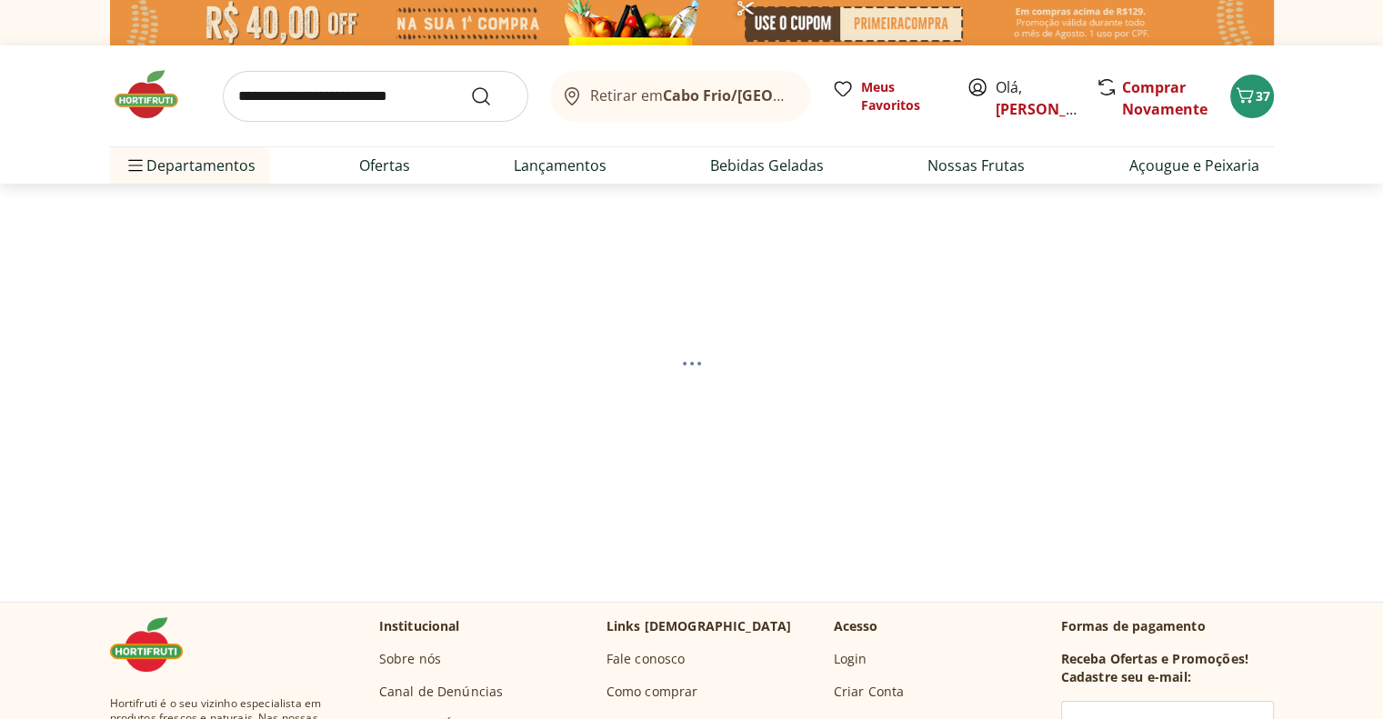
select select "**********"
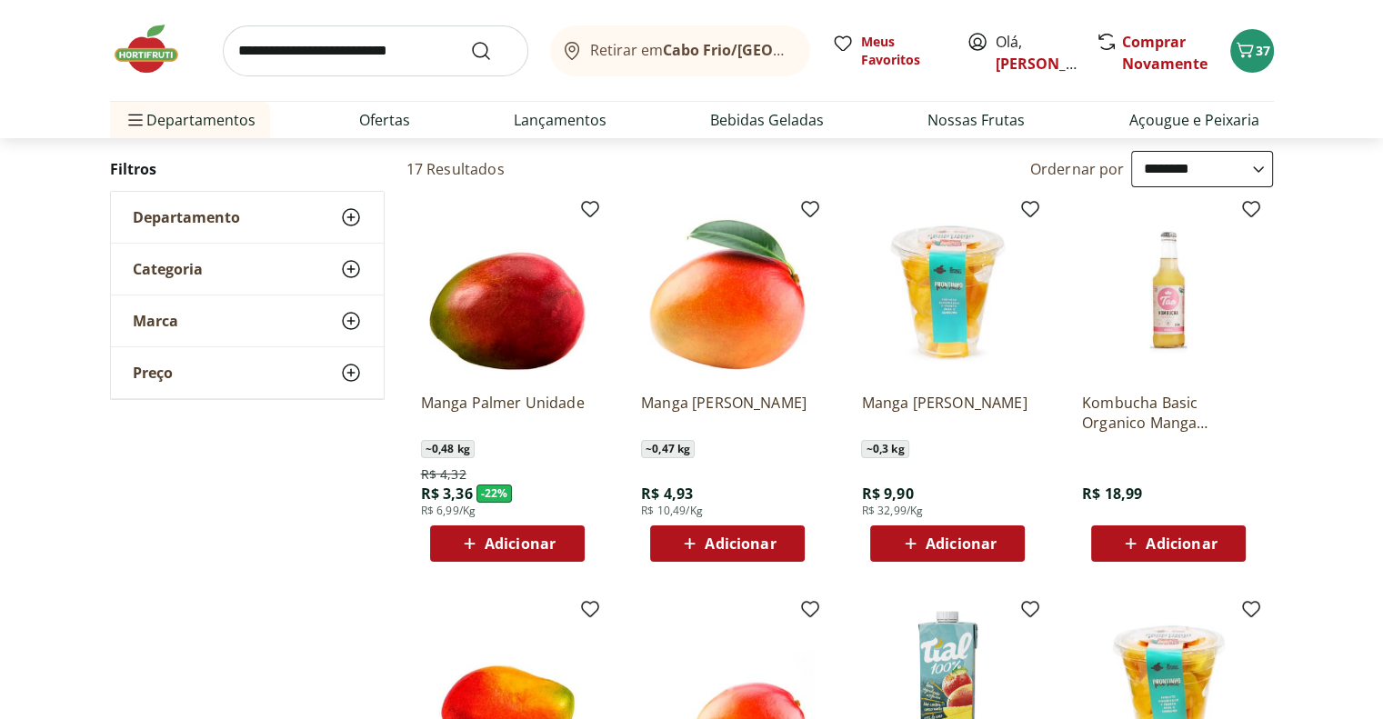
scroll to position [182, 0]
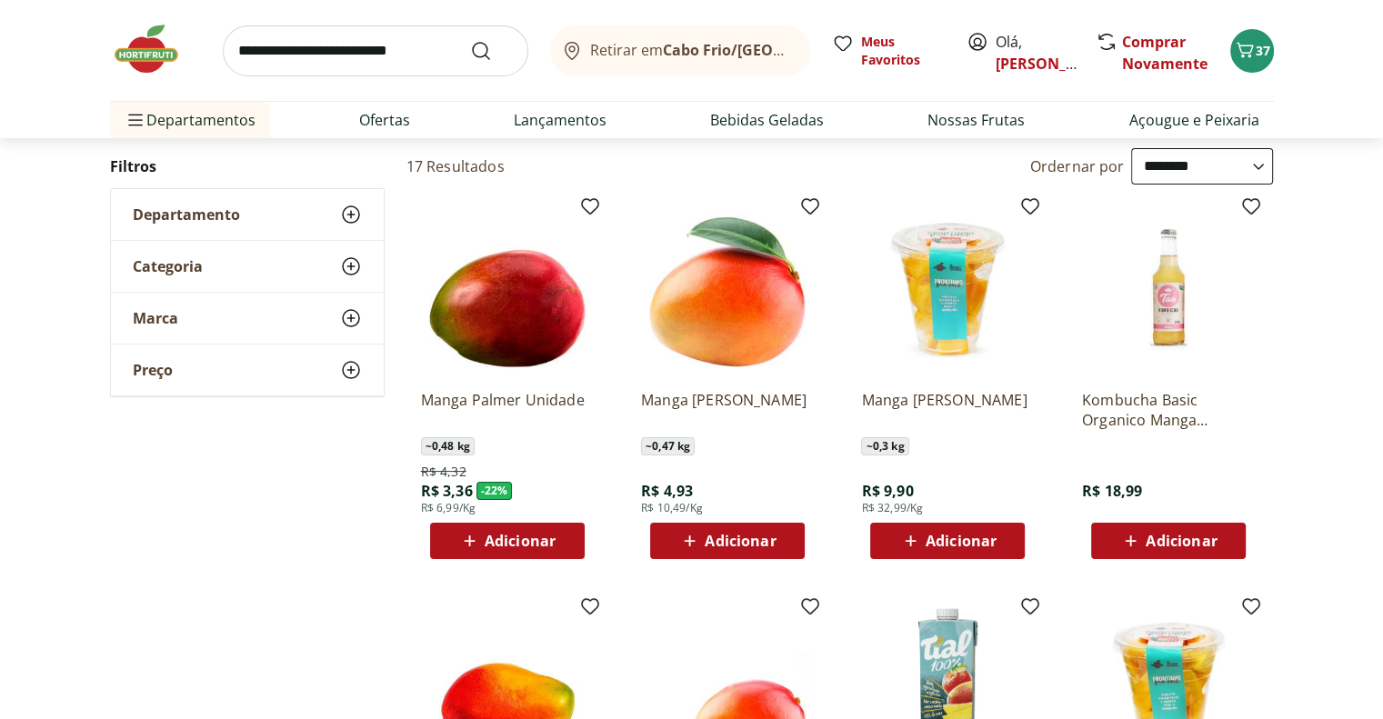
click at [501, 542] on span "Adicionar" at bounding box center [520, 541] width 71 height 15
click at [501, 356] on img at bounding box center [507, 289] width 173 height 173
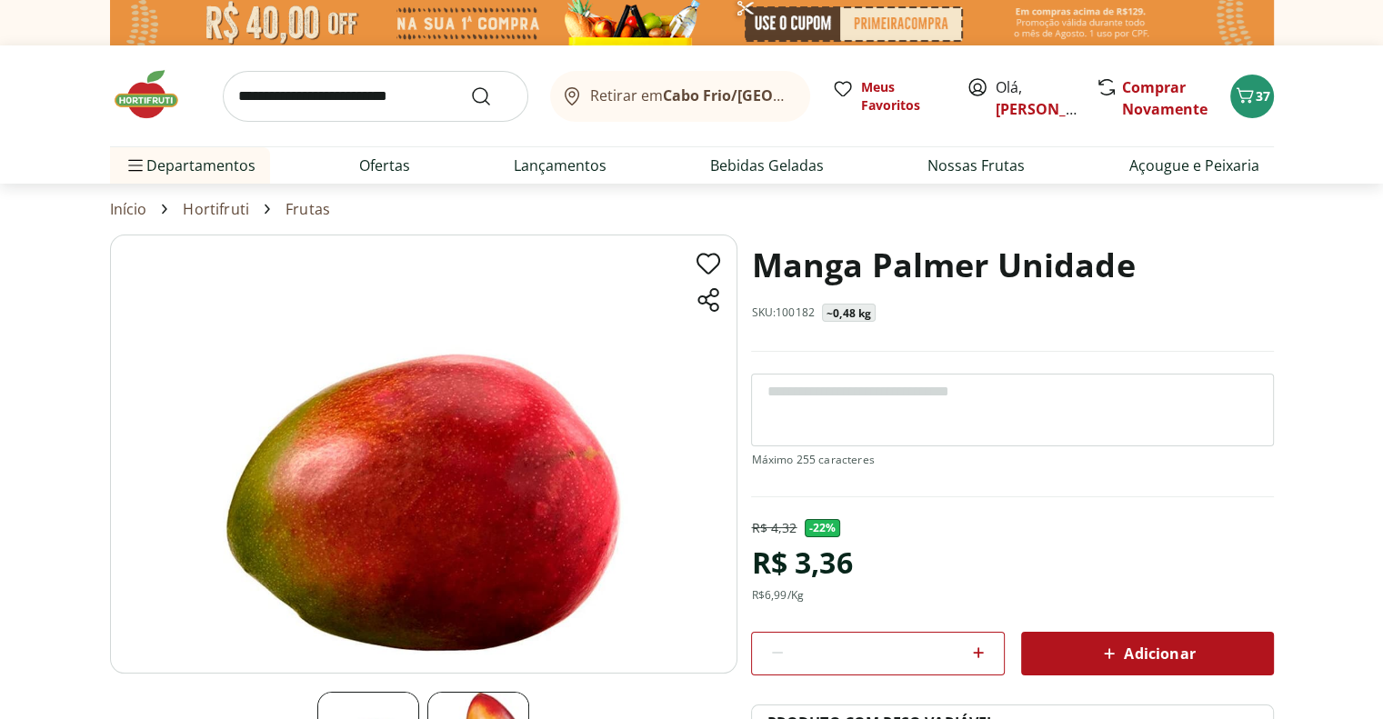
click at [981, 650] on icon at bounding box center [979, 653] width 22 height 22
click at [1099, 657] on div "Adicionar" at bounding box center [1148, 654] width 224 height 33
click at [778, 651] on icon at bounding box center [778, 653] width 22 height 22
type input "*"
click at [1146, 639] on div "Adicionar" at bounding box center [1148, 654] width 224 height 33
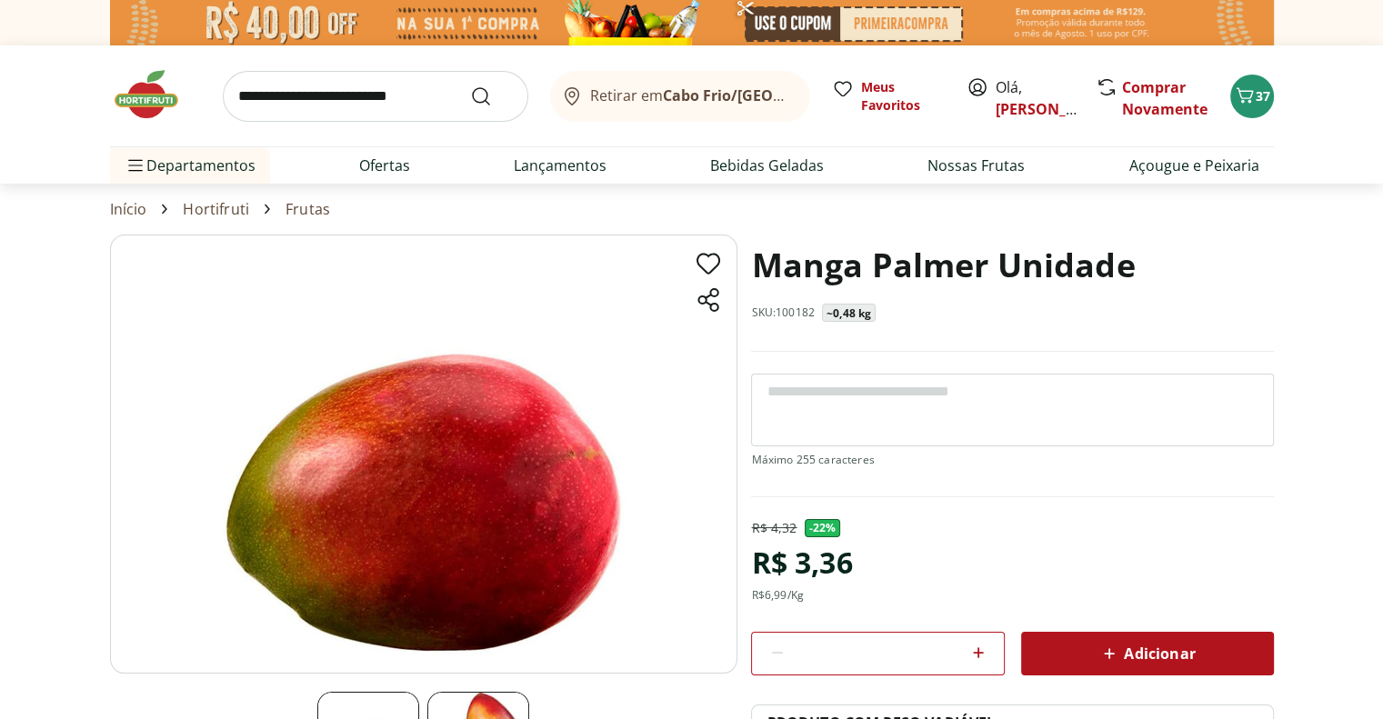
click at [325, 89] on input "search" at bounding box center [376, 96] width 306 height 51
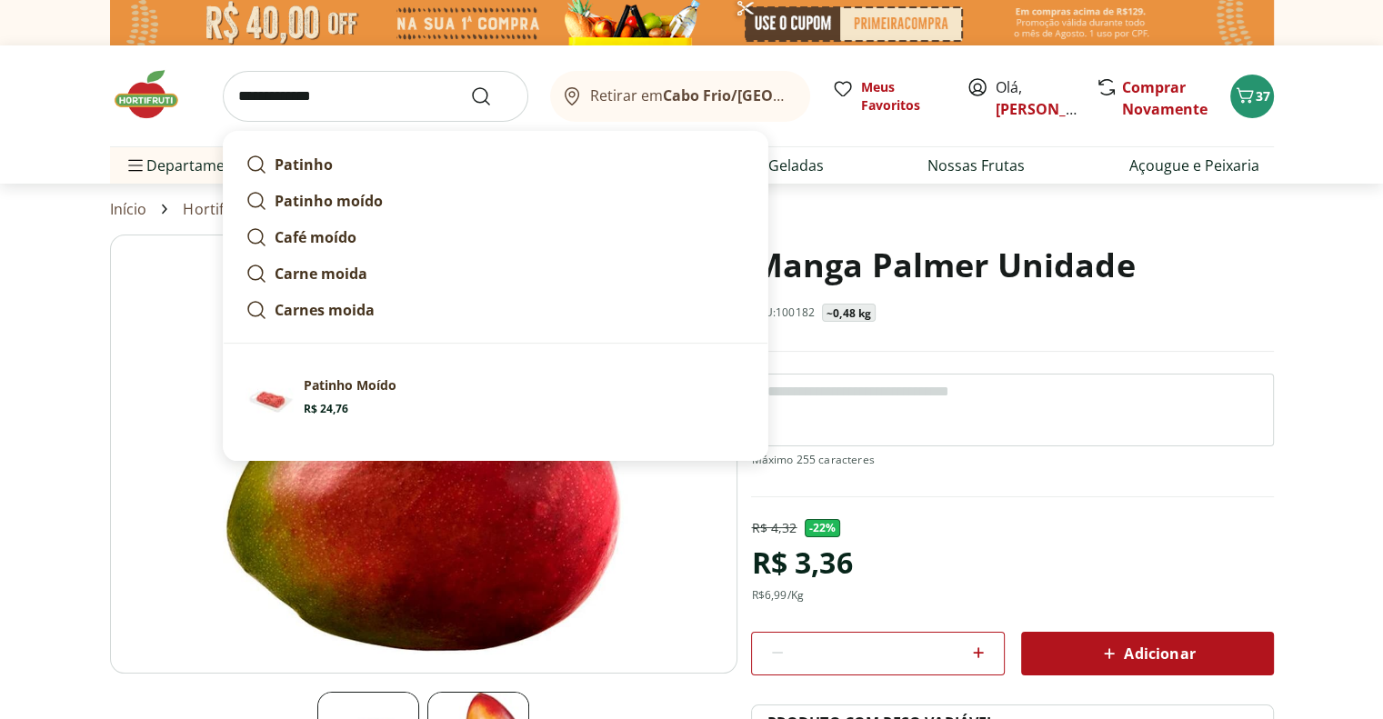
type input "**********"
click at [470, 86] on button "Submit Search" at bounding box center [492, 97] width 44 height 22
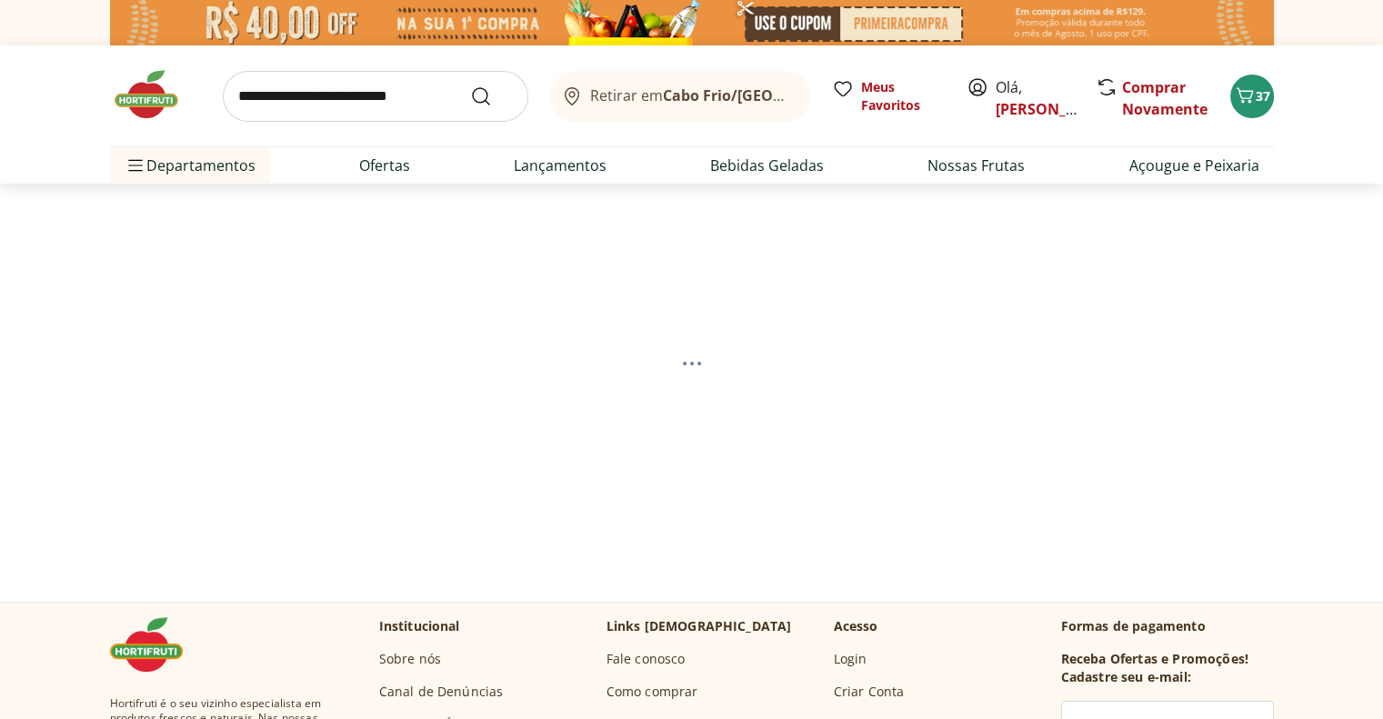
select select "**********"
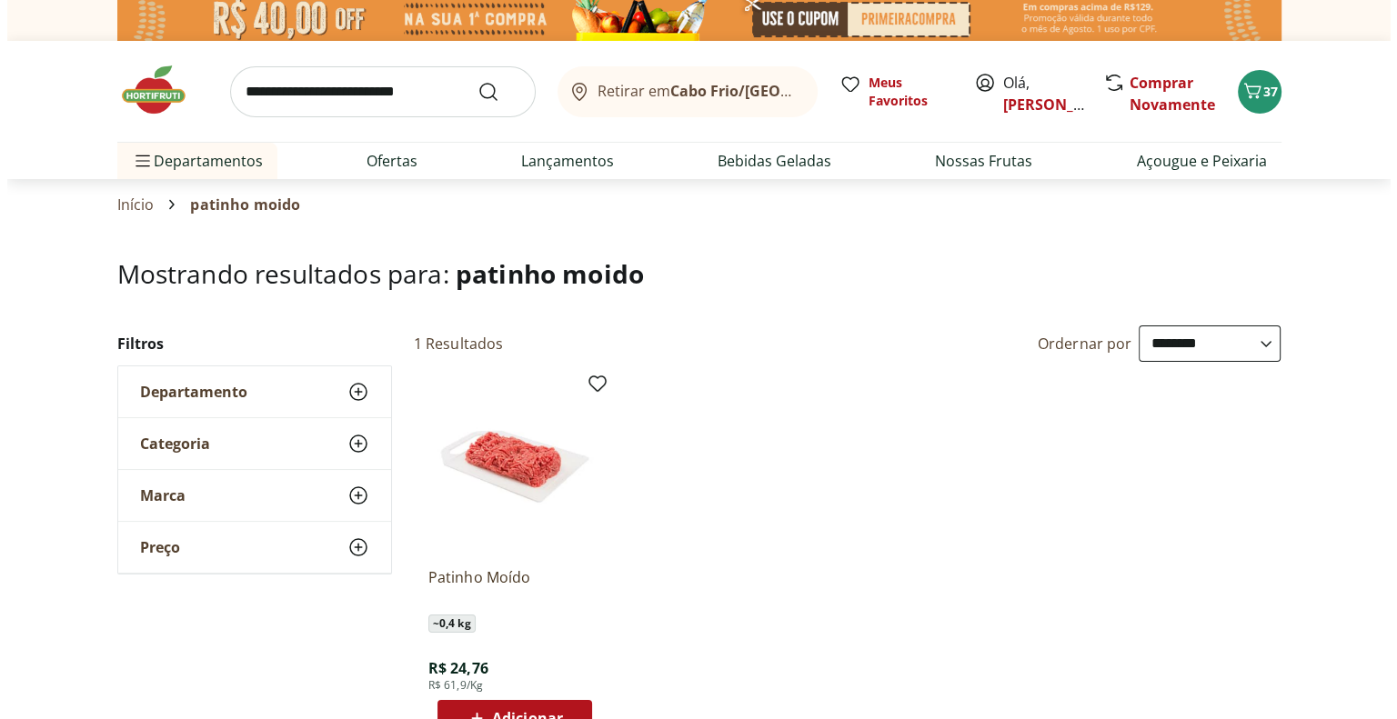
scroll to position [273, 0]
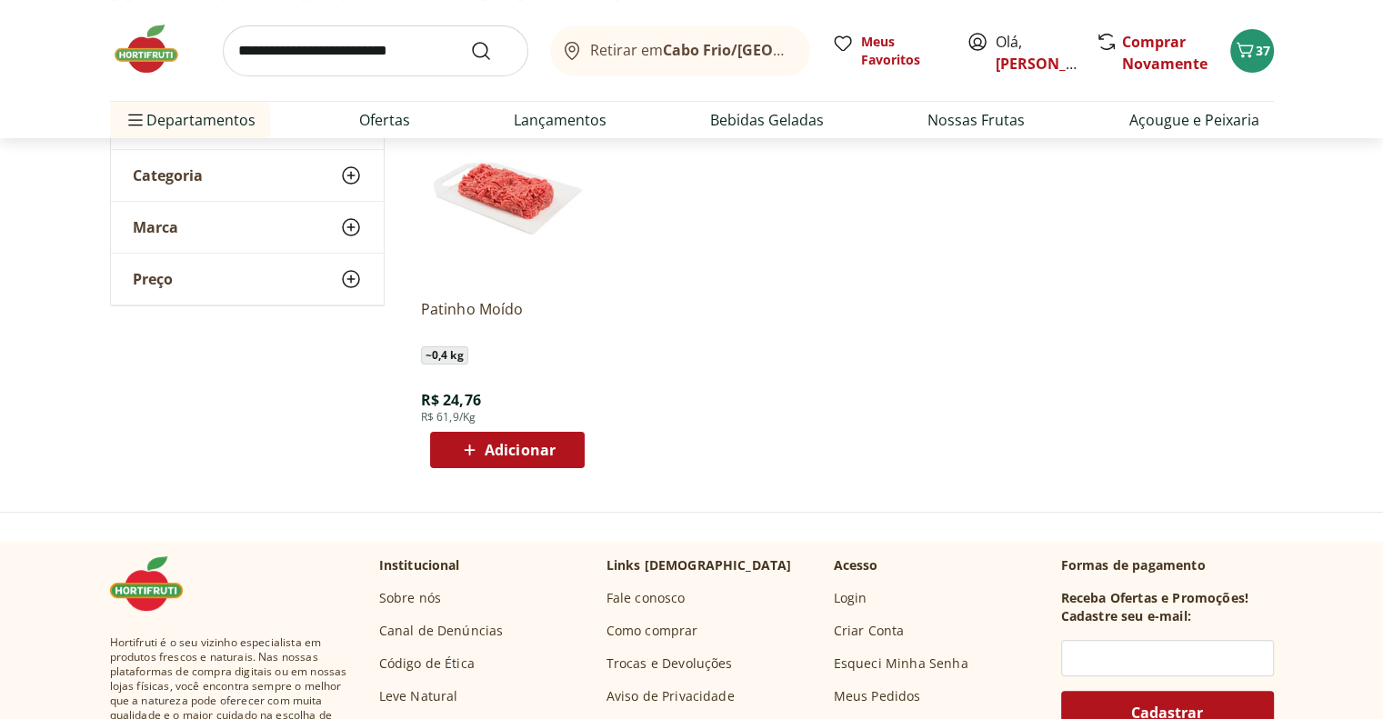
click at [543, 452] on span "Adicionar" at bounding box center [520, 450] width 71 height 15
click at [1250, 53] on icon "Carrinho" at bounding box center [1245, 50] width 22 height 22
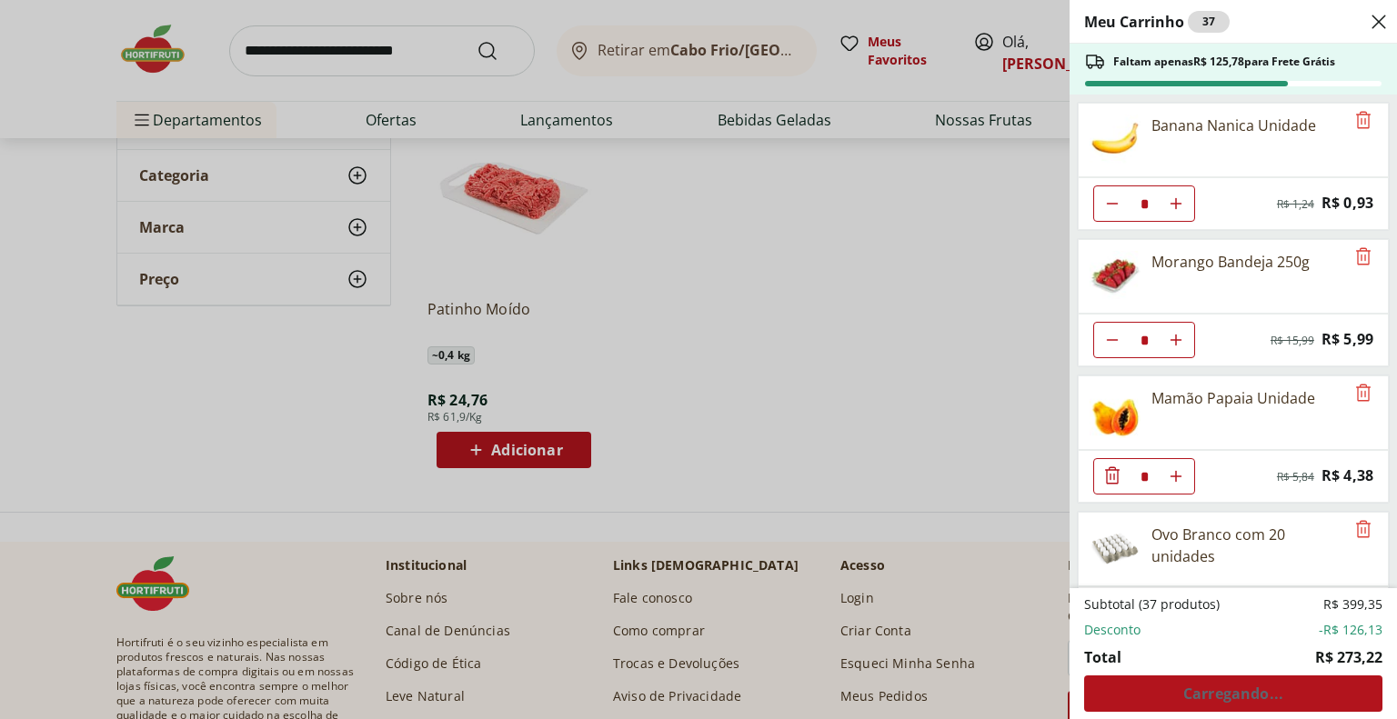
click at [1197, 689] on div "Subtotal (37 produtos) R$ 399,35 Desconto -R$ 126,13 Total R$ 273,22 Carregando…" at bounding box center [1233, 654] width 298 height 116
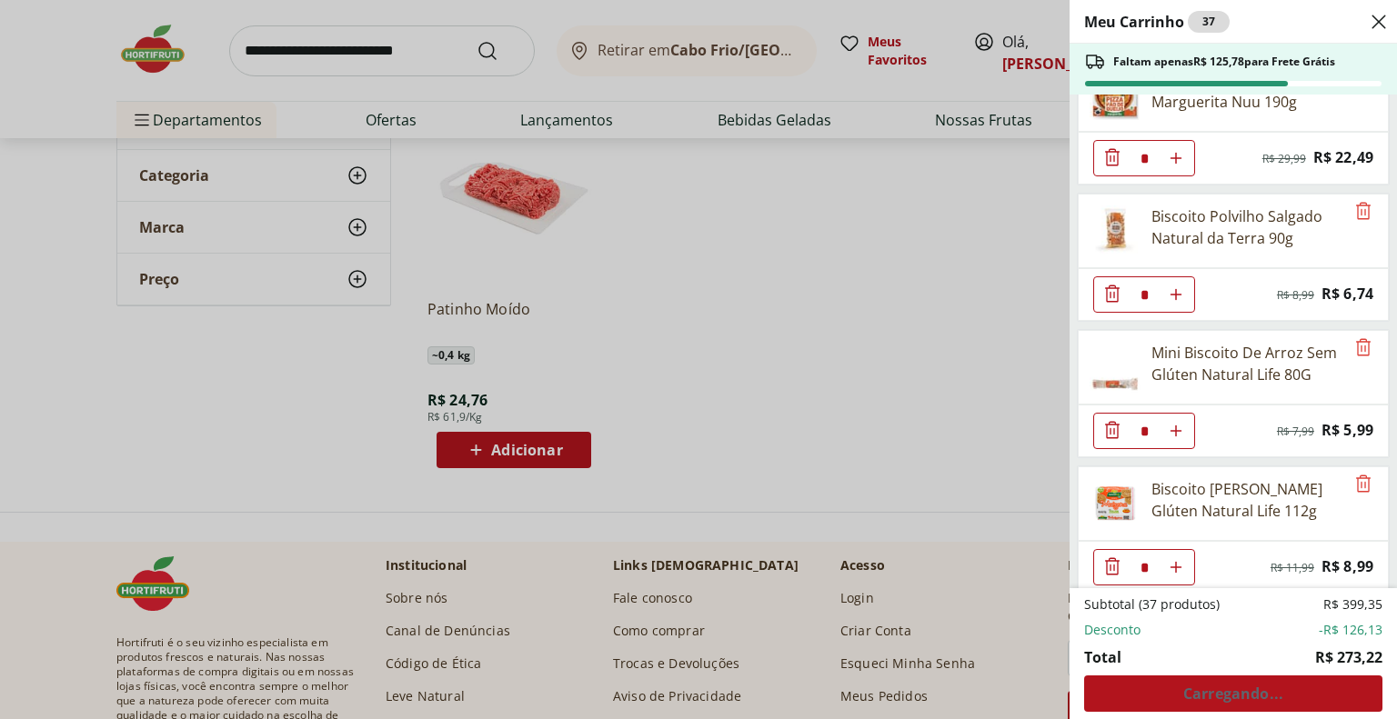
scroll to position [2490, 0]
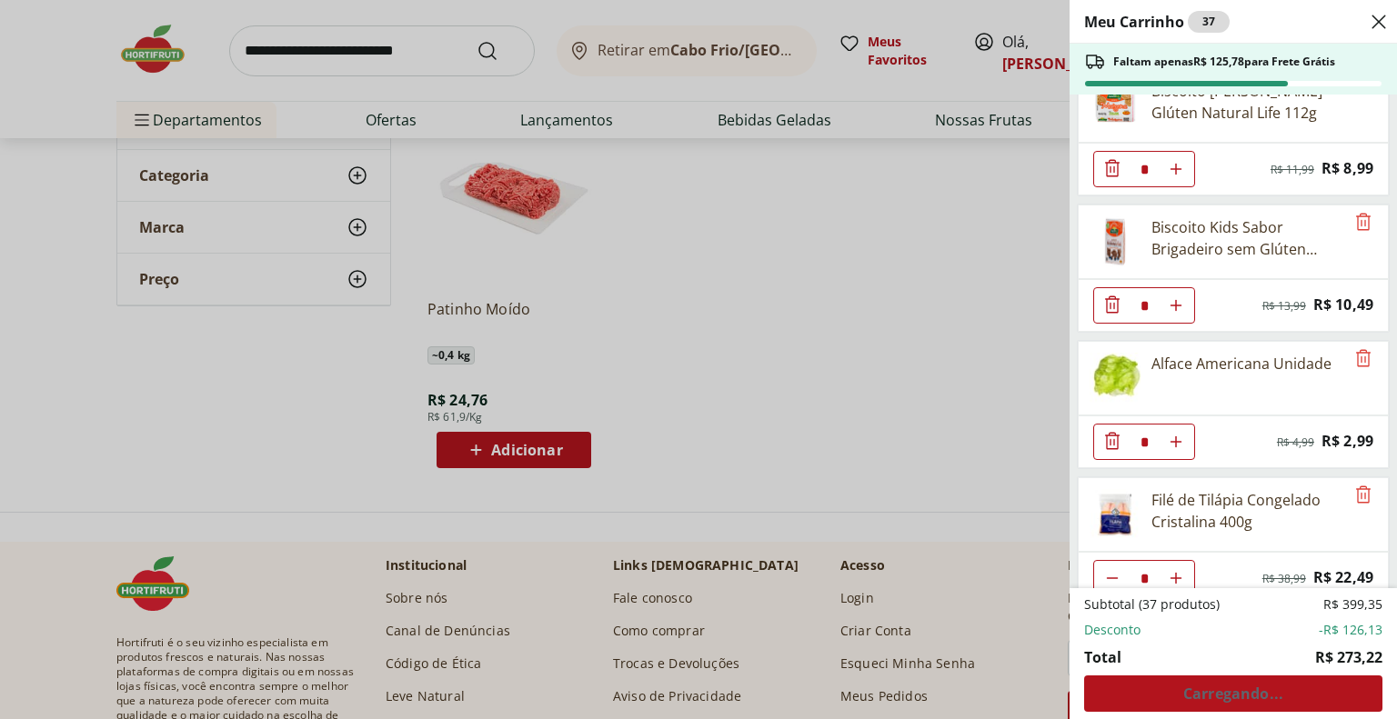
click at [1108, 430] on icon "Diminuir Quantidade" at bounding box center [1113, 441] width 22 height 22
click at [1277, 683] on div "Subtotal (37 produtos) R$ 399,35 Desconto -R$ 126,13 Total R$ 273,22 Carregando…" at bounding box center [1233, 654] width 298 height 116
click at [1276, 689] on div "Subtotal (37 produtos) R$ 399,35 Desconto -R$ 126,13 Total R$ 273,22 Carregando…" at bounding box center [1233, 654] width 298 height 116
click at [1276, 688] on div "Subtotal (37 produtos) R$ 399,35 Desconto -R$ 126,13 Total R$ 273,22 Carregando…" at bounding box center [1233, 654] width 298 height 116
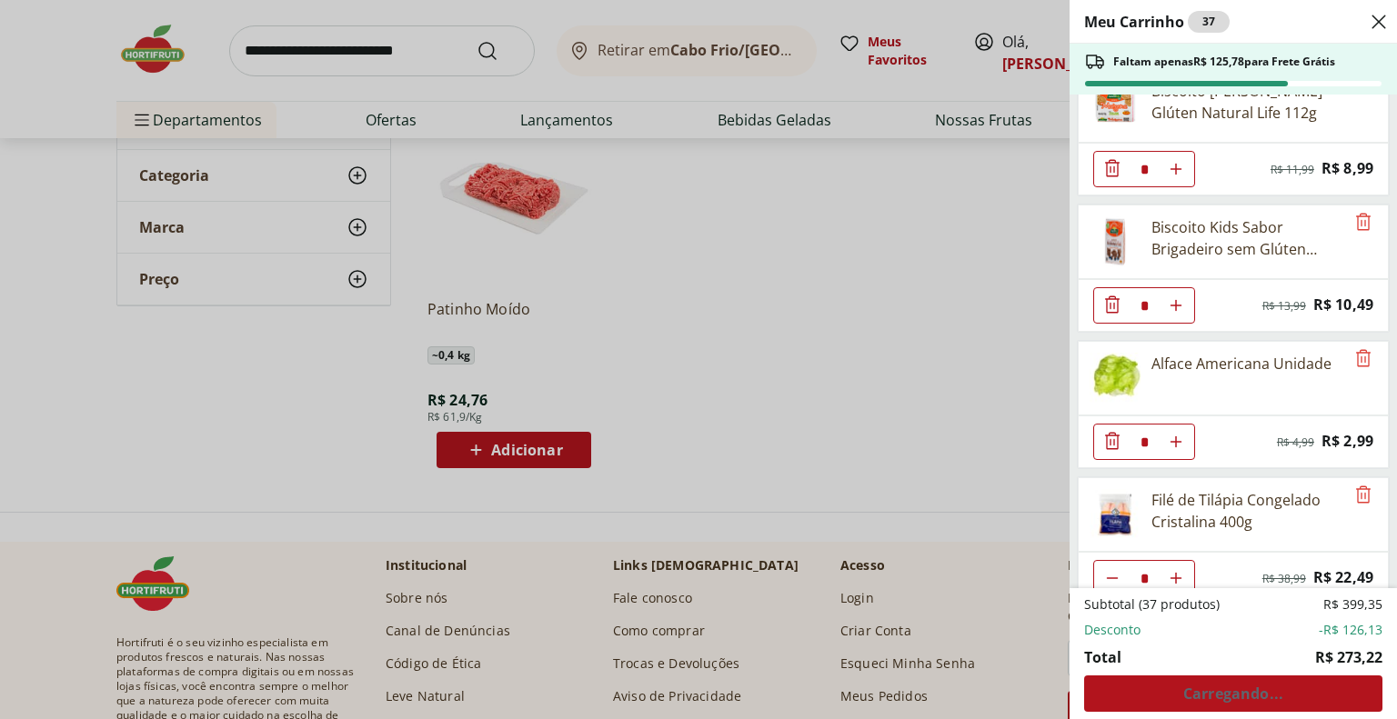
click at [861, 377] on div "Meu Carrinho 37 Faltam apenas R$ 125,78 para Frete Grátis Banana Nanica Unidade…" at bounding box center [698, 359] width 1397 height 719
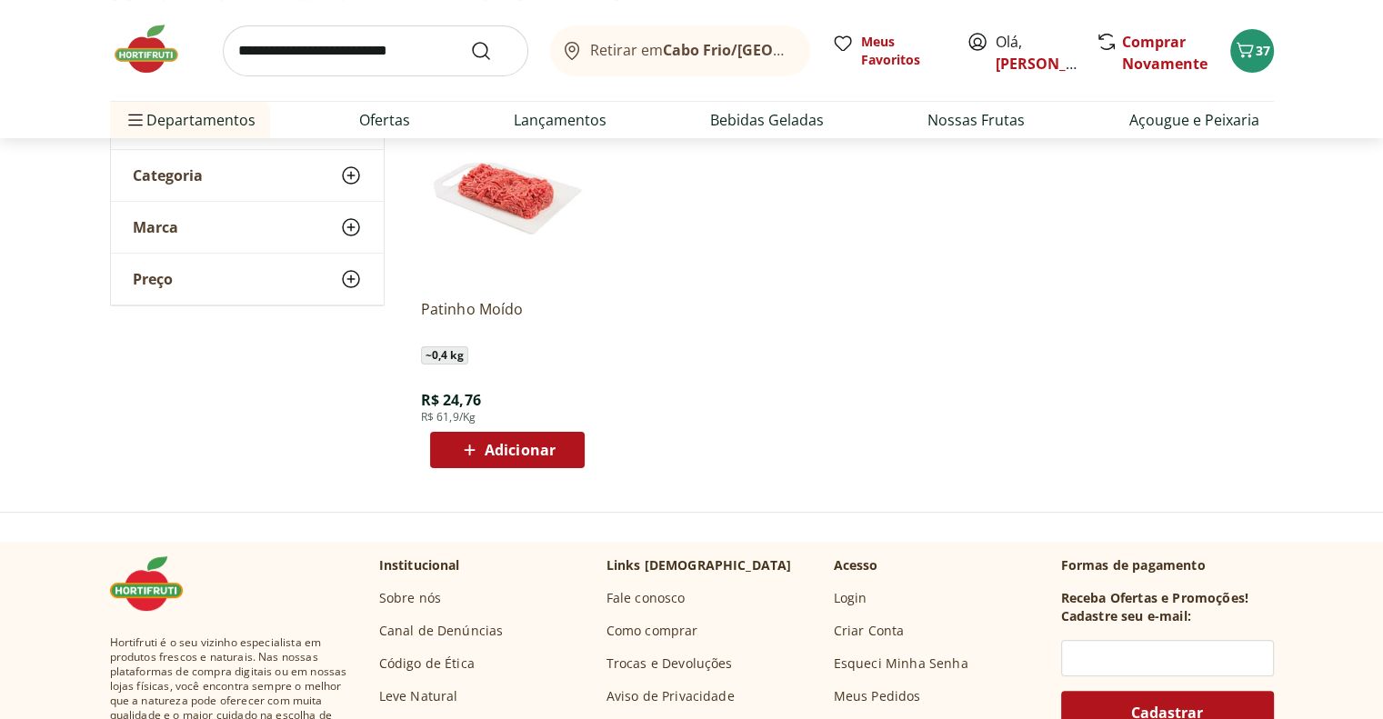
click at [640, 50] on span "Retirar em Cabo Frio/RJ" at bounding box center [690, 50] width 201 height 16
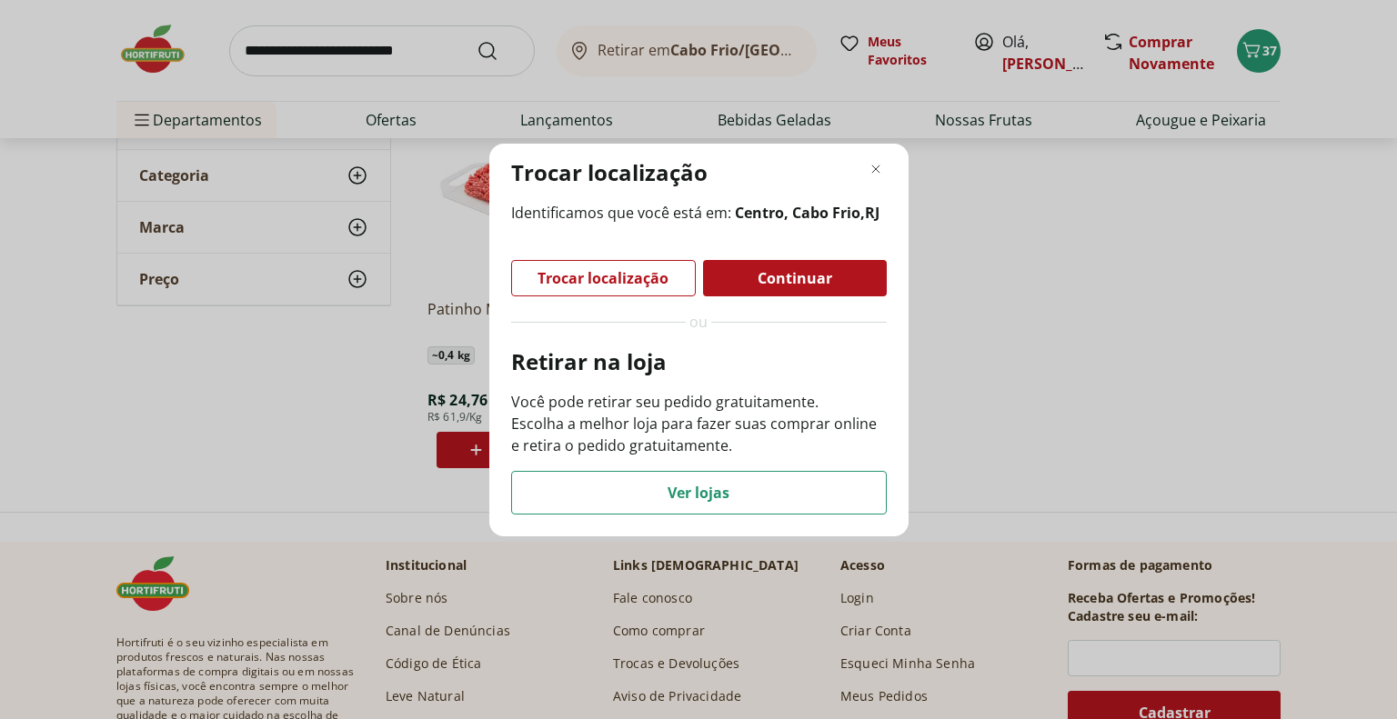
click at [773, 279] on span "Continuar" at bounding box center [795, 278] width 75 height 15
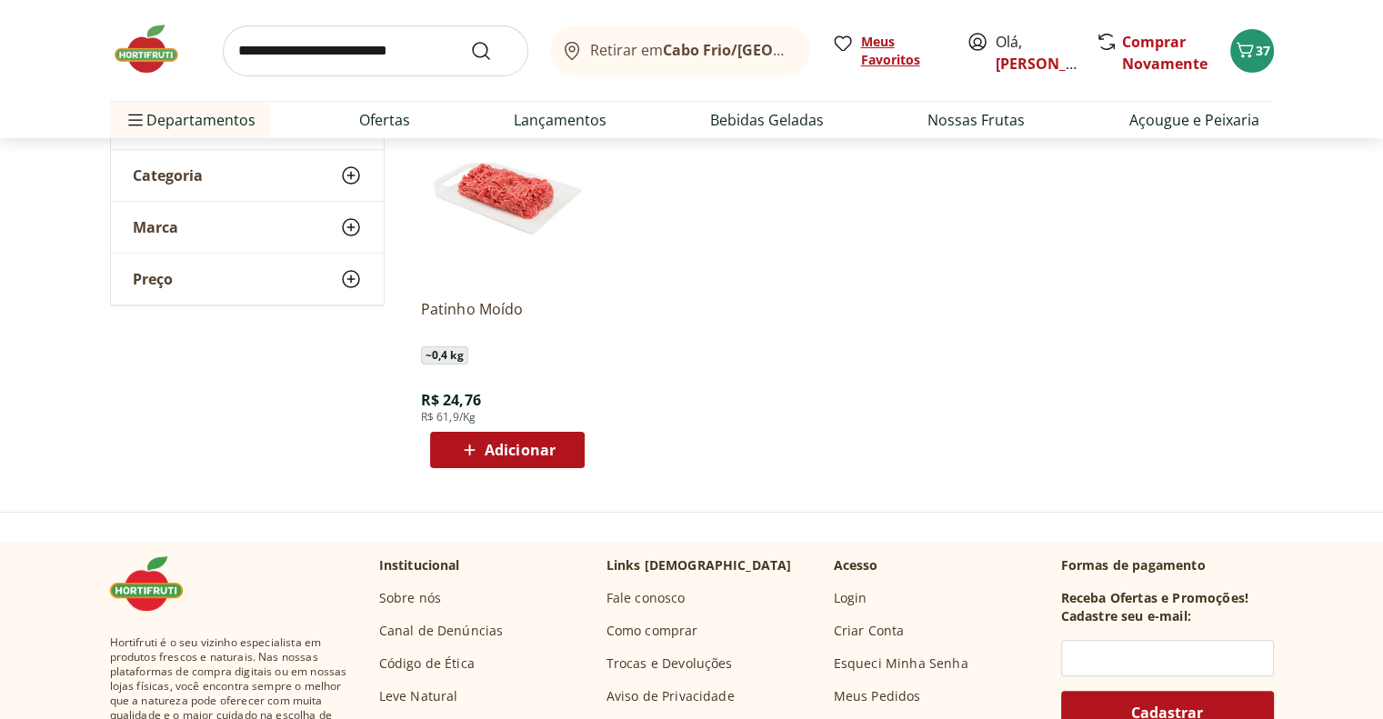
click at [882, 57] on span "Meus Favoritos" at bounding box center [903, 51] width 84 height 36
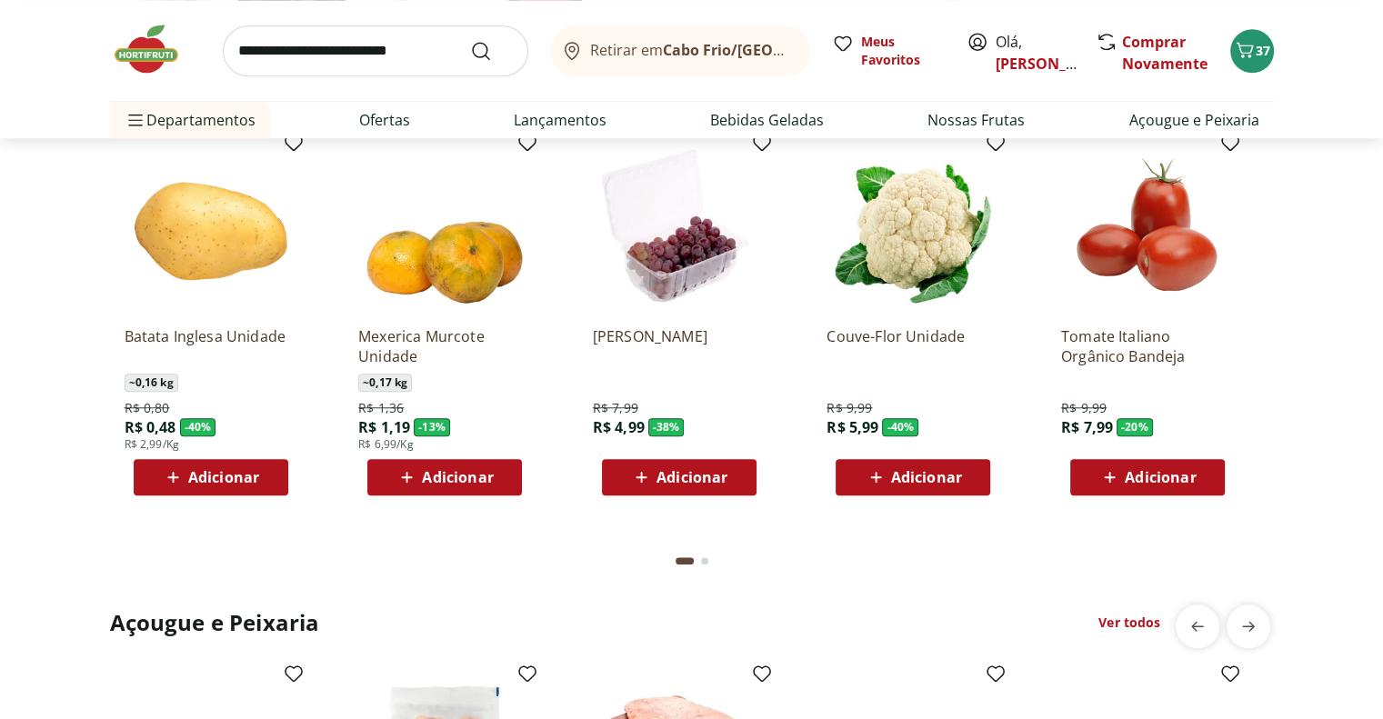
scroll to position [1546, 0]
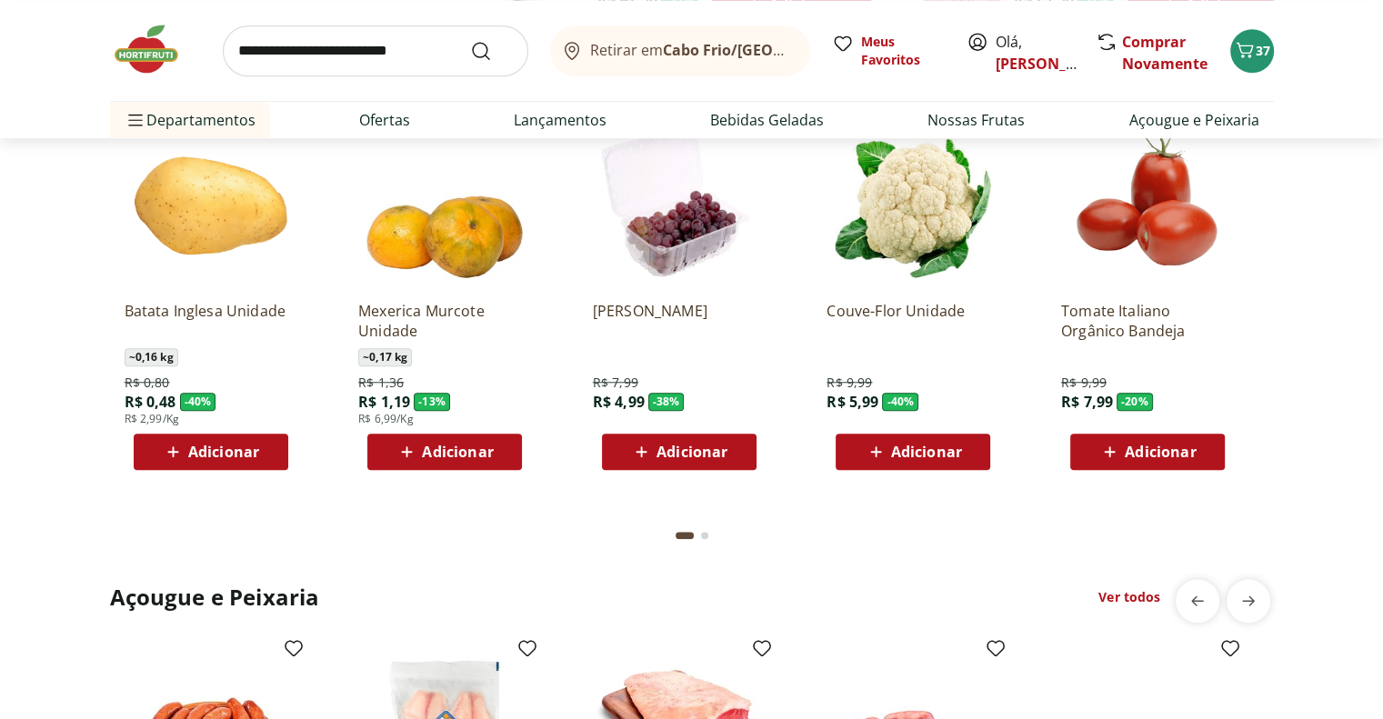
click at [468, 451] on span "Adicionar" at bounding box center [457, 452] width 71 height 15
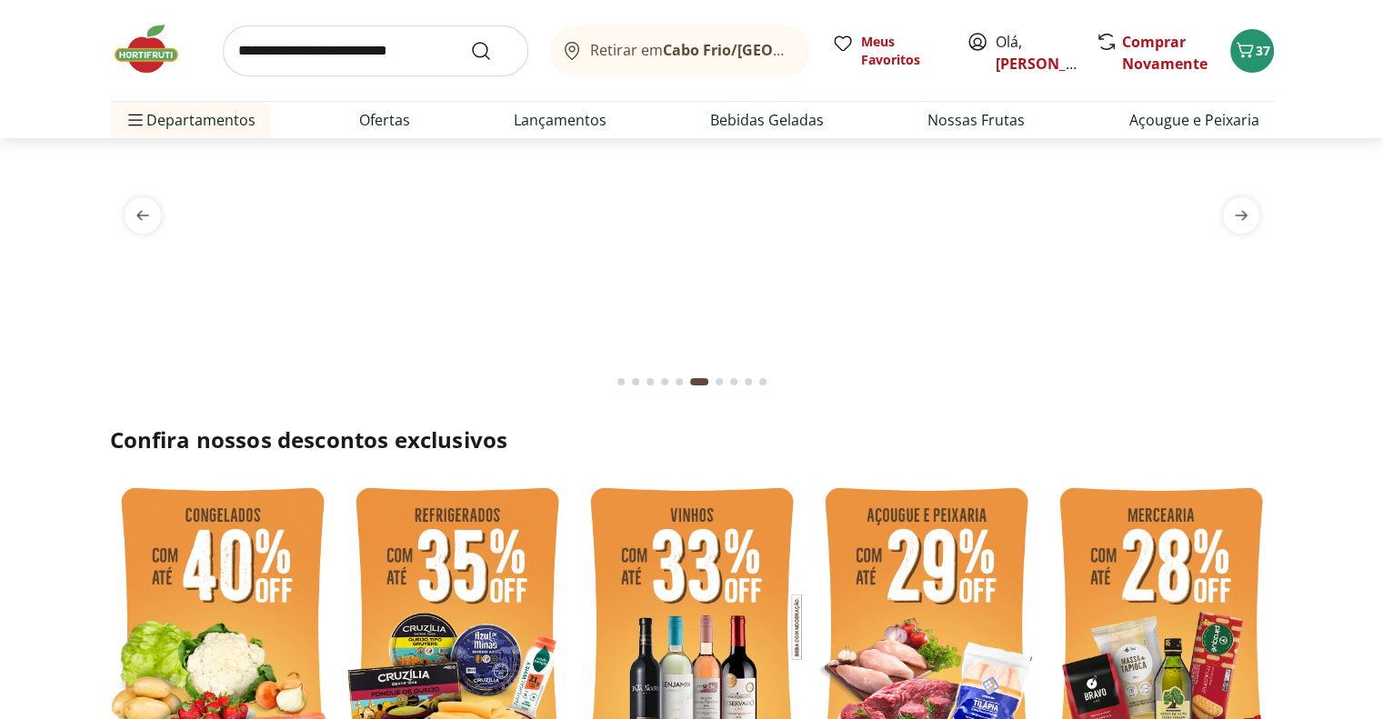
scroll to position [344, 0]
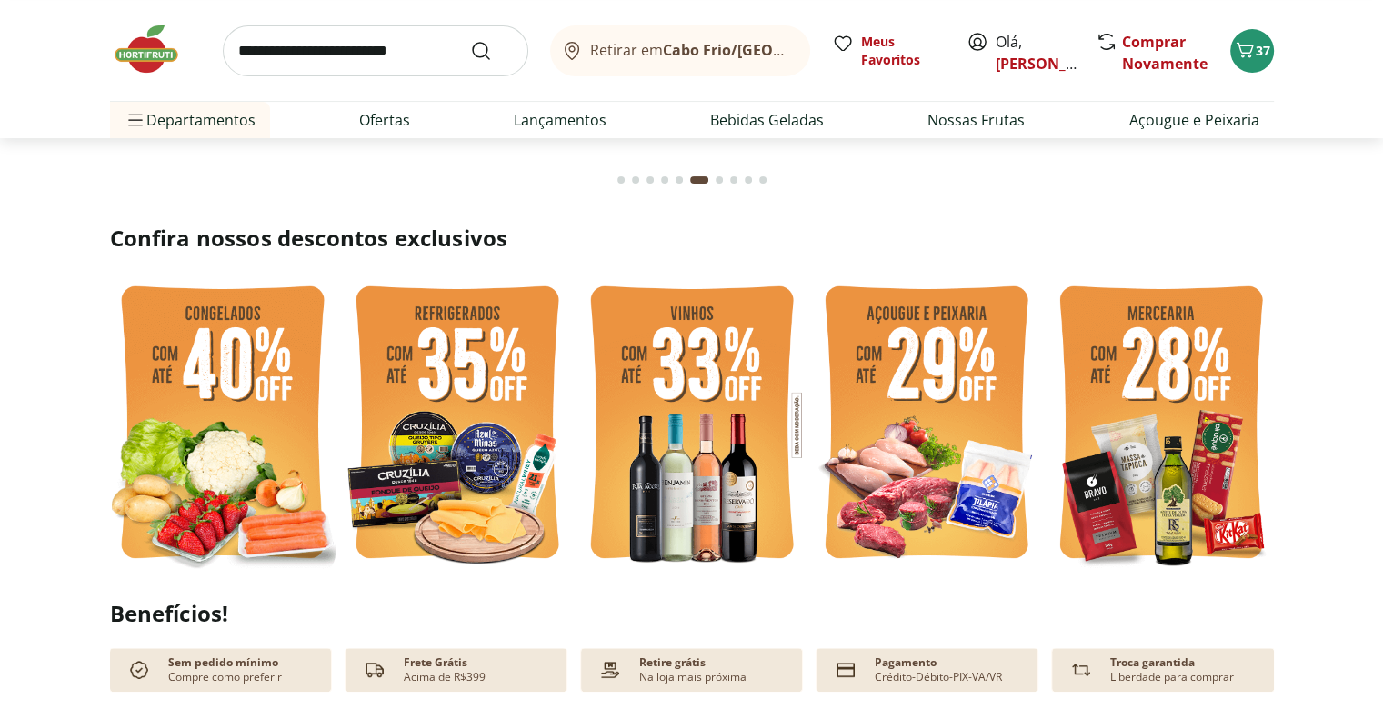
click at [920, 493] on img at bounding box center [927, 425] width 226 height 301
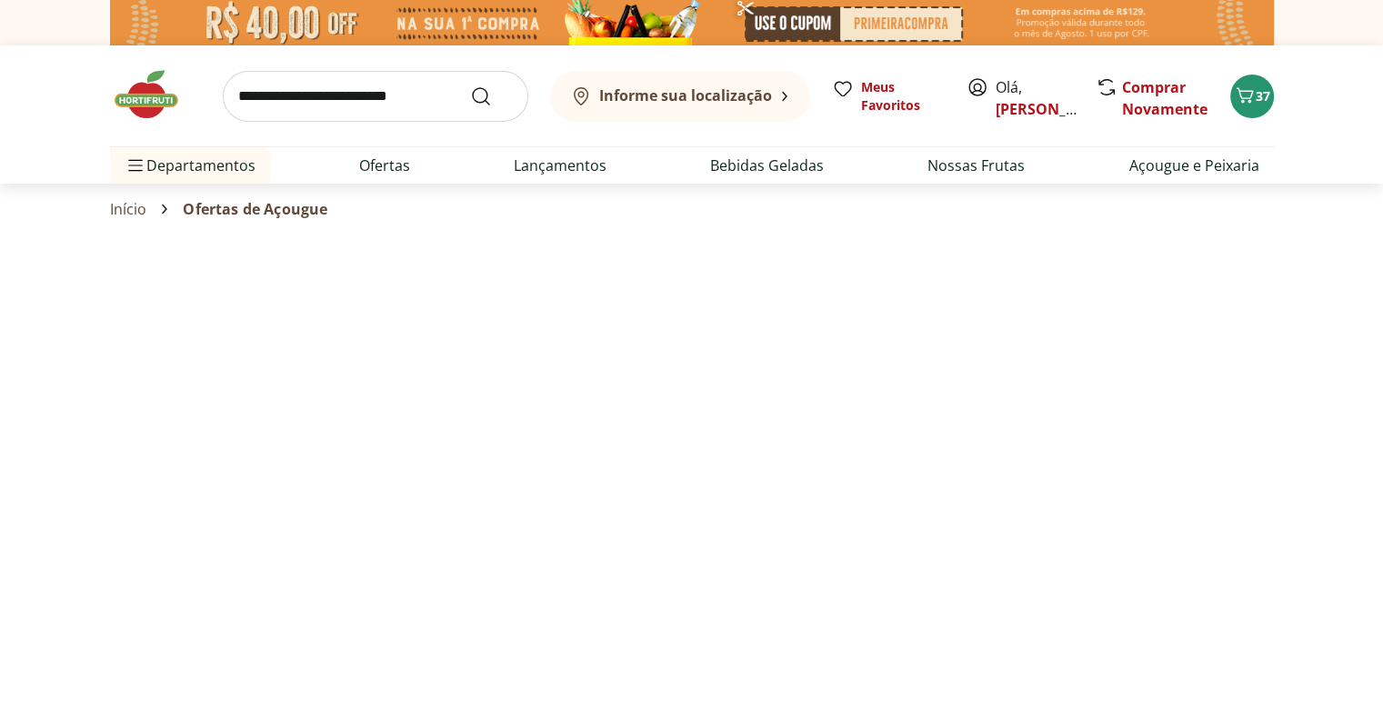
select select "**********"
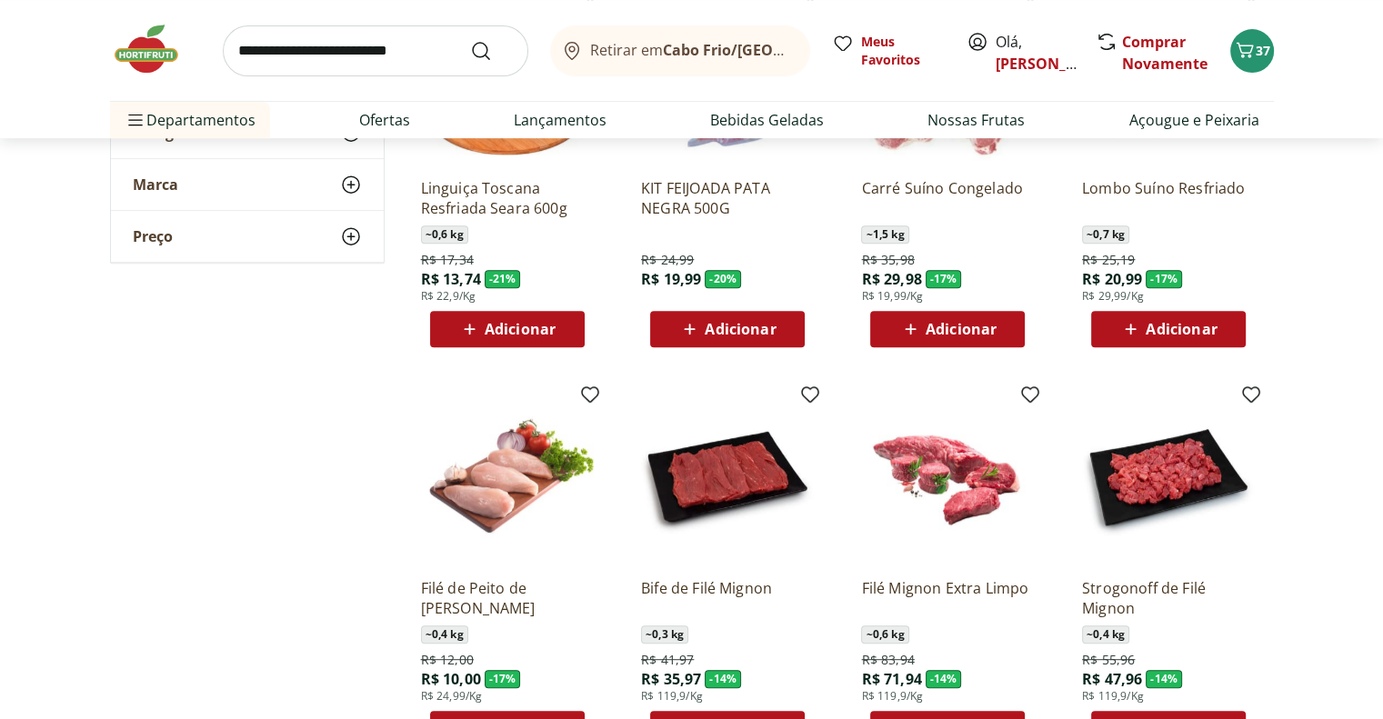
scroll to position [910, 0]
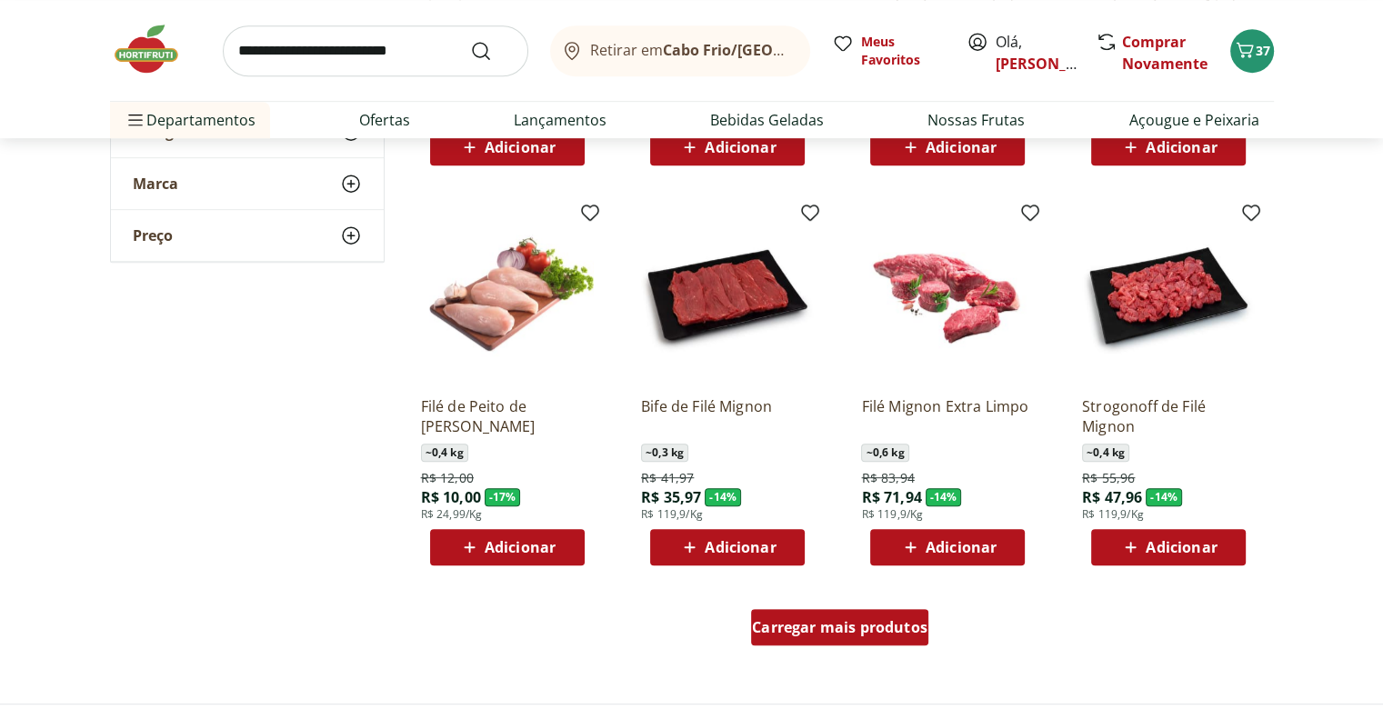
click at [782, 627] on span "Carregar mais produtos" at bounding box center [840, 627] width 176 height 15
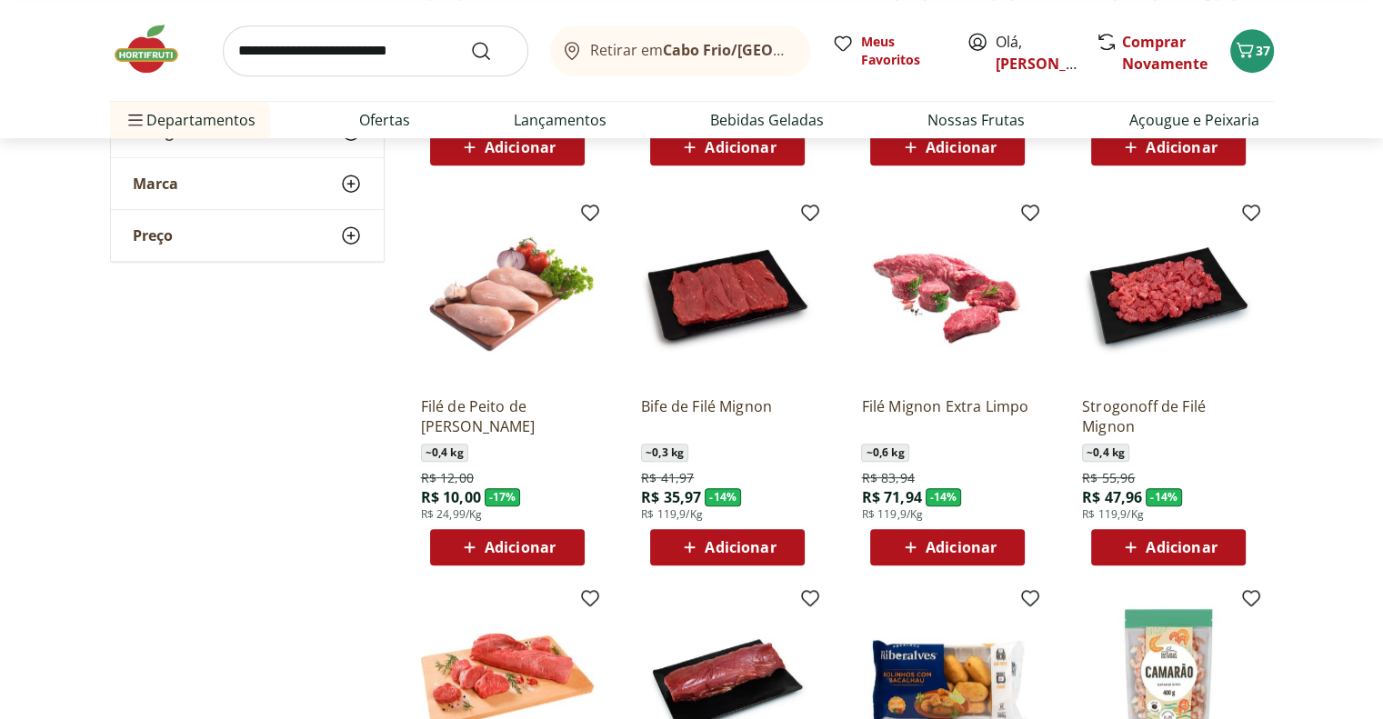
click at [535, 551] on span "Adicionar" at bounding box center [520, 547] width 71 height 15
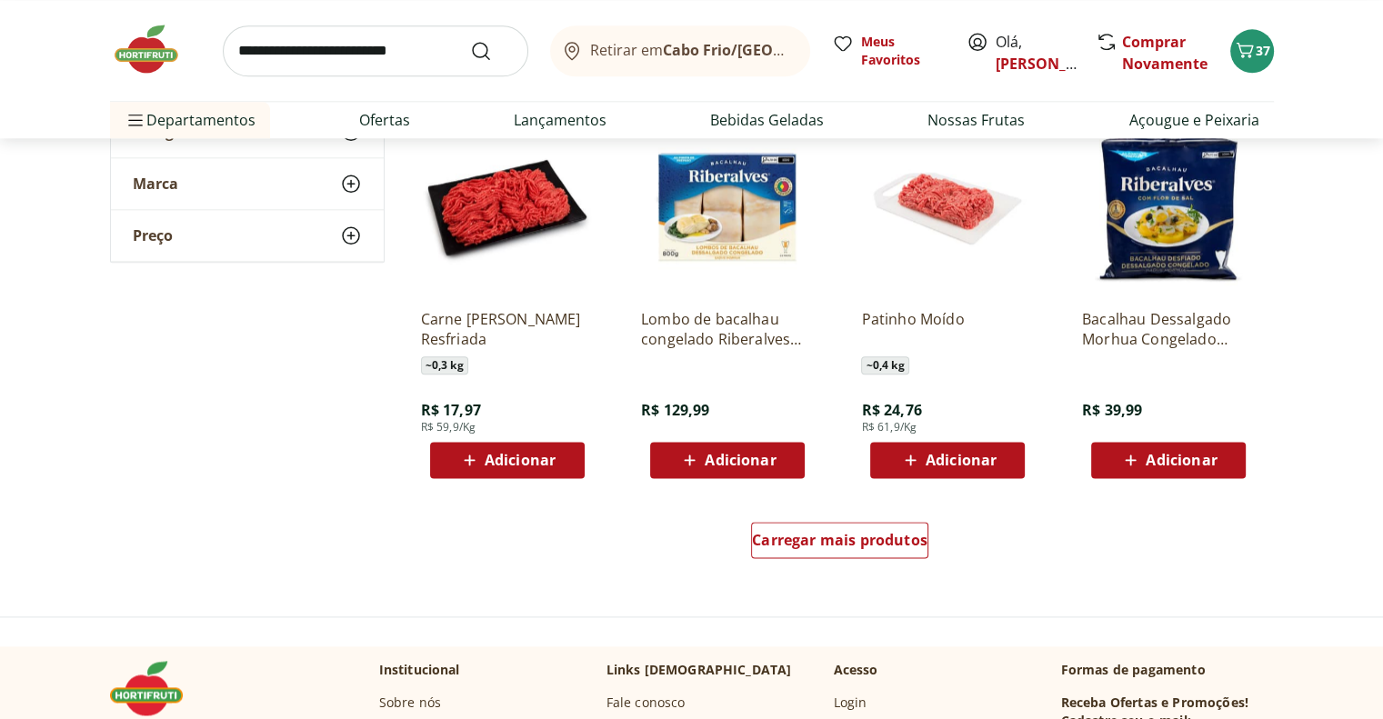
scroll to position [2274, 0]
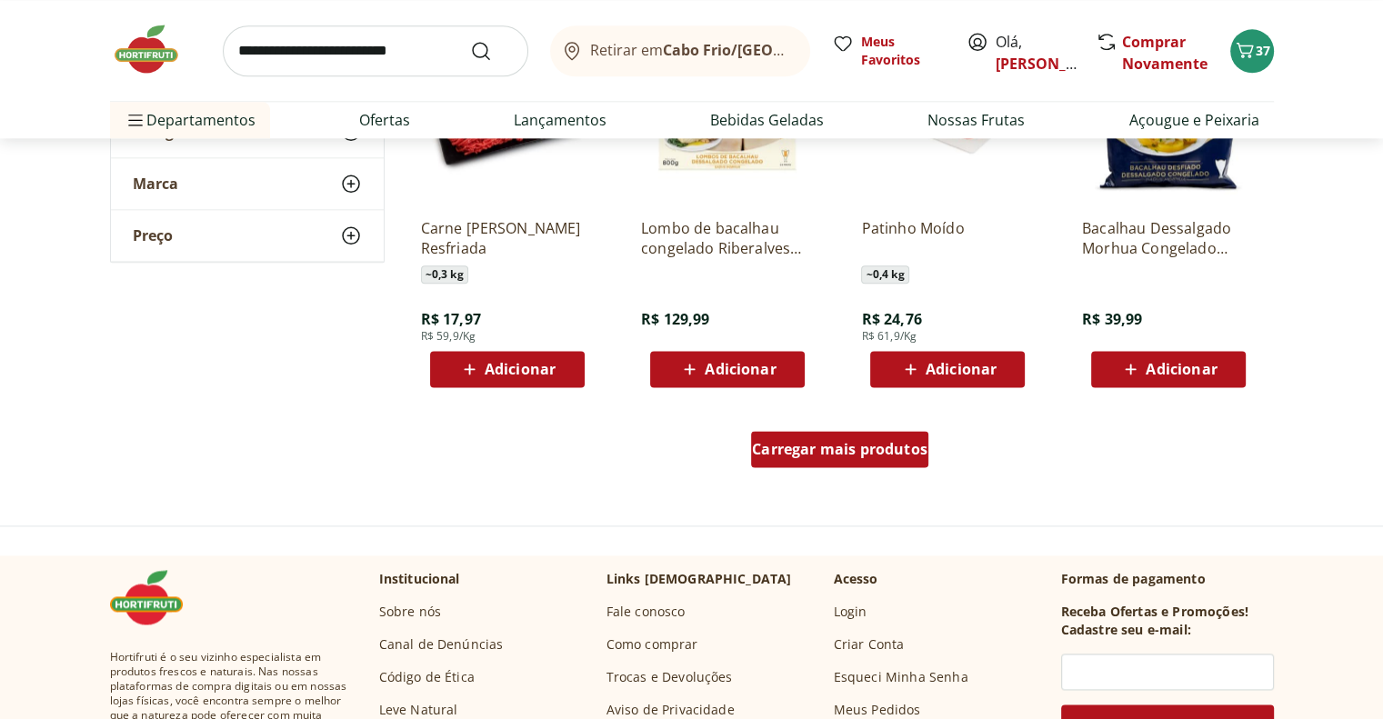
click at [796, 453] on span "Carregar mais produtos" at bounding box center [840, 449] width 176 height 15
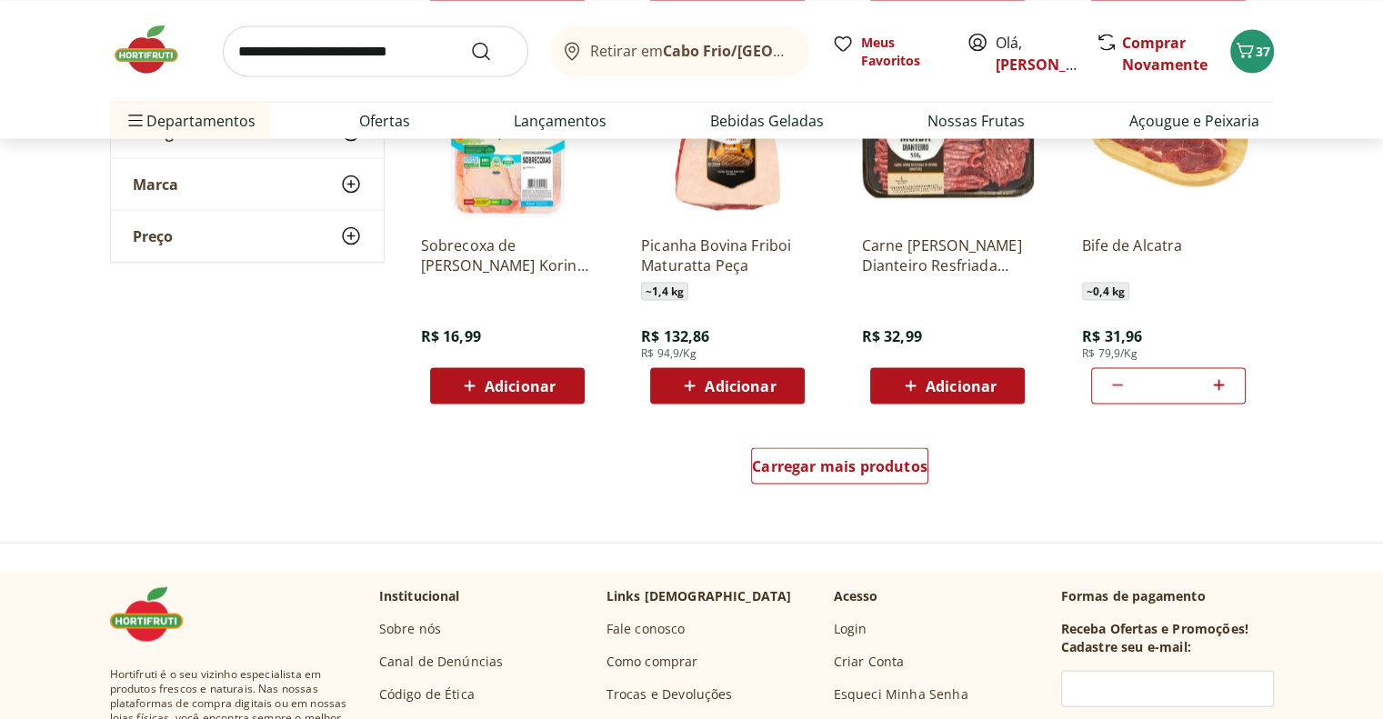
scroll to position [3547, 0]
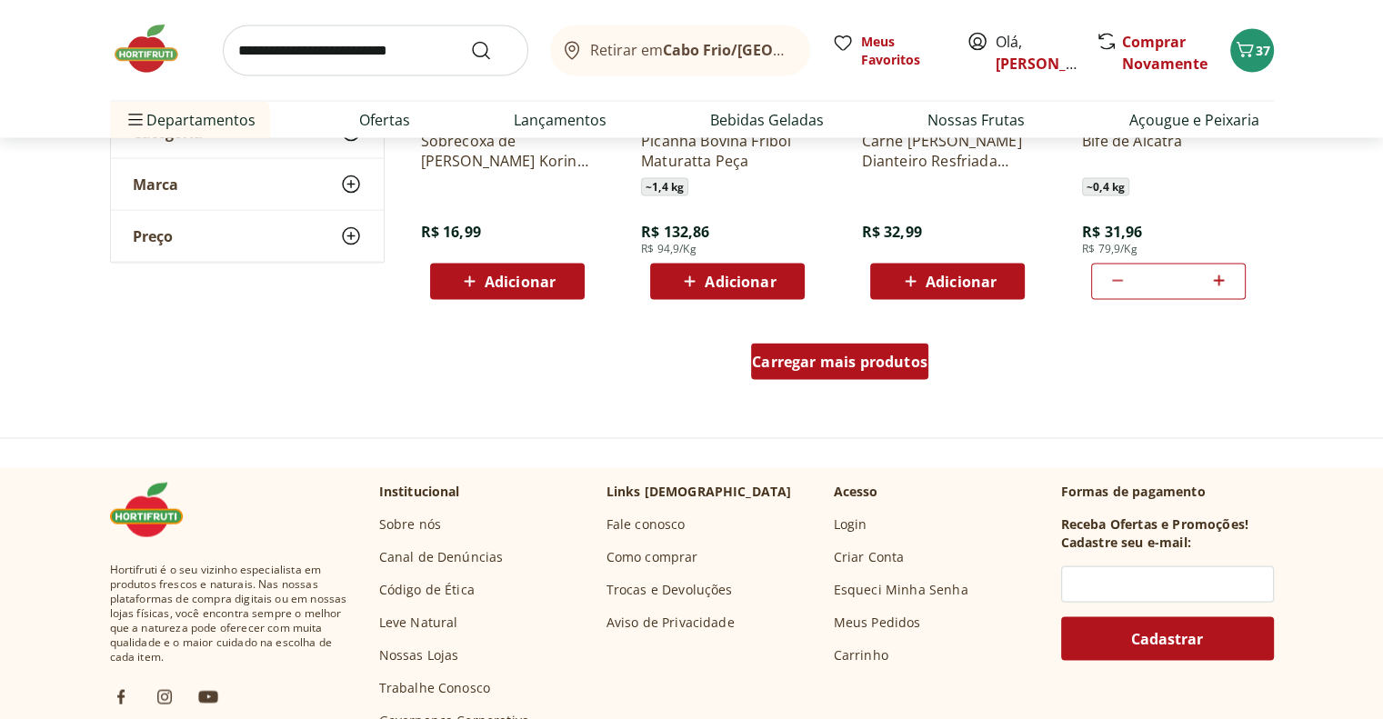
click at [806, 365] on span "Carregar mais produtos" at bounding box center [840, 362] width 176 height 15
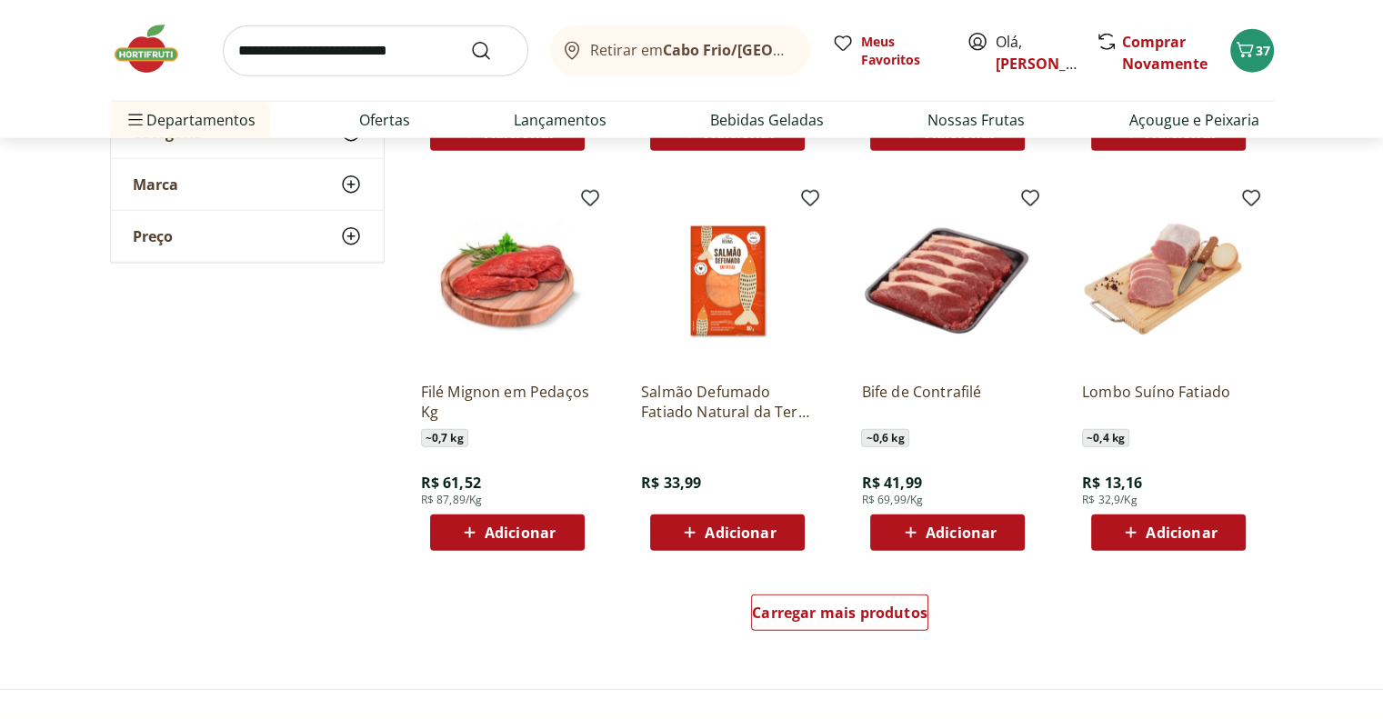
scroll to position [4548, 0]
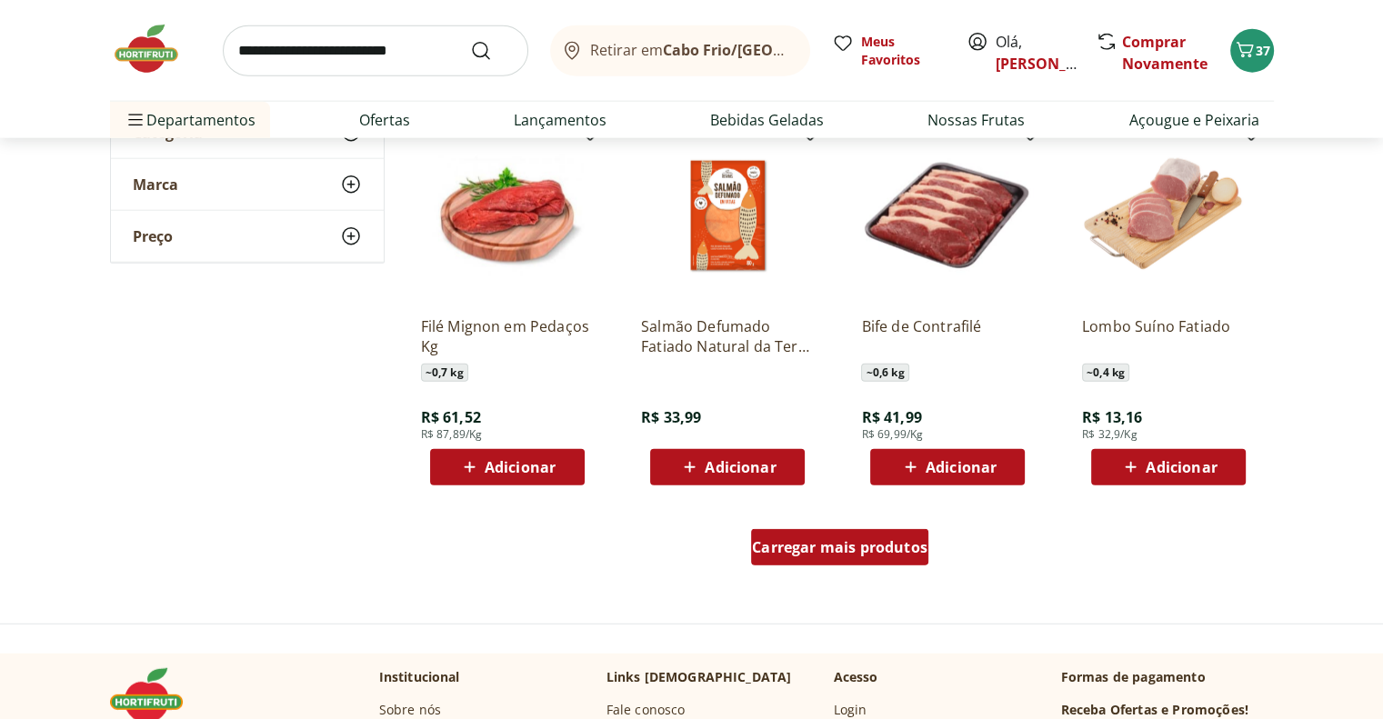
click at [824, 540] on span "Carregar mais produtos" at bounding box center [840, 547] width 176 height 15
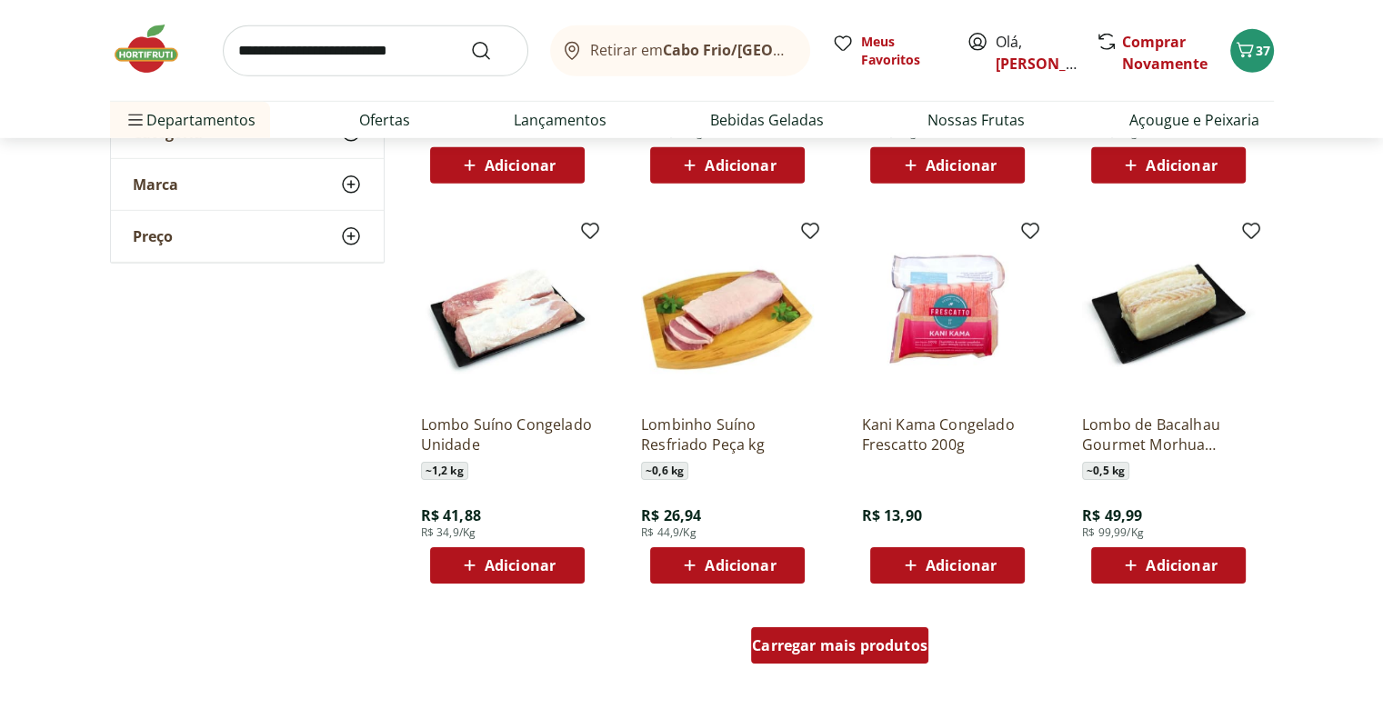
scroll to position [5639, 0]
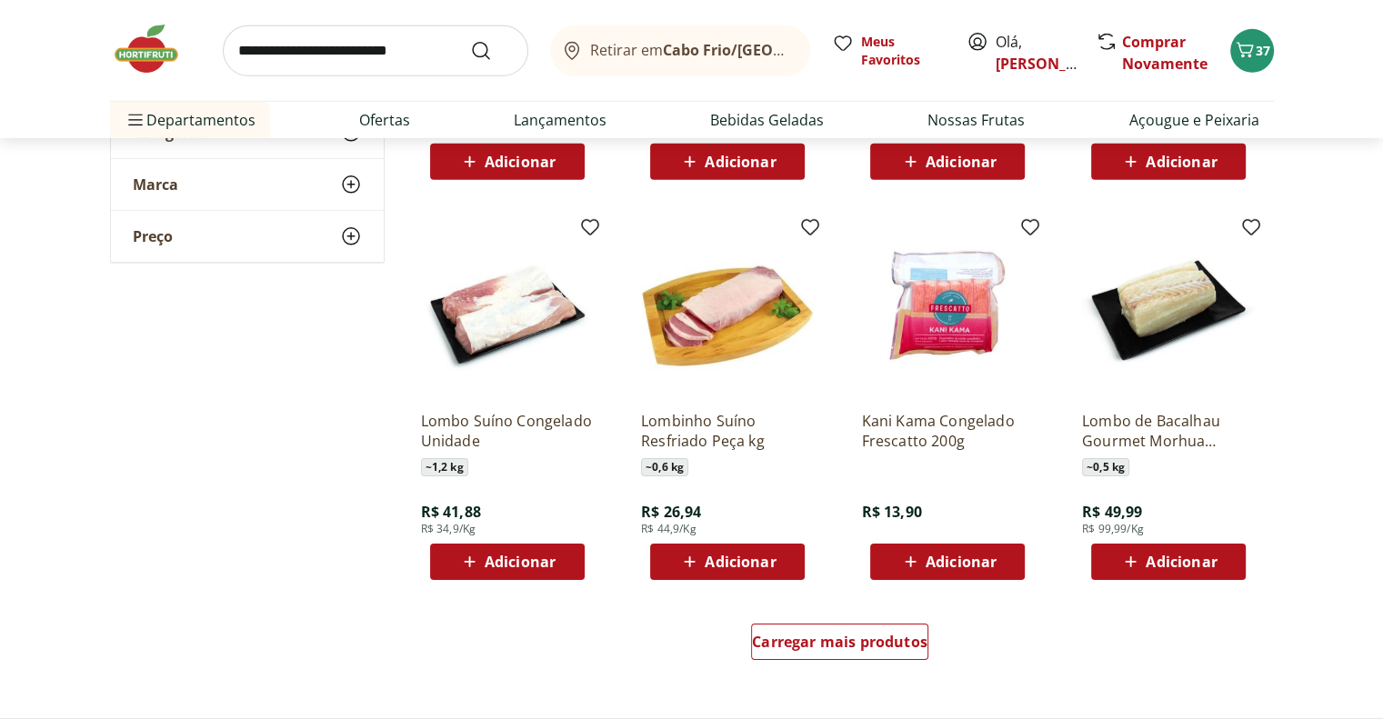
click at [353, 49] on input "search" at bounding box center [376, 50] width 306 height 51
type input "**********"
click at [470, 40] on button "Submit Search" at bounding box center [492, 51] width 44 height 22
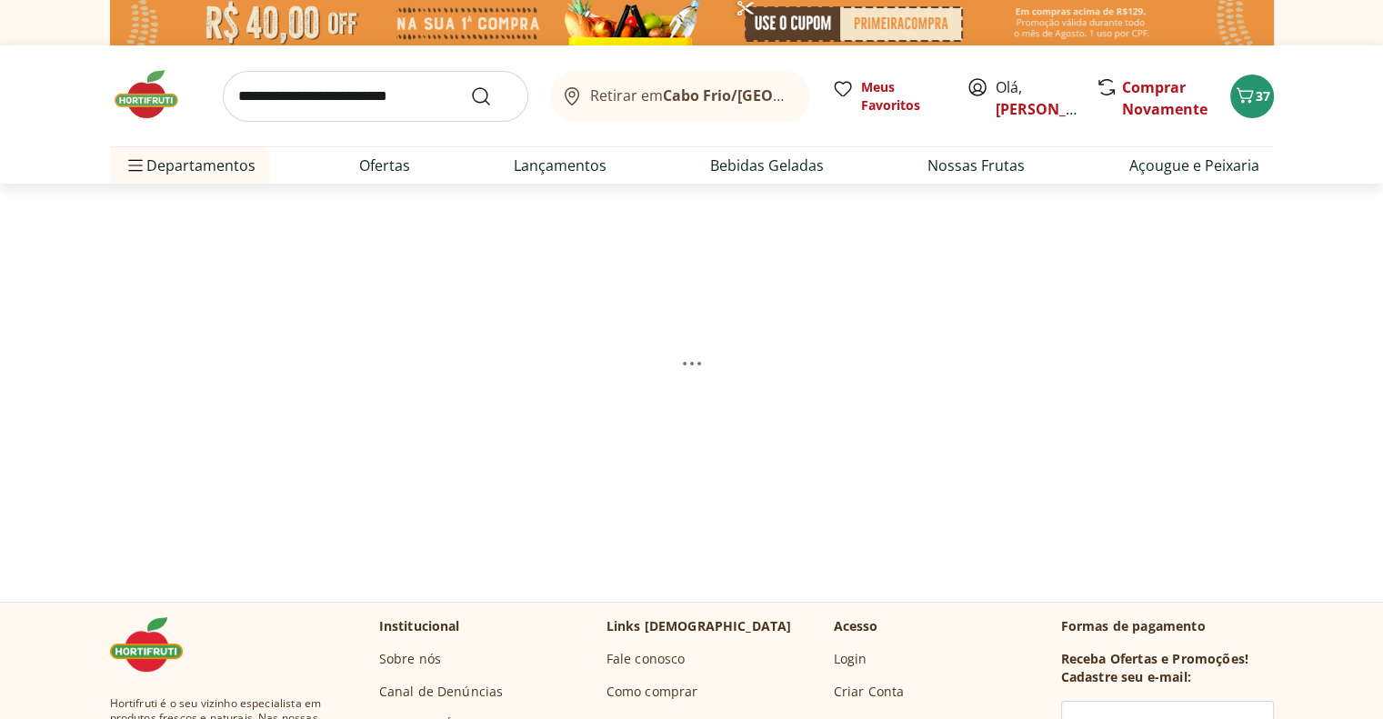
select select "**********"
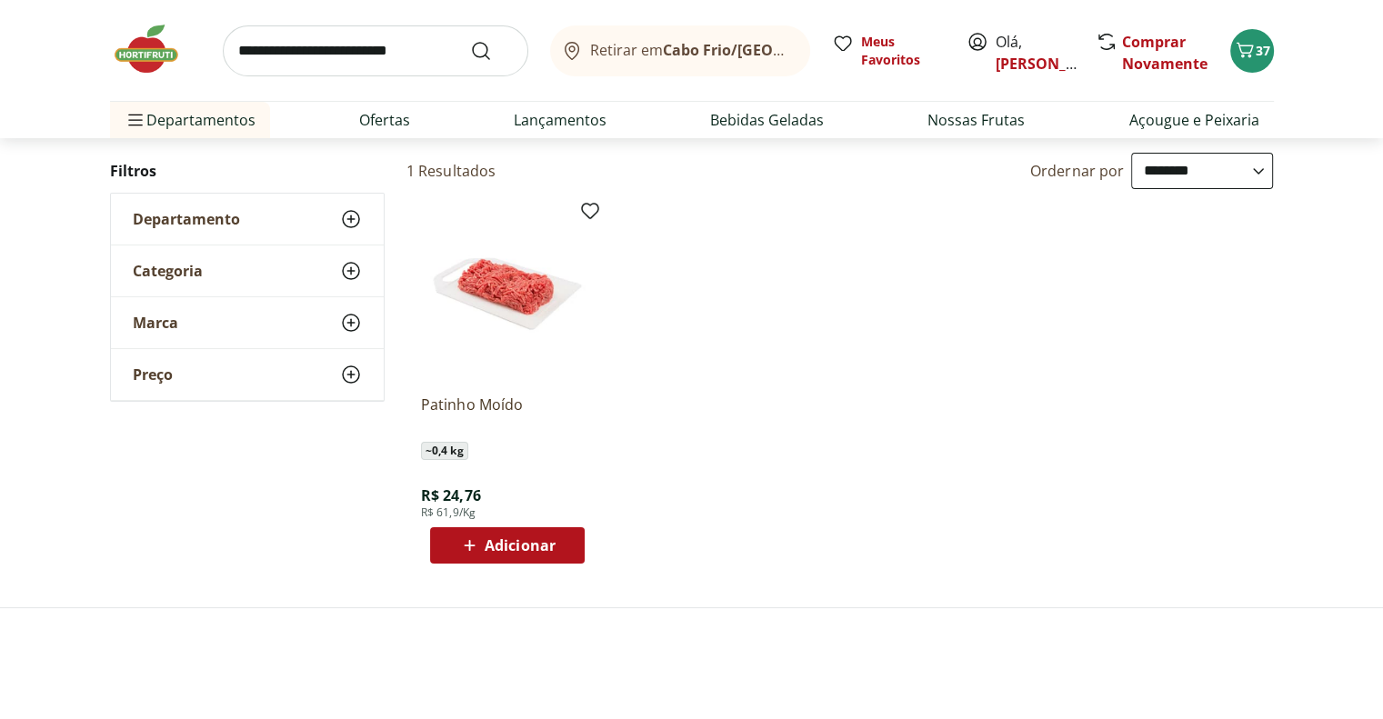
scroll to position [273, 0]
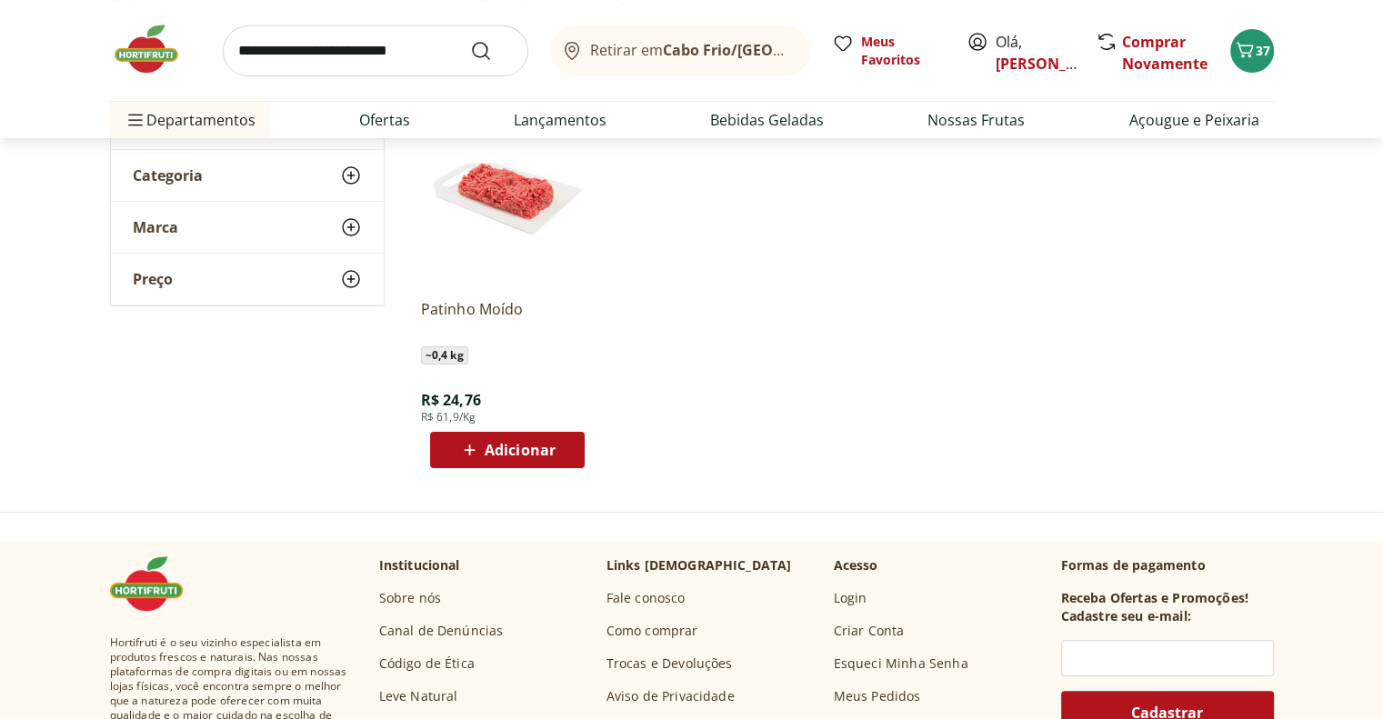
click at [516, 447] on span "Adicionar" at bounding box center [520, 450] width 71 height 15
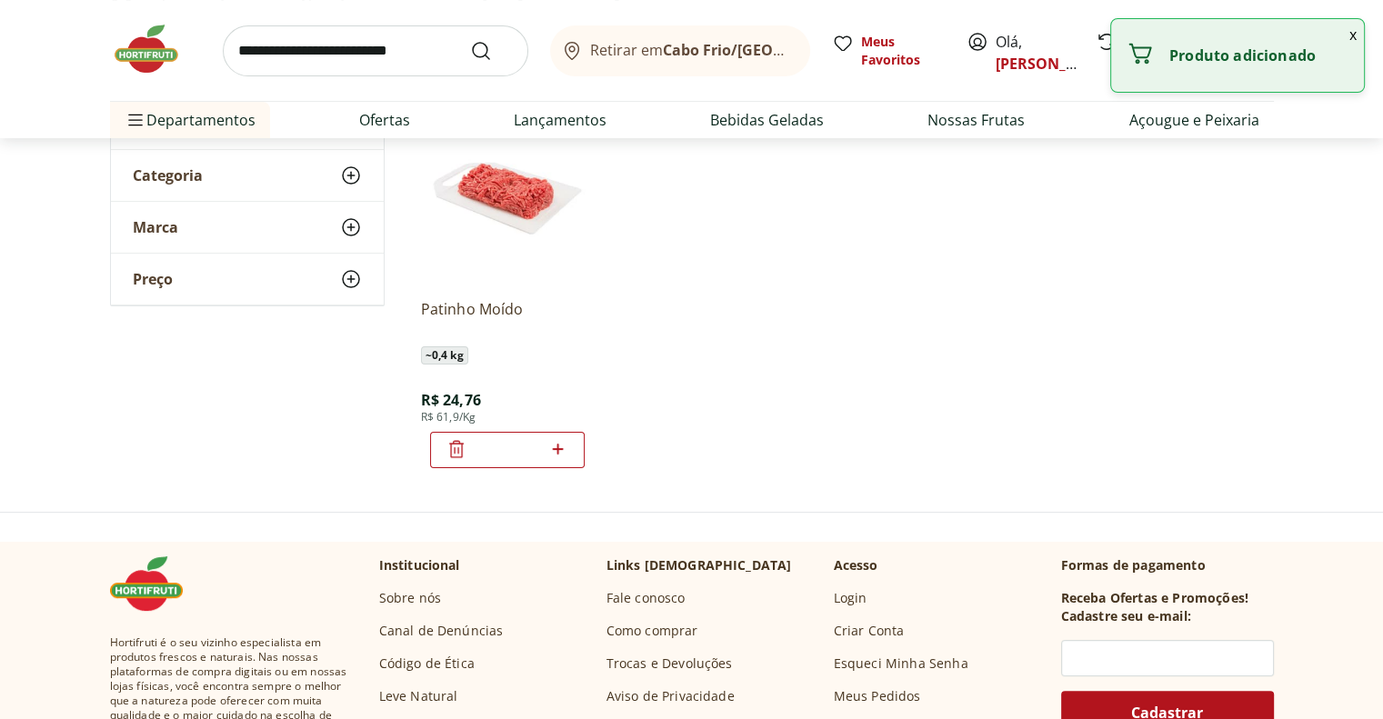
click at [558, 448] on icon at bounding box center [558, 449] width 11 height 11
type input "*"
click at [1353, 36] on button "x" at bounding box center [1354, 34] width 22 height 31
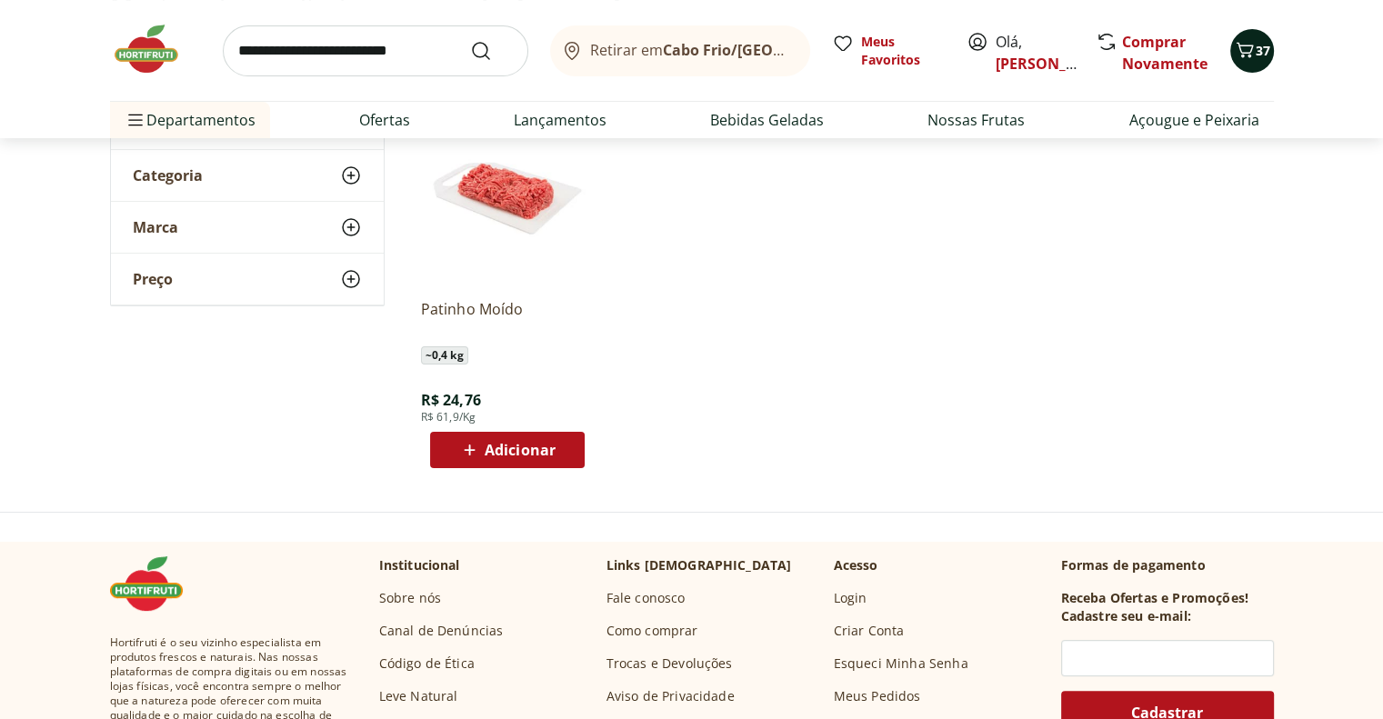
click at [1259, 58] on span "37" at bounding box center [1263, 50] width 15 height 17
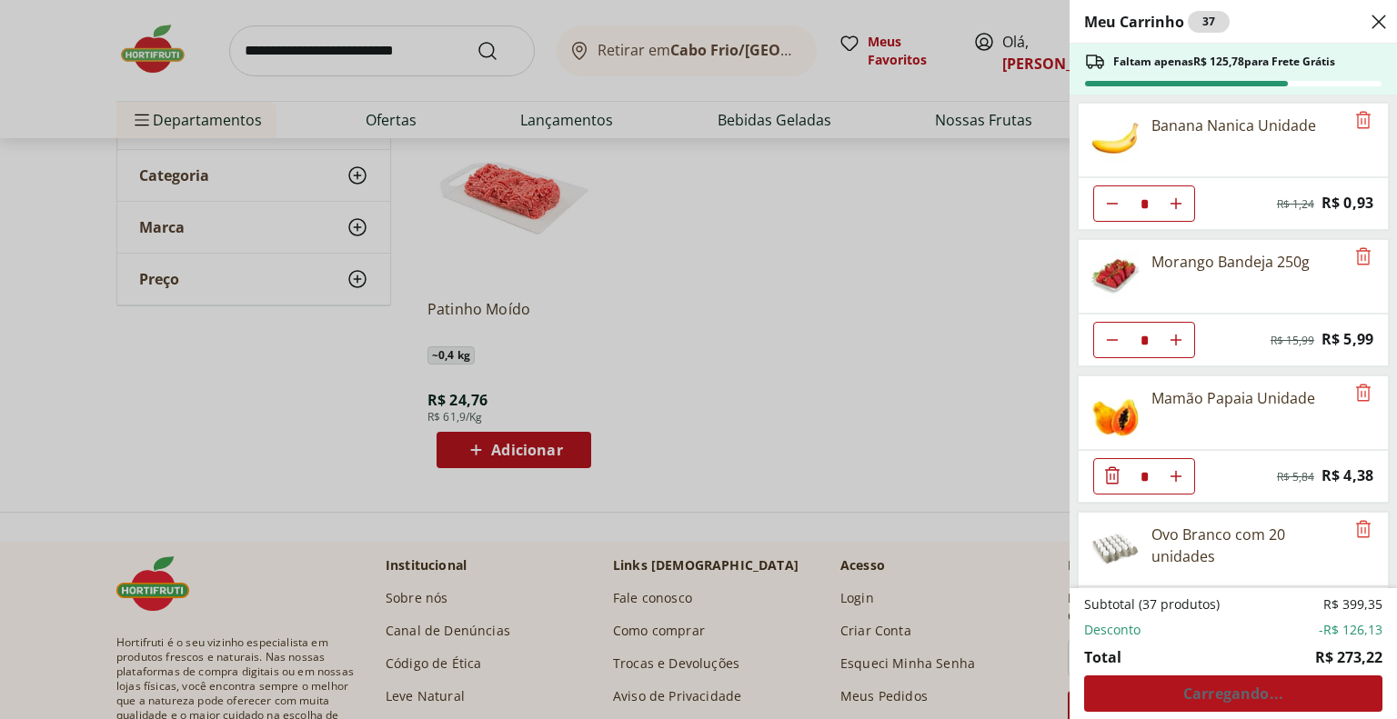
click at [1212, 687] on div "Subtotal (37 produtos) R$ 399,35 Desconto -R$ 126,13 Total R$ 273,22 Carregando…" at bounding box center [1233, 654] width 298 height 116
click at [1025, 465] on div "Meu Carrinho 37 Faltam apenas R$ 125,78 para Frete Grátis Banana Nanica Unidade…" at bounding box center [698, 359] width 1397 height 719
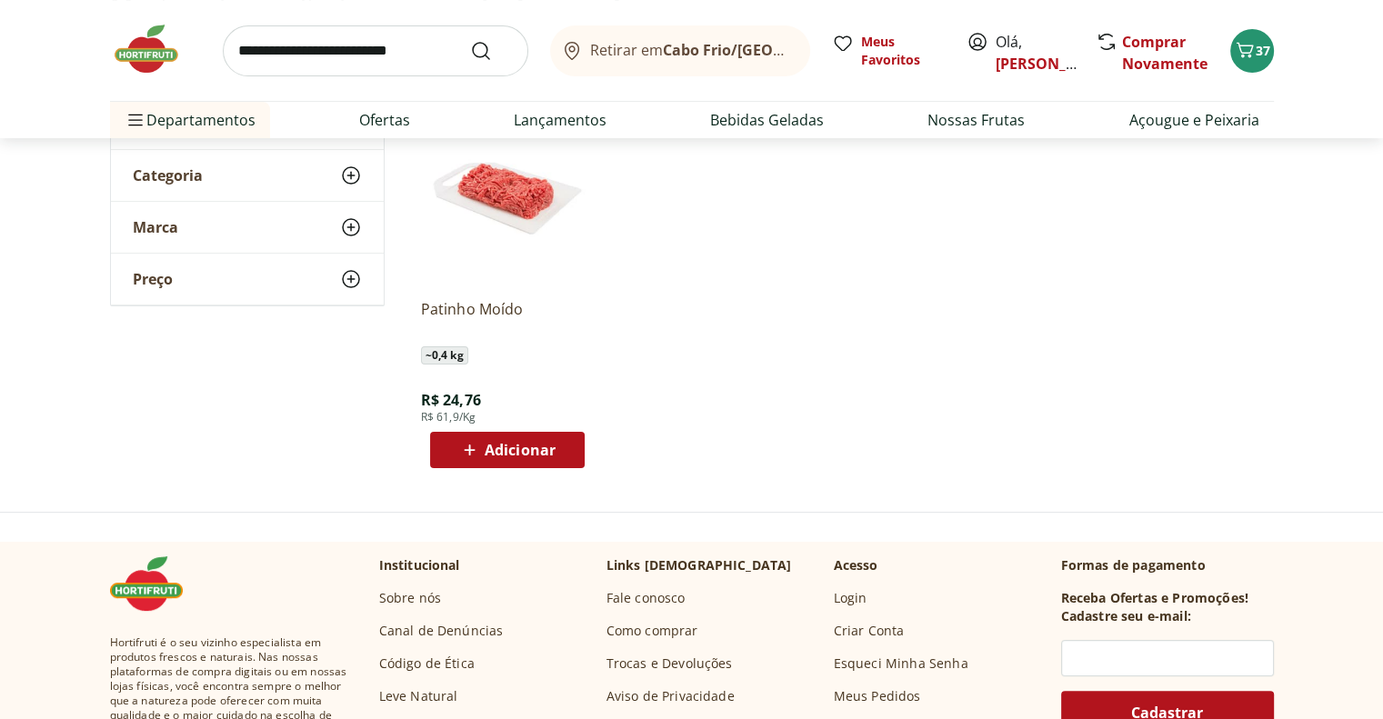
click at [499, 443] on span "Adicionar" at bounding box center [520, 450] width 71 height 15
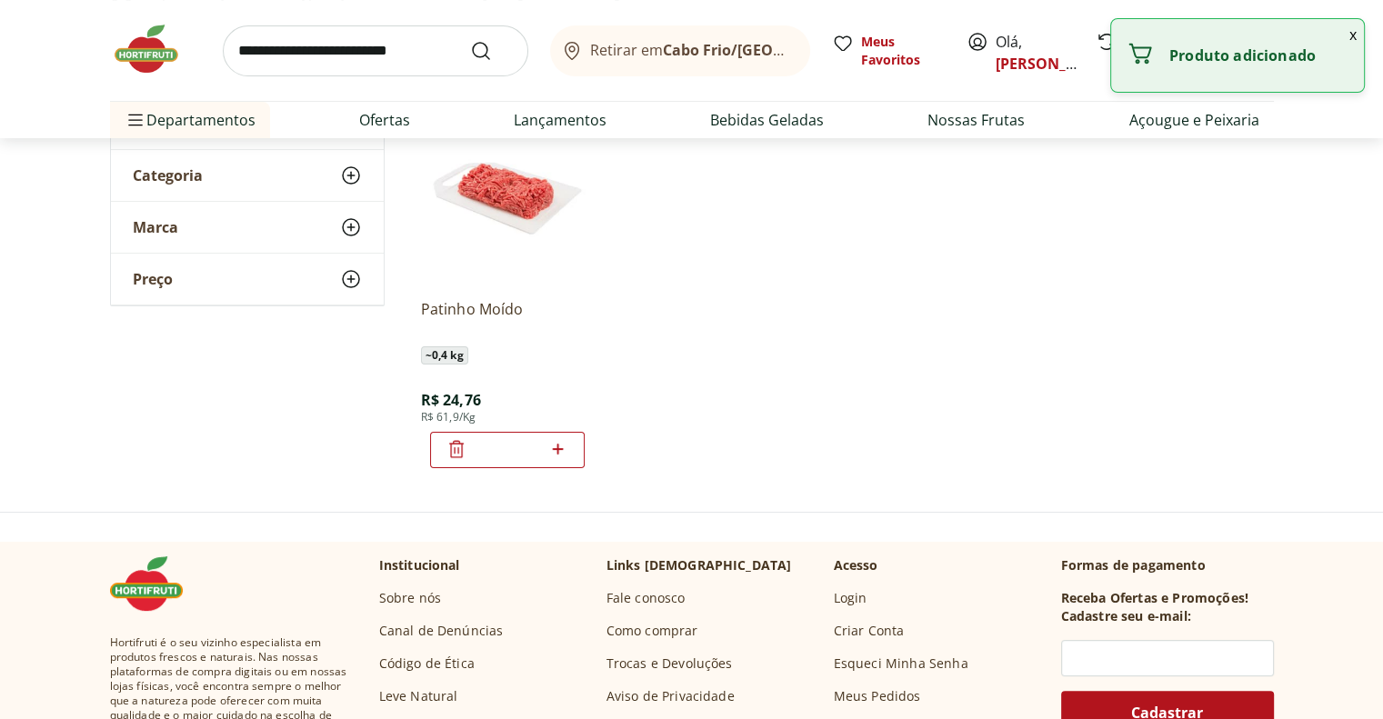
click at [1351, 38] on button "x" at bounding box center [1354, 34] width 22 height 31
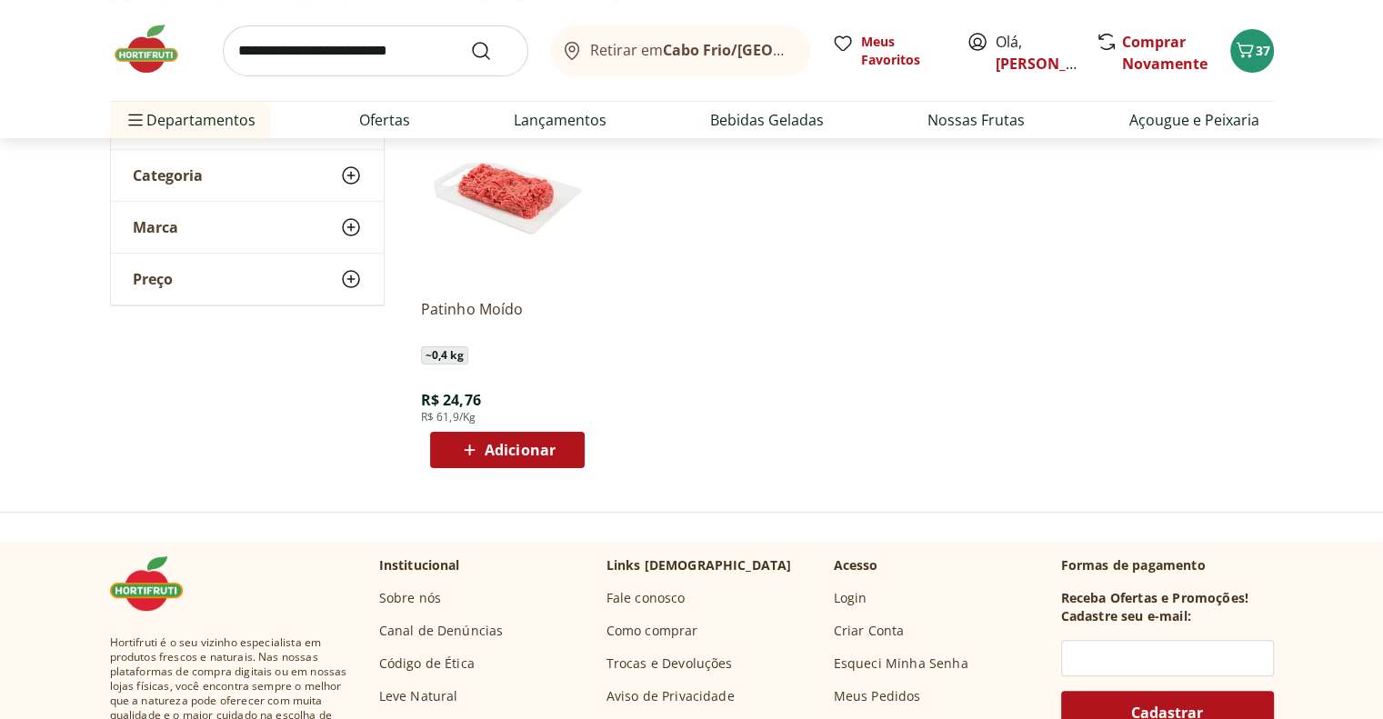
click at [498, 446] on span "Adicionar" at bounding box center [520, 450] width 71 height 15
click at [467, 447] on icon at bounding box center [469, 450] width 23 height 22
click at [517, 210] on img at bounding box center [507, 198] width 173 height 173
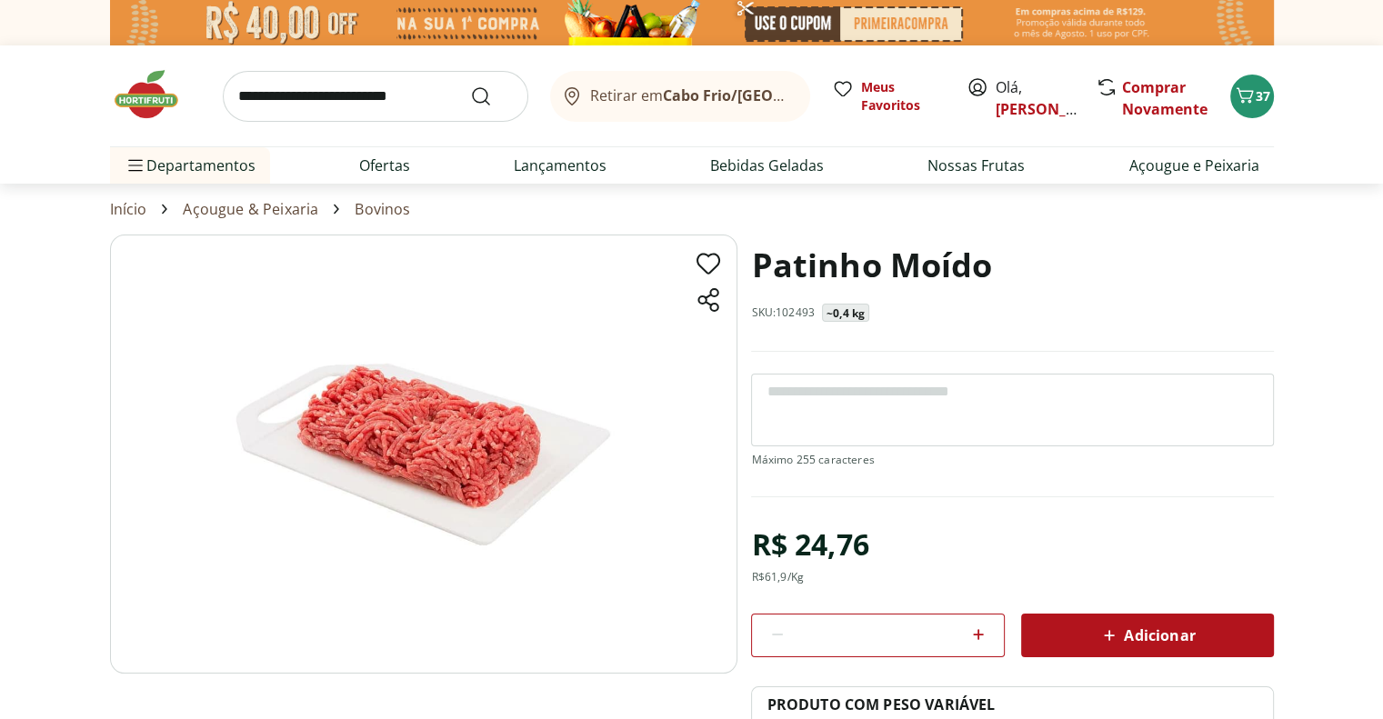
click at [975, 631] on icon at bounding box center [979, 635] width 22 height 22
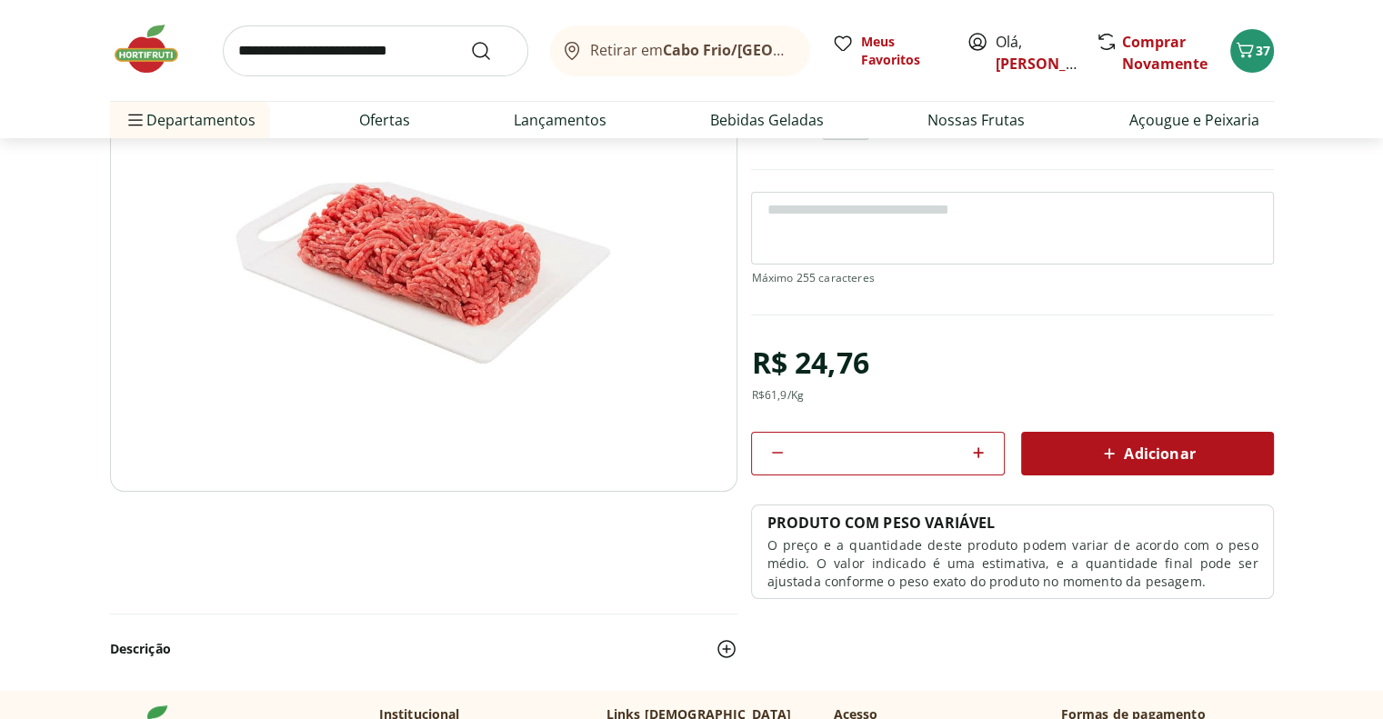
click at [975, 448] on icon at bounding box center [979, 453] width 22 height 22
type input "*"
click at [1132, 450] on span "Adicionar" at bounding box center [1147, 454] width 96 height 22
click at [1258, 46] on span "37" at bounding box center [1263, 50] width 15 height 17
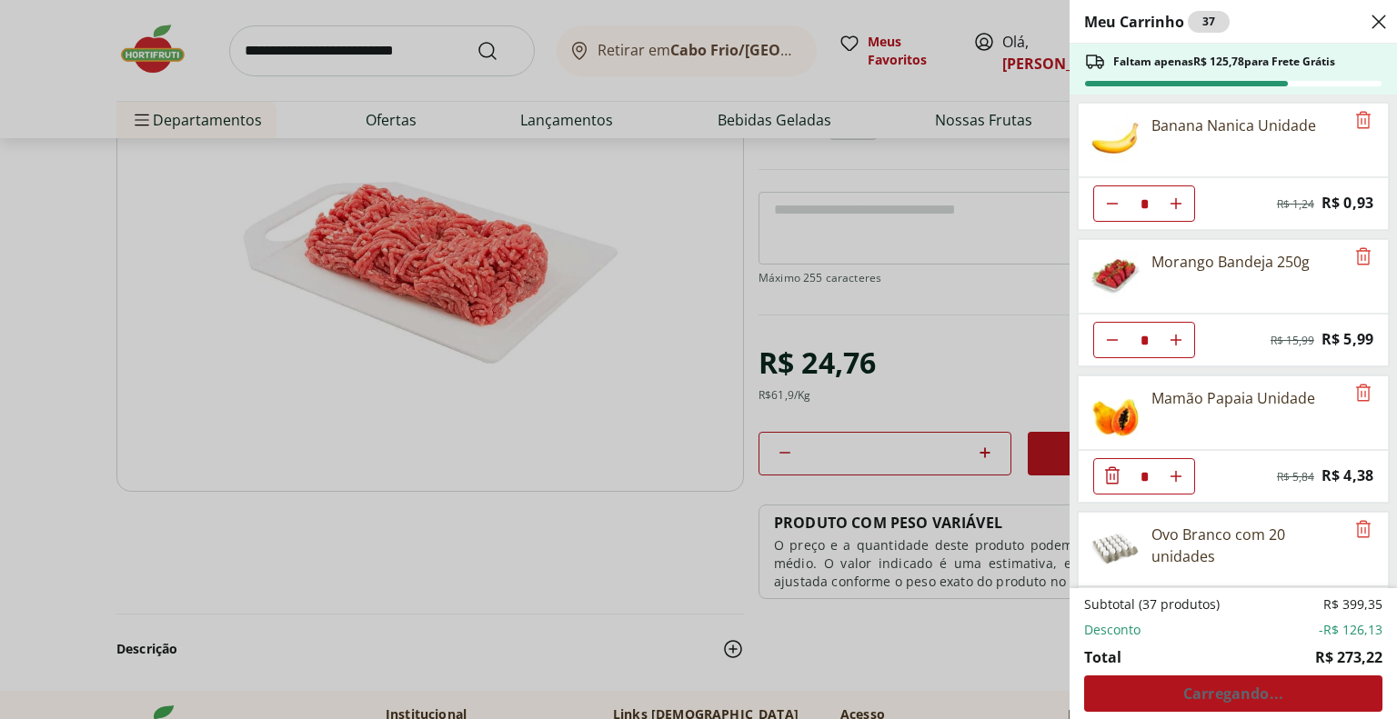
click at [1208, 694] on div "Subtotal (37 produtos) R$ 399,35 Desconto -R$ 126,13 Total R$ 273,22 Carregando…" at bounding box center [1233, 654] width 298 height 116
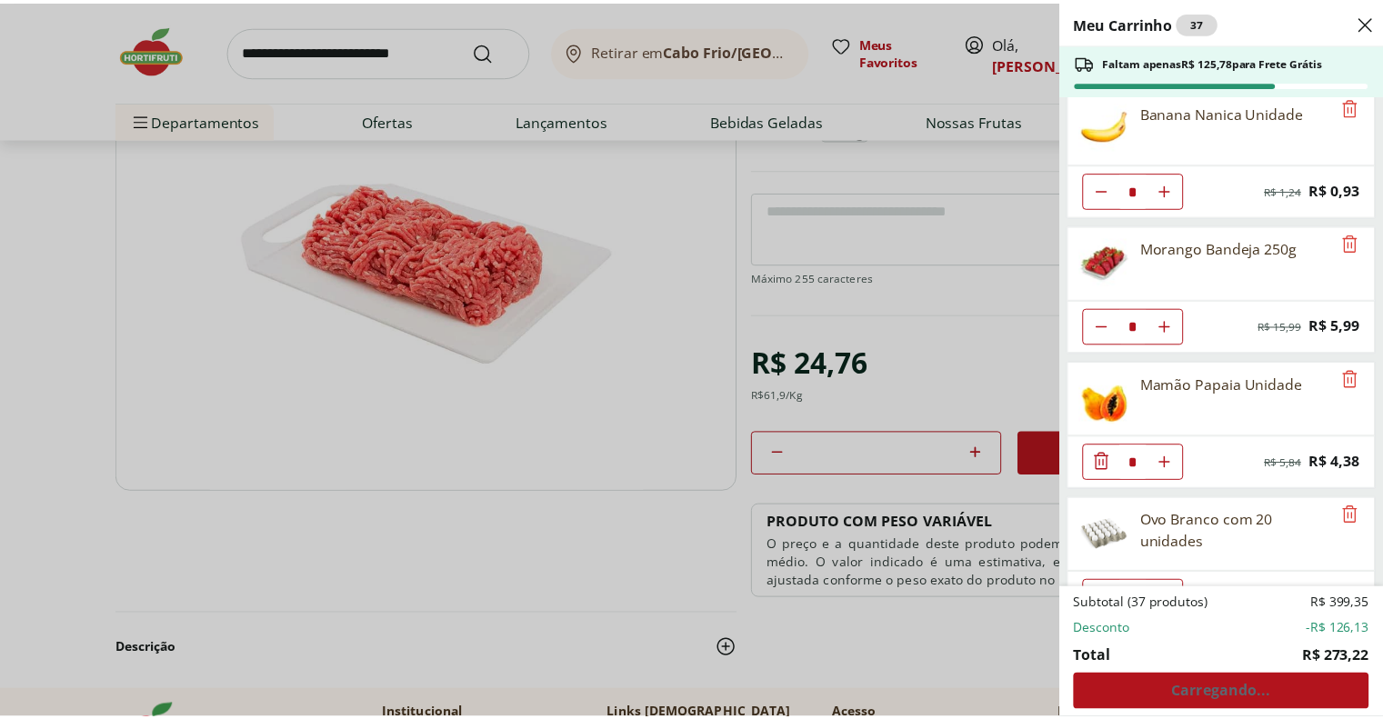
scroll to position [0, 0]
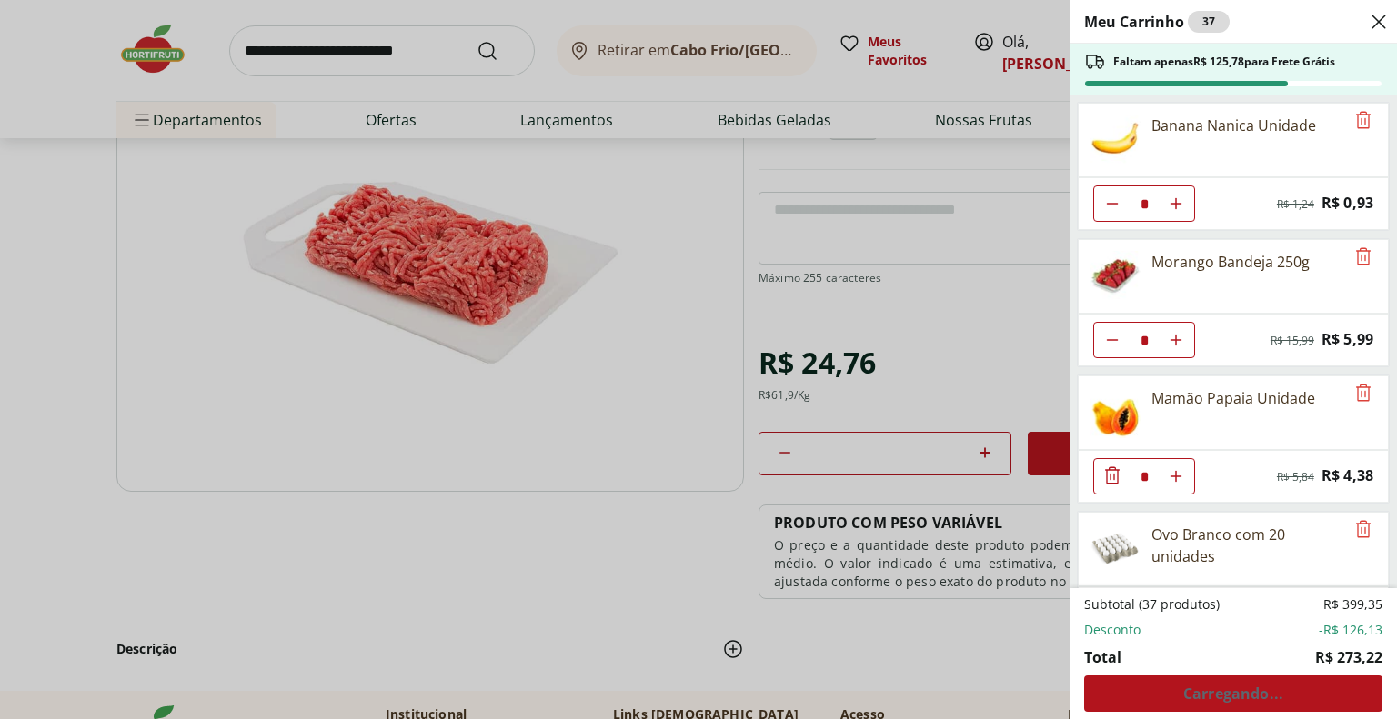
click at [890, 354] on div "Meu Carrinho 37 Faltam apenas R$ 125,78 para Frete Grátis Banana Nanica Unidade…" at bounding box center [698, 359] width 1397 height 719
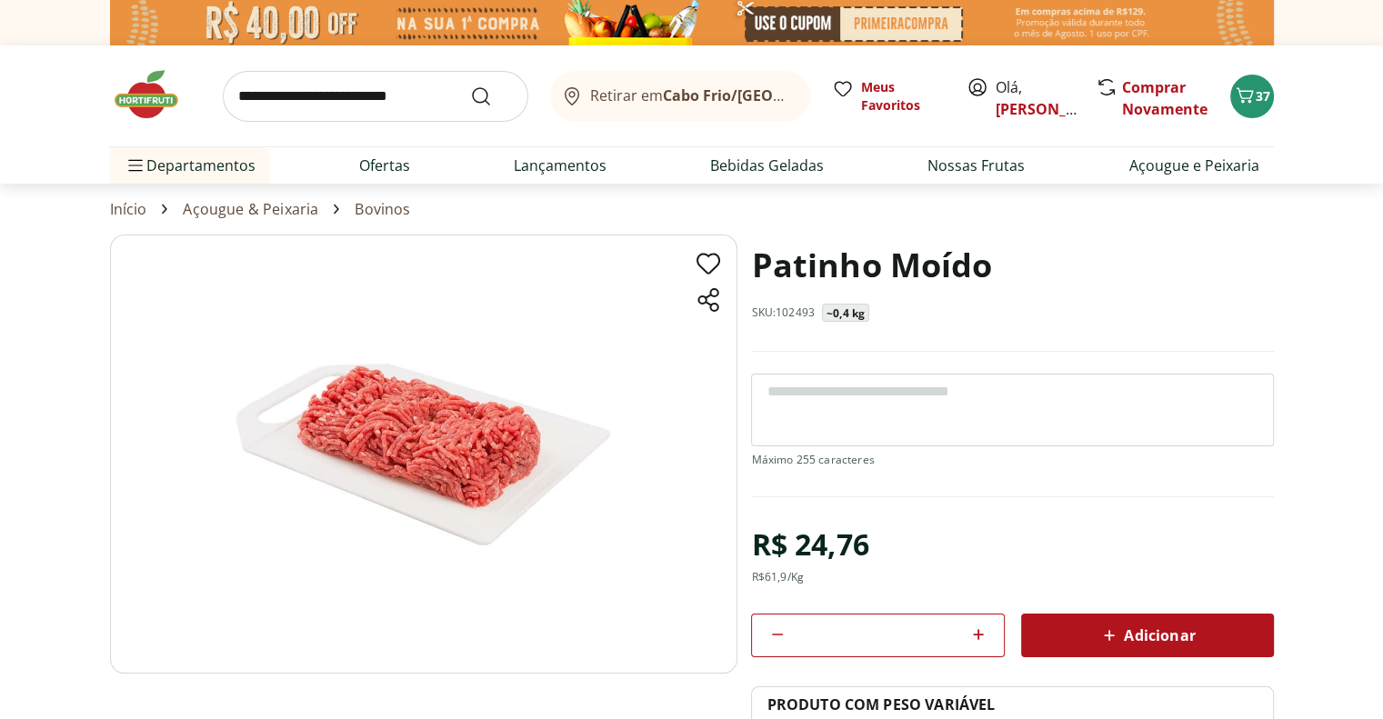
click at [1083, 636] on div "Adicionar" at bounding box center [1148, 635] width 224 height 33
click at [357, 94] on input "search" at bounding box center [376, 96] width 306 height 51
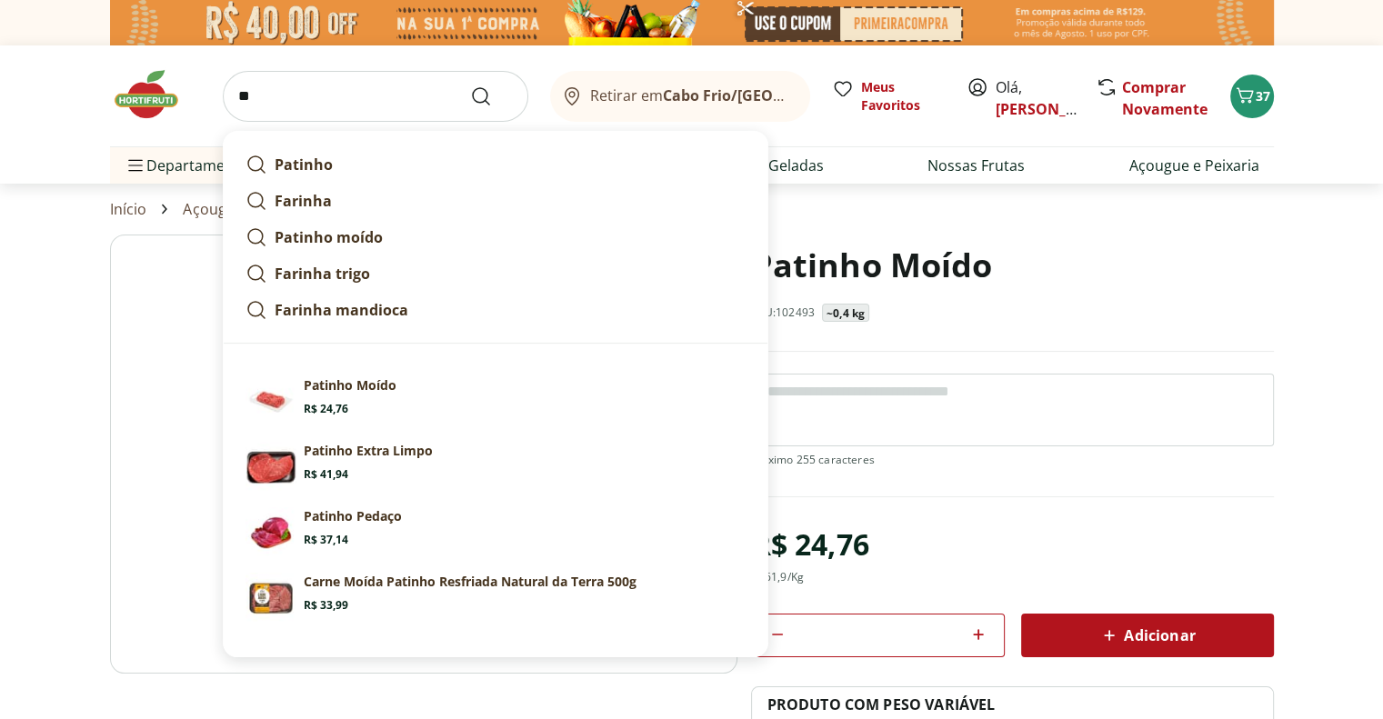
type input "*"
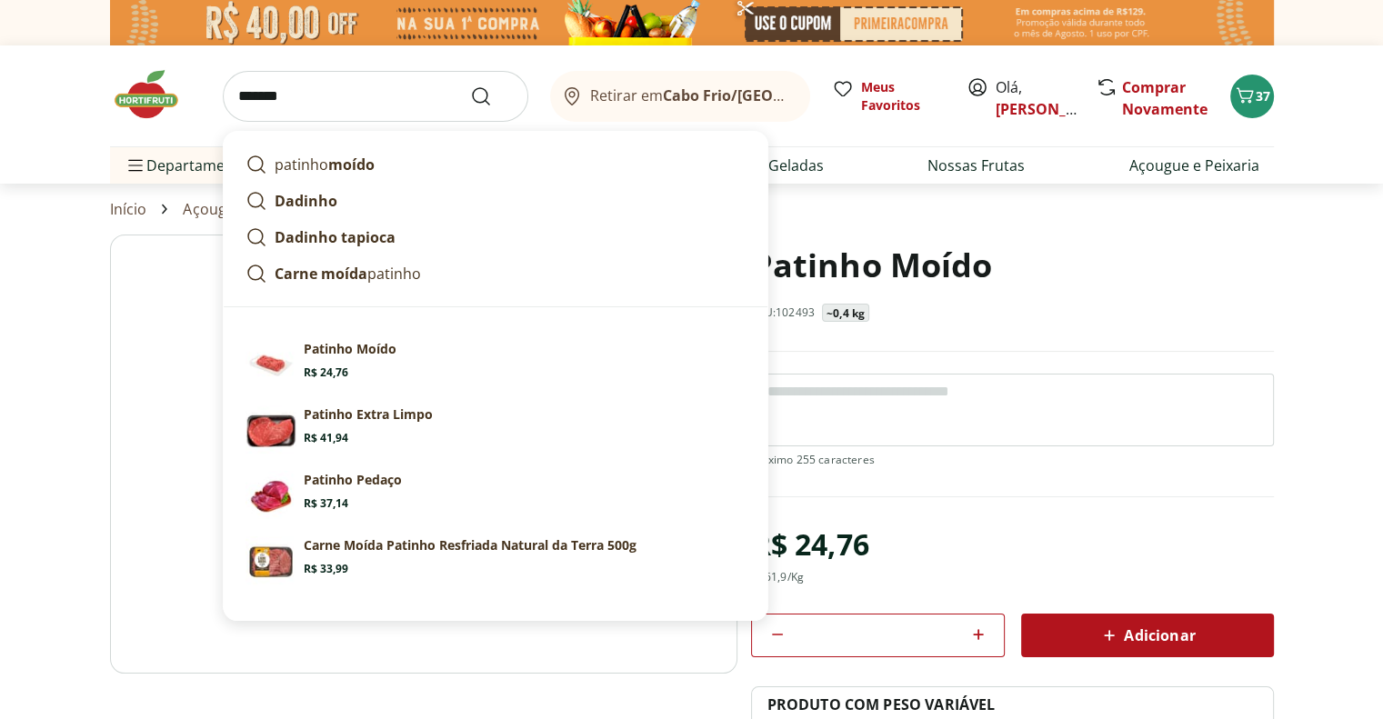
type input "*******"
click at [470, 86] on button "Submit Search" at bounding box center [492, 97] width 44 height 22
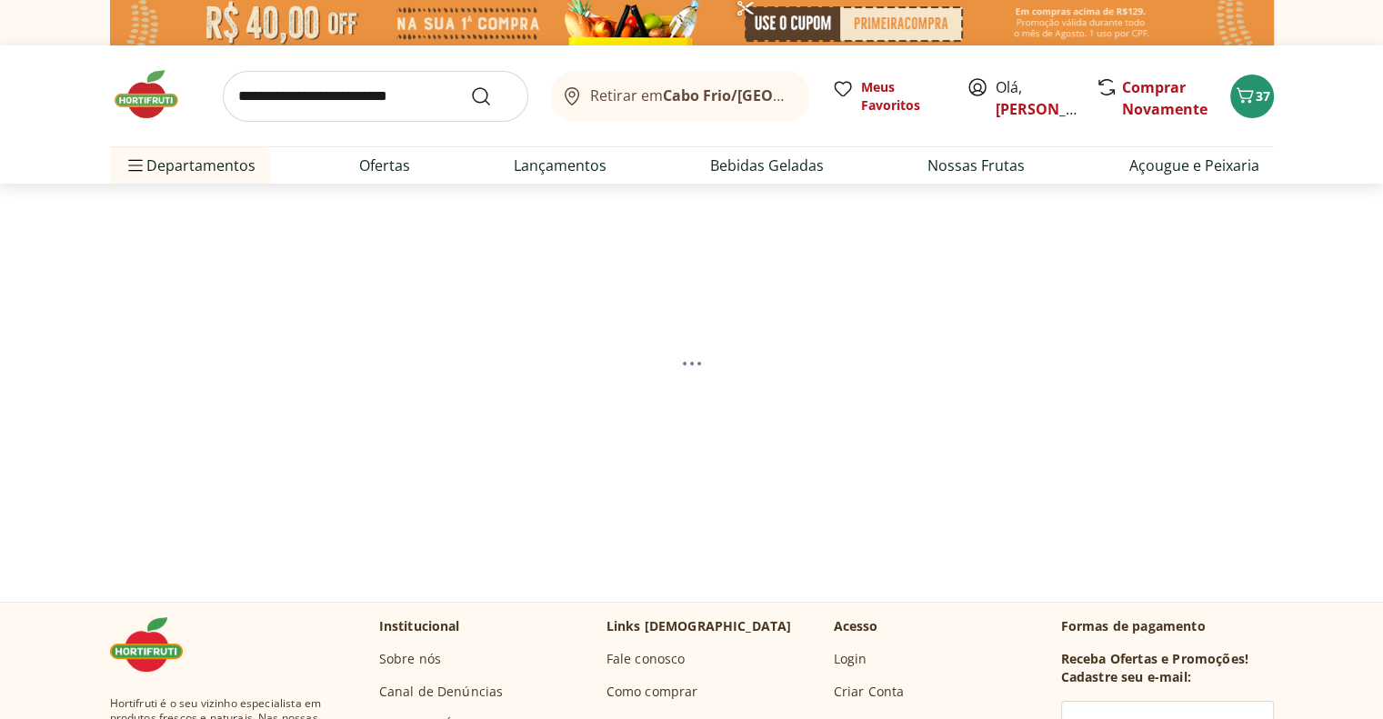
select select "**********"
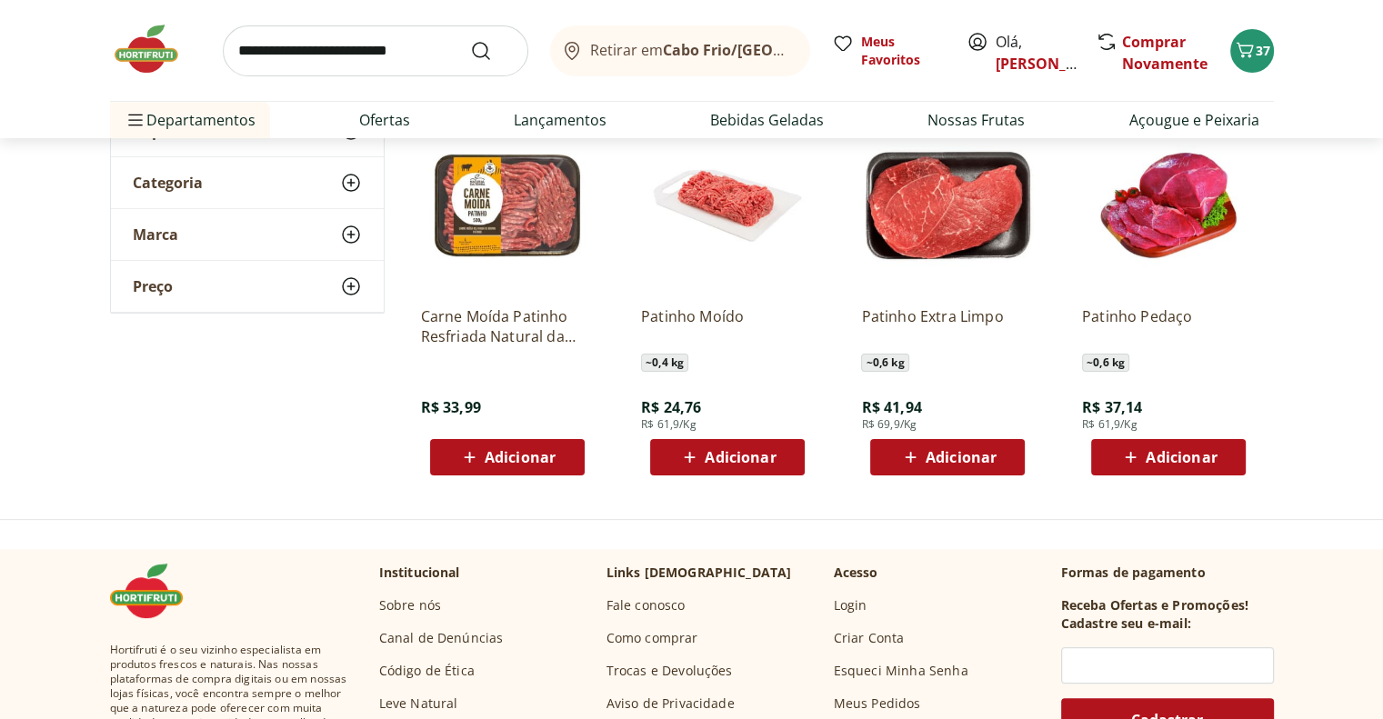
scroll to position [273, 0]
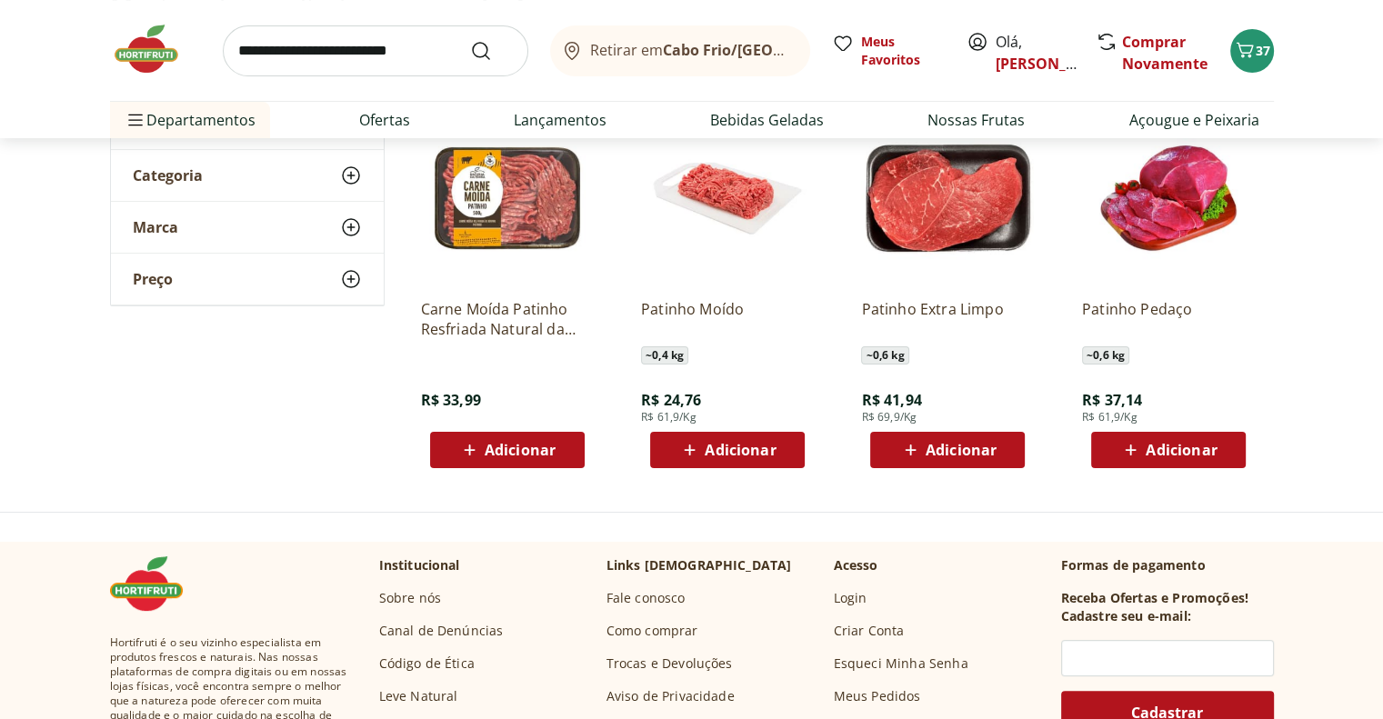
click at [691, 444] on icon at bounding box center [690, 450] width 23 height 22
click at [529, 451] on span "Adicionar" at bounding box center [520, 450] width 71 height 15
click at [507, 206] on img at bounding box center [507, 198] width 173 height 173
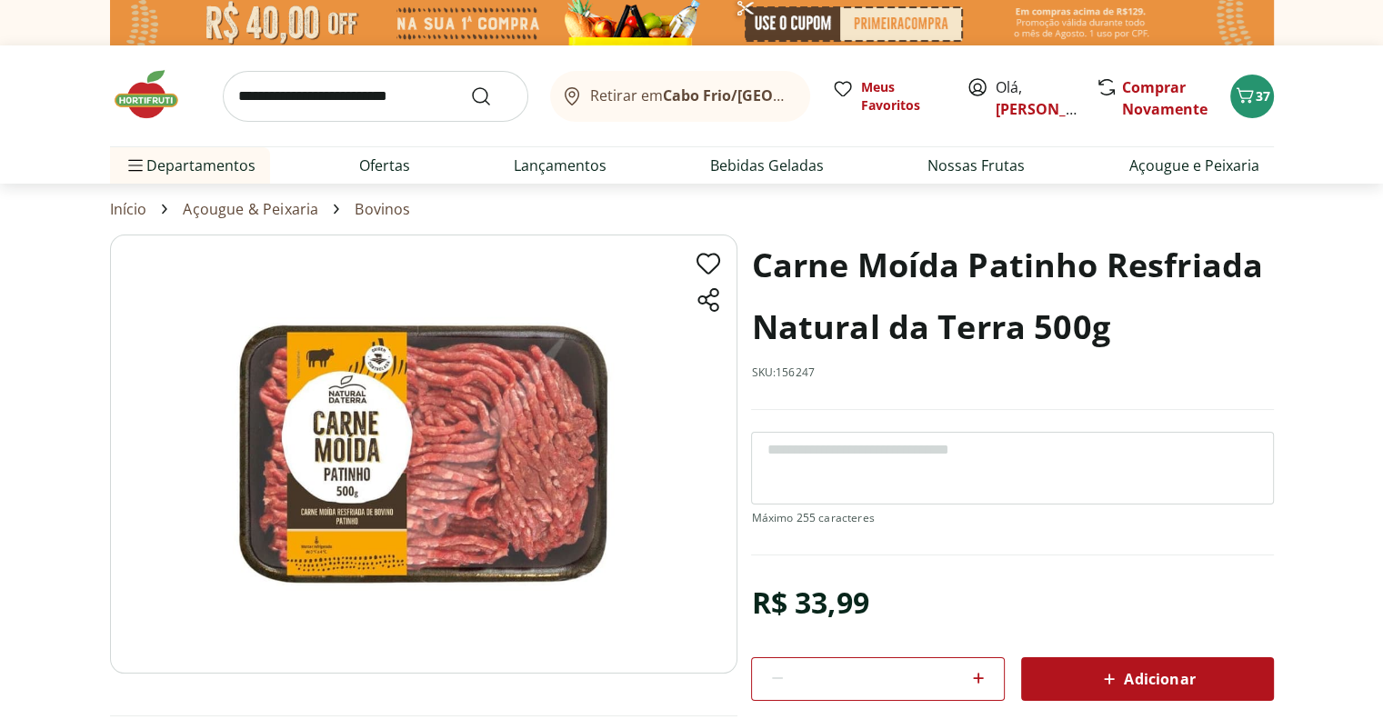
scroll to position [273, 0]
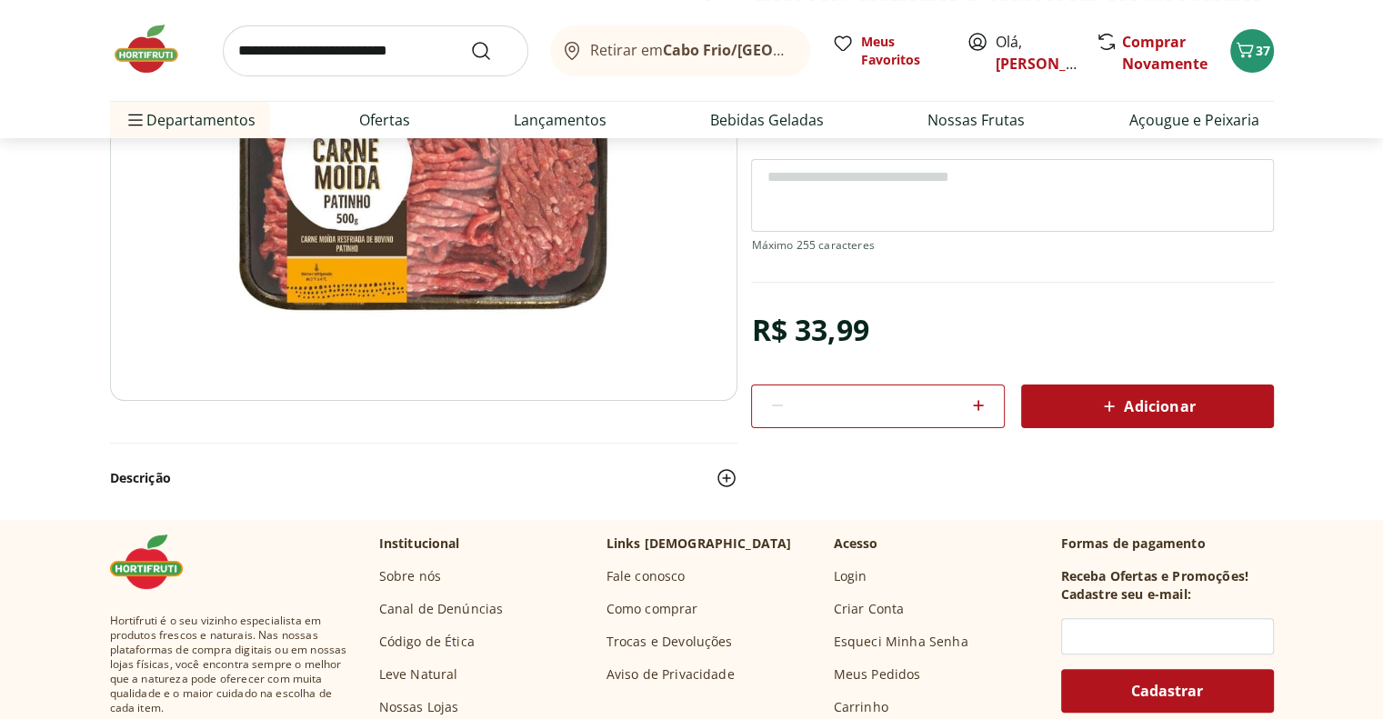
select select "**********"
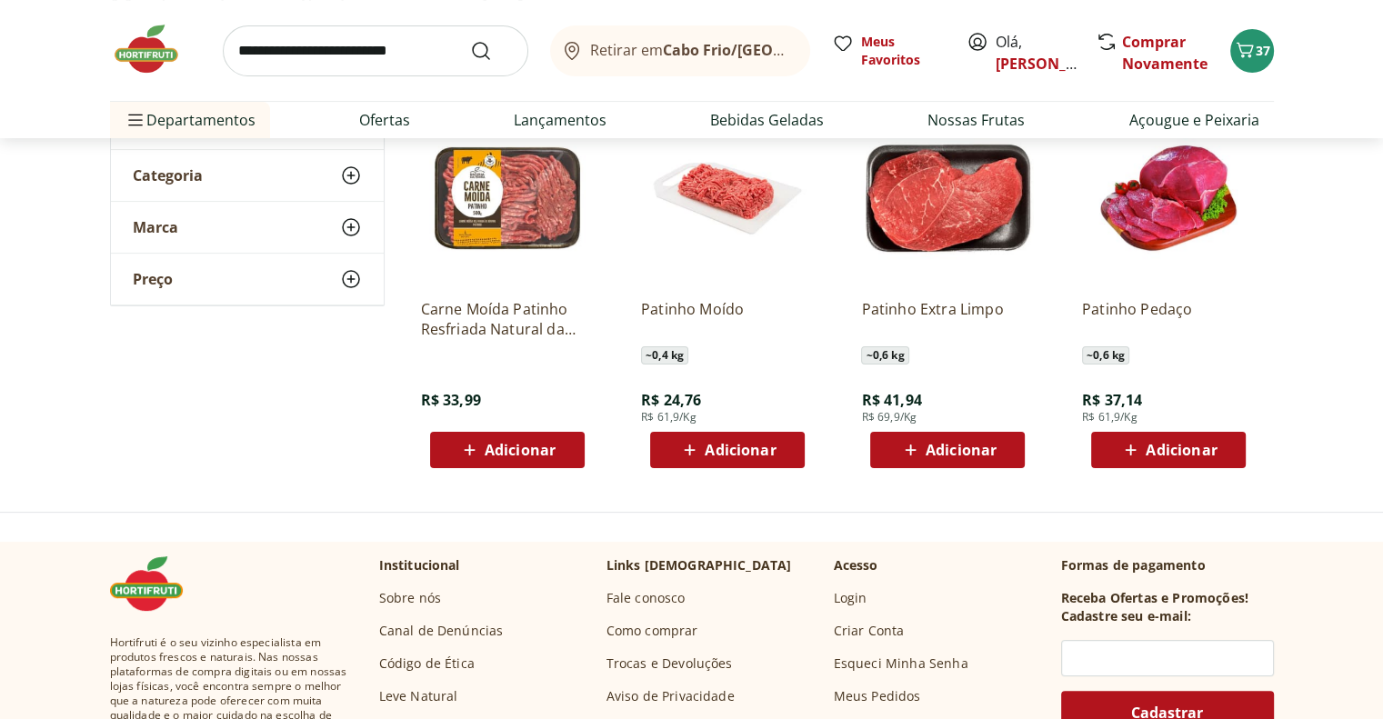
click at [724, 458] on span "Adicionar" at bounding box center [740, 450] width 71 height 15
click at [1353, 33] on header "Retirar em Cabo Frio/RJ Olá, Mariana Aline 37 Retirar em Cabo Frio/RJ Meus Favo…" at bounding box center [691, 69] width 1383 height 138
click at [1254, 55] on icon "Carrinho" at bounding box center [1245, 50] width 22 height 22
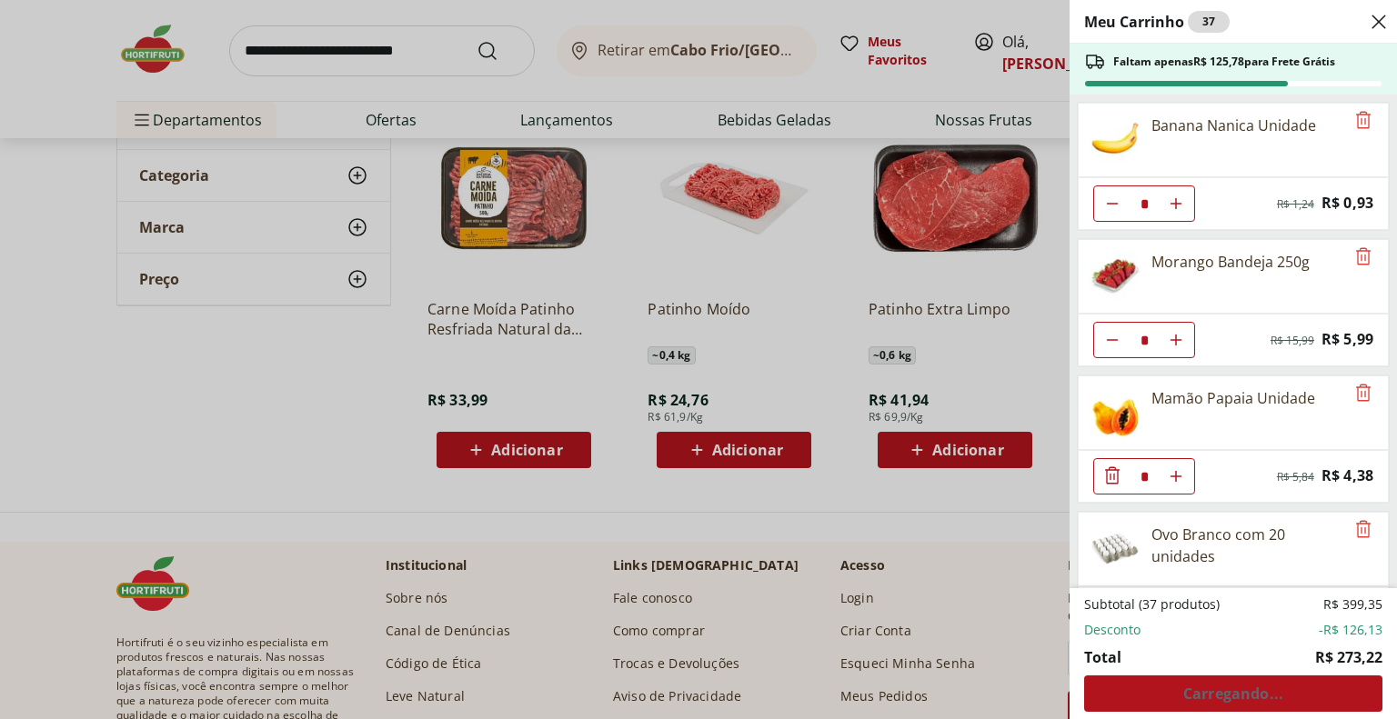
click at [1212, 694] on div "Subtotal (37 produtos) R$ 399,35 Desconto -R$ 126,13 Total R$ 273,22 Carregando…" at bounding box center [1233, 654] width 298 height 116
click at [802, 485] on div "Meu Carrinho 37 Faltam apenas R$ 125,78 para Frete Grátis Banana Nanica Unidade…" at bounding box center [698, 359] width 1397 height 719
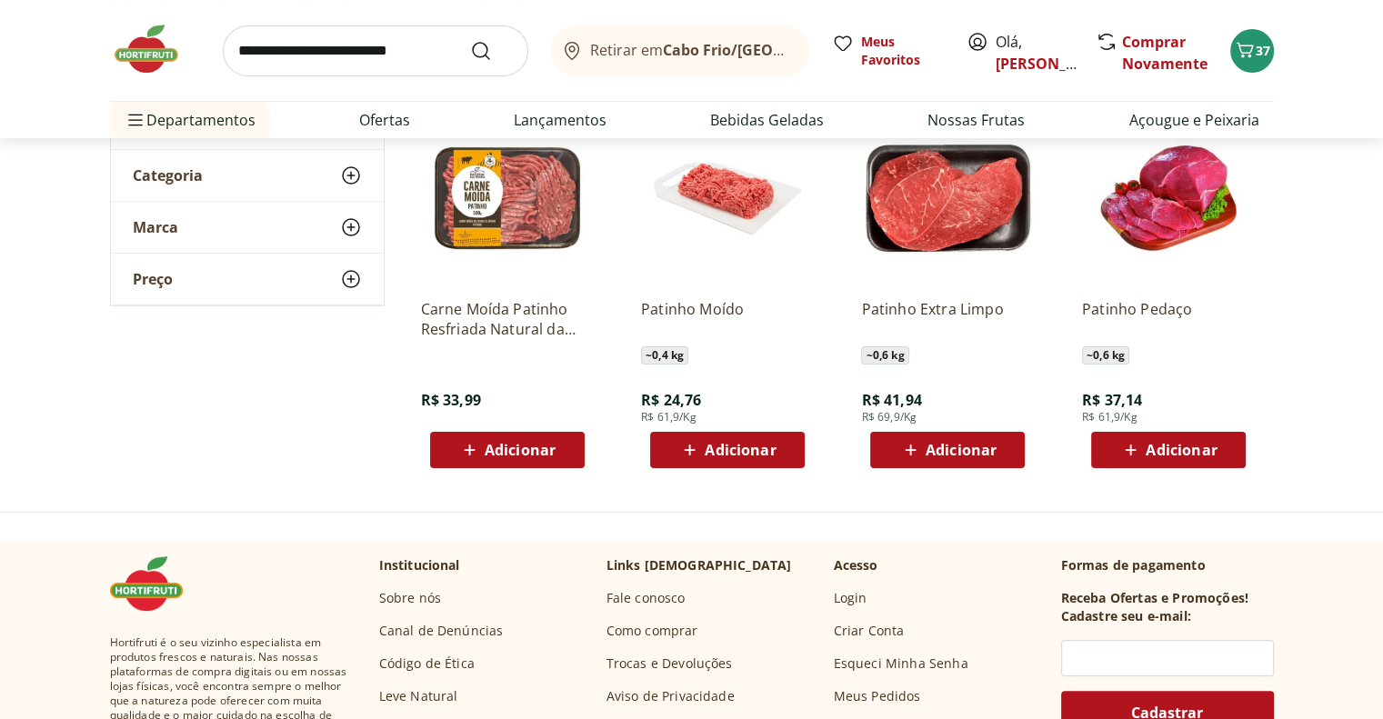
click at [134, 55] on img at bounding box center [155, 49] width 91 height 55
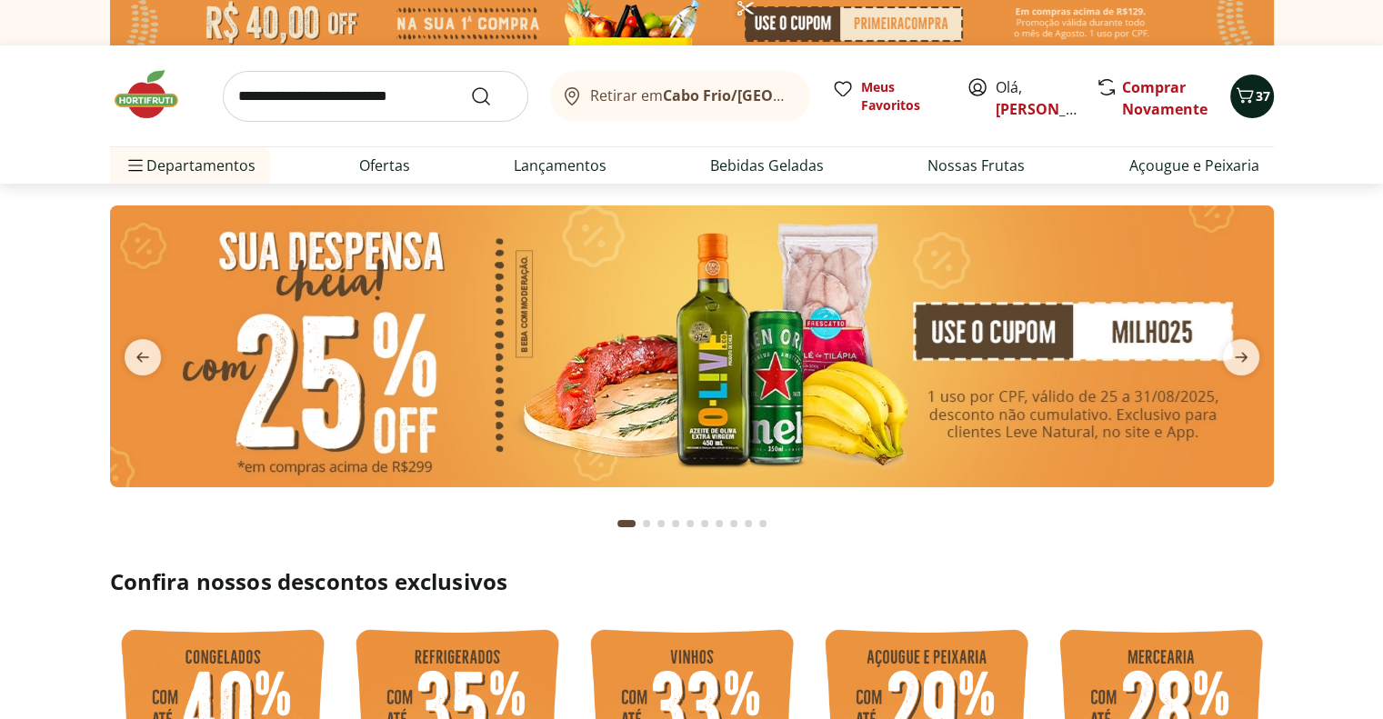
click at [1245, 98] on icon "Carrinho" at bounding box center [1245, 96] width 22 height 22
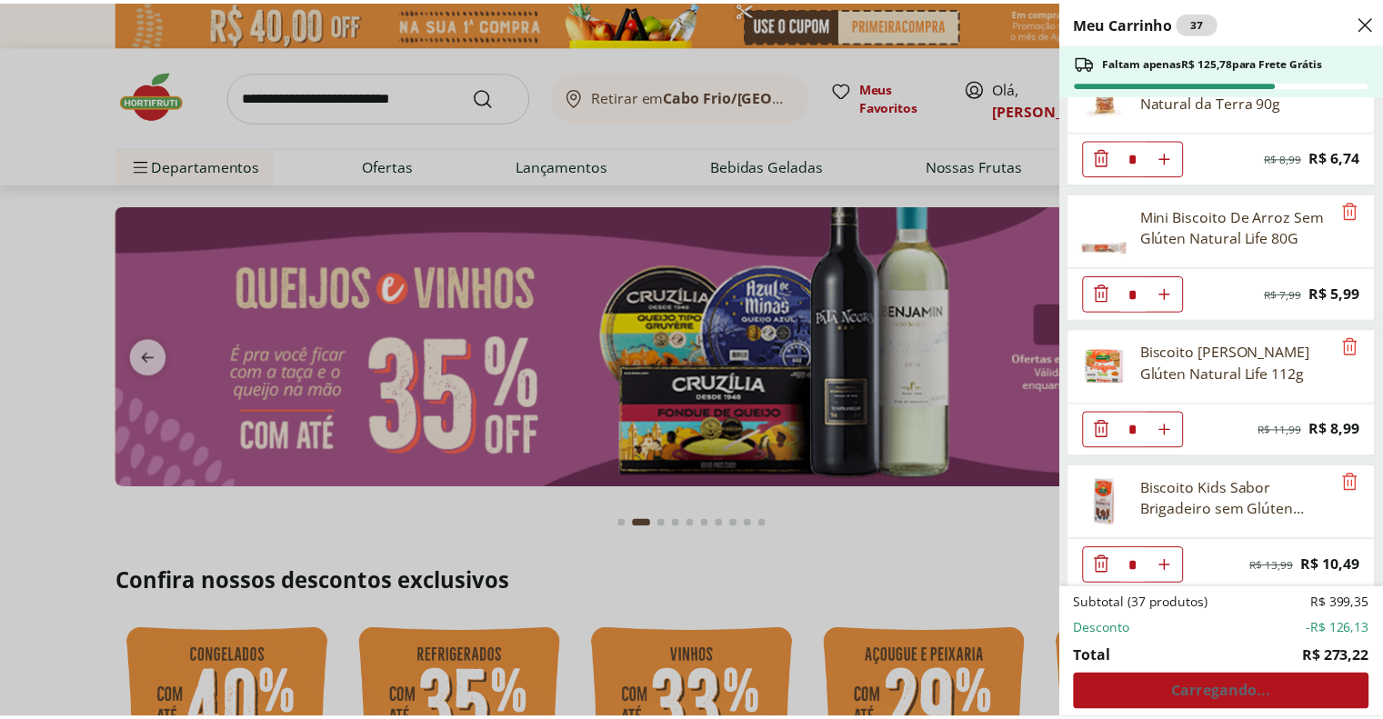
scroll to position [2274, 0]
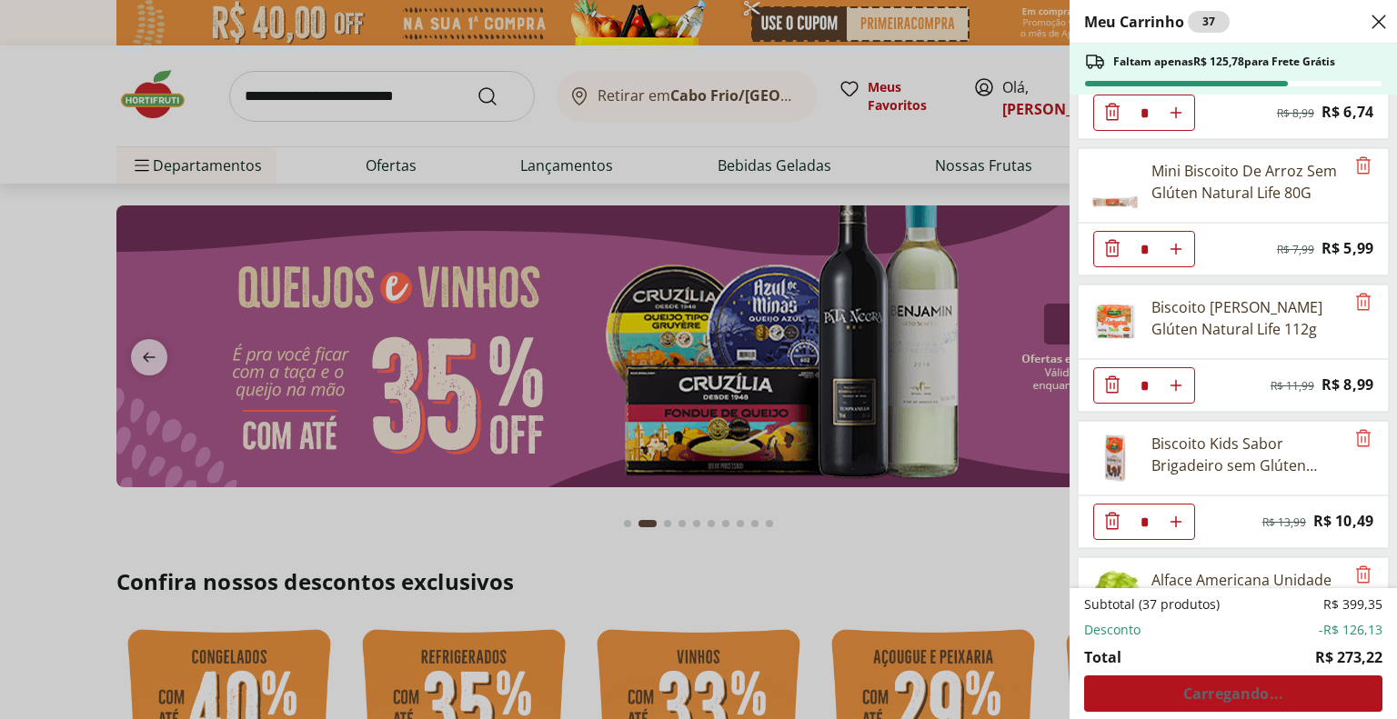
click at [954, 540] on div "Meu Carrinho 37 Faltam apenas R$ 125,78 para Frete Grátis Banana Nanica Unidade…" at bounding box center [698, 359] width 1397 height 719
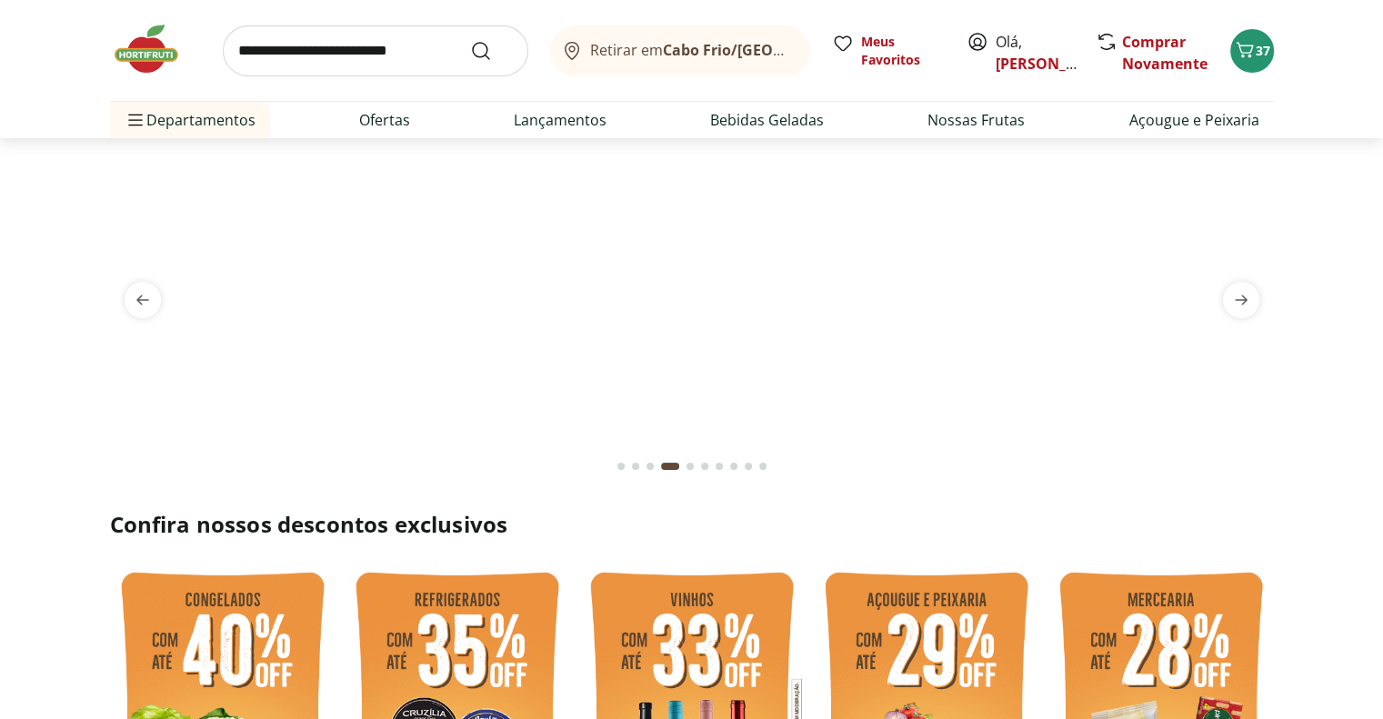
scroll to position [0, 0]
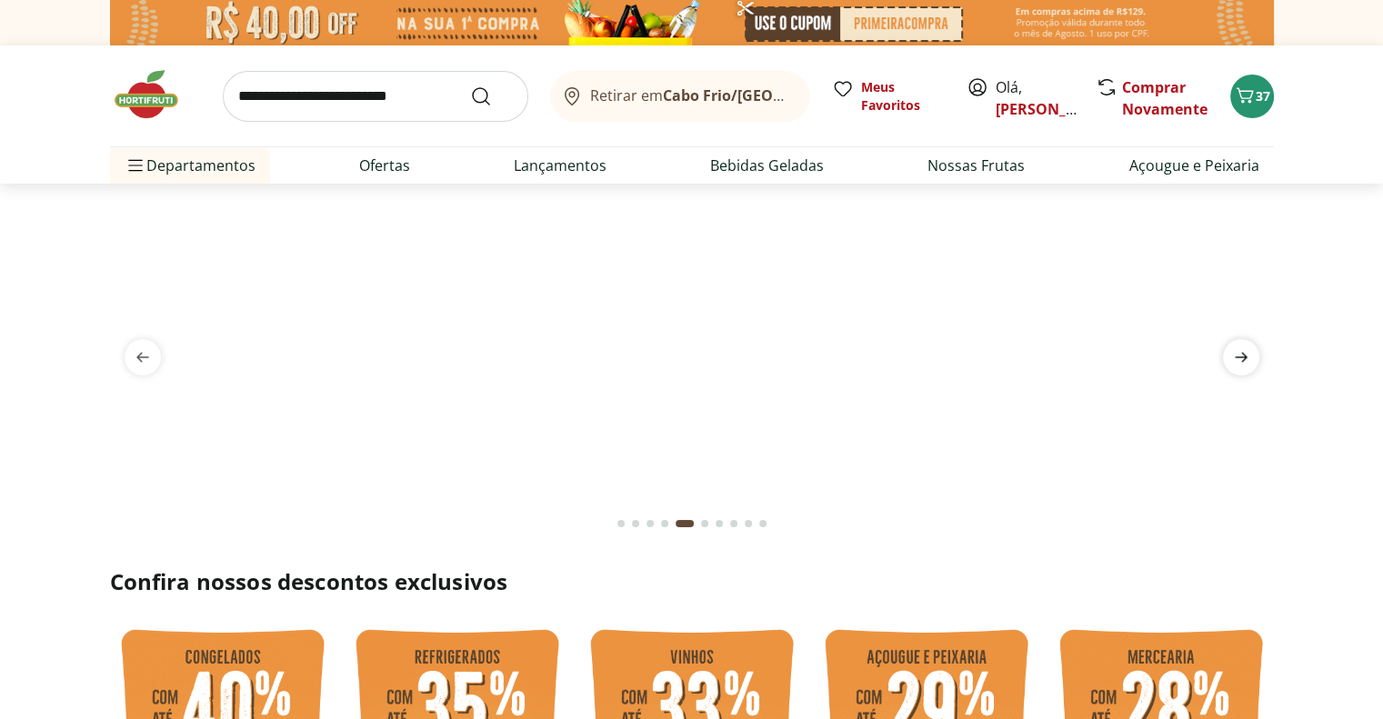
click at [1240, 356] on icon "next" at bounding box center [1241, 358] width 13 height 10
click at [742, 206] on img at bounding box center [692, 206] width 1164 height 0
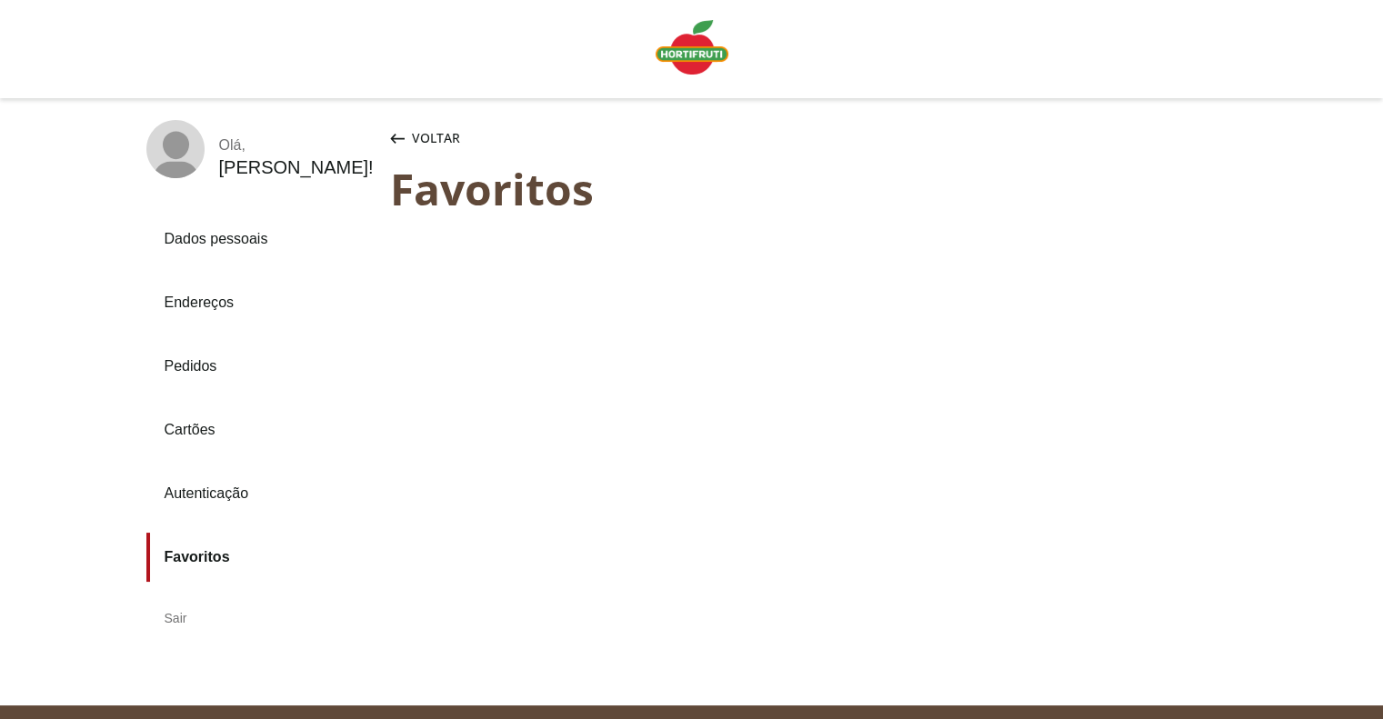
click at [217, 239] on link "Dados pessoais" at bounding box center [260, 239] width 229 height 49
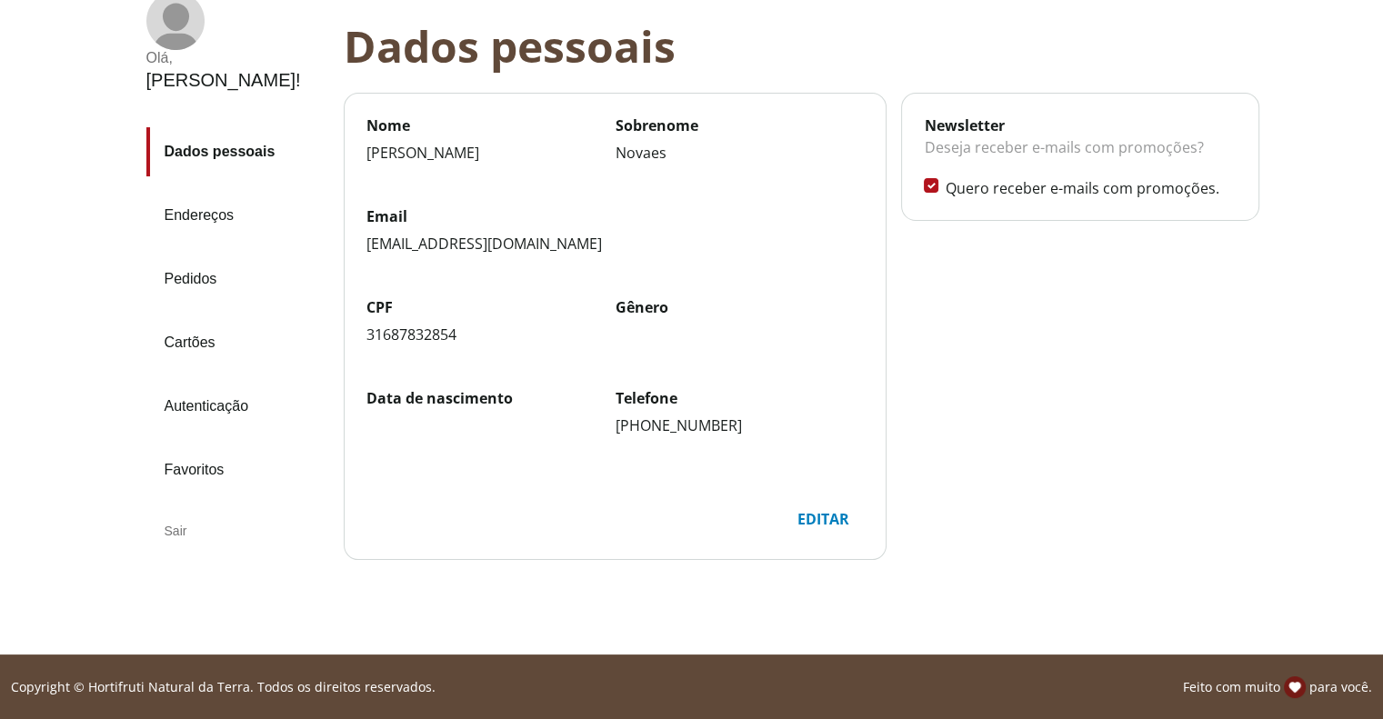
click at [206, 483] on link "Favoritos" at bounding box center [237, 470] width 183 height 49
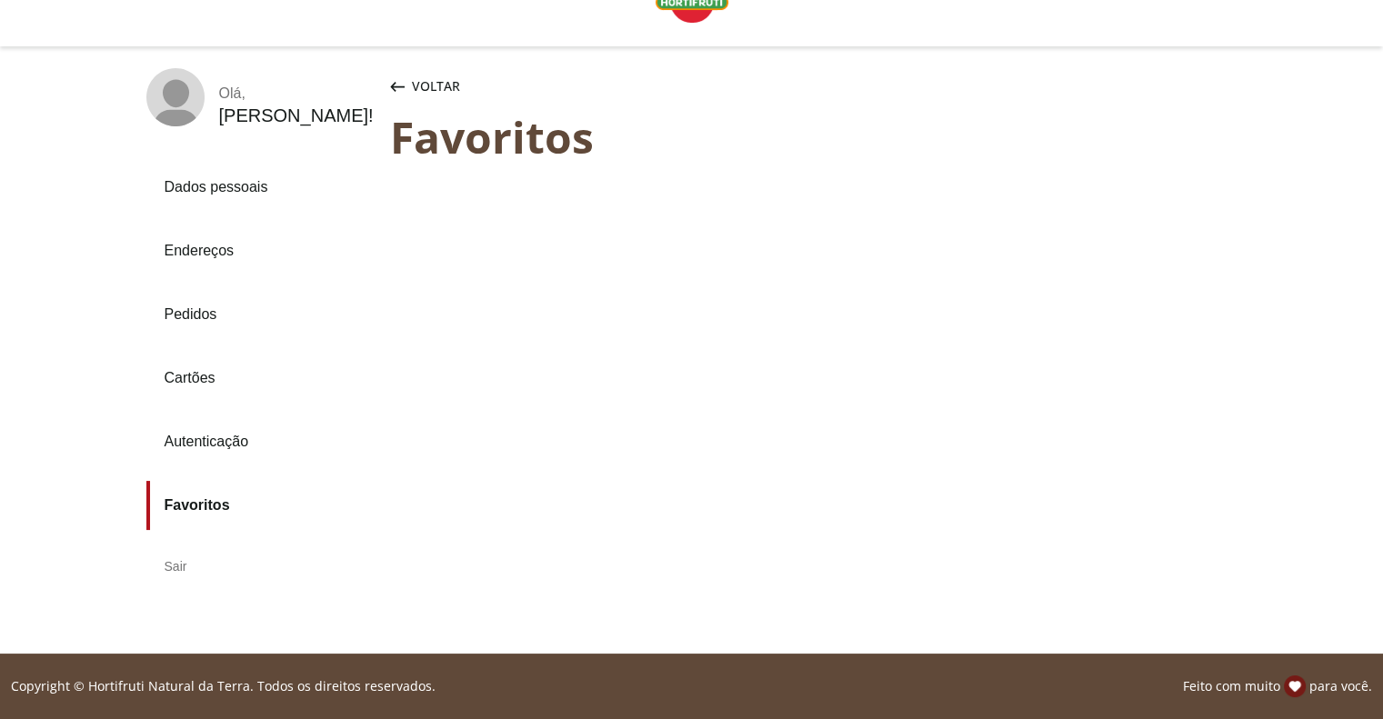
scroll to position [51, 0]
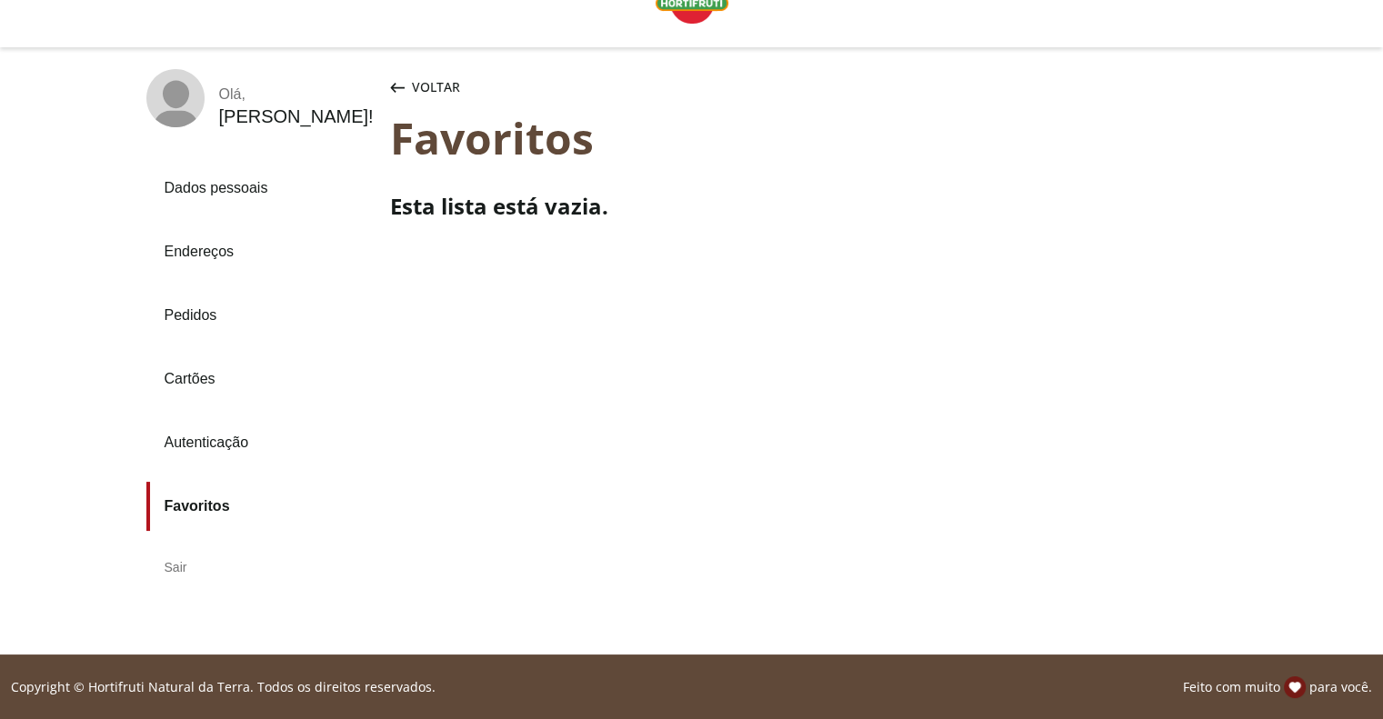
click at [200, 185] on link "Dados pessoais" at bounding box center [260, 188] width 229 height 49
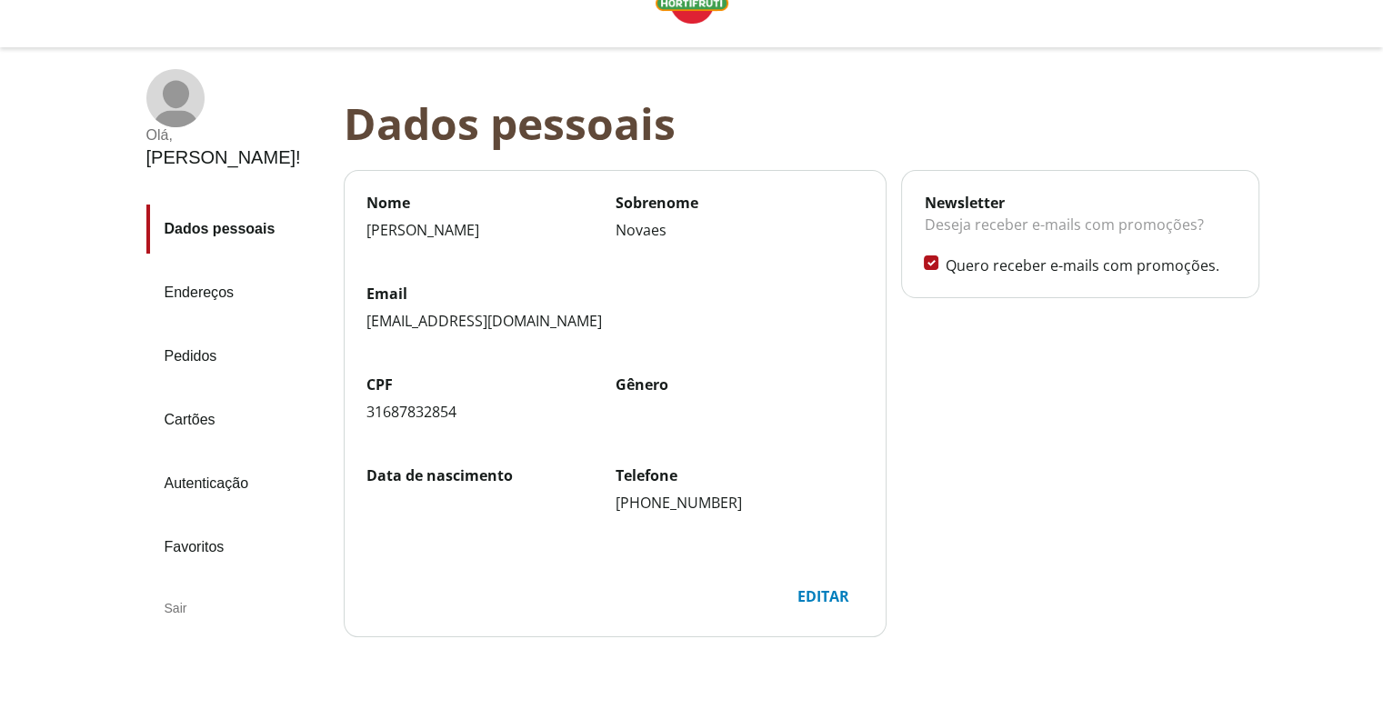
click at [191, 416] on link "Cartões" at bounding box center [237, 420] width 183 height 49
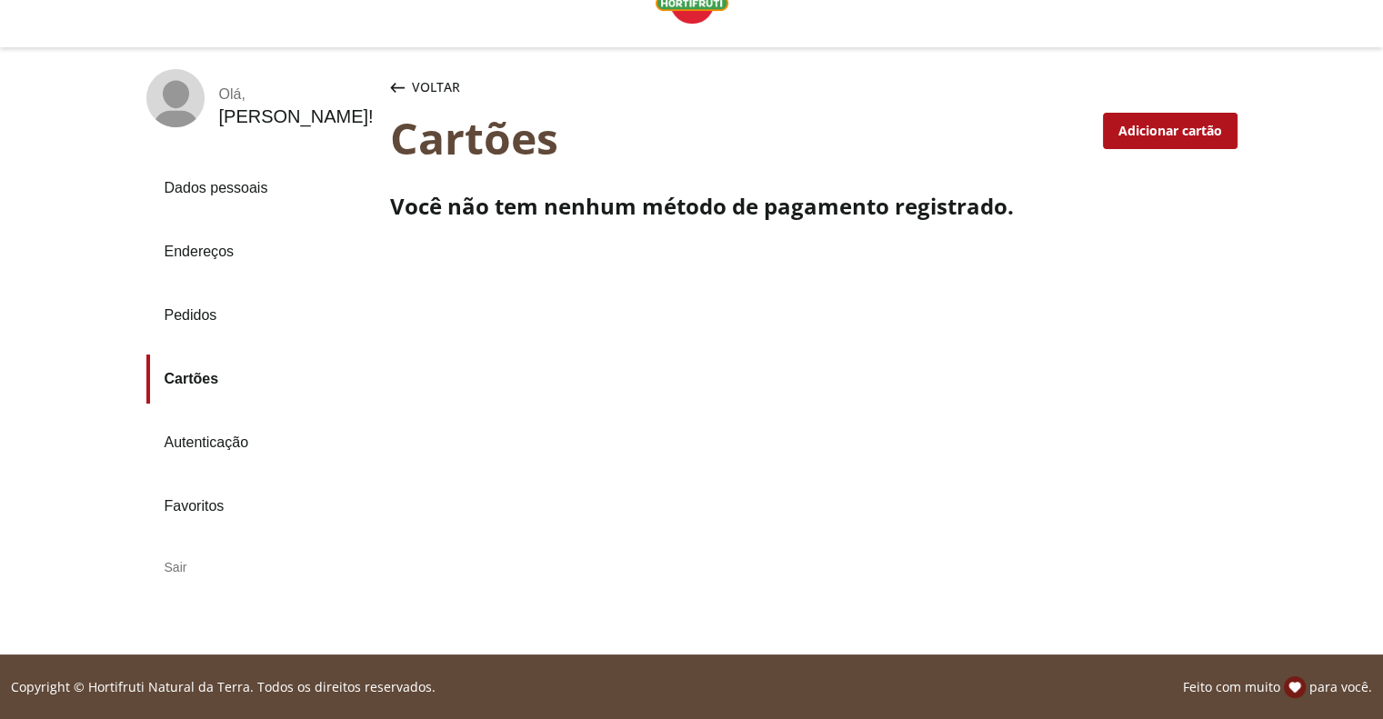
click at [188, 105] on rect at bounding box center [175, 105] width 45 height 51
click at [415, 81] on span "Voltar" at bounding box center [436, 87] width 48 height 18
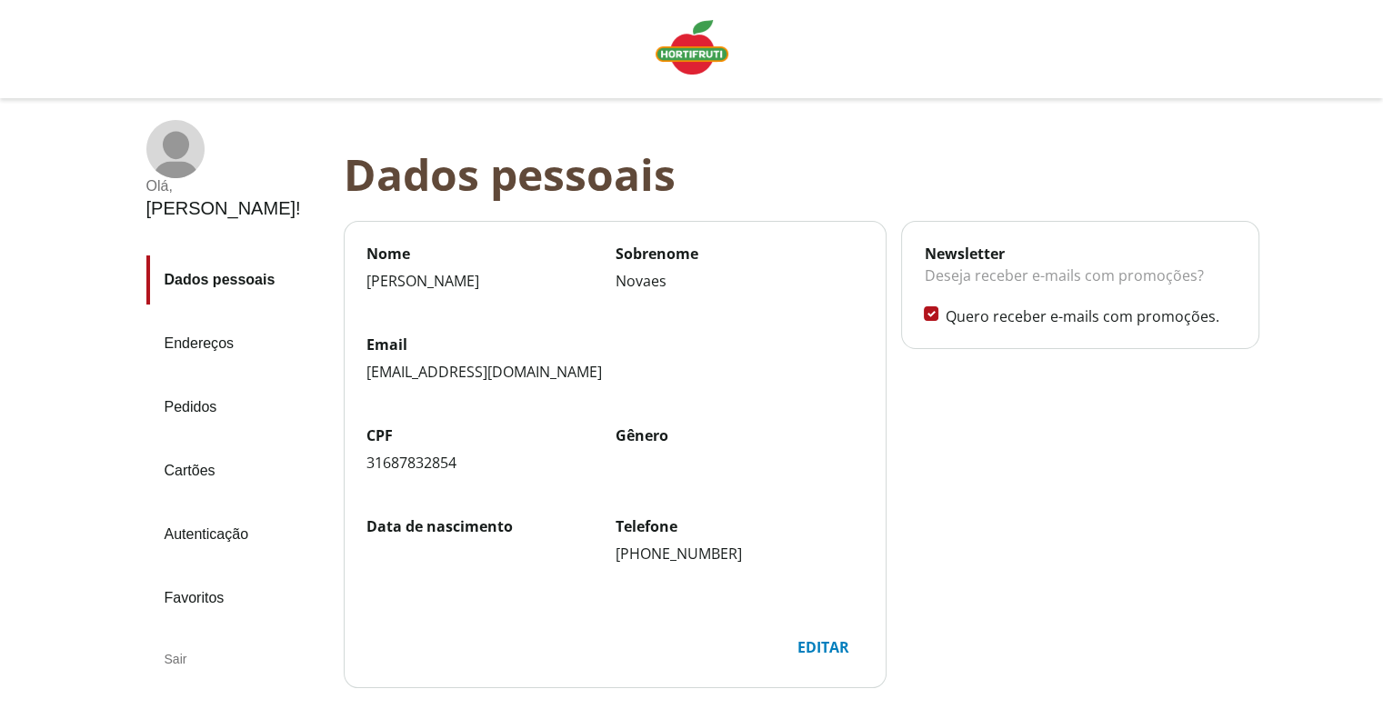
click at [709, 55] on img "Linha de sessão" at bounding box center [692, 47] width 73 height 55
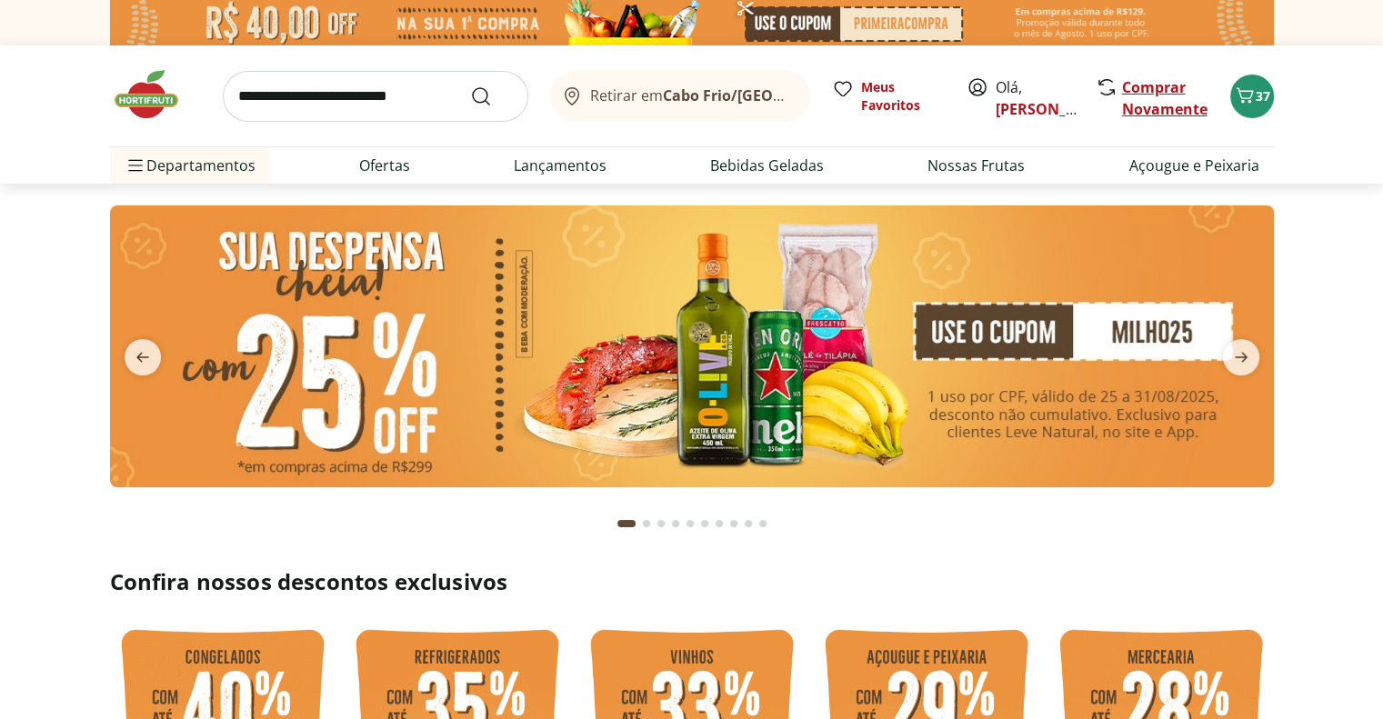
click at [1166, 105] on link "Comprar Novamente" at bounding box center [1165, 98] width 86 height 42
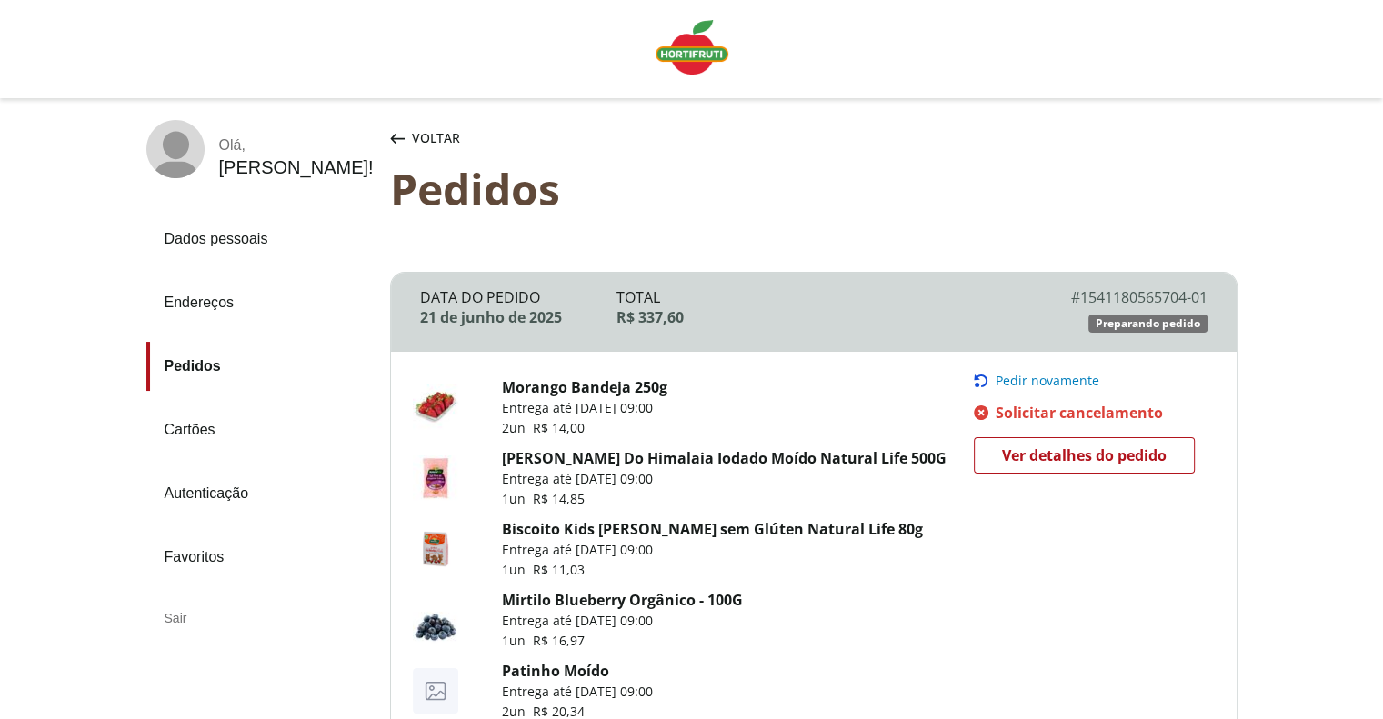
click at [421, 134] on span "Voltar" at bounding box center [436, 138] width 48 height 18
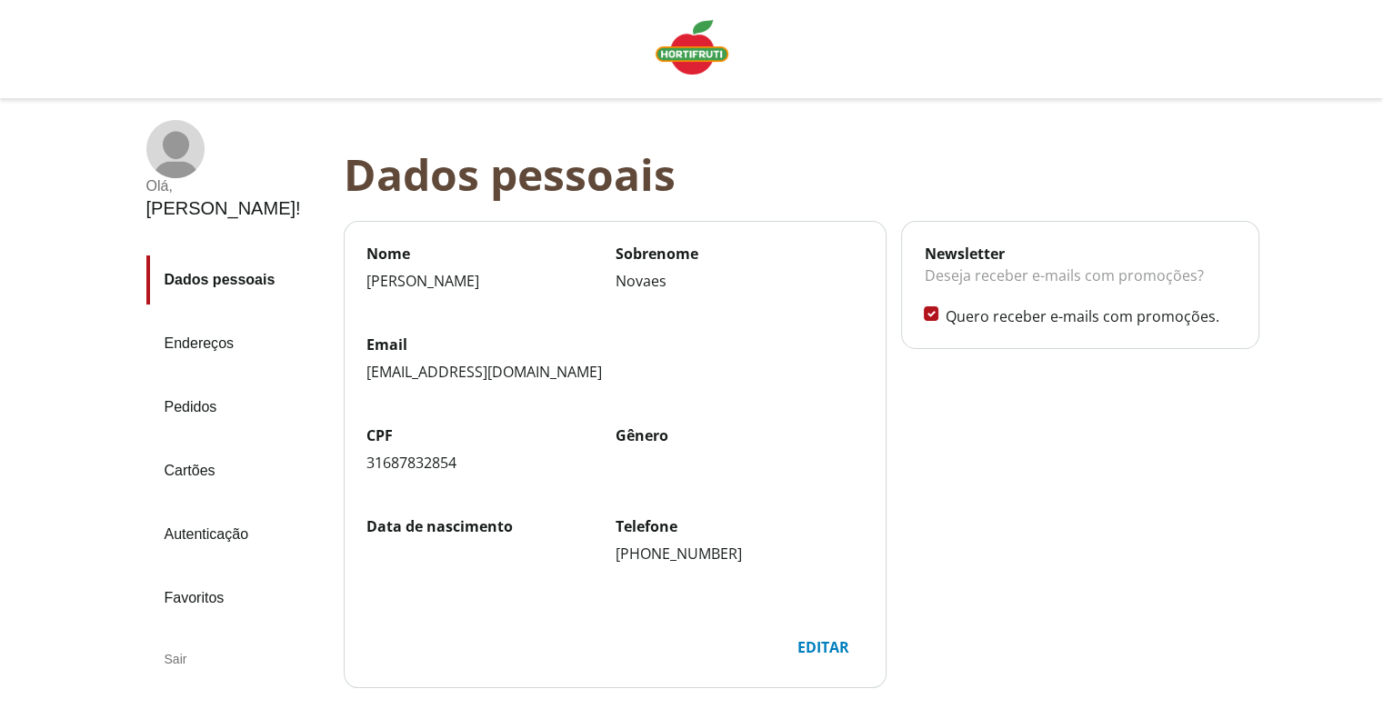
click at [706, 46] on img "Linha de sessão" at bounding box center [692, 47] width 73 height 55
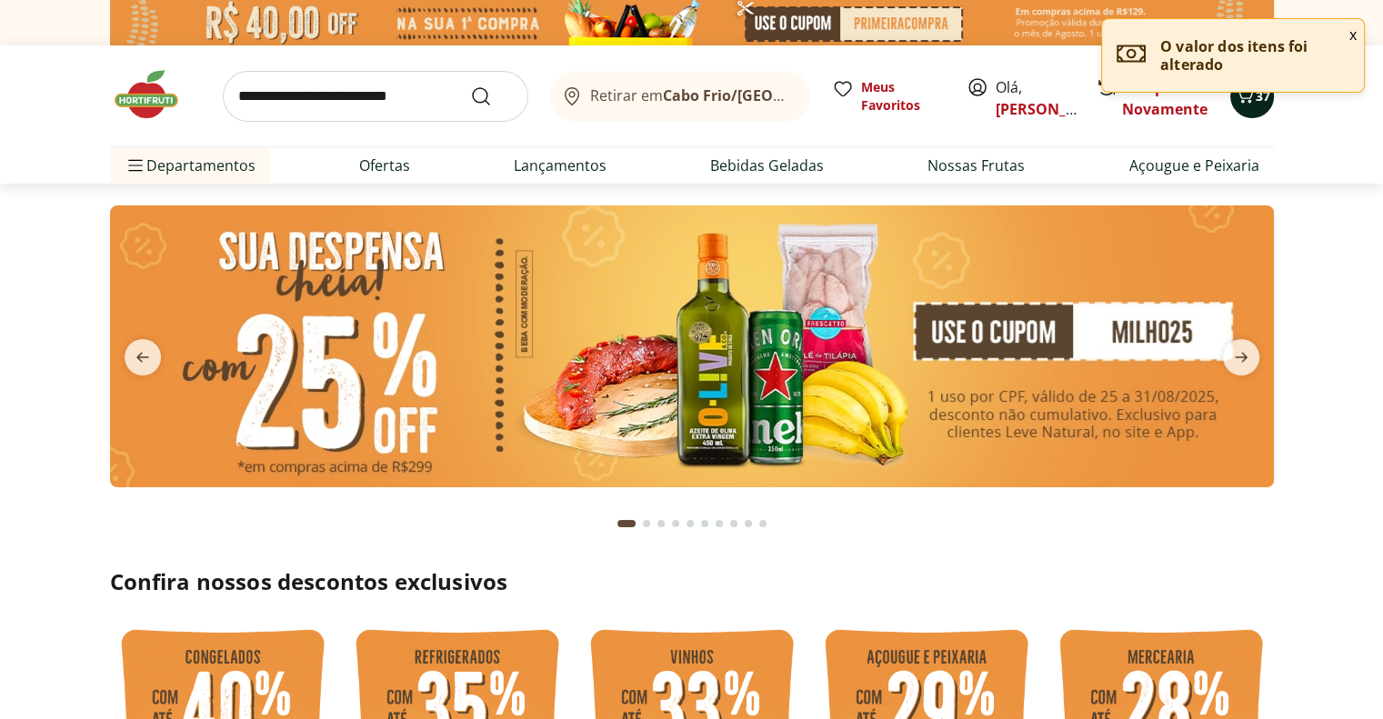
click at [1244, 106] on span "Carrinho" at bounding box center [1245, 97] width 22 height 24
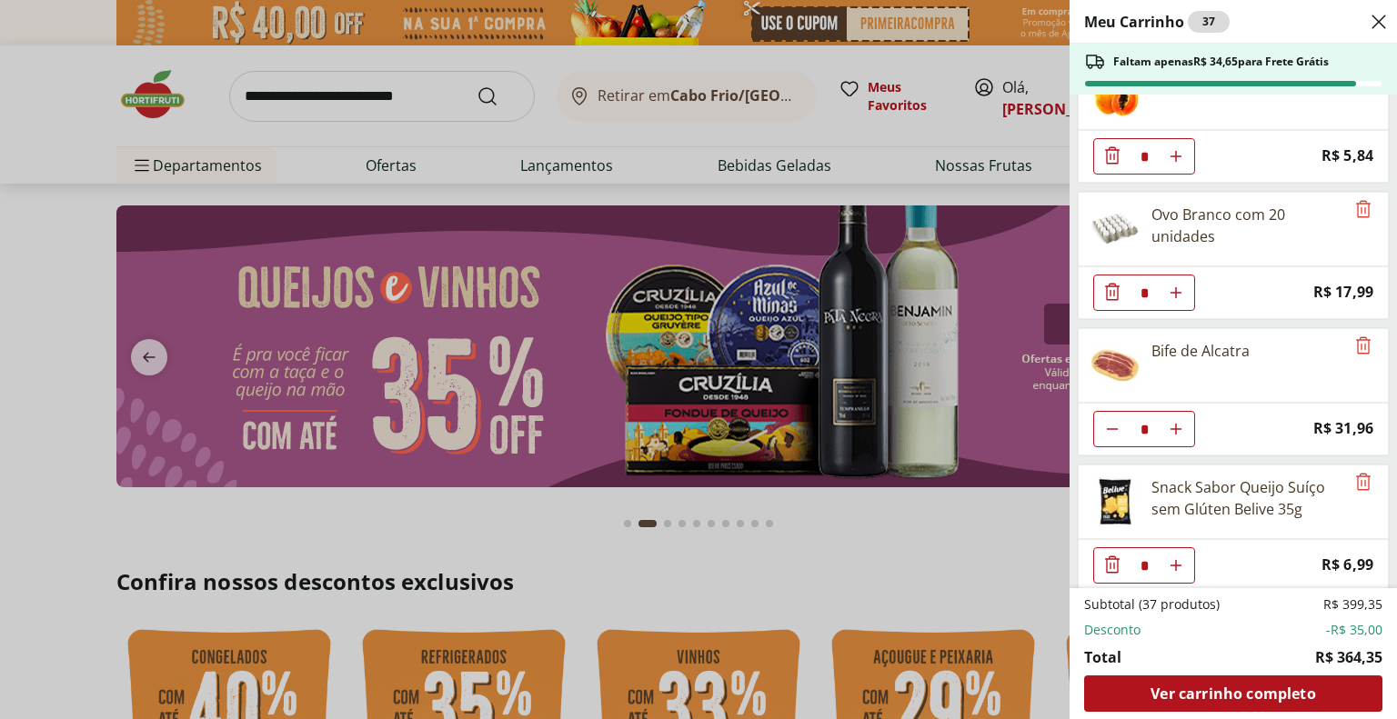
scroll to position [637, 0]
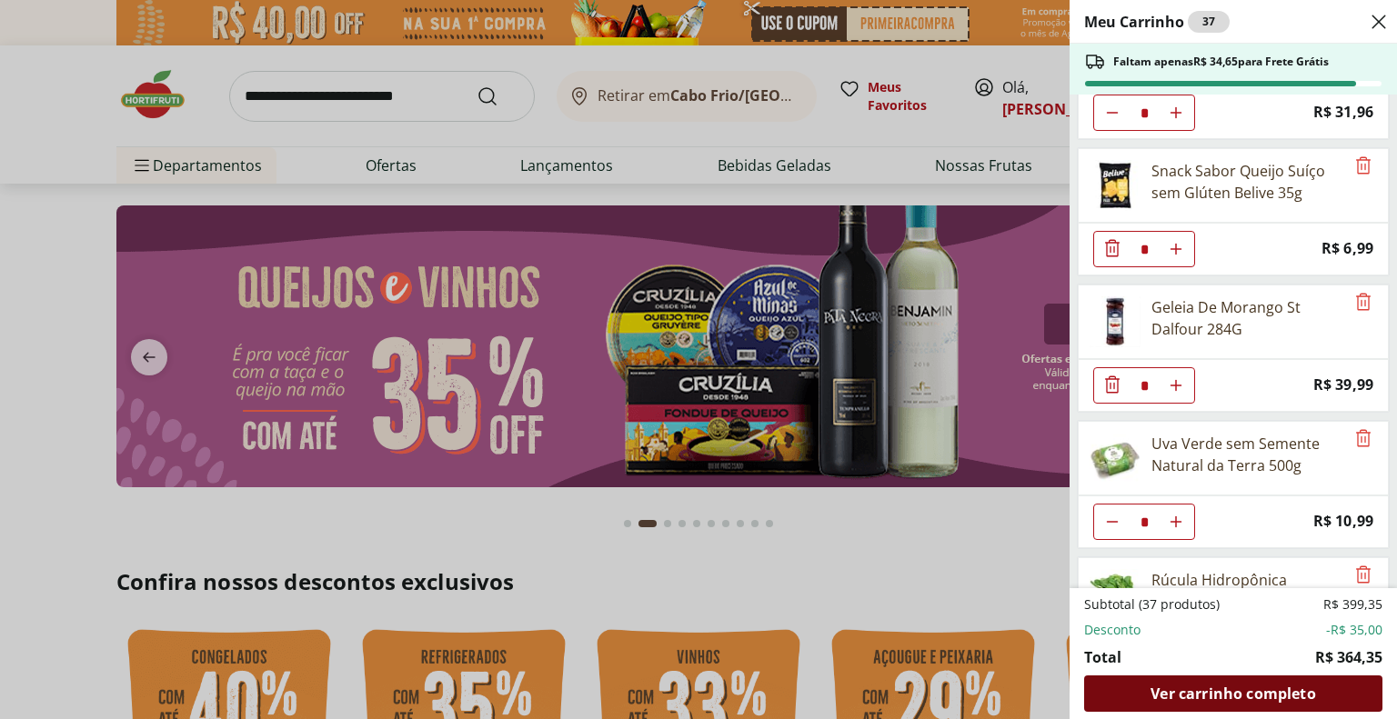
click at [1218, 698] on span "Ver carrinho completo" at bounding box center [1233, 694] width 165 height 15
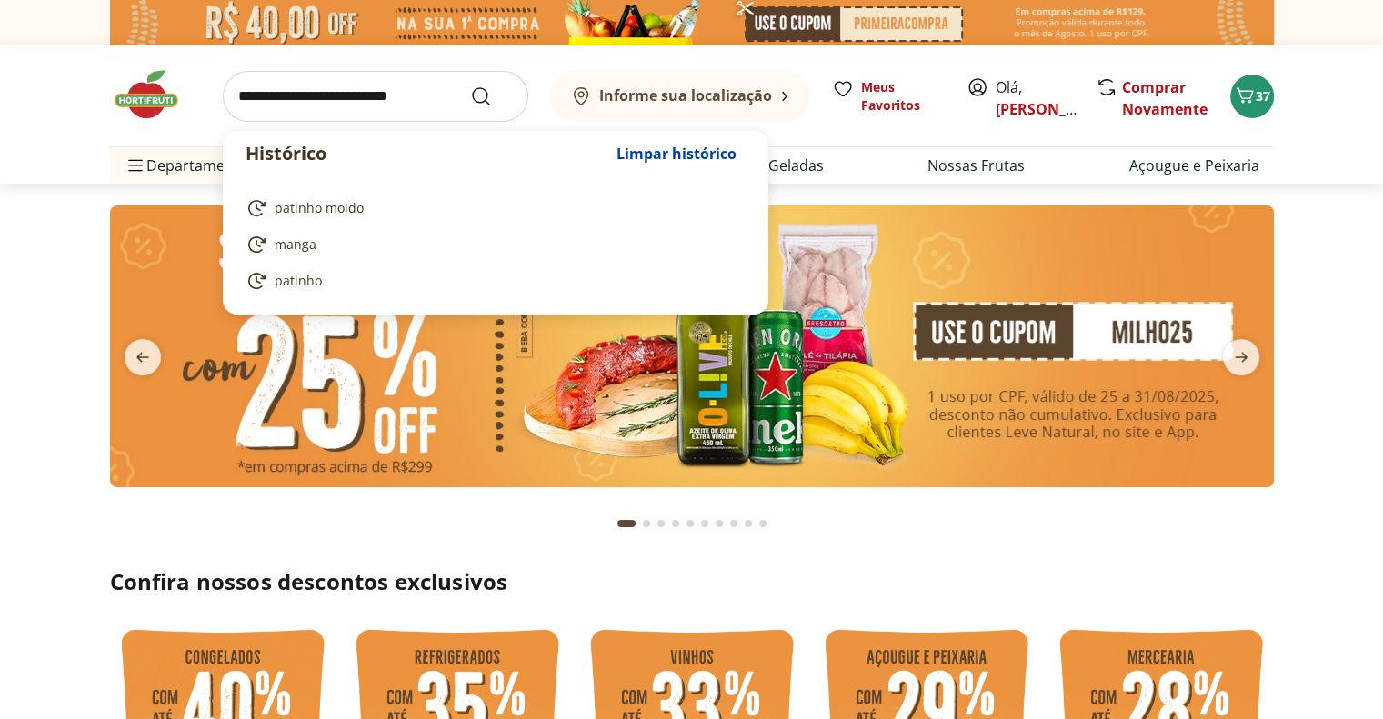
click at [358, 101] on input "search" at bounding box center [376, 96] width 306 height 51
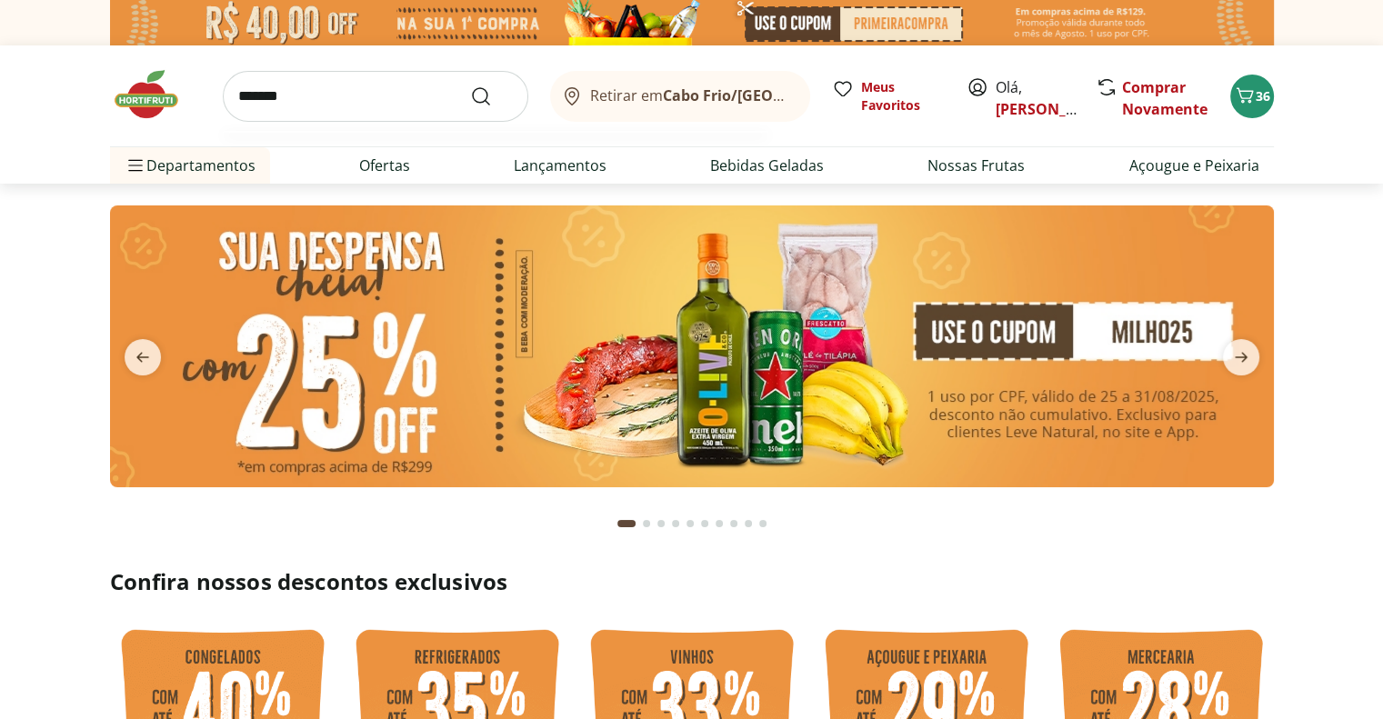
type input "*******"
click at [470, 86] on button "Submit Search" at bounding box center [492, 97] width 44 height 22
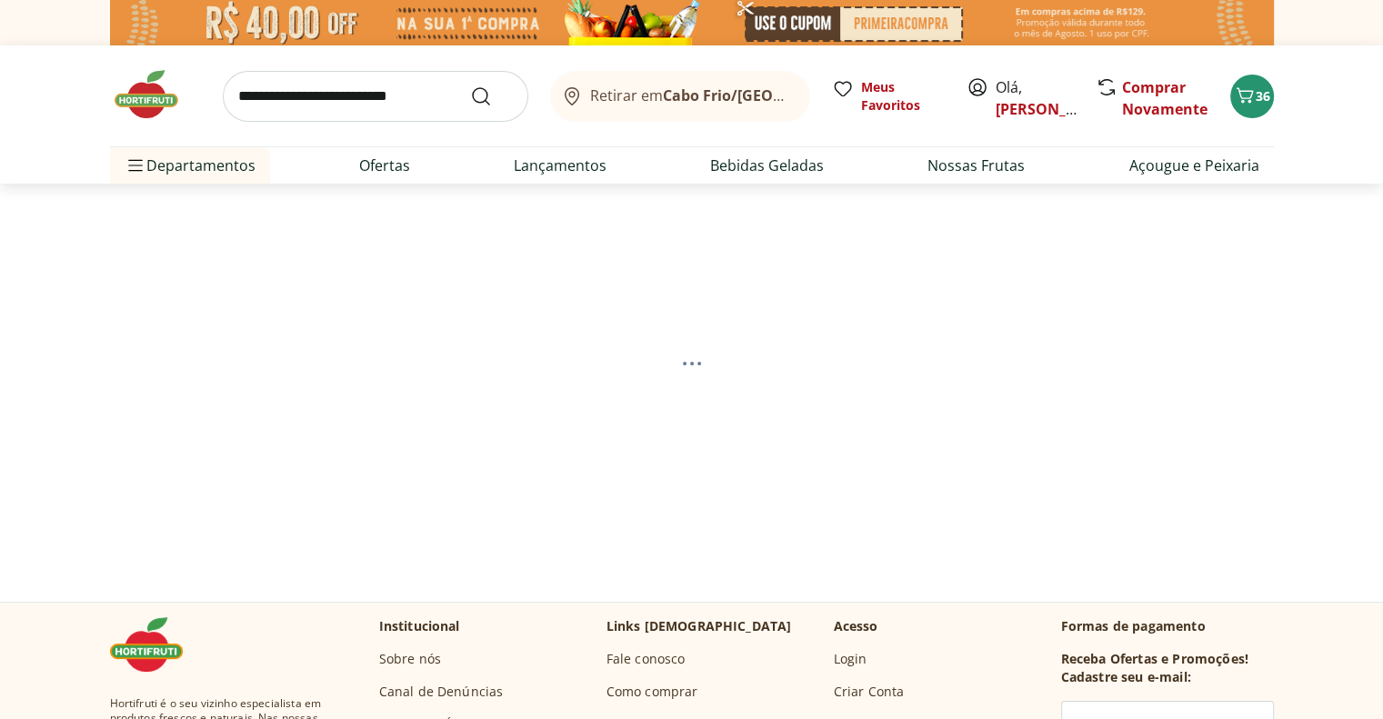
select select "**********"
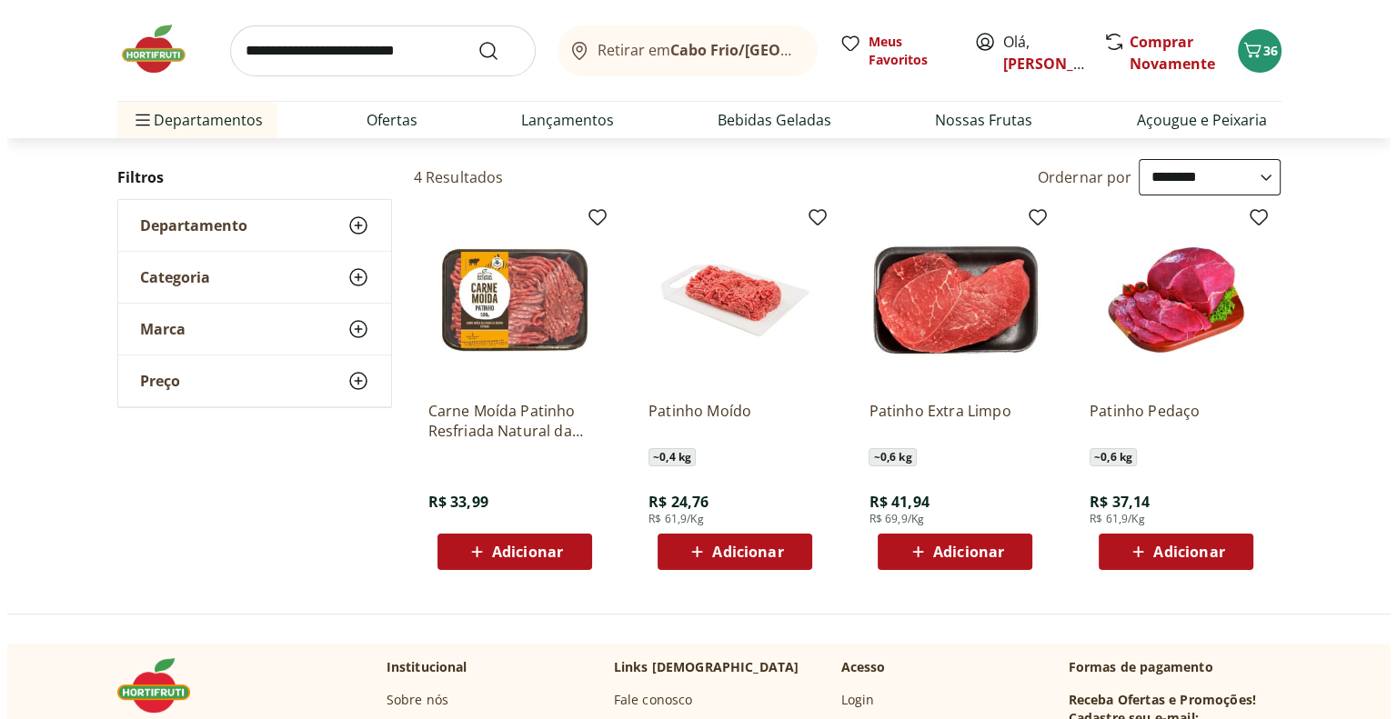
scroll to position [182, 0]
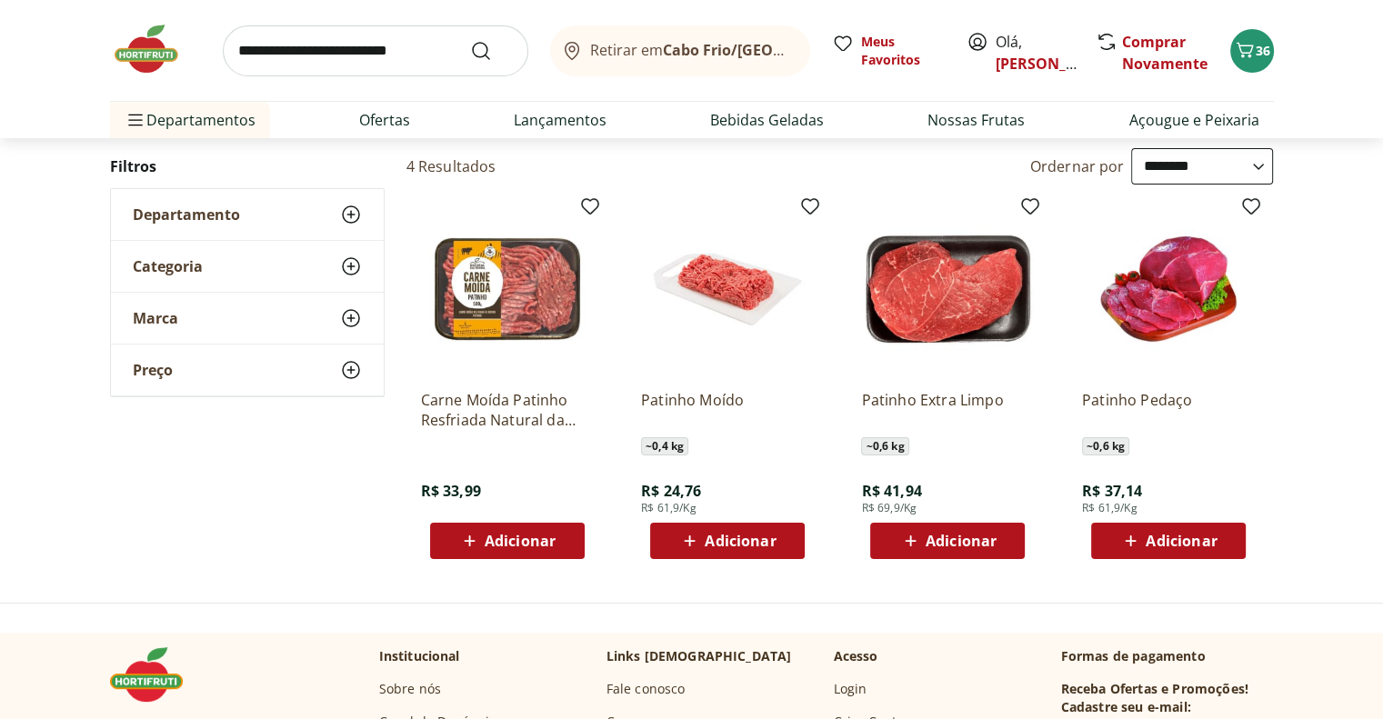
click at [739, 545] on span "Adicionar" at bounding box center [740, 541] width 71 height 15
click at [778, 538] on icon at bounding box center [778, 540] width 11 height 11
type input "*"
click at [1257, 52] on span "38" at bounding box center [1263, 50] width 15 height 17
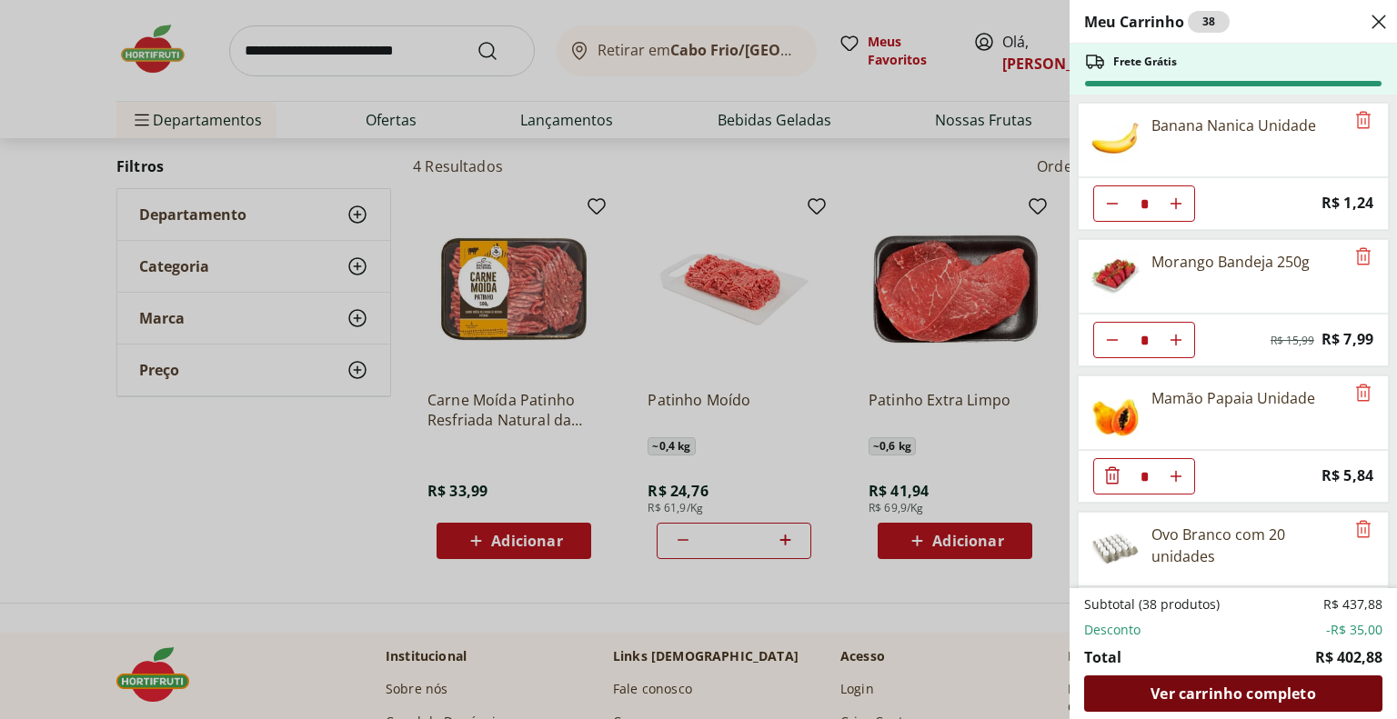
click at [1243, 691] on span "Ver carrinho completo" at bounding box center [1233, 694] width 165 height 15
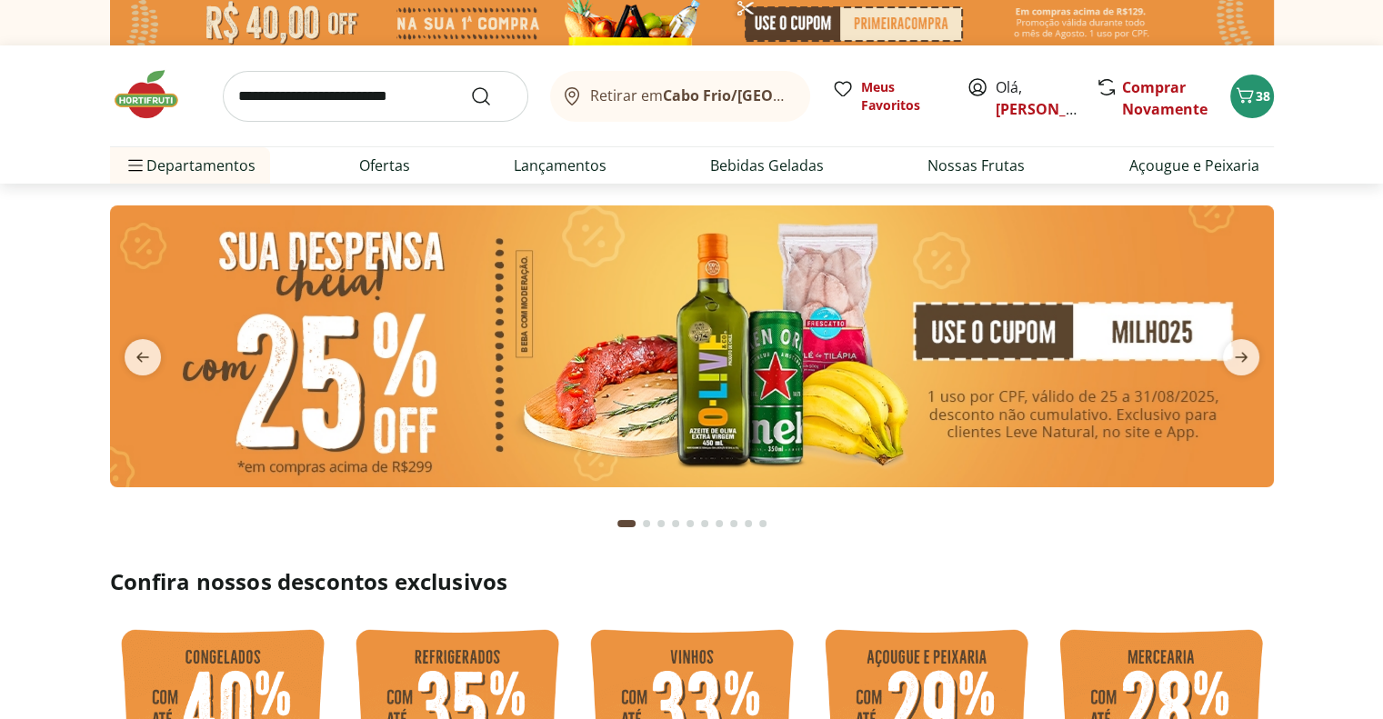
click at [302, 105] on input "search" at bounding box center [376, 96] width 306 height 51
type input "*******"
click at [470, 86] on button "Submit Search" at bounding box center [492, 97] width 44 height 22
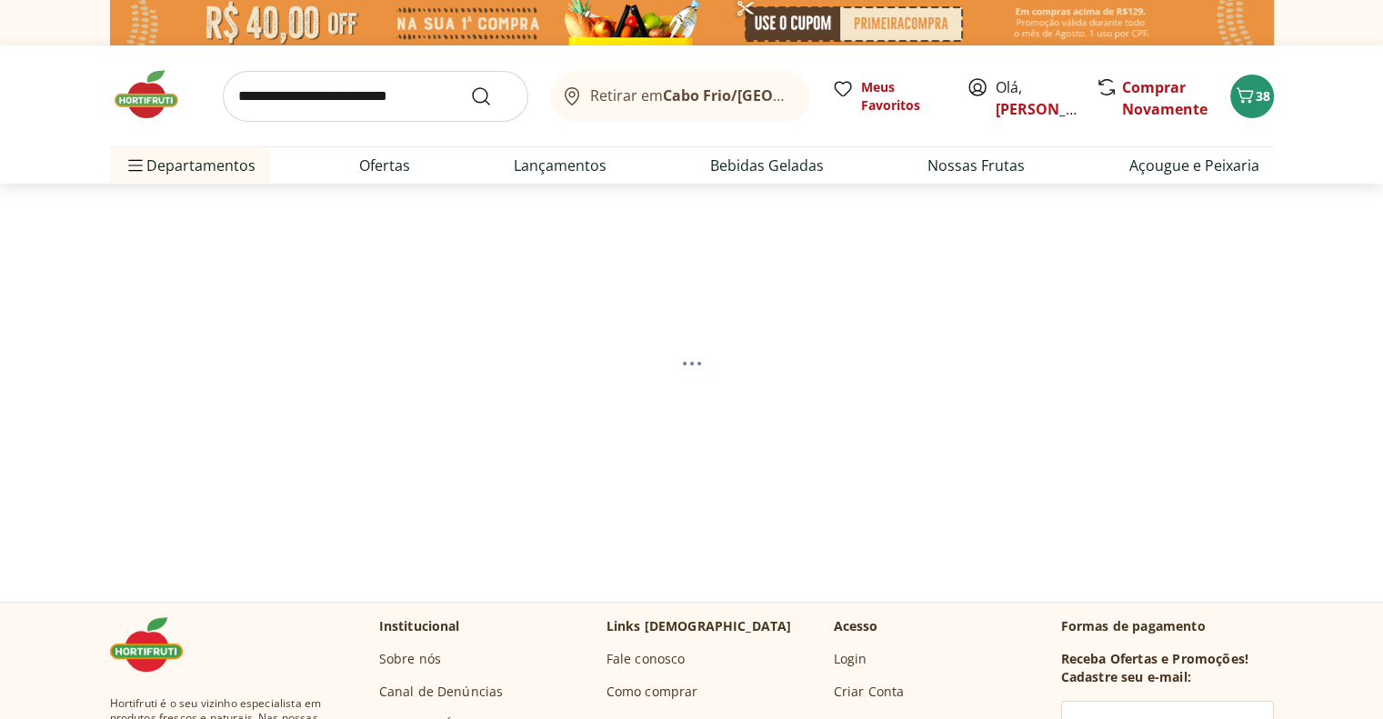
select select "**********"
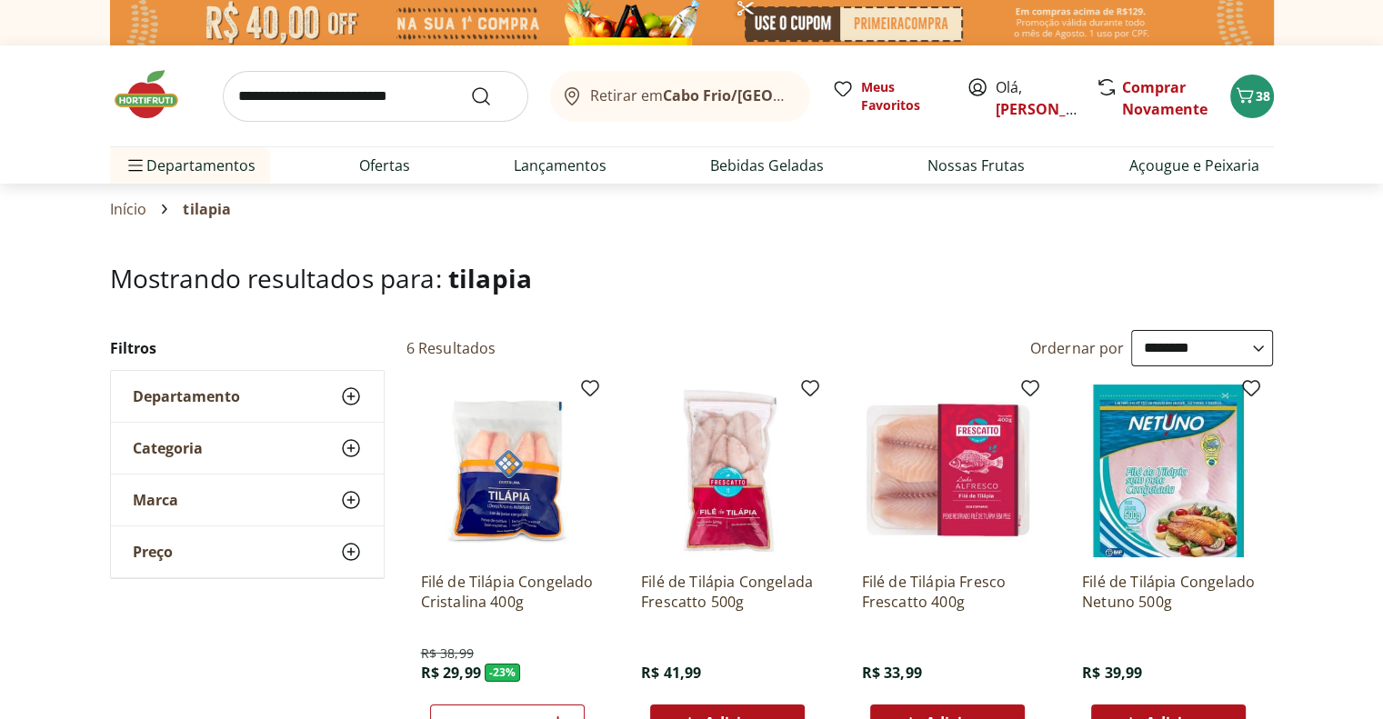
scroll to position [182, 0]
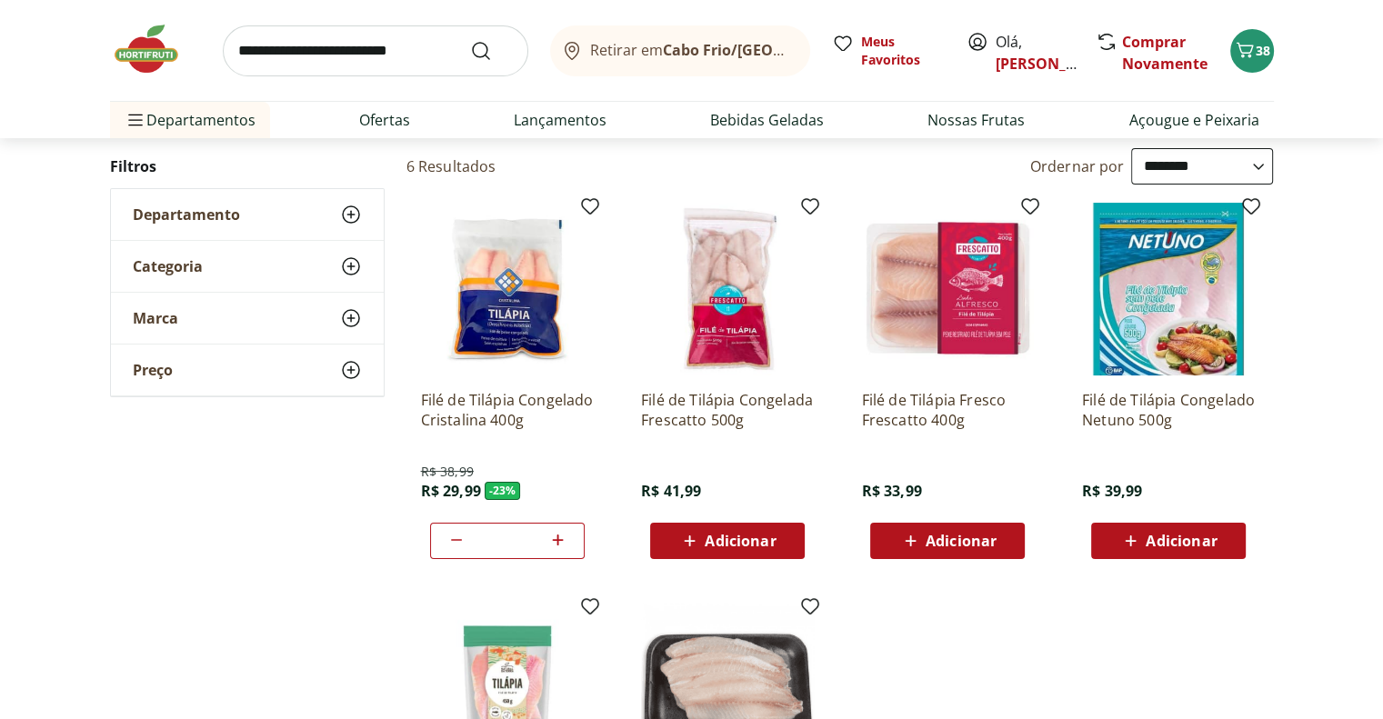
click at [553, 538] on icon at bounding box center [558, 540] width 11 height 11
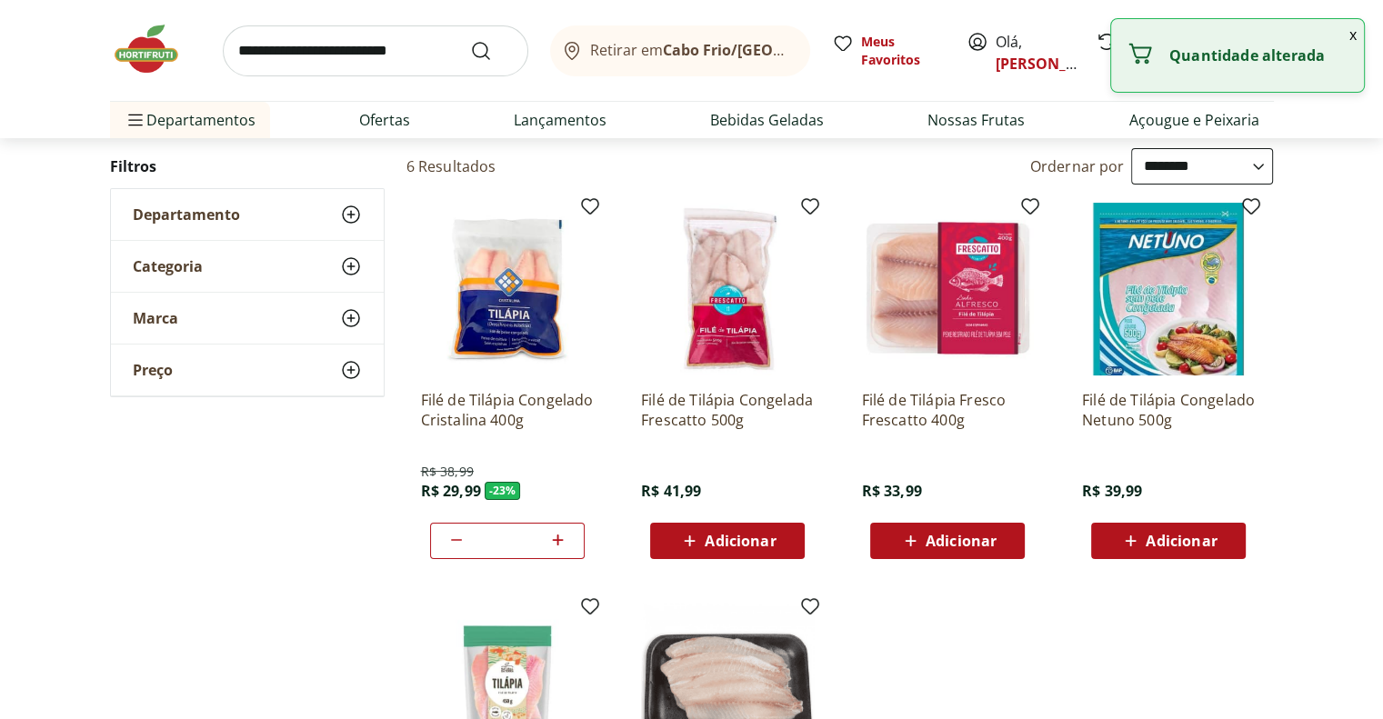
type input "*"
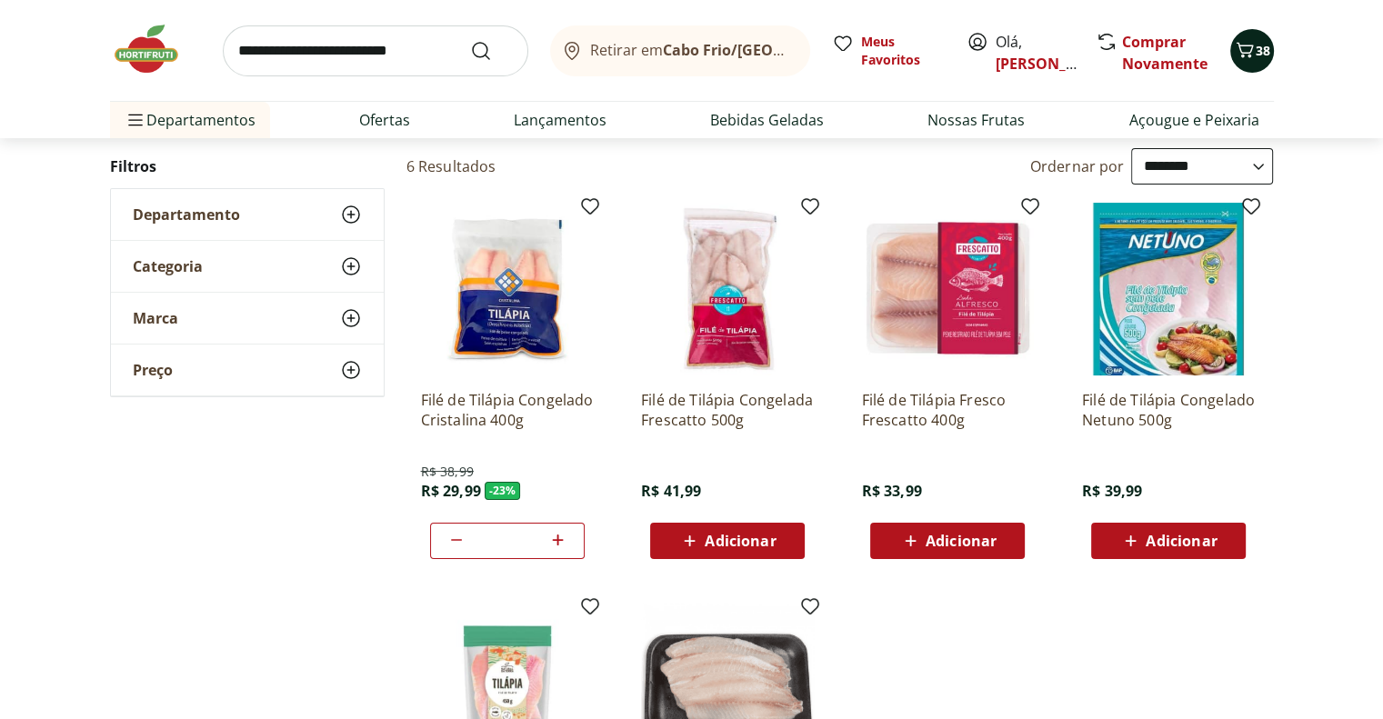
click at [1259, 54] on span "38" at bounding box center [1263, 50] width 15 height 17
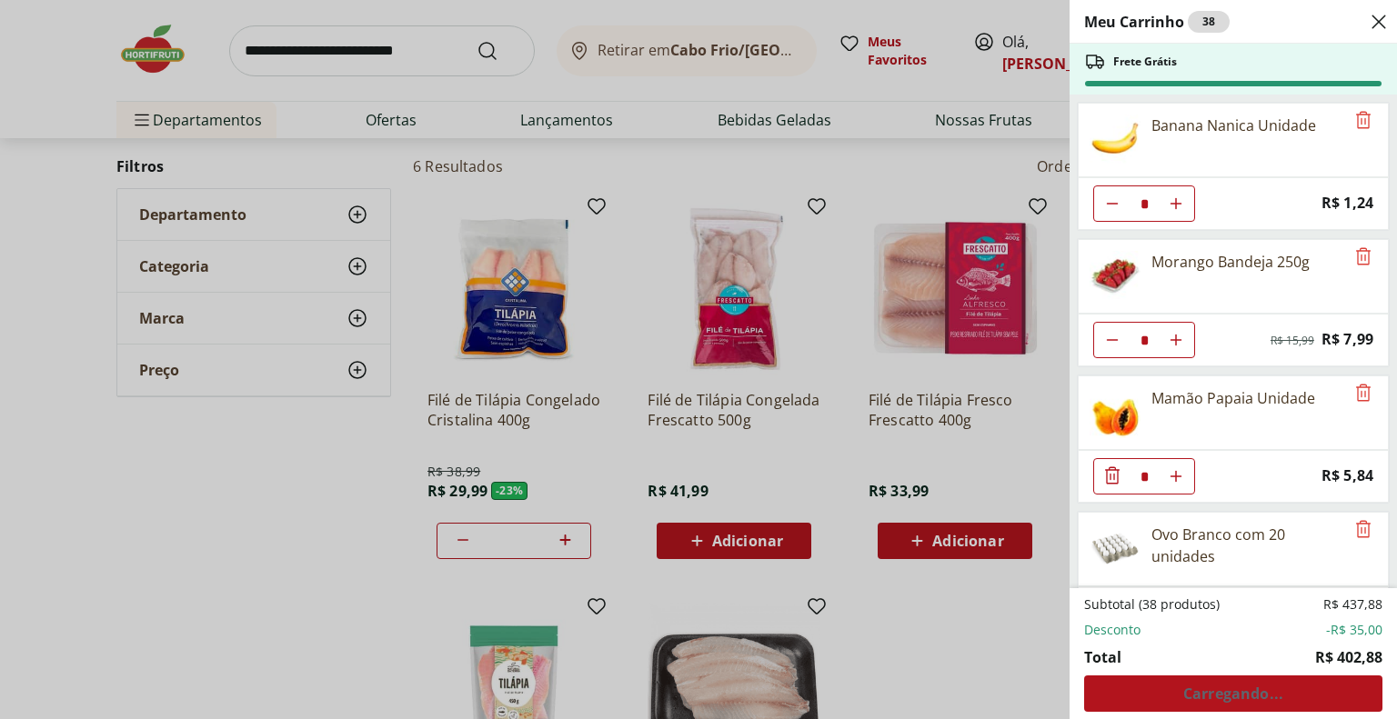
click at [1015, 627] on div "Meu Carrinho 38 Frete Grátis Banana Nanica Unidade * Price: R$ 1,24 Morango Ban…" at bounding box center [698, 359] width 1397 height 719
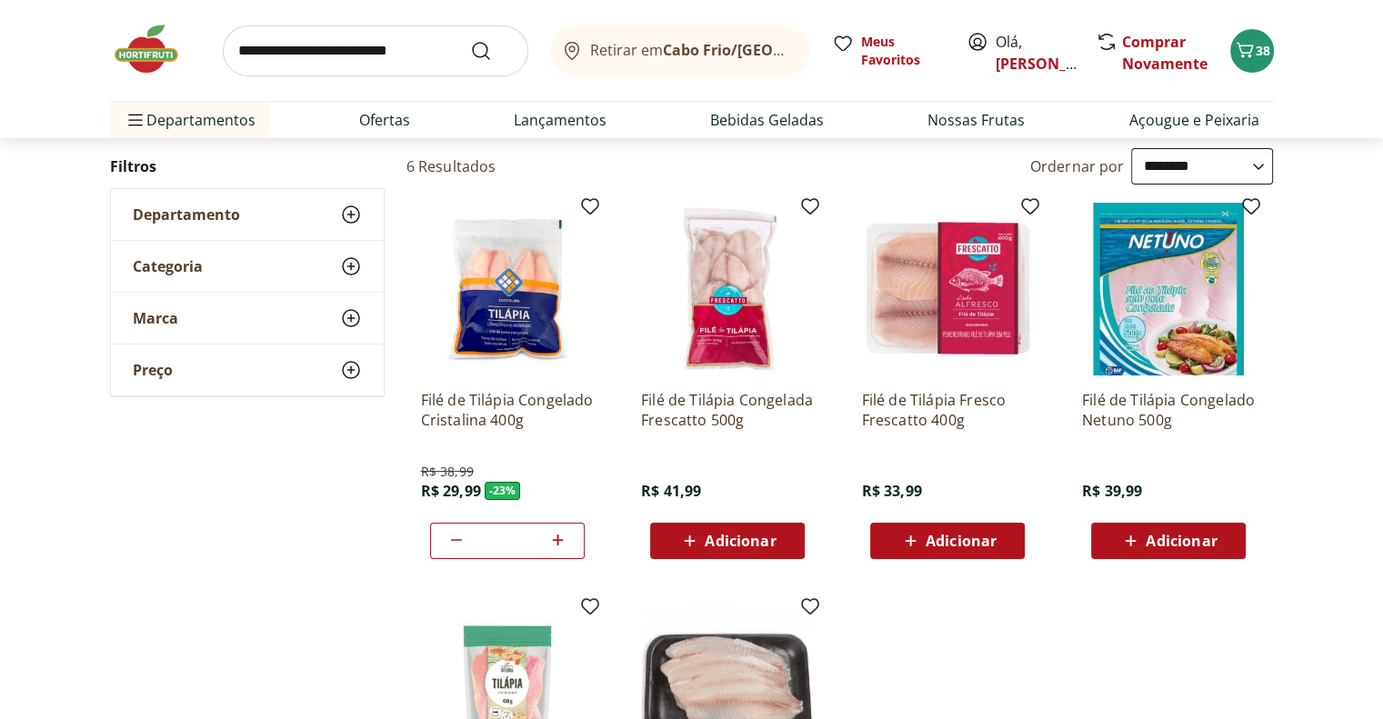
click at [488, 304] on img at bounding box center [507, 289] width 173 height 173
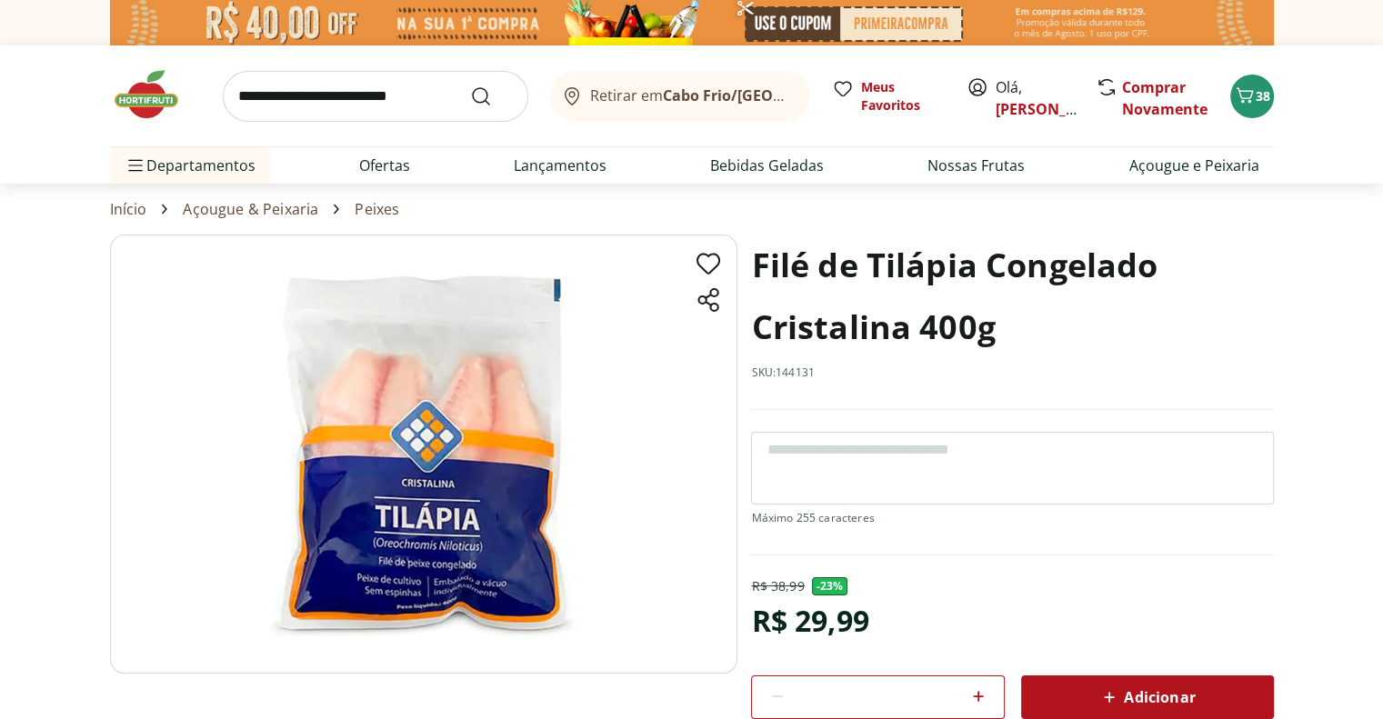
click at [1142, 695] on span "Adicionar" at bounding box center [1147, 698] width 96 height 22
click at [1252, 90] on icon "Carrinho" at bounding box center [1244, 94] width 17 height 15
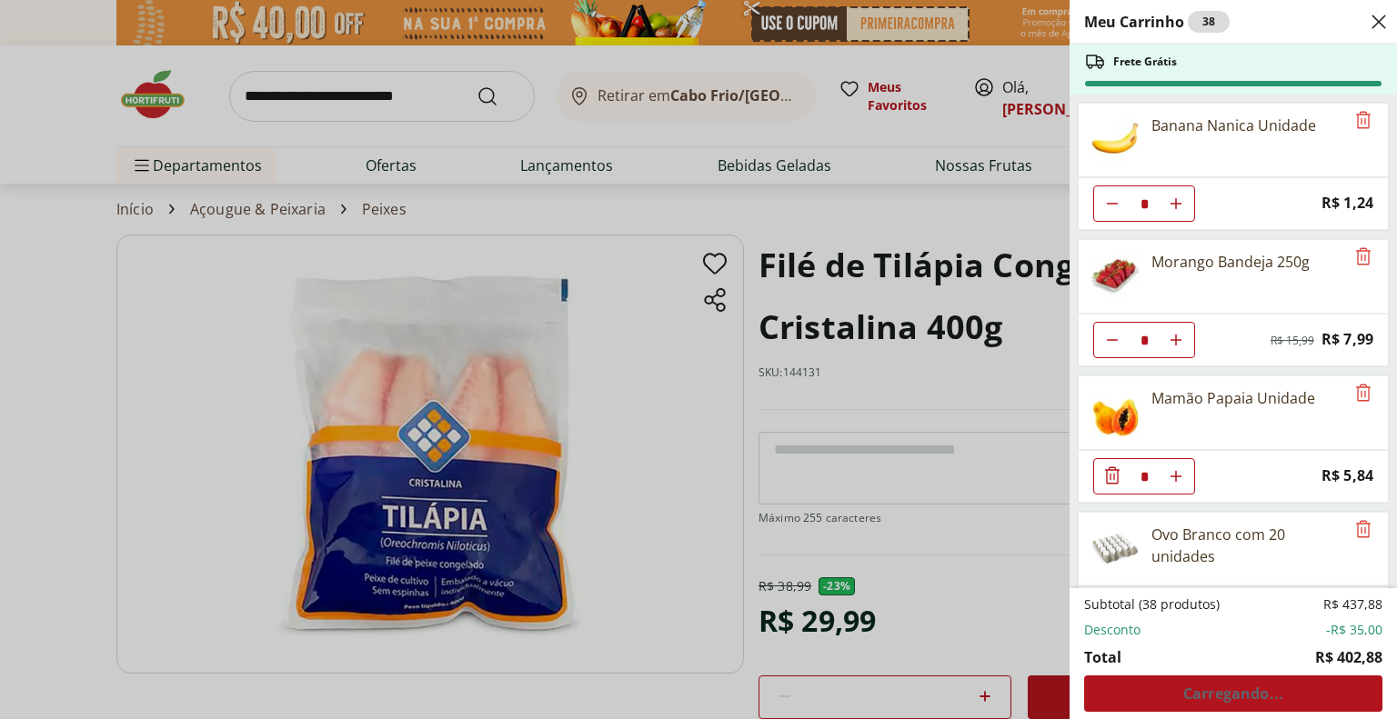
click at [856, 186] on div "Meu Carrinho 38 Frete Grátis Banana Nanica Unidade * Price: R$ 1,24 Morango Ban…" at bounding box center [698, 359] width 1397 height 719
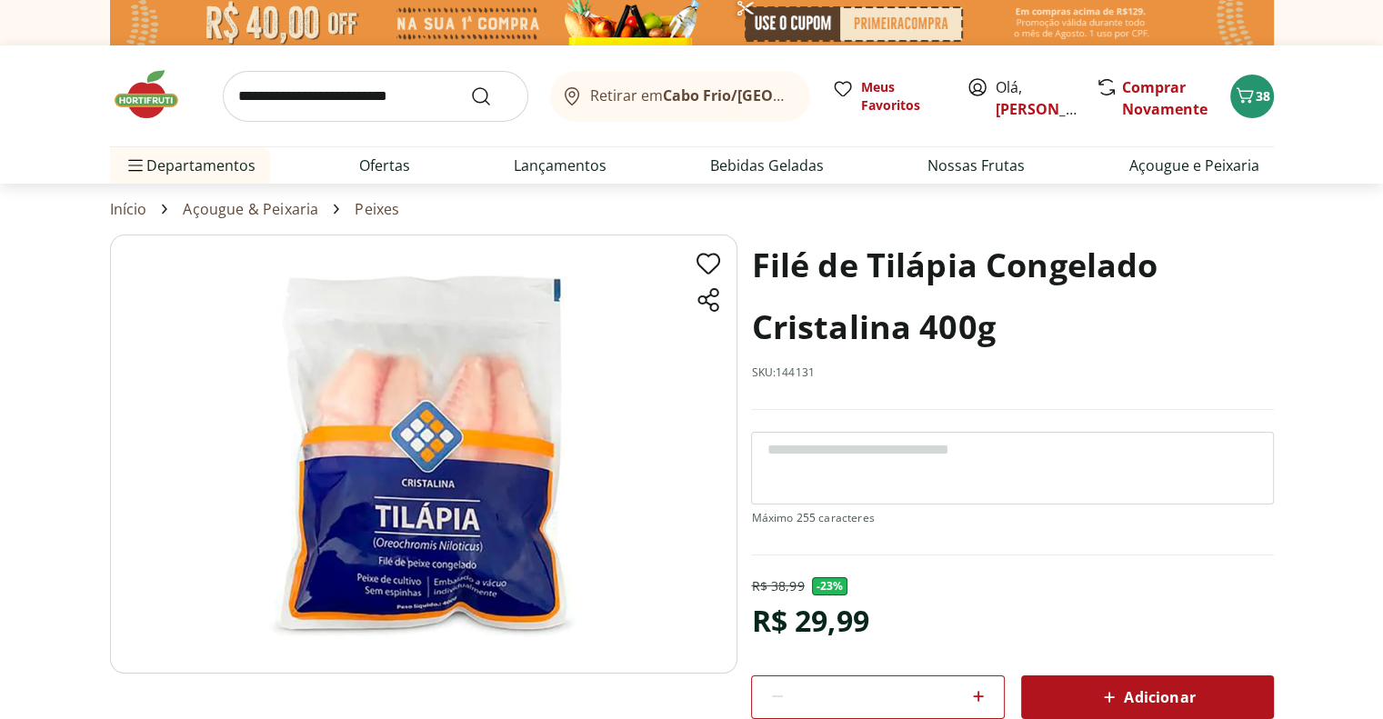
click at [140, 93] on img at bounding box center [155, 94] width 91 height 55
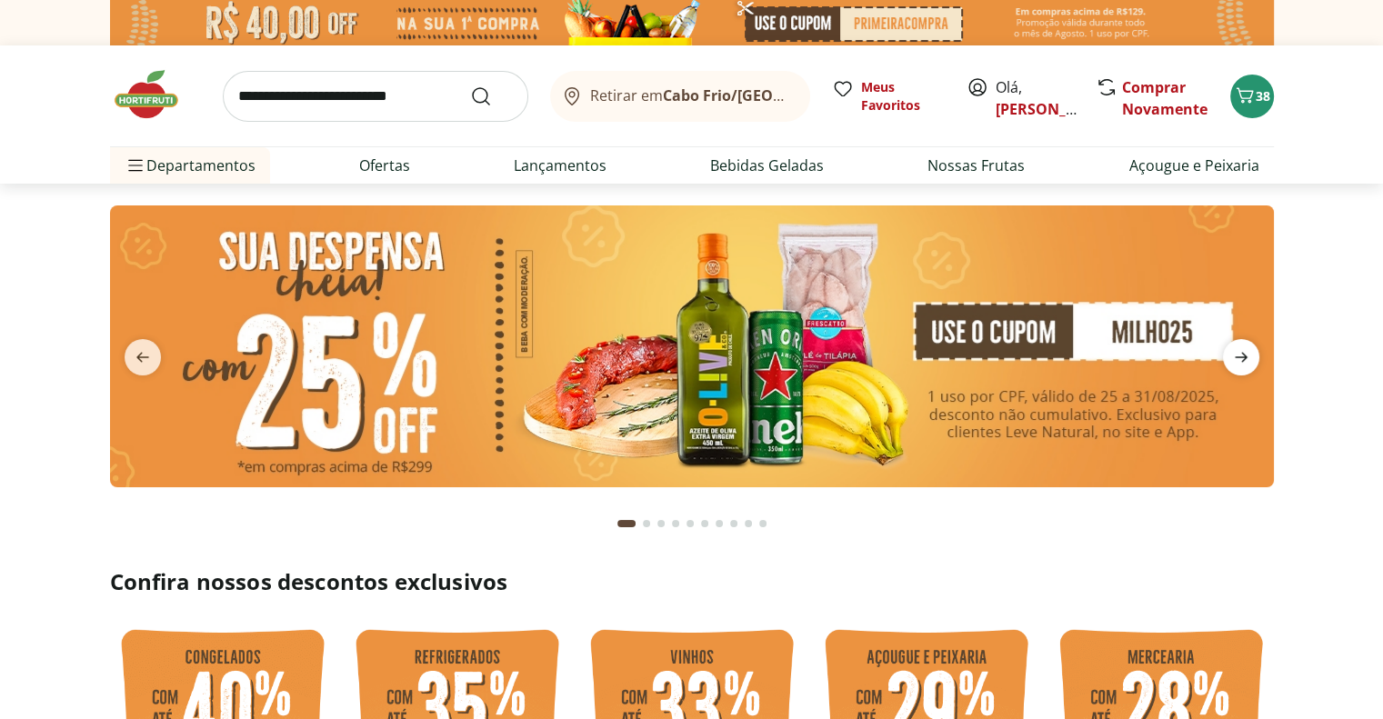
click at [1241, 357] on icon "next" at bounding box center [1241, 358] width 13 height 10
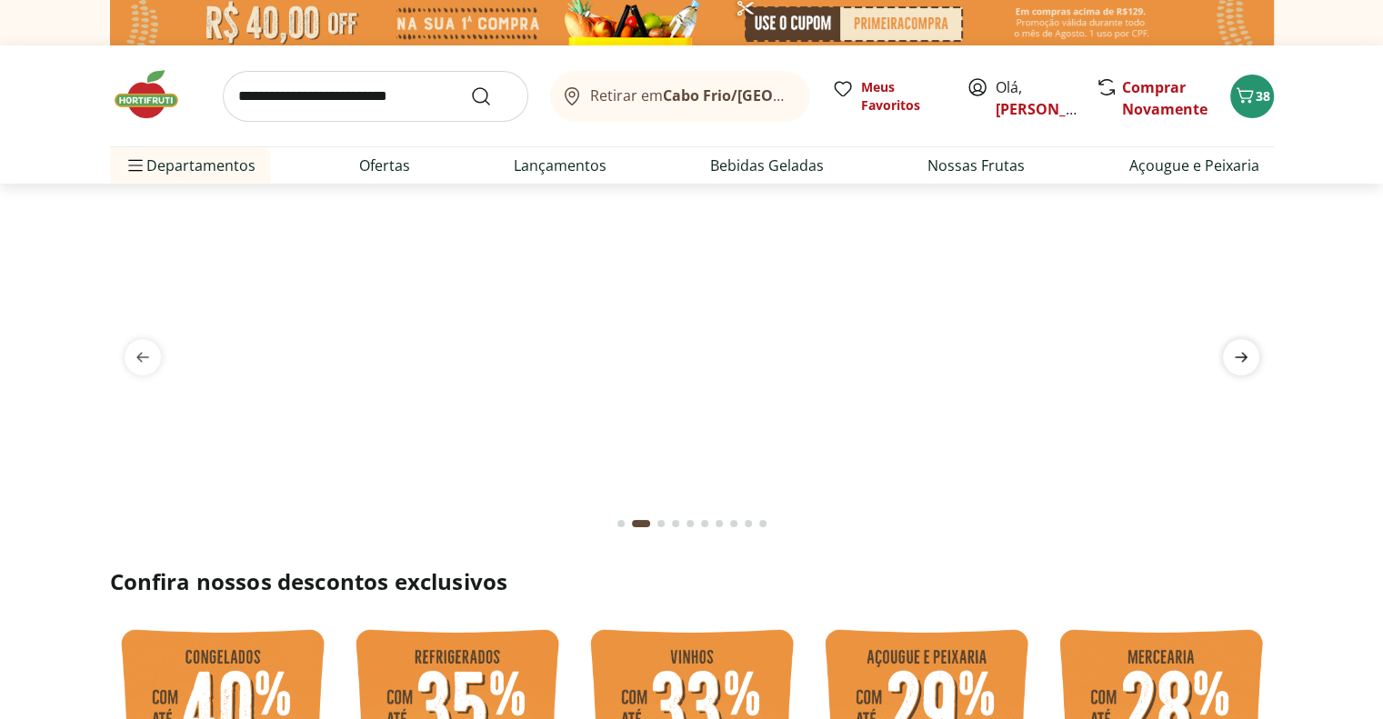
click at [1241, 357] on icon "next" at bounding box center [1241, 358] width 13 height 10
click at [322, 91] on input "search" at bounding box center [376, 96] width 306 height 51
type input "******"
click at [470, 86] on button "Submit Search" at bounding box center [492, 97] width 44 height 22
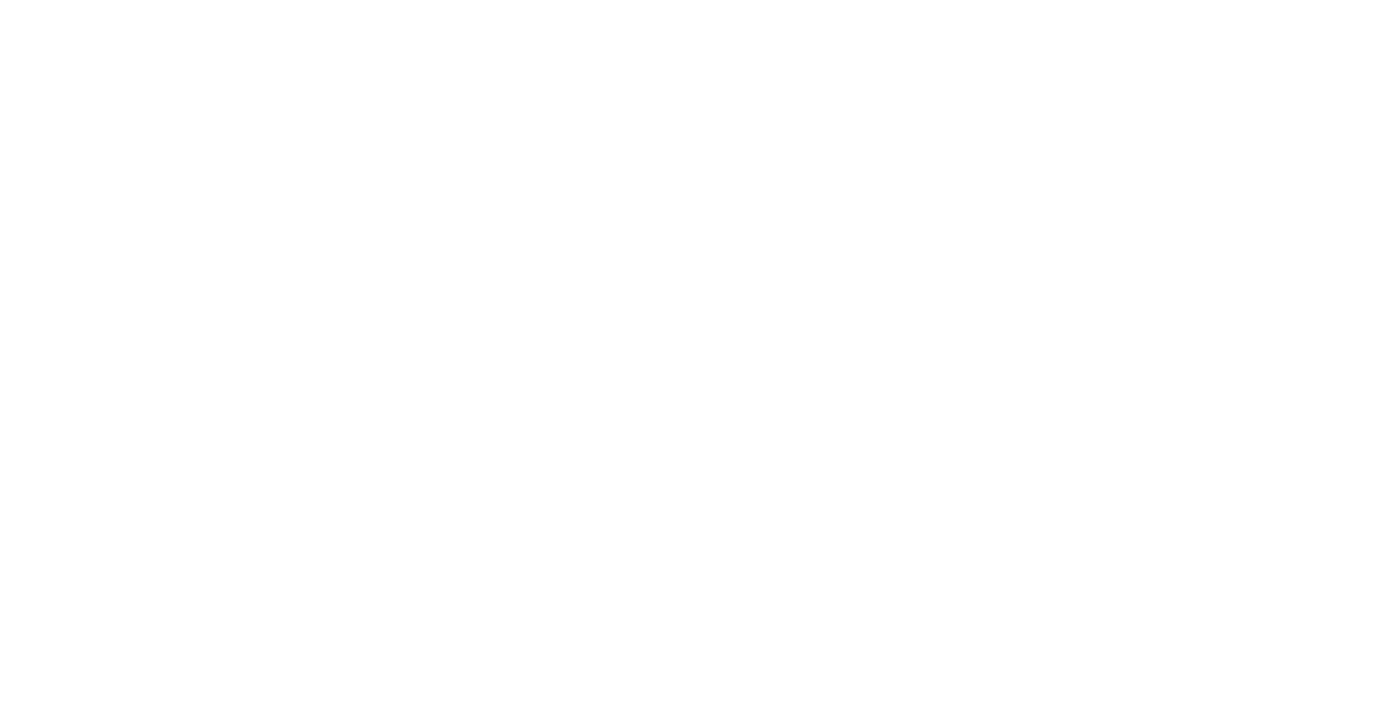
select select "**********"
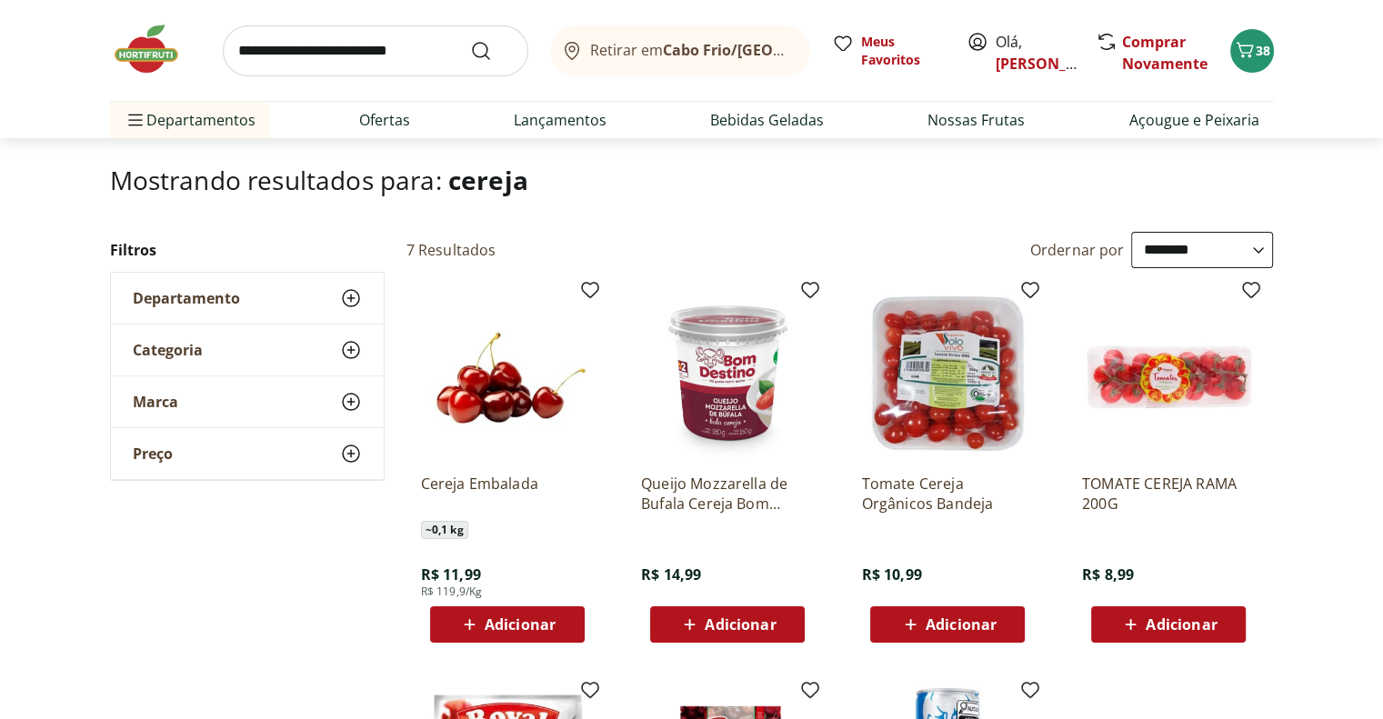
scroll to position [273, 0]
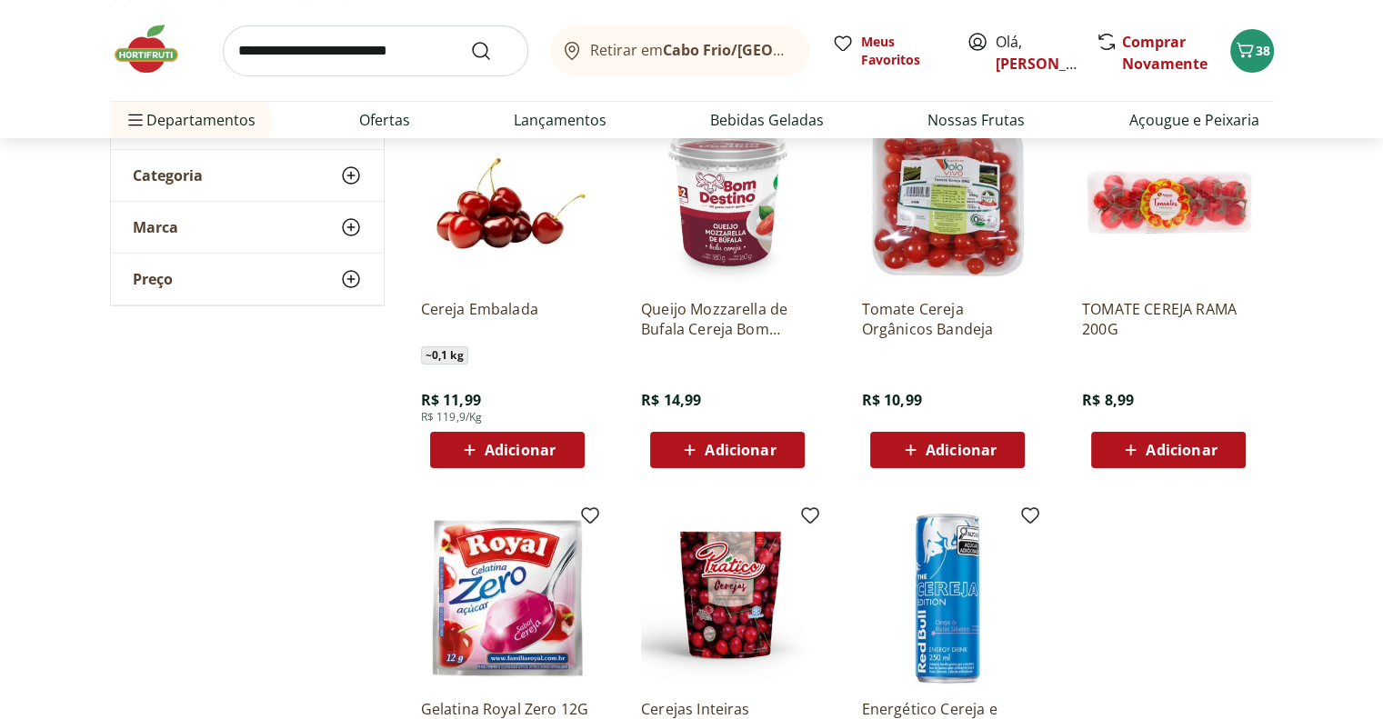
click at [542, 444] on span "Adicionar" at bounding box center [520, 450] width 71 height 15
click at [307, 51] on input "search" at bounding box center [376, 50] width 306 height 51
type input "**********"
click at [470, 40] on button "Submit Search" at bounding box center [492, 51] width 44 height 22
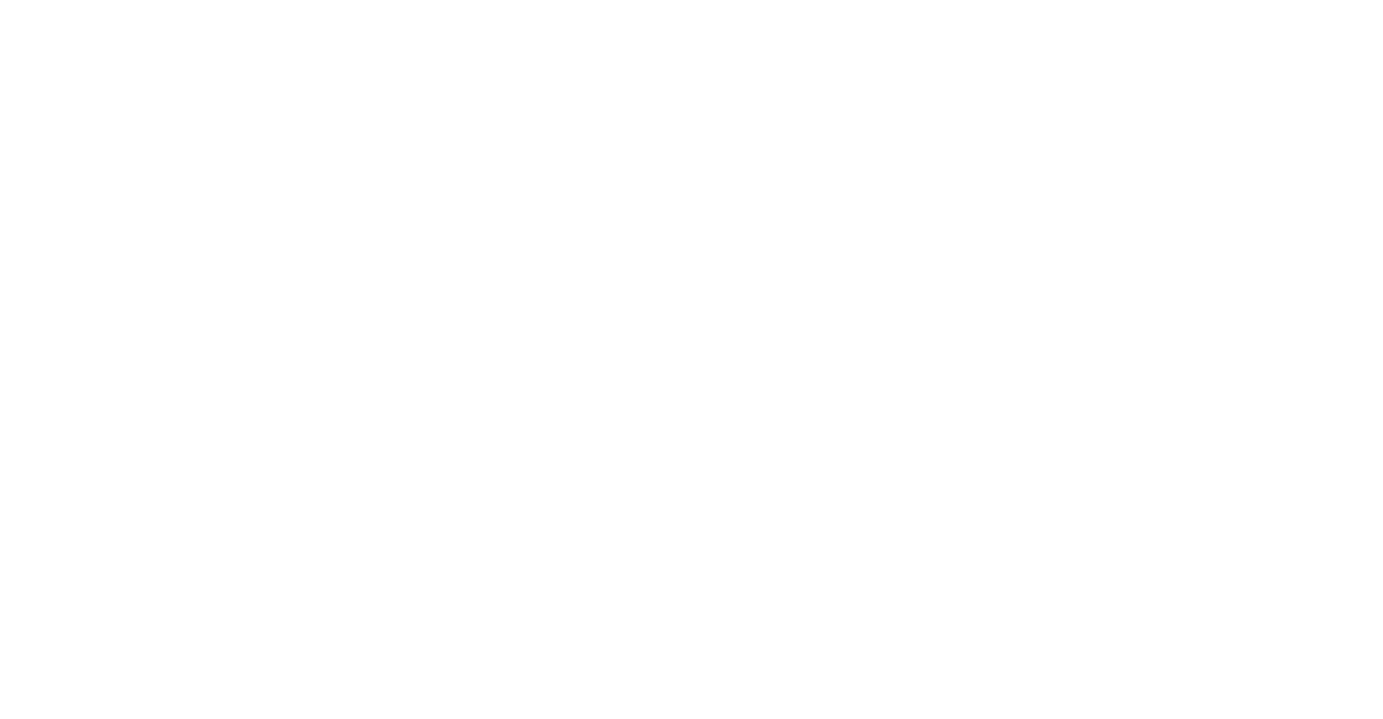
select select "**********"
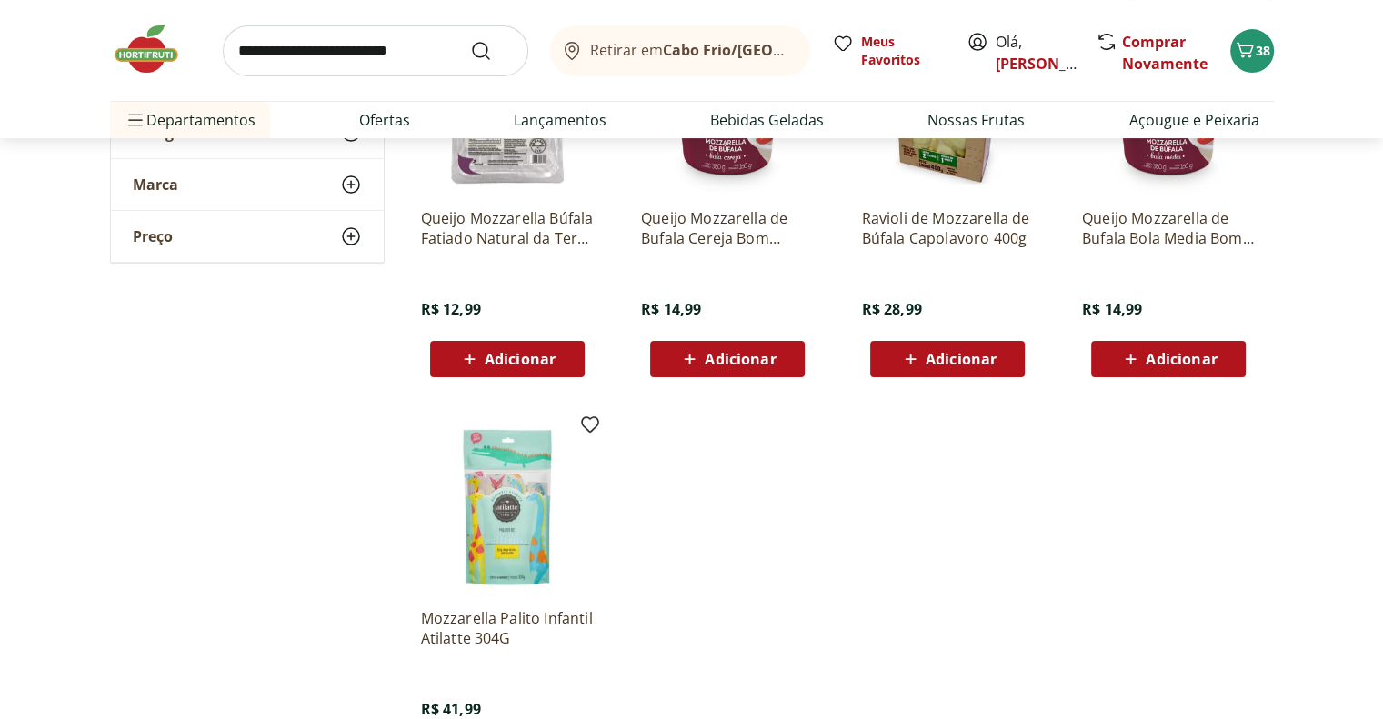
scroll to position [182, 0]
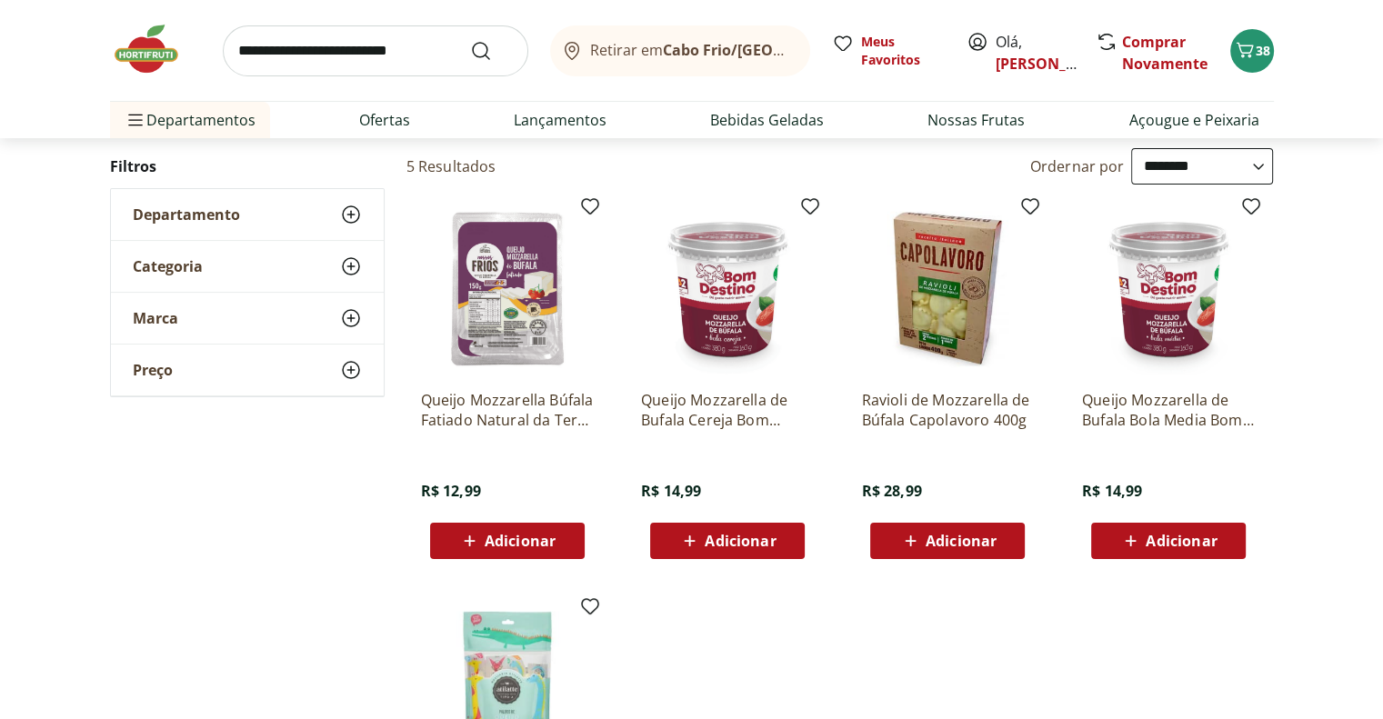
click at [528, 537] on span "Adicionar" at bounding box center [520, 541] width 71 height 15
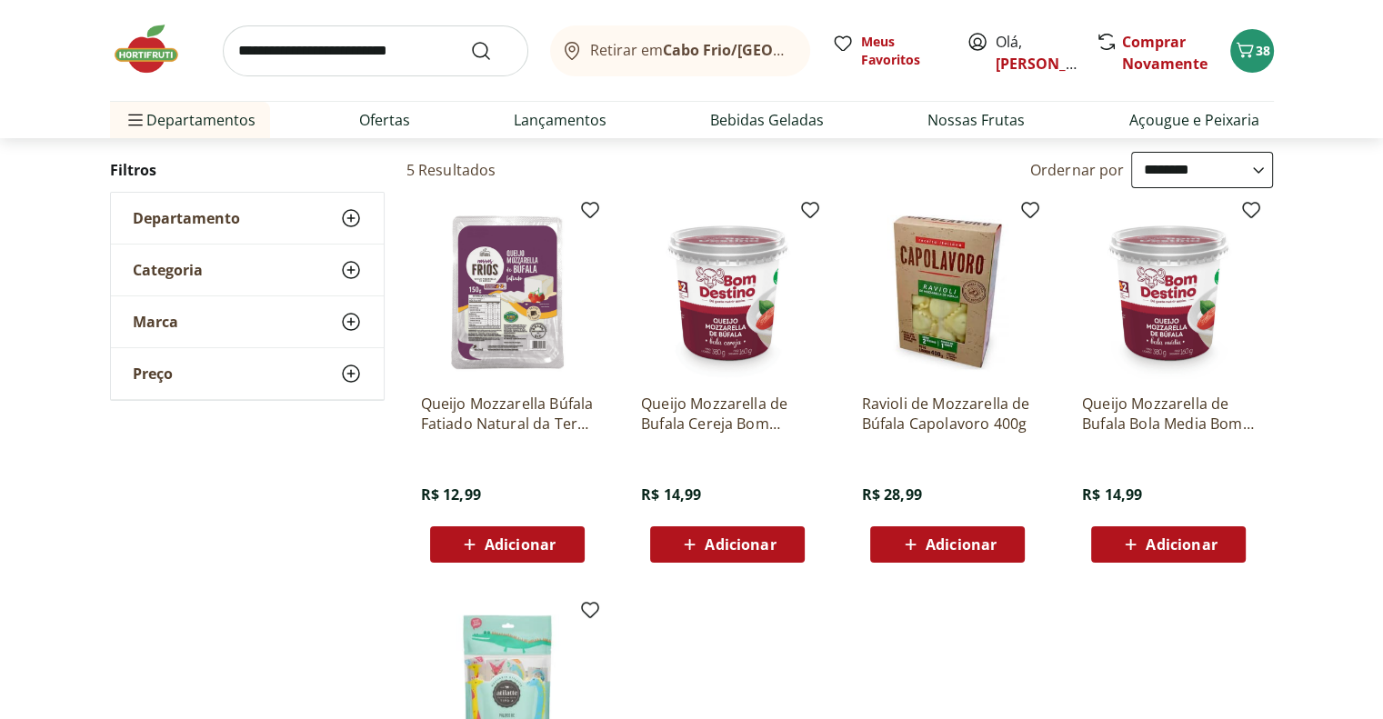
scroll to position [91, 0]
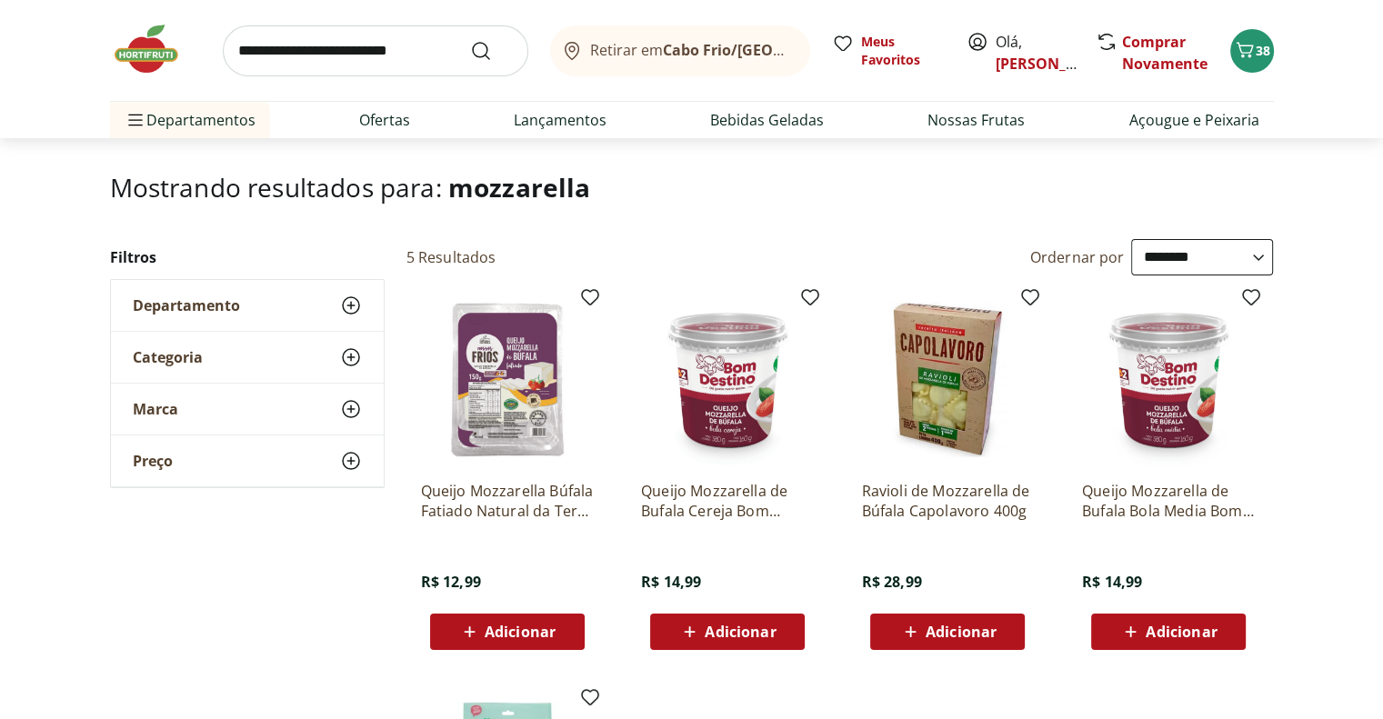
click at [497, 634] on span "Adicionar" at bounding box center [520, 632] width 71 height 15
click at [936, 408] on img at bounding box center [947, 380] width 173 height 173
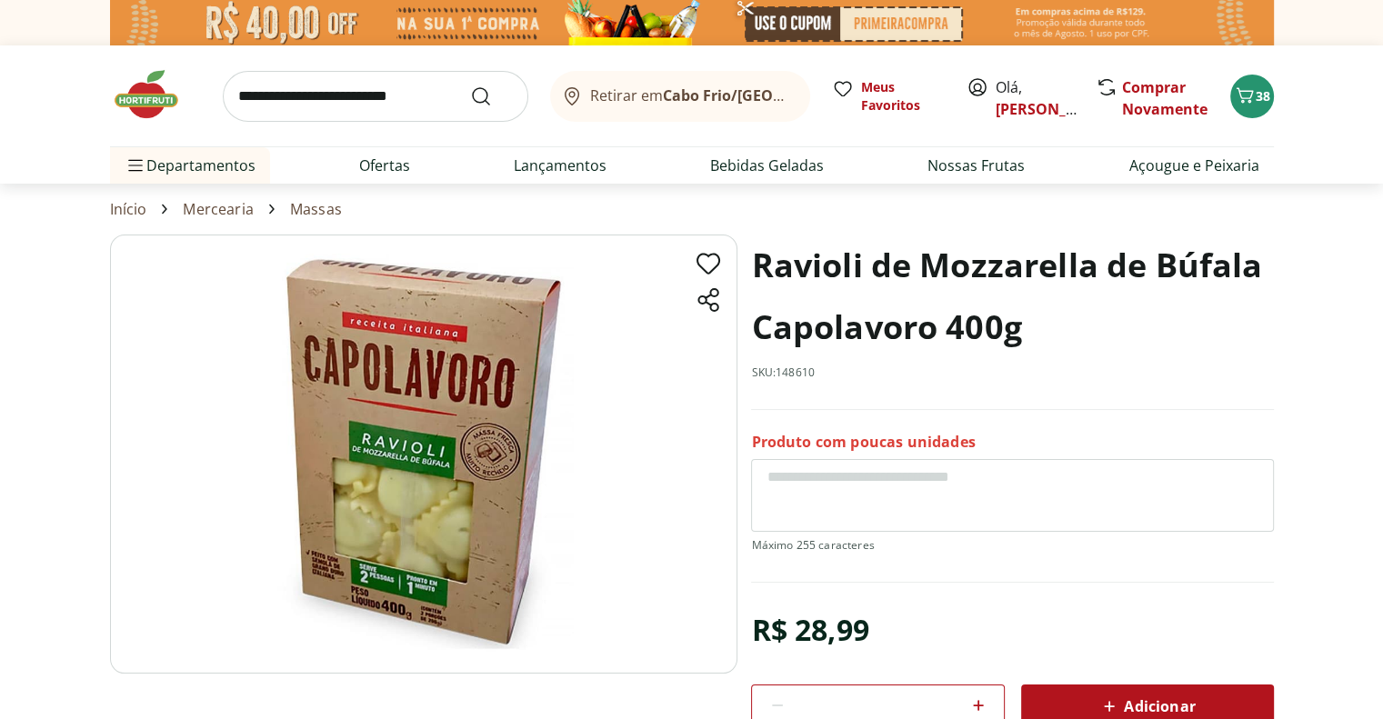
click at [1093, 698] on div "Adicionar" at bounding box center [1148, 706] width 224 height 33
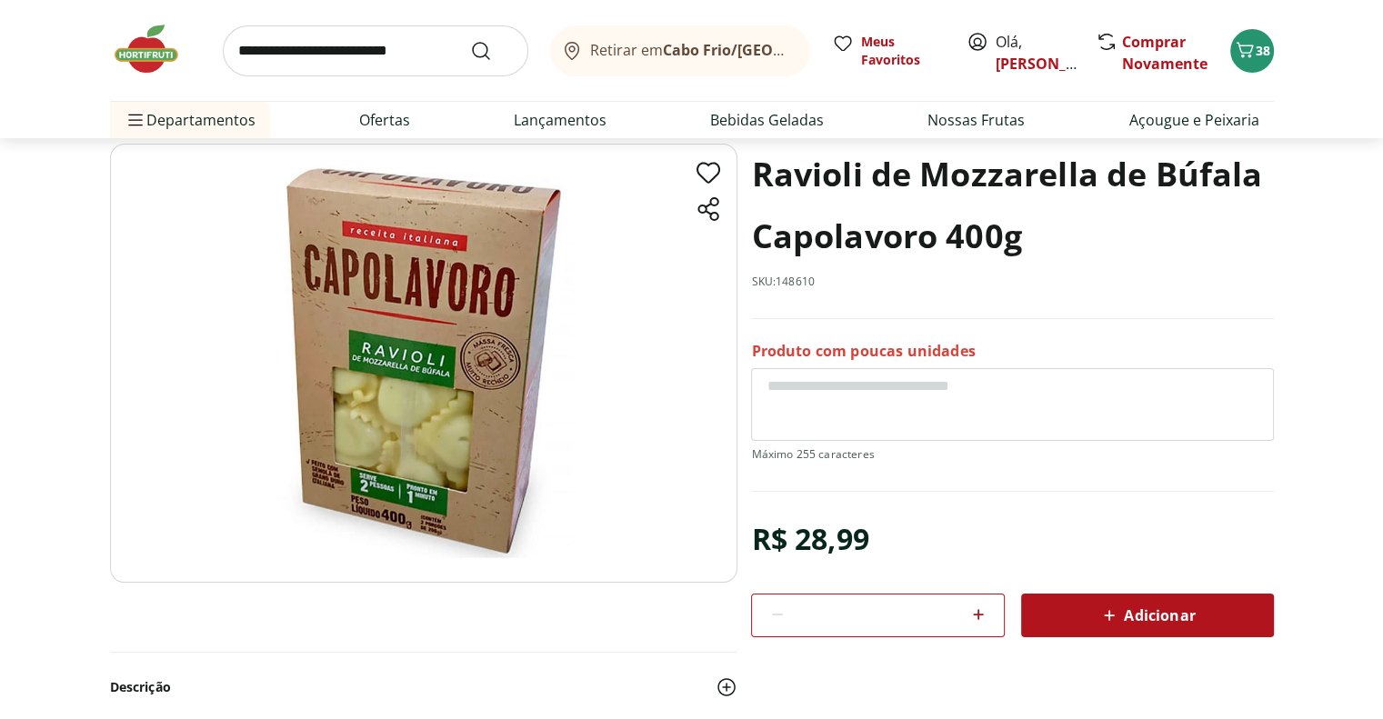
select select "**********"
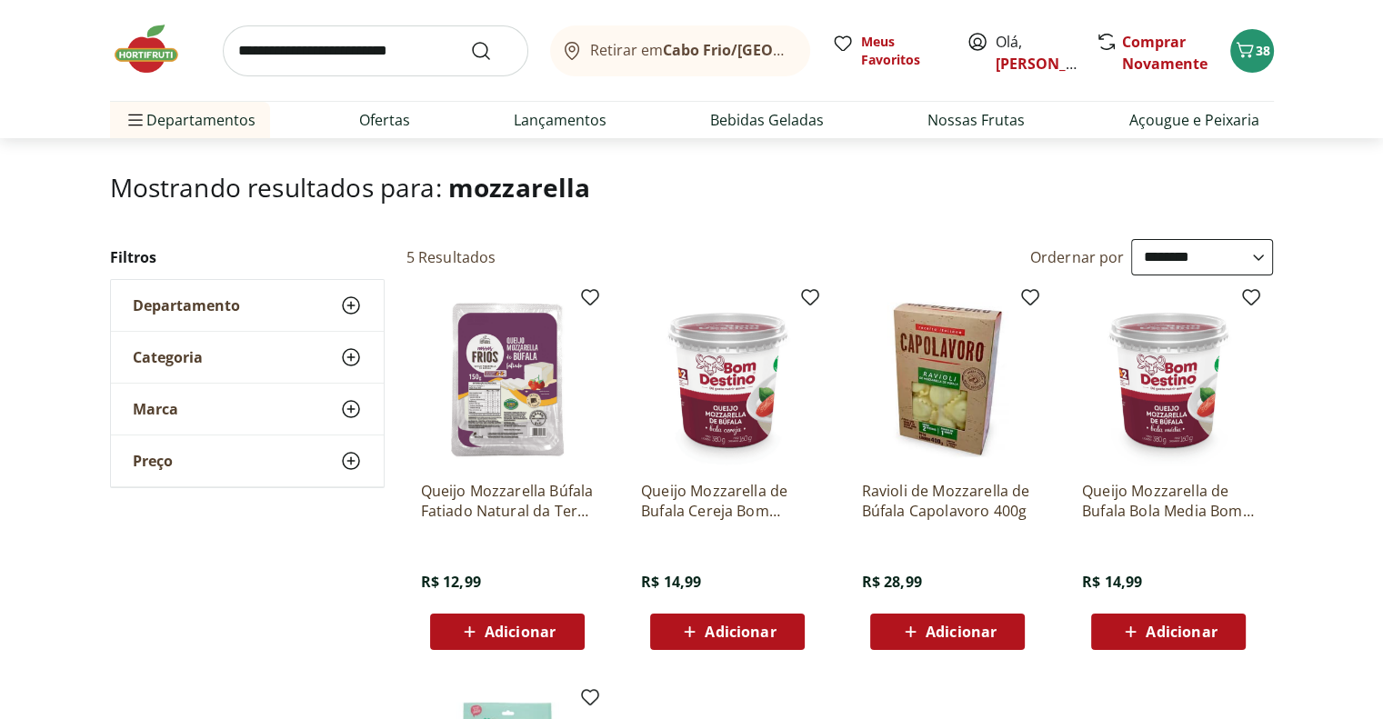
click at [300, 50] on input "search" at bounding box center [376, 50] width 306 height 51
type input "**********"
click button "Submit Search" at bounding box center [492, 51] width 44 height 22
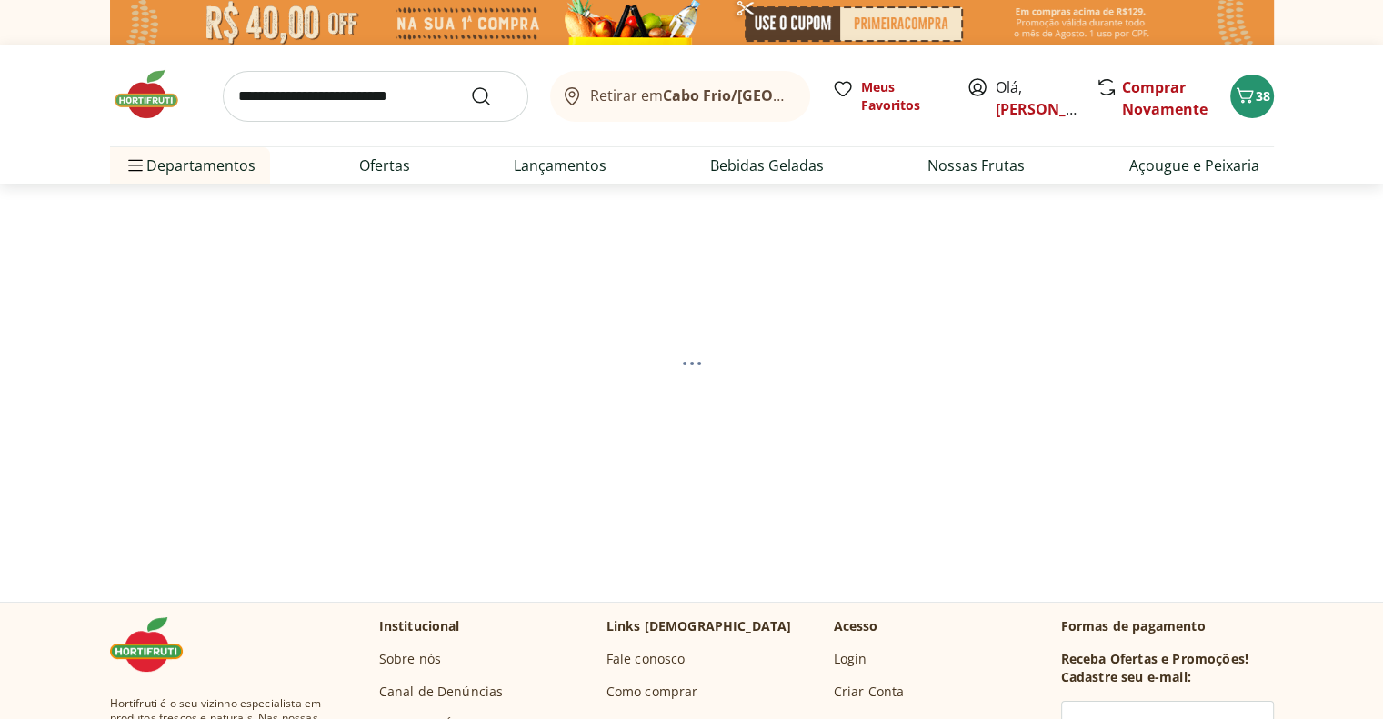
select select "**********"
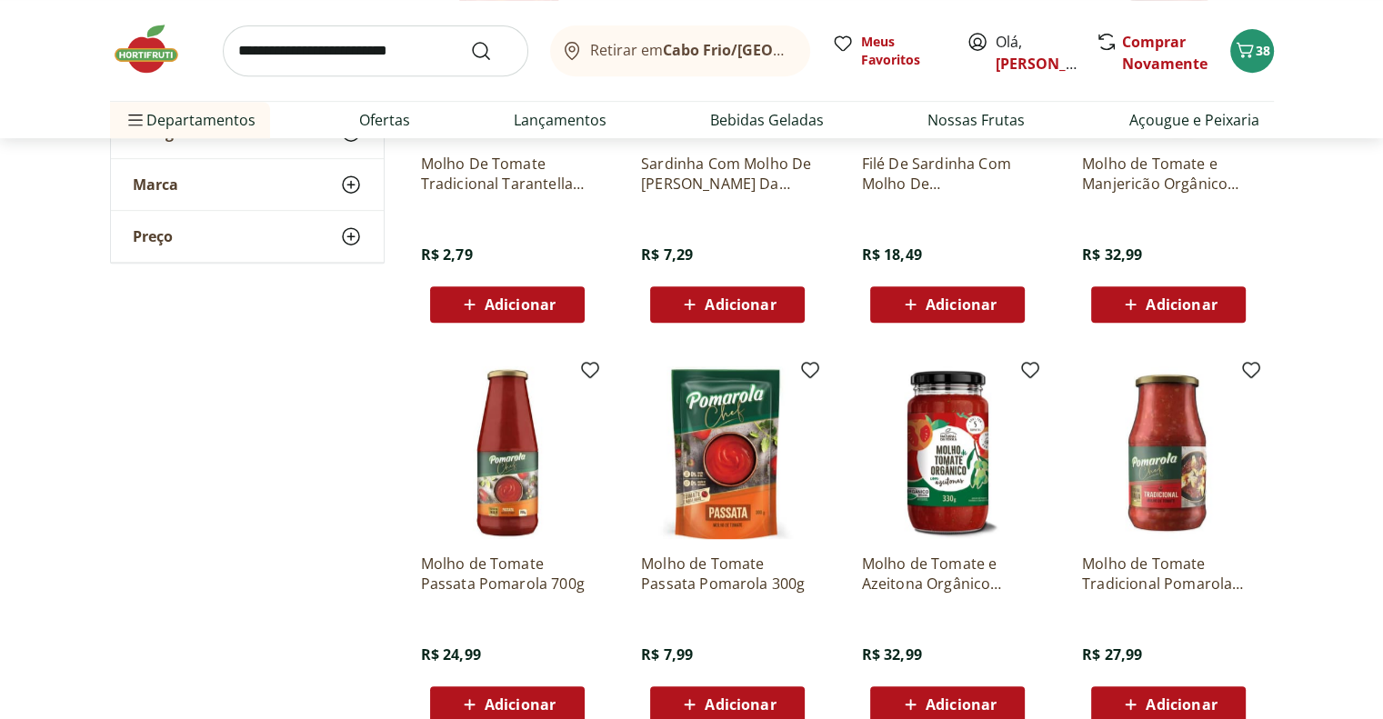
scroll to position [1182, 0]
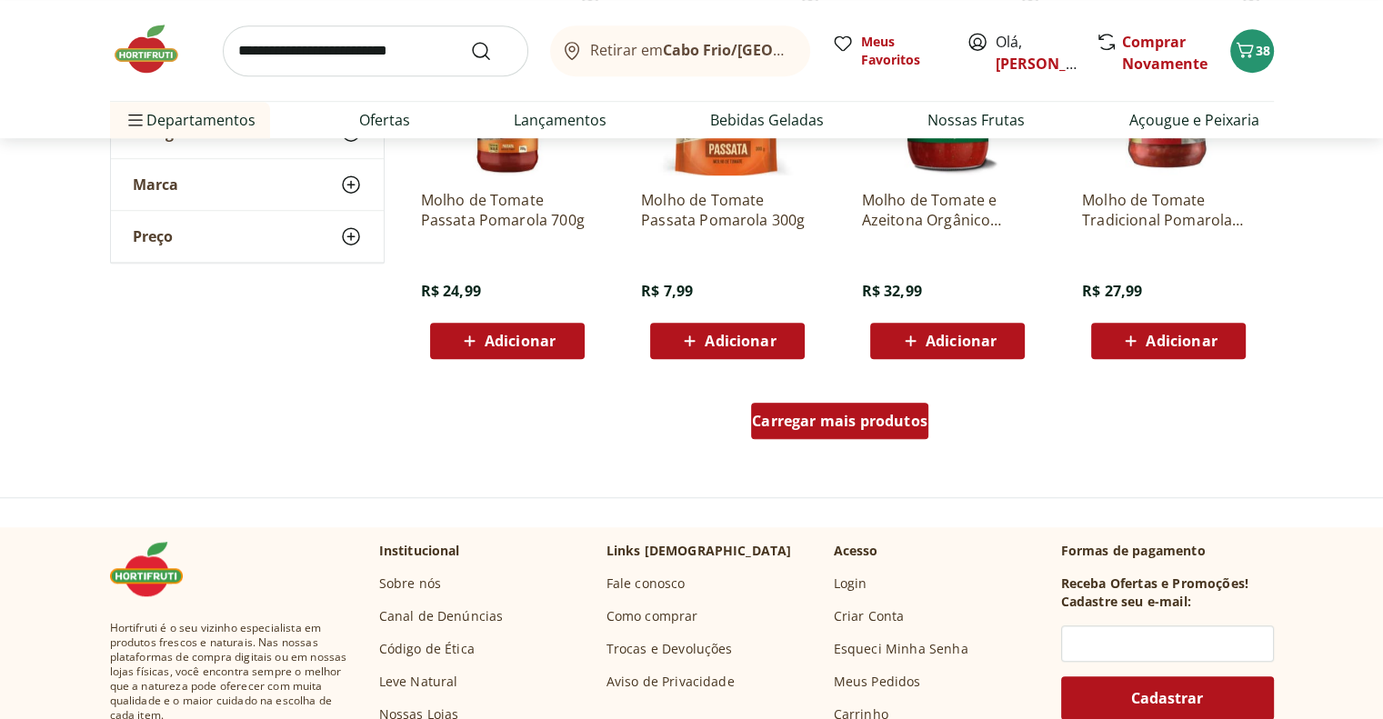
click at [823, 418] on span "Carregar mais produtos" at bounding box center [840, 421] width 176 height 15
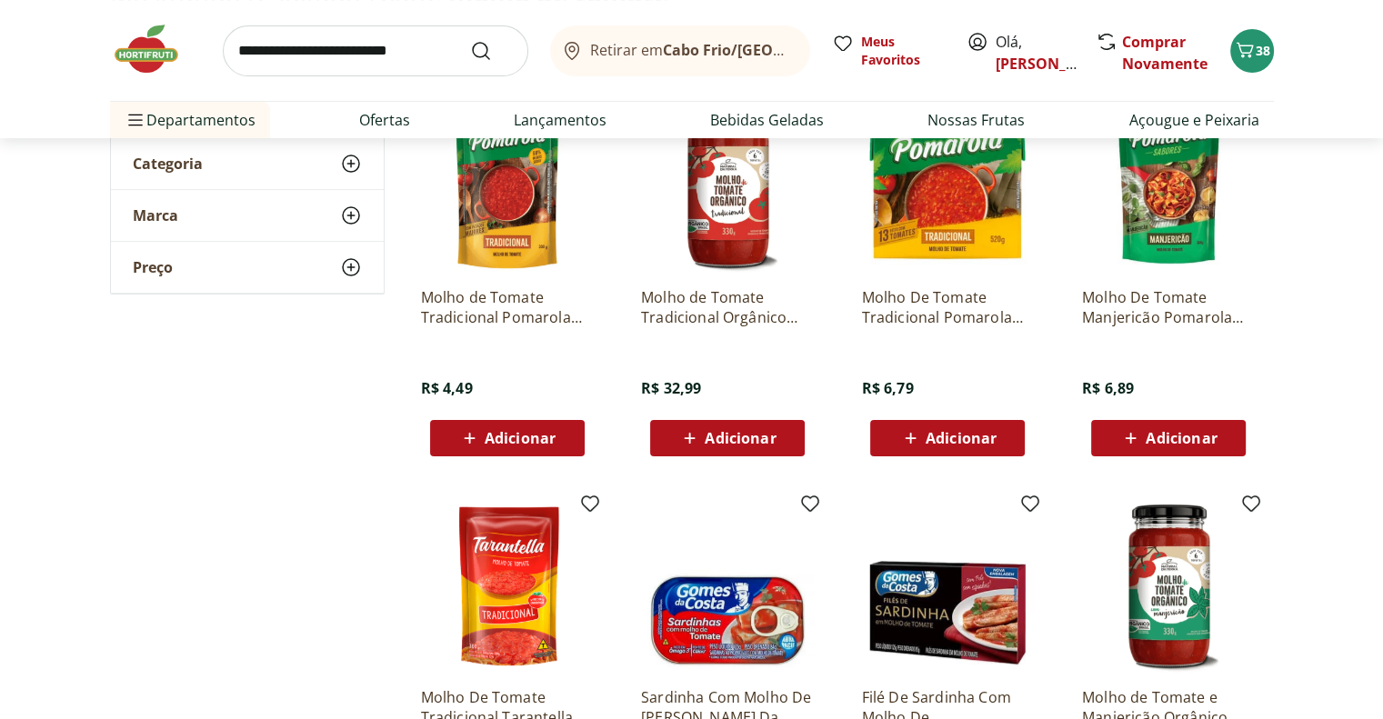
scroll to position [91, 0]
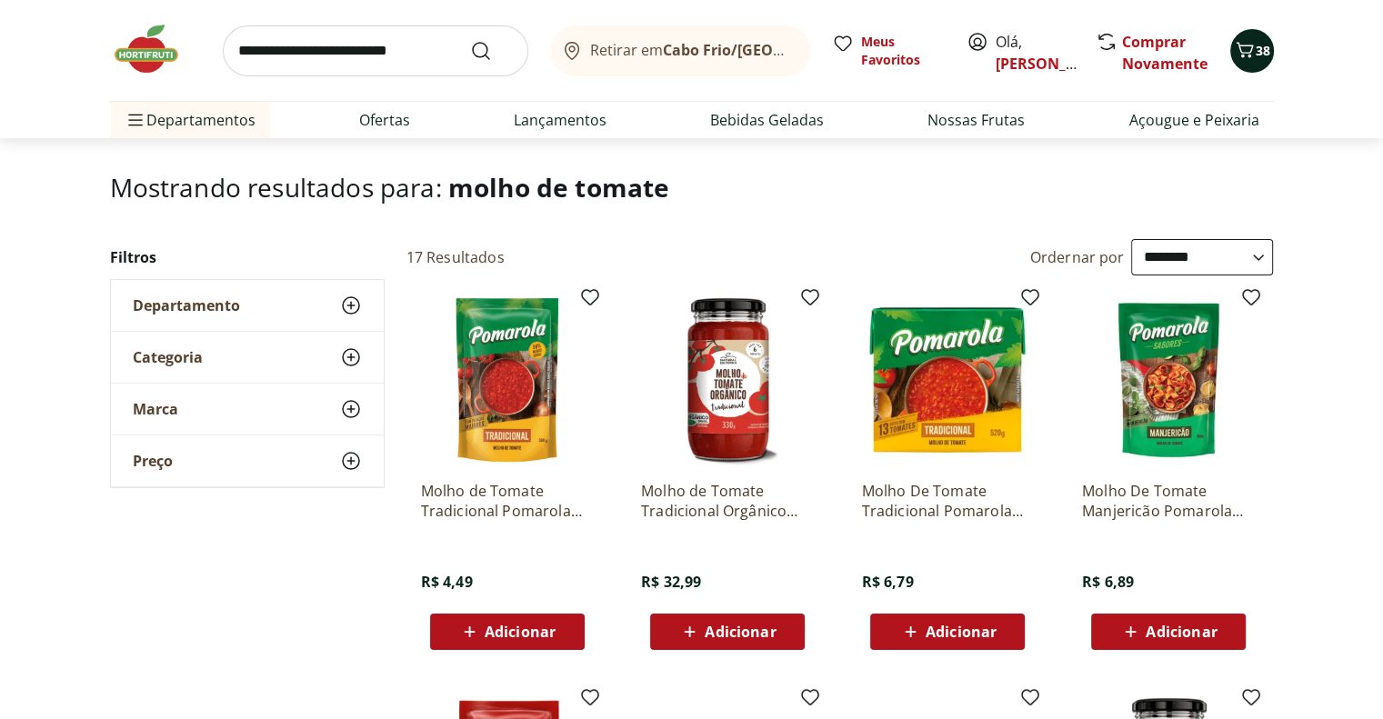
click at [1257, 48] on span "38" at bounding box center [1263, 50] width 15 height 17
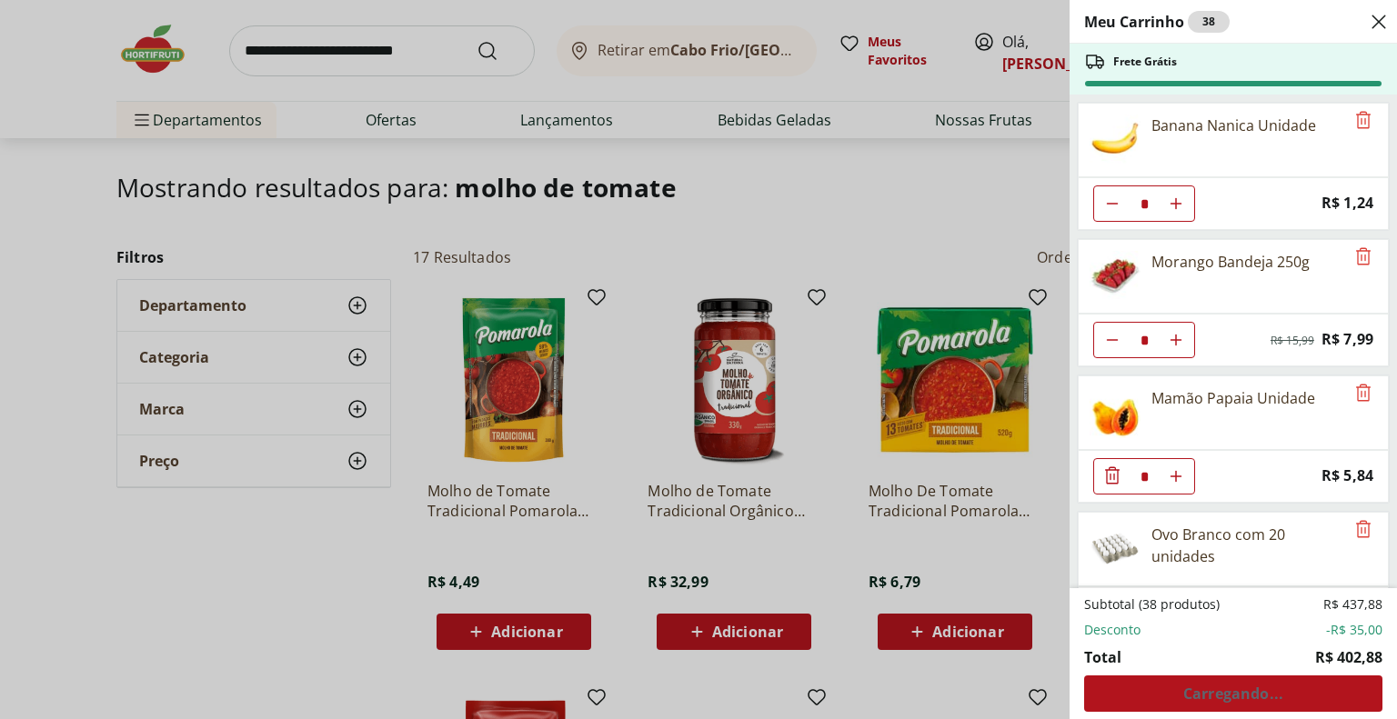
click at [1041, 581] on div "Meu Carrinho 38 Frete Grátis Banana Nanica Unidade * Price: R$ 1,24 Morango Ban…" at bounding box center [698, 359] width 1397 height 719
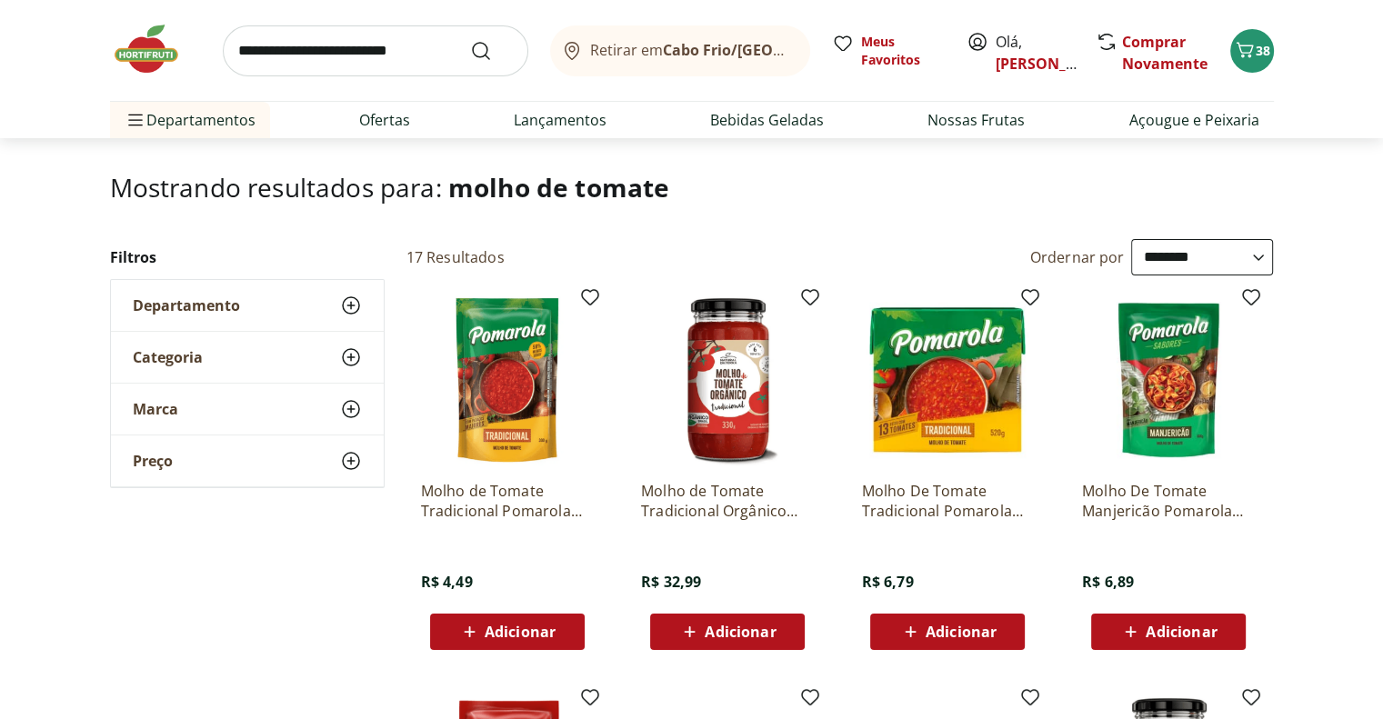
click at [138, 50] on img at bounding box center [155, 49] width 91 height 55
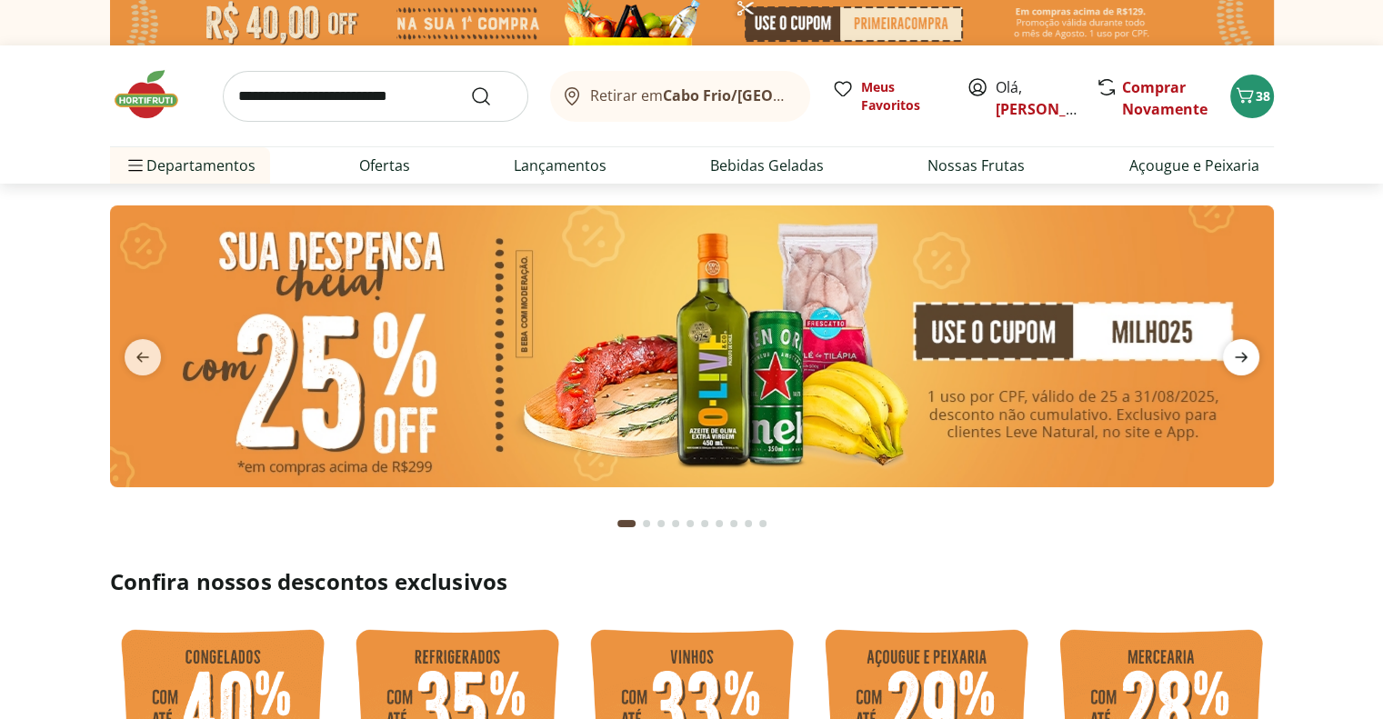
click at [1233, 350] on icon "next" at bounding box center [1242, 358] width 22 height 22
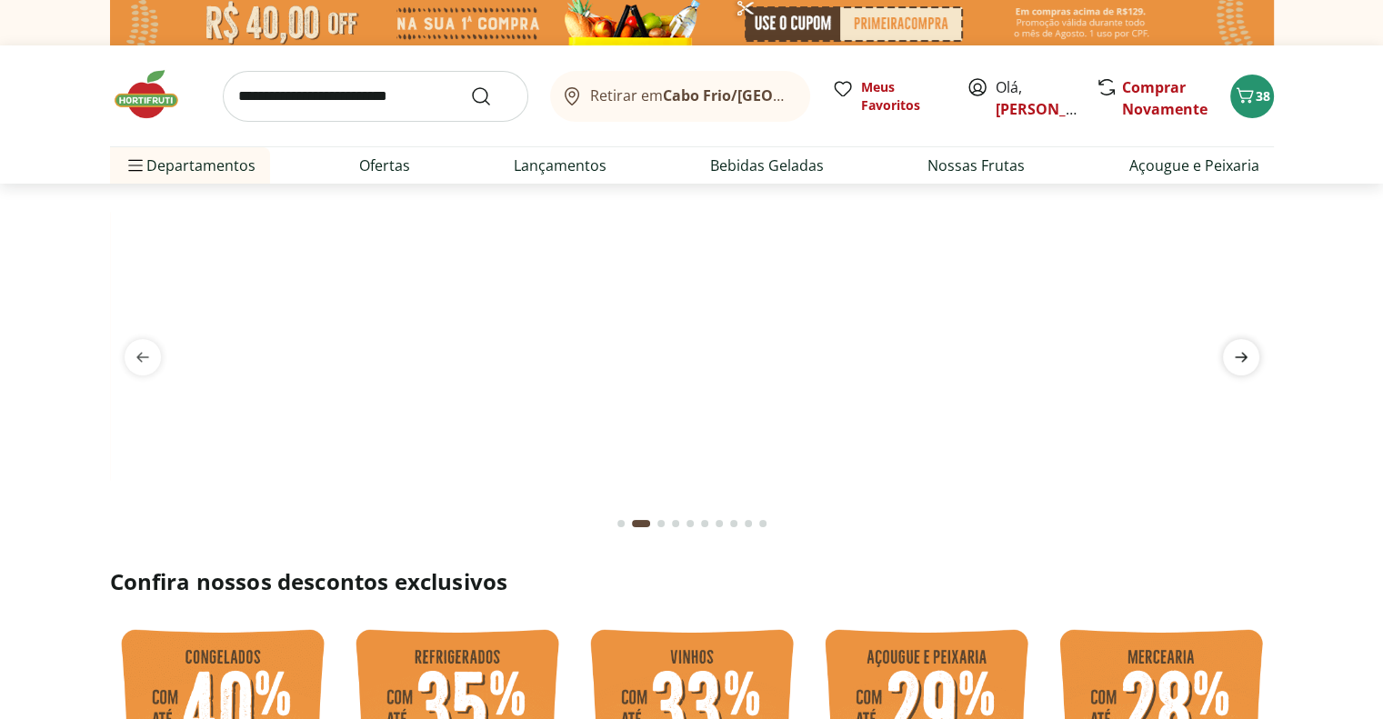
click at [1233, 350] on icon "next" at bounding box center [1242, 358] width 22 height 22
click at [1234, 350] on icon "next" at bounding box center [1242, 358] width 22 height 22
click at [130, 356] on span "previous" at bounding box center [143, 357] width 36 height 36
click at [1237, 350] on icon "next" at bounding box center [1242, 358] width 22 height 22
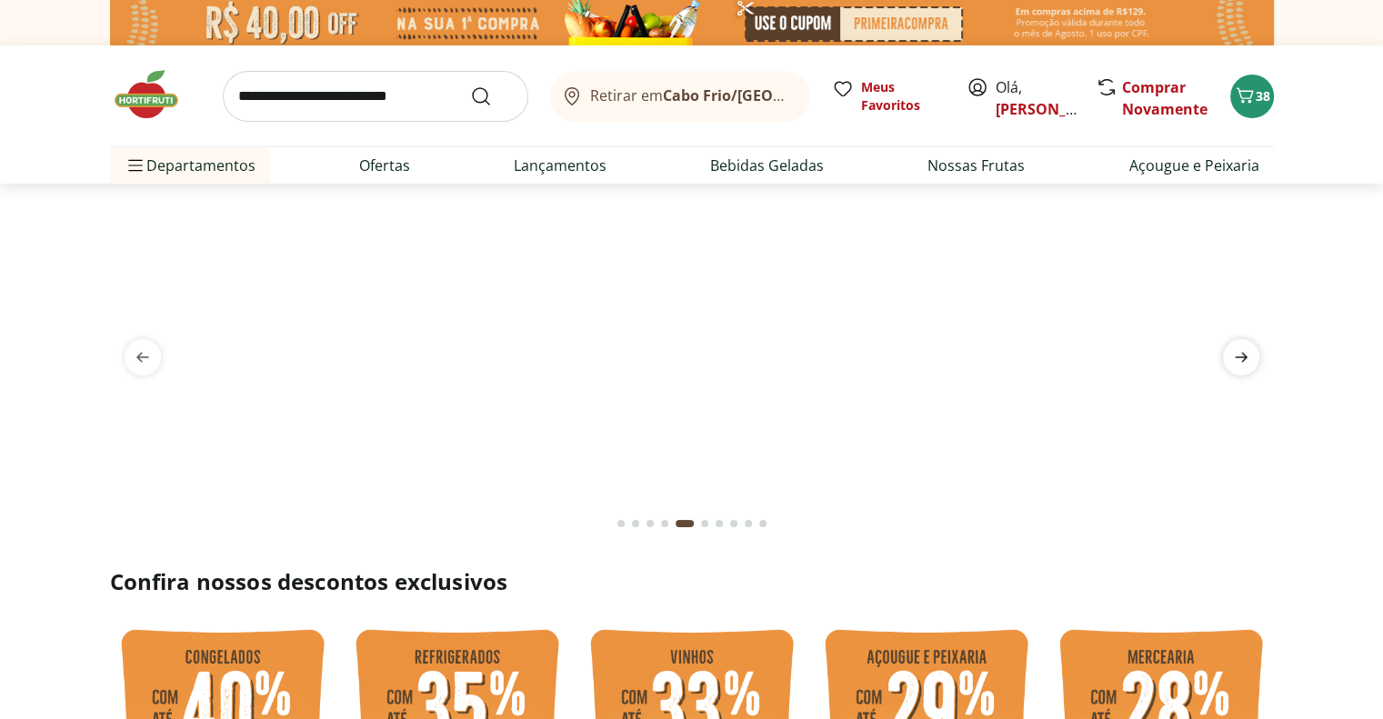
click at [1237, 350] on icon "next" at bounding box center [1242, 358] width 22 height 22
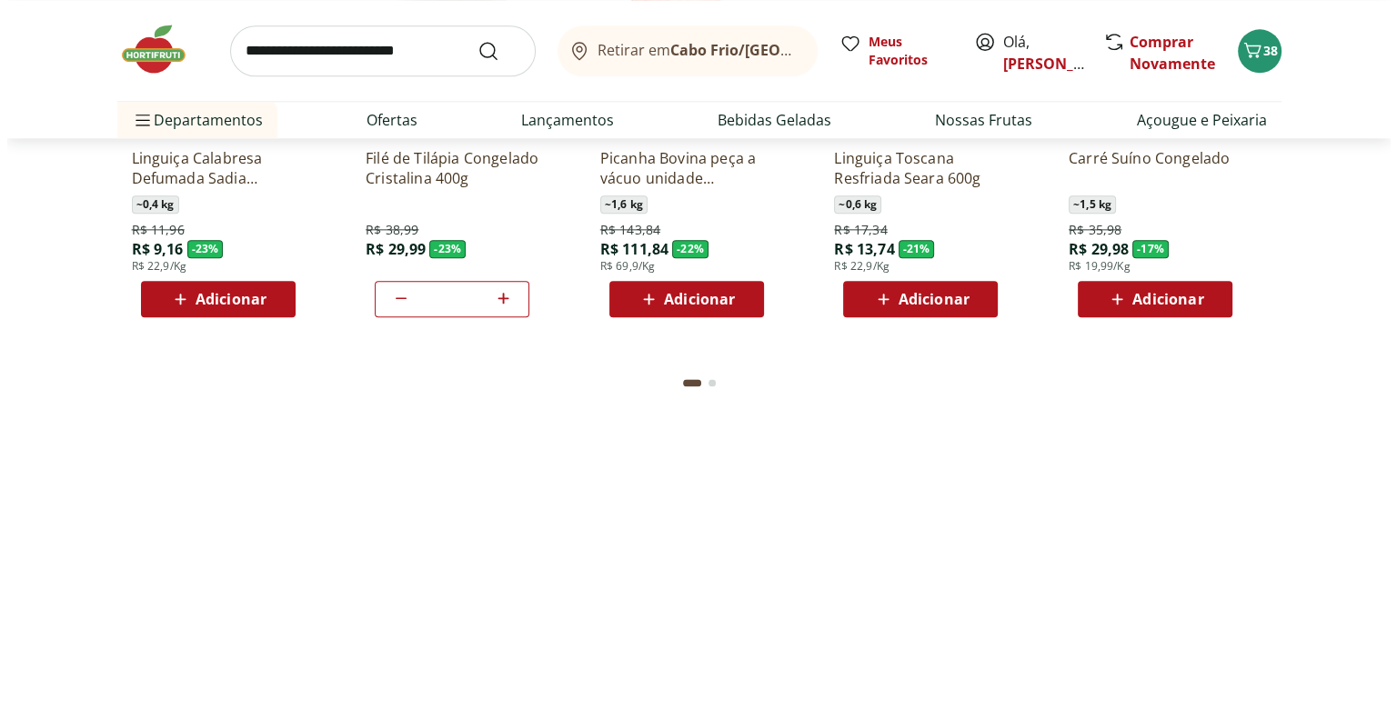
scroll to position [2365, 0]
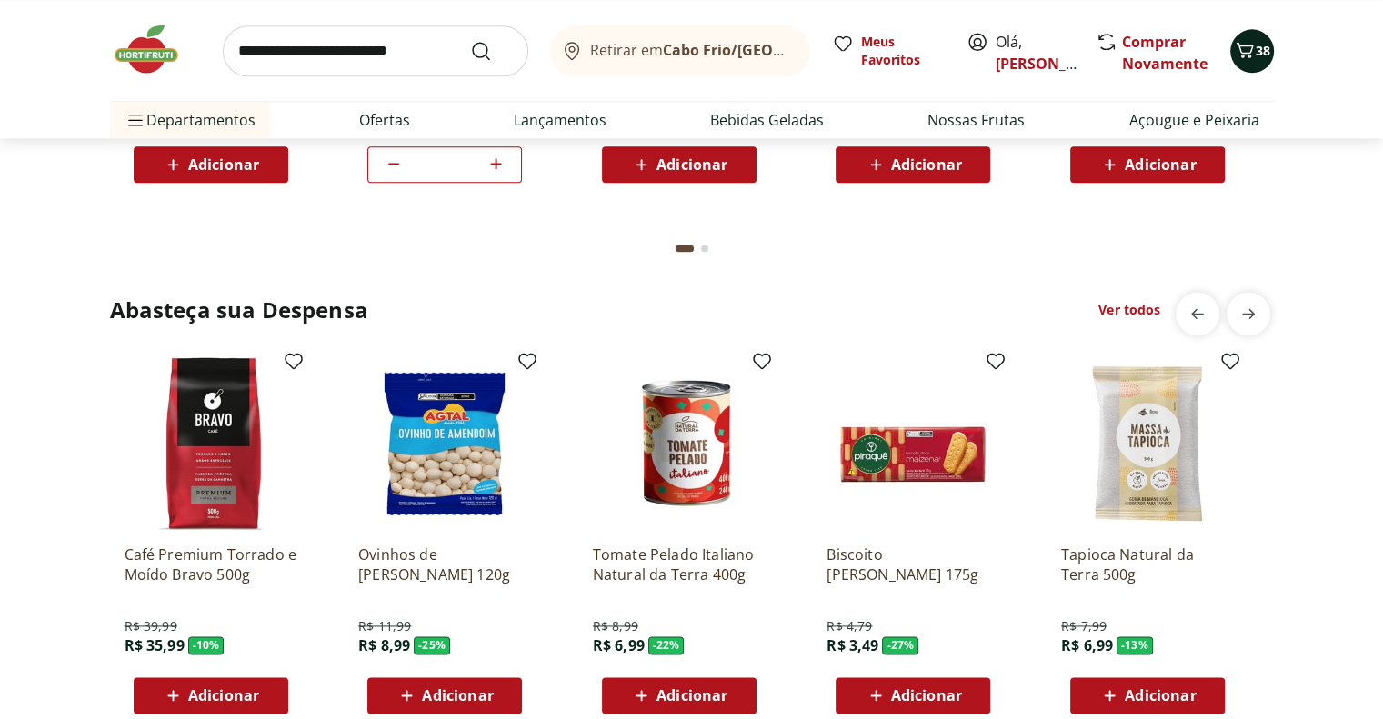
click at [1252, 51] on icon "Carrinho" at bounding box center [1245, 50] width 22 height 22
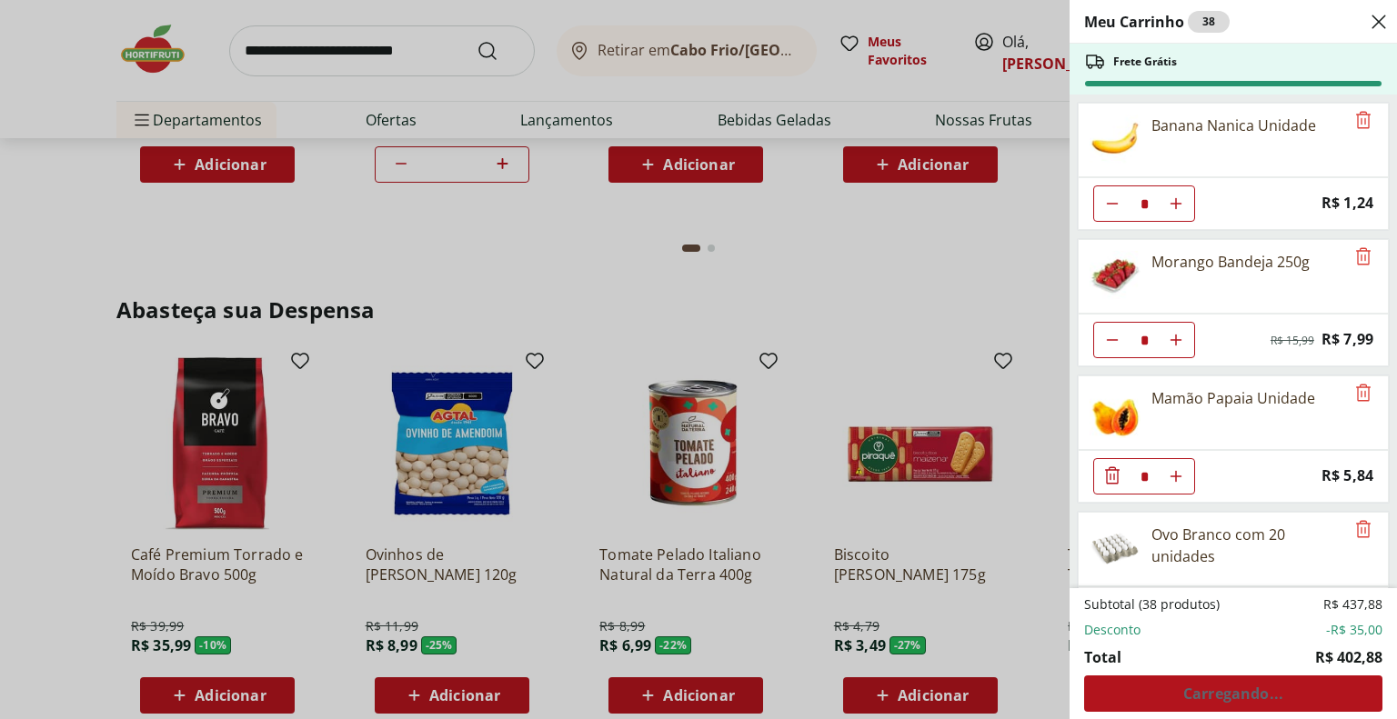
click at [1288, 690] on div "Subtotal (38 produtos) R$ 437,88 Desconto -R$ 35,00 Total R$ 402,88 Carregando.…" at bounding box center [1233, 654] width 298 height 116
click at [1108, 196] on icon "Diminuir Quantidade" at bounding box center [1112, 203] width 15 height 15
type input "*"
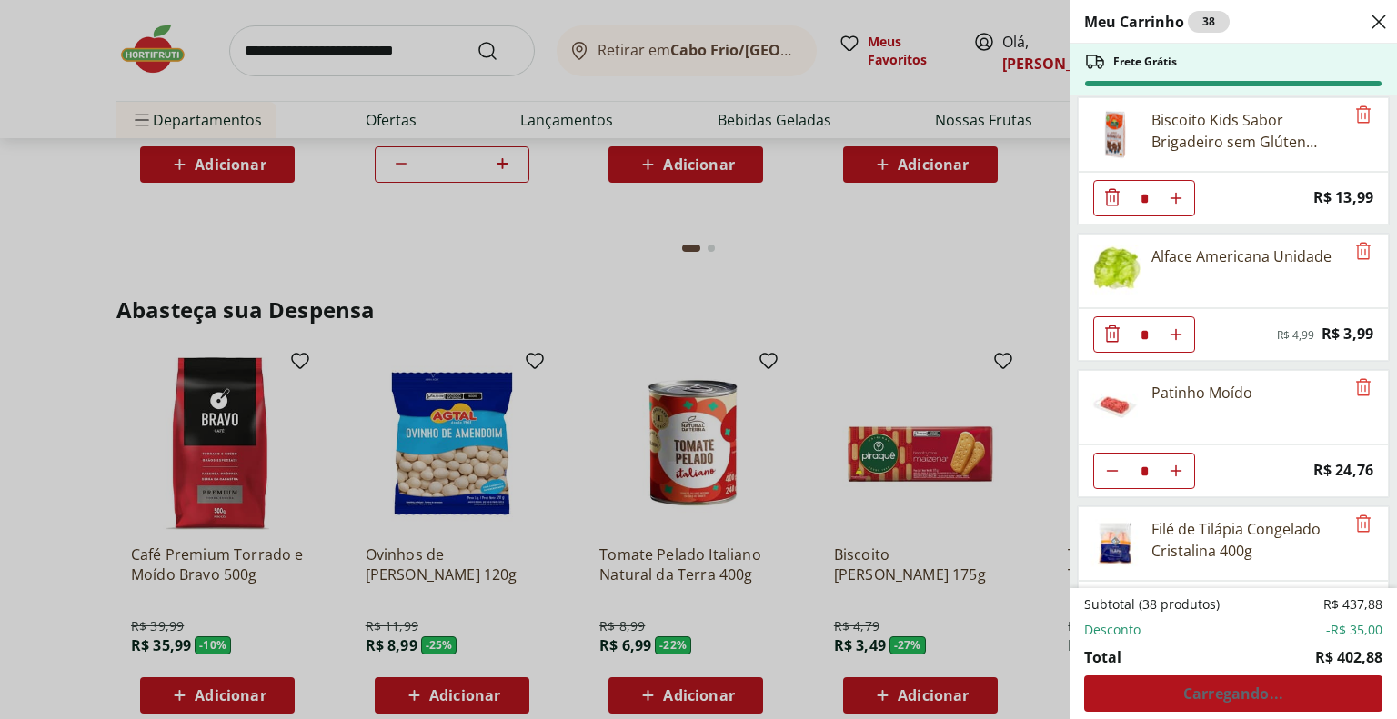
scroll to position [2626, 0]
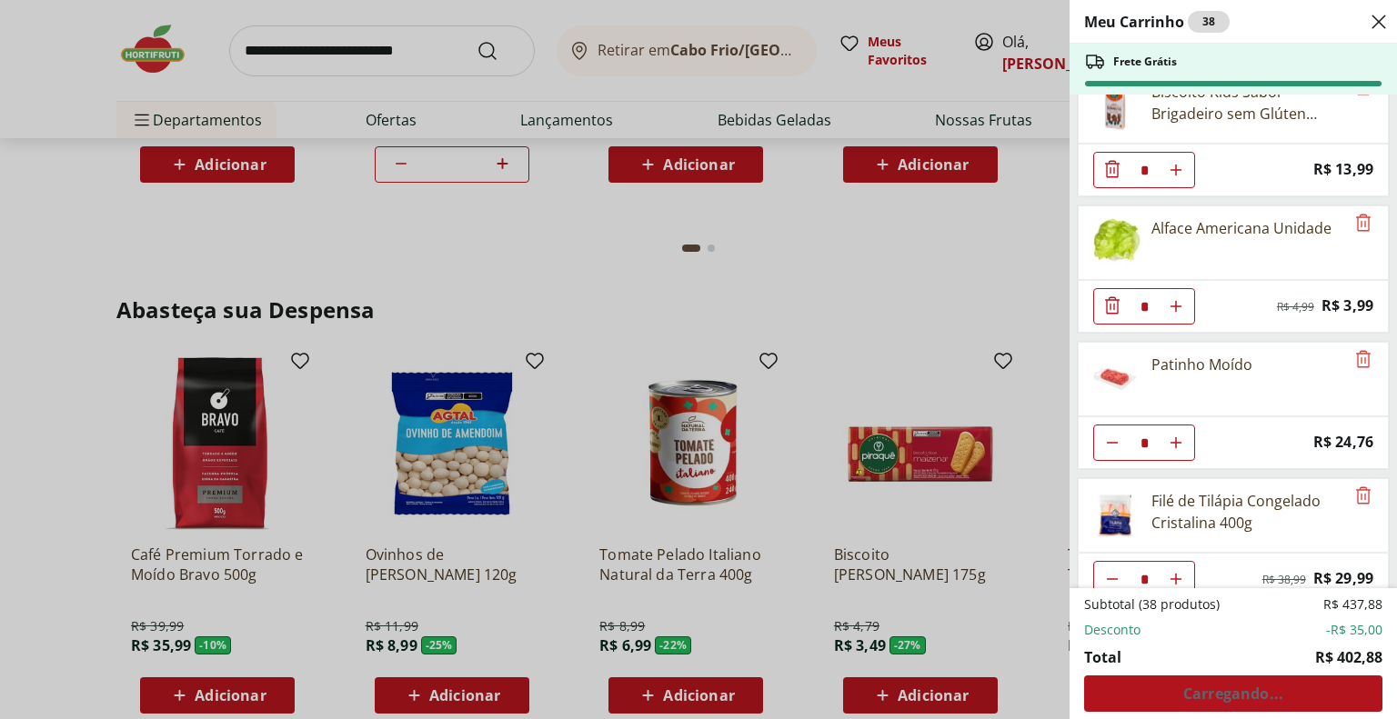
click at [1233, 663] on li "Total R$ 402,88" at bounding box center [1233, 658] width 298 height 22
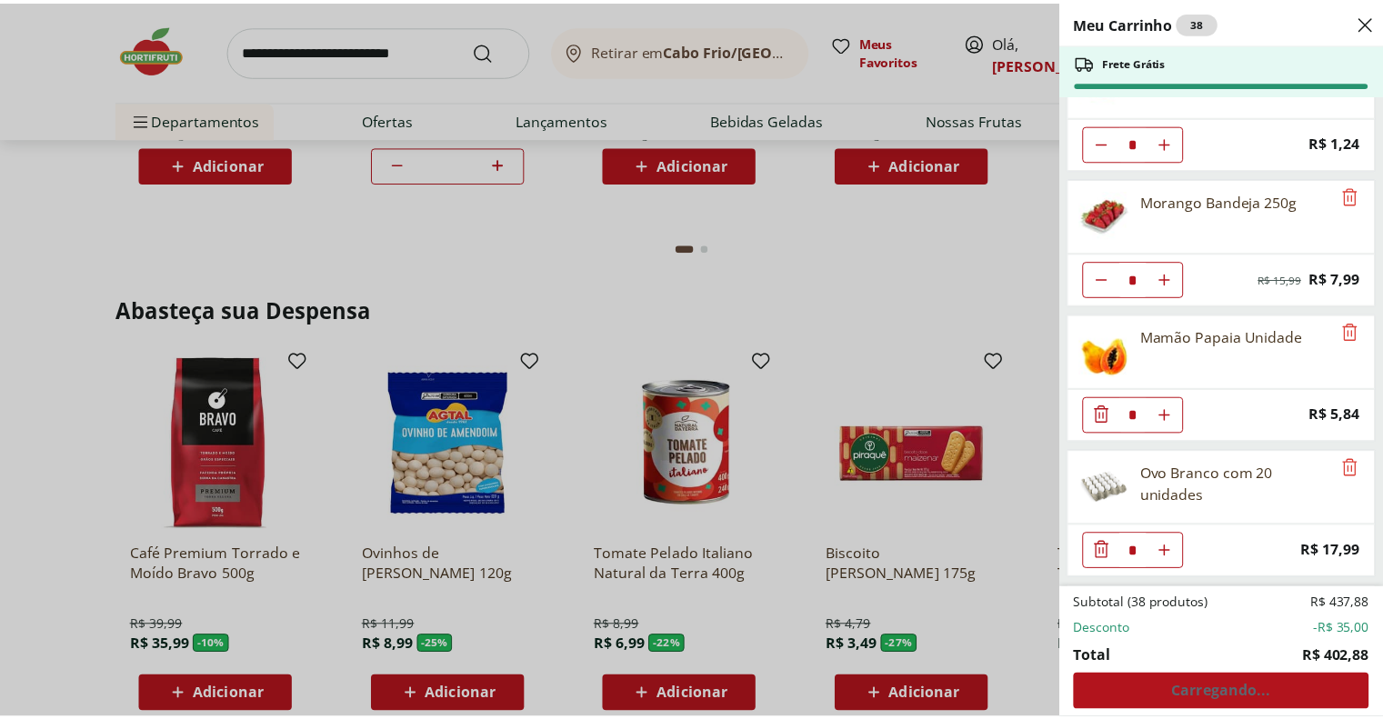
scroll to position [0, 0]
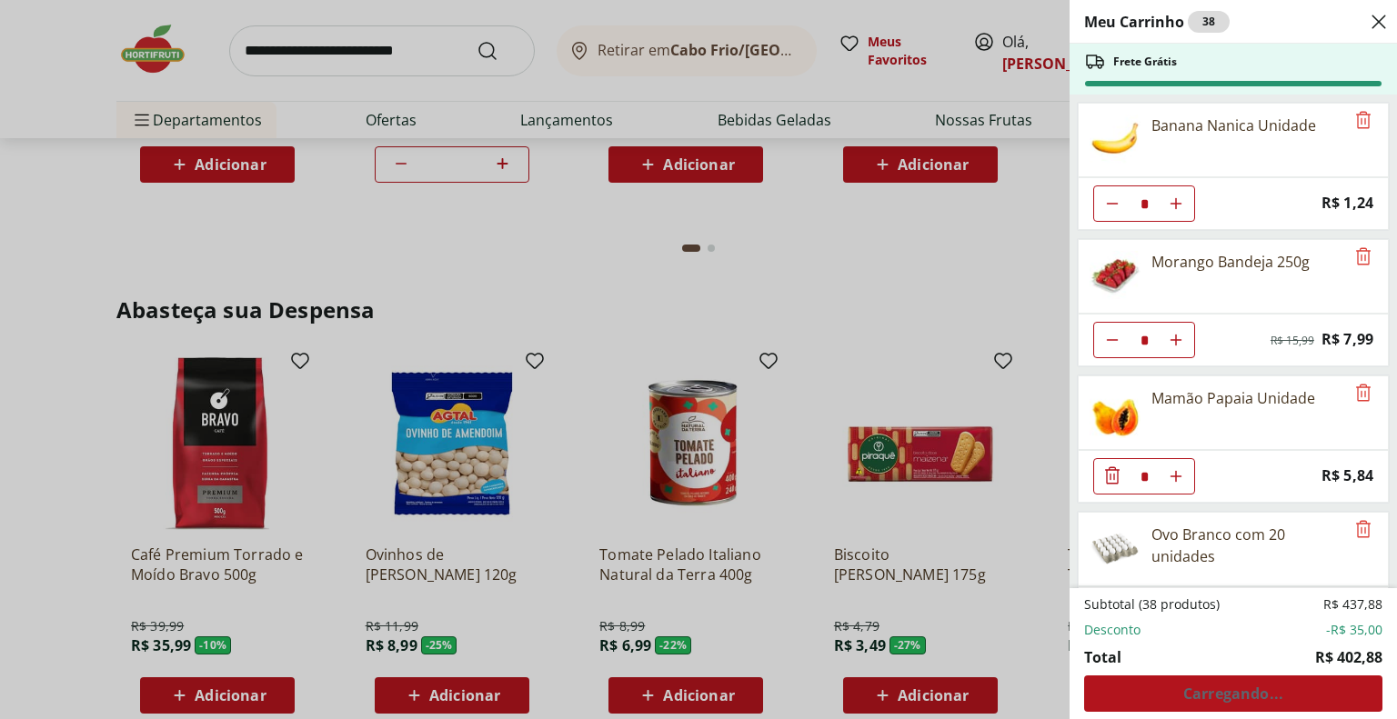
click at [744, 612] on div "Meu Carrinho 38 Frete Grátis Banana Nanica Unidade * Price: R$ 1,24 Morango Ban…" at bounding box center [698, 359] width 1397 height 719
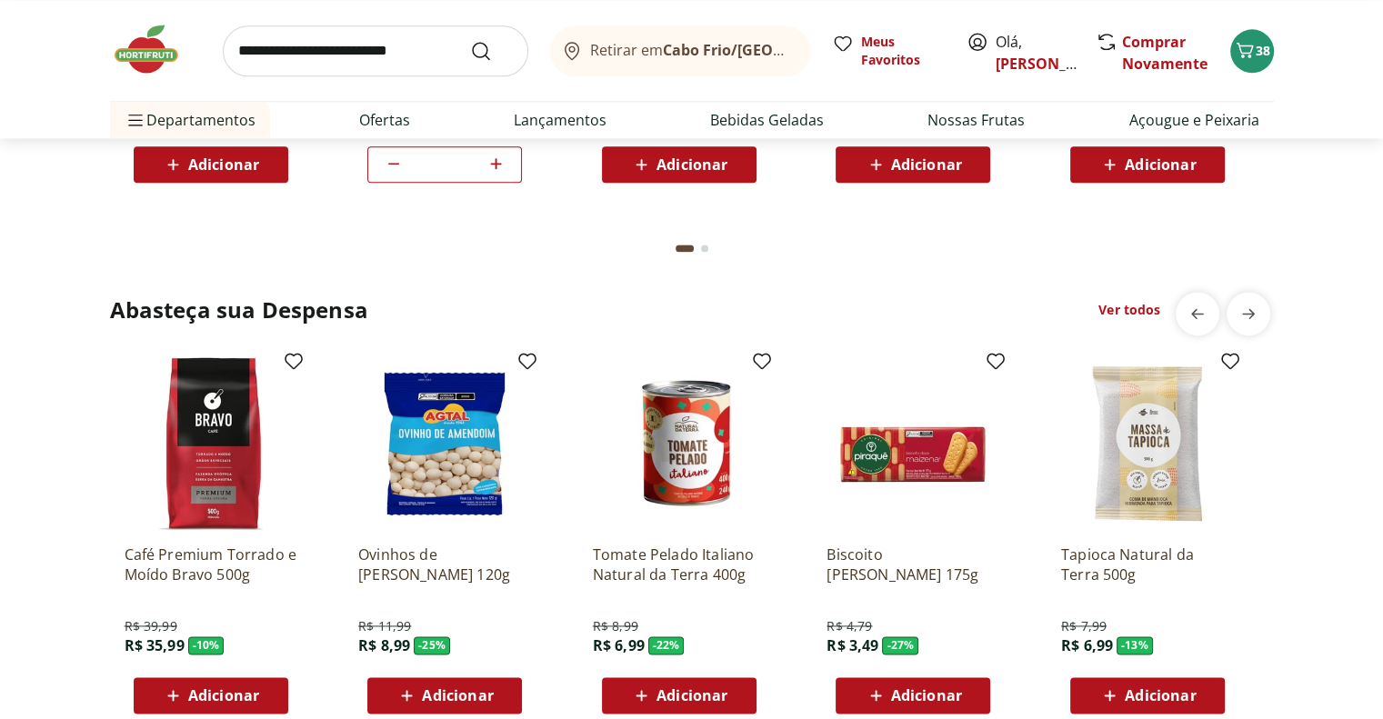
click at [701, 691] on span "Adicionar" at bounding box center [692, 696] width 71 height 15
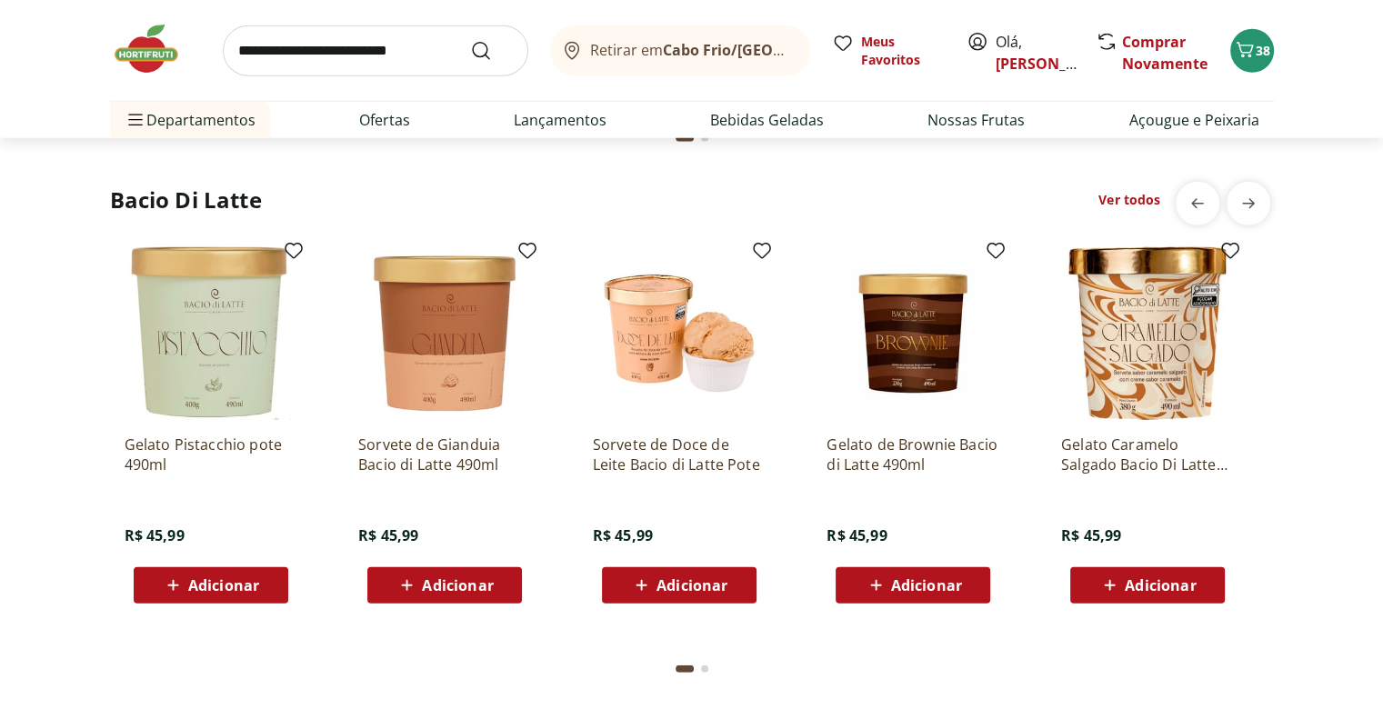
scroll to position [4912, 0]
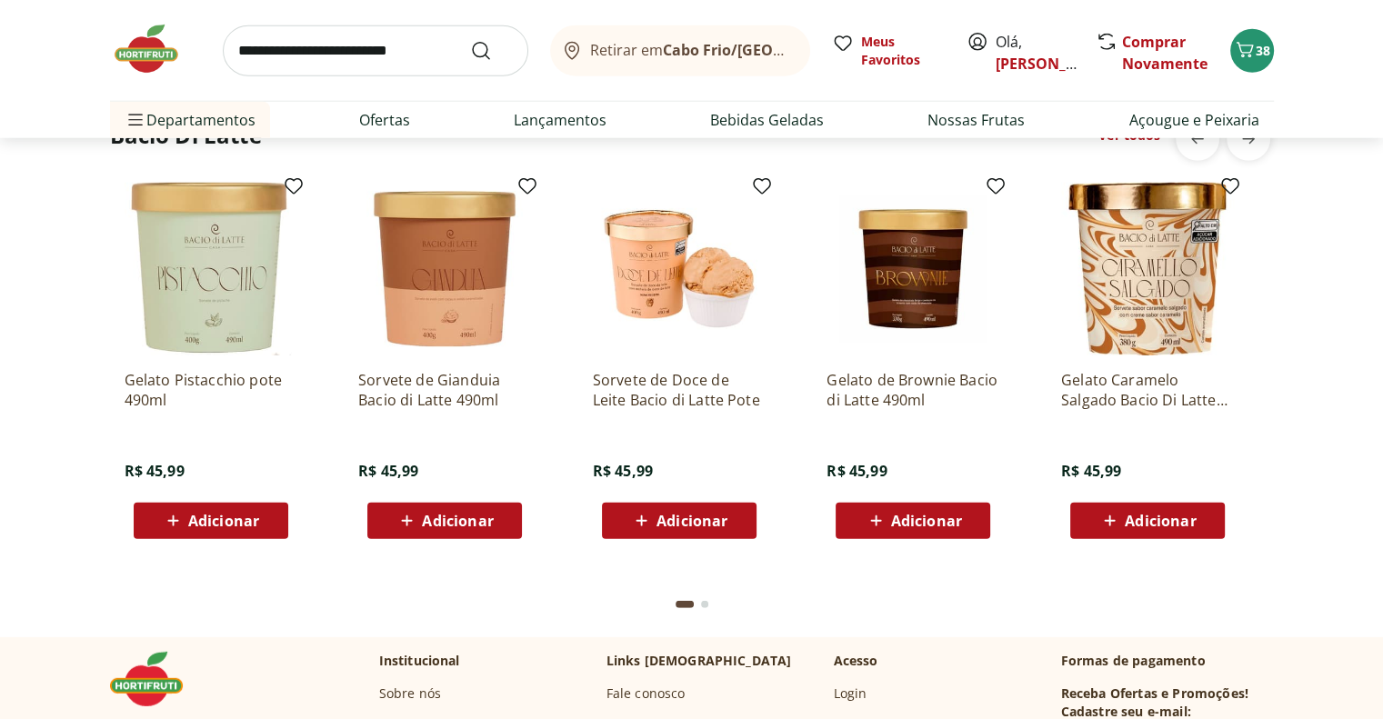
click at [317, 55] on input "search" at bounding box center [376, 50] width 306 height 51
type input "**********"
click at [470, 40] on button "Submit Search" at bounding box center [492, 51] width 44 height 22
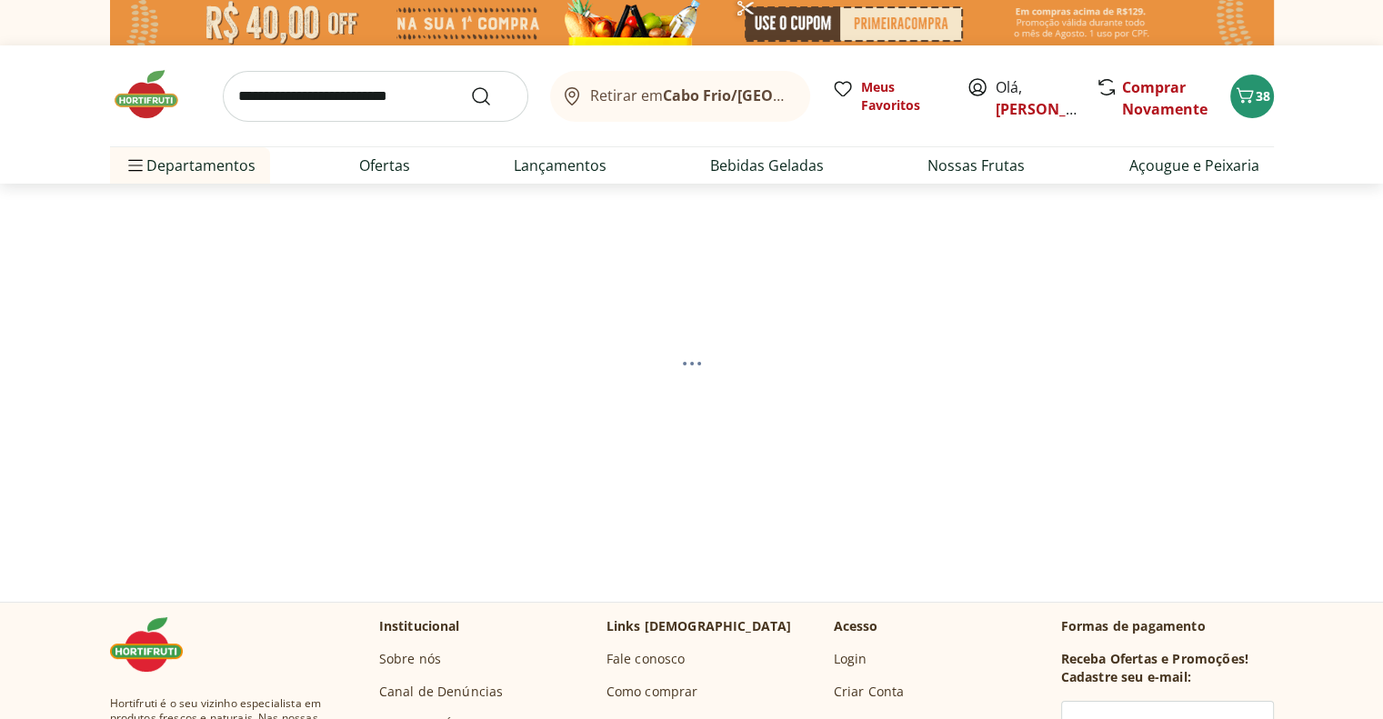
select select "**********"
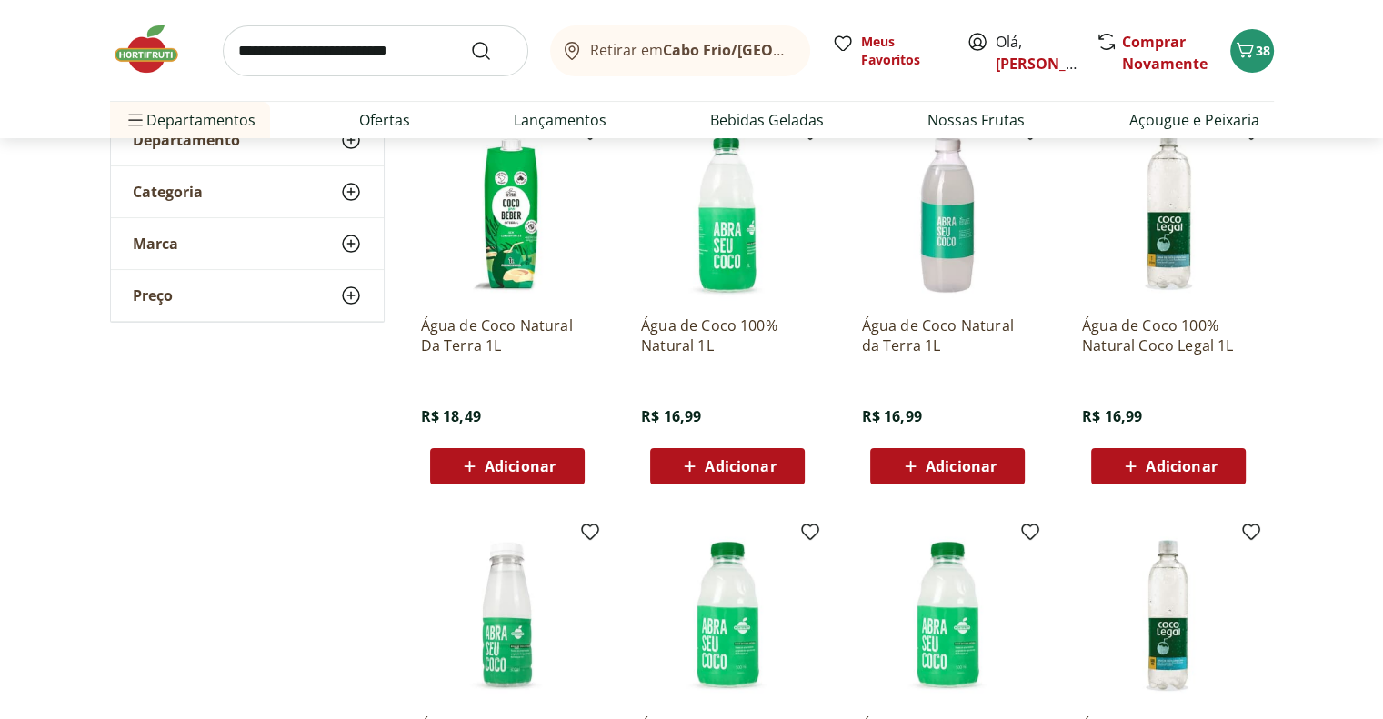
scroll to position [273, 0]
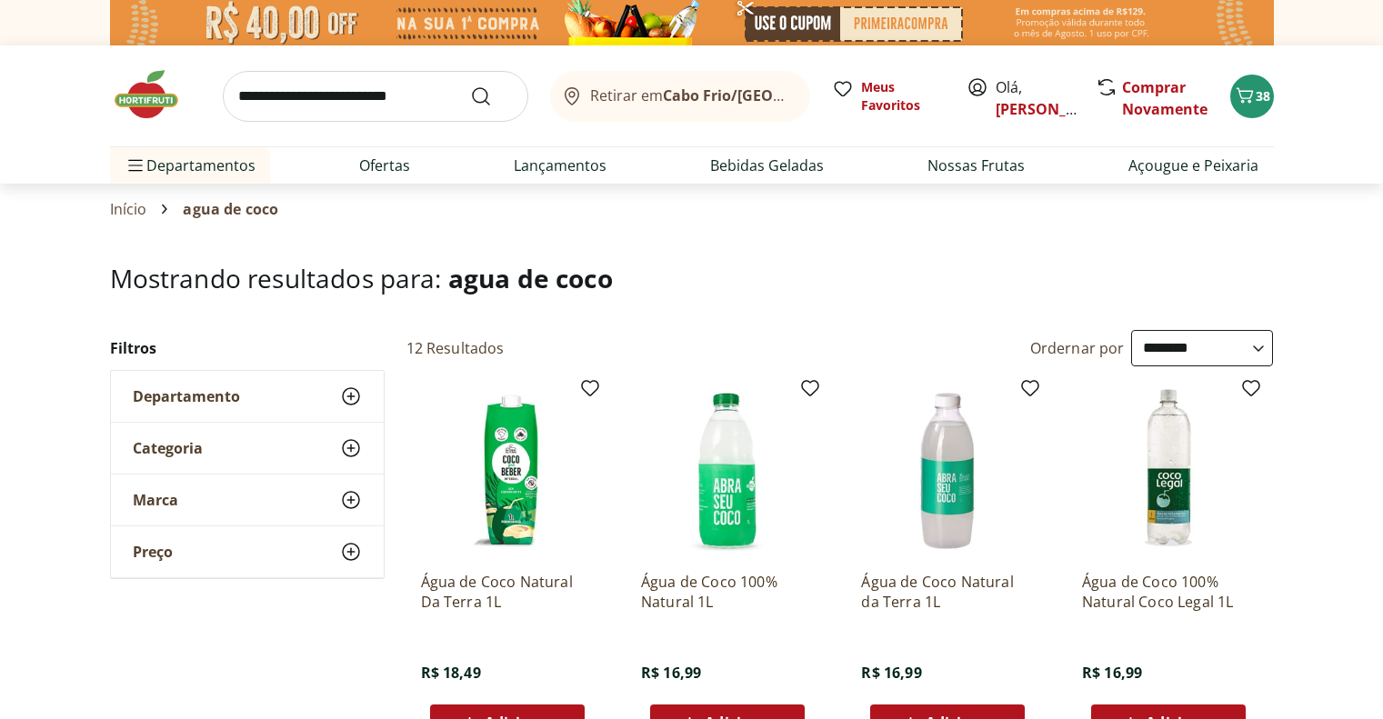
select select "**********"
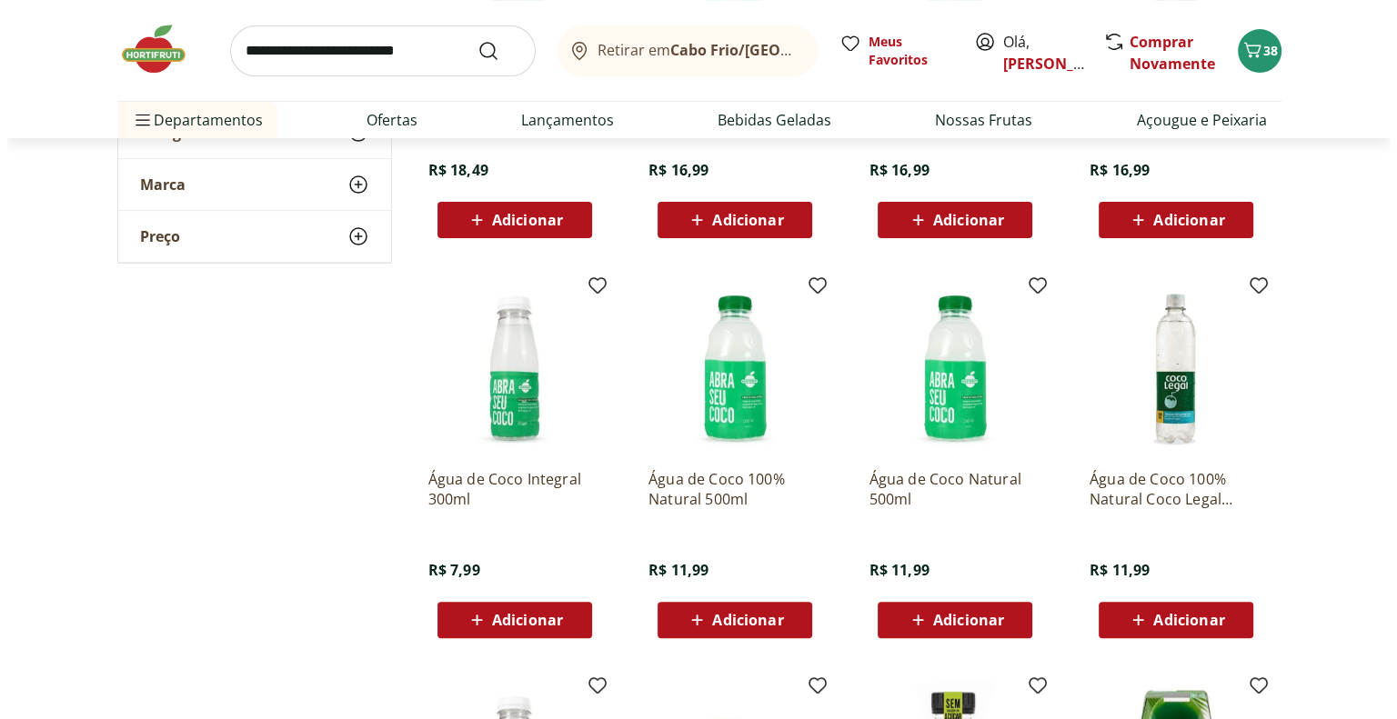
scroll to position [546, 0]
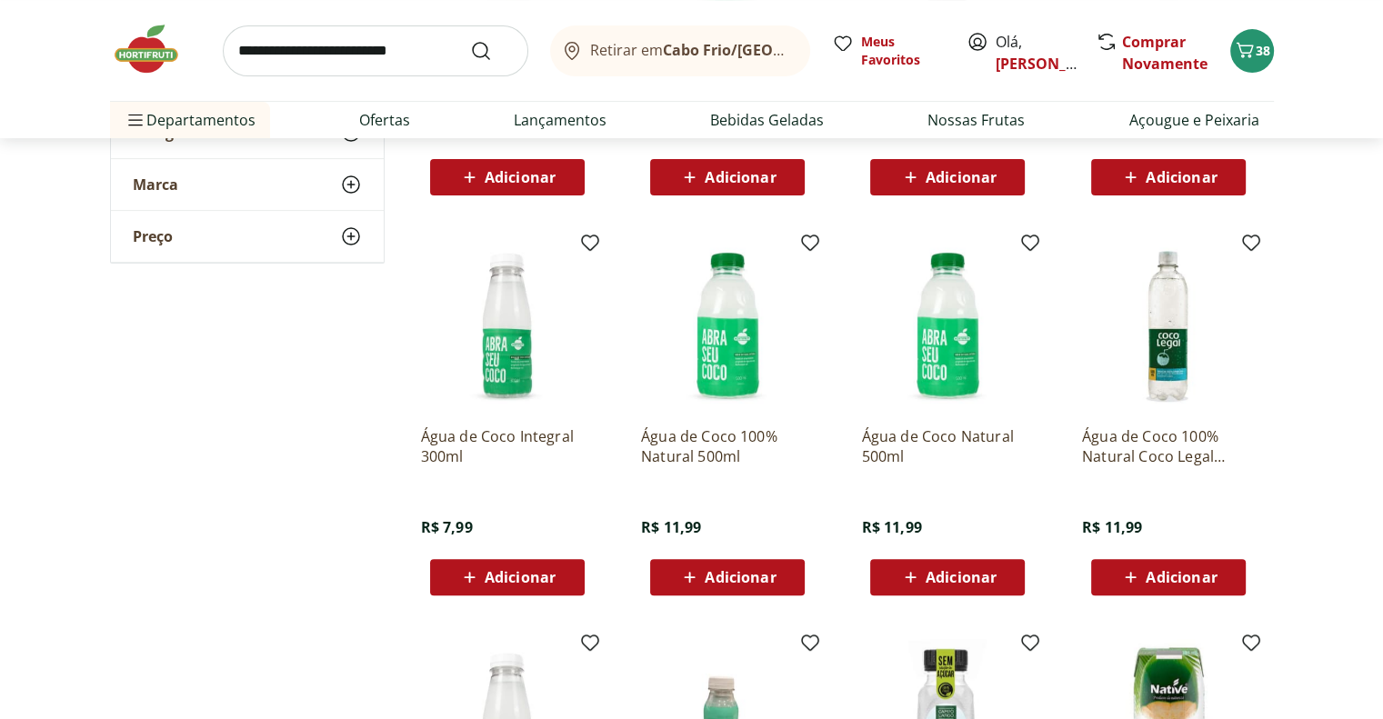
click at [965, 570] on span "Adicionar" at bounding box center [961, 577] width 71 height 15
click at [1262, 57] on span "38" at bounding box center [1263, 50] width 15 height 17
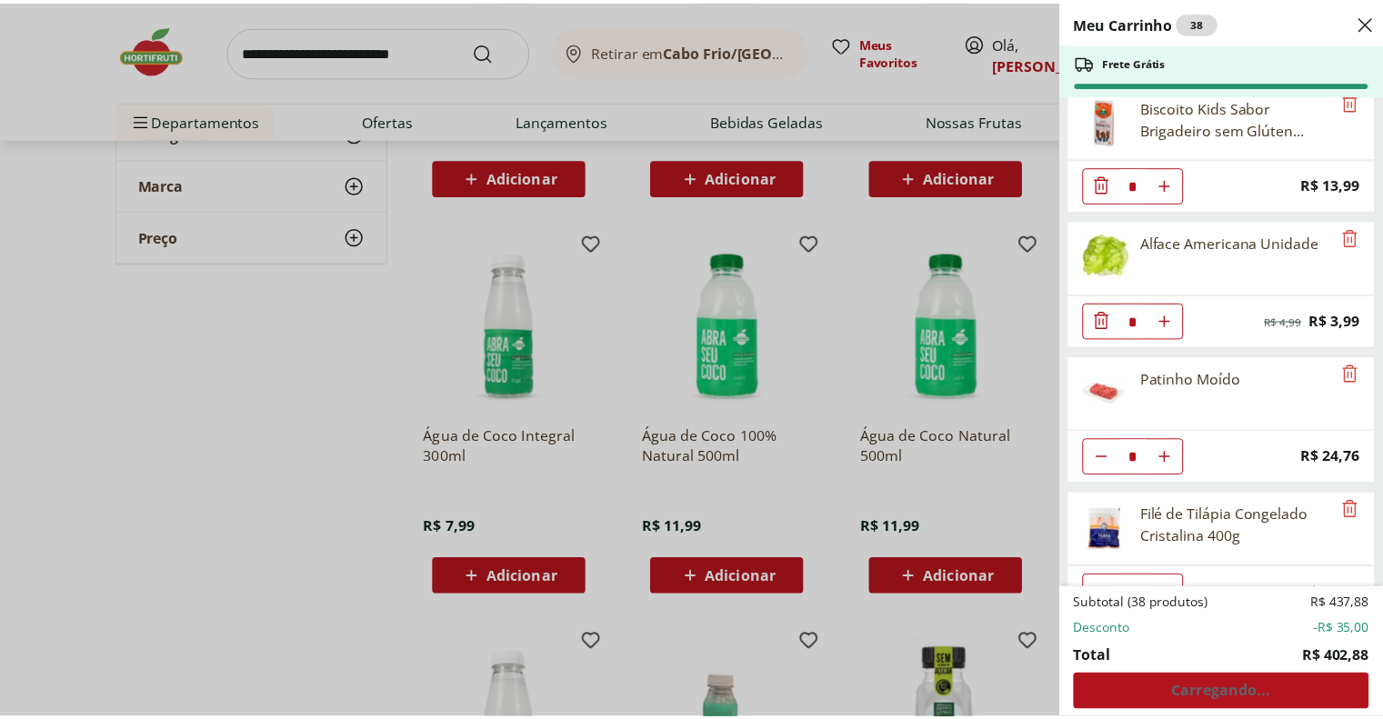
scroll to position [2626, 0]
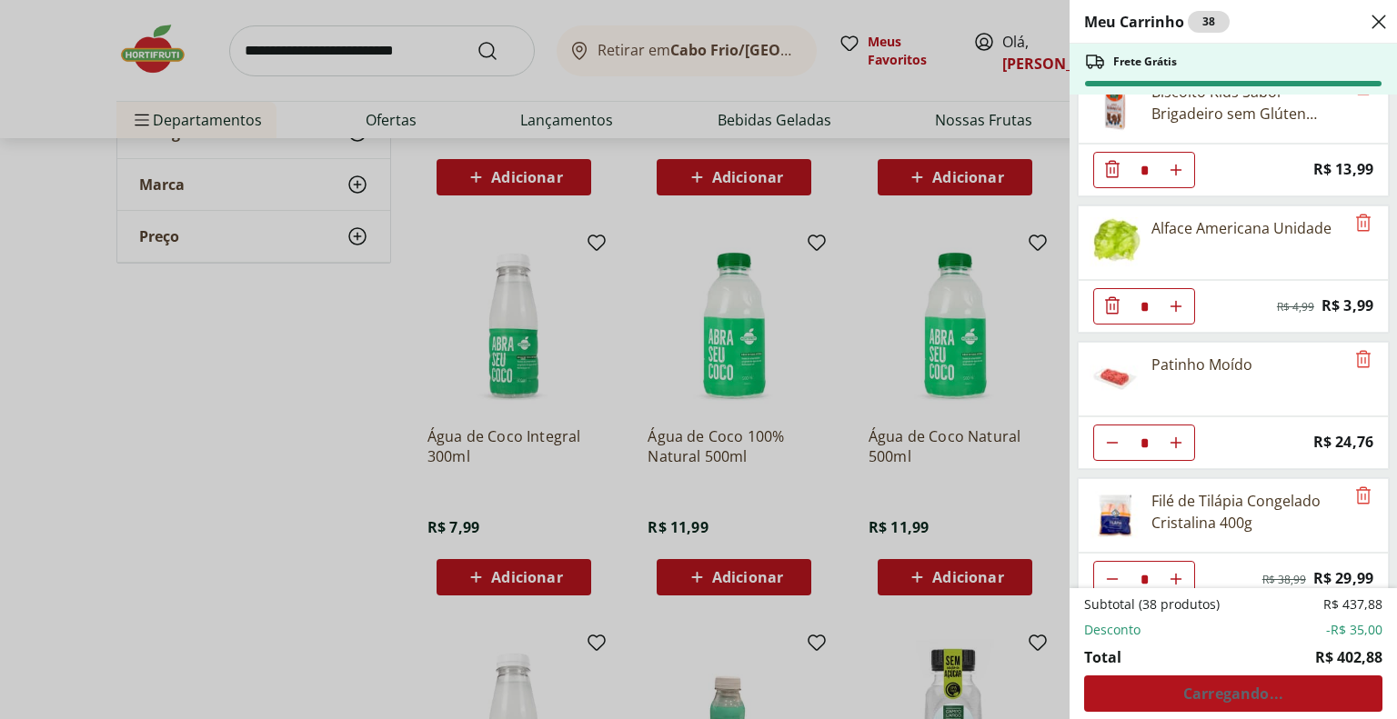
click at [207, 340] on div "Meu Carrinho 38 Frete Grátis Banana Nanica Unidade * Price: R$ 1,24 Morango Ban…" at bounding box center [698, 359] width 1397 height 719
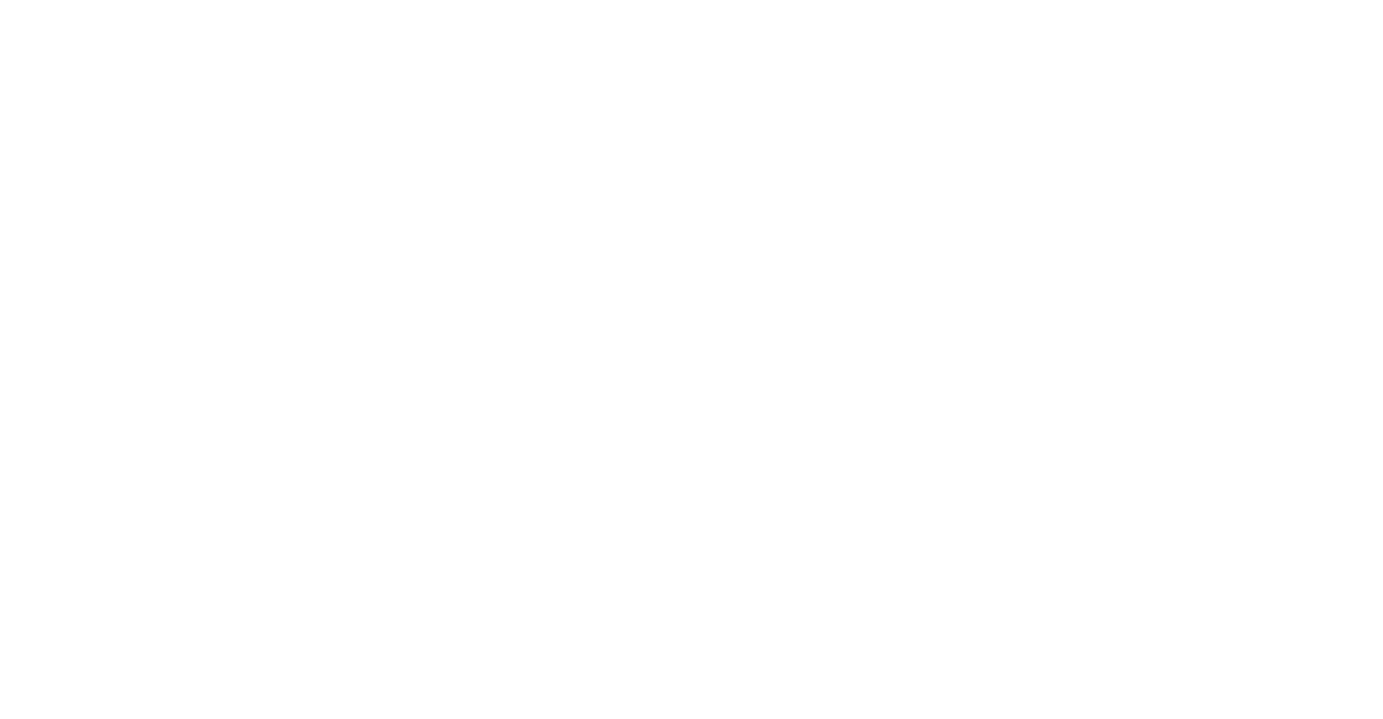
select select "**********"
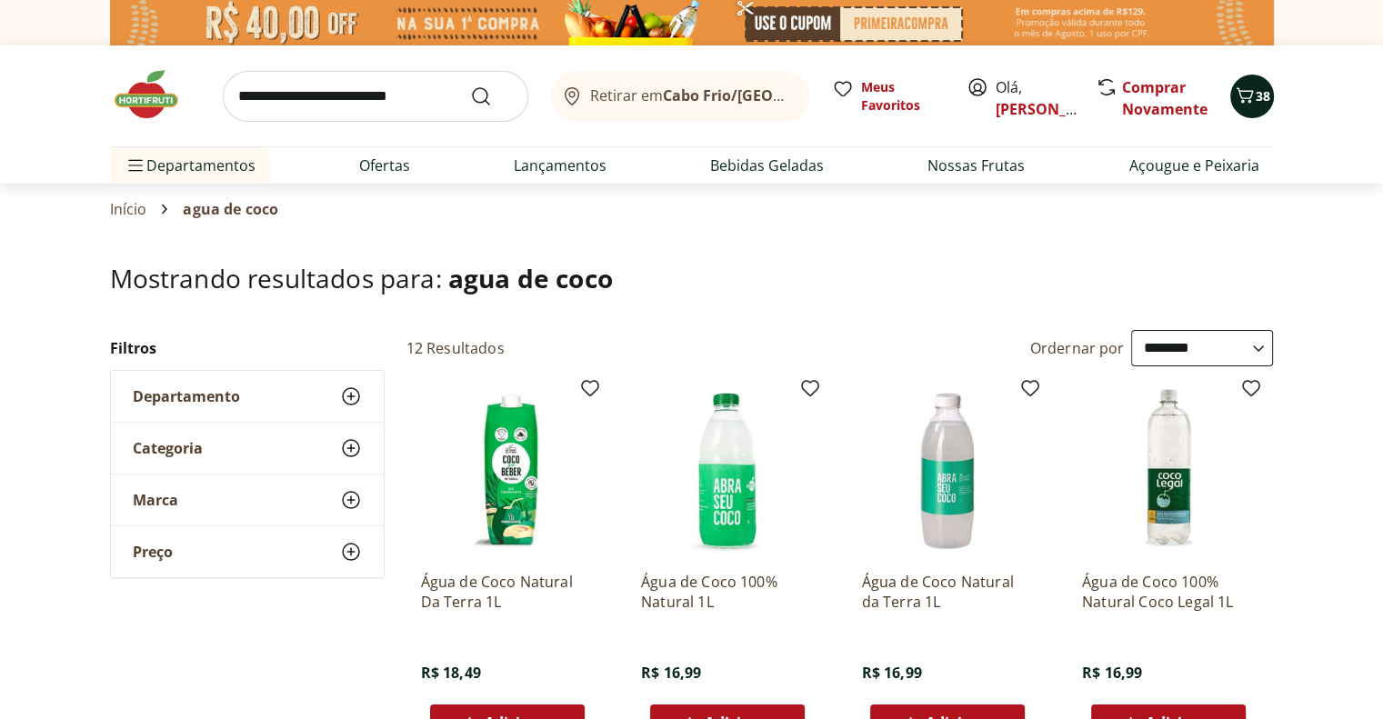
click at [1252, 96] on icon "Carrinho" at bounding box center [1245, 96] width 22 height 22
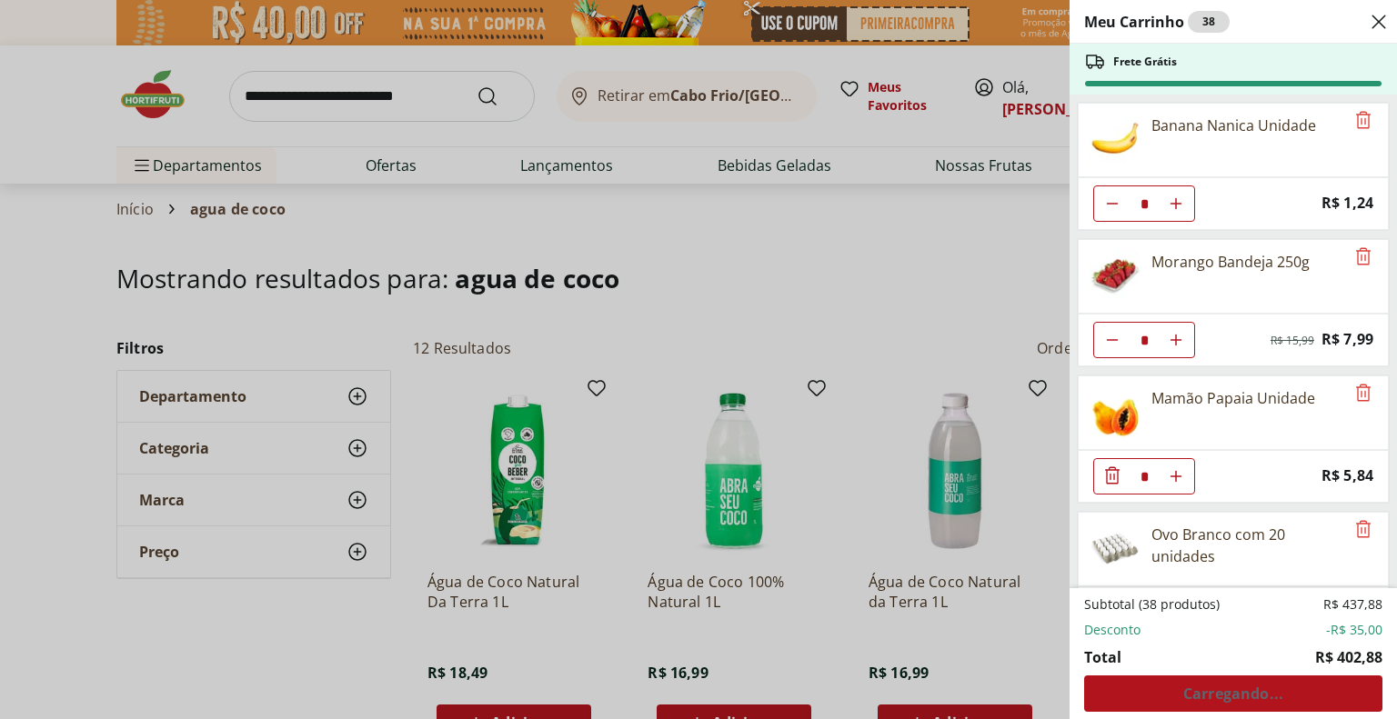
click at [1006, 236] on div "Meu Carrinho 38 Frete Grátis Banana Nanica Unidade * Price: R$ 1,24 Morango Ban…" at bounding box center [698, 359] width 1397 height 719
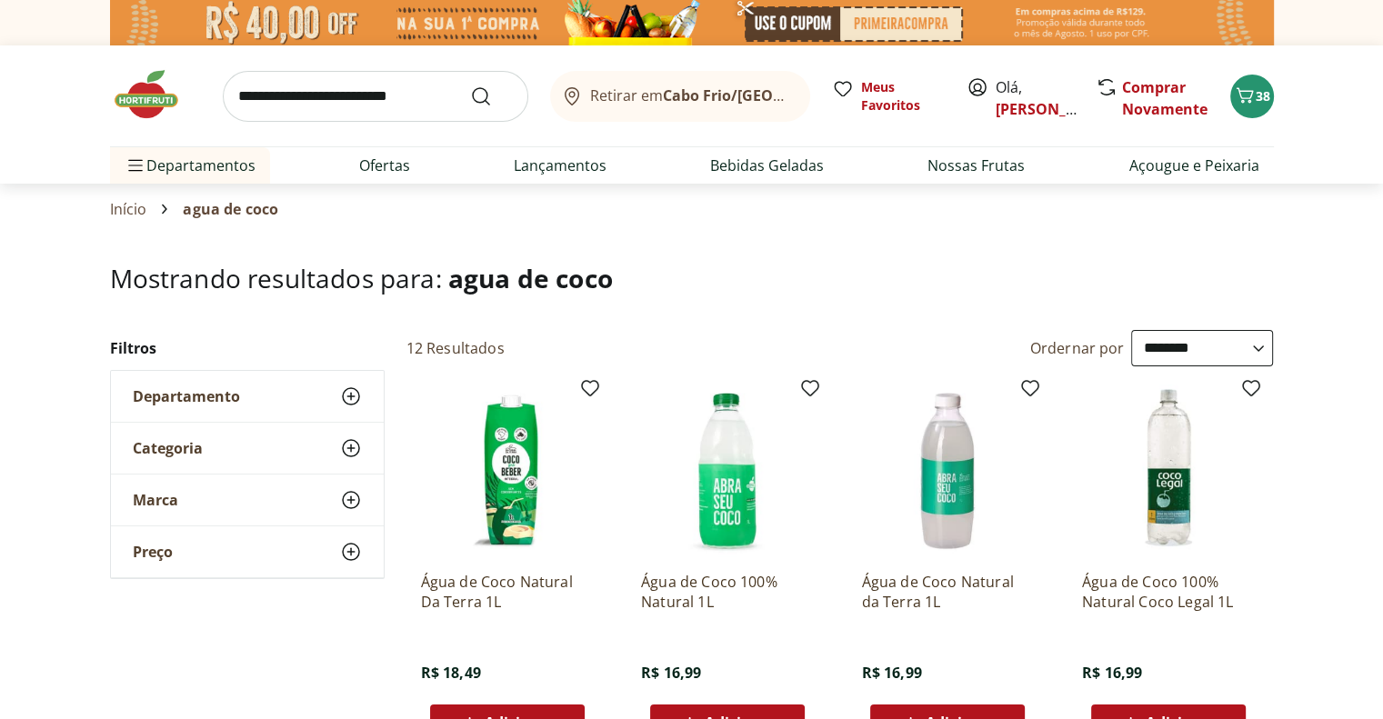
click at [133, 98] on img at bounding box center [155, 94] width 91 height 55
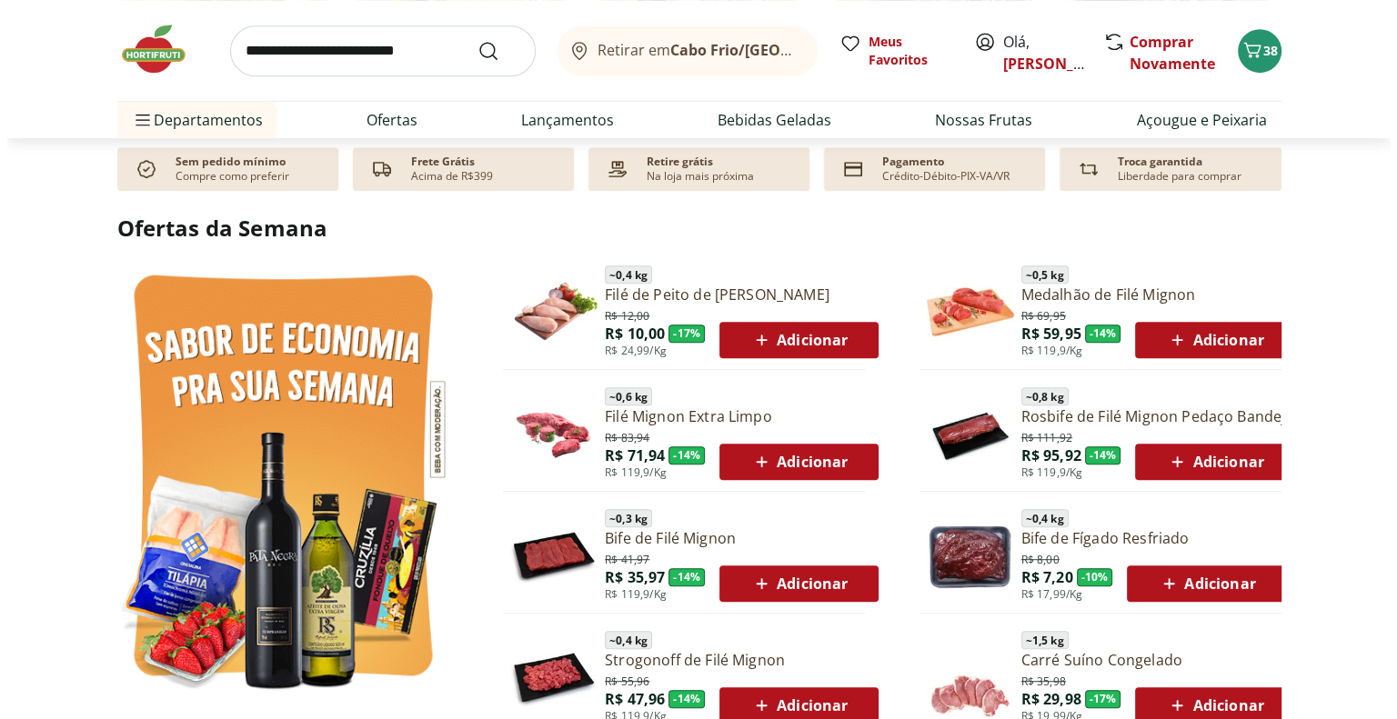
scroll to position [713, 0]
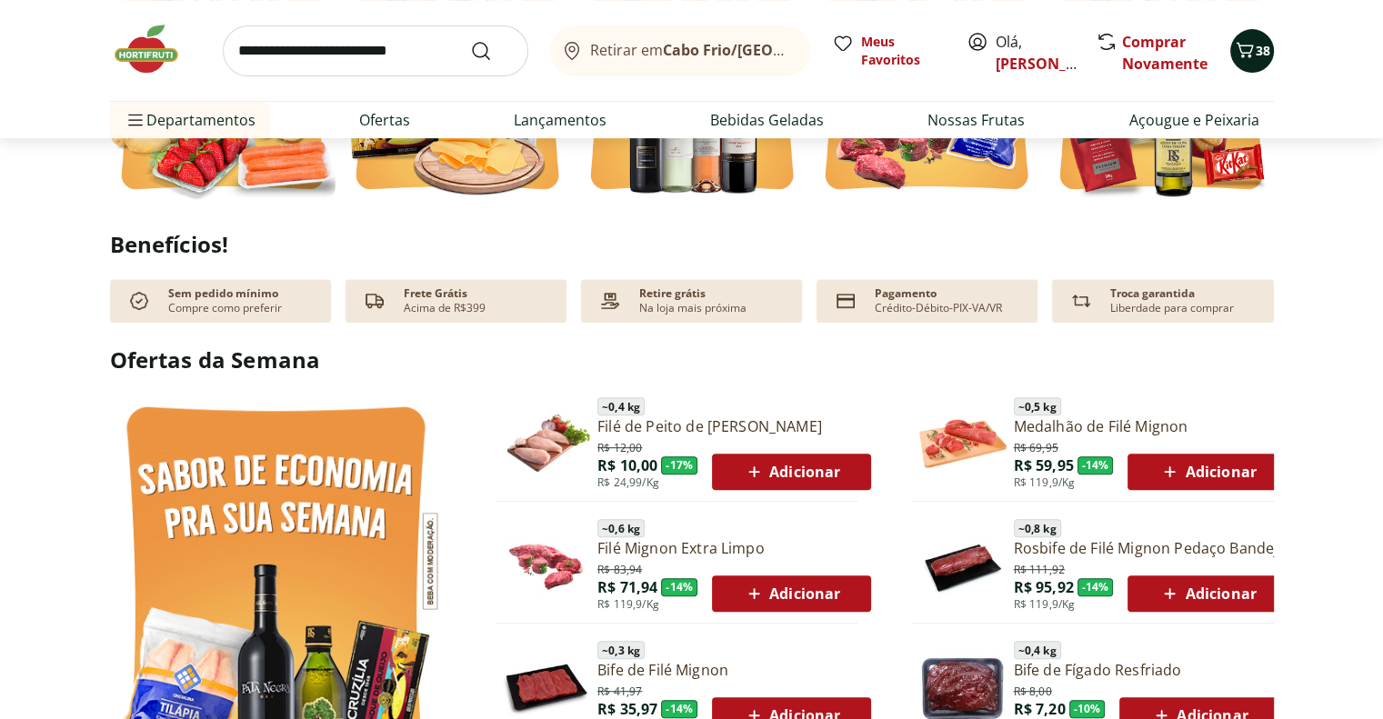
click at [1268, 46] on span "38" at bounding box center [1263, 50] width 15 height 17
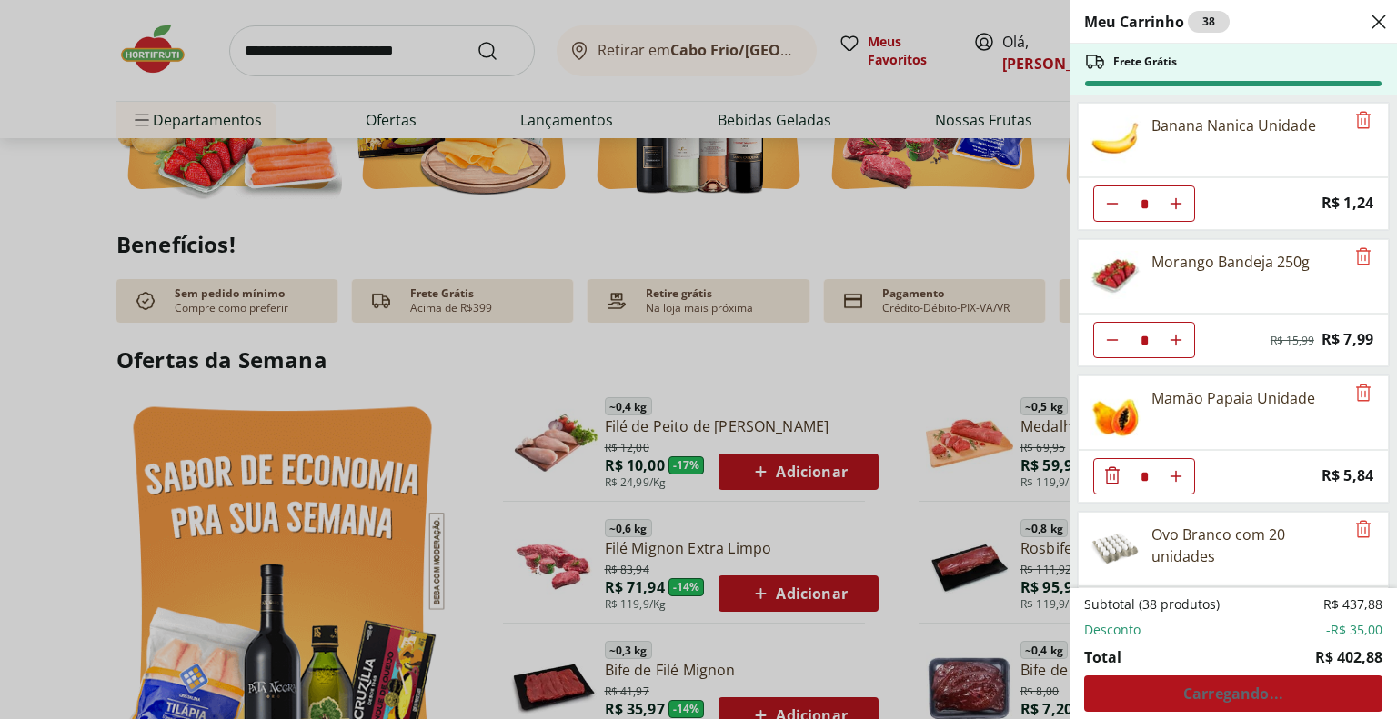
click at [1207, 637] on li "Desconto -R$ 35,00" at bounding box center [1233, 630] width 298 height 18
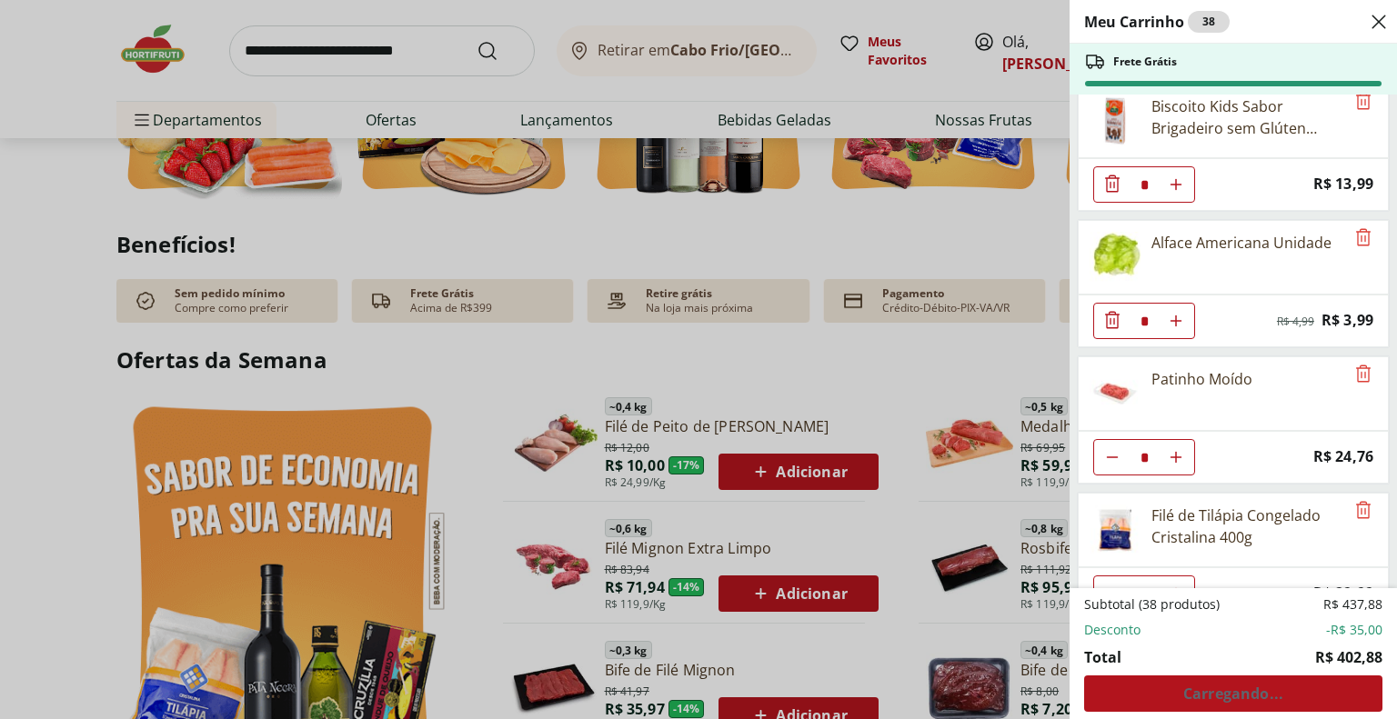
scroll to position [2626, 0]
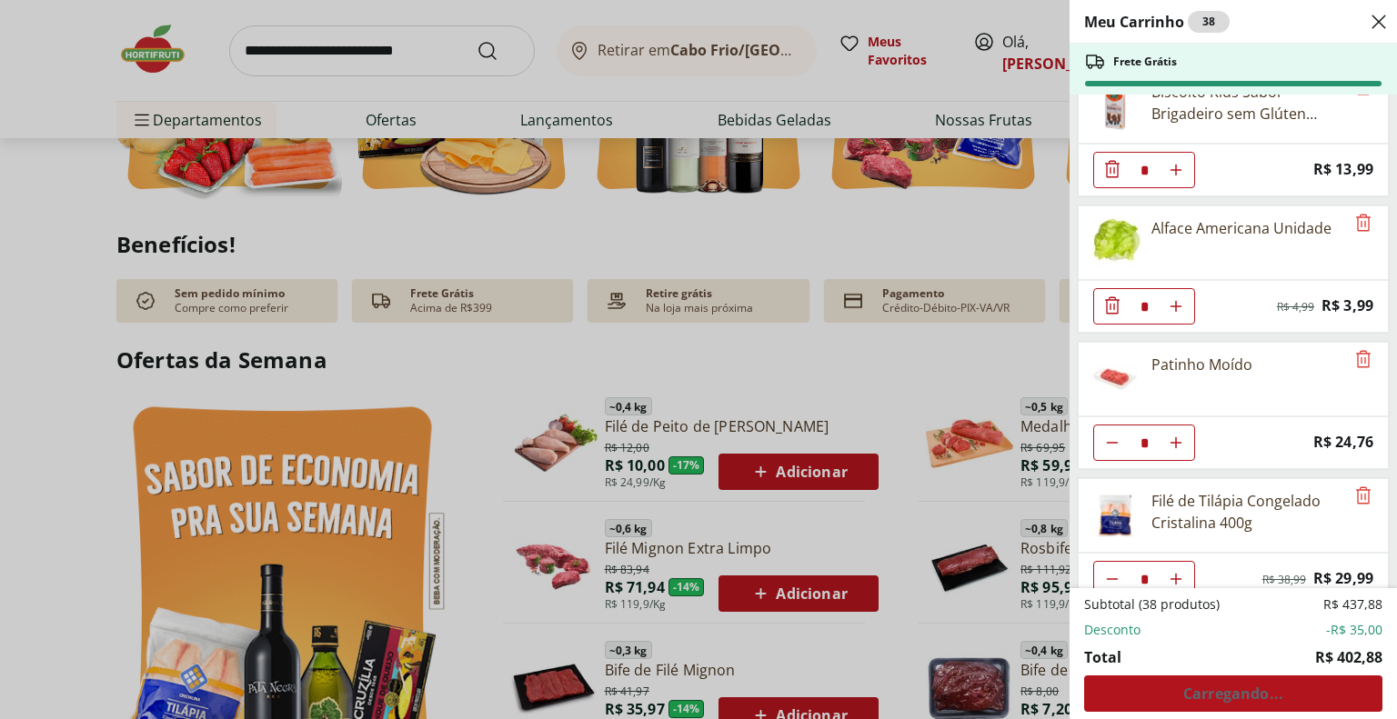
click at [1230, 693] on div "Subtotal (38 produtos) R$ 437,88 Desconto -R$ 35,00 Total R$ 402,88 Carregando.…" at bounding box center [1233, 654] width 298 height 116
click at [1010, 629] on div "Meu Carrinho 38 Frete Grátis Banana Nanica Unidade * Price: R$ 1,24 Morango Ban…" at bounding box center [698, 359] width 1397 height 719
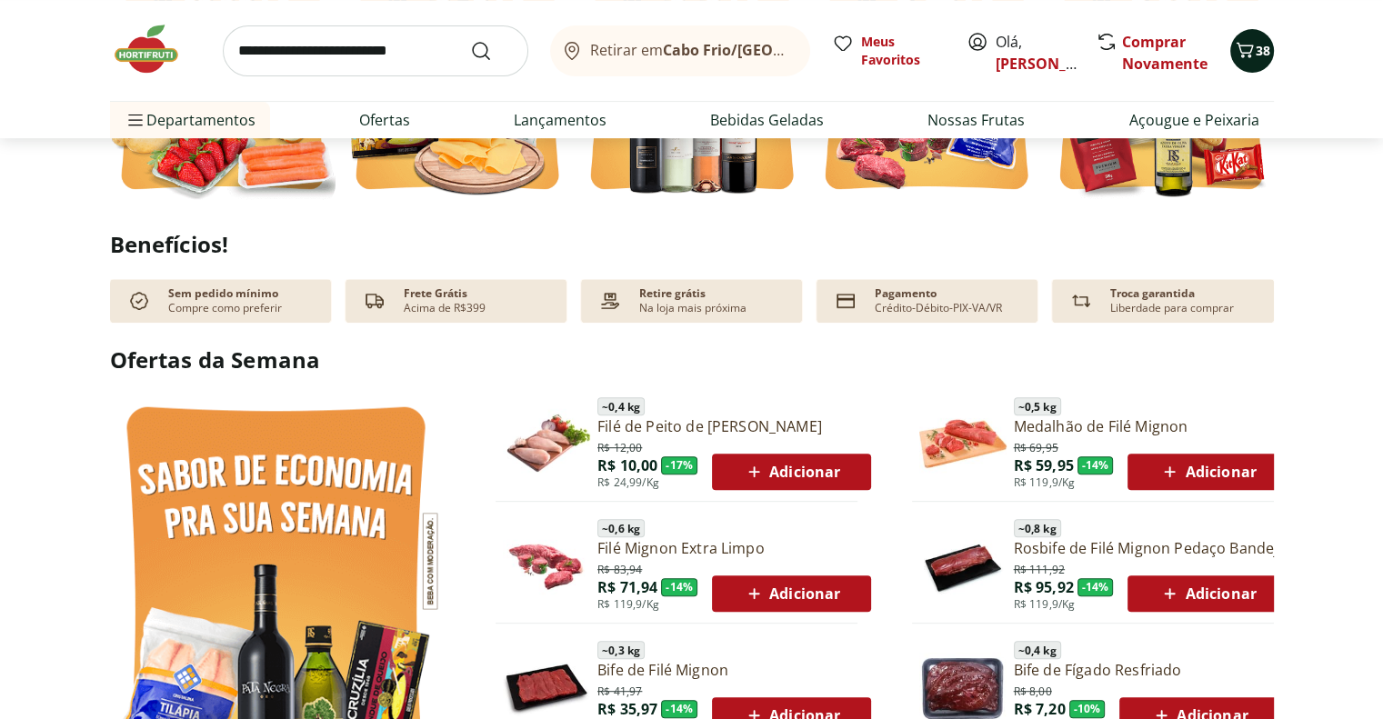
click at [1258, 57] on span "38" at bounding box center [1263, 50] width 15 height 17
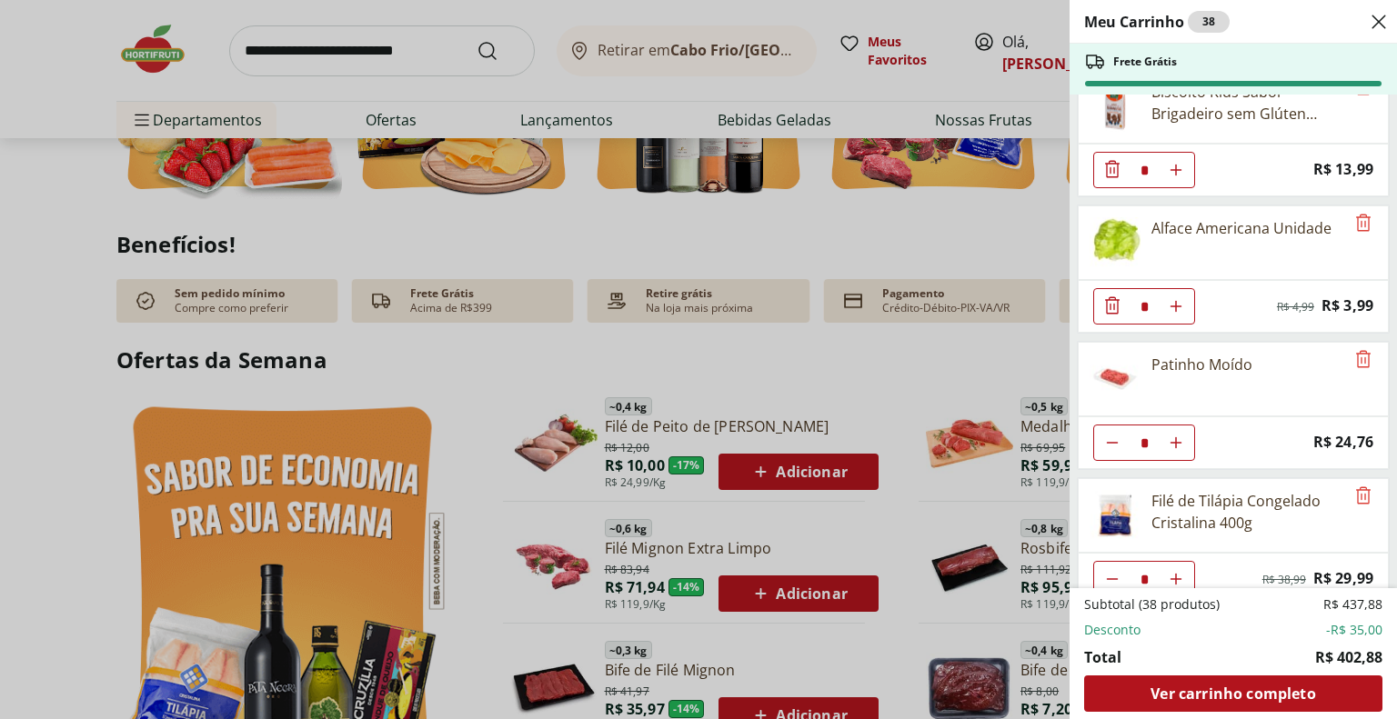
click at [1112, 295] on icon "Diminuir Quantidade" at bounding box center [1113, 306] width 22 height 22
click at [1269, 694] on div "Subtotal (38 produtos) R$ 437,88 Desconto -R$ 35,00 Total R$ 402,88 Carregando.…" at bounding box center [1233, 654] width 298 height 116
click at [1248, 694] on div "Subtotal (38 produtos) R$ 437,88 Desconto -R$ 35,00 Total R$ 402,88 Carregando.…" at bounding box center [1233, 654] width 298 height 116
click at [1233, 694] on div "Subtotal (38 produtos) R$ 437,88 Desconto -R$ 35,00 Total R$ 402,88 Carregando.…" at bounding box center [1233, 654] width 298 height 116
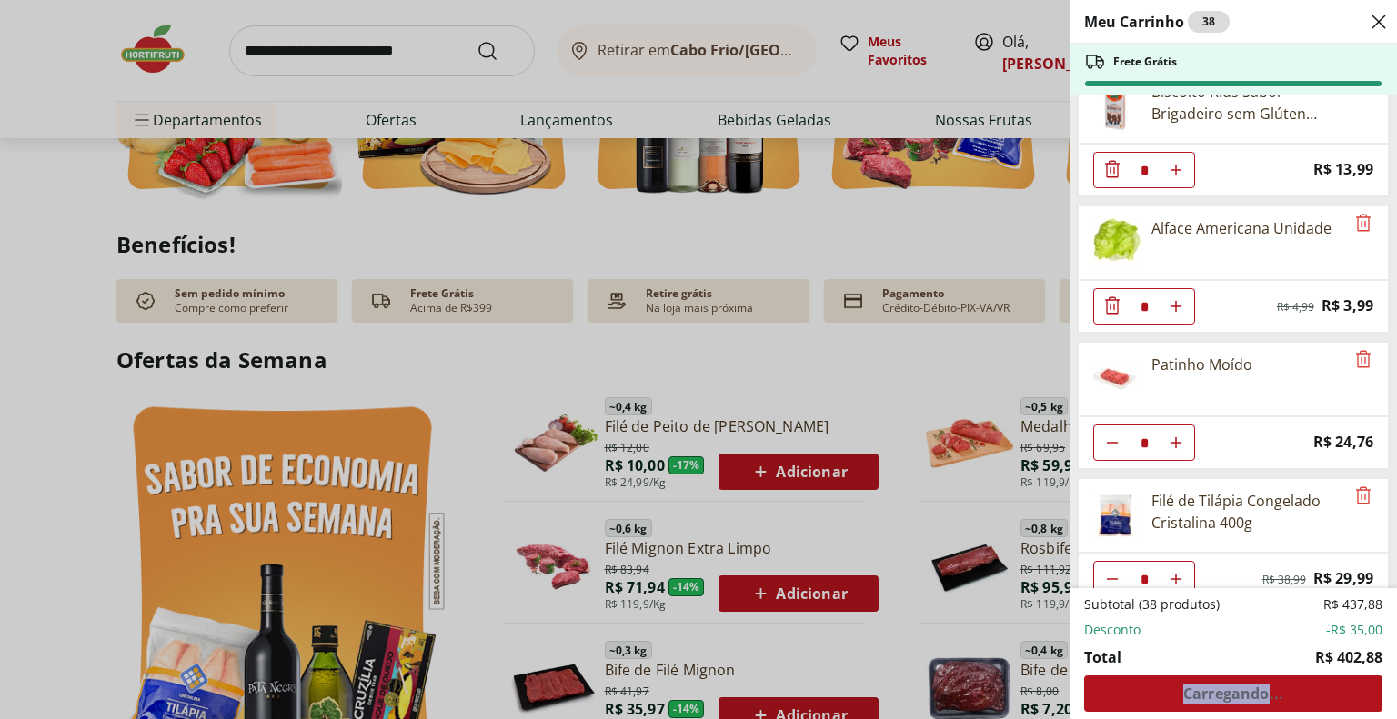
click at [1233, 694] on div "Subtotal (38 produtos) R$ 437,88 Desconto -R$ 35,00 Total R$ 402,88 Carregando.…" at bounding box center [1233, 654] width 298 height 116
click at [1237, 638] on li "Desconto -R$ 35,00" at bounding box center [1233, 630] width 298 height 18
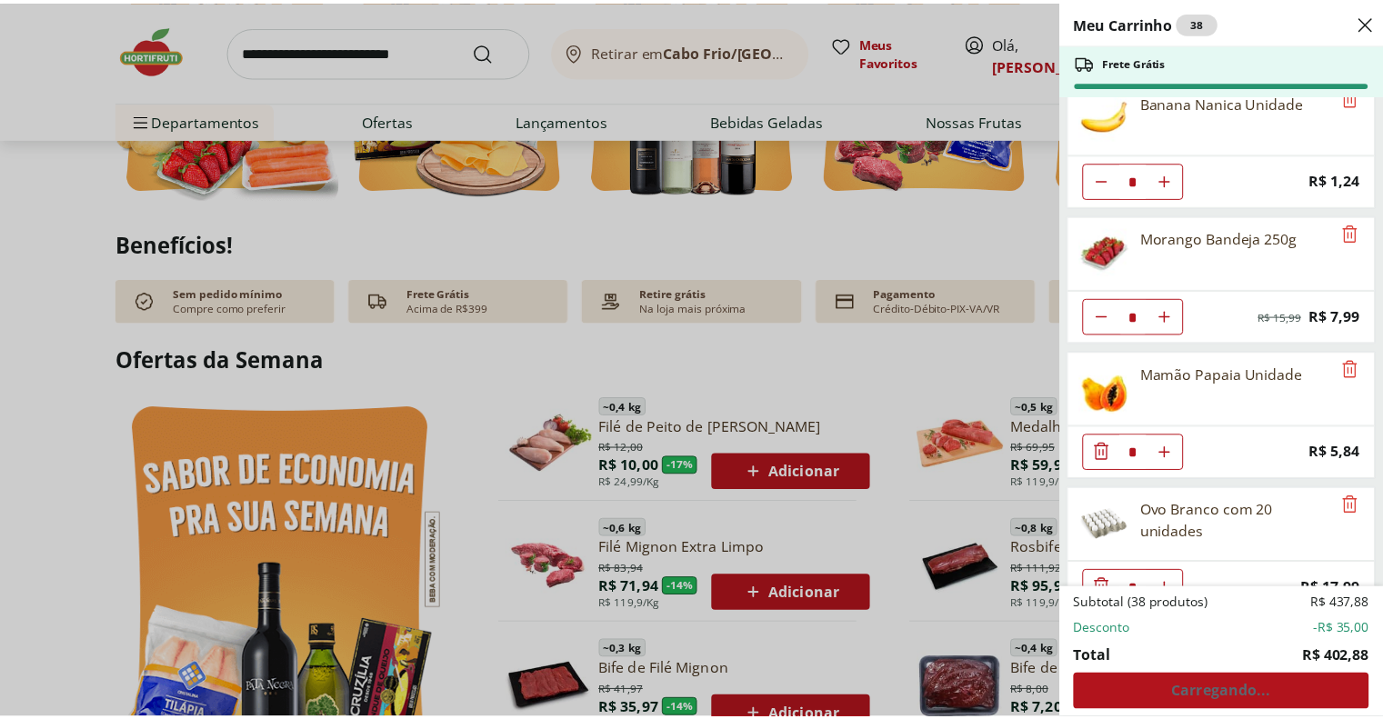
scroll to position [0, 0]
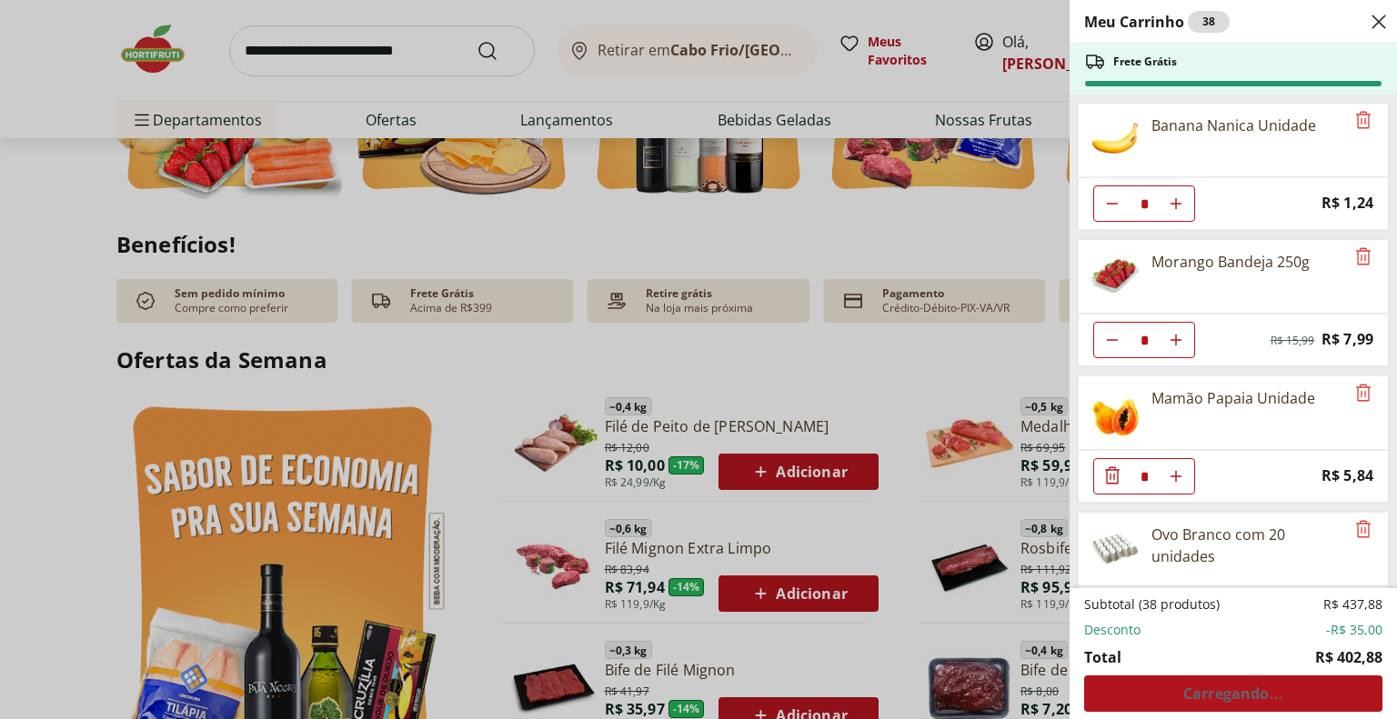
click at [1258, 57] on div "Frete Grátis" at bounding box center [1233, 69] width 327 height 51
drag, startPoint x: 1037, startPoint y: 202, endPoint x: 1036, endPoint y: 188, distance: 13.7
click at [1036, 202] on div "Meu Carrinho 38 Frete Grátis Banana Nanica Unidade * Price: R$ 1,24 Morango Ban…" at bounding box center [698, 359] width 1397 height 719
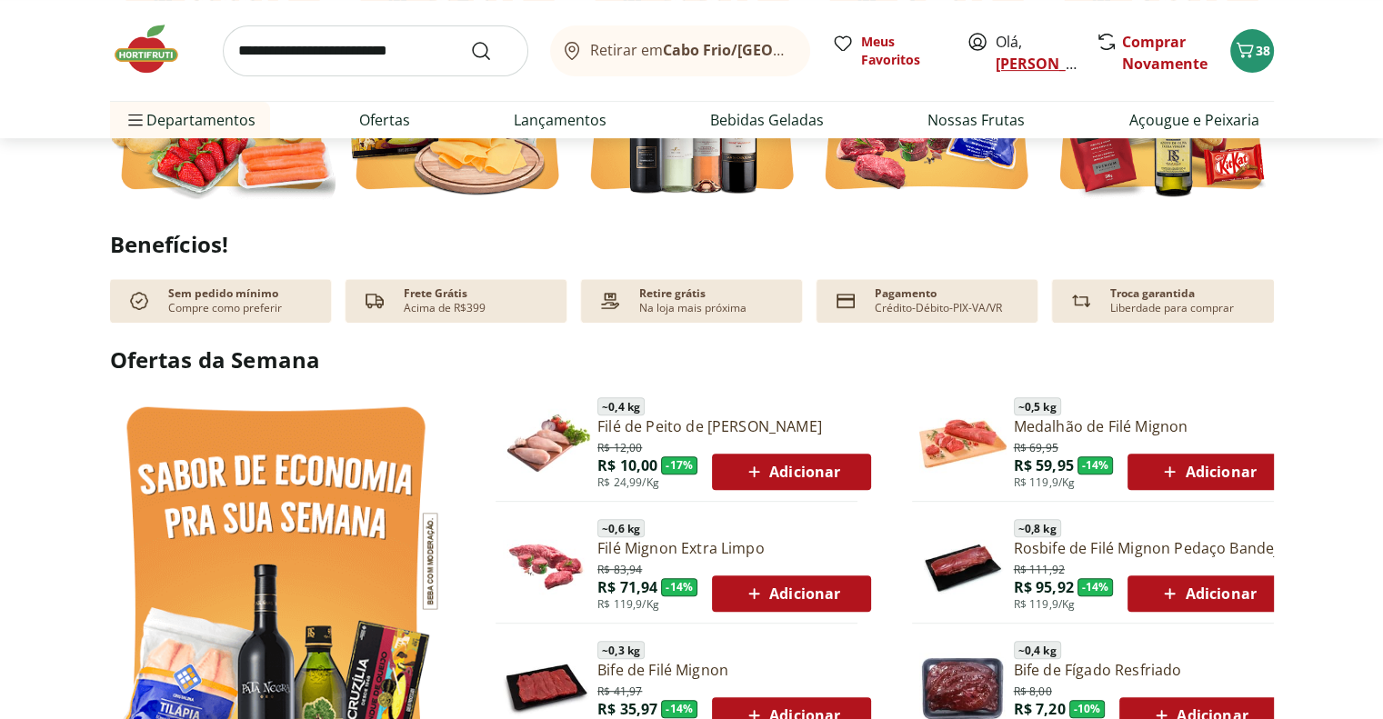
click at [1021, 57] on link "[PERSON_NAME]" at bounding box center [1055, 64] width 118 height 20
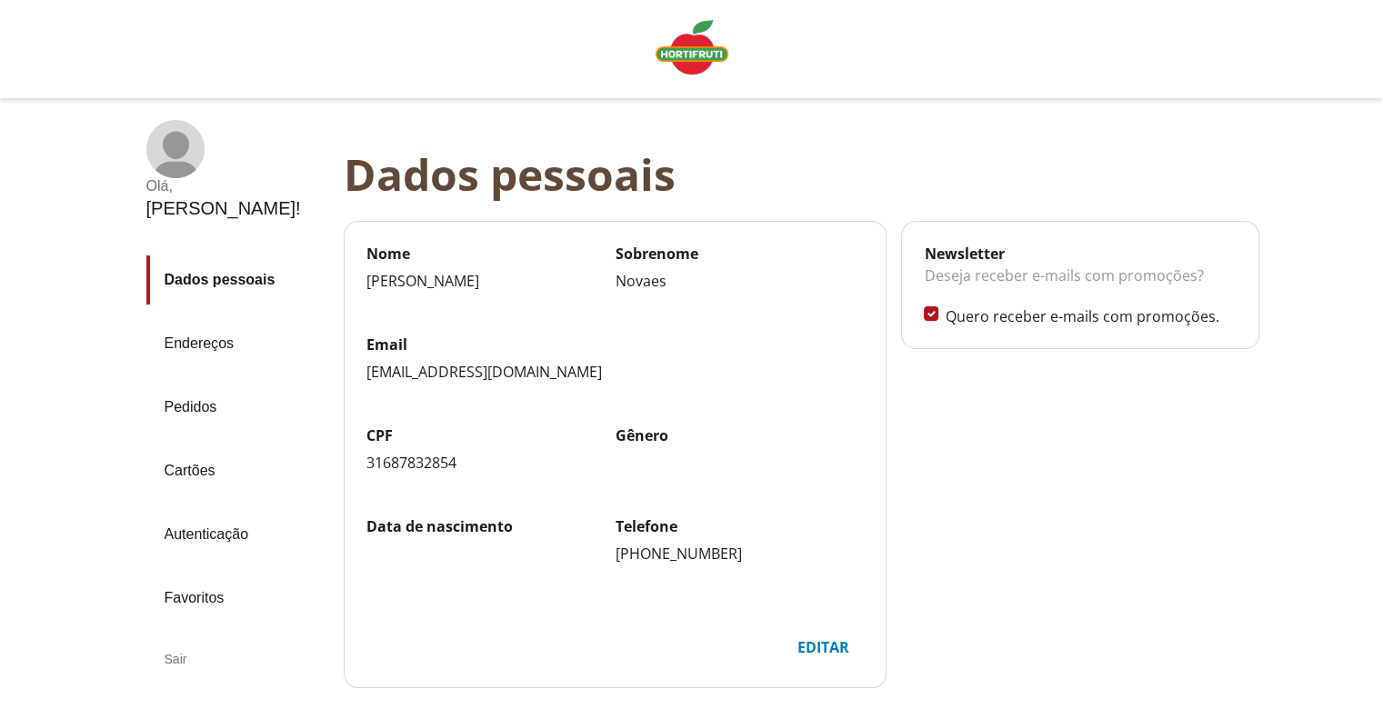
click at [683, 54] on img "Linha de sessão" at bounding box center [692, 47] width 73 height 55
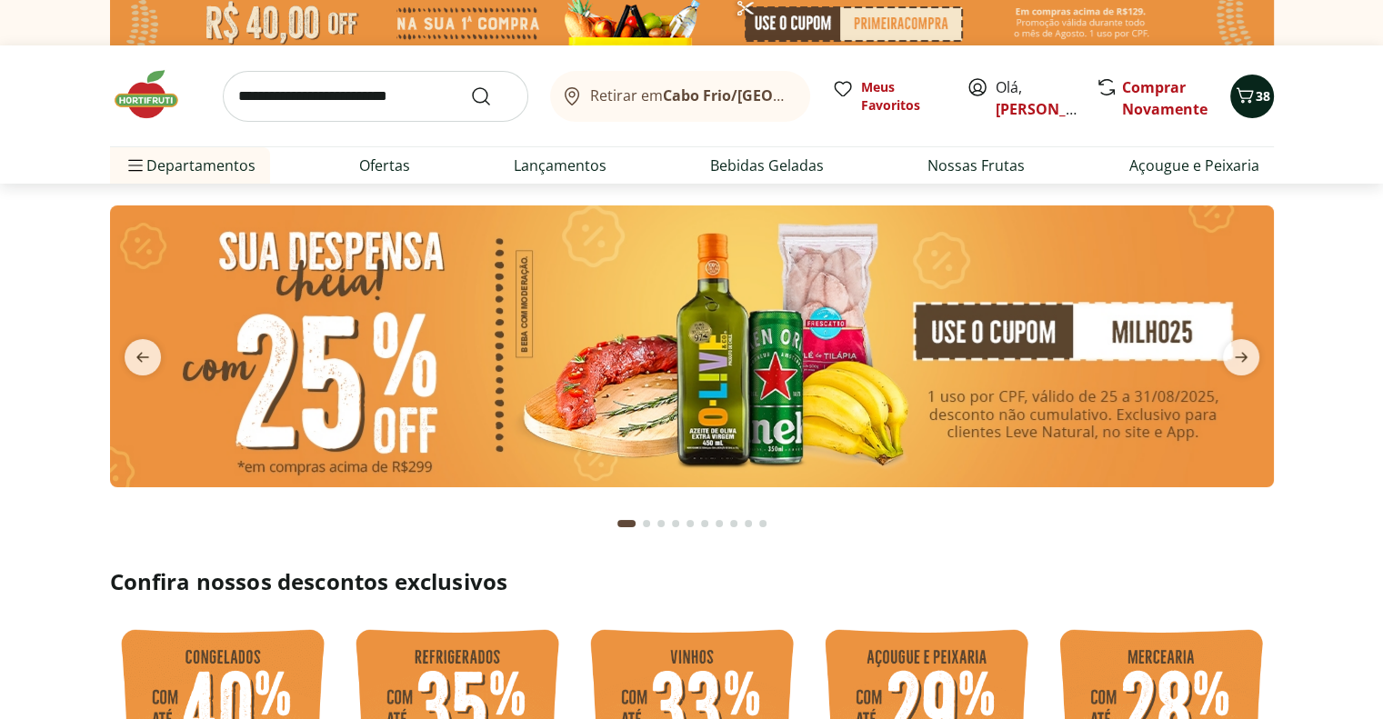
click at [1254, 98] on icon "Carrinho" at bounding box center [1245, 96] width 22 height 22
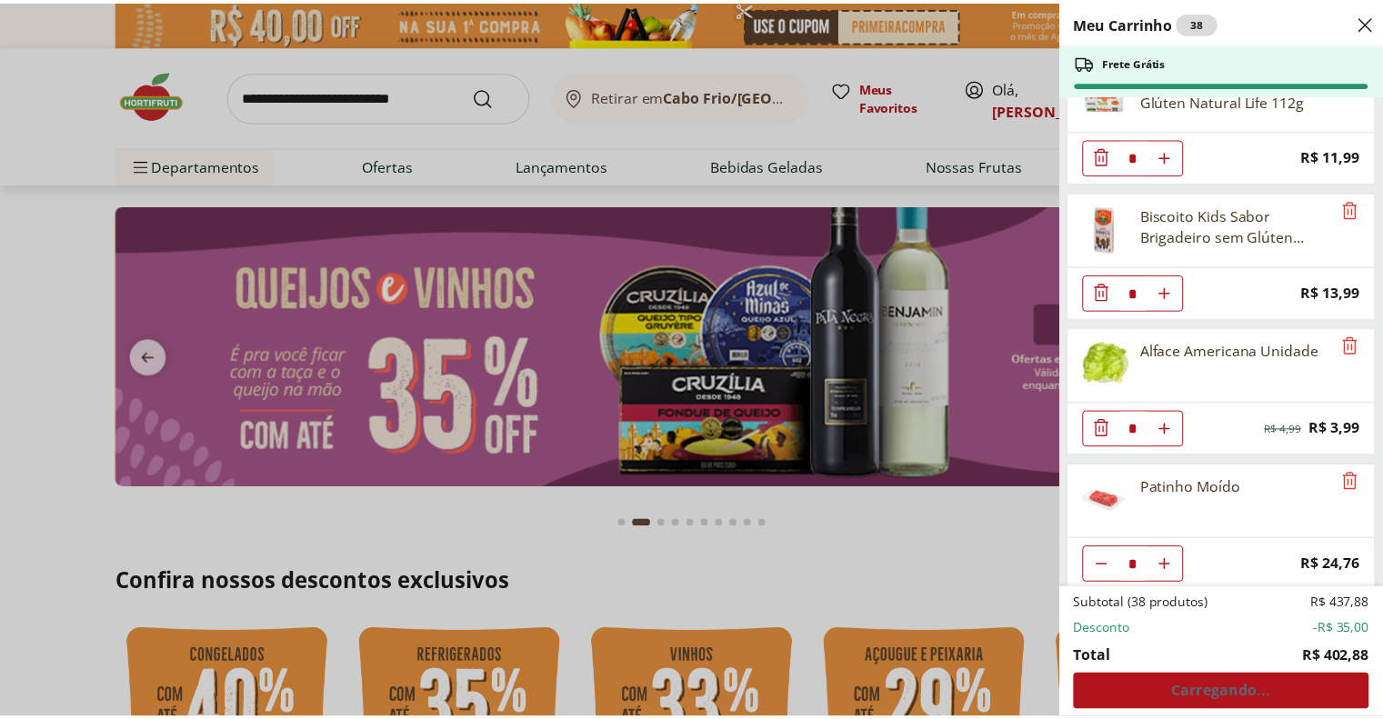
scroll to position [2626, 0]
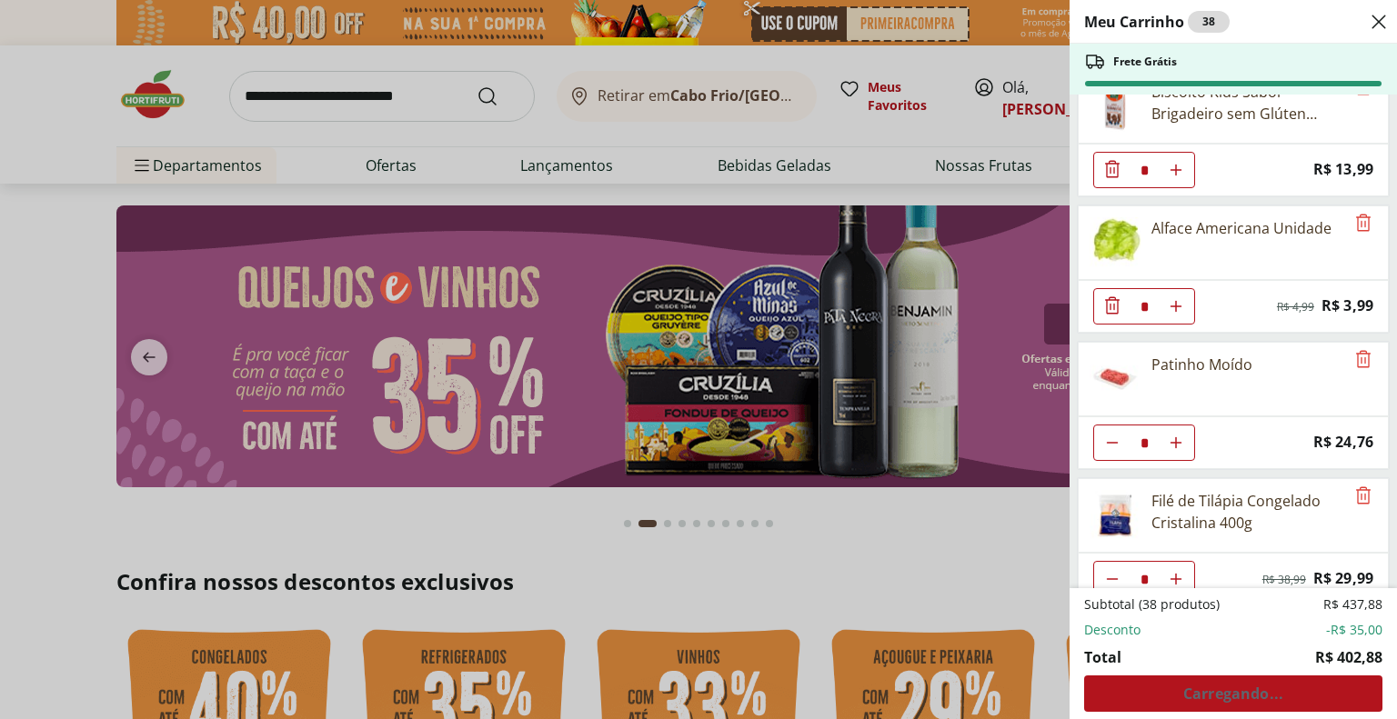
click at [1224, 690] on div "Subtotal (38 produtos) R$ 437,88 Desconto -R$ 35,00 Total R$ 402,88 Carregando.…" at bounding box center [1233, 654] width 298 height 116
click at [958, 556] on div "Meu Carrinho 38 Frete Grátis Banana Nanica Unidade * Price: R$ 1,24 Morango Ban…" at bounding box center [698, 359] width 1397 height 719
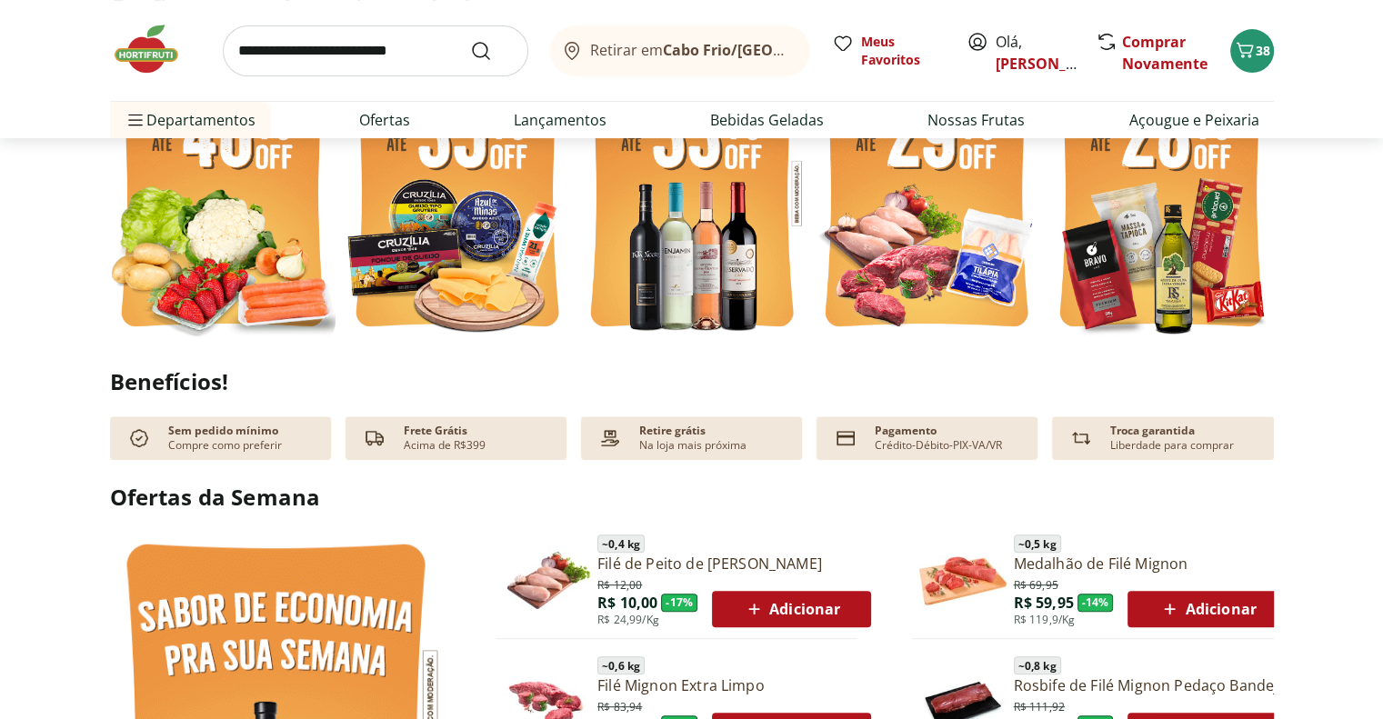
scroll to position [543, 0]
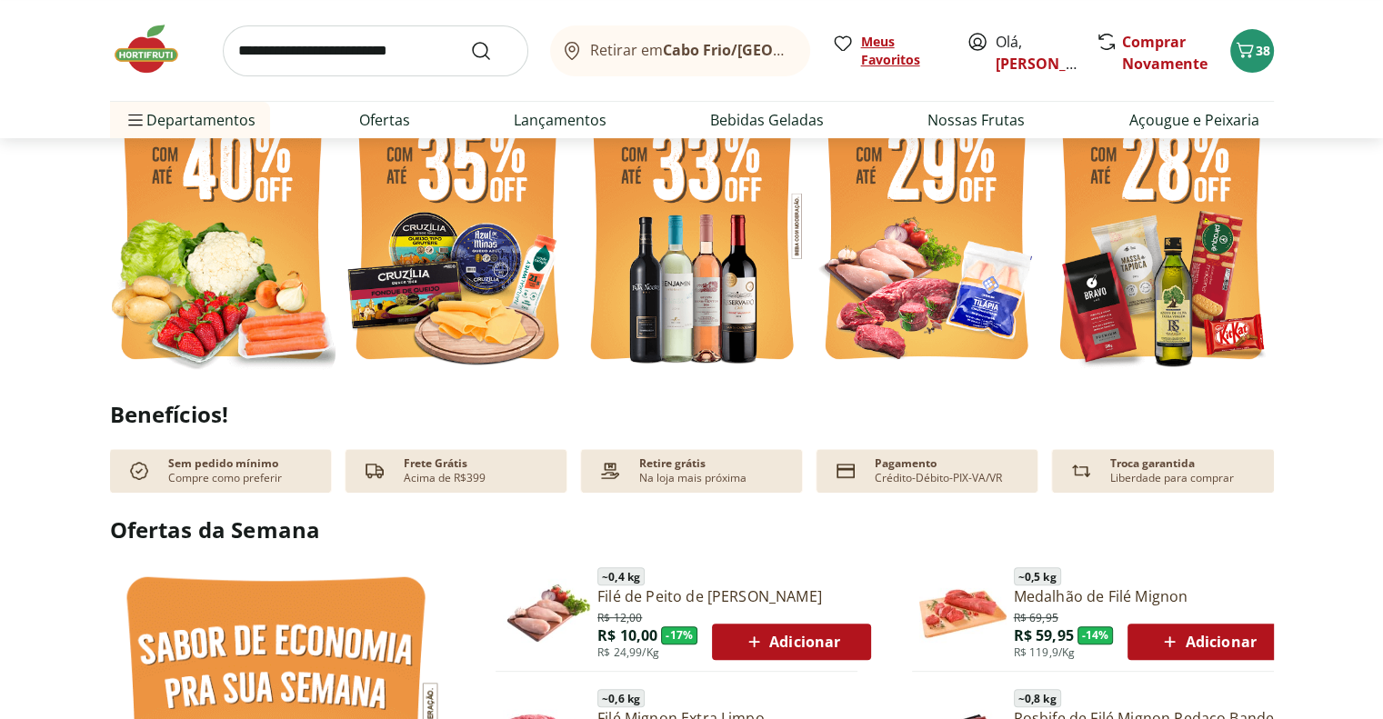
click at [904, 56] on span "Meus Favoritos" at bounding box center [903, 51] width 84 height 36
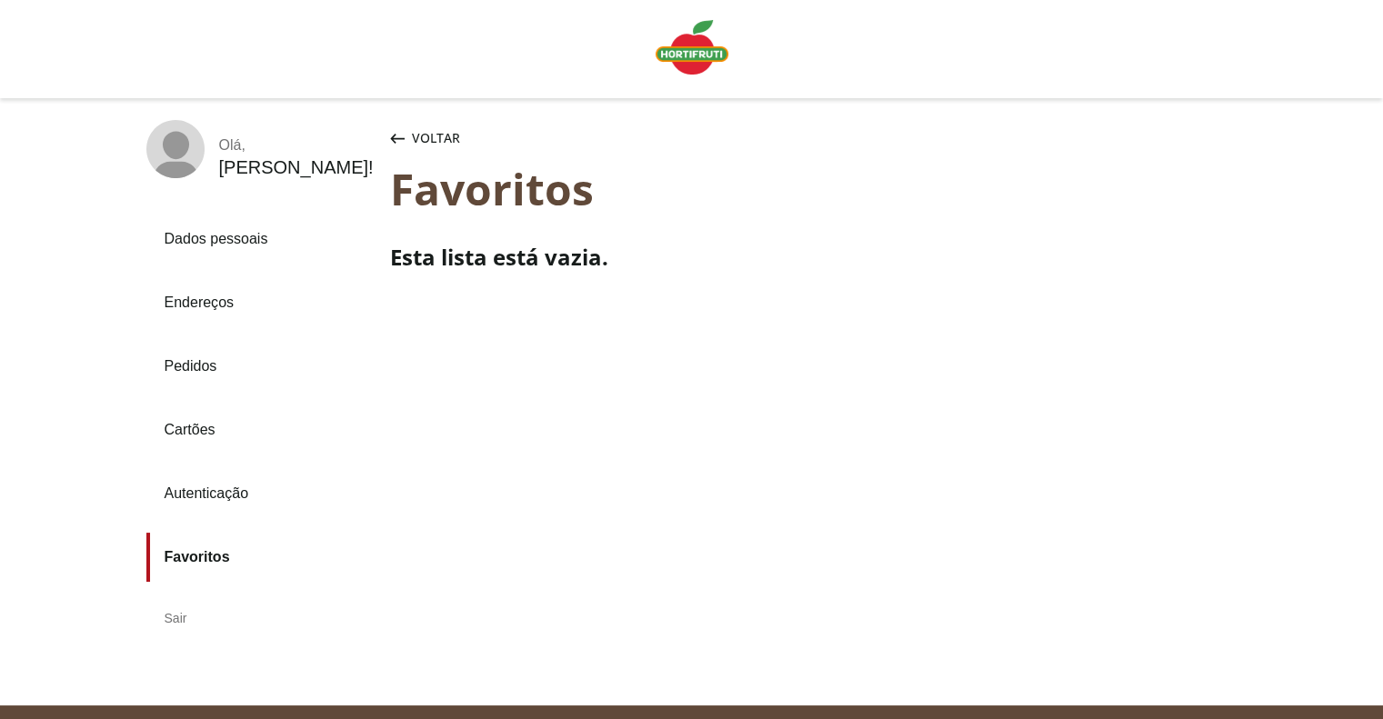
click at [226, 239] on link "Dados pessoais" at bounding box center [260, 239] width 229 height 49
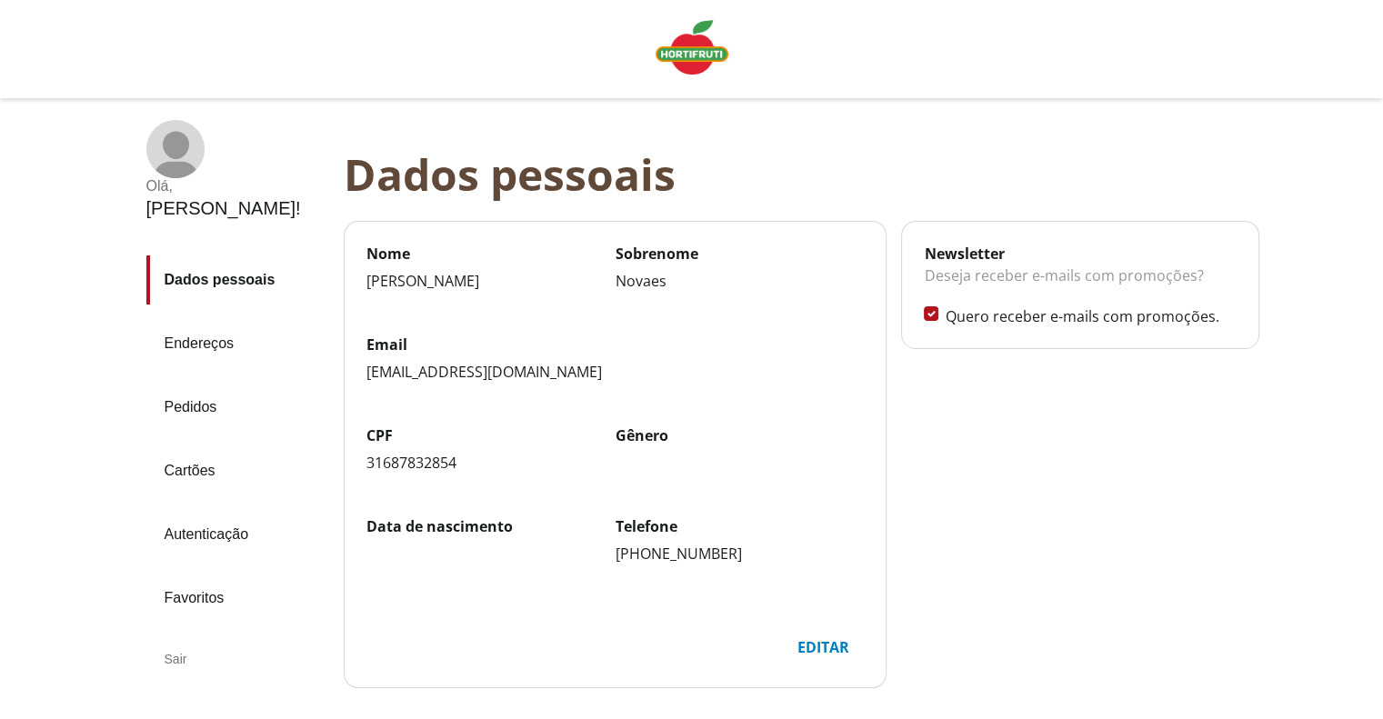
click at [206, 538] on link "Autenticação" at bounding box center [237, 534] width 183 height 49
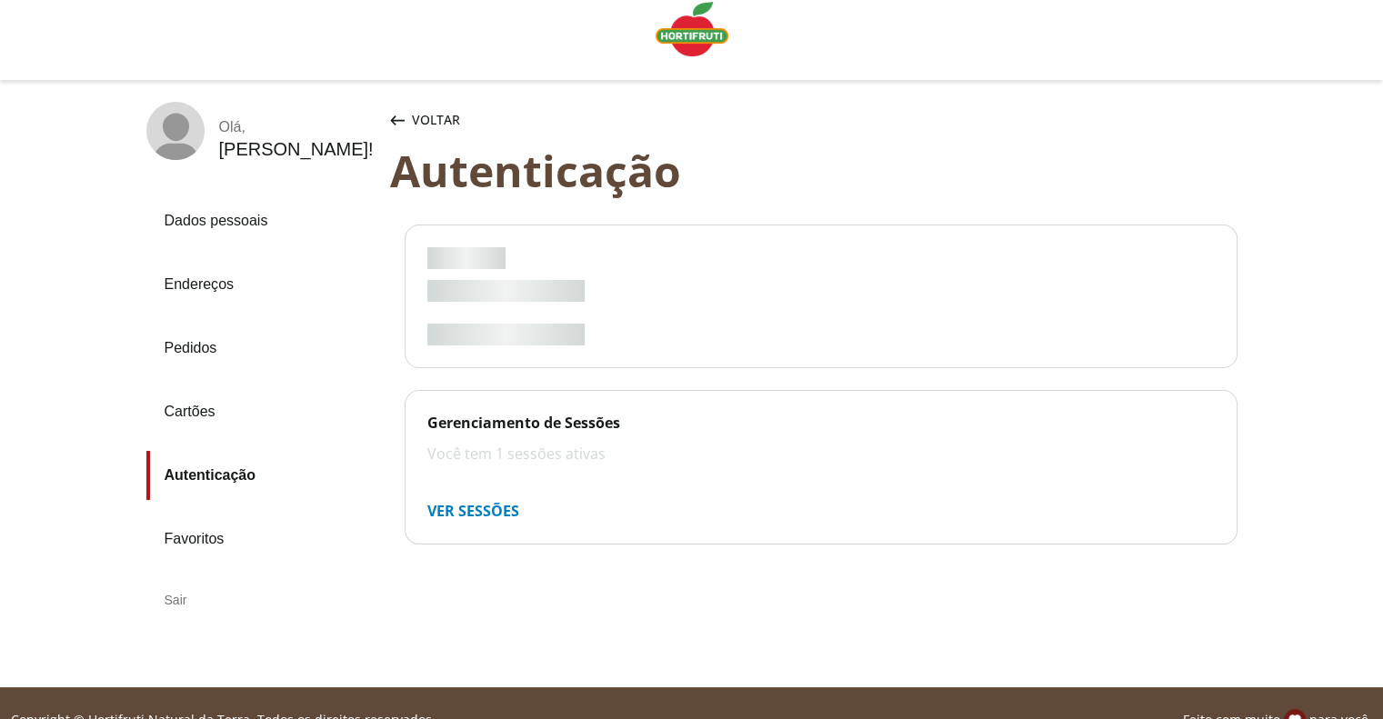
scroll to position [51, 0]
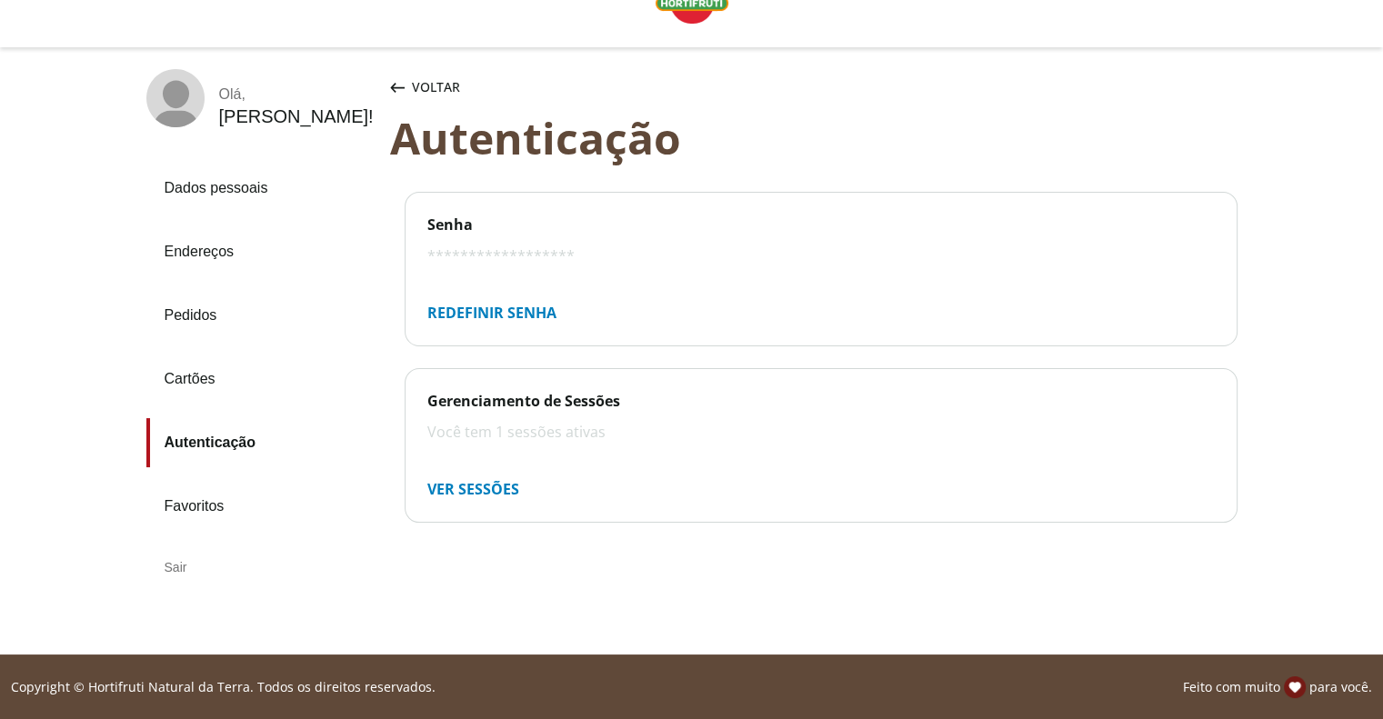
click at [186, 111] on icon at bounding box center [175, 121] width 45 height 21
click at [221, 108] on div "[PERSON_NAME] !" at bounding box center [296, 116] width 155 height 21
click at [444, 85] on span "Dados pessoais" at bounding box center [439, 87] width 55 height 18
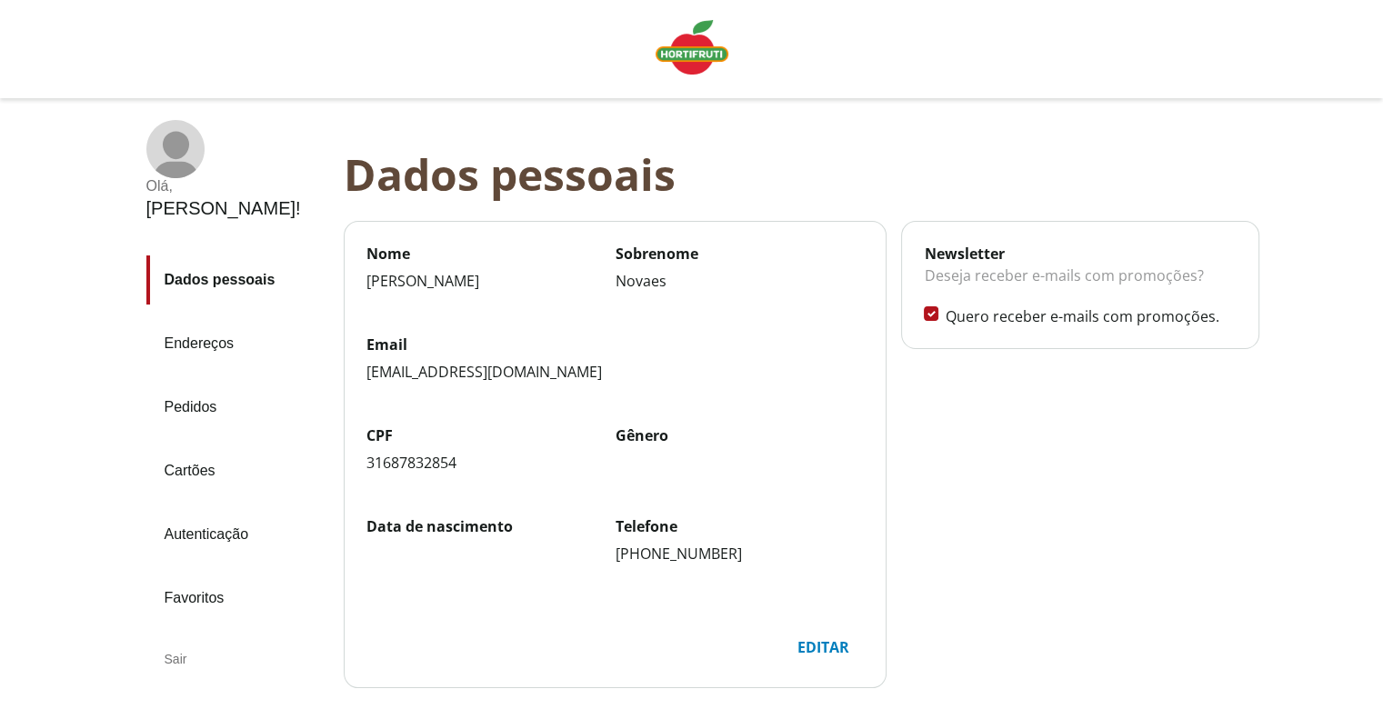
click at [689, 54] on img "Linha de sessão" at bounding box center [692, 47] width 73 height 55
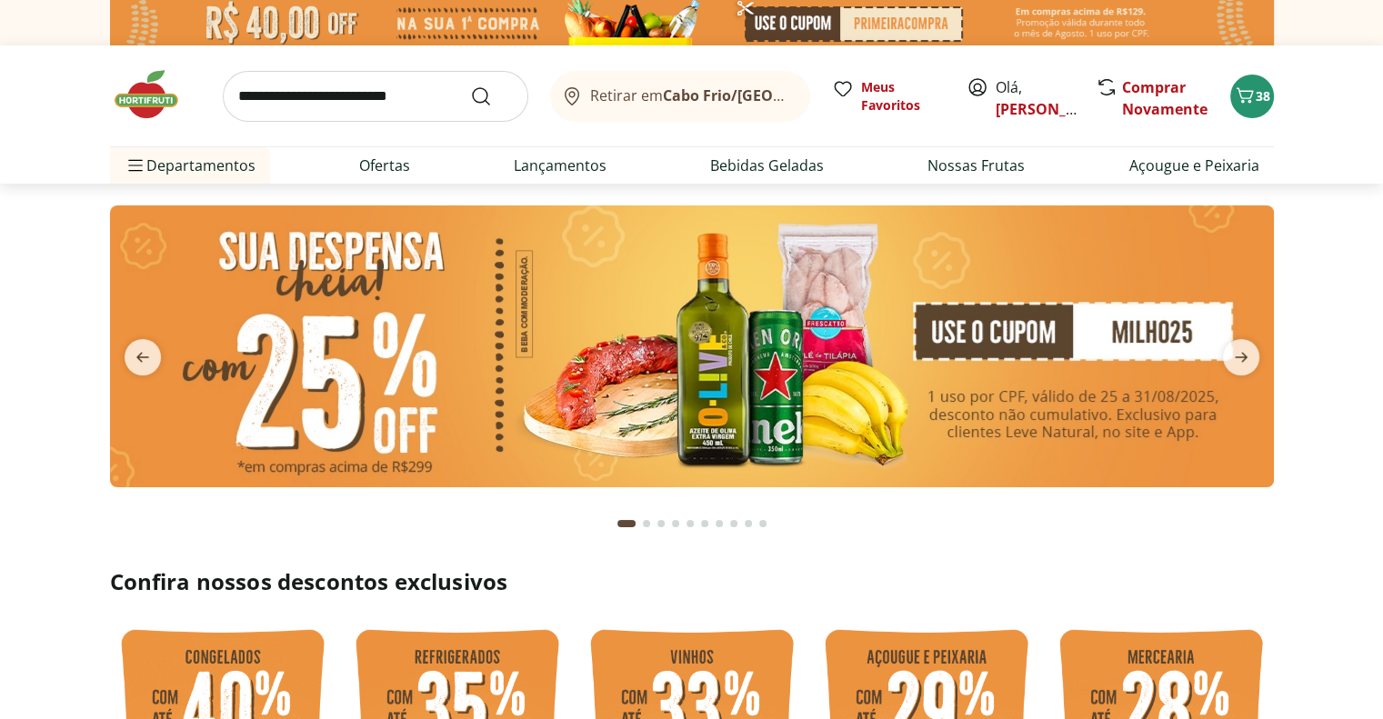
click at [833, 23] on img at bounding box center [692, 22] width 1164 height 45
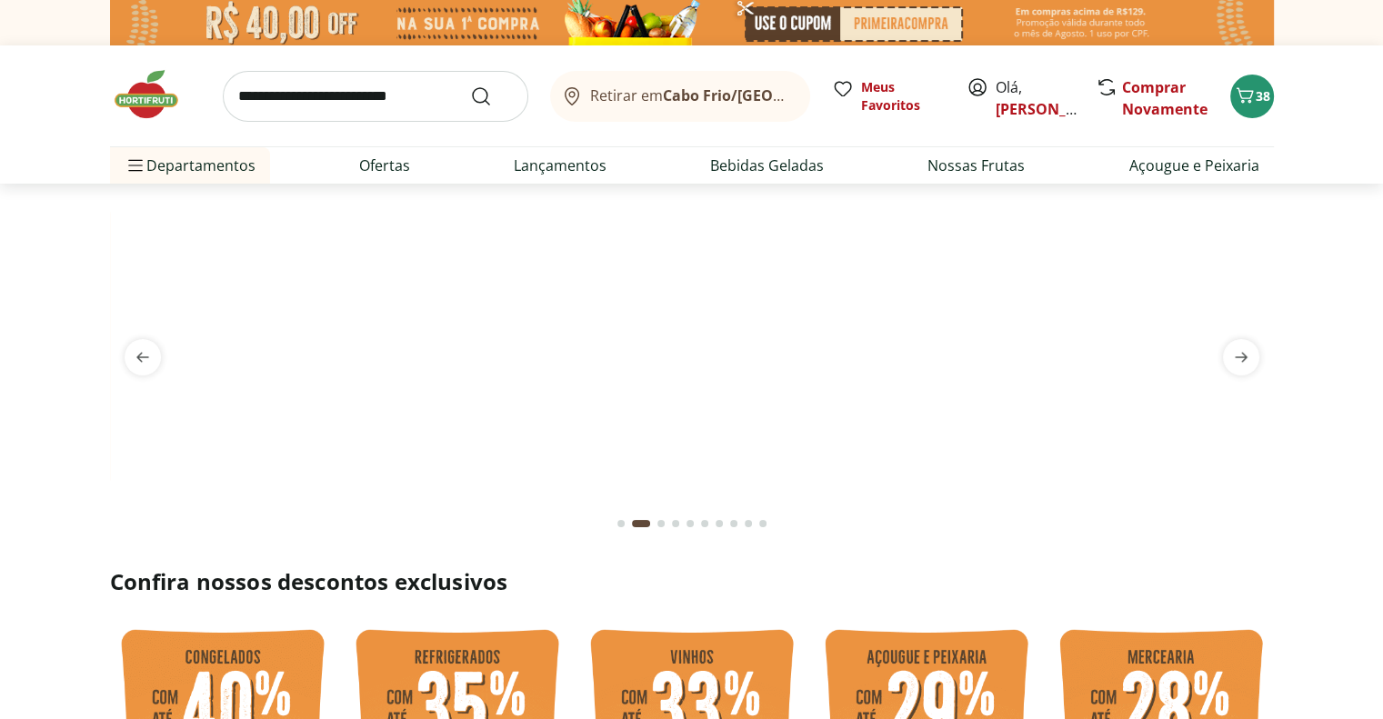
click at [832, 25] on img at bounding box center [692, 22] width 1164 height 45
click at [1258, 94] on span "38" at bounding box center [1263, 95] width 15 height 17
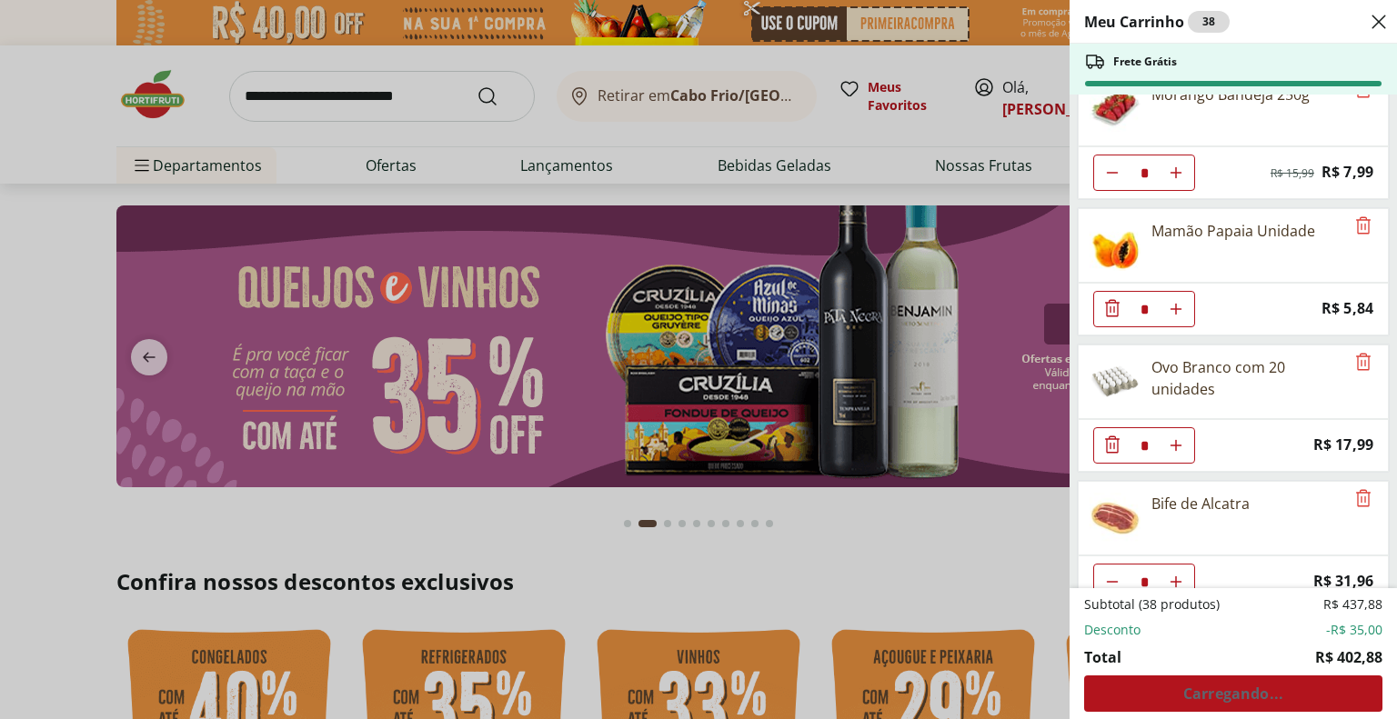
scroll to position [546, 0]
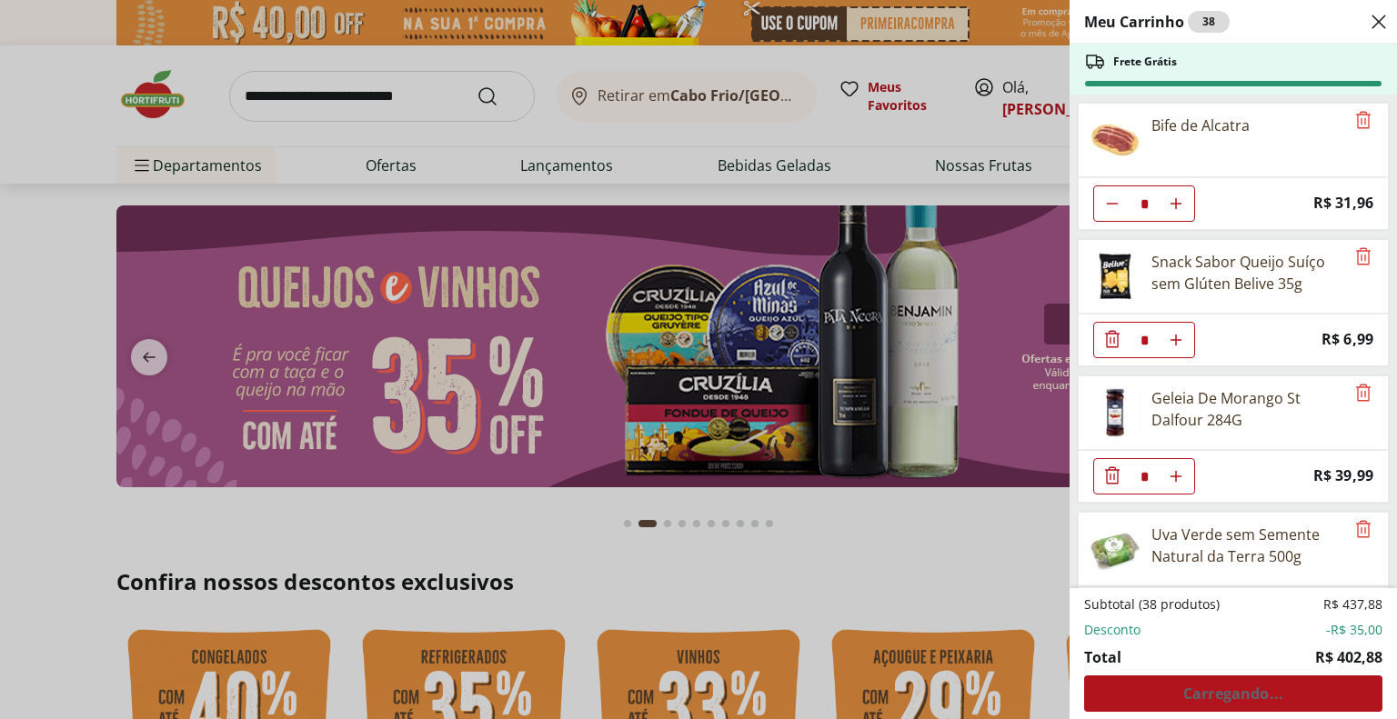
click at [1271, 701] on div "Subtotal (38 produtos) R$ 437,88 Desconto -R$ 35,00 Total R$ 402,88 Carregando.…" at bounding box center [1233, 654] width 298 height 116
click at [1272, 701] on div "Subtotal (38 produtos) R$ 437,88 Desconto -R$ 35,00 Total R$ 402,88 Carregando.…" at bounding box center [1233, 654] width 298 height 116
click at [1273, 701] on div "Subtotal (38 produtos) R$ 437,88 Desconto -R$ 35,00 Total R$ 402,88 Carregando.…" at bounding box center [1233, 654] width 298 height 116
click at [1278, 699] on div "Subtotal (38 produtos) R$ 437,88 Desconto -R$ 35,00 Total R$ 402,88 Carregando.…" at bounding box center [1233, 654] width 298 height 116
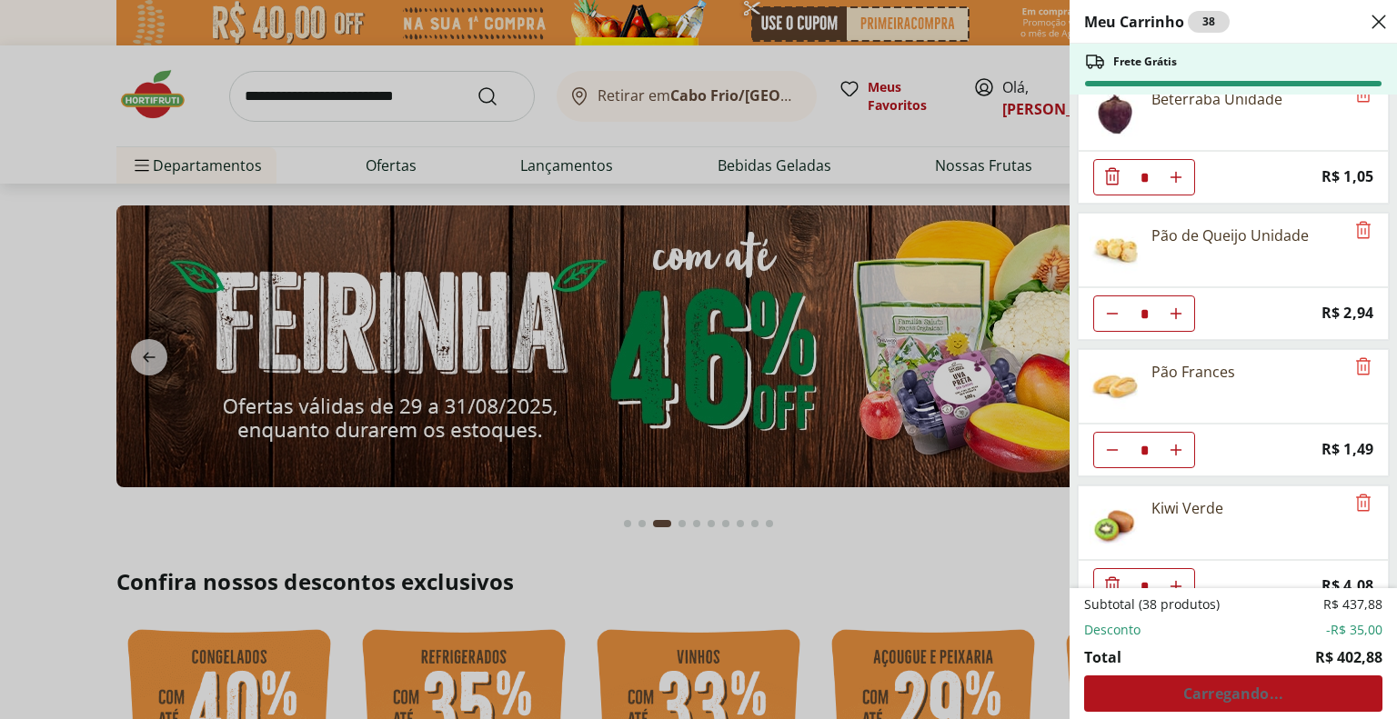
scroll to position [1364, 0]
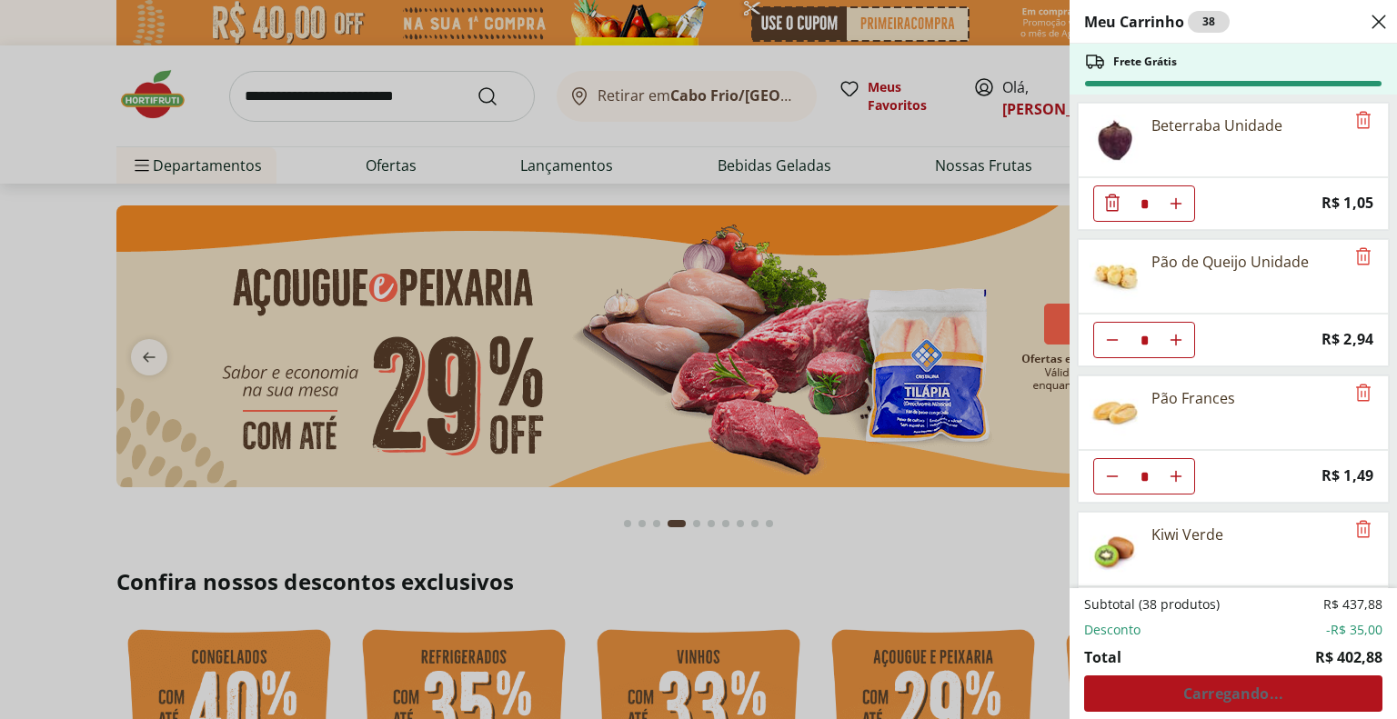
click at [1174, 333] on icon "Aumentar Quantidade" at bounding box center [1176, 340] width 15 height 15
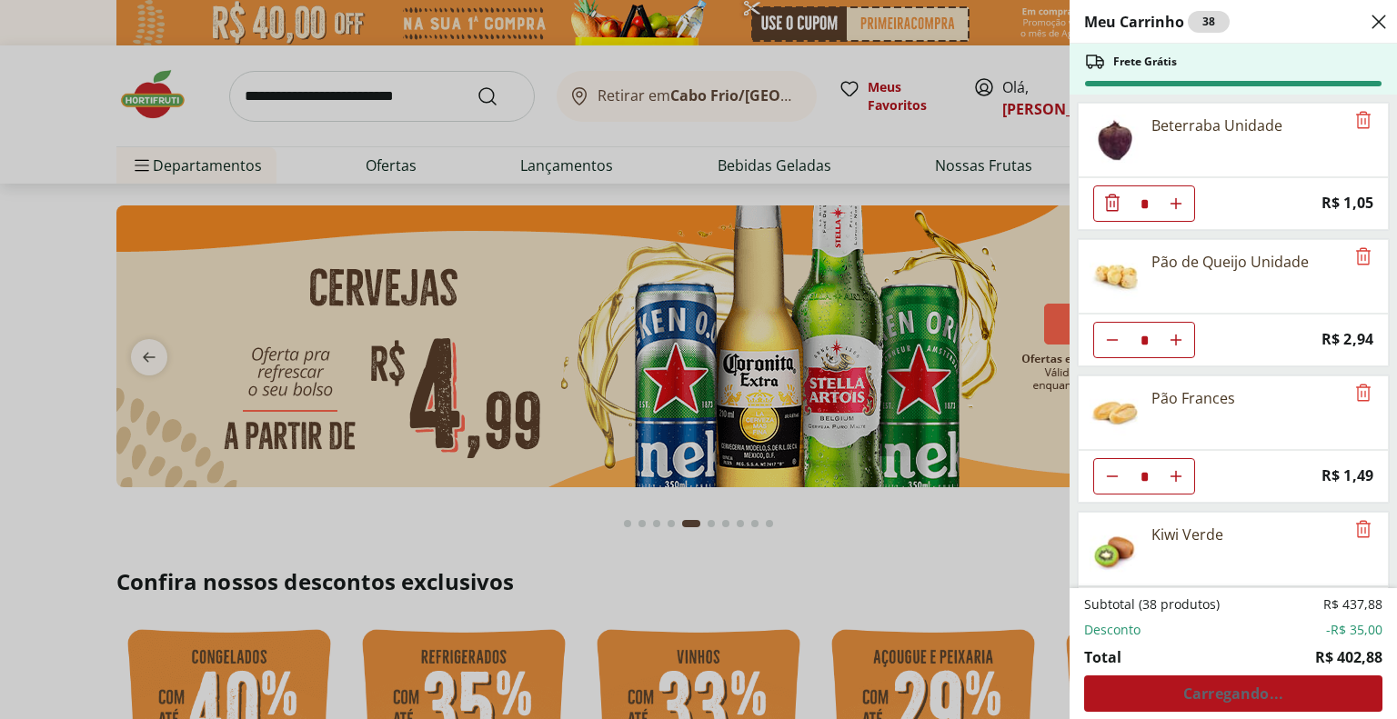
click at [1175, 333] on use "Aumentar Quantidade" at bounding box center [1176, 340] width 15 height 15
type input "*"
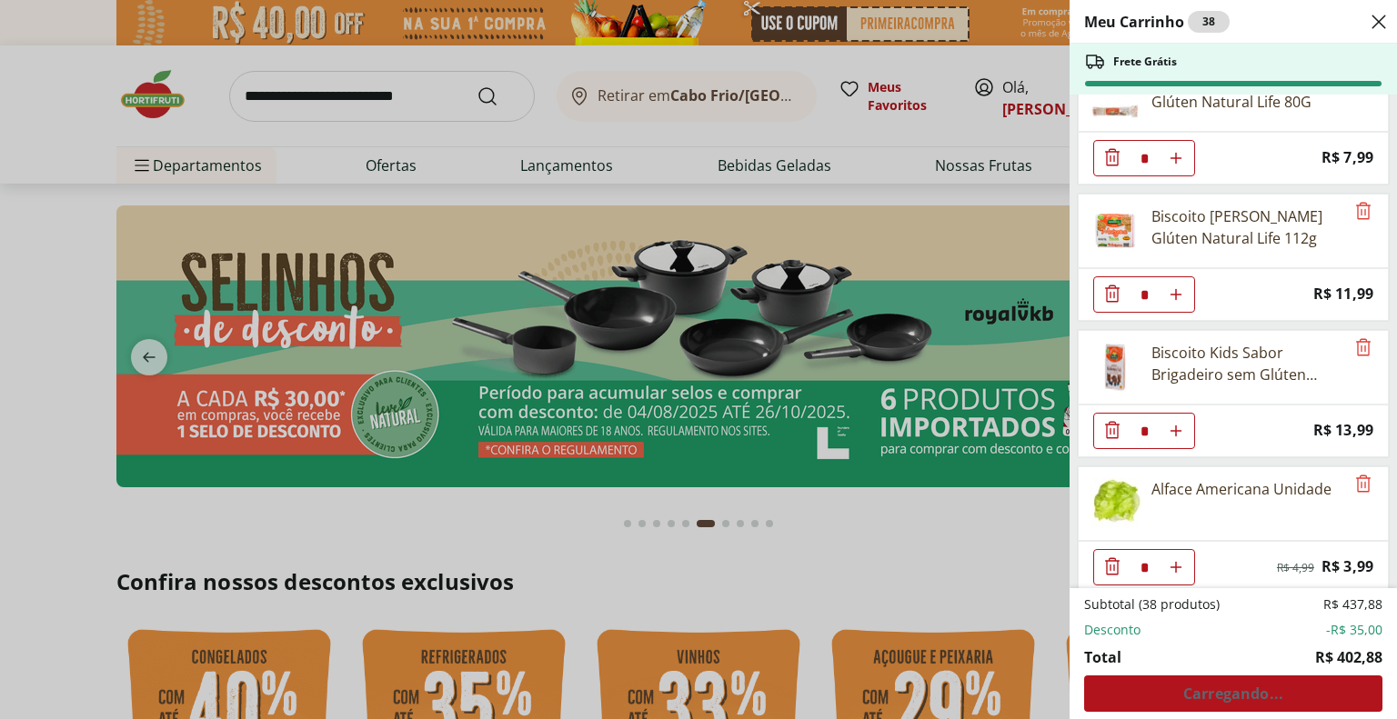
scroll to position [2626, 0]
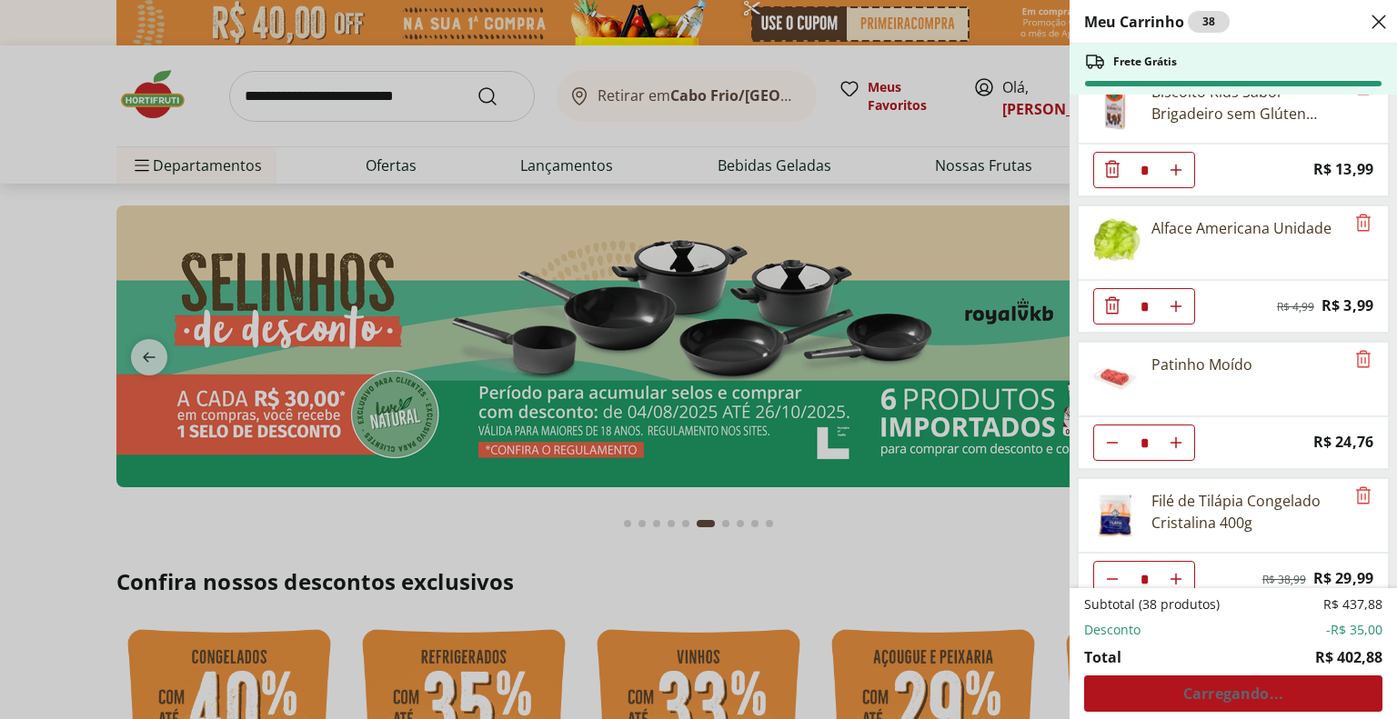
click at [1244, 699] on div "Subtotal (38 produtos) R$ 437,88 Desconto -R$ 35,00 Total R$ 402,88 Carregando.…" at bounding box center [1233, 654] width 298 height 116
click at [1238, 668] on li "Total R$ 402,88" at bounding box center [1233, 658] width 298 height 22
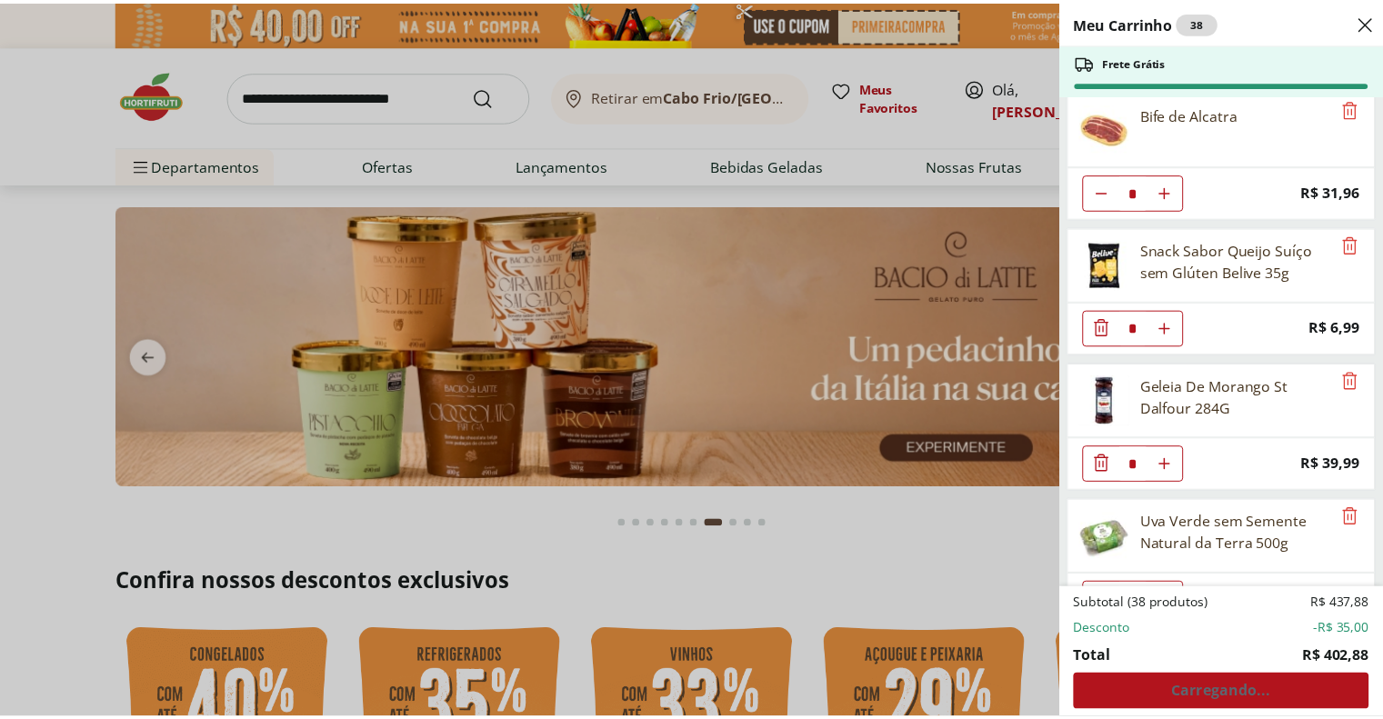
scroll to position [0, 0]
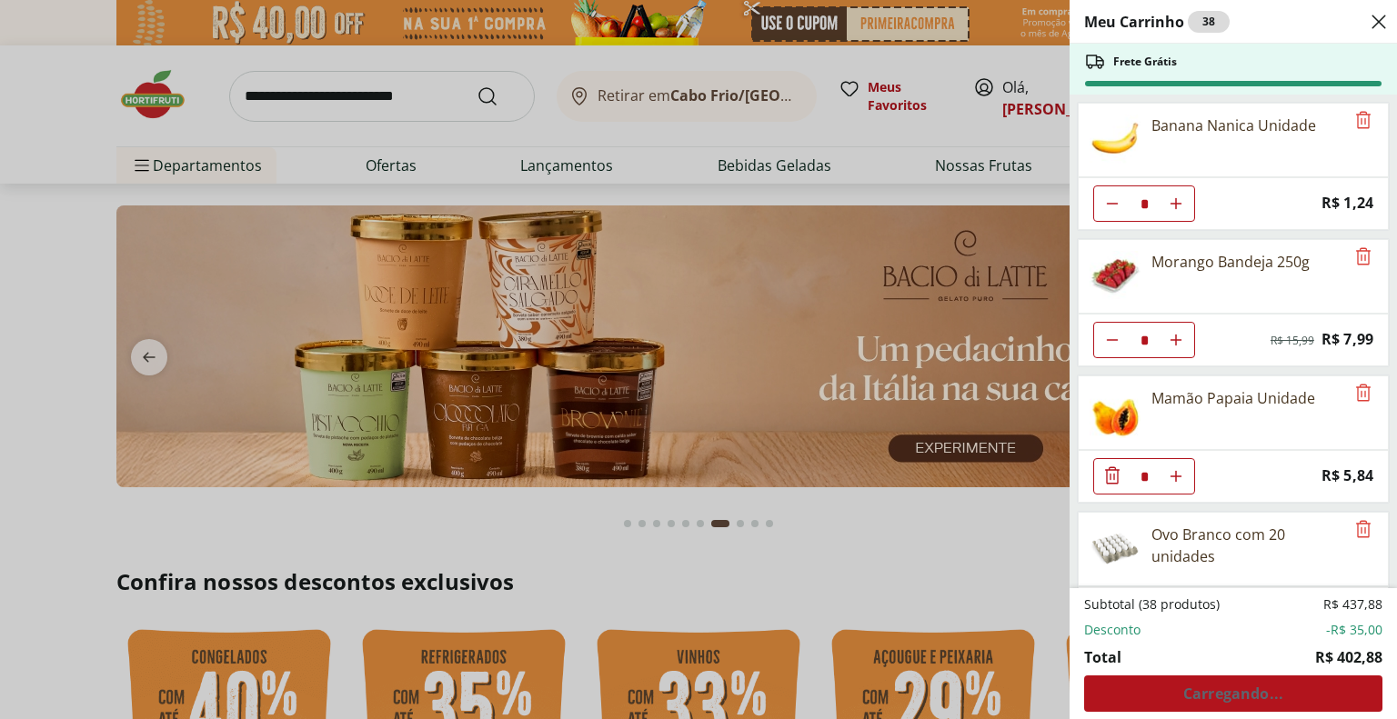
click at [403, 97] on div "Meu Carrinho 38 Frete Grátis Banana Nanica Unidade * Price: R$ 1,24 Morango Ban…" at bounding box center [698, 359] width 1397 height 719
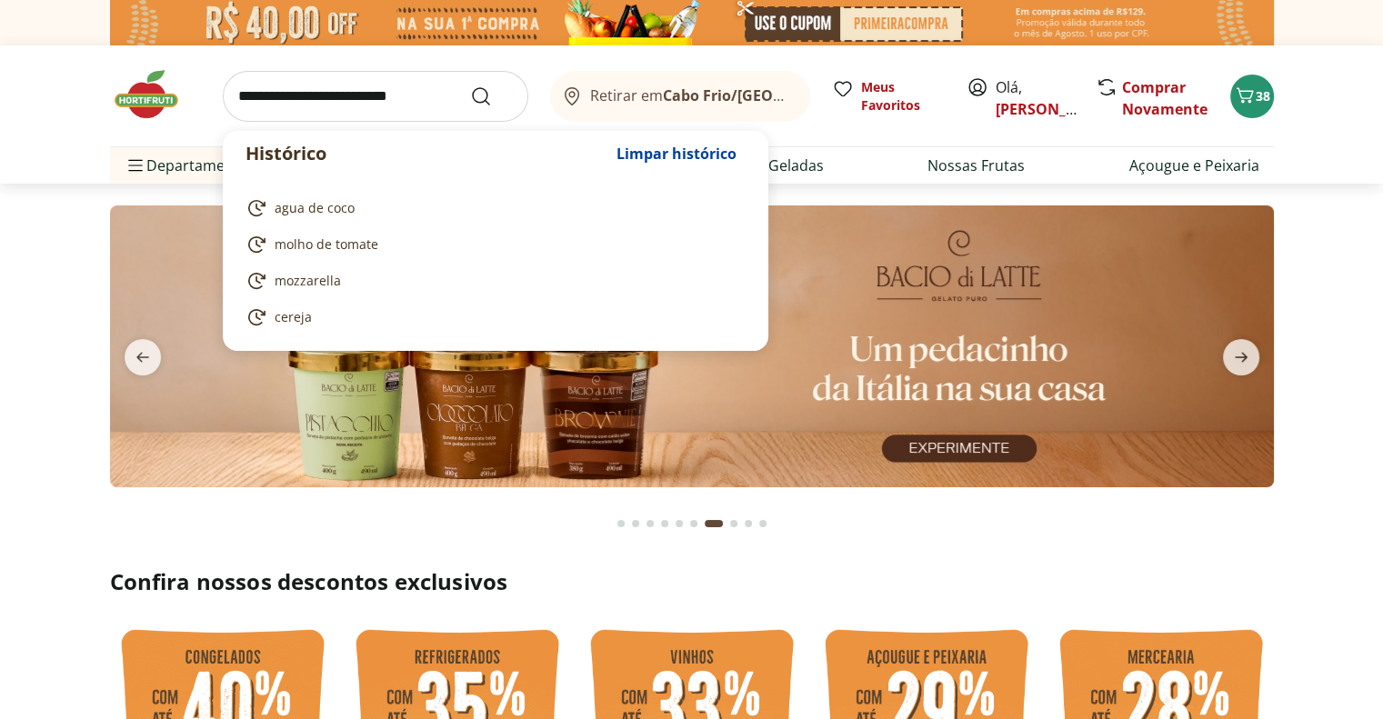
click at [403, 89] on input "search" at bounding box center [376, 96] width 306 height 51
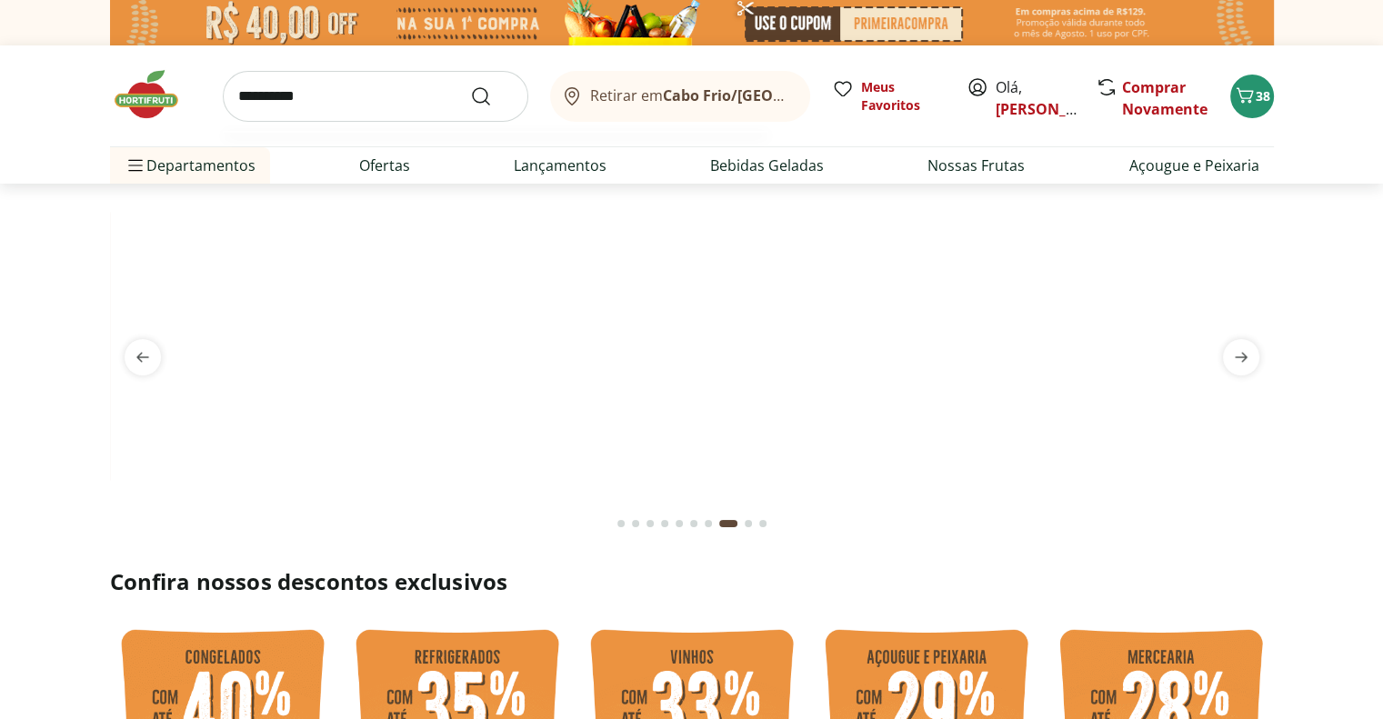
type input "**********"
click at [470, 86] on button "Submit Search" at bounding box center [492, 97] width 44 height 22
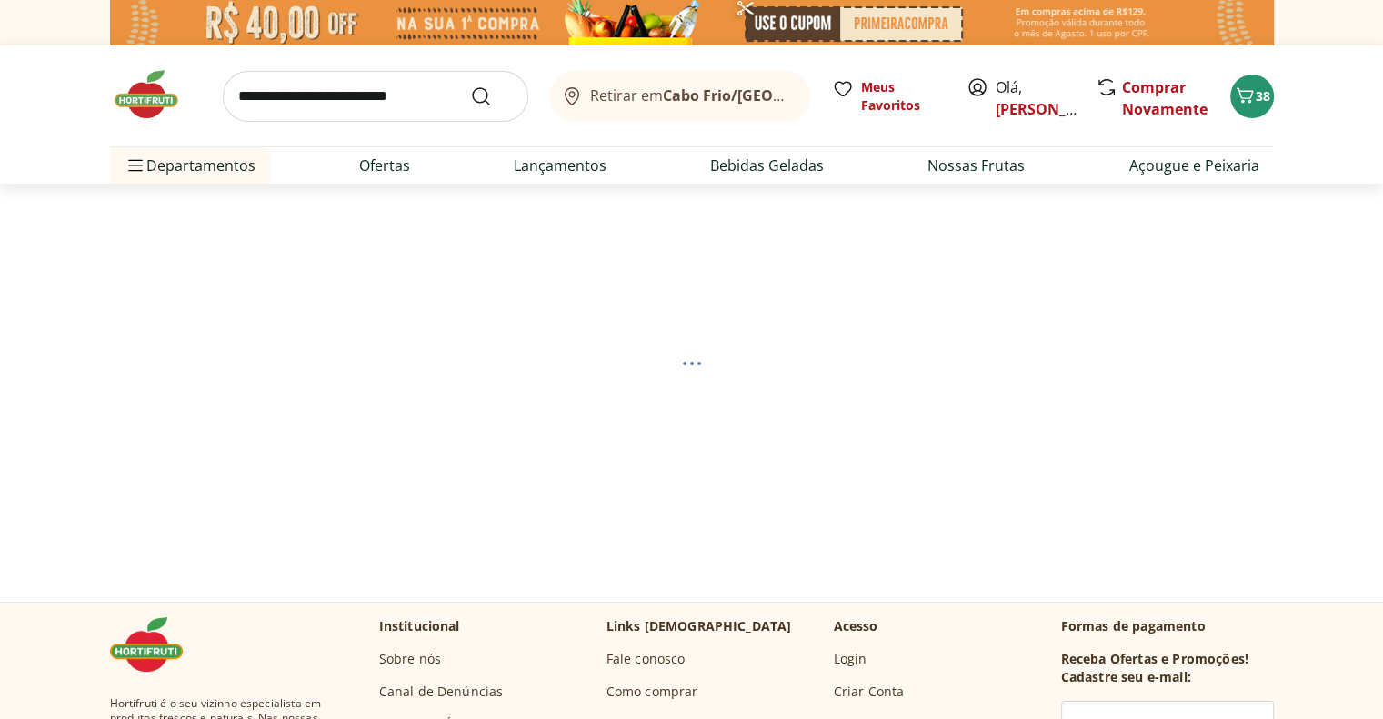
select select "**********"
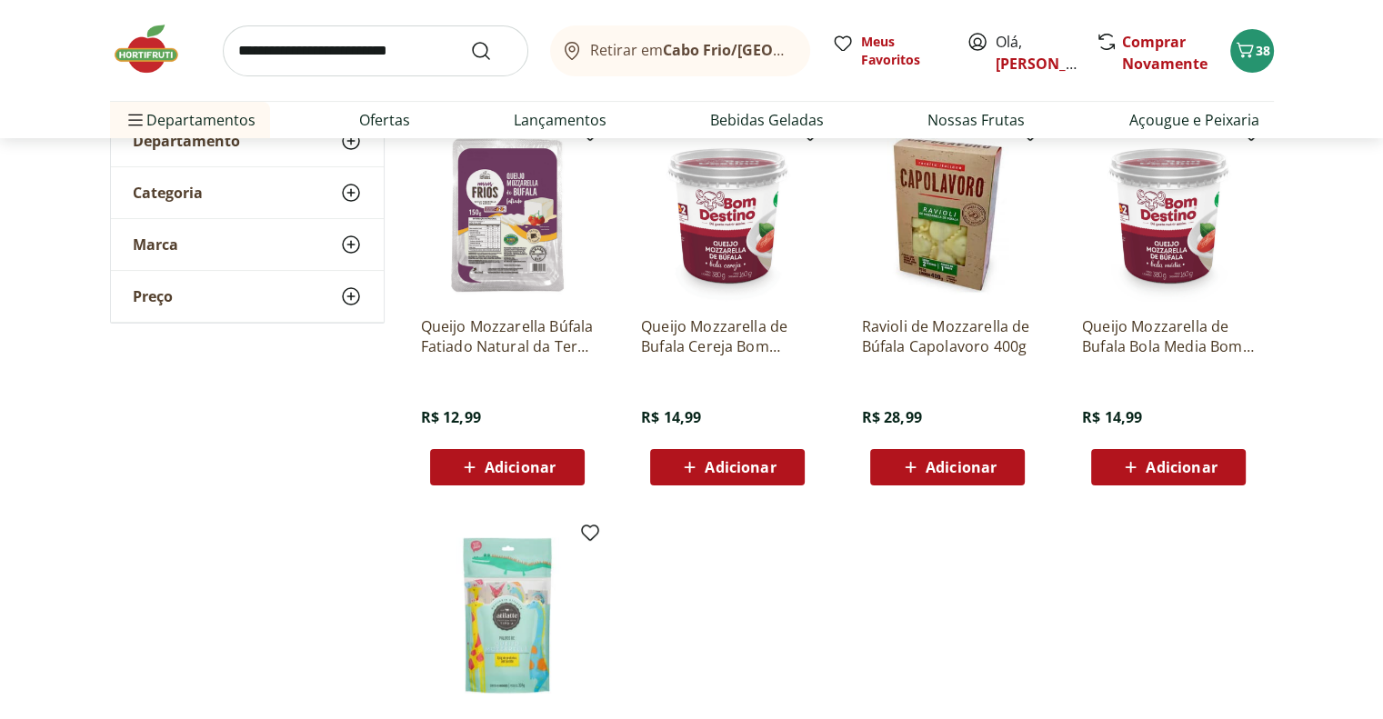
scroll to position [364, 0]
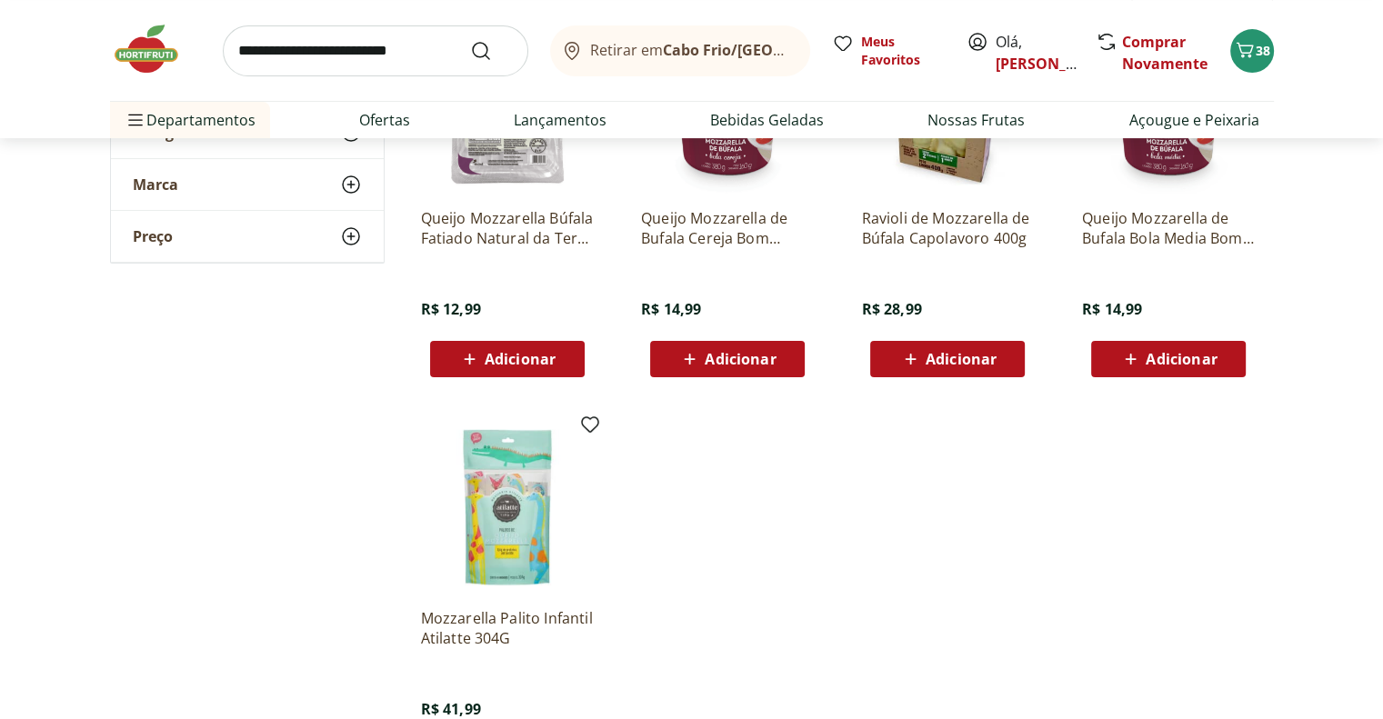
click at [509, 359] on span "Adicionar" at bounding box center [520, 359] width 71 height 15
click at [1153, 56] on link "Comprar Novamente" at bounding box center [1165, 53] width 86 height 42
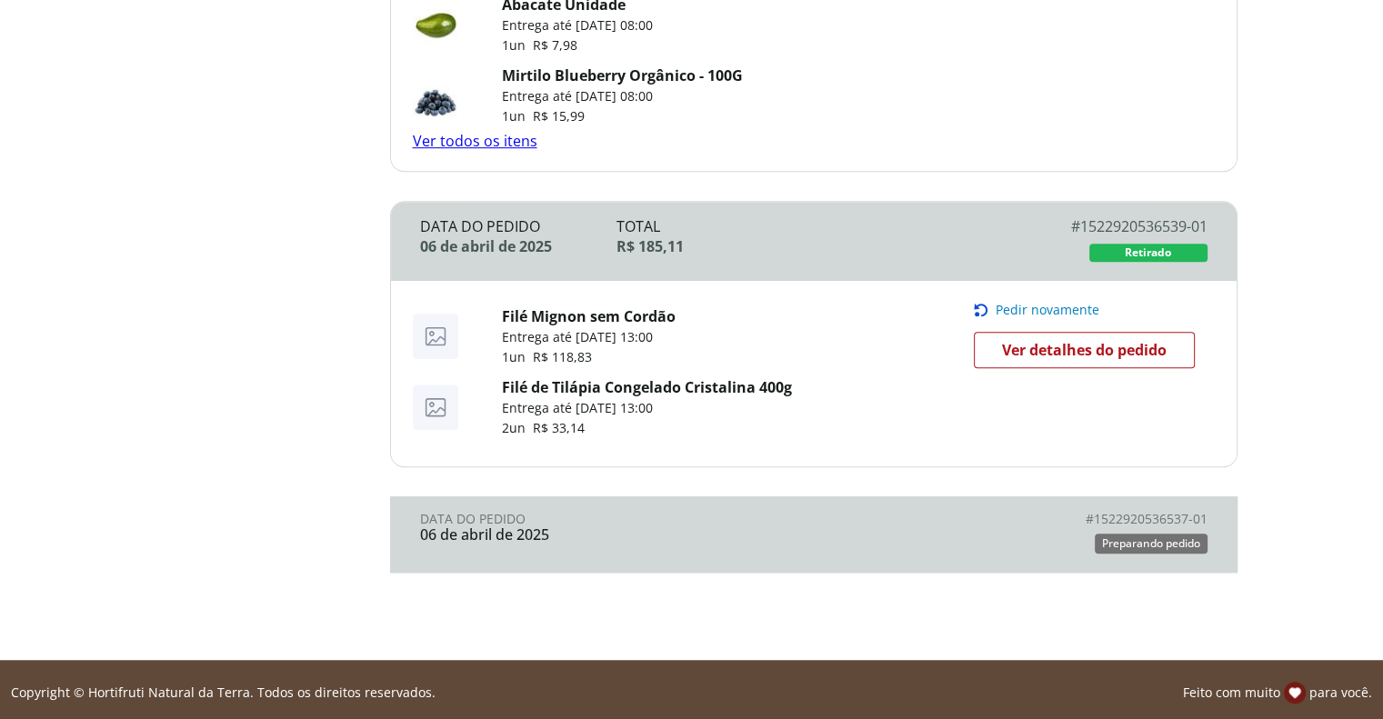
scroll to position [1125, 0]
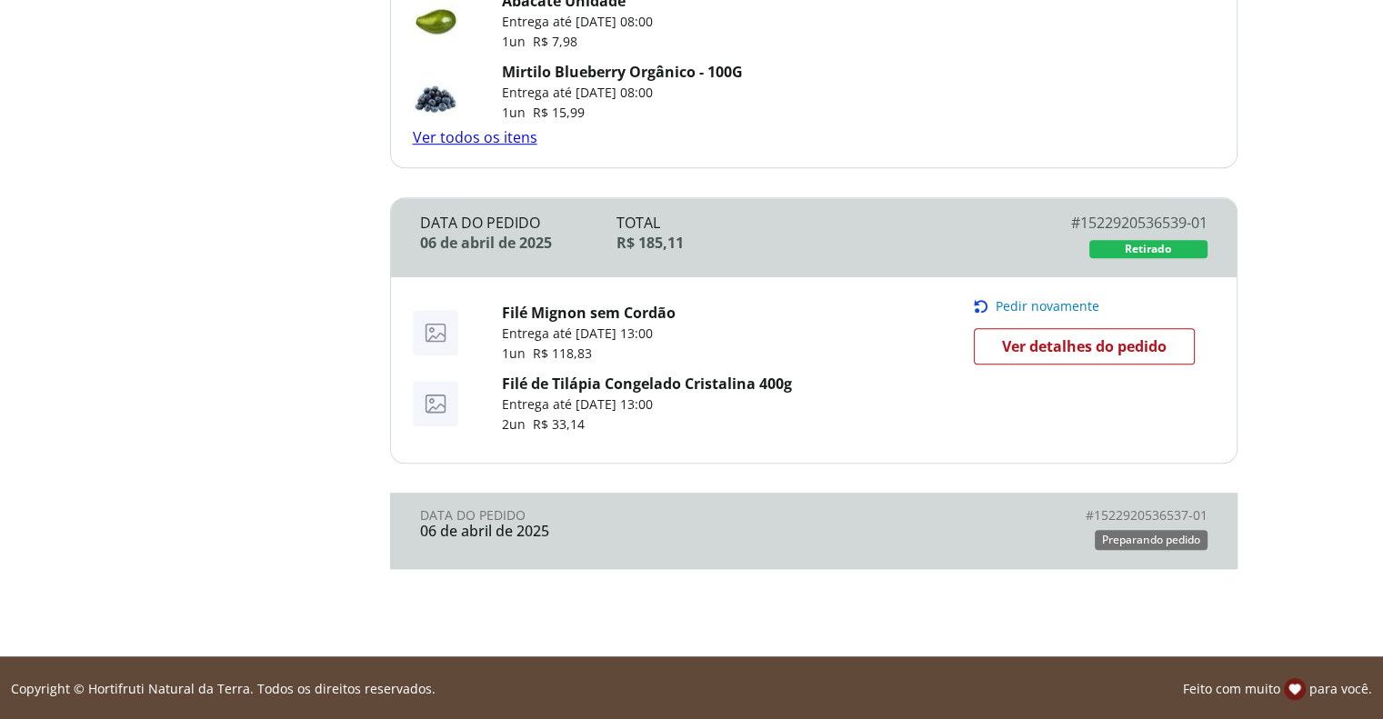
click at [1075, 343] on span "Ver detalhes do pedido" at bounding box center [1084, 346] width 165 height 27
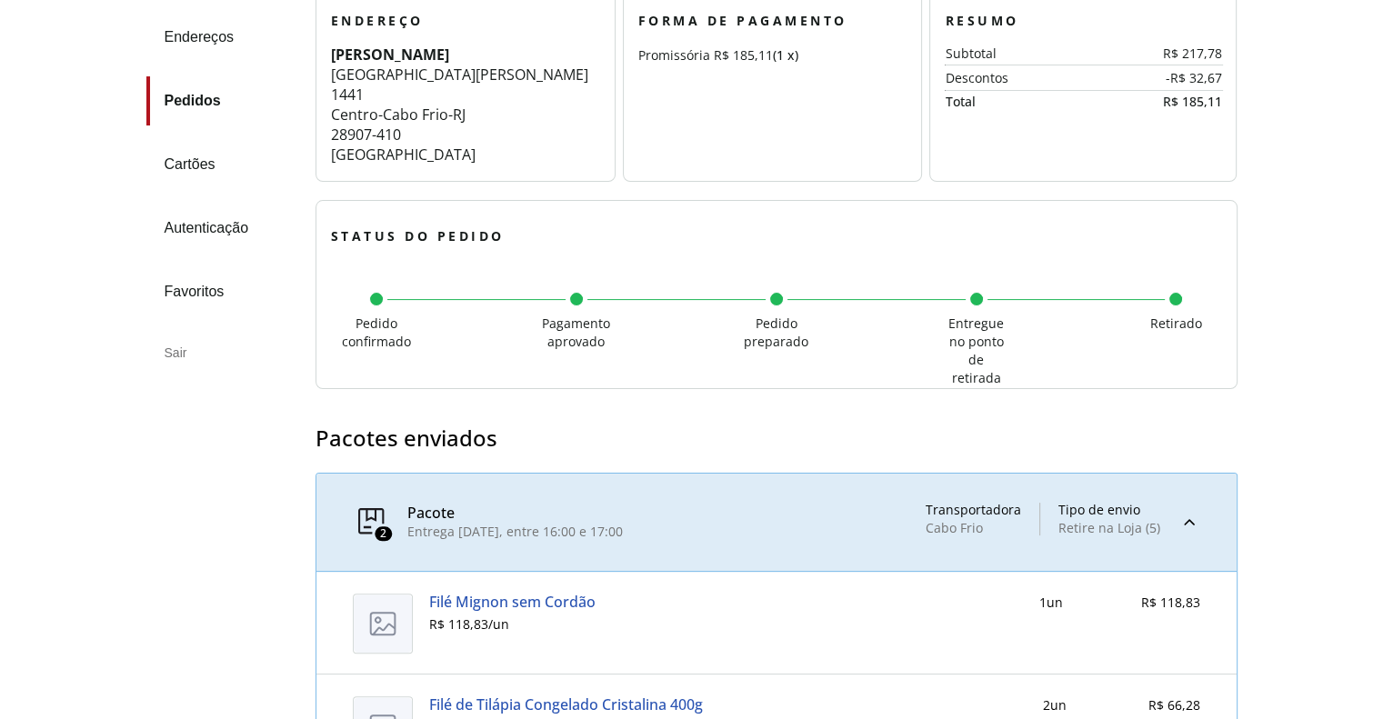
scroll to position [607, 0]
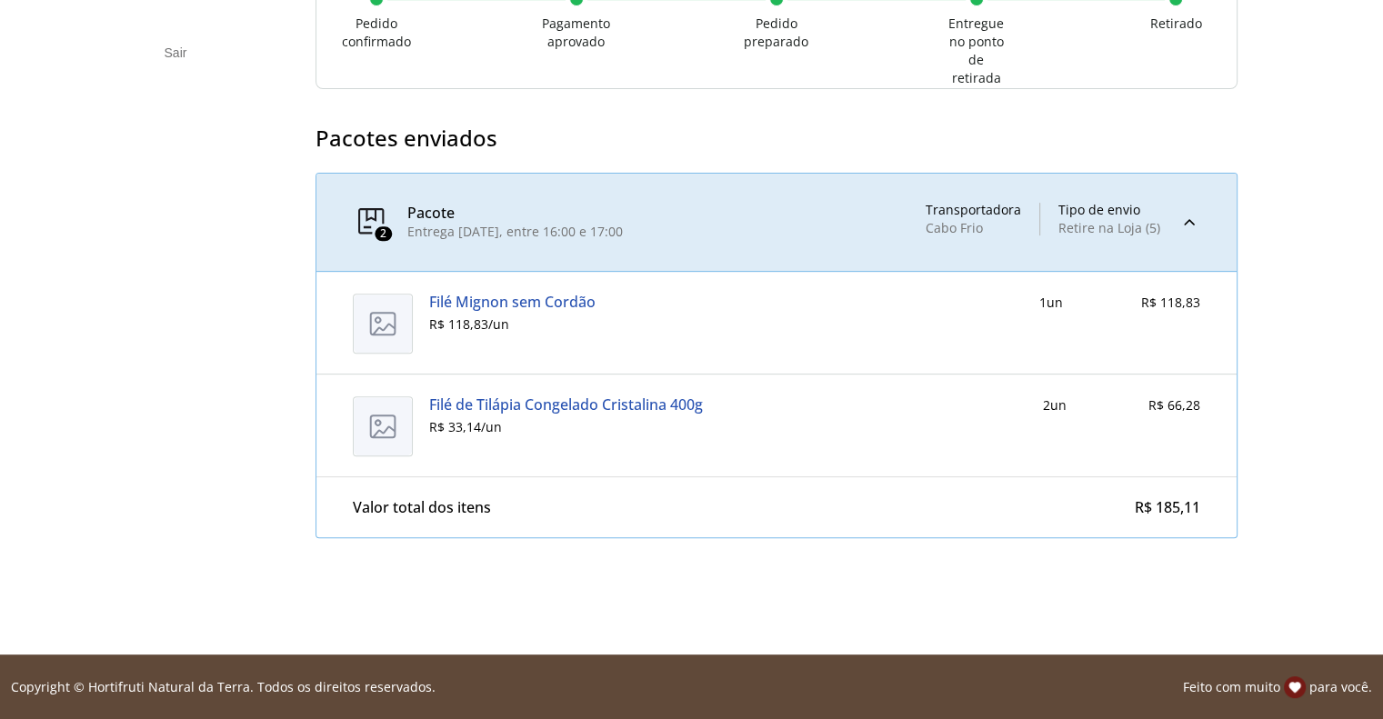
click at [363, 297] on img at bounding box center [383, 324] width 60 height 60
drag, startPoint x: 426, startPoint y: 327, endPoint x: 426, endPoint y: 307, distance: 19.1
click at [429, 298] on div "Filé Mignon sem Cordão R$ 118,83 / un" at bounding box center [512, 323] width 166 height 58
click at [429, 294] on link "Filé Mignon sem Cordão" at bounding box center [512, 302] width 166 height 16
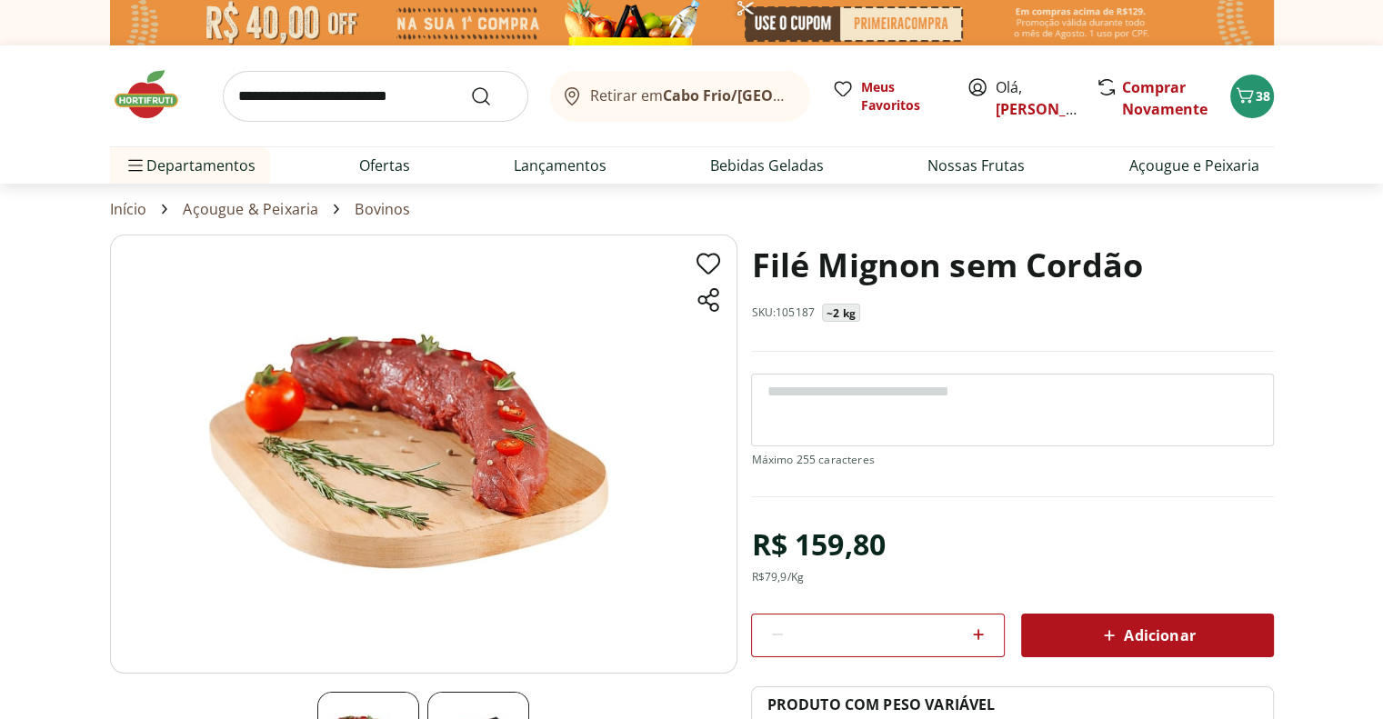
drag, startPoint x: 1157, startPoint y: 619, endPoint x: 1157, endPoint y: 650, distance: 30.9
click at [1157, 652] on button "Adicionar" at bounding box center [1147, 636] width 253 height 44
click at [1246, 109] on button "38" at bounding box center [1253, 97] width 44 height 44
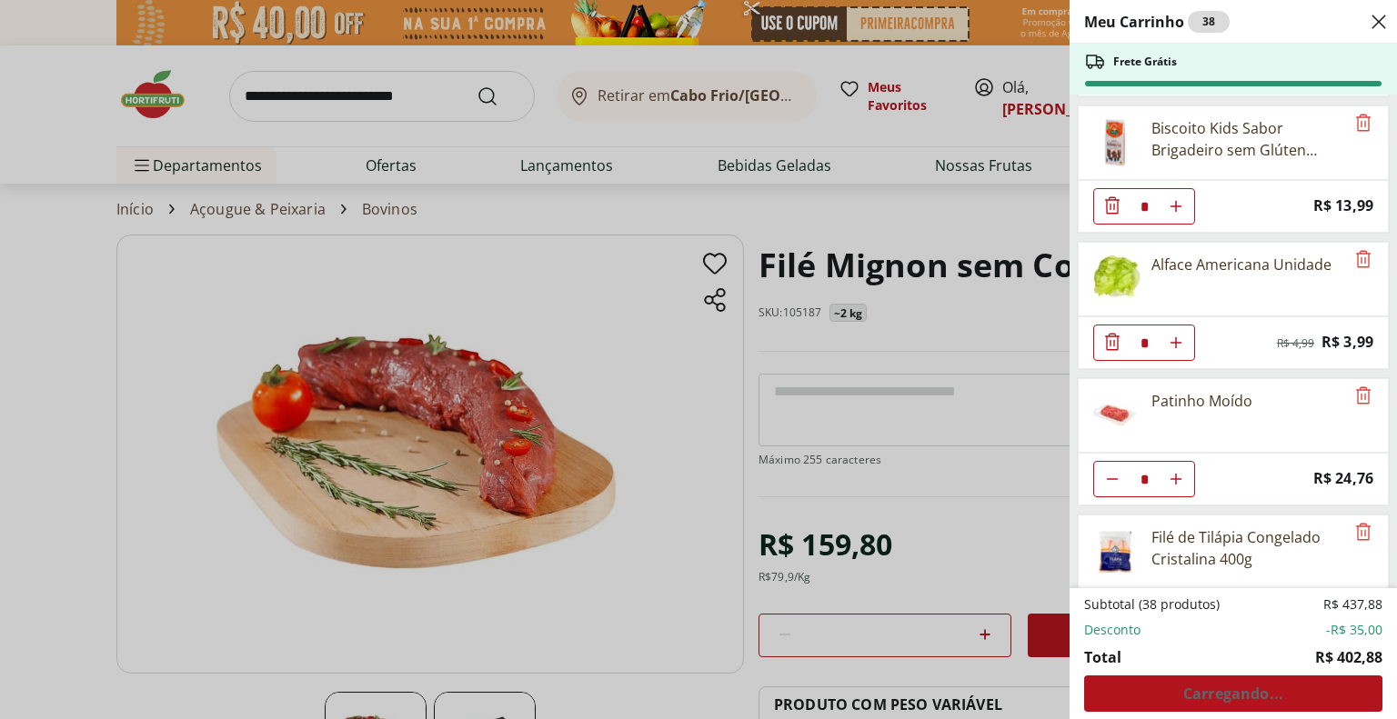
scroll to position [2626, 0]
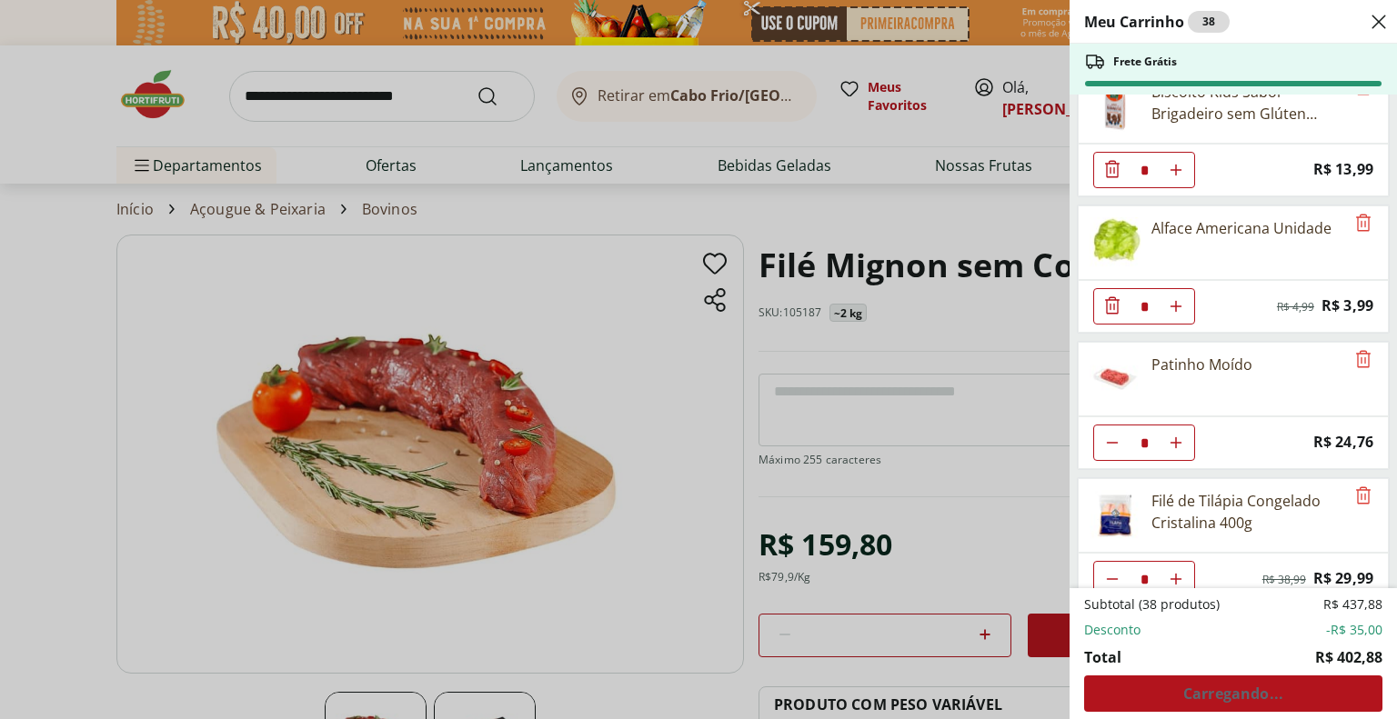
drag, startPoint x: 1246, startPoint y: 691, endPoint x: 1246, endPoint y: 676, distance: 15.5
click at [1246, 690] on div "Subtotal (38 produtos) R$ 437,88 Desconto -R$ 35,00 Total R$ 402,88 Carregando.…" at bounding box center [1233, 654] width 298 height 116
click at [1246, 685] on div "Subtotal (38 produtos) R$ 437,88 Desconto -R$ 35,00 Total R$ 402,88 Carregando.…" at bounding box center [1233, 654] width 298 height 116
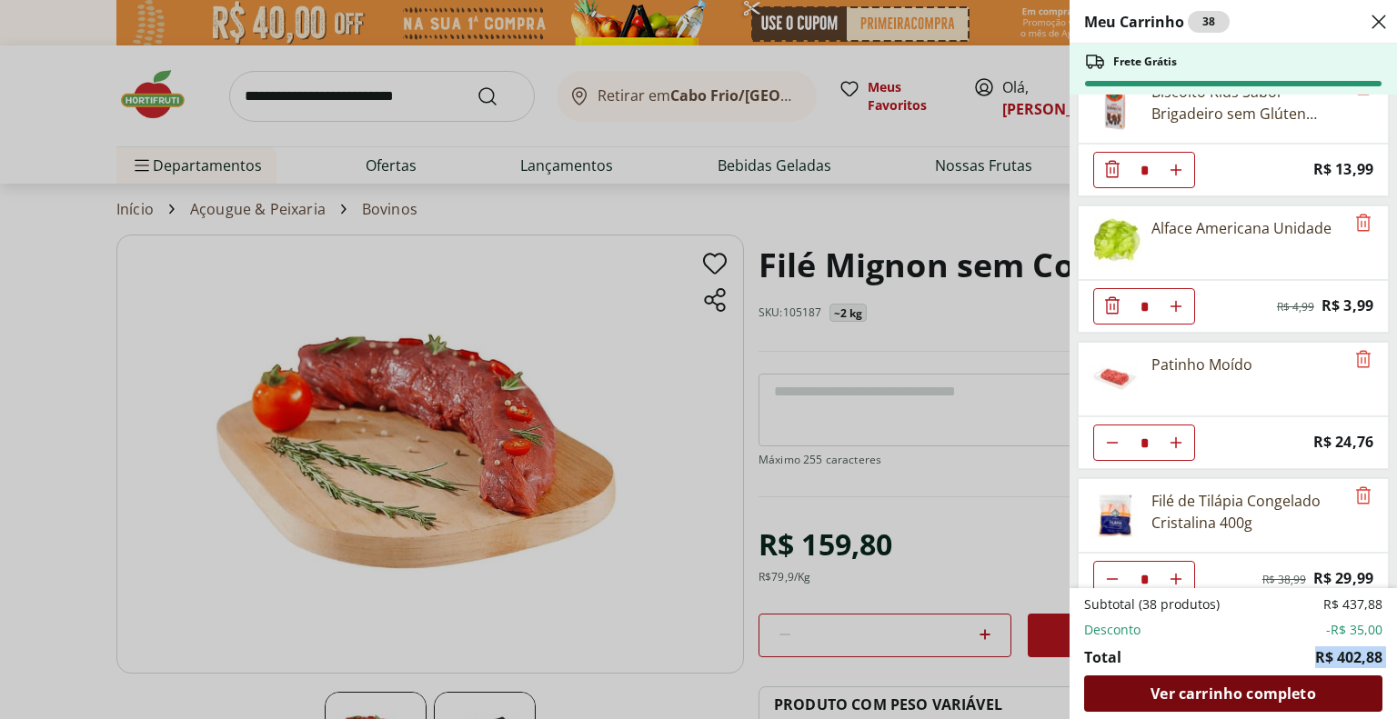
click at [1213, 694] on span "Ver carrinho completo" at bounding box center [1233, 694] width 165 height 15
